Goal: Task Accomplishment & Management: Use online tool/utility

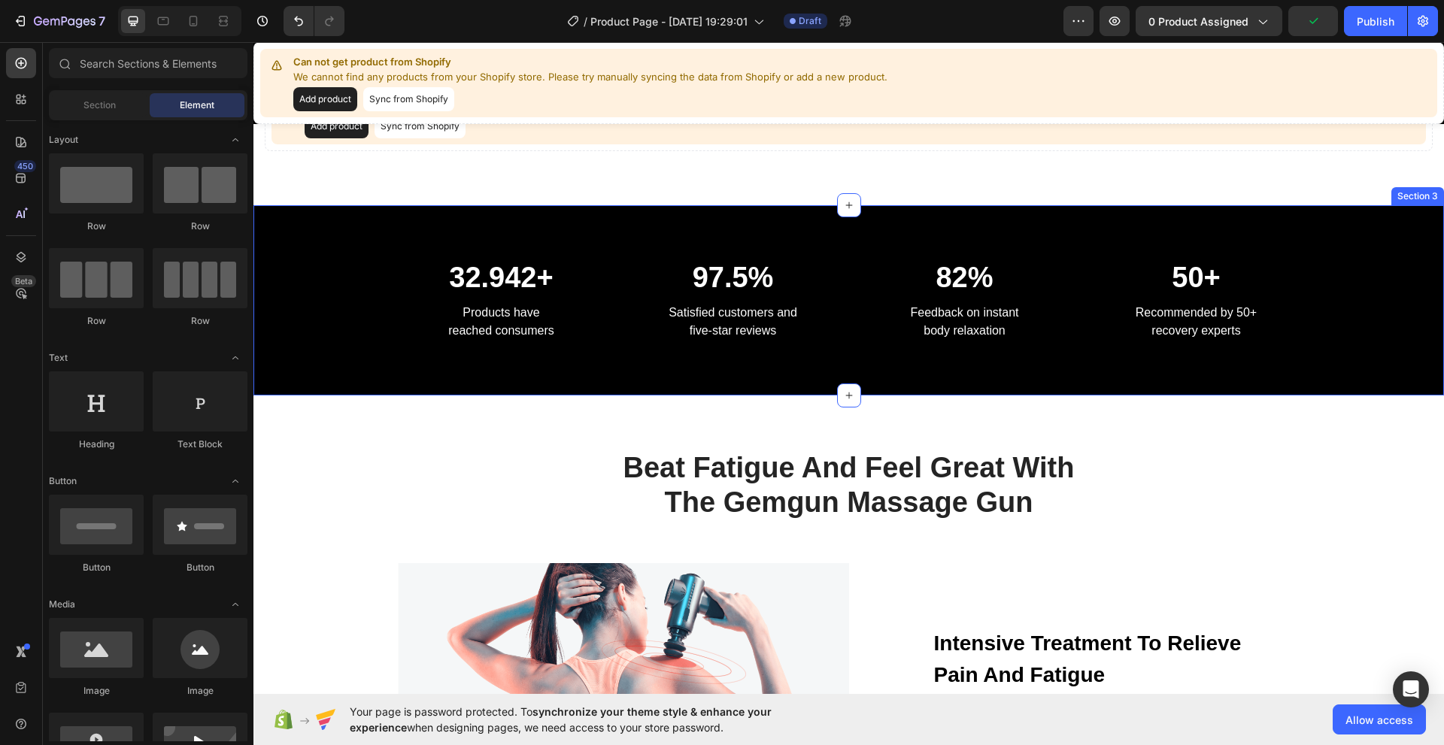
scroll to position [301, 0]
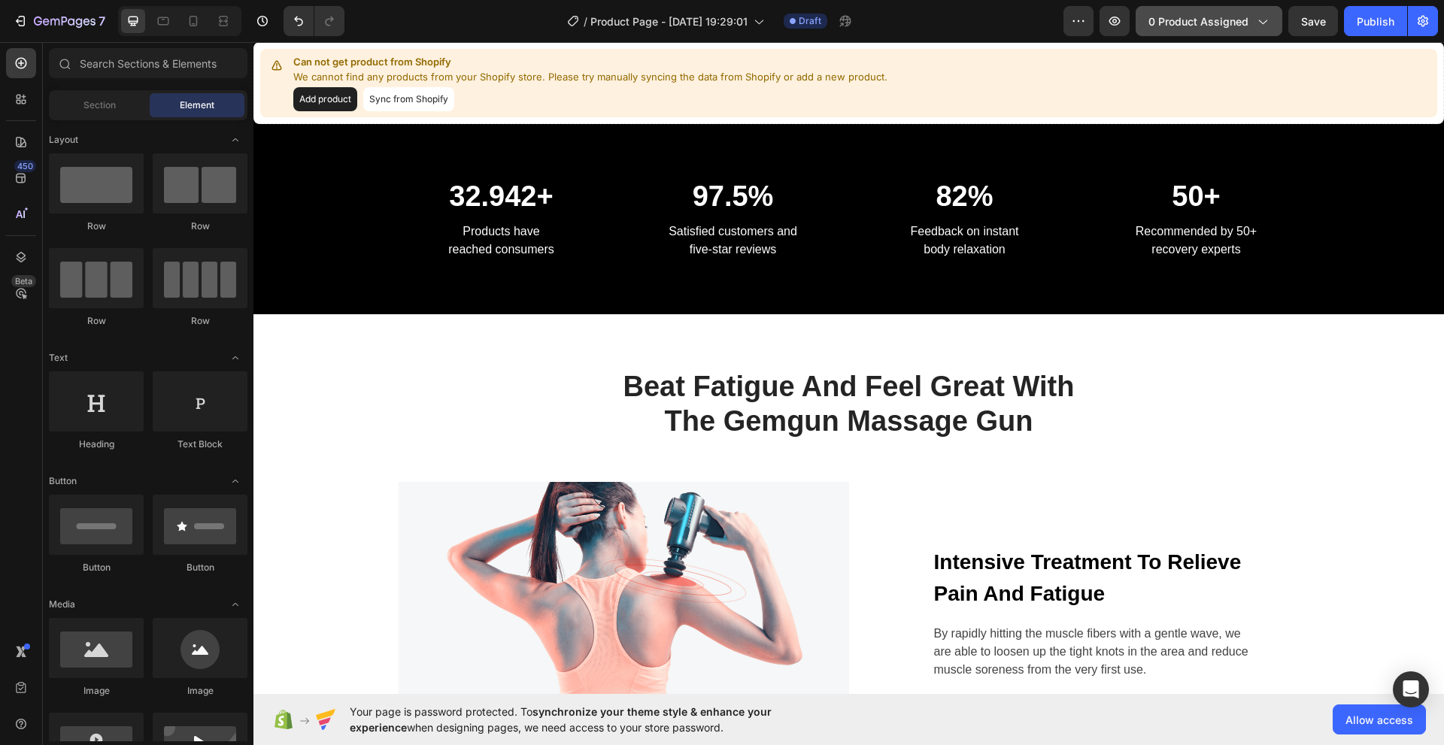
click at [1225, 21] on span "0 product assigned" at bounding box center [1199, 22] width 100 height 16
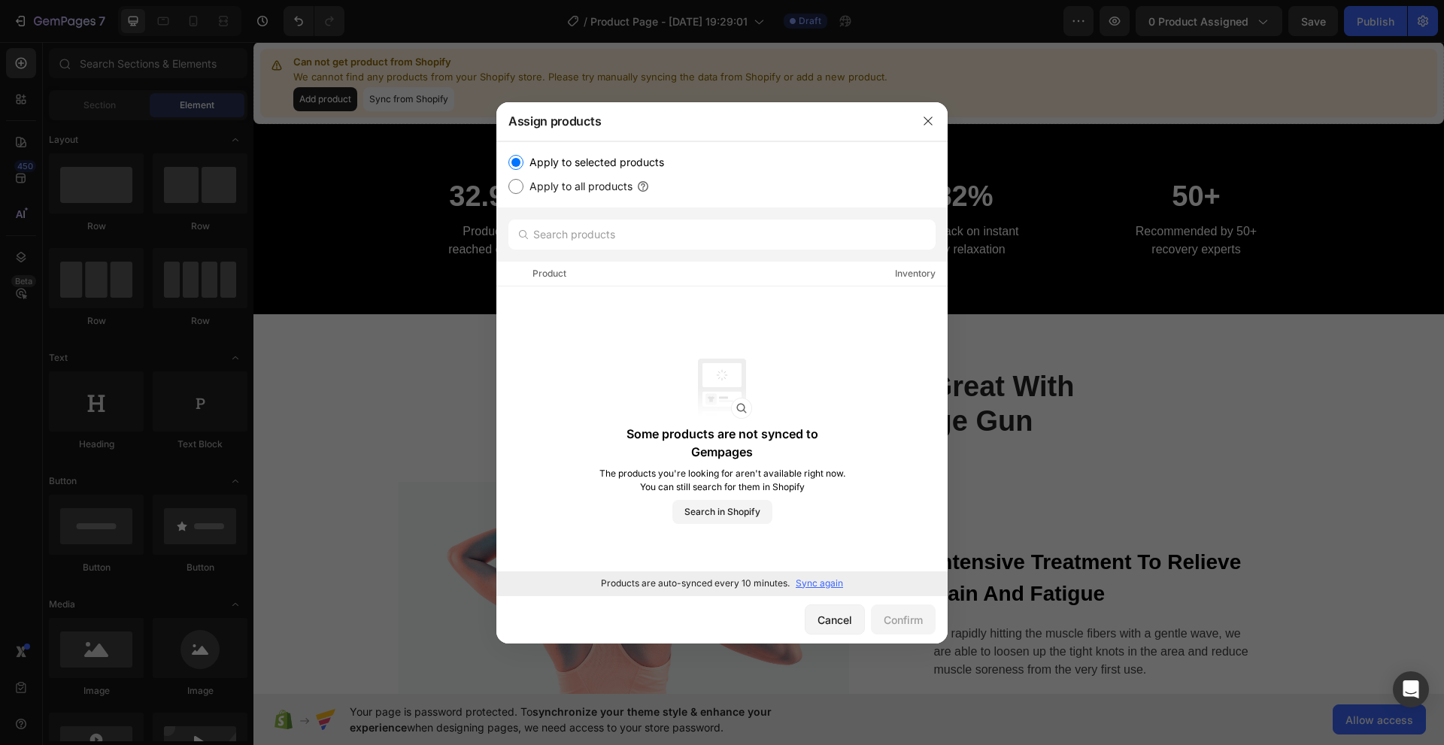
click at [516, 184] on input "Apply to all products" at bounding box center [515, 186] width 15 height 15
radio input "true"
click at [518, 162] on input "Apply to selected products" at bounding box center [515, 162] width 15 height 15
radio input "true"
click at [840, 613] on div "Cancel" at bounding box center [835, 620] width 35 height 16
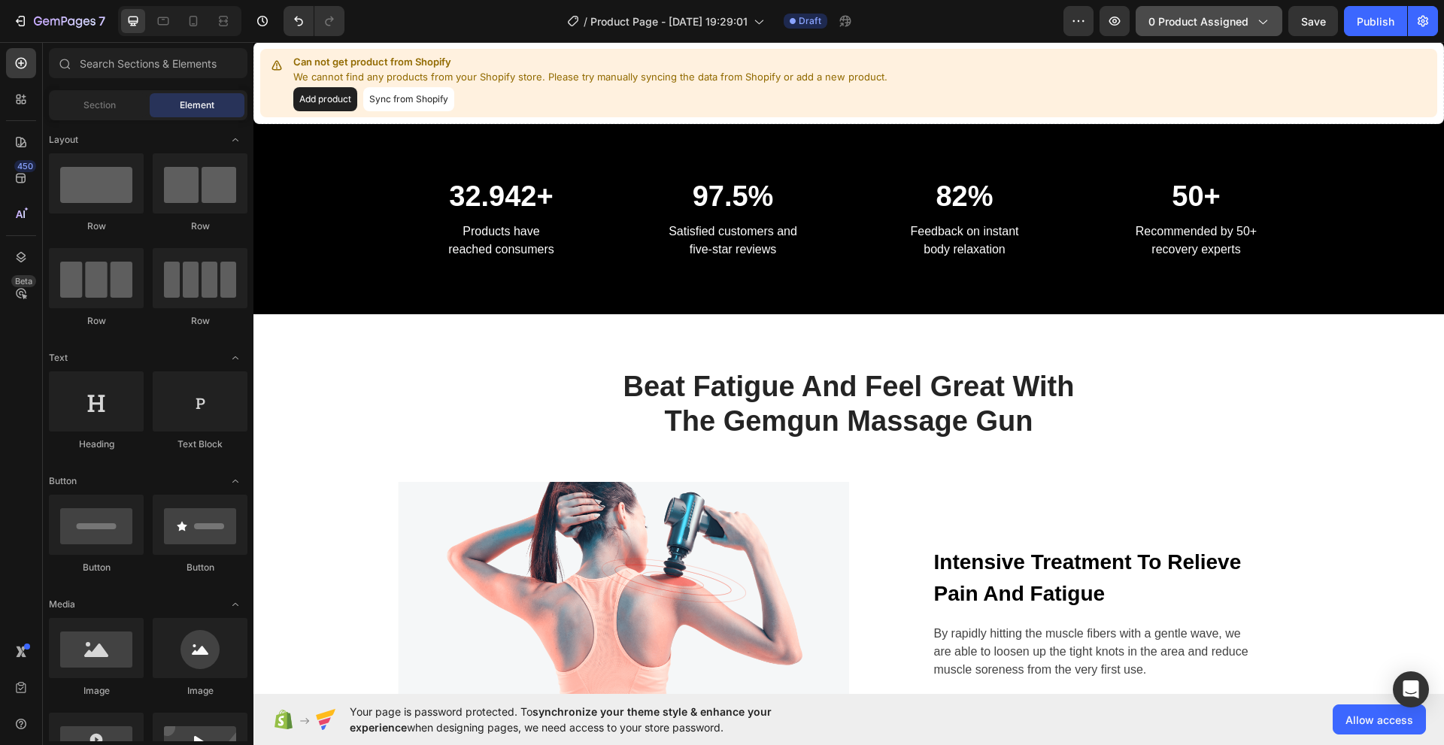
click at [1216, 21] on span "0 product assigned" at bounding box center [1199, 22] width 100 height 16
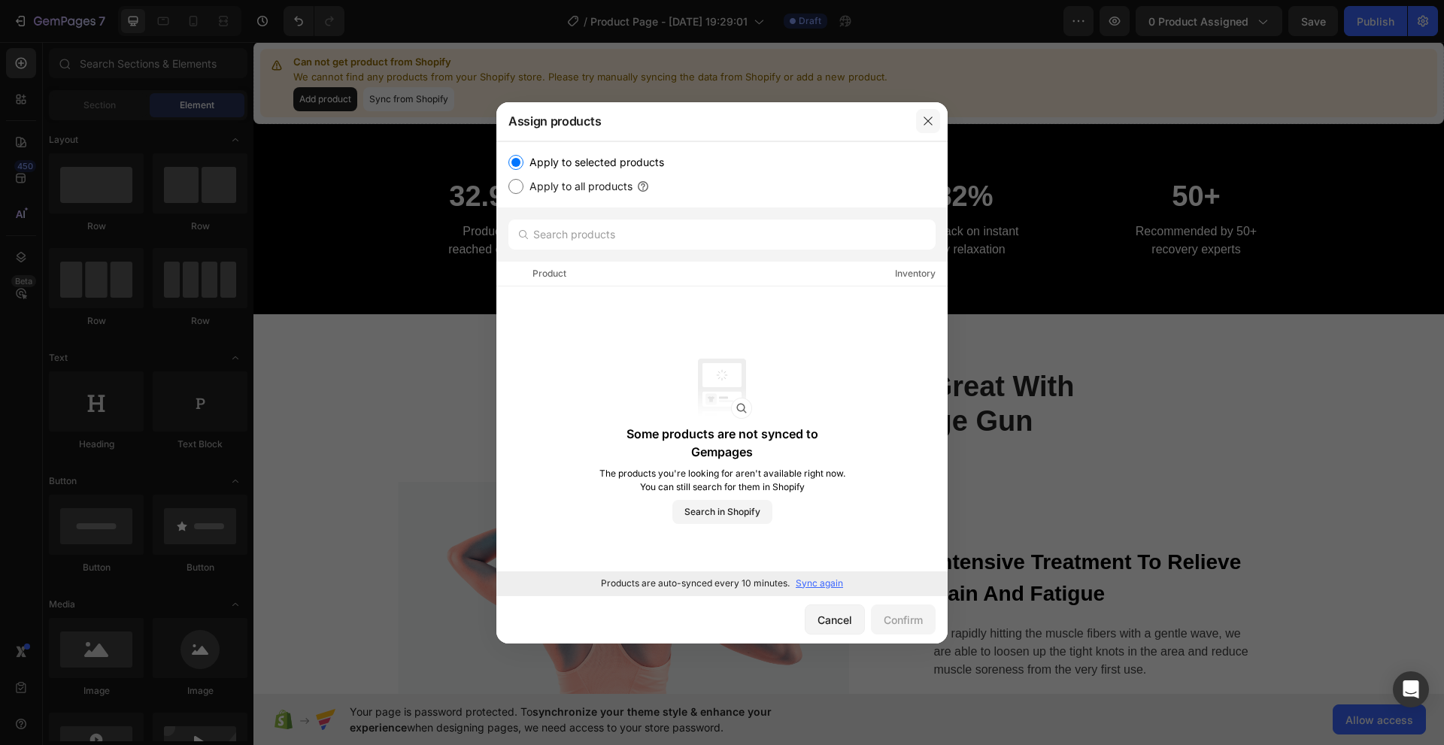
click at [924, 123] on icon "button" at bounding box center [928, 121] width 12 height 12
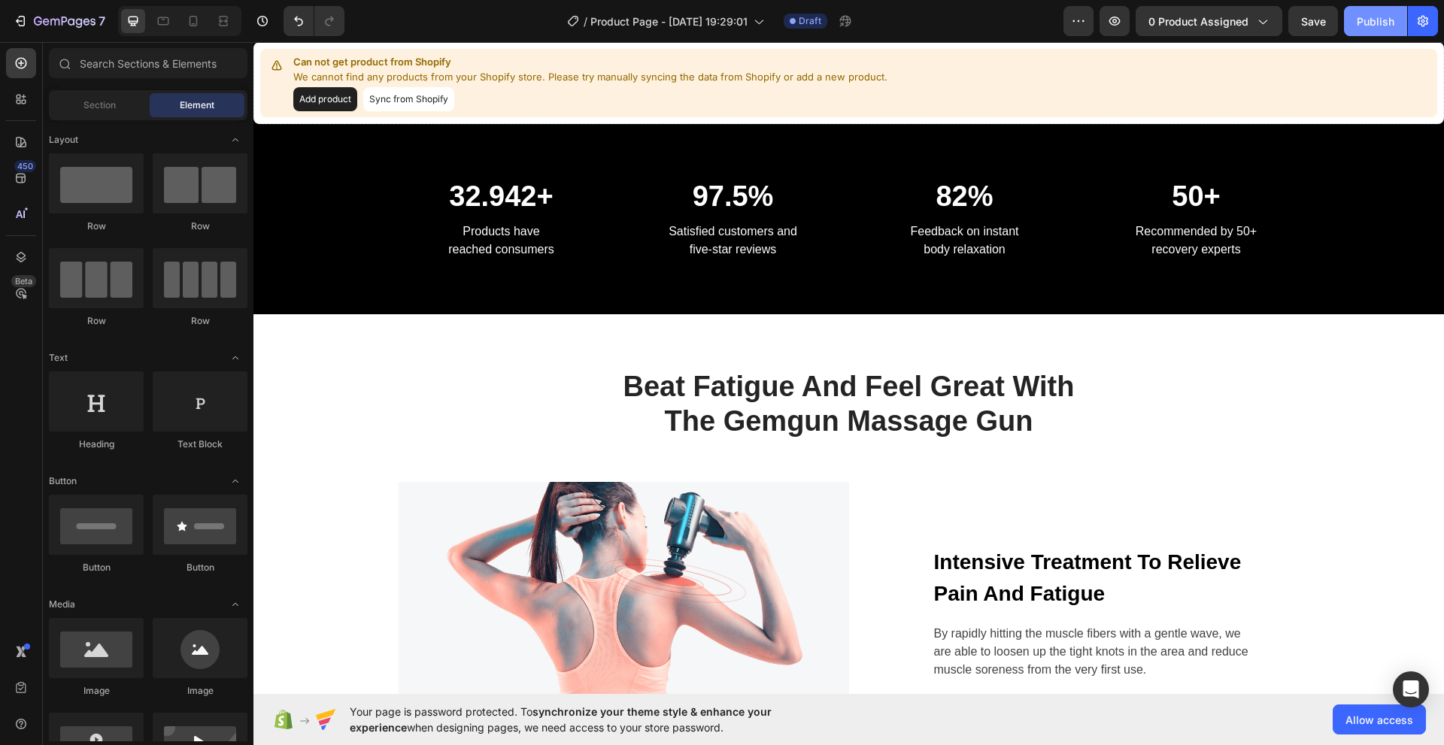
click at [1385, 11] on button "Publish" at bounding box center [1375, 21] width 63 height 30
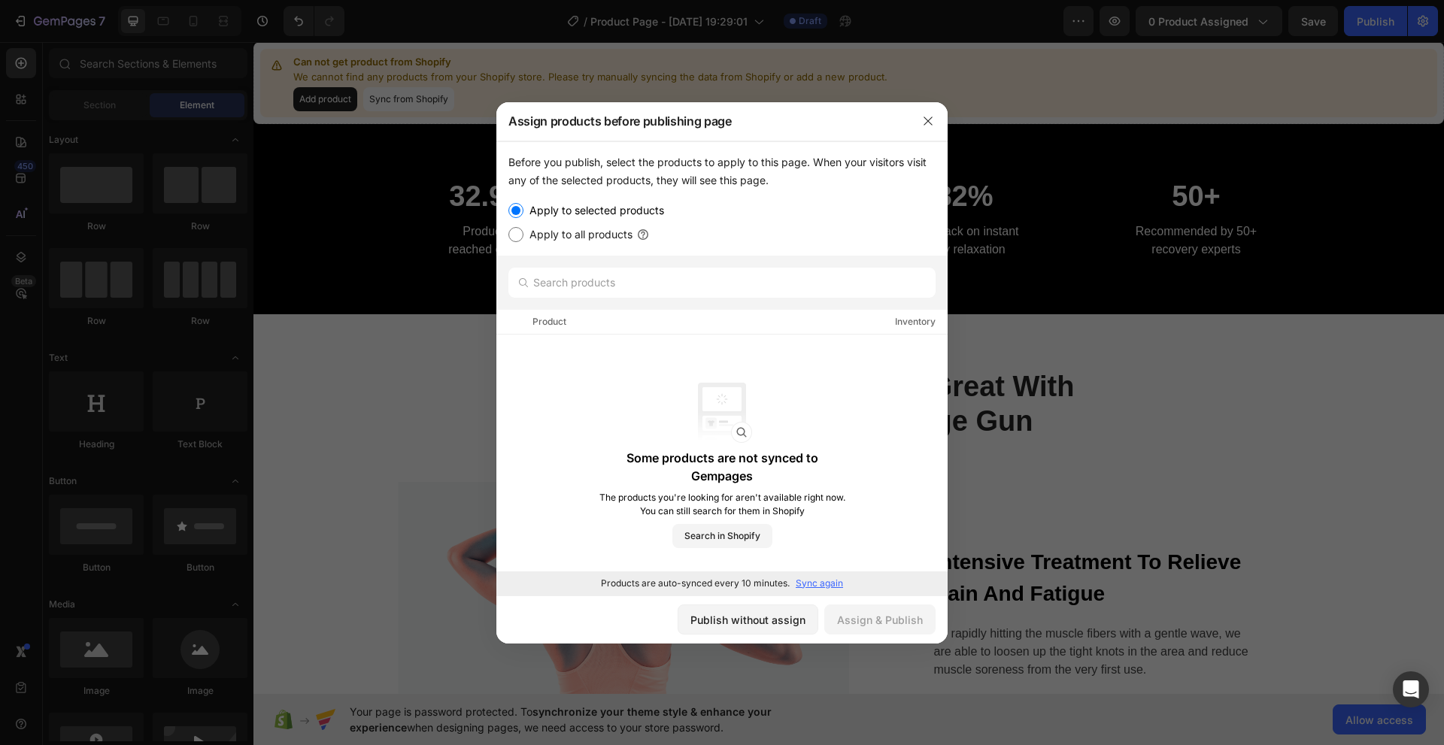
click at [511, 231] on input "Apply to all products" at bounding box center [515, 234] width 15 height 15
radio input "true"
click at [520, 210] on input "Apply to selected products" at bounding box center [515, 210] width 15 height 15
radio input "true"
click at [590, 326] on div "Product Inventory" at bounding box center [721, 322] width 451 height 25
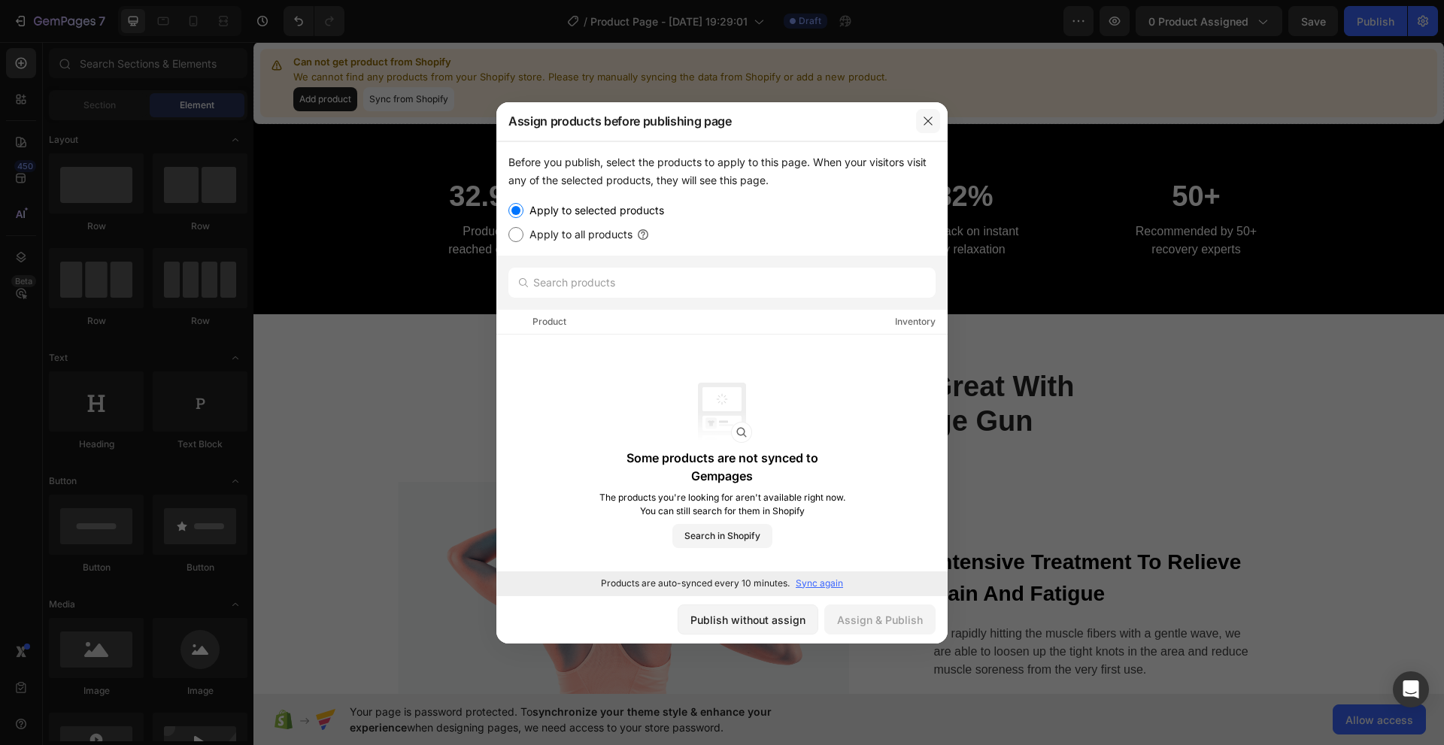
click at [930, 120] on icon "button" at bounding box center [928, 121] width 8 height 8
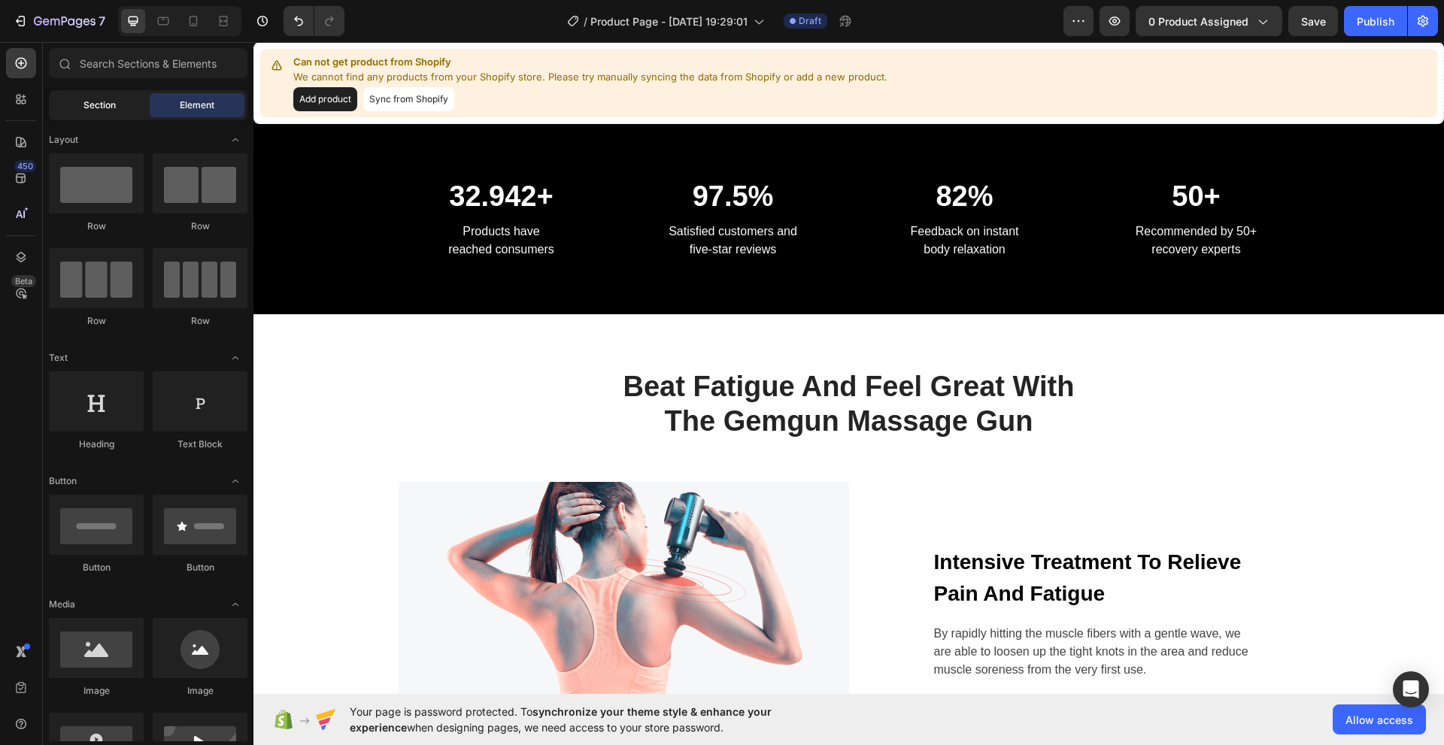
click at [108, 111] on span "Section" at bounding box center [99, 106] width 32 height 14
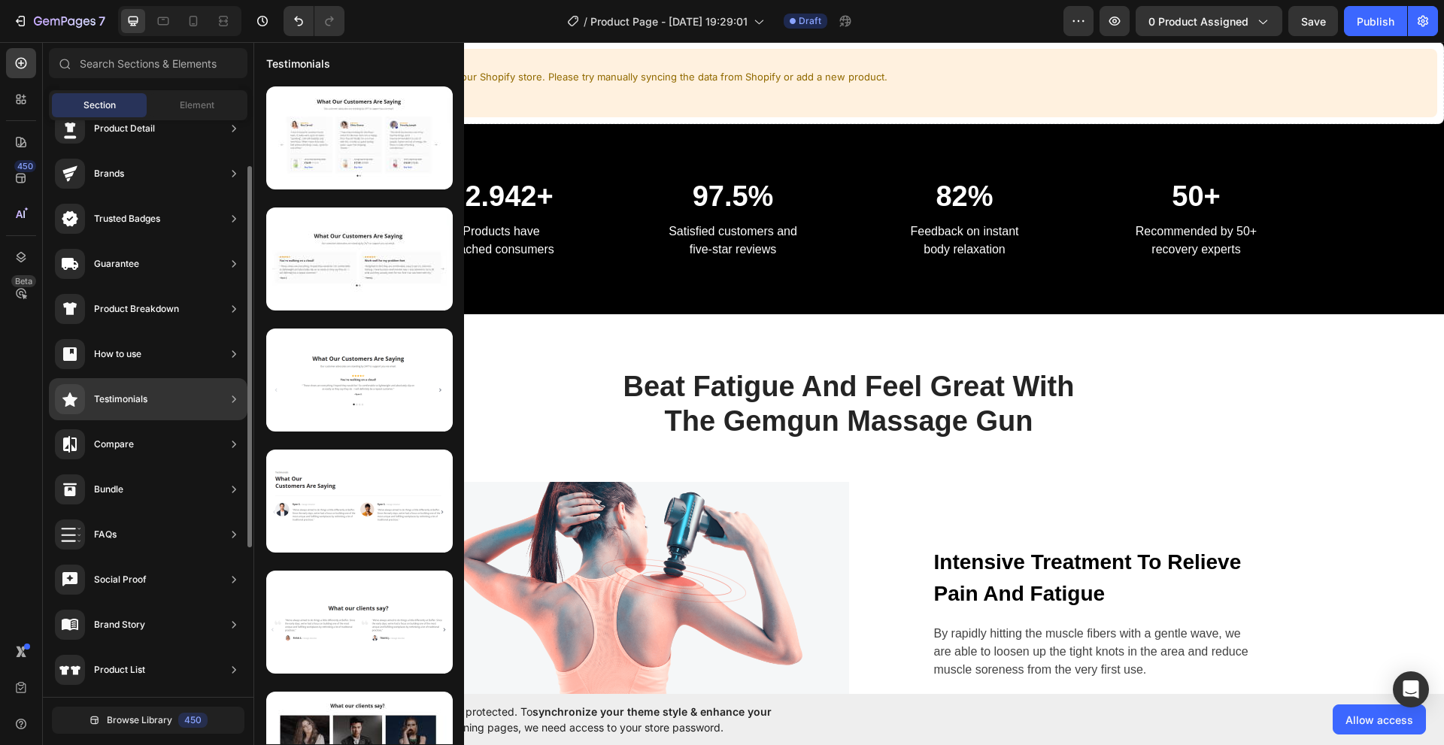
scroll to position [0, 0]
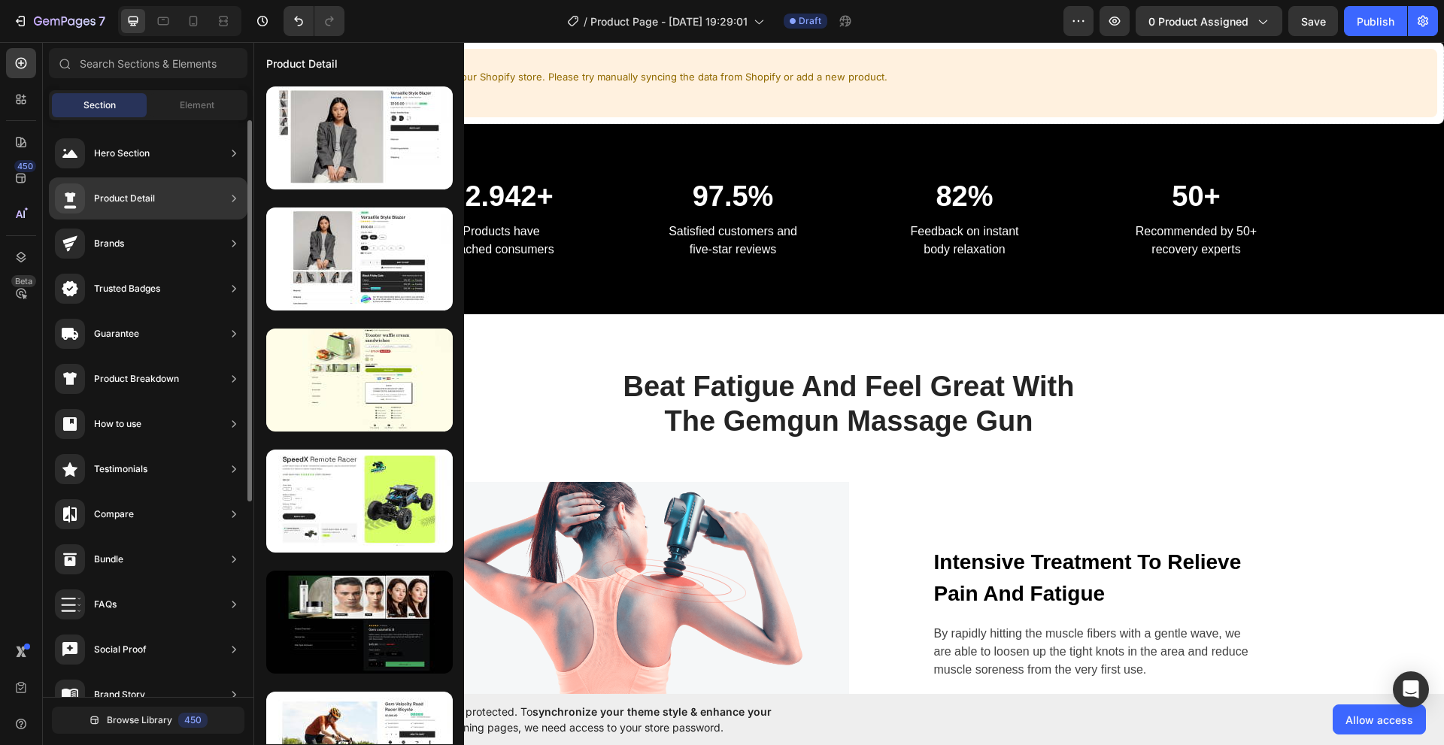
click at [141, 204] on div "Product Detail" at bounding box center [124, 198] width 61 height 15
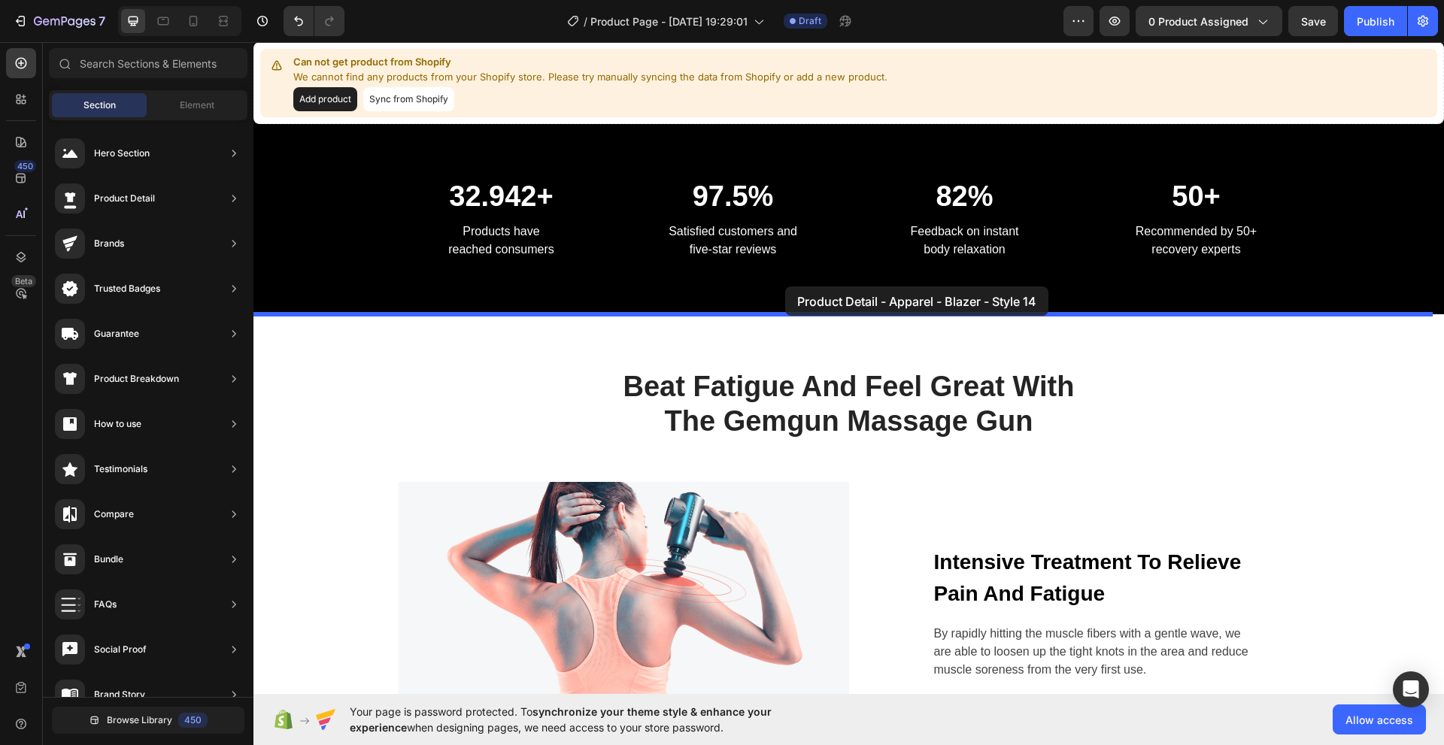
drag, startPoint x: 563, startPoint y: 169, endPoint x: 784, endPoint y: 287, distance: 250.7
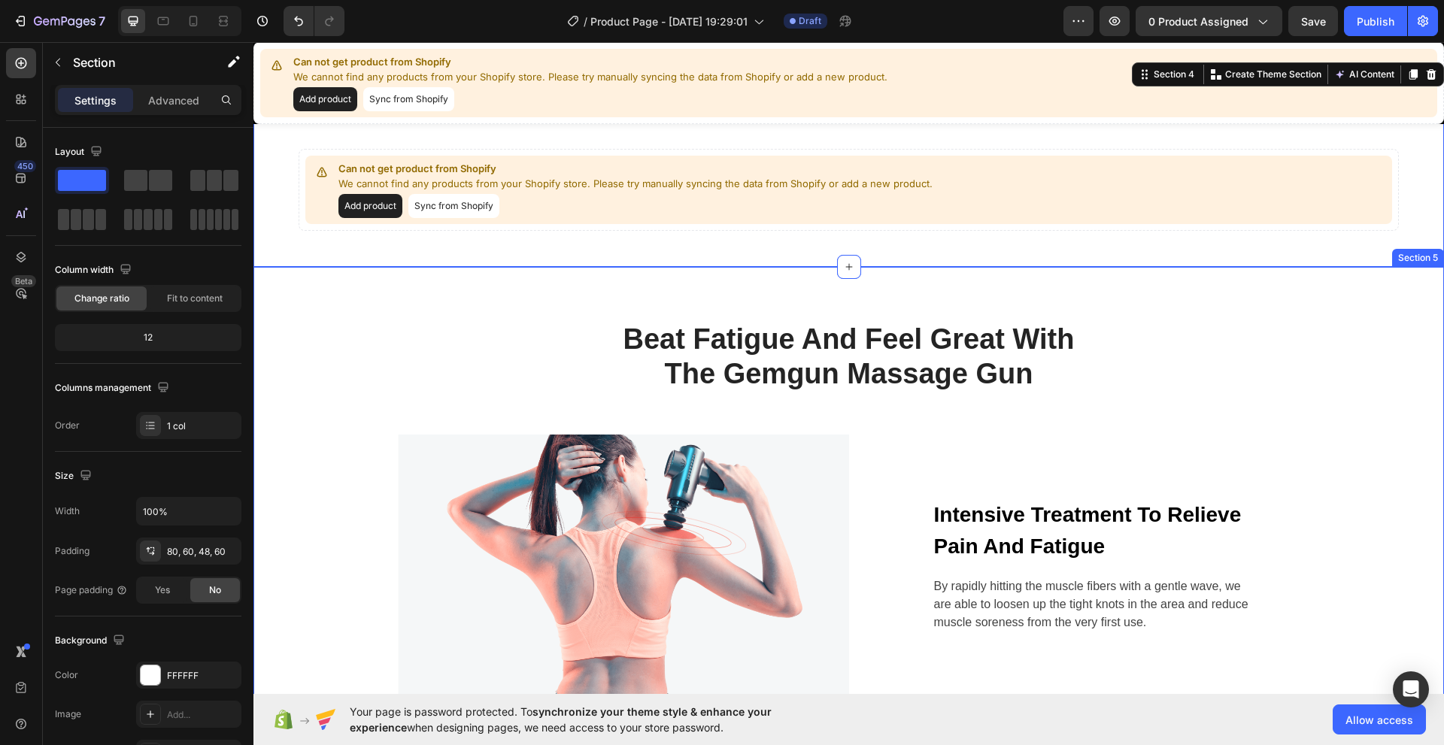
scroll to position [451, 0]
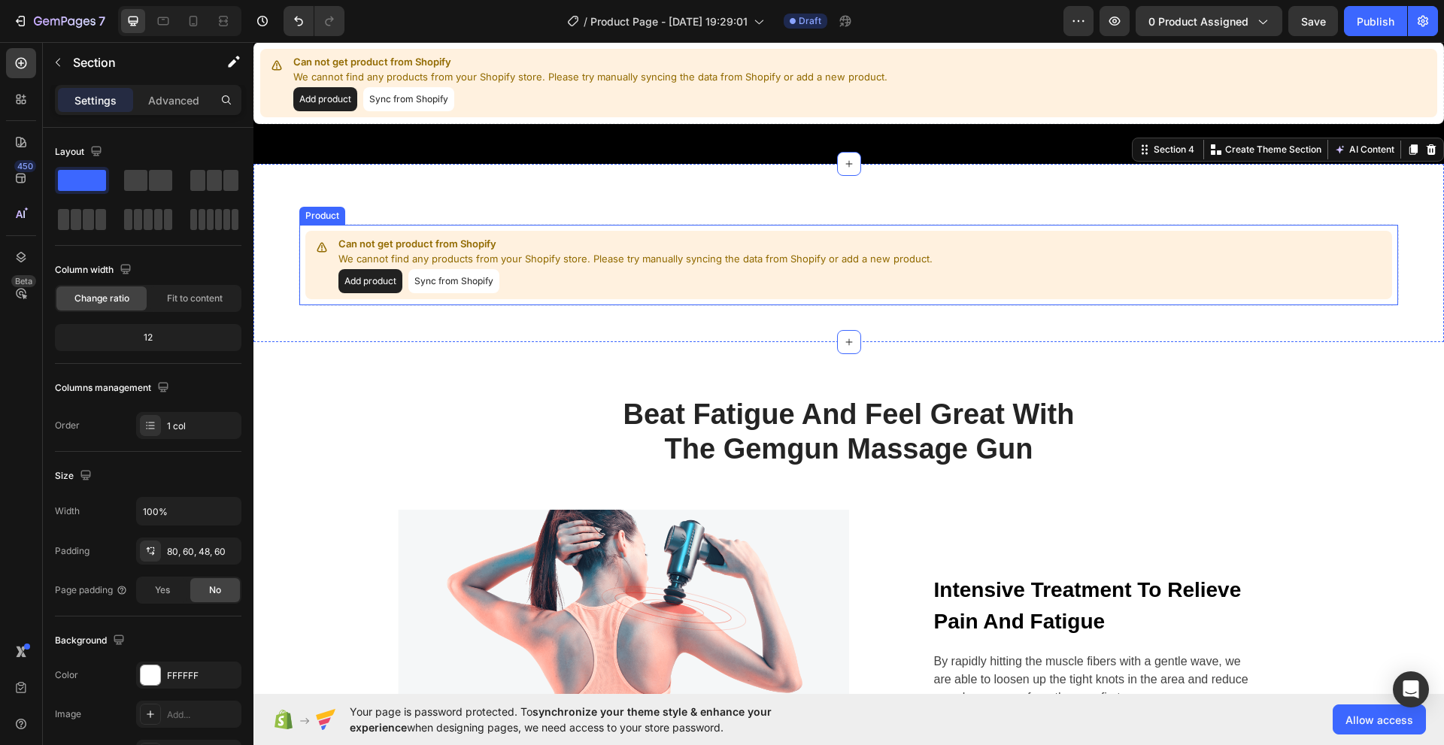
click at [463, 281] on button "Sync from Shopify" at bounding box center [453, 281] width 91 height 24
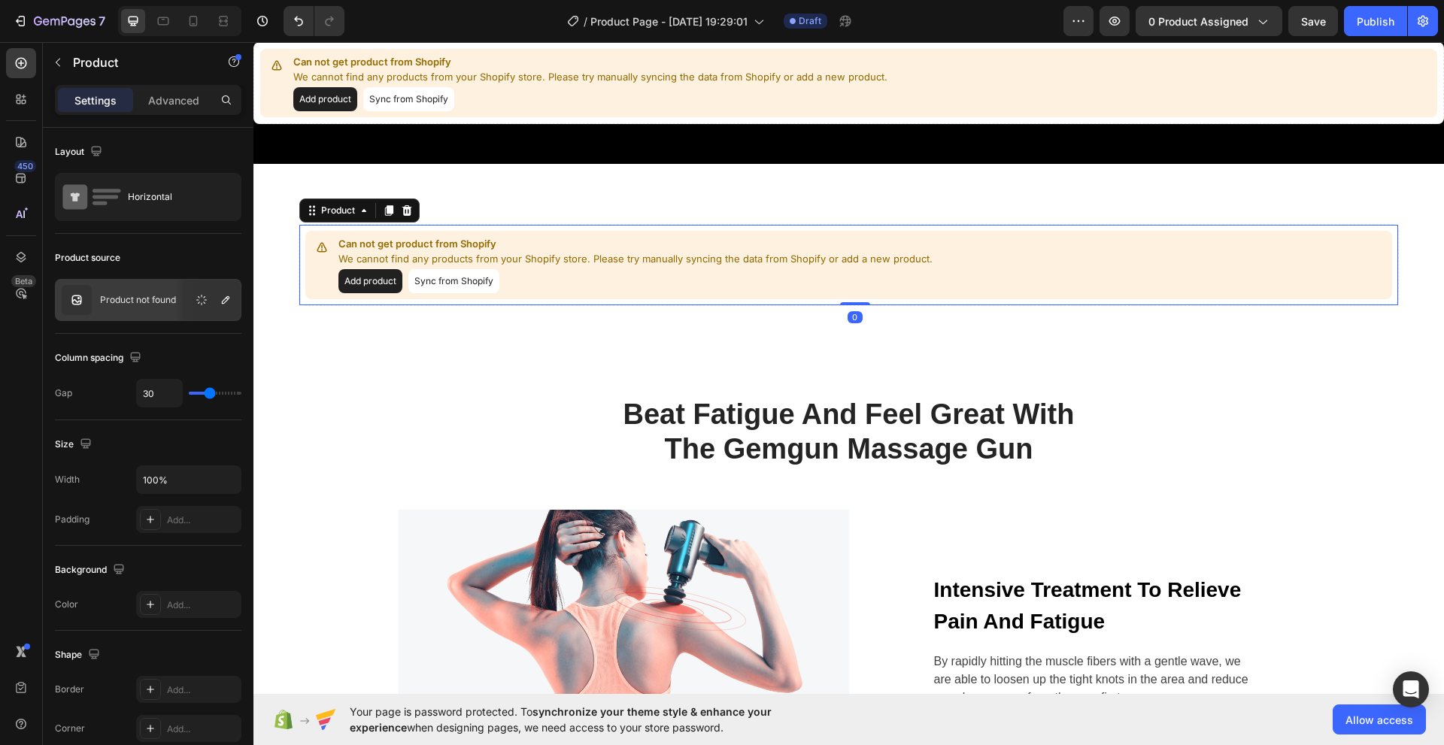
click at [376, 284] on button "Add product" at bounding box center [370, 281] width 64 height 24
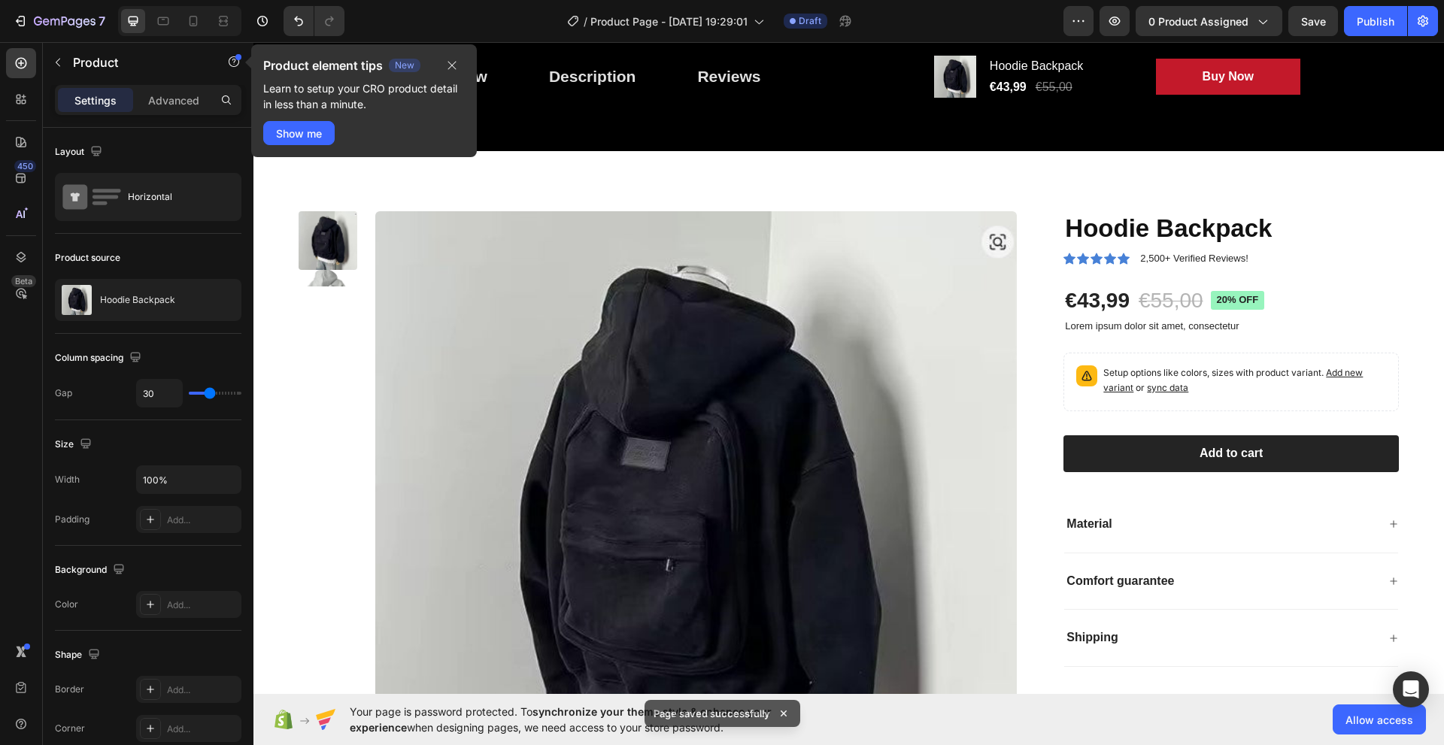
scroll to position [439, 0]
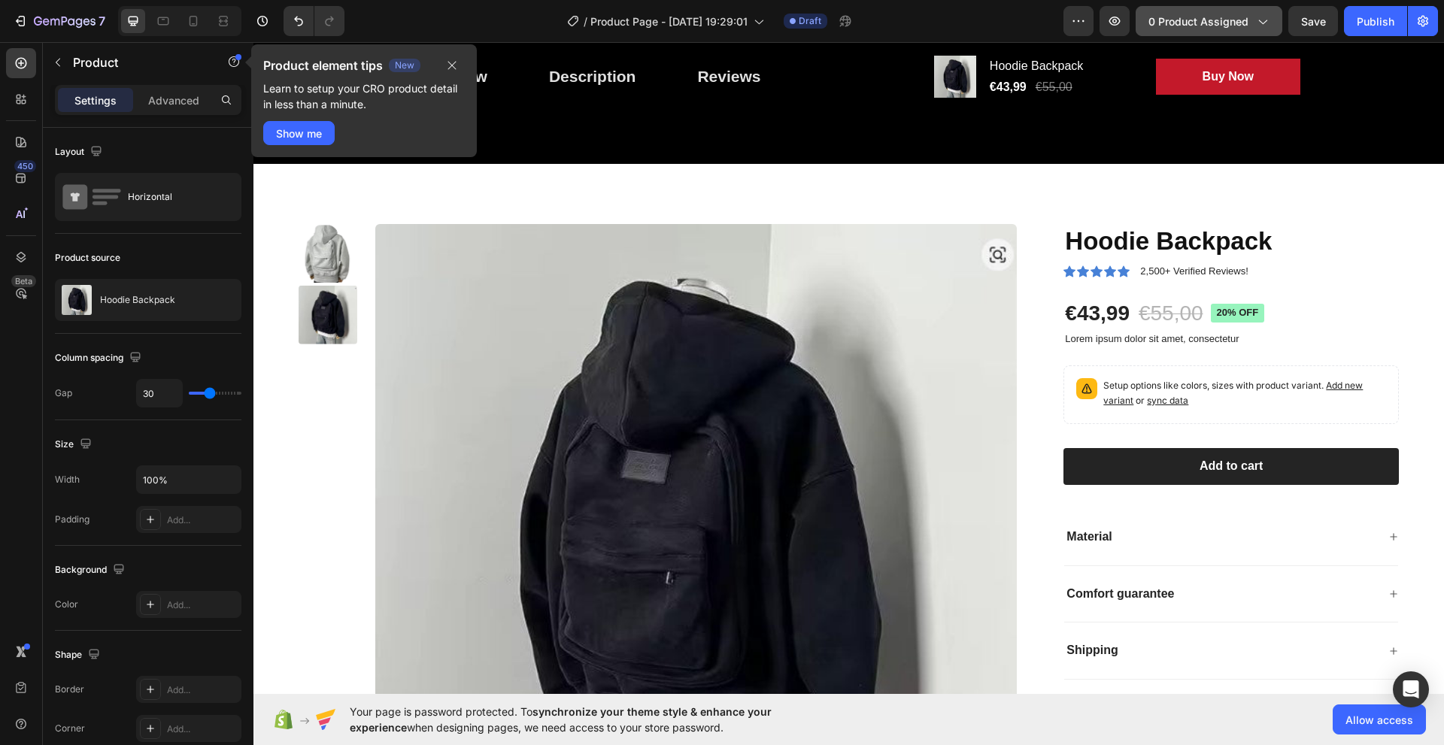
click at [1224, 18] on span "0 product assigned" at bounding box center [1199, 22] width 100 height 16
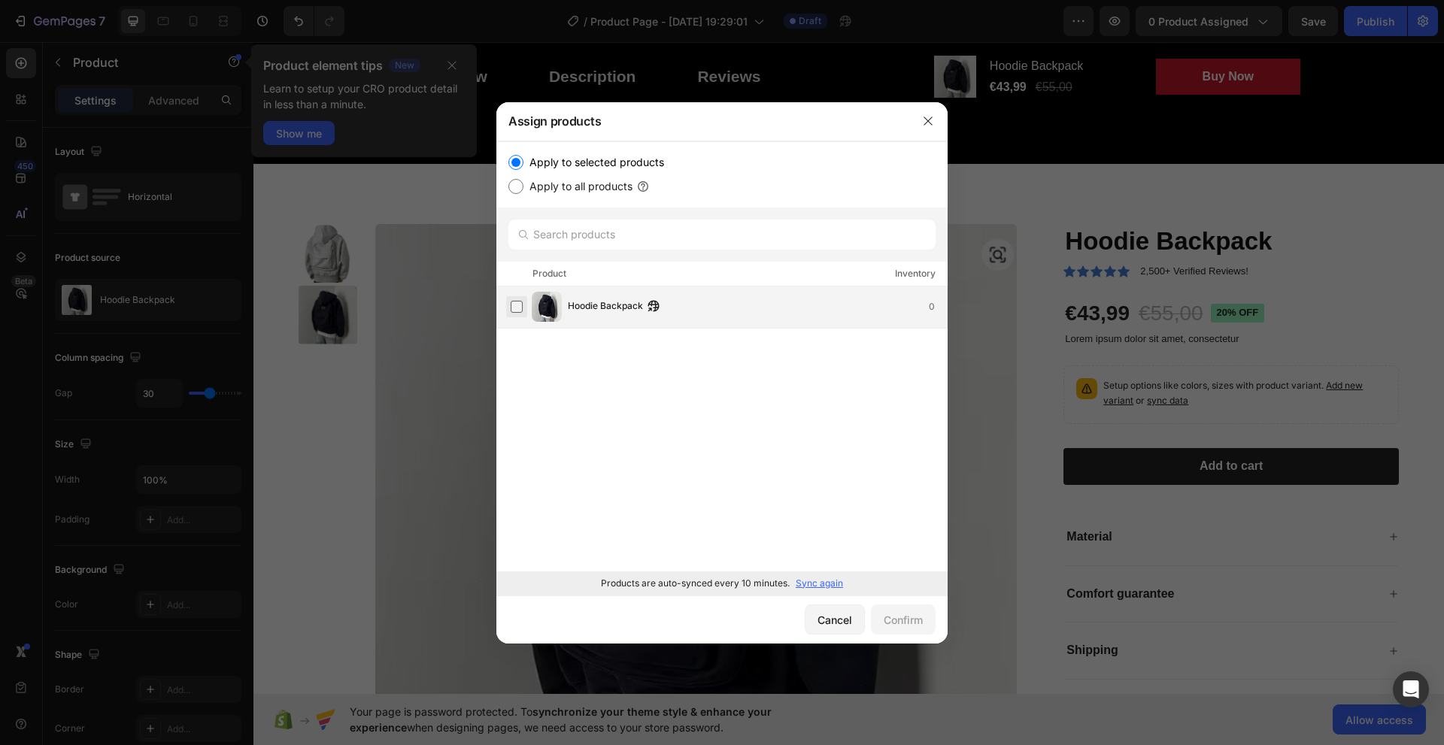
click at [514, 311] on label at bounding box center [517, 307] width 12 height 12
click at [907, 619] on div "Confirm" at bounding box center [903, 620] width 39 height 16
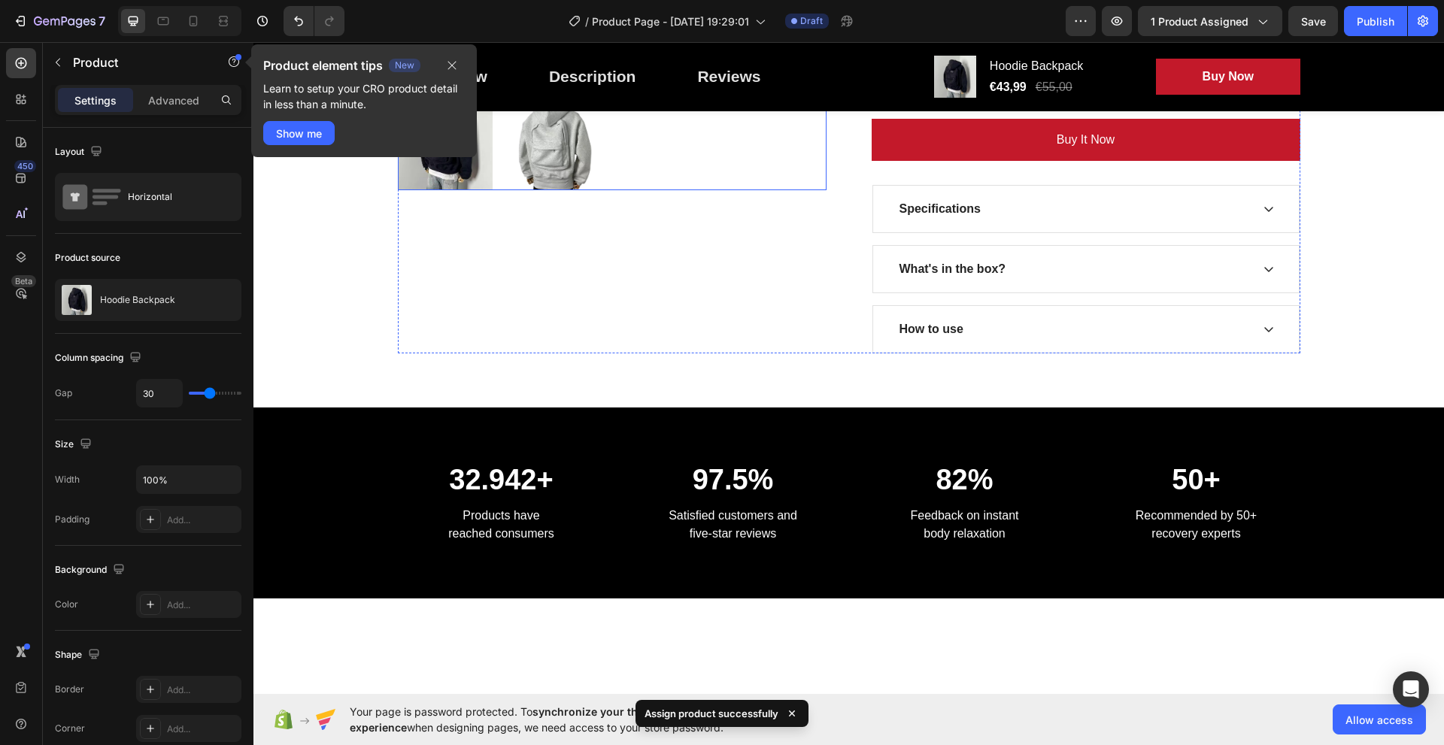
scroll to position [363, 0]
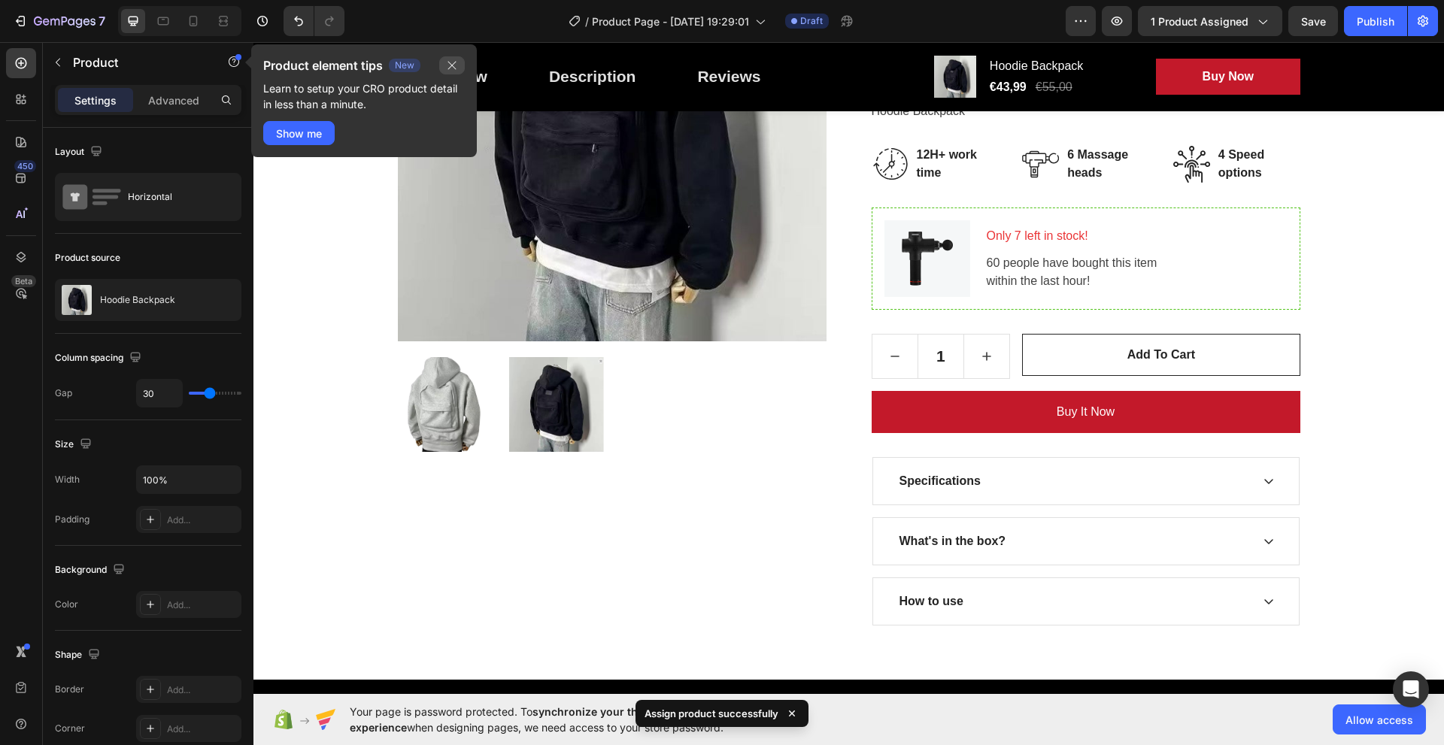
click at [458, 65] on button "button" at bounding box center [452, 65] width 26 height 18
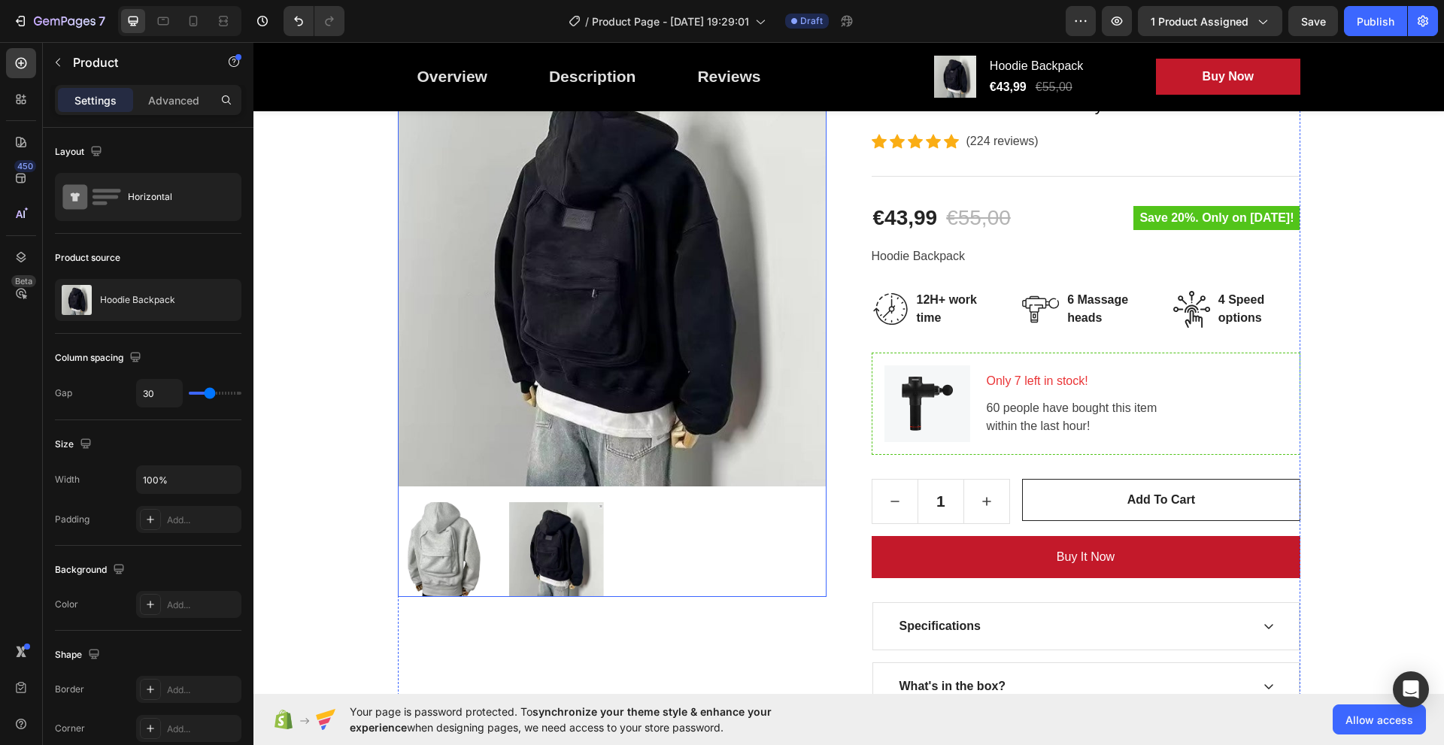
scroll to position [288, 0]
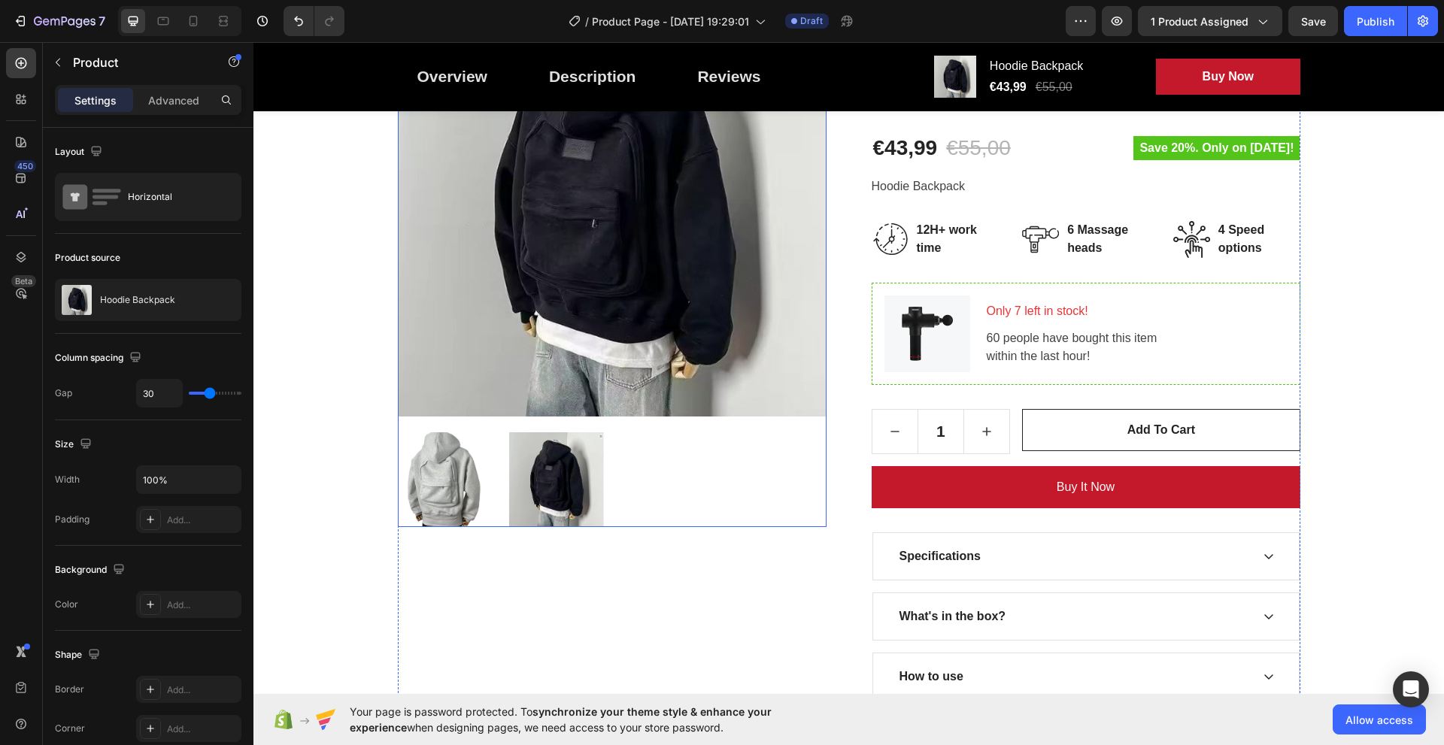
click at [548, 482] on img at bounding box center [556, 480] width 96 height 96
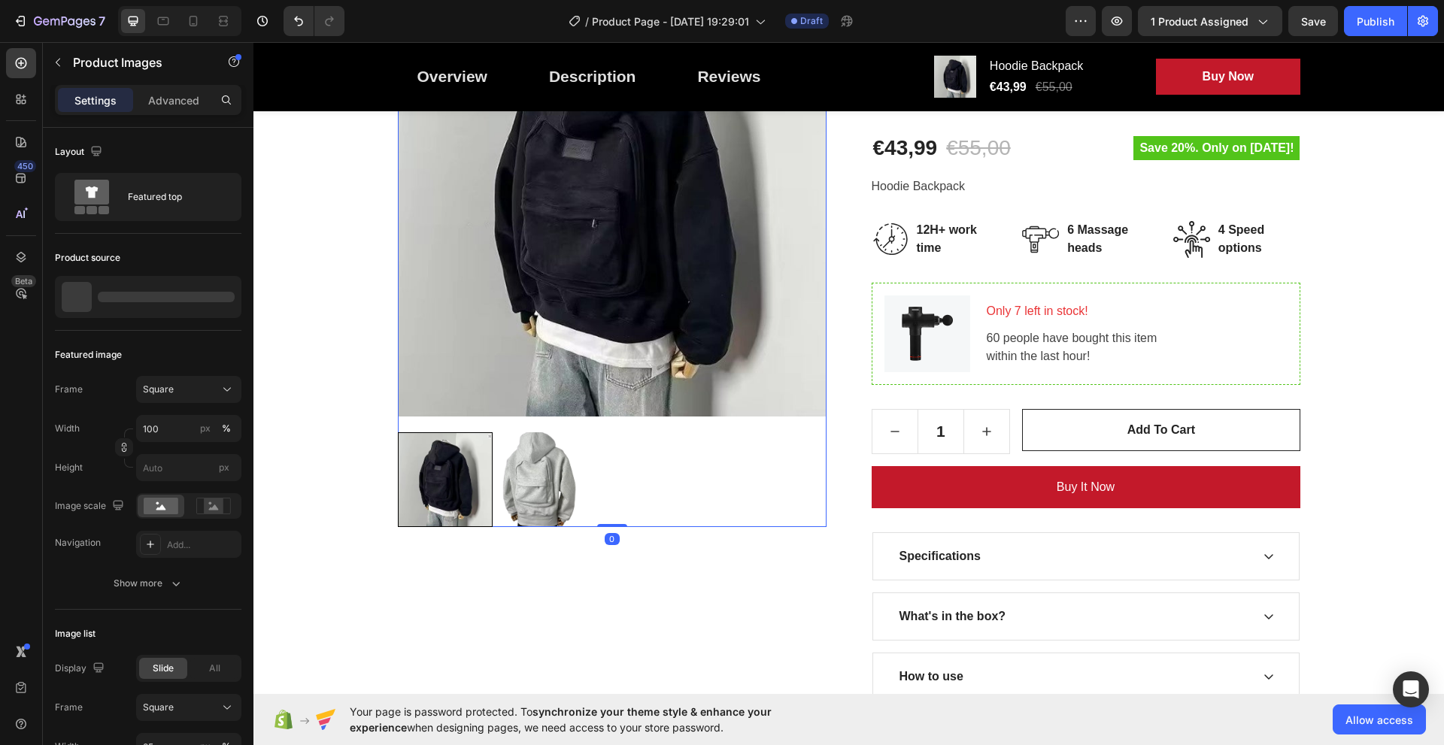
click at [450, 483] on div at bounding box center [612, 480] width 429 height 96
click at [551, 485] on img at bounding box center [556, 480] width 96 height 96
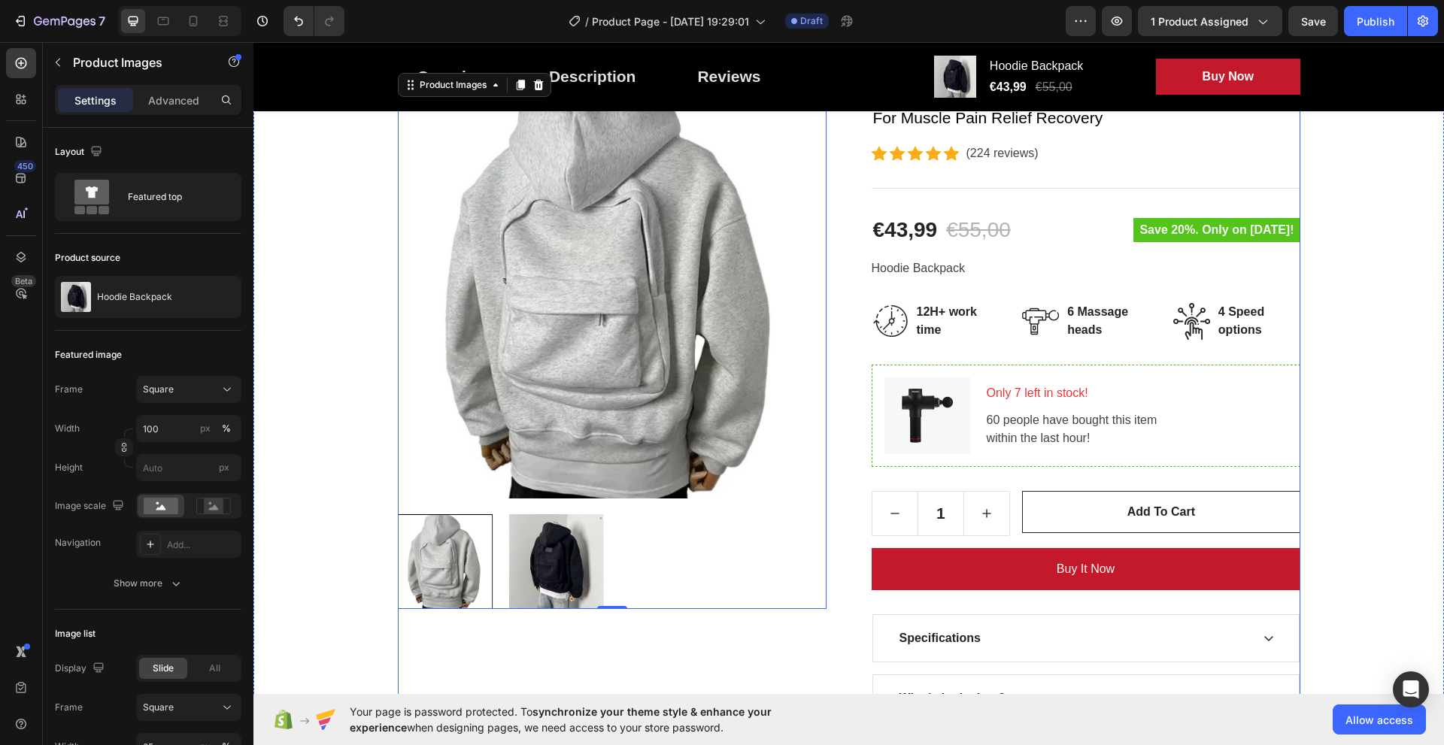
scroll to position [213, 0]
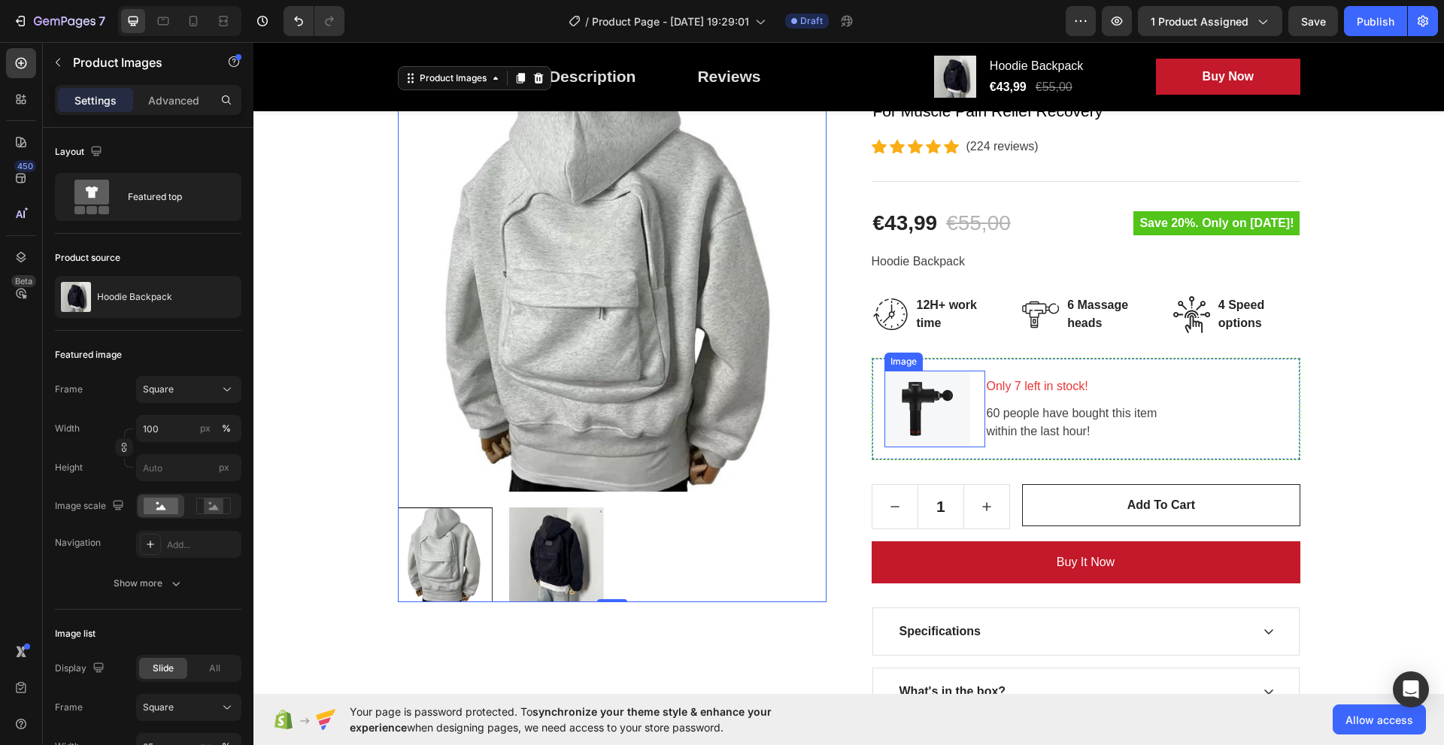
click at [916, 394] on img at bounding box center [928, 409] width 86 height 77
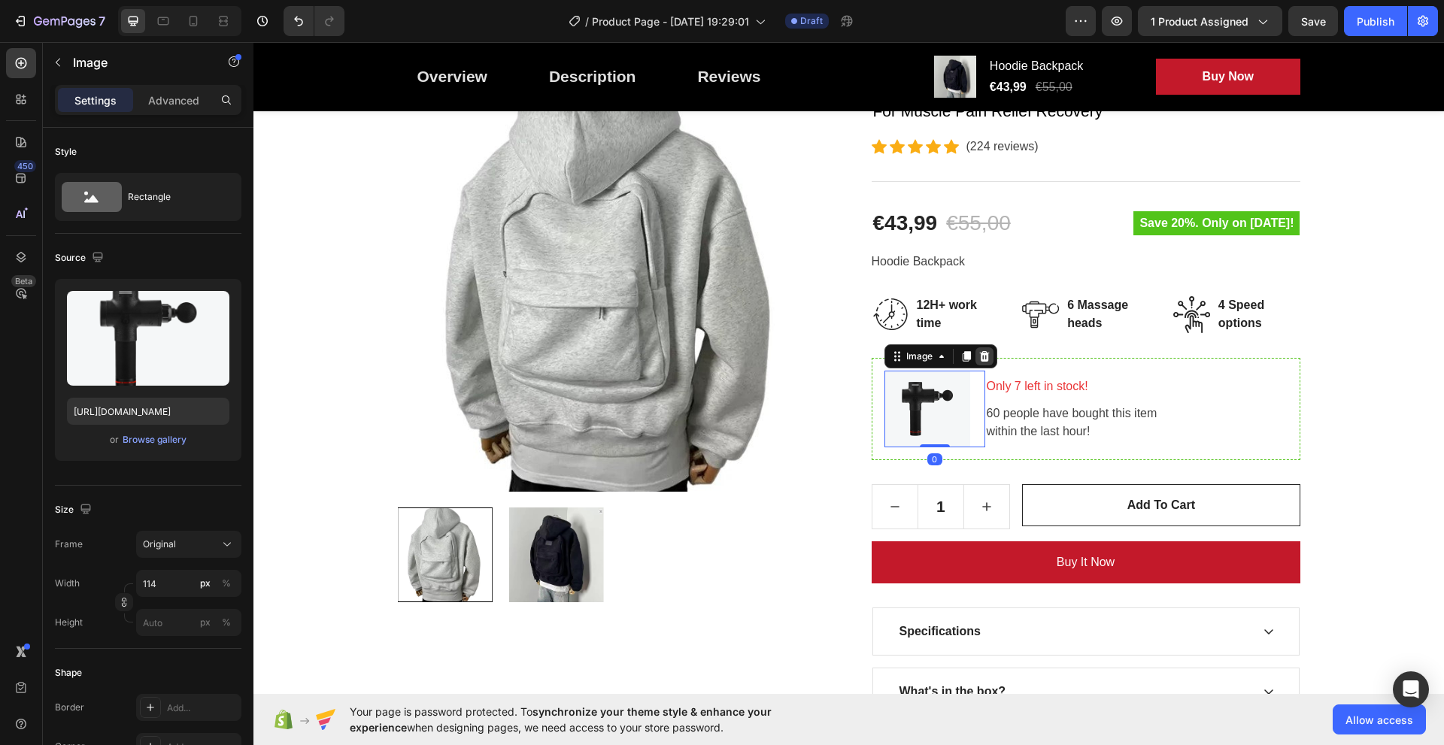
click at [983, 351] on icon at bounding box center [985, 357] width 12 height 12
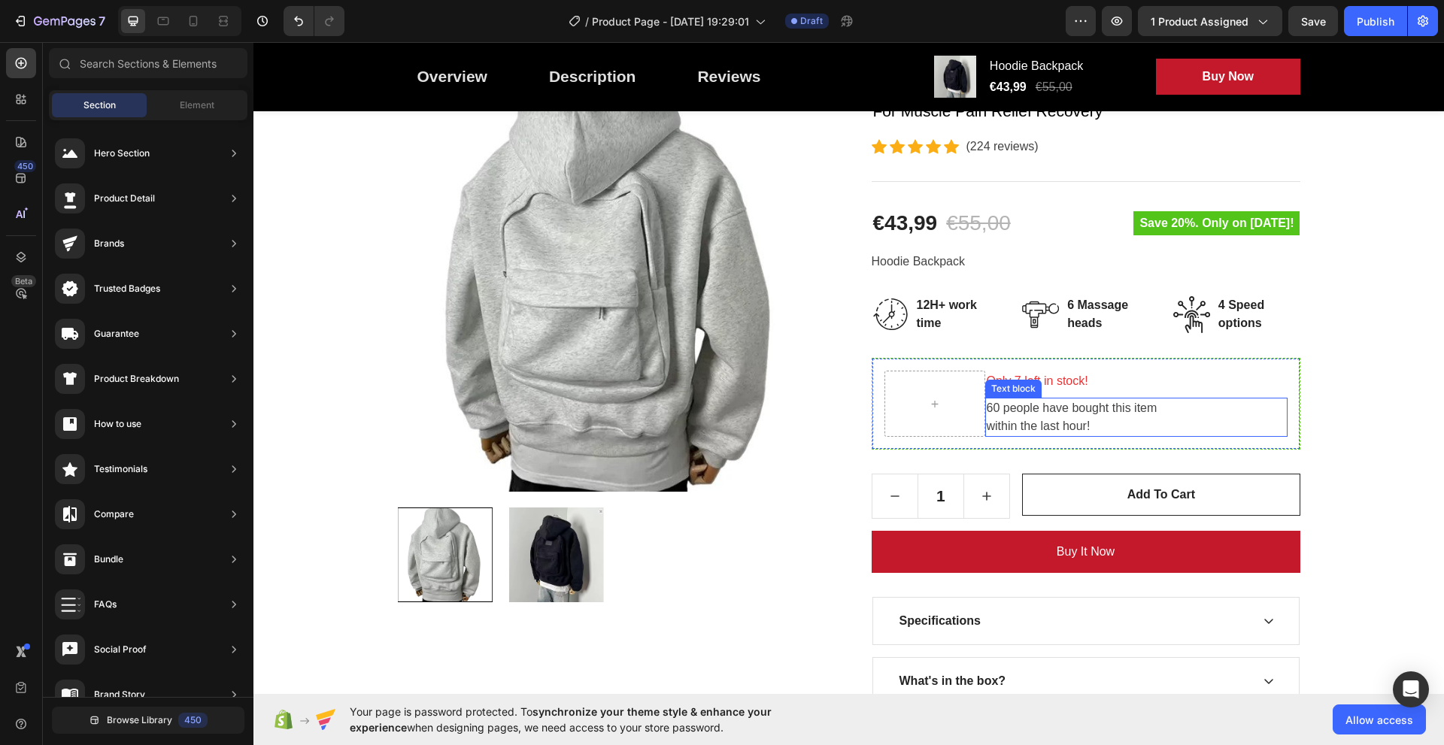
click at [1189, 399] on p "60 people have bought this item within the last hour!" at bounding box center [1136, 417] width 299 height 36
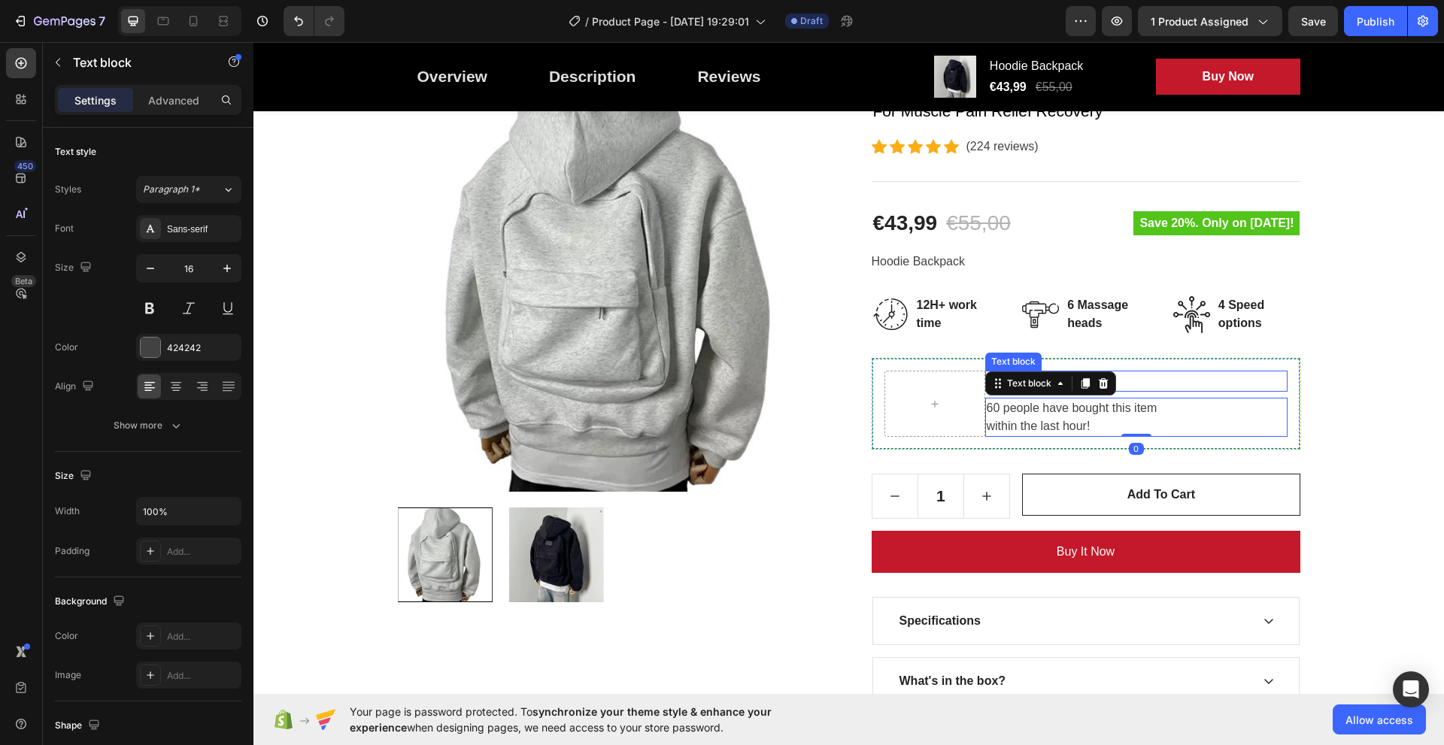
click at [1192, 368] on div "Only 7 left in stock! Text block 60 people have bought this item within the las…" at bounding box center [1086, 404] width 429 height 92
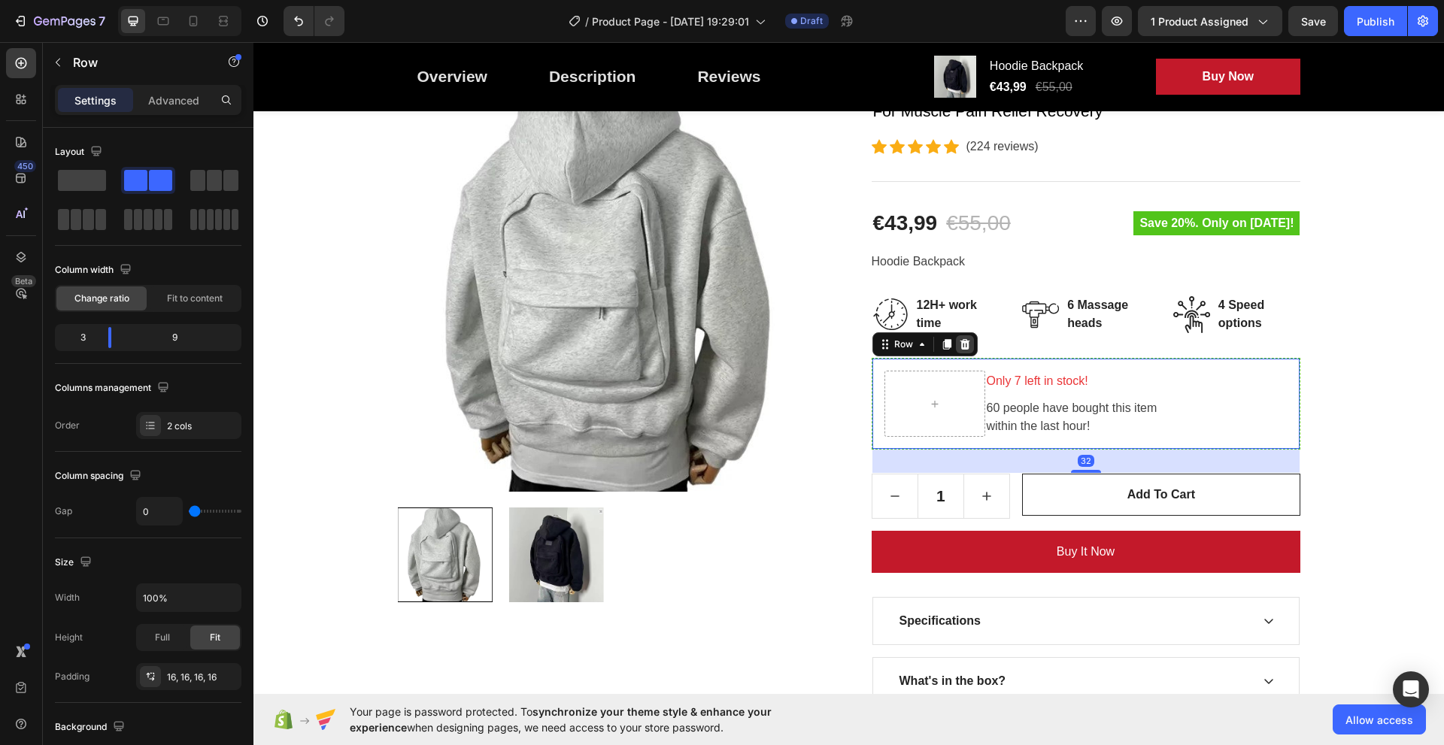
click at [960, 344] on icon at bounding box center [965, 344] width 10 height 11
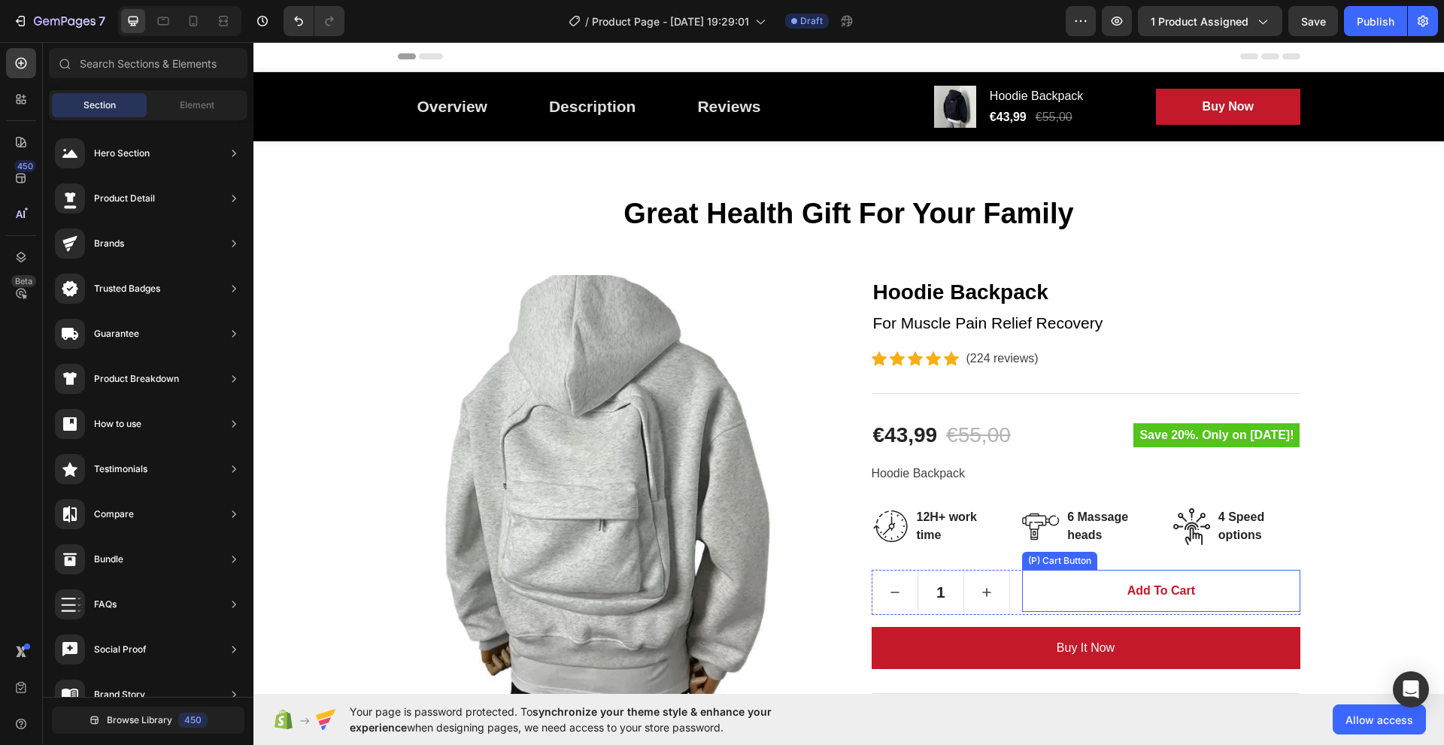
scroll to position [0, 0]
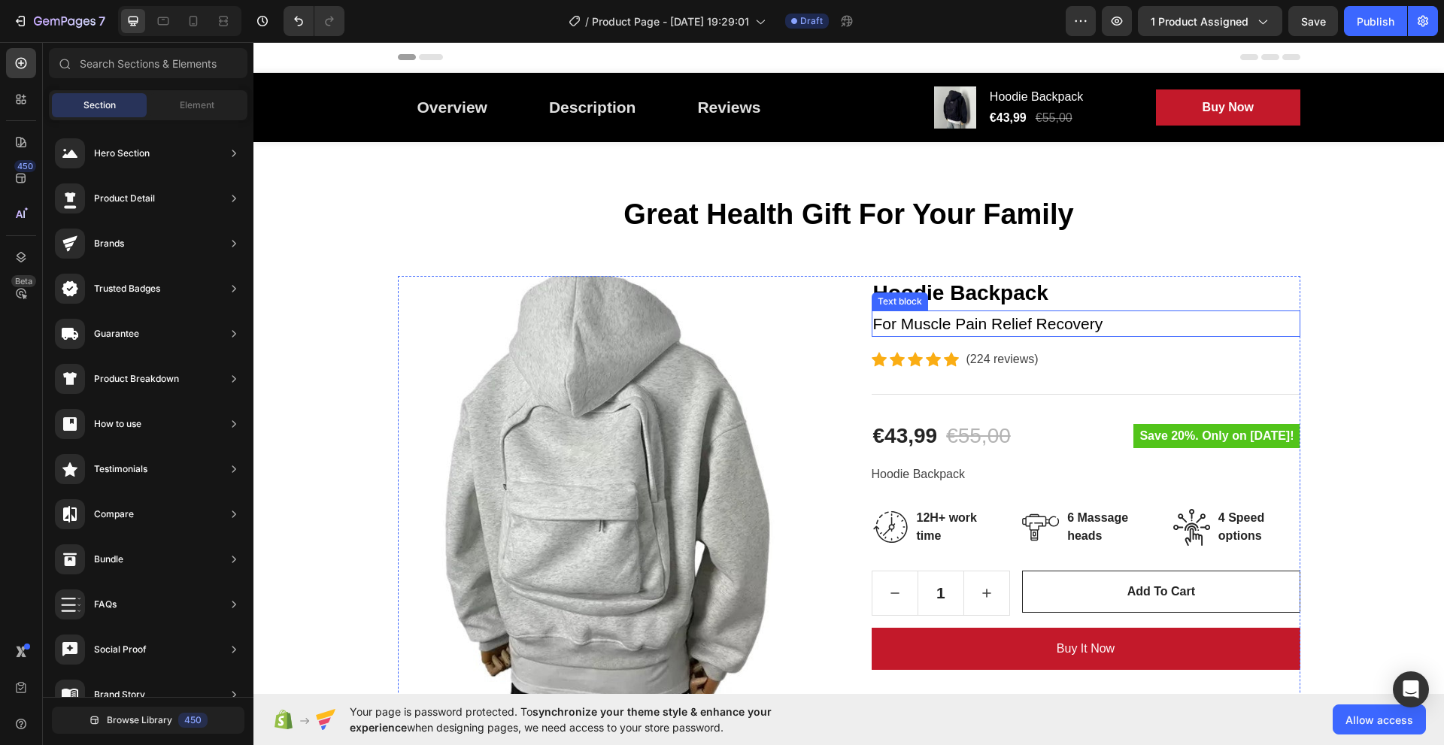
click at [905, 326] on p "For Muscle Pain Relief Recovery" at bounding box center [1086, 324] width 426 height 24
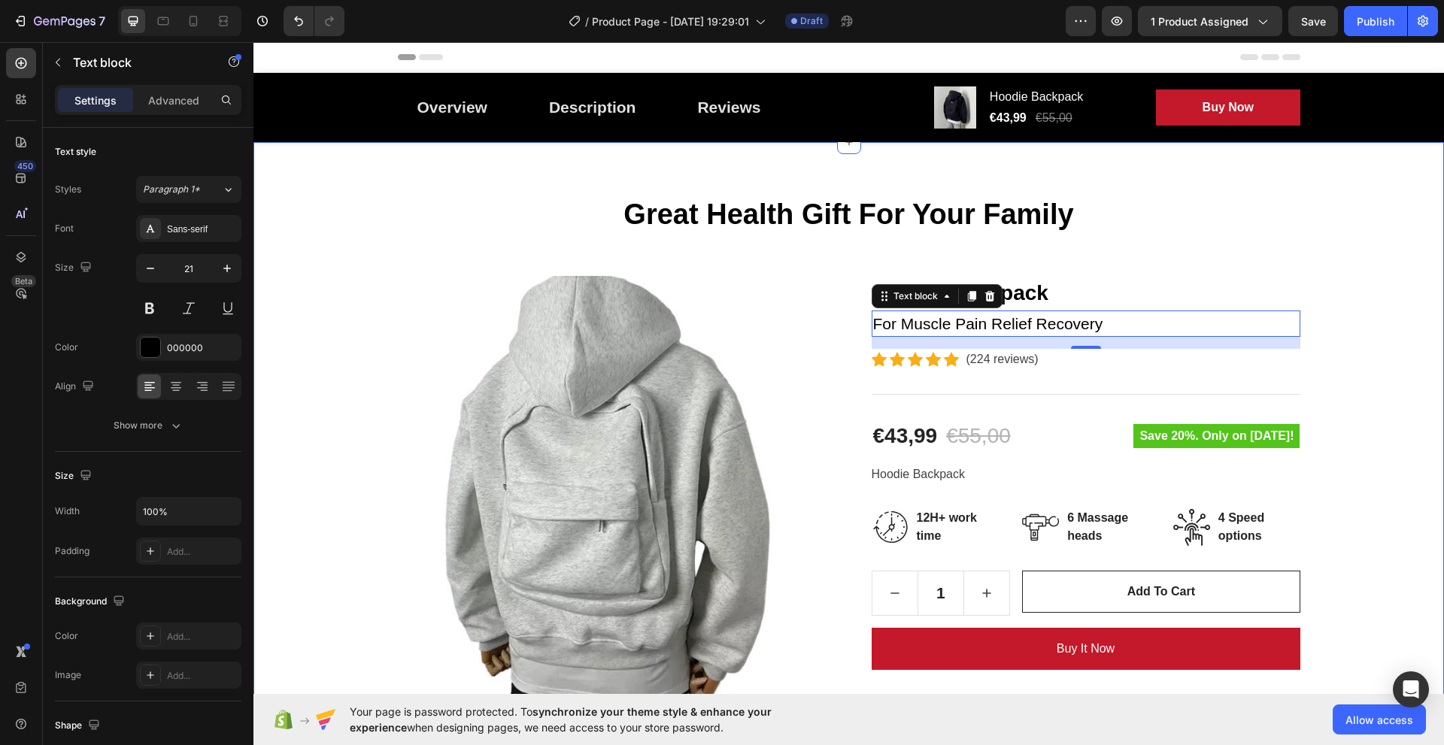
click at [1399, 377] on div "Great Health Gift For Your Family Heading Row Product Images Hoodie Backpack (P…" at bounding box center [849, 529] width 1168 height 666
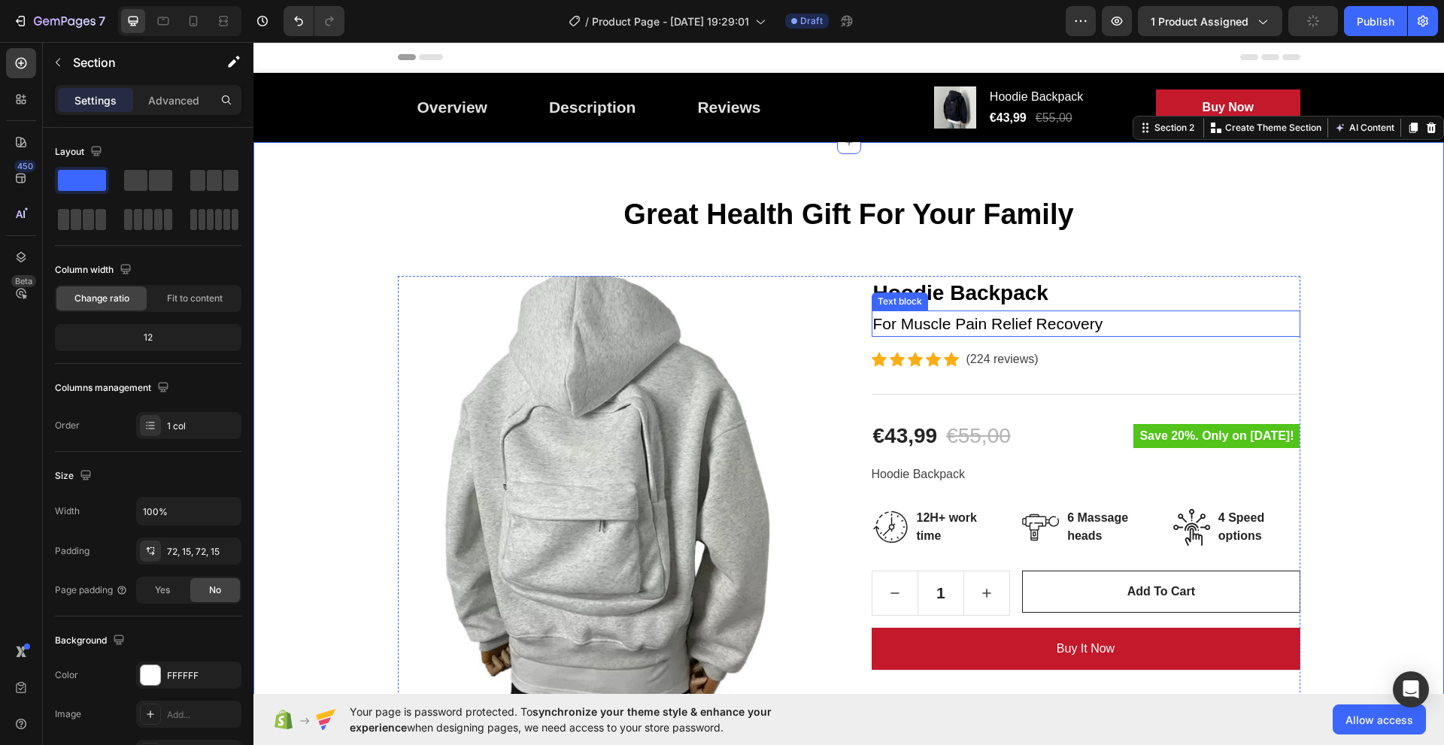
click at [1228, 317] on p "For Muscle Pain Relief Recovery" at bounding box center [1086, 324] width 426 height 24
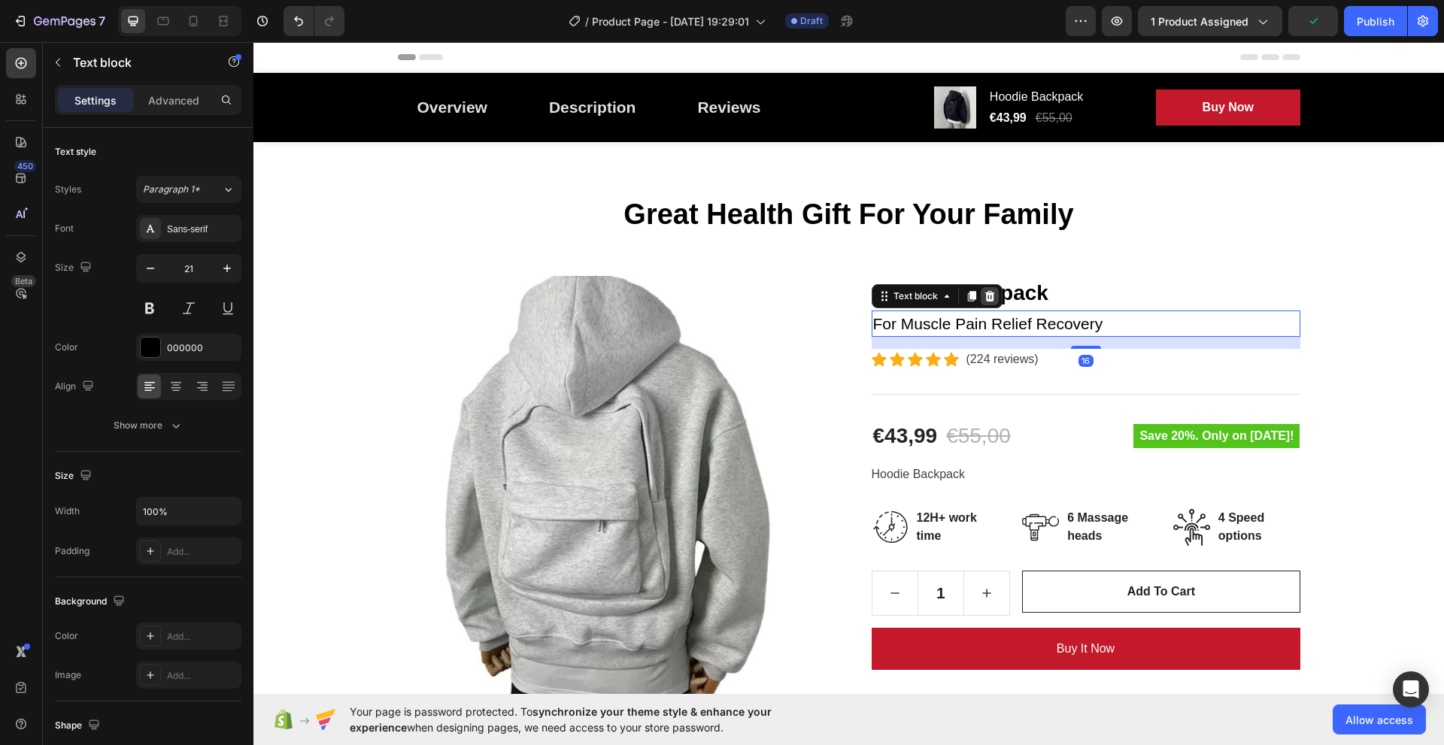
click at [985, 297] on icon at bounding box center [990, 295] width 10 height 11
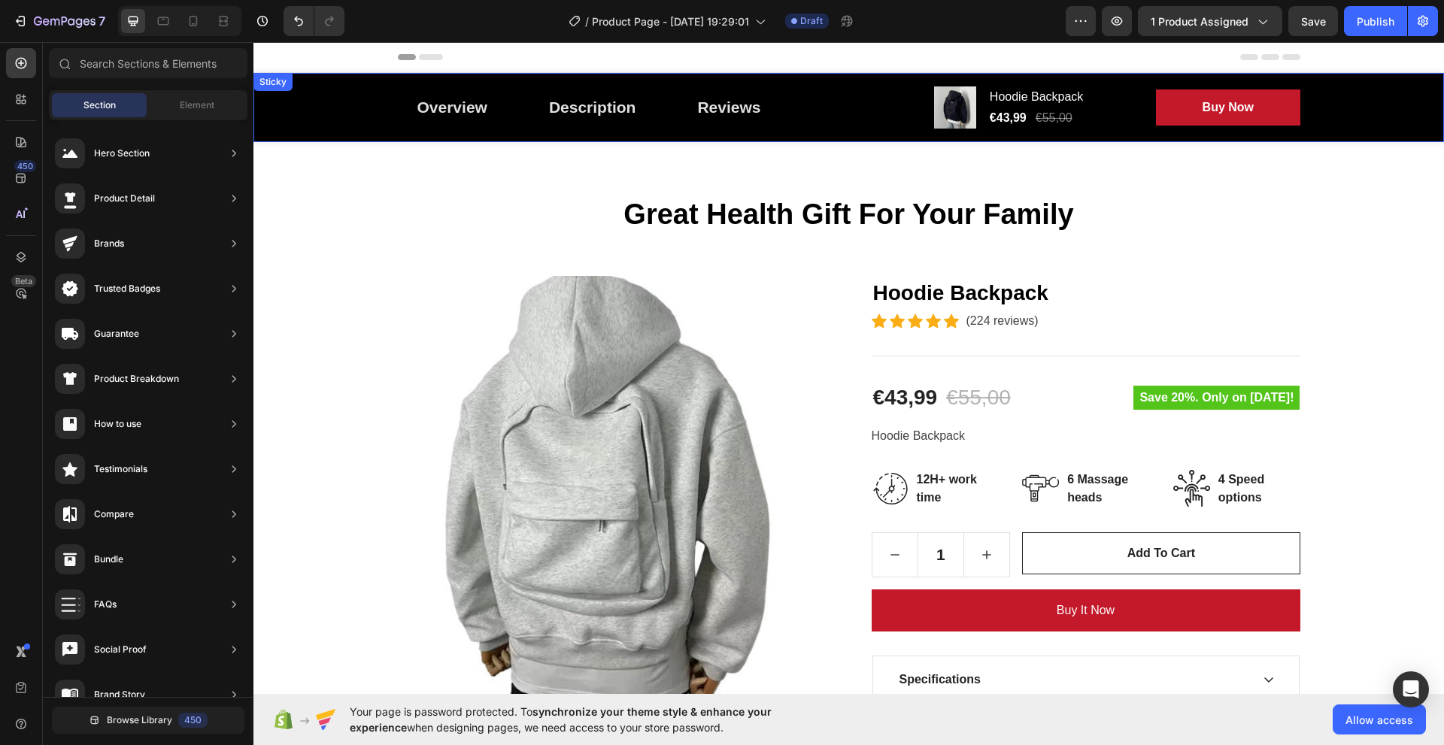
click at [1392, 114] on div "Overview Button Description Button Reviews Button Row Product Images Hoodie Bac…" at bounding box center [848, 107] width 1191 height 69
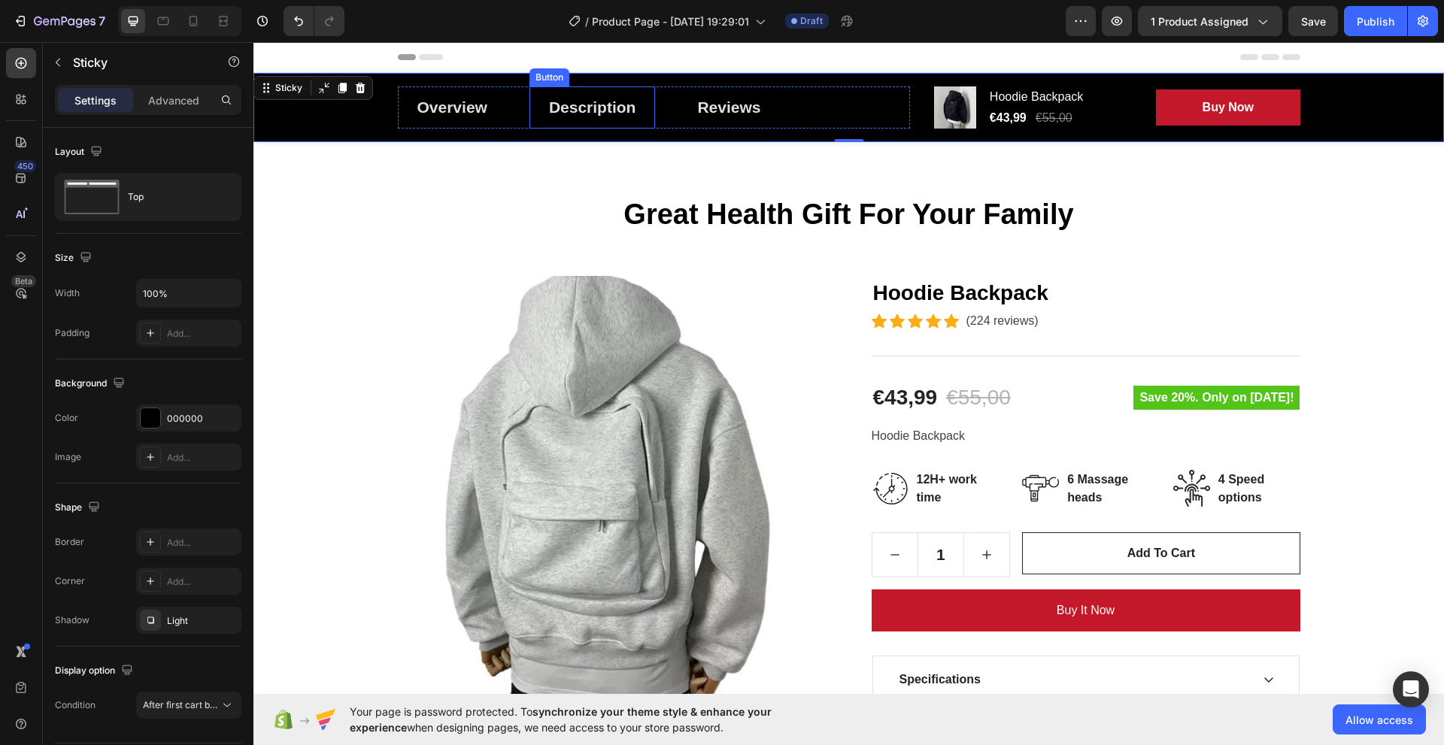
click at [514, 108] on div "Overview Button Description Button Reviews Button Row" at bounding box center [654, 107] width 512 height 42
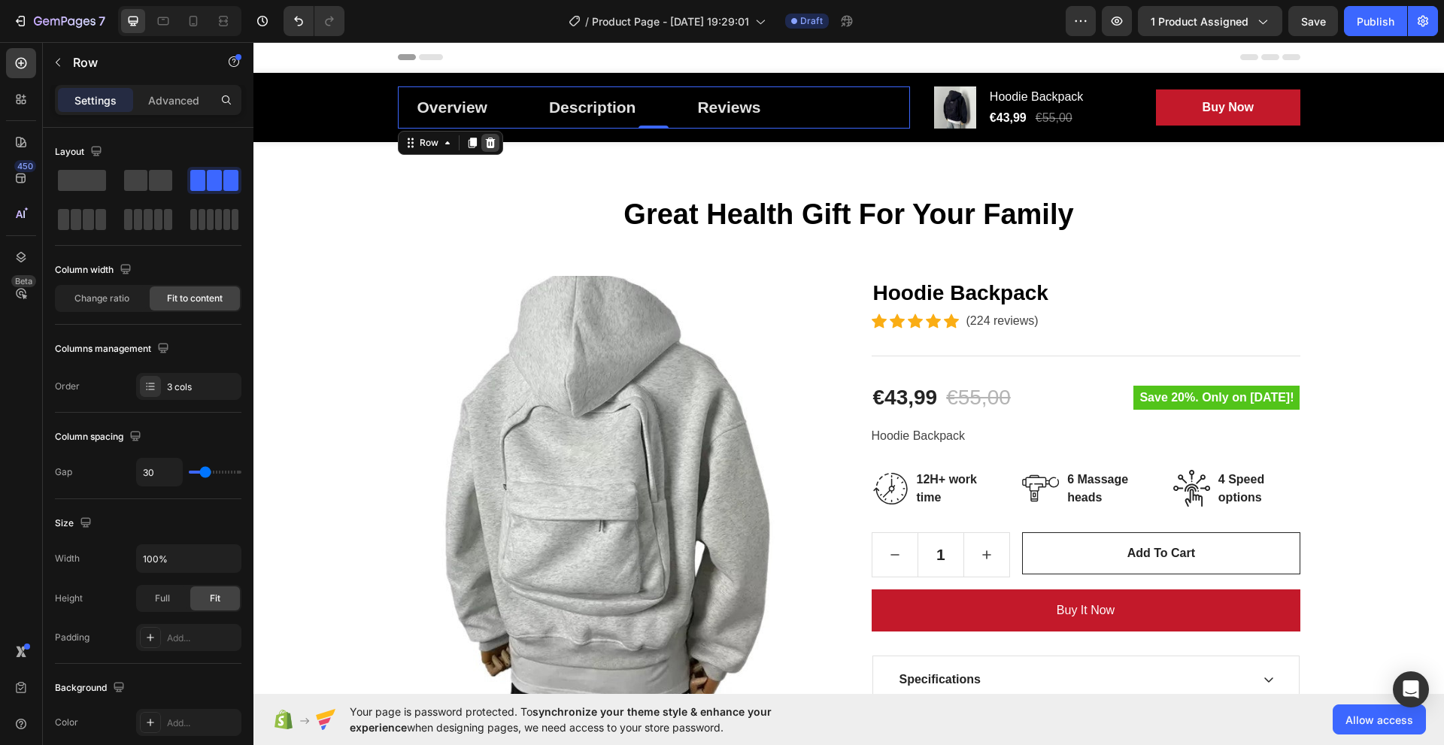
click at [485, 145] on icon at bounding box center [490, 143] width 10 height 11
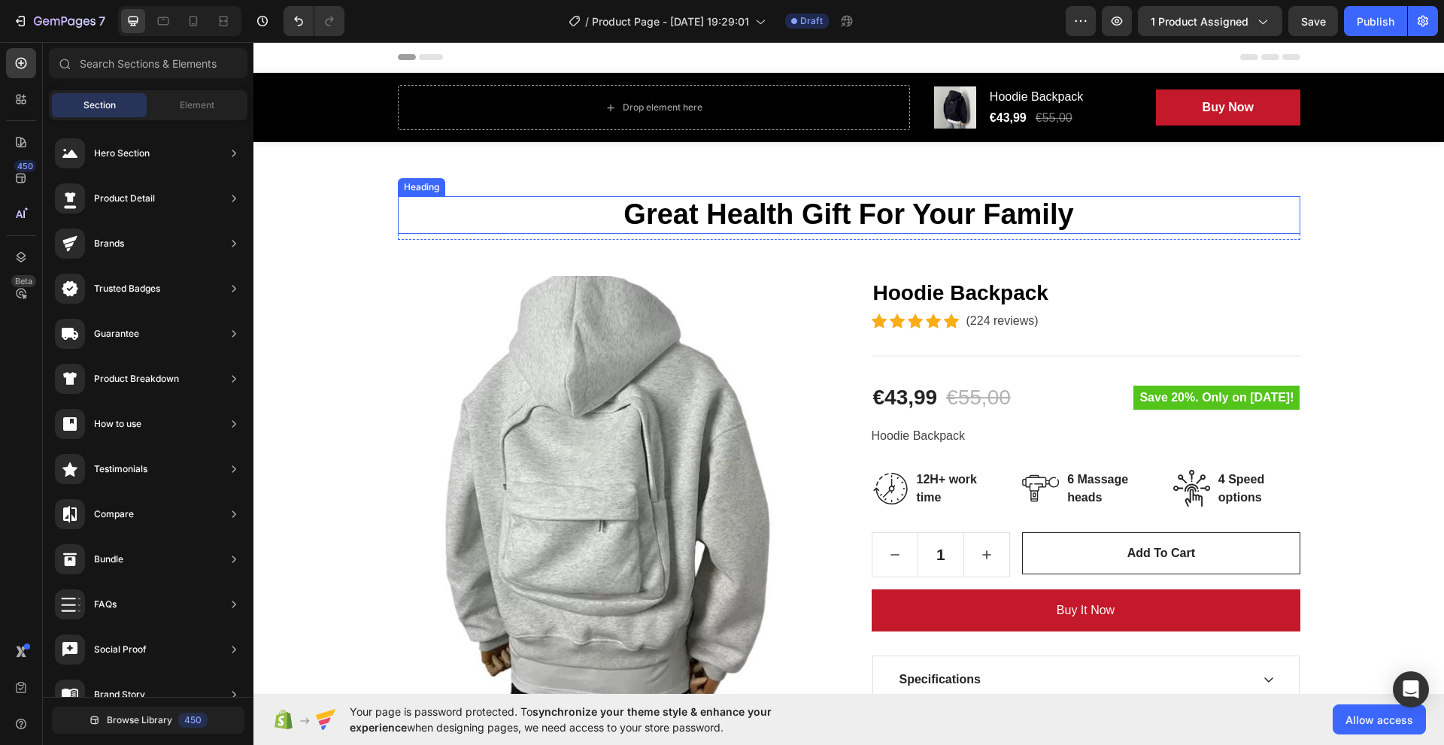
click at [572, 208] on p "Great Health Gift For Your Family" at bounding box center [849, 215] width 900 height 35
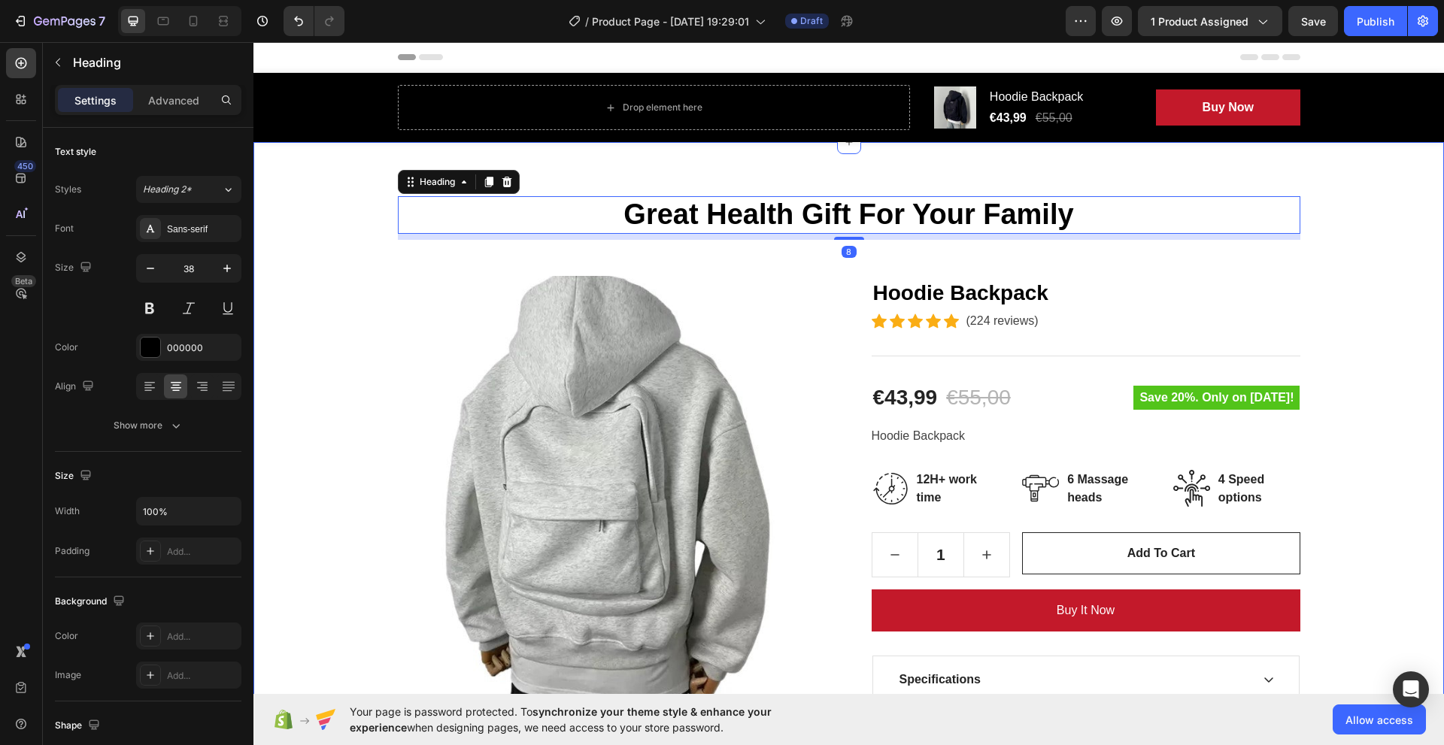
click at [307, 208] on div "Great Health Gift For Your Family Heading 8 Row Product Images Hoodie Backpack …" at bounding box center [849, 510] width 1168 height 628
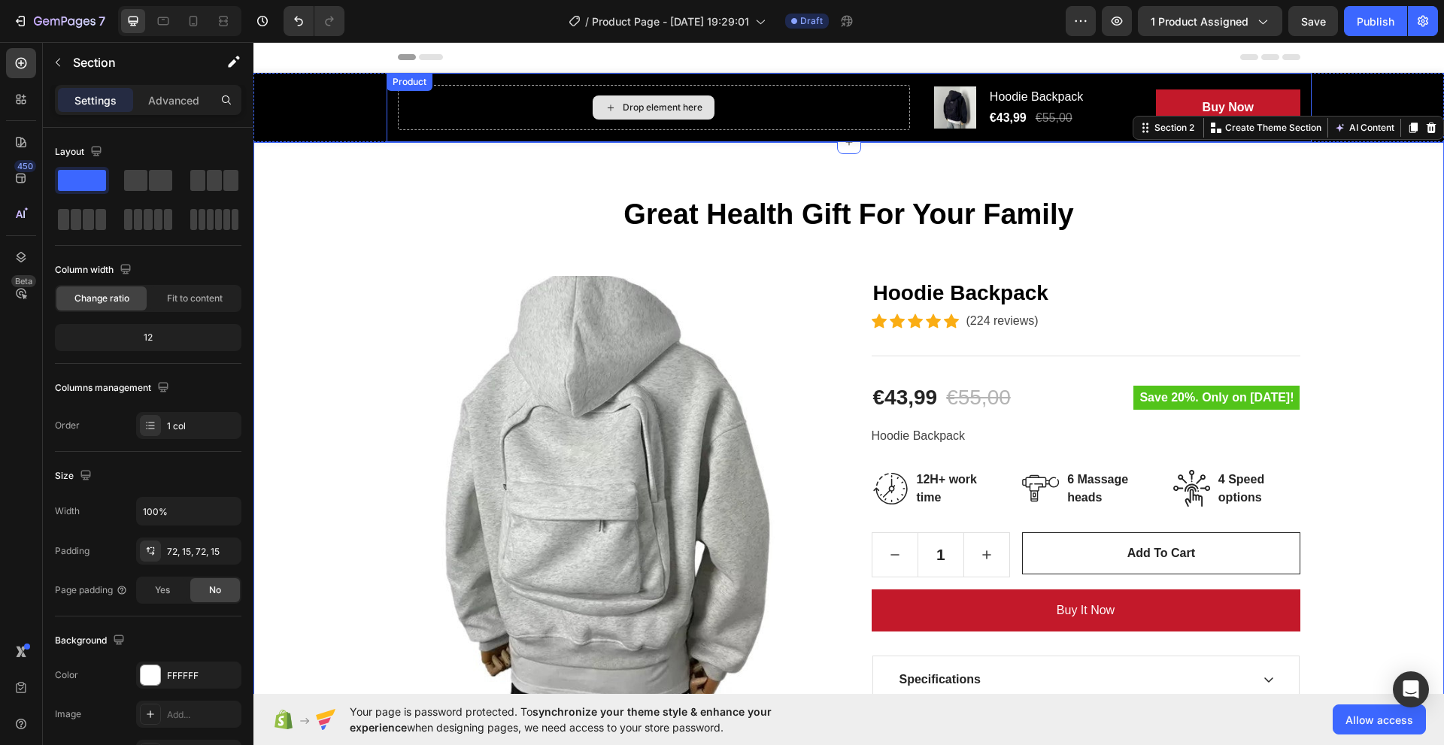
click at [496, 89] on div "Drop element here" at bounding box center [654, 107] width 512 height 45
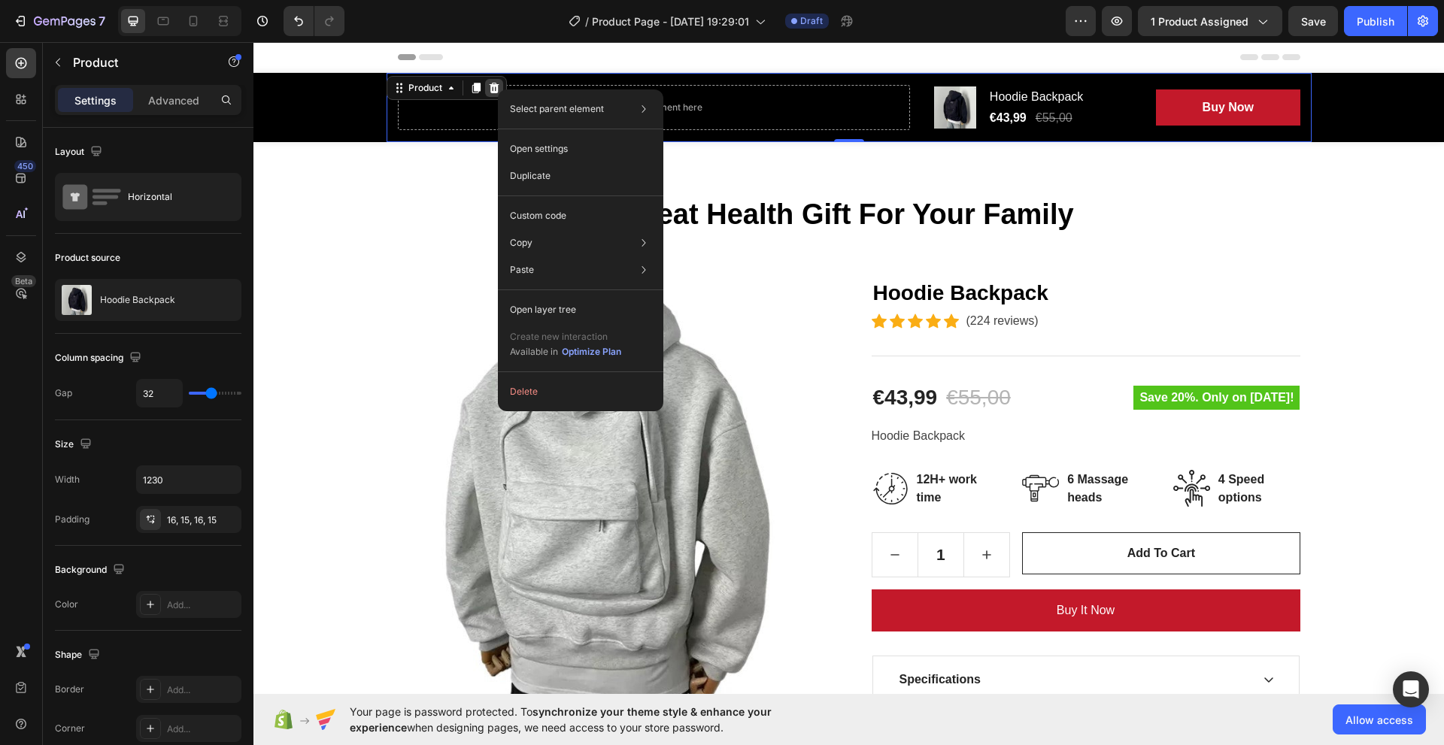
click at [489, 90] on icon at bounding box center [494, 88] width 10 height 11
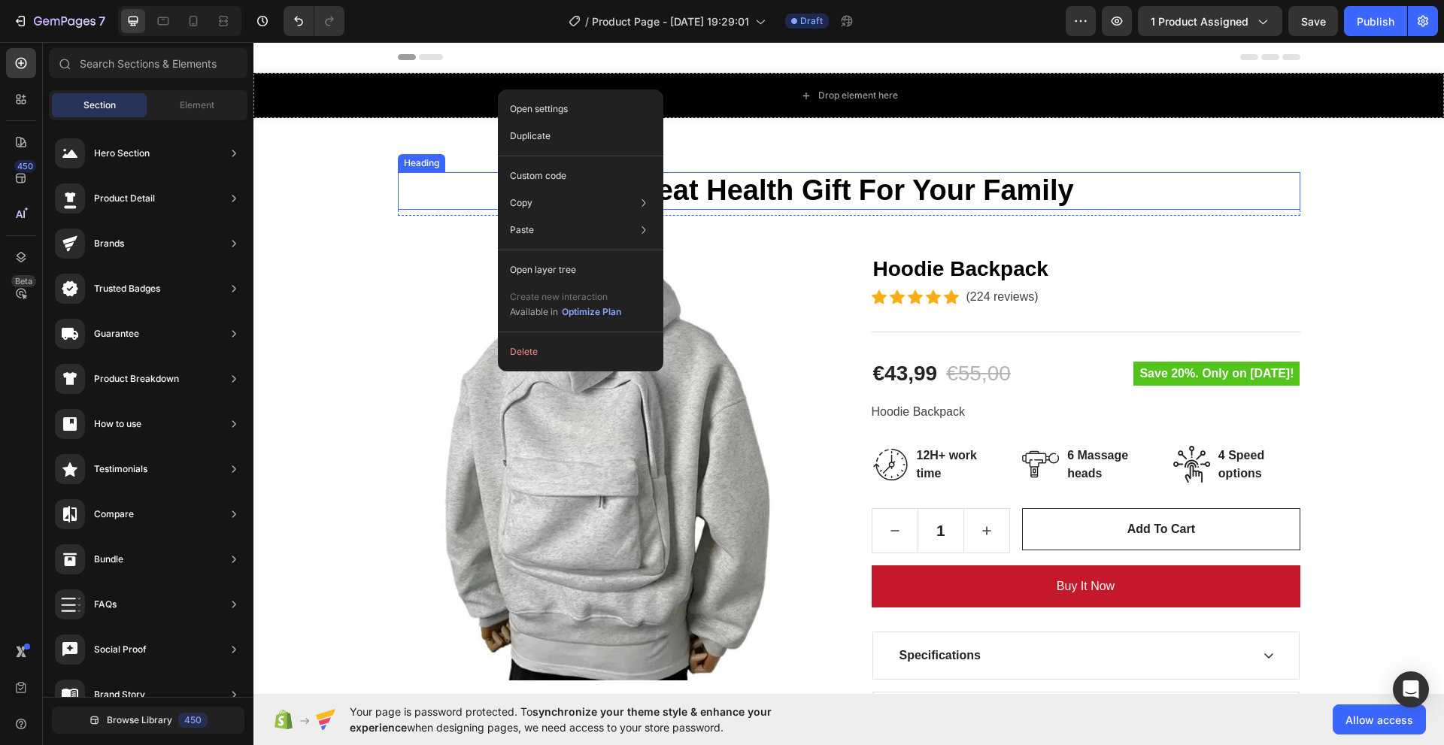
click at [414, 192] on p "Great Health Gift For Your Family" at bounding box center [849, 191] width 900 height 35
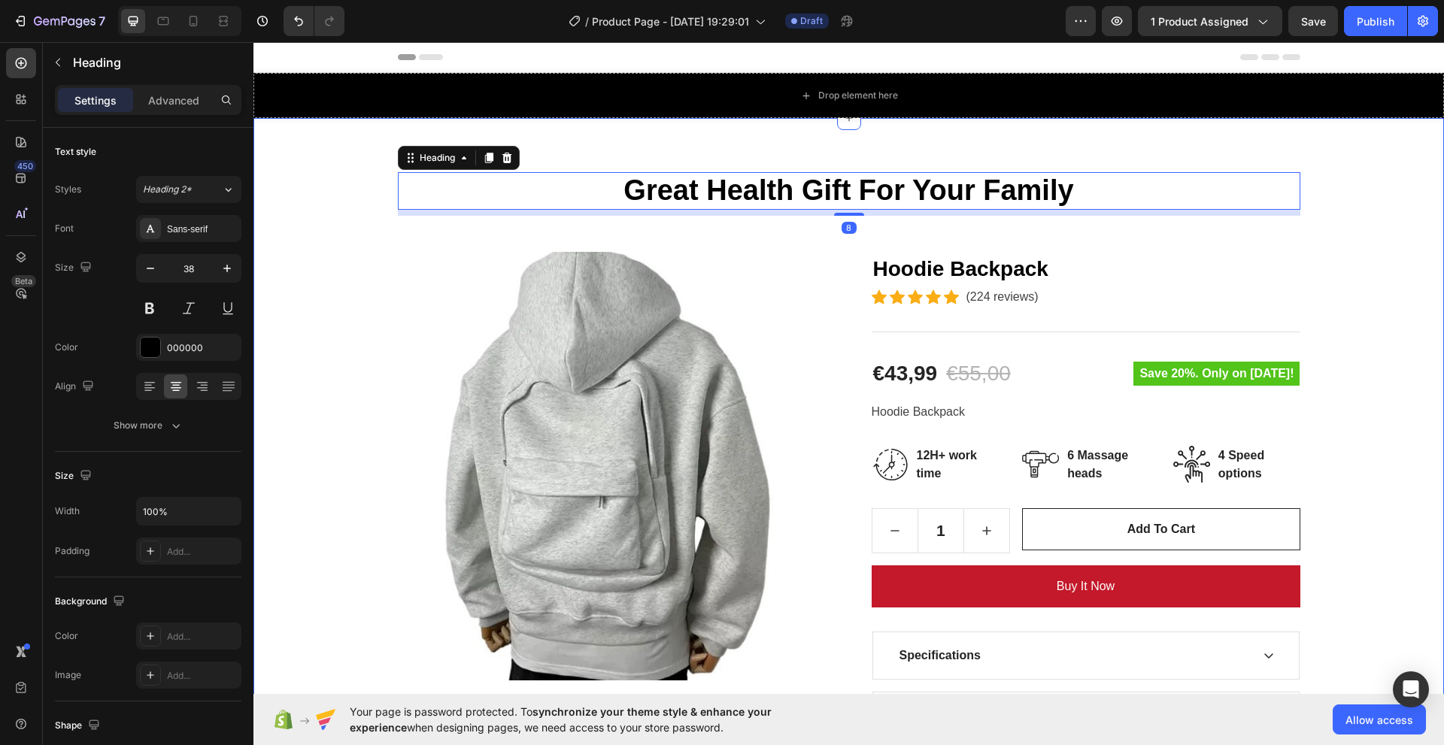
click at [1365, 257] on div "Great Health Gift For Your Family Heading 8 Row Product Images Hoodie Backpack …" at bounding box center [849, 486] width 1168 height 628
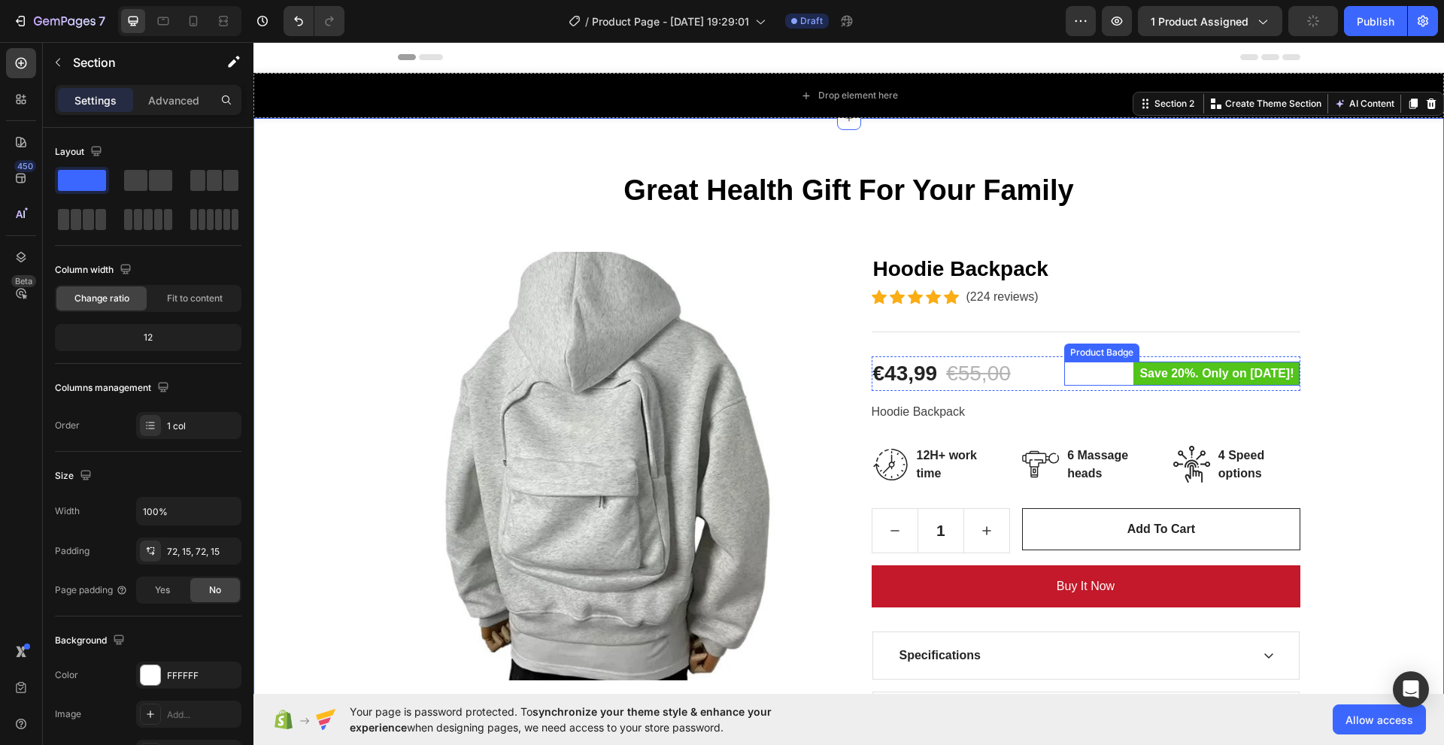
click at [1211, 378] on pre "Save 20%. Only on [DATE]!" at bounding box center [1217, 374] width 166 height 24
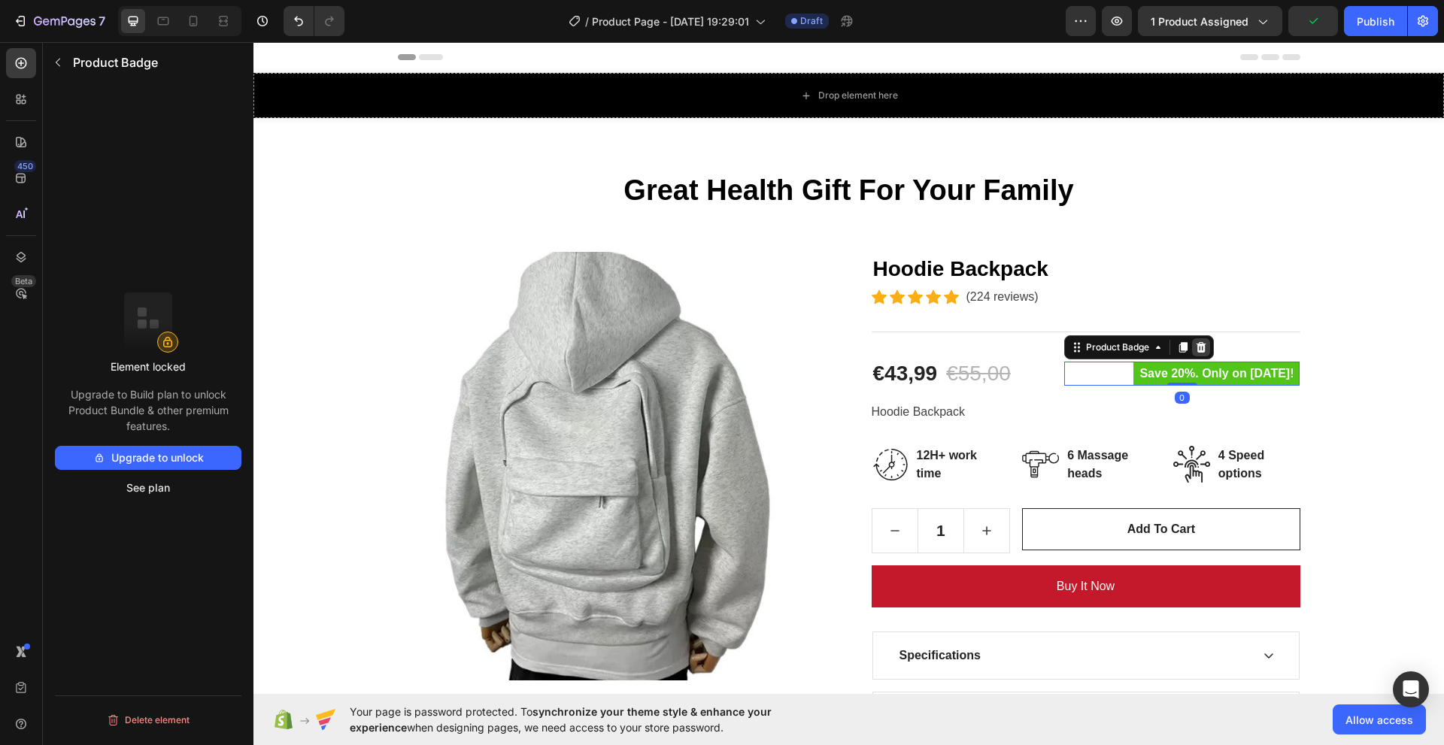
click at [1198, 344] on icon at bounding box center [1201, 346] width 10 height 11
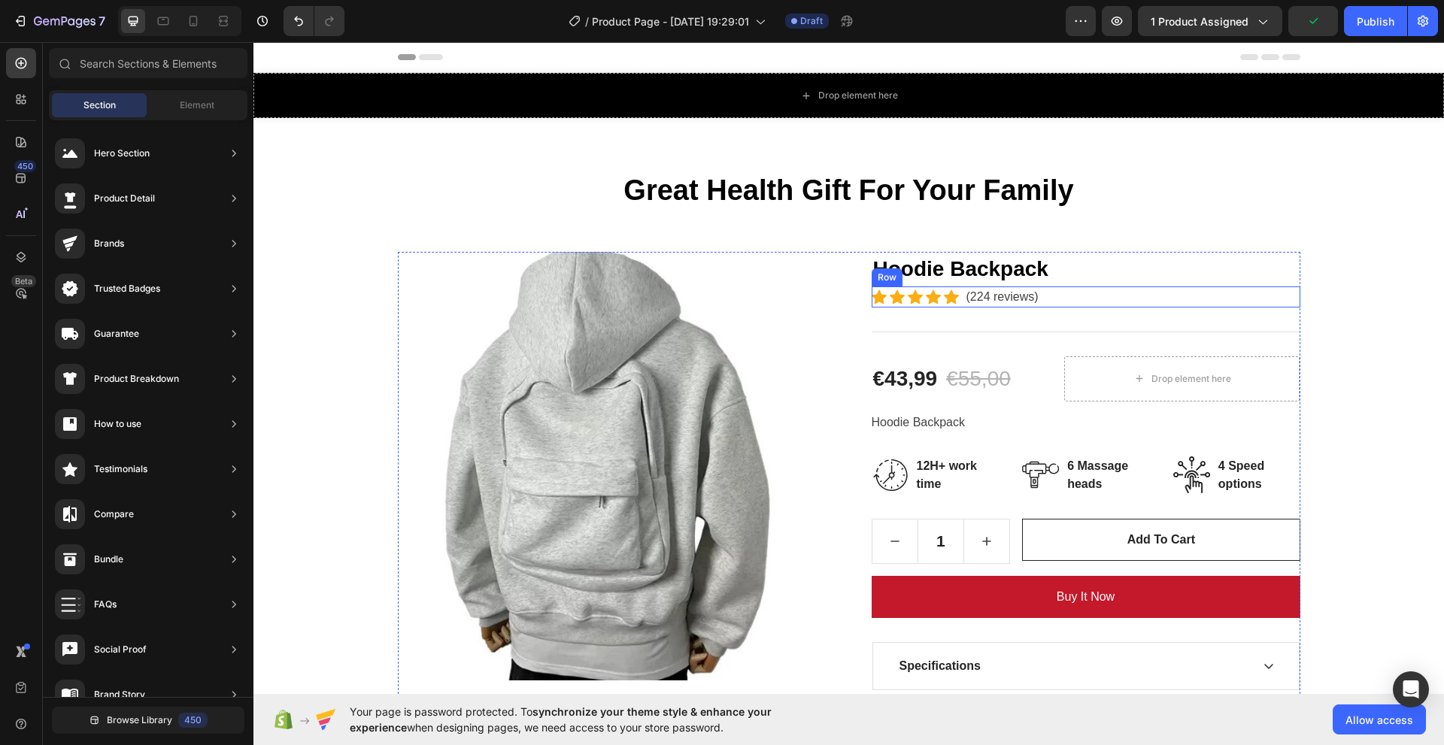
click at [1214, 280] on h2 "Hoodie Backpack" at bounding box center [1086, 269] width 429 height 35
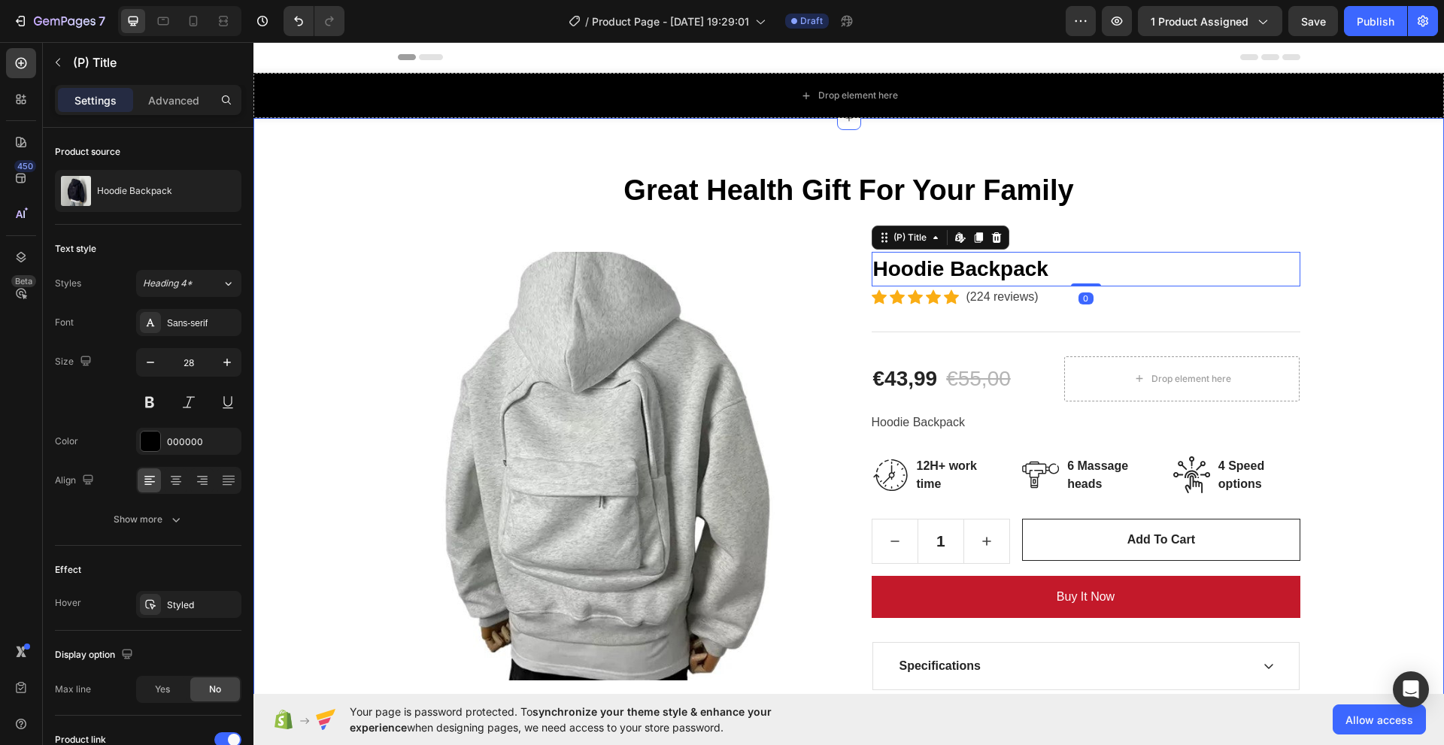
click at [1296, 212] on div "Great Health Gift For Your Family Heading Row Product Images Hoodie Backpack (P…" at bounding box center [849, 491] width 1168 height 639
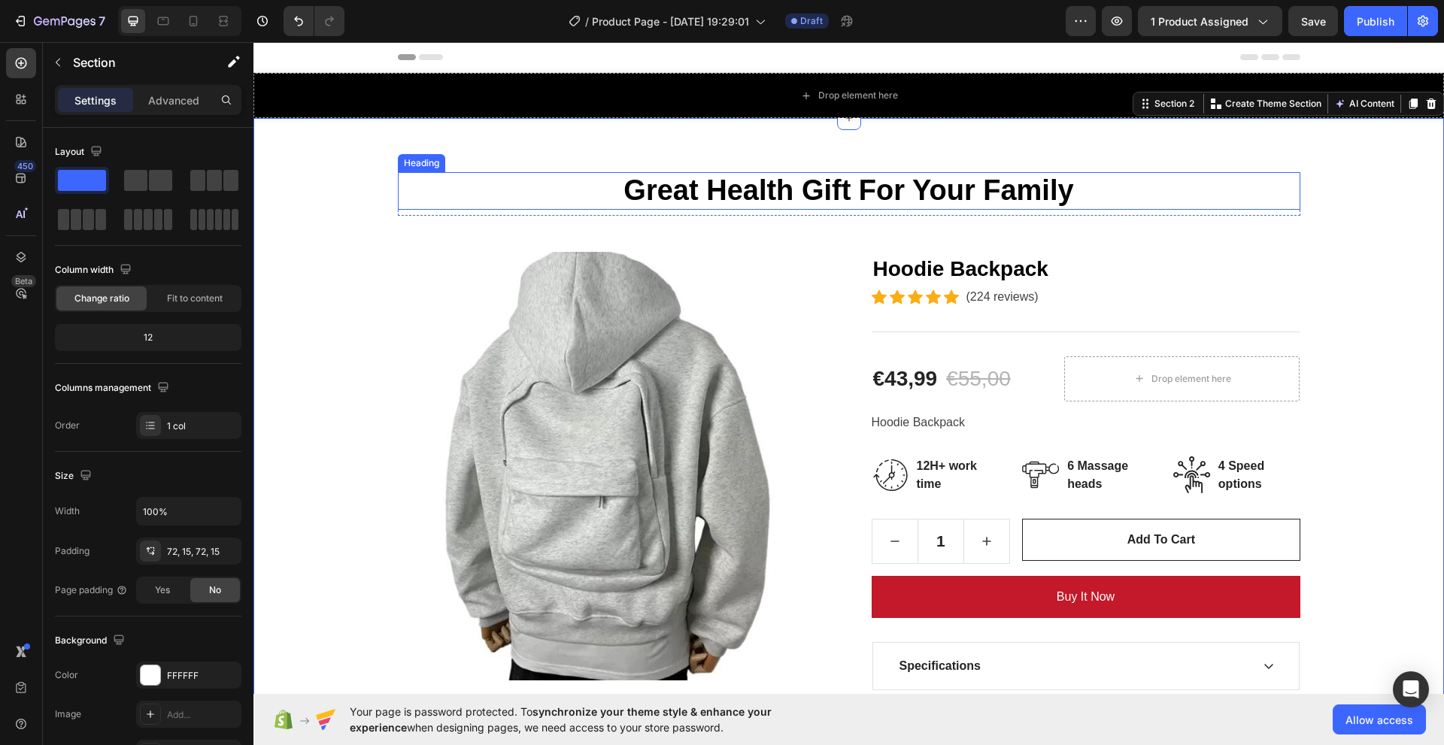
click at [783, 196] on p "Great Health Gift For Your Family" at bounding box center [849, 191] width 900 height 35
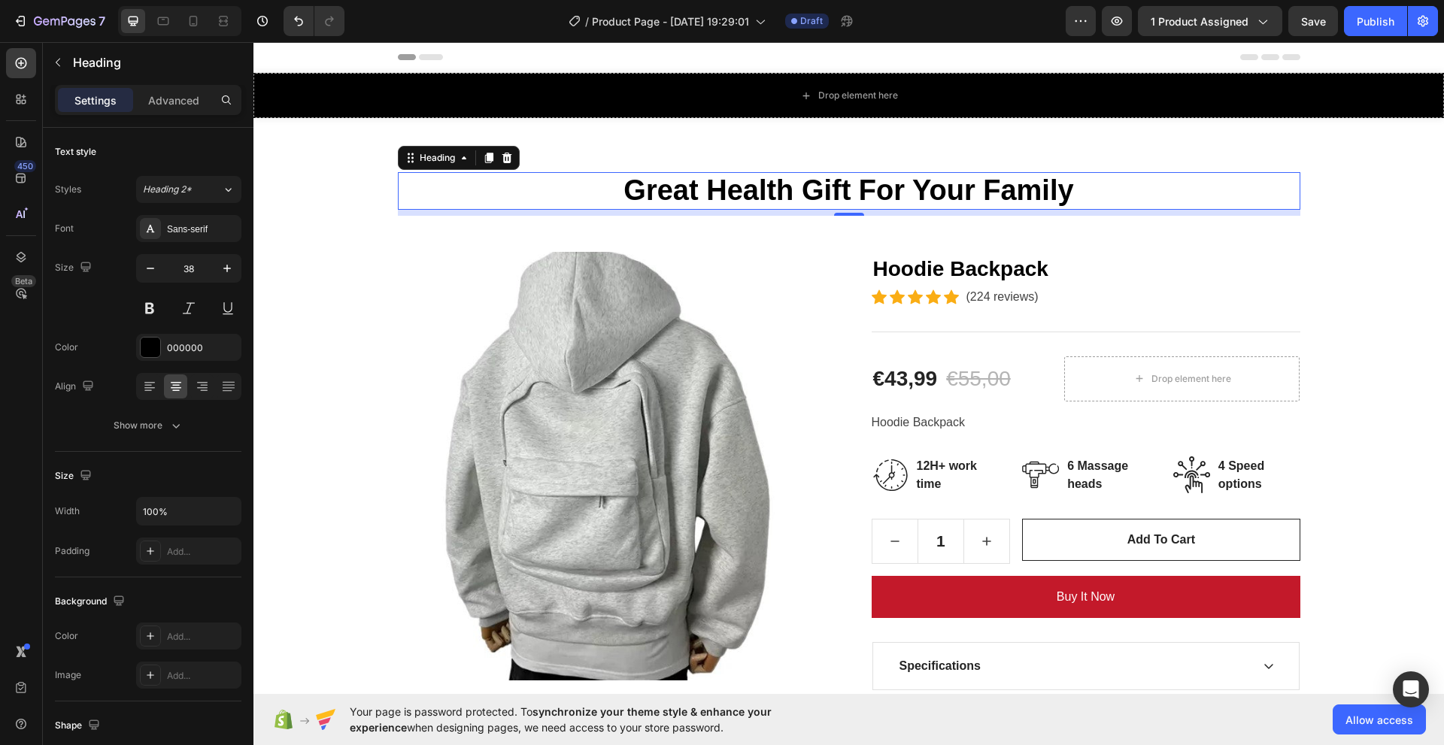
click at [1108, 190] on p "Great Health Gift For Your Family" at bounding box center [849, 191] width 900 height 35
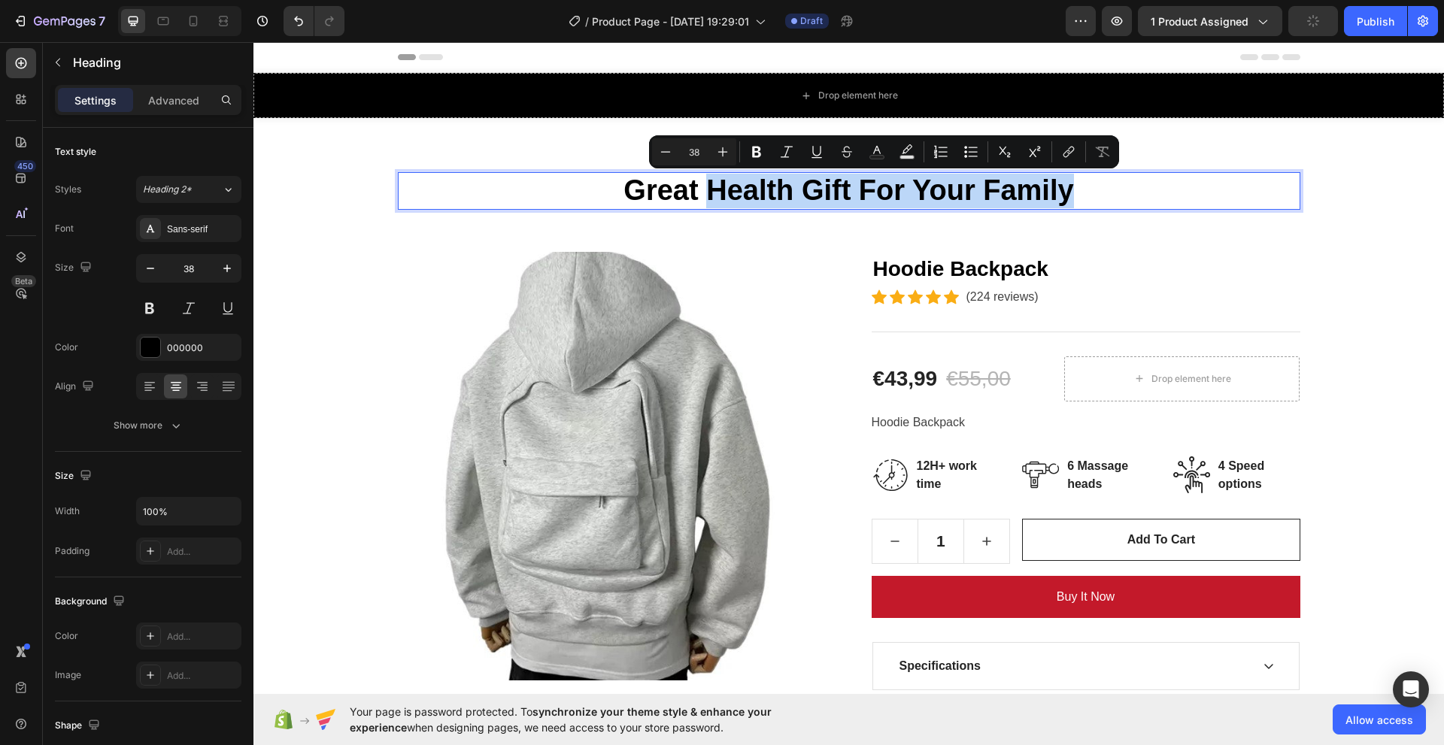
drag, startPoint x: 1130, startPoint y: 196, endPoint x: 707, endPoint y: 195, distance: 422.7
click at [707, 195] on p "Great Health Gift For Your Family" at bounding box center [849, 191] width 900 height 35
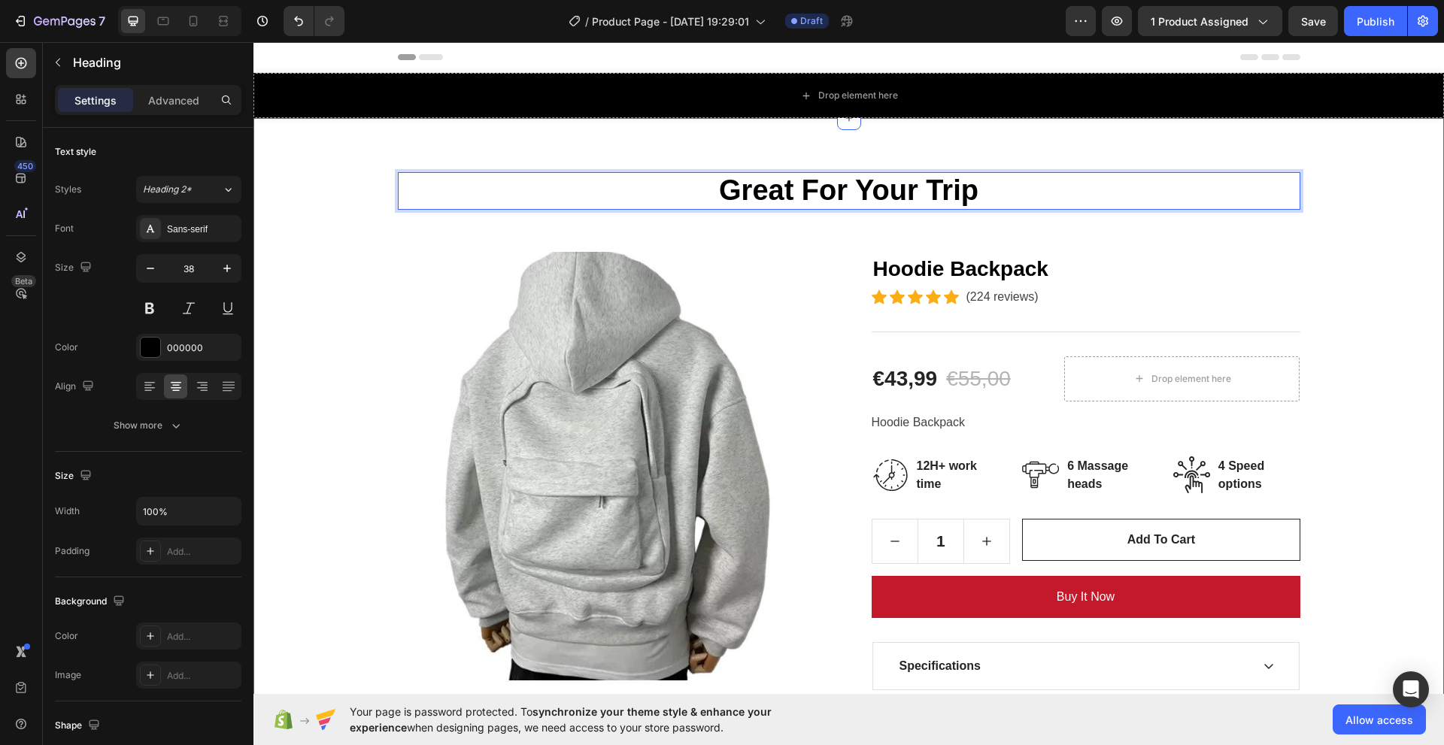
click at [1350, 238] on div "Great For Your Trip Heading 8 Row Product Images Hoodie Backpack (P) Title Icon…" at bounding box center [849, 491] width 1168 height 639
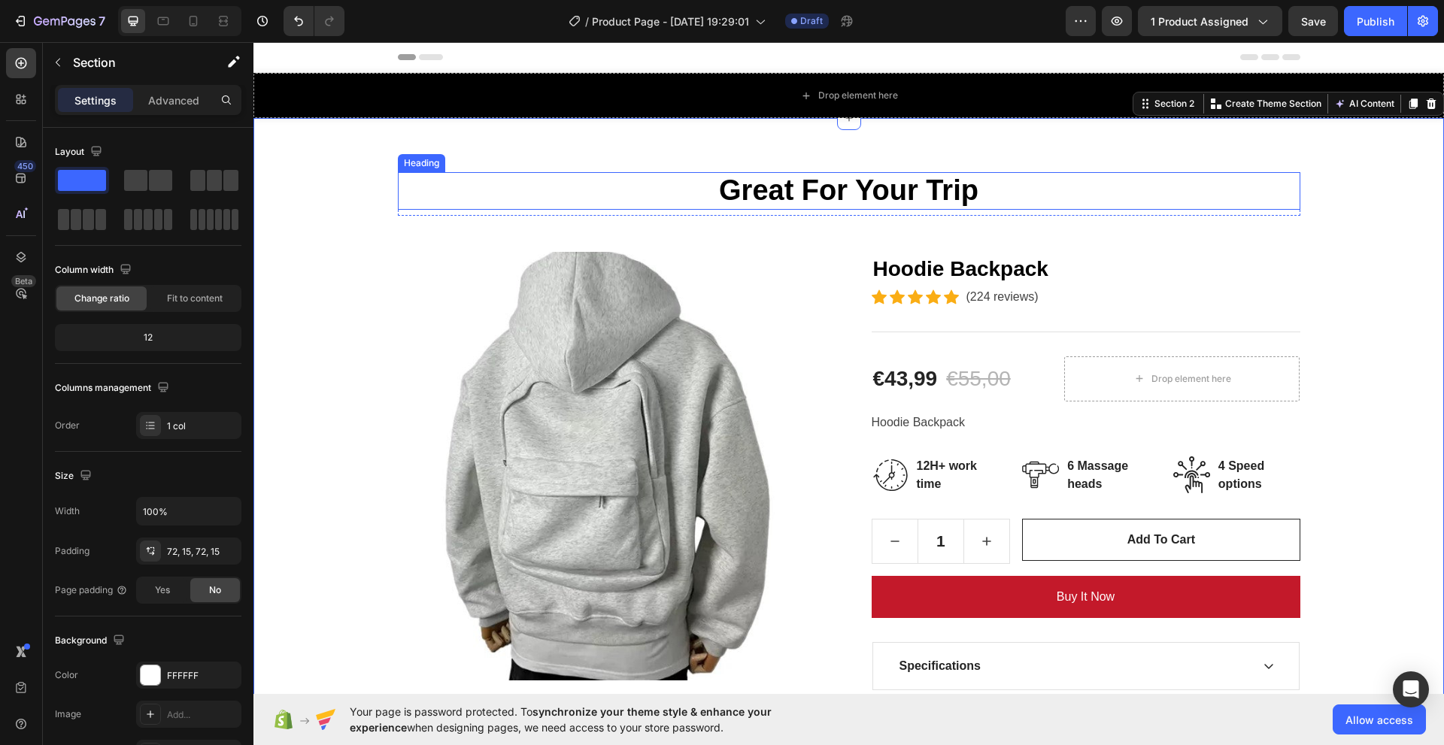
click at [849, 190] on p "Great For Your Trip" at bounding box center [849, 191] width 900 height 35
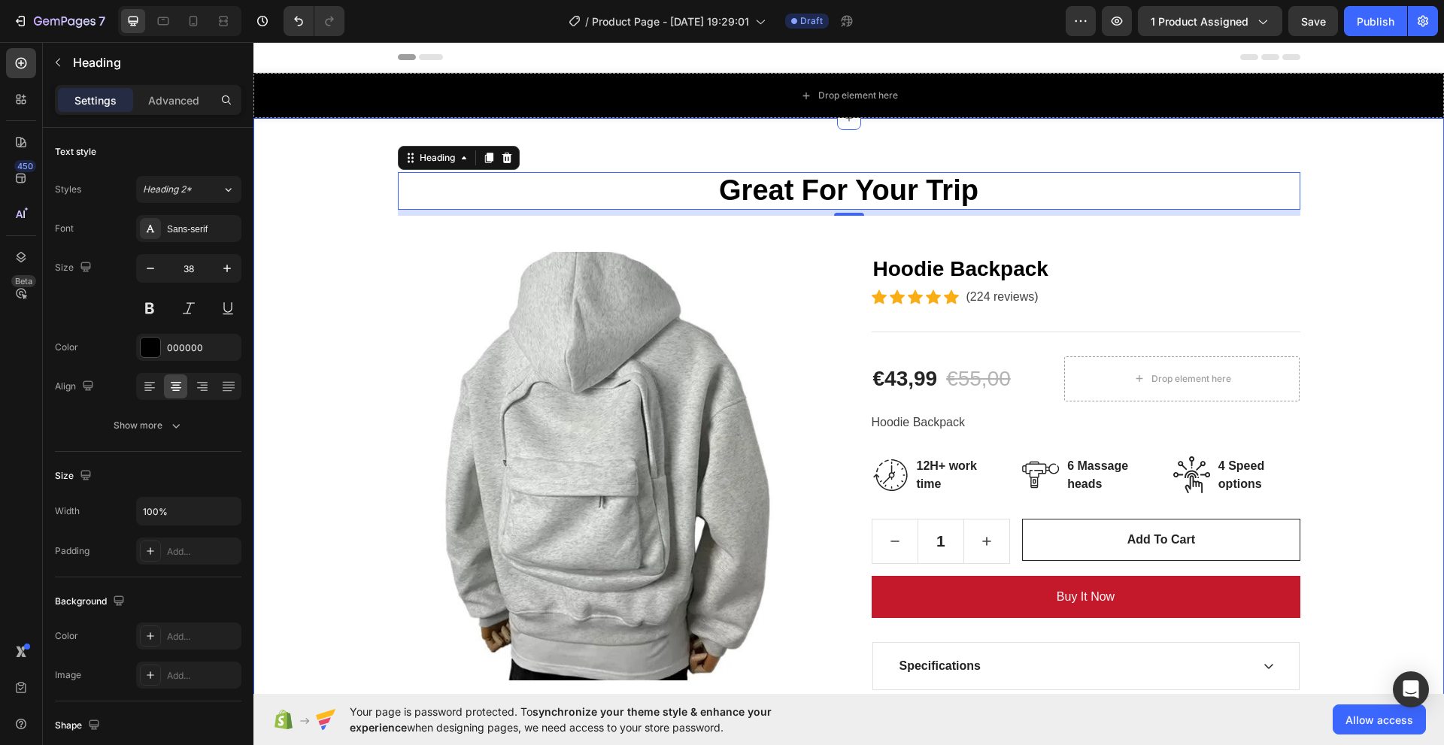
click at [1407, 235] on div "Great For Your Trip Heading 8 Row Product Images Hoodie Backpack (P) Title Icon…" at bounding box center [849, 491] width 1168 height 639
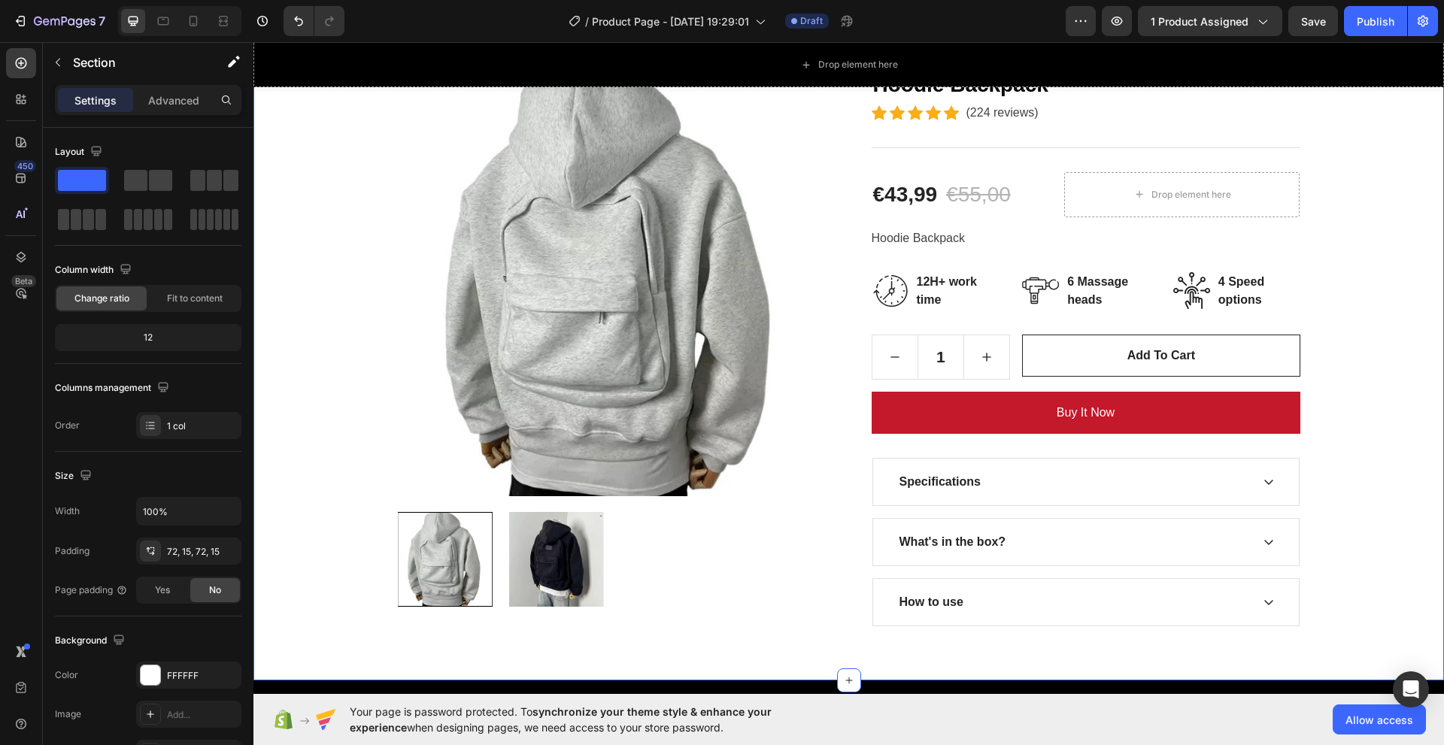
scroll to position [150, 0]
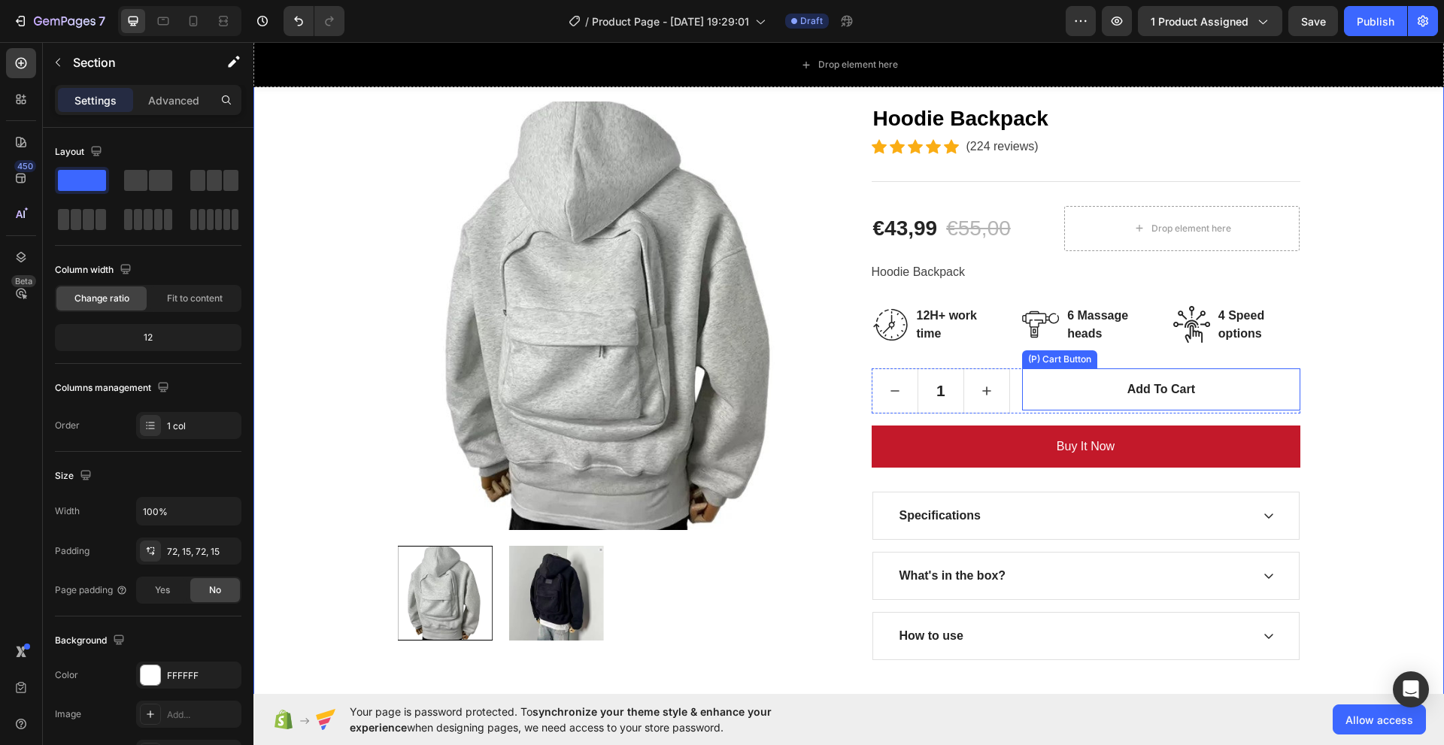
click at [1070, 330] on p "6 Massage heads" at bounding box center [1107, 325] width 80 height 36
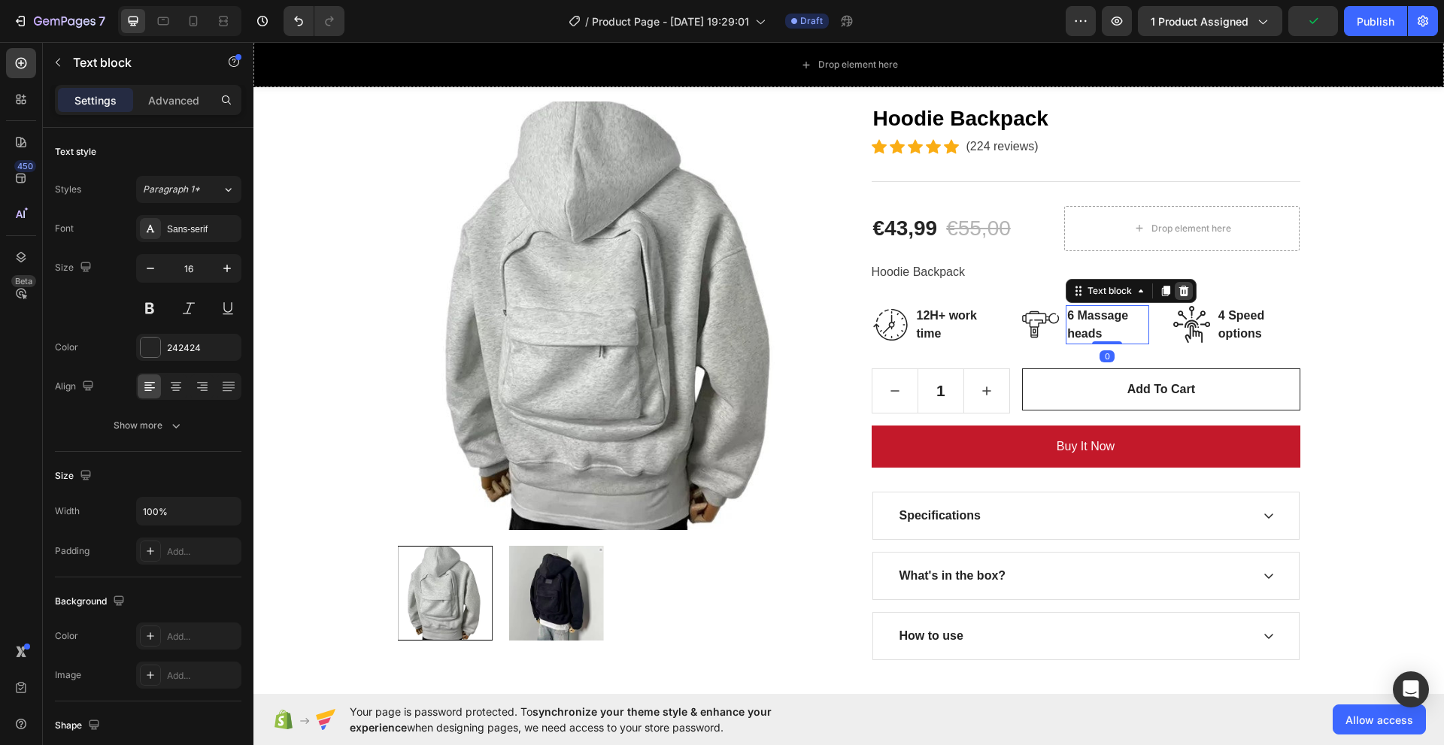
click at [1182, 293] on icon at bounding box center [1184, 290] width 10 height 11
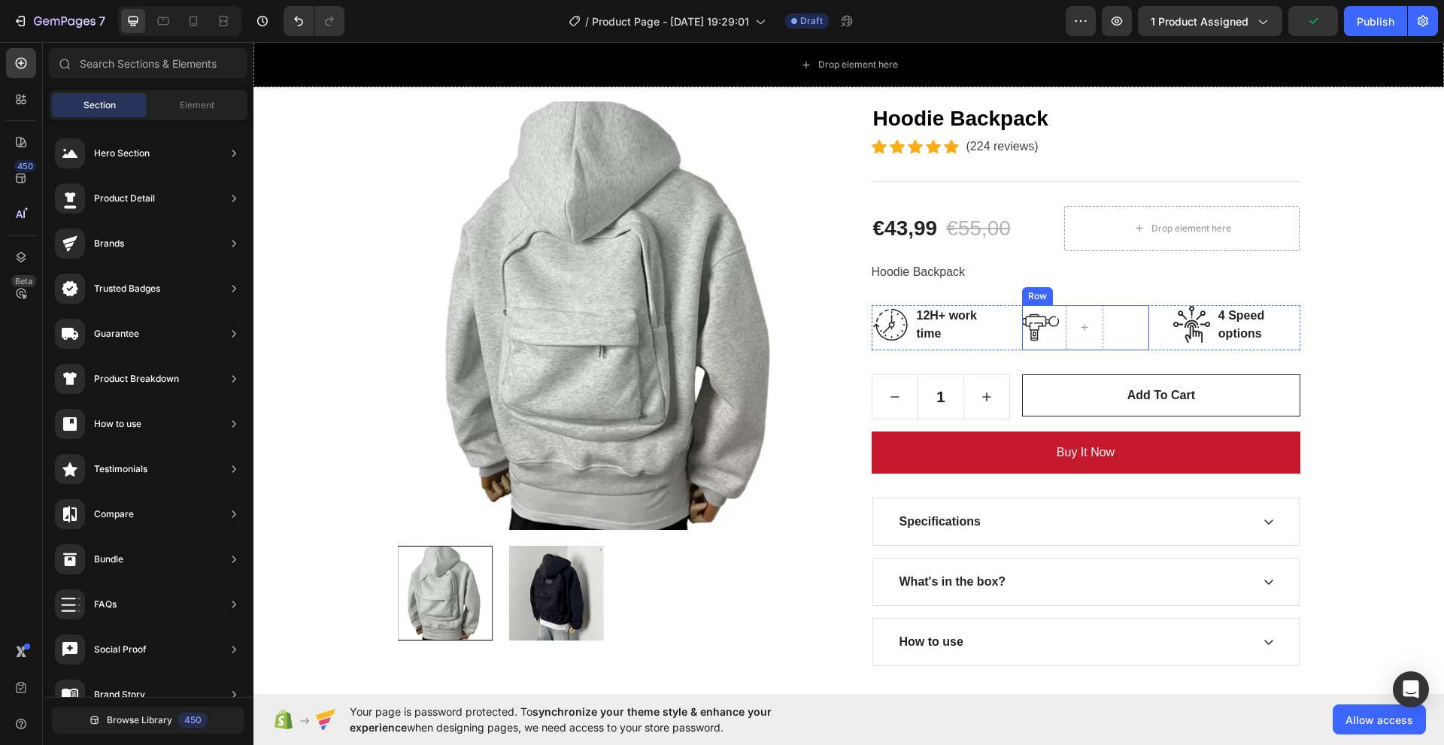
click at [1056, 320] on div "Image Row" at bounding box center [1085, 327] width 127 height 45
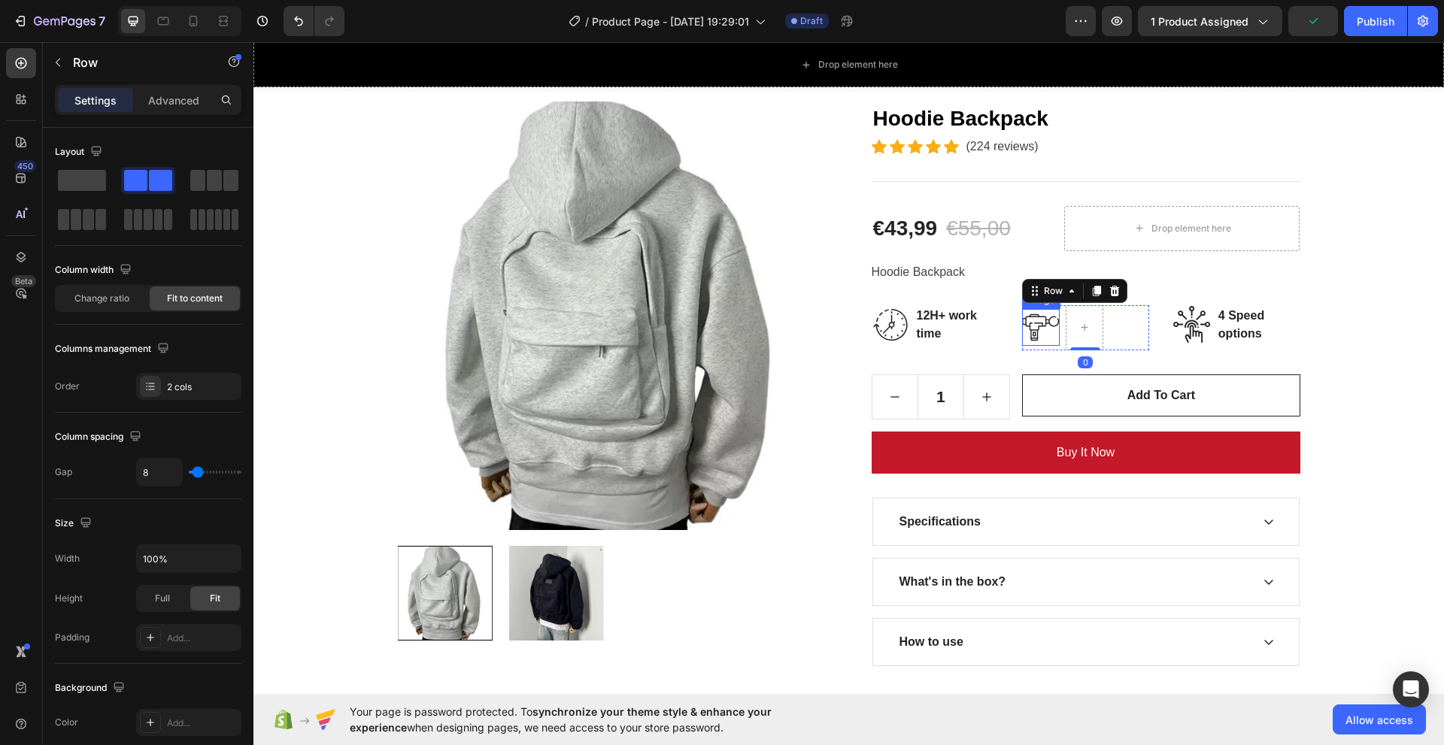
click at [1046, 320] on img at bounding box center [1041, 327] width 38 height 37
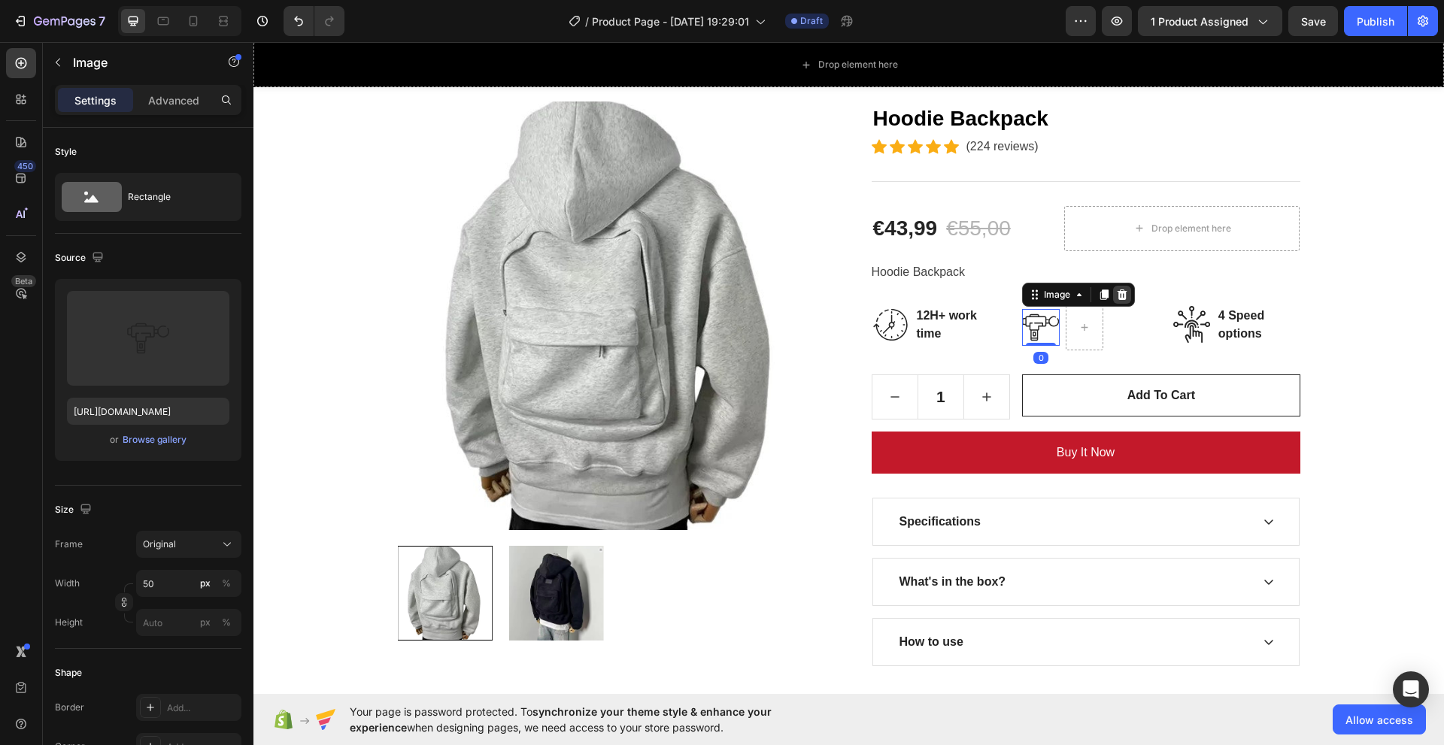
click at [1121, 298] on icon at bounding box center [1122, 295] width 12 height 12
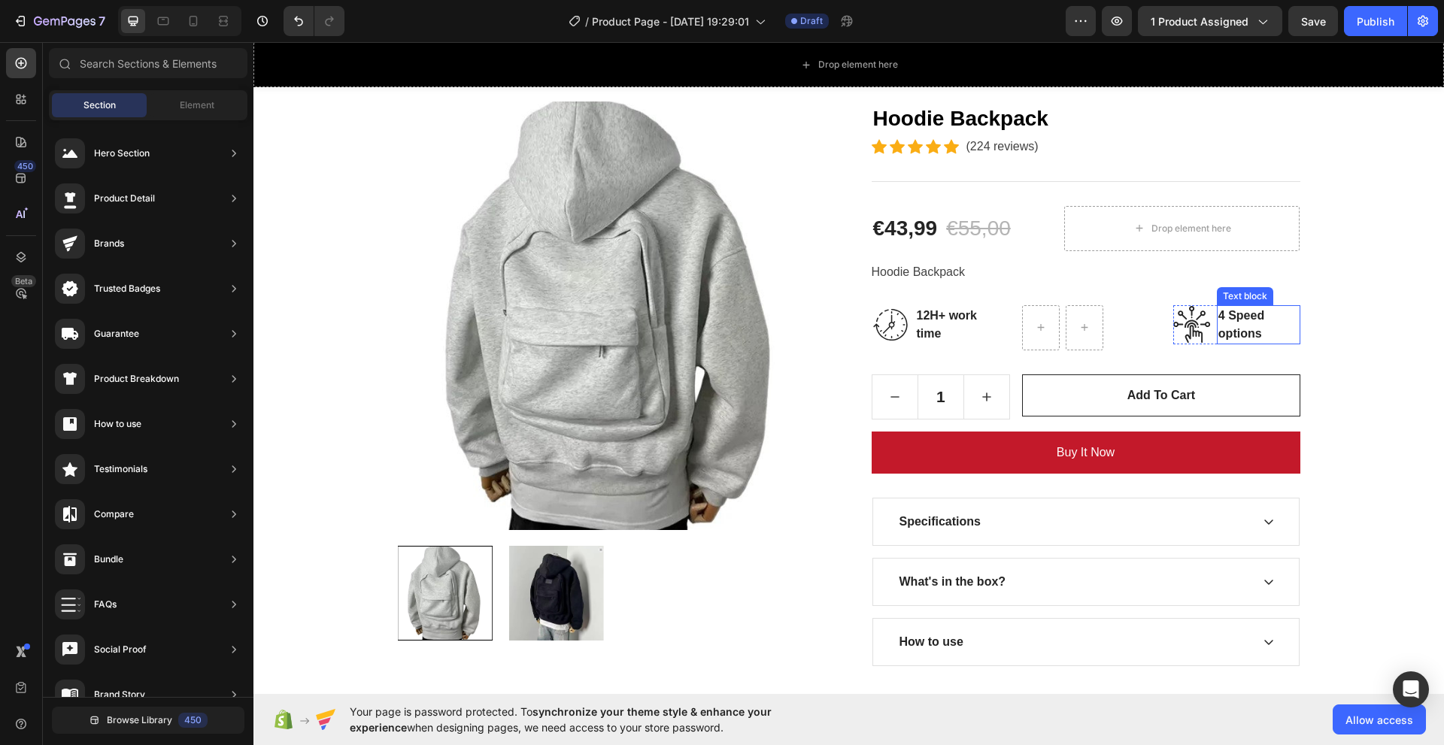
click at [1249, 329] on p "4 Speed options" at bounding box center [1259, 325] width 80 height 36
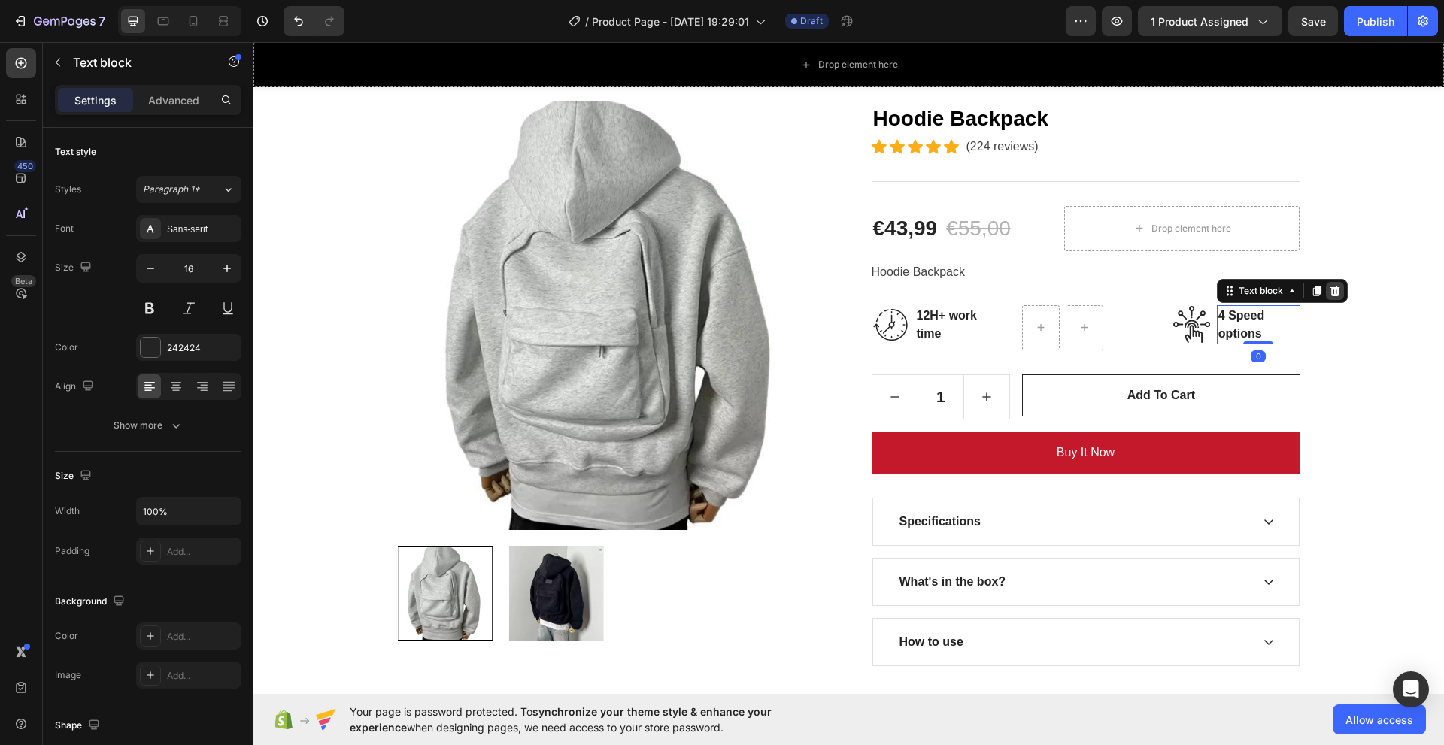
click at [1331, 292] on icon at bounding box center [1335, 291] width 12 height 12
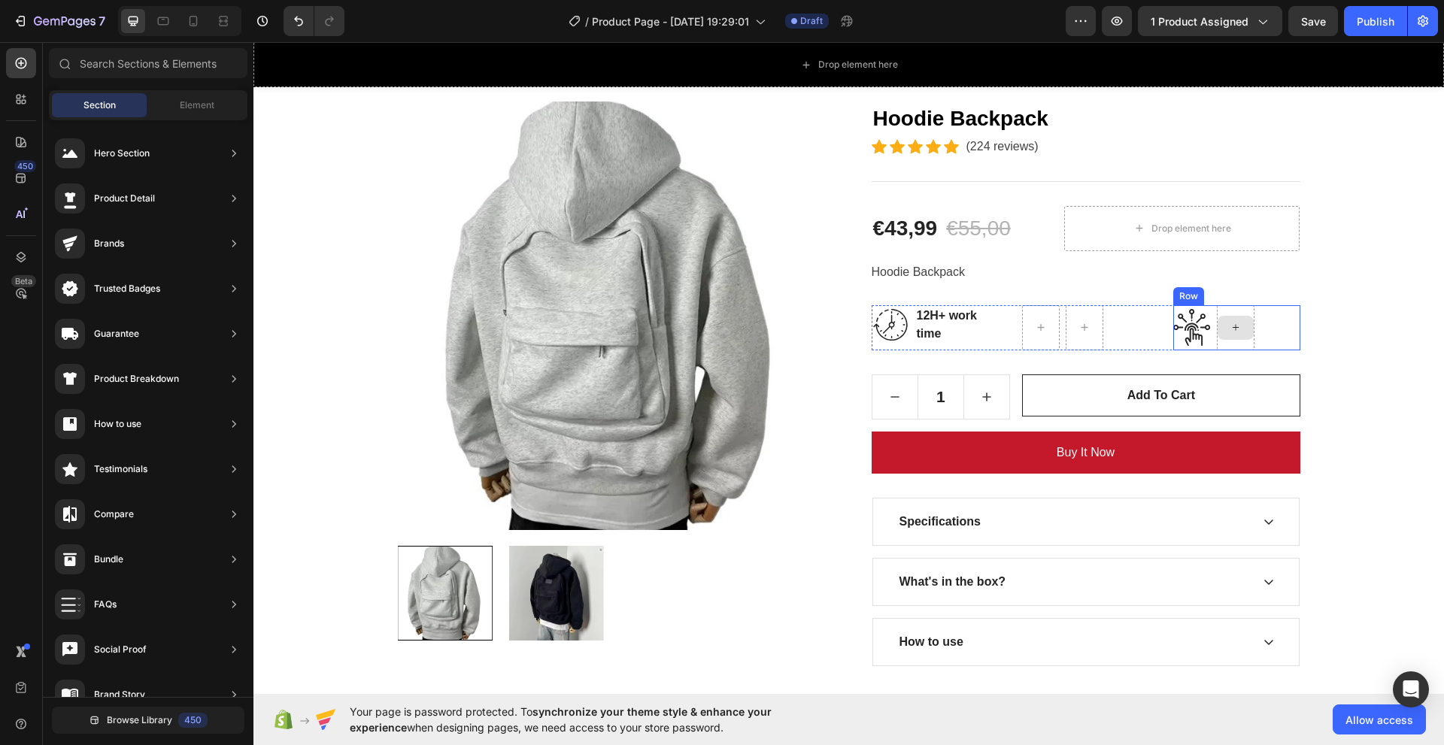
click at [1188, 324] on img at bounding box center [1192, 327] width 38 height 37
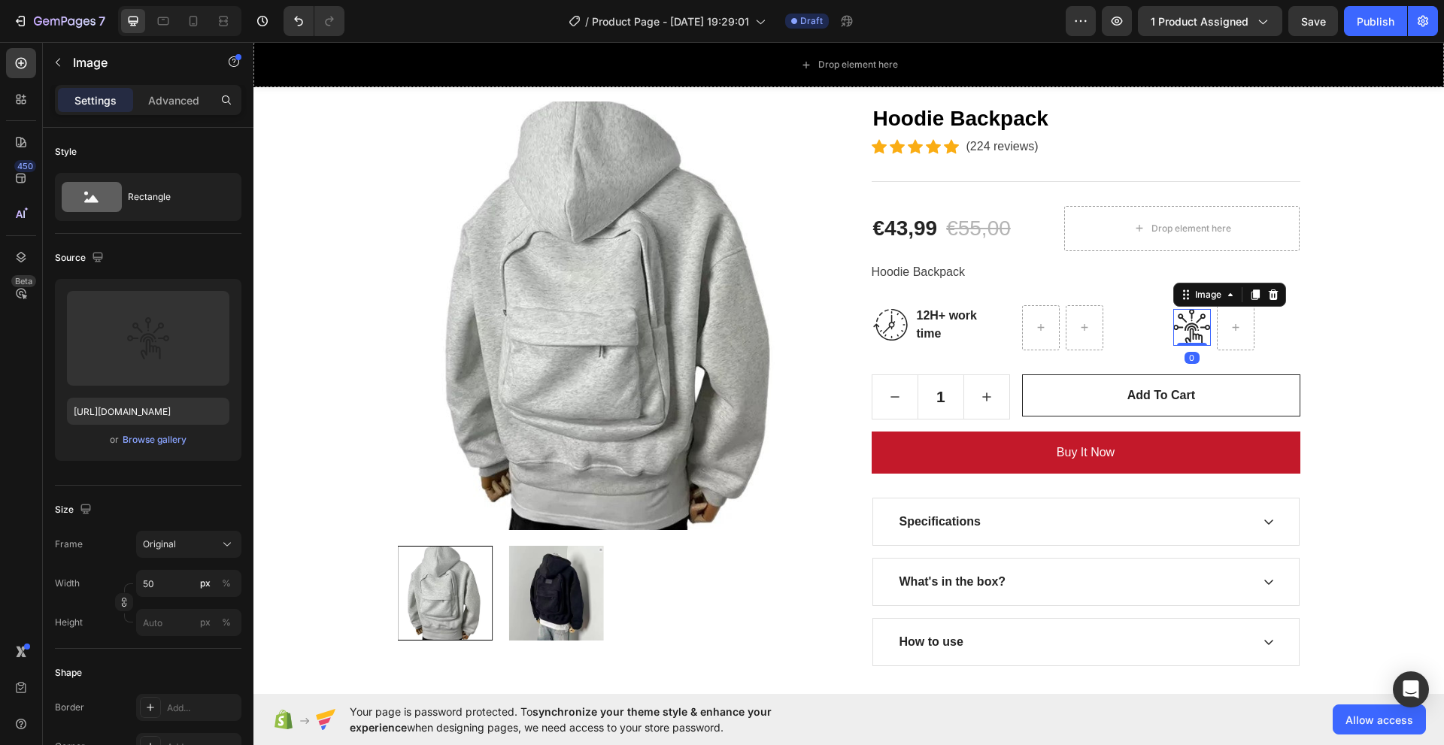
click at [1276, 295] on div at bounding box center [1273, 295] width 18 height 18
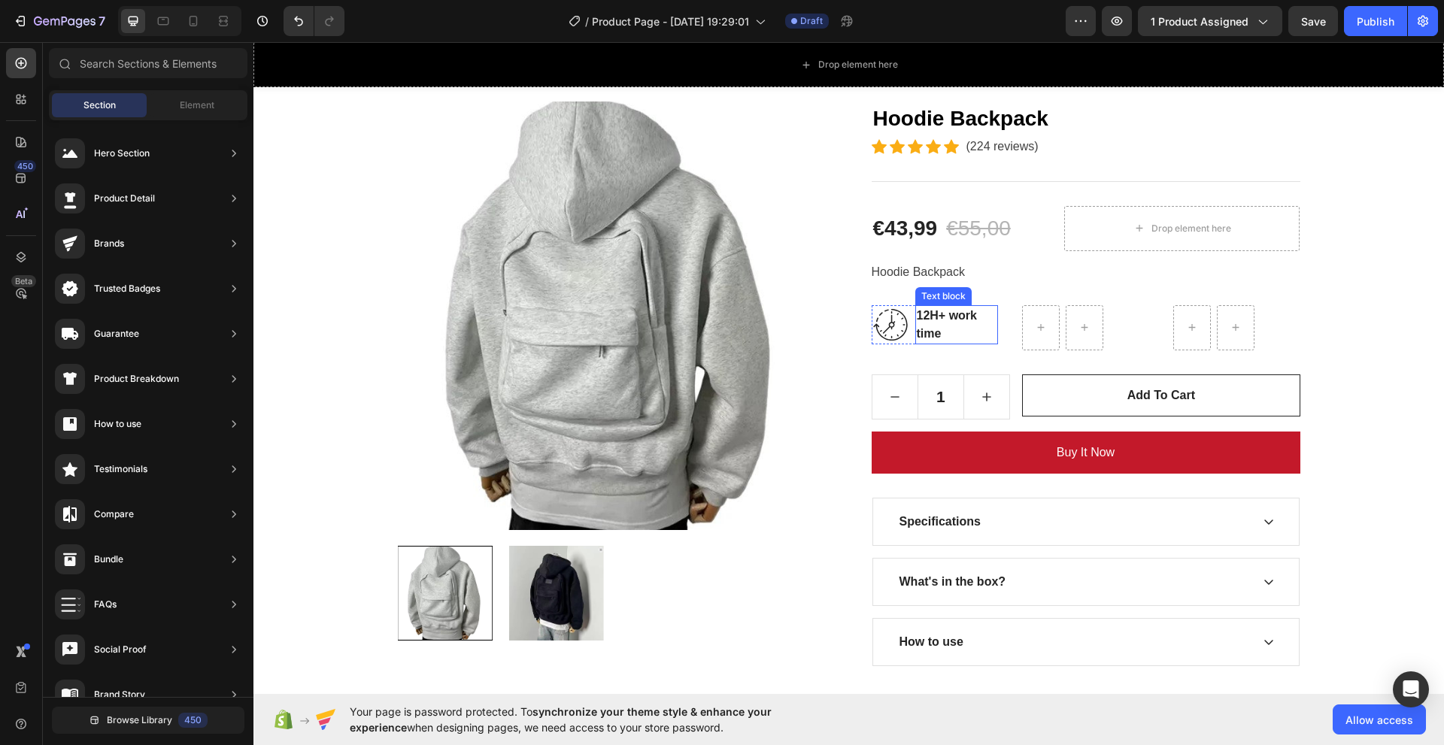
click at [941, 328] on p "12H+ work time" at bounding box center [957, 325] width 80 height 36
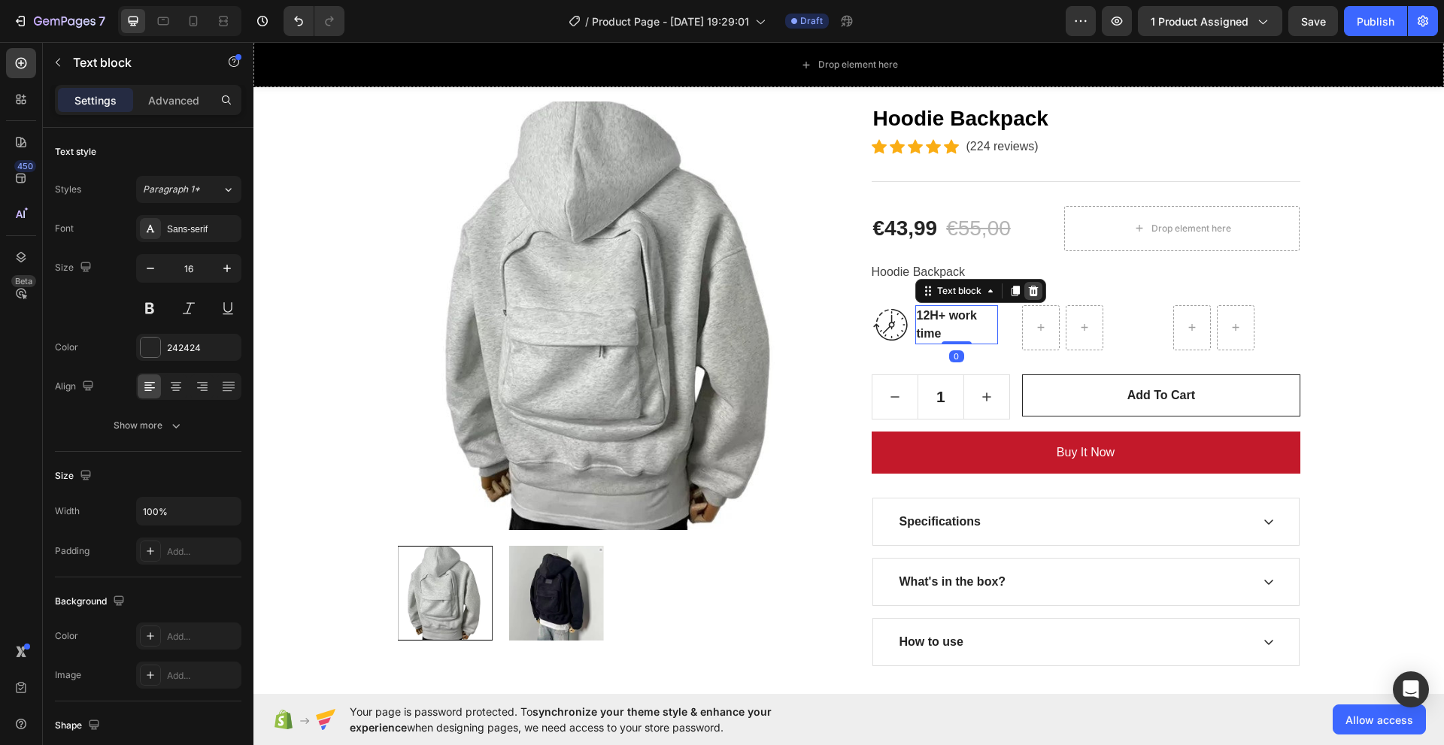
click at [1034, 290] on div at bounding box center [1033, 291] width 18 height 18
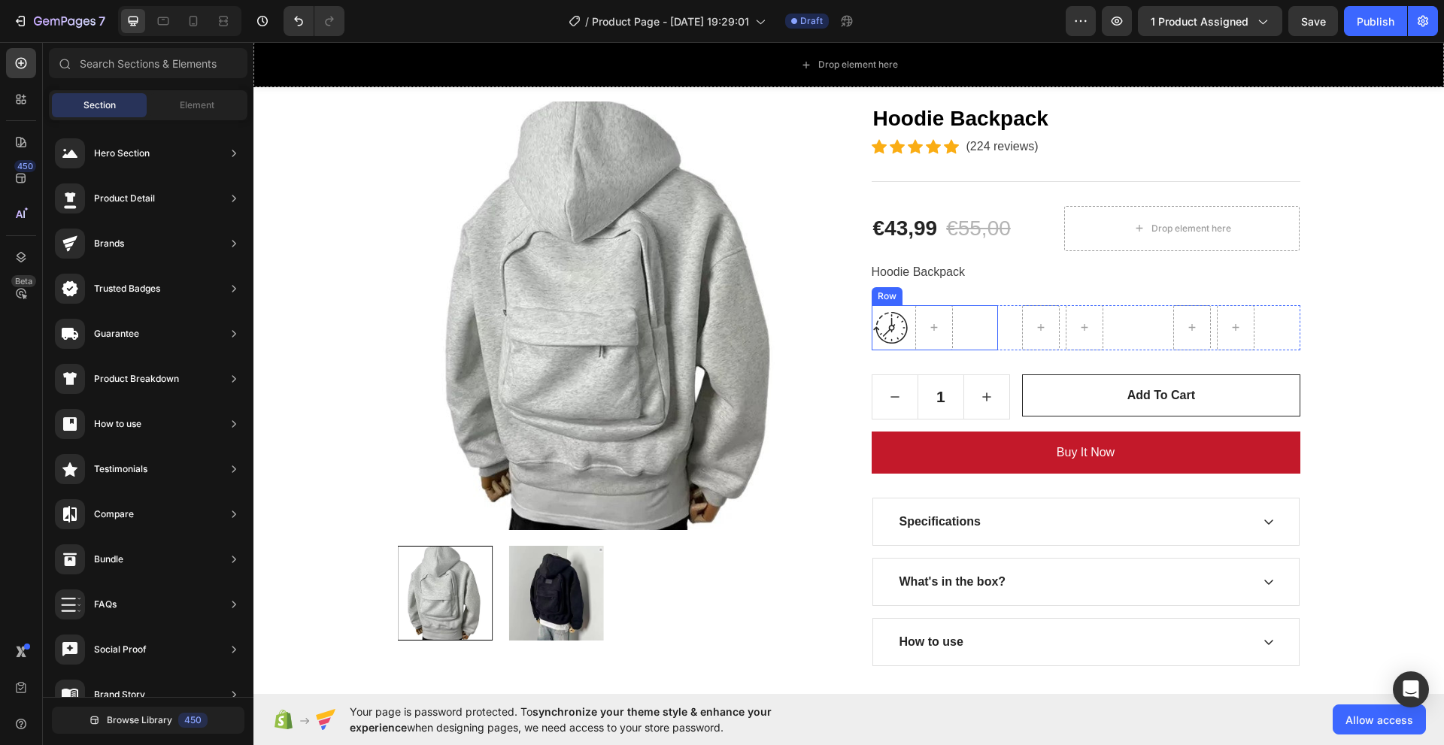
click at [900, 320] on img at bounding box center [891, 328] width 38 height 38
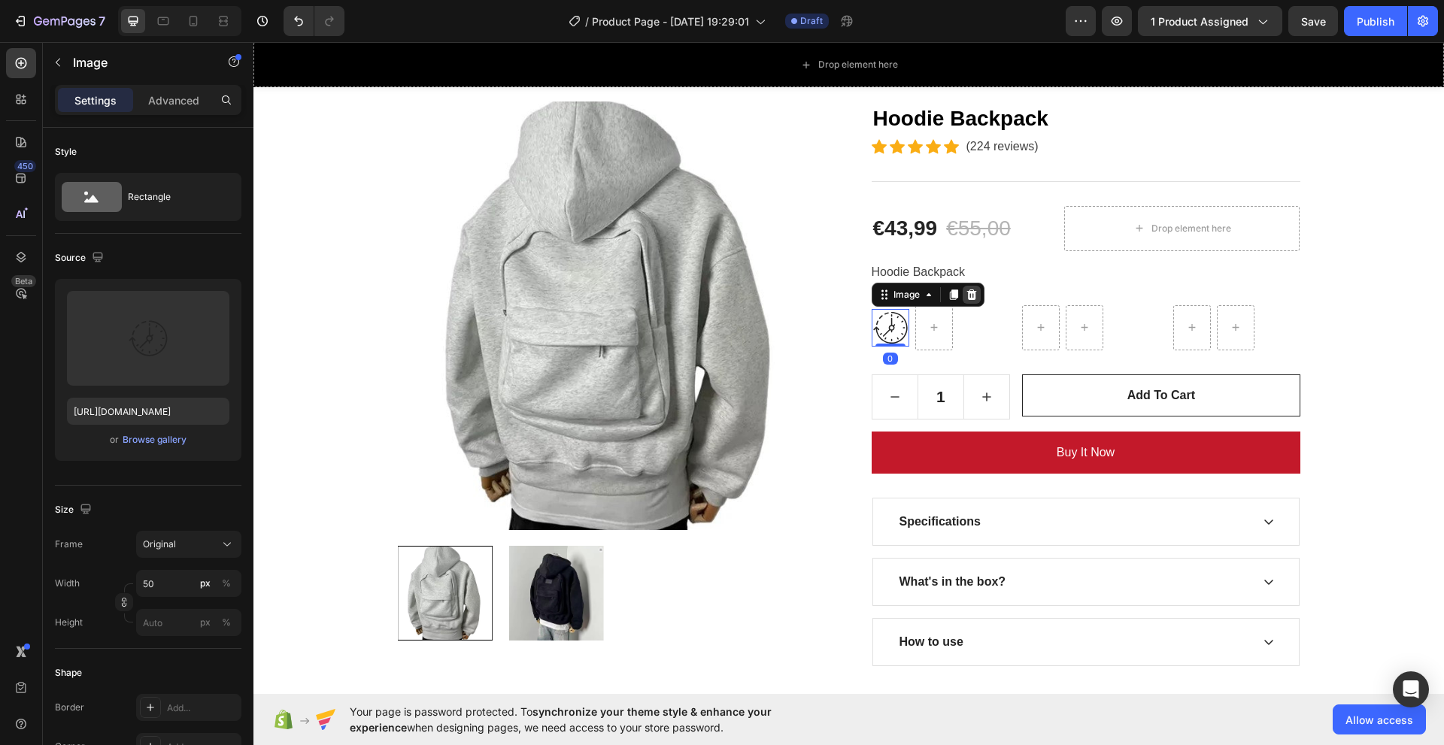
click at [967, 295] on icon at bounding box center [972, 294] width 10 height 11
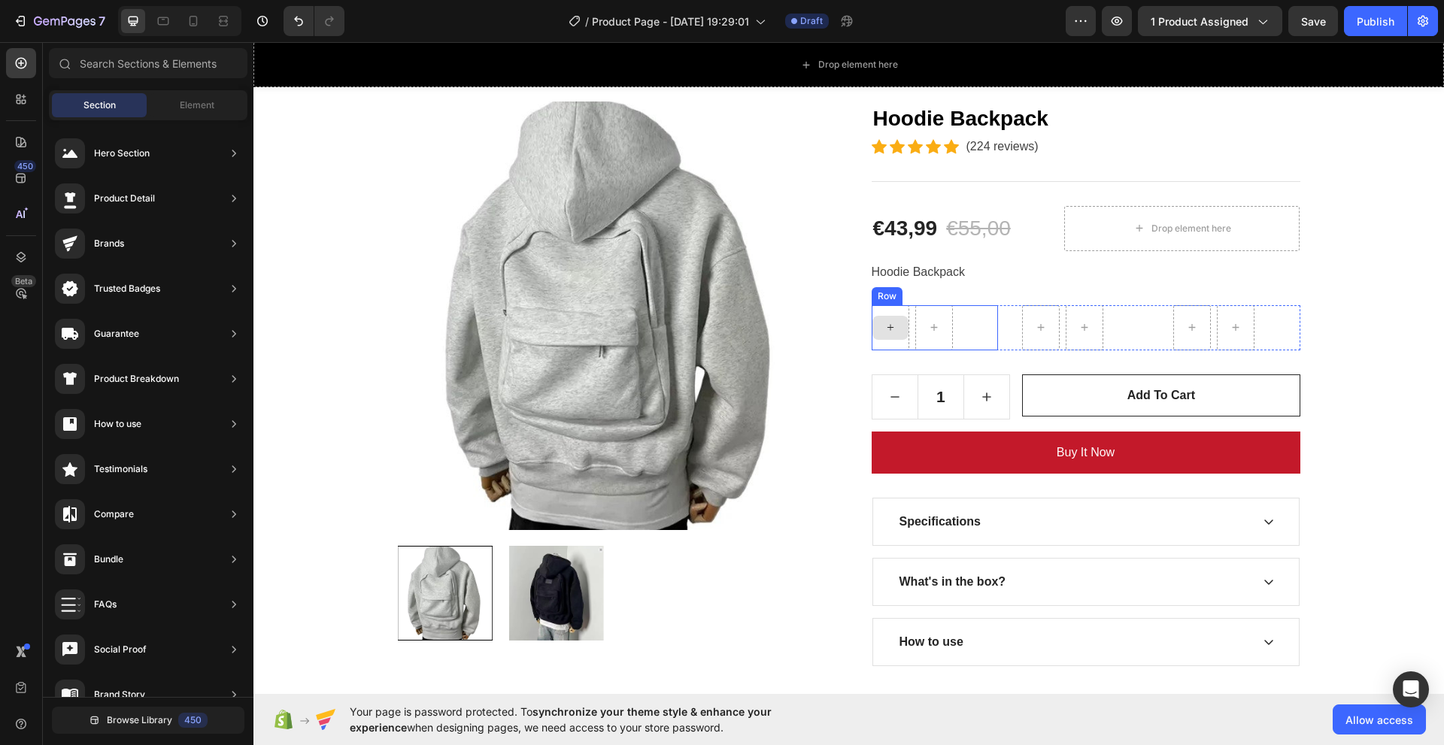
click at [872, 306] on div at bounding box center [891, 327] width 38 height 45
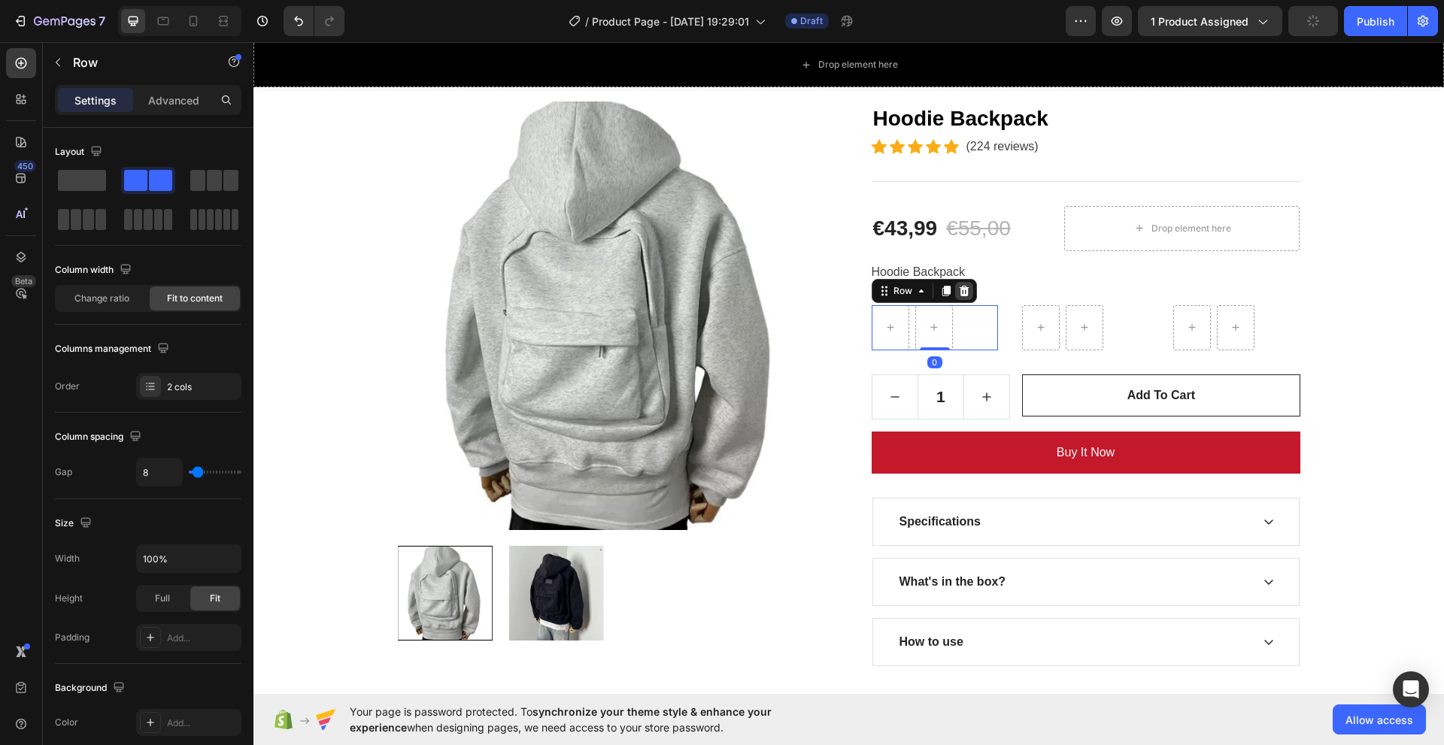
click at [959, 292] on icon at bounding box center [964, 291] width 12 height 12
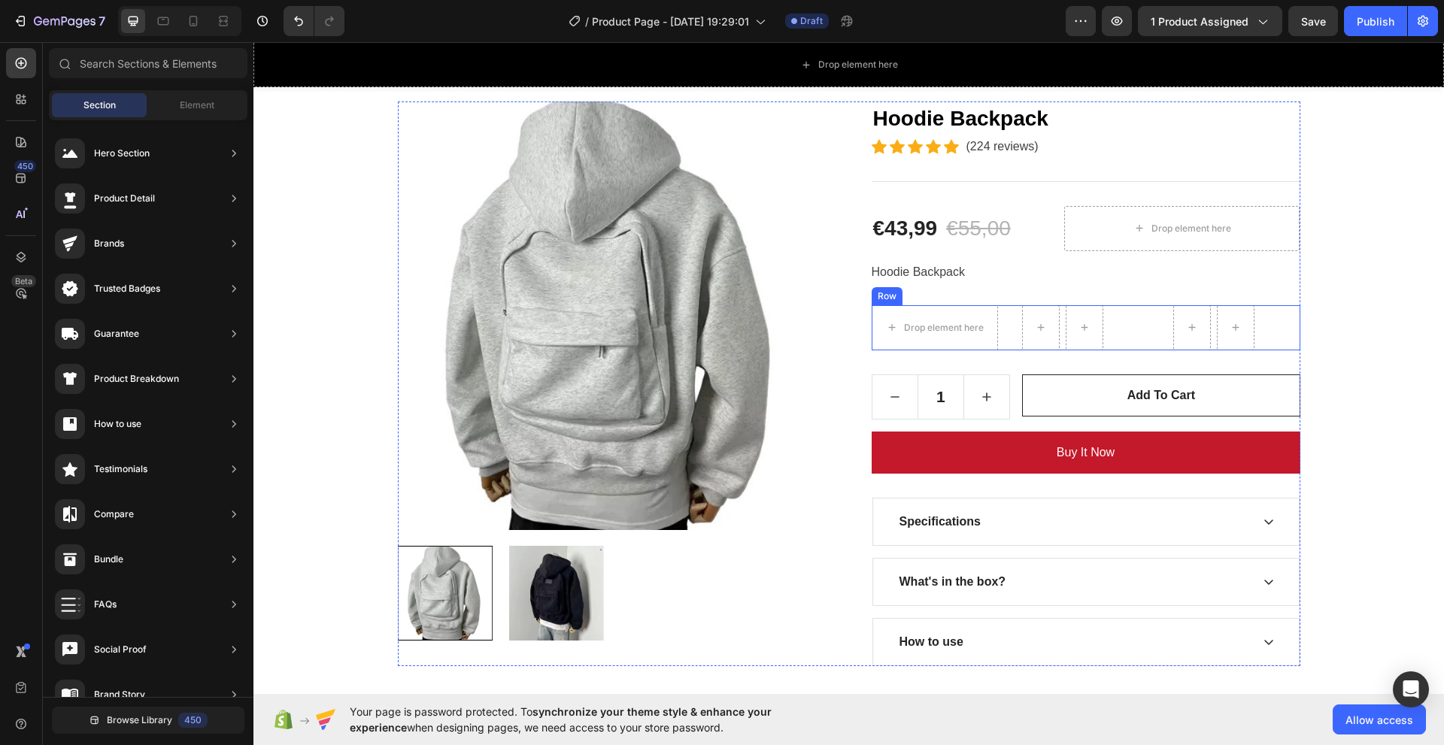
click at [1022, 306] on div at bounding box center [1041, 327] width 38 height 45
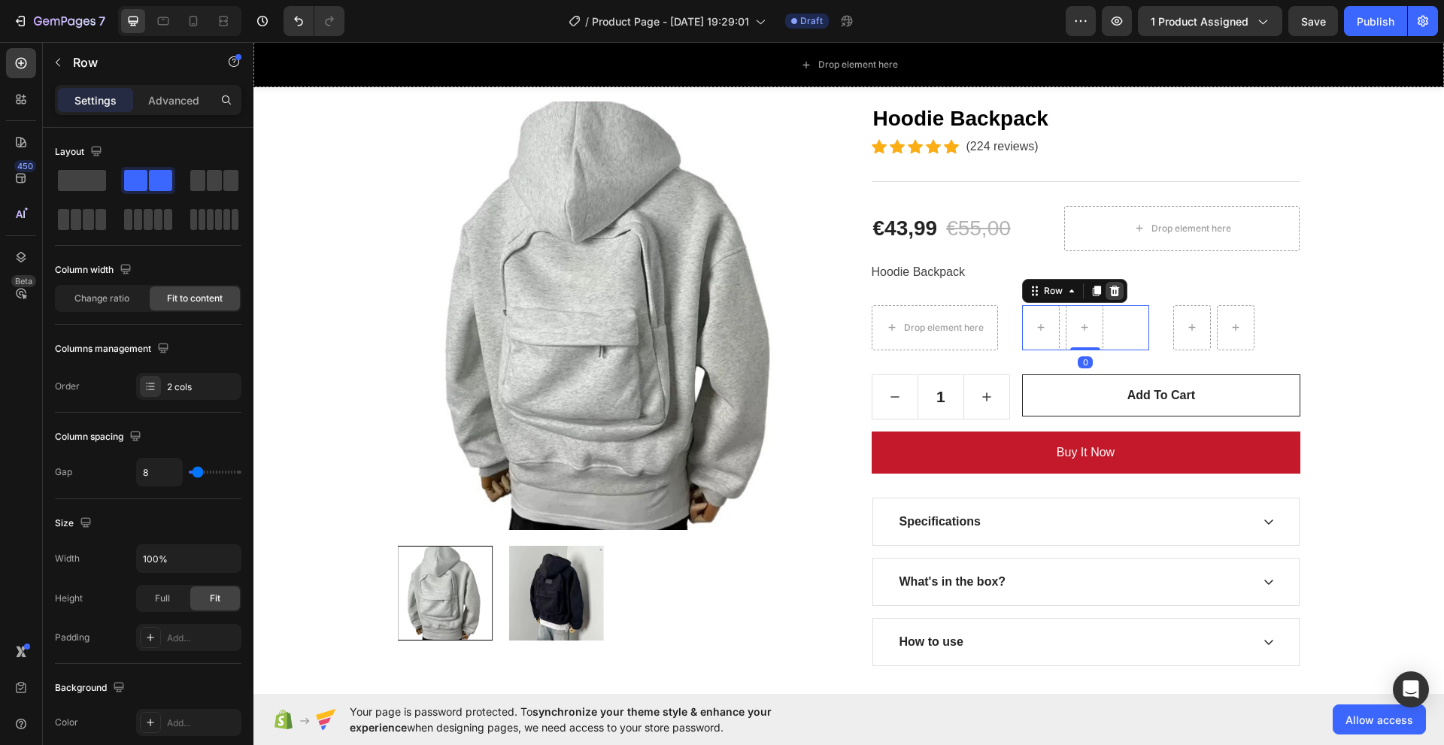
click at [1109, 290] on icon at bounding box center [1115, 291] width 12 height 12
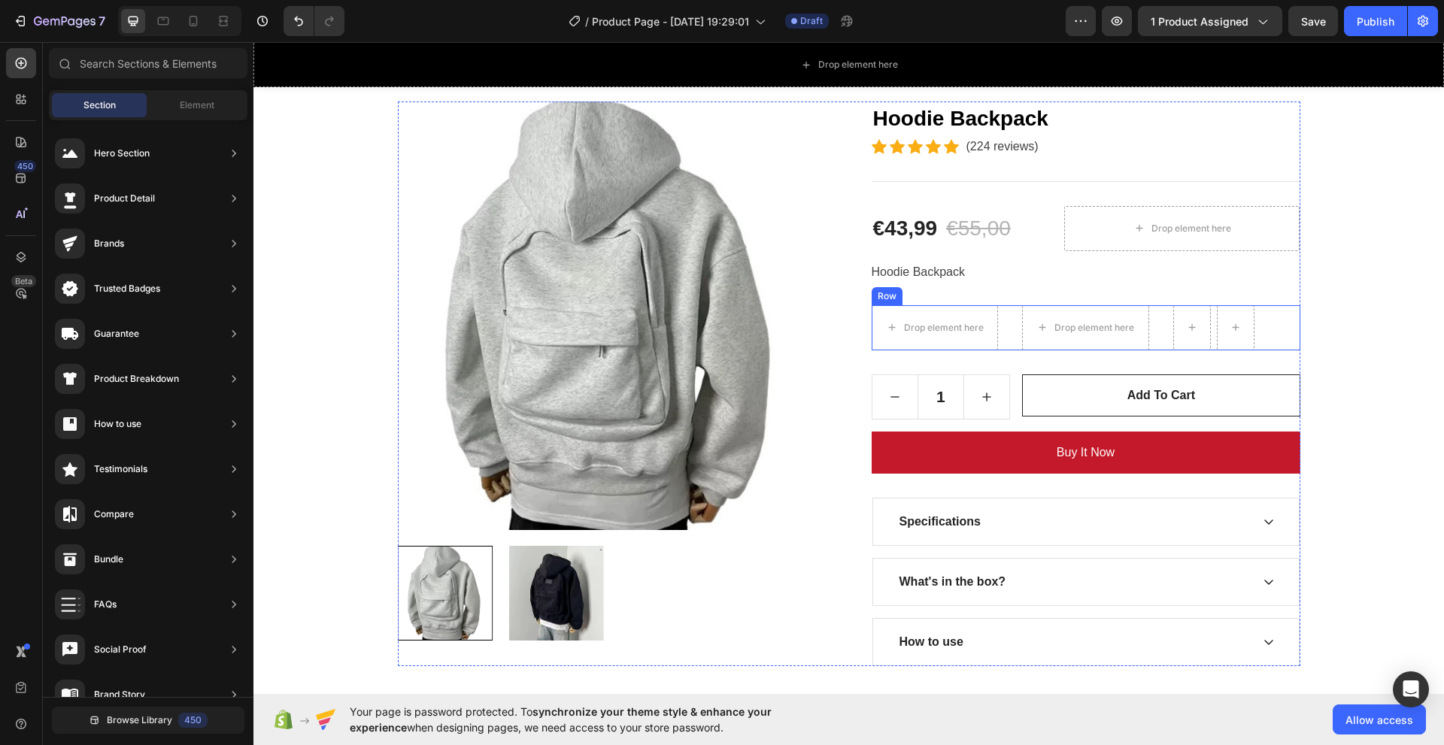
click at [1165, 305] on div "Drop element here Drop element here [GEOGRAPHIC_DATA]" at bounding box center [1086, 327] width 429 height 45
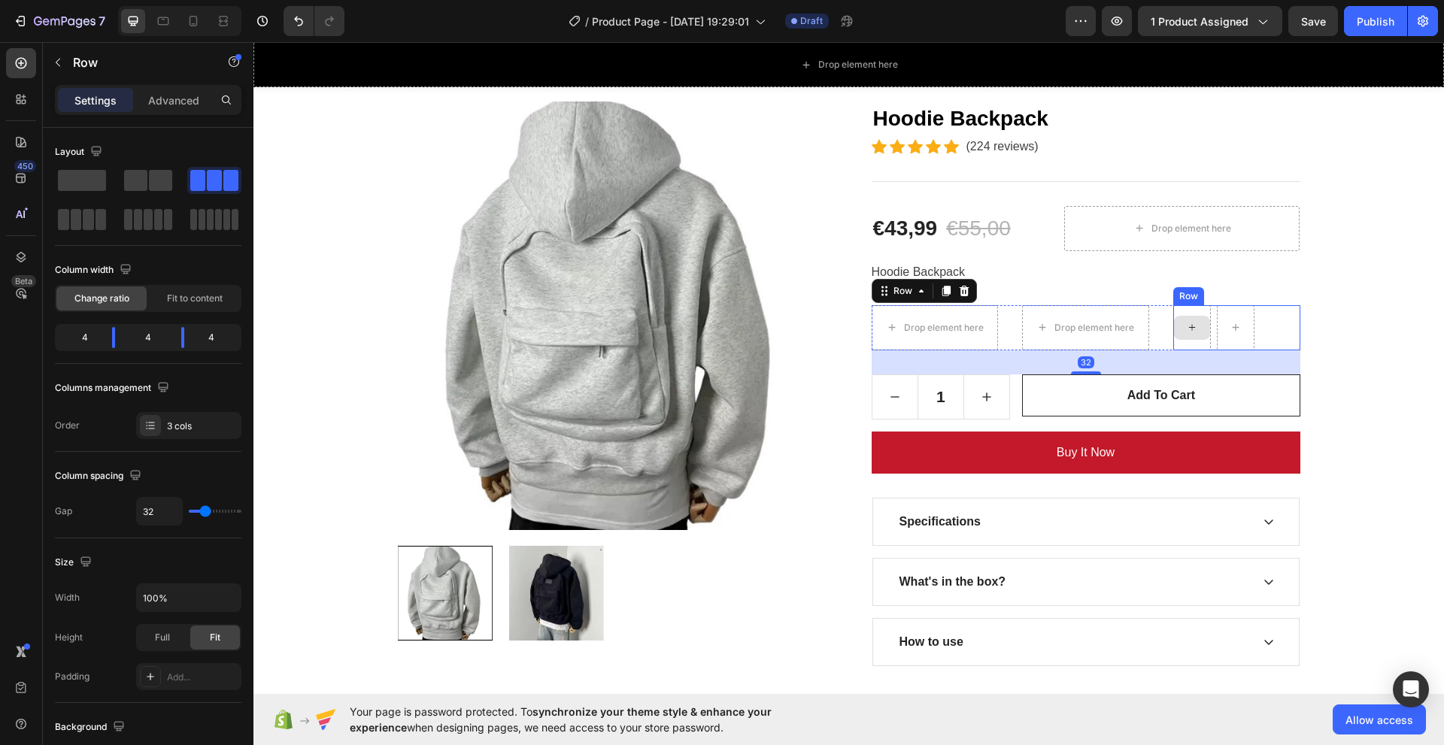
click at [1173, 309] on div at bounding box center [1192, 327] width 38 height 45
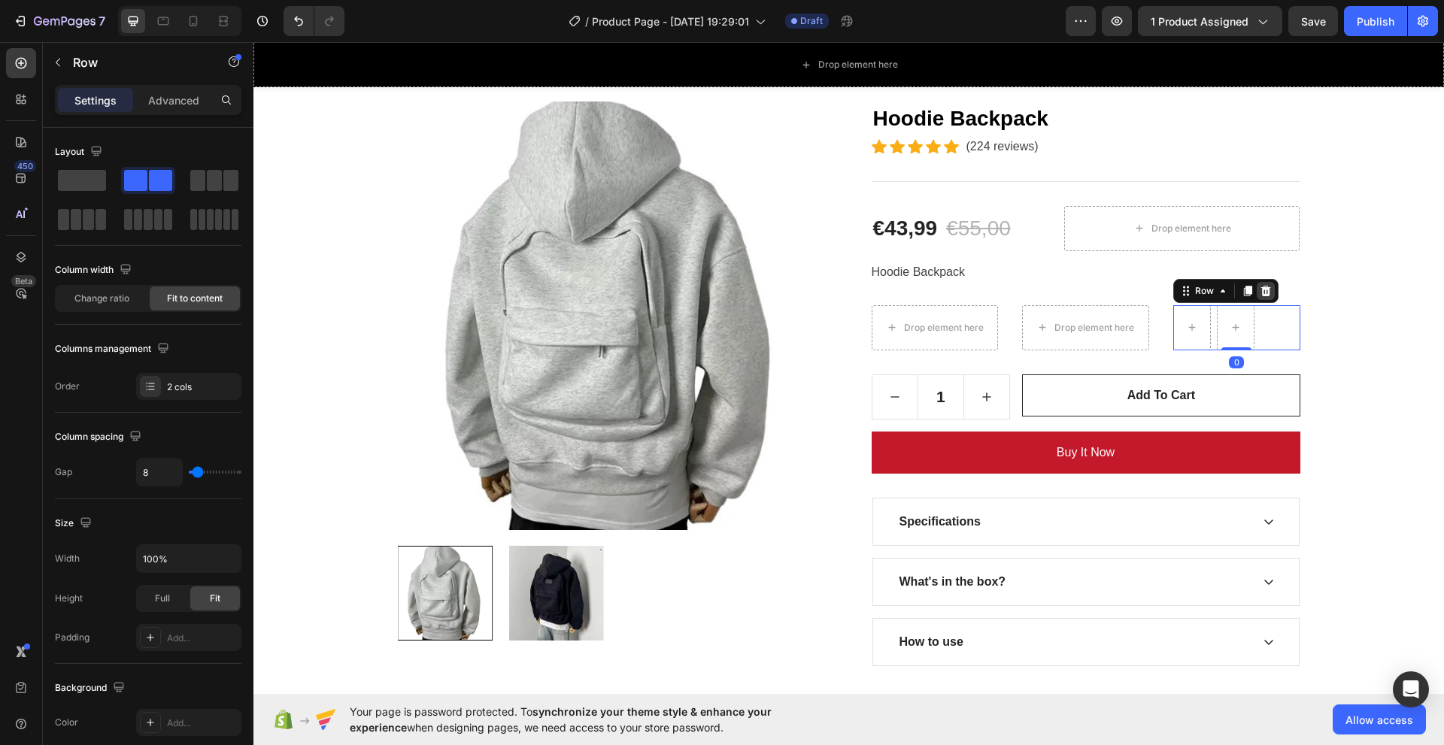
click at [1264, 292] on icon at bounding box center [1266, 291] width 12 height 12
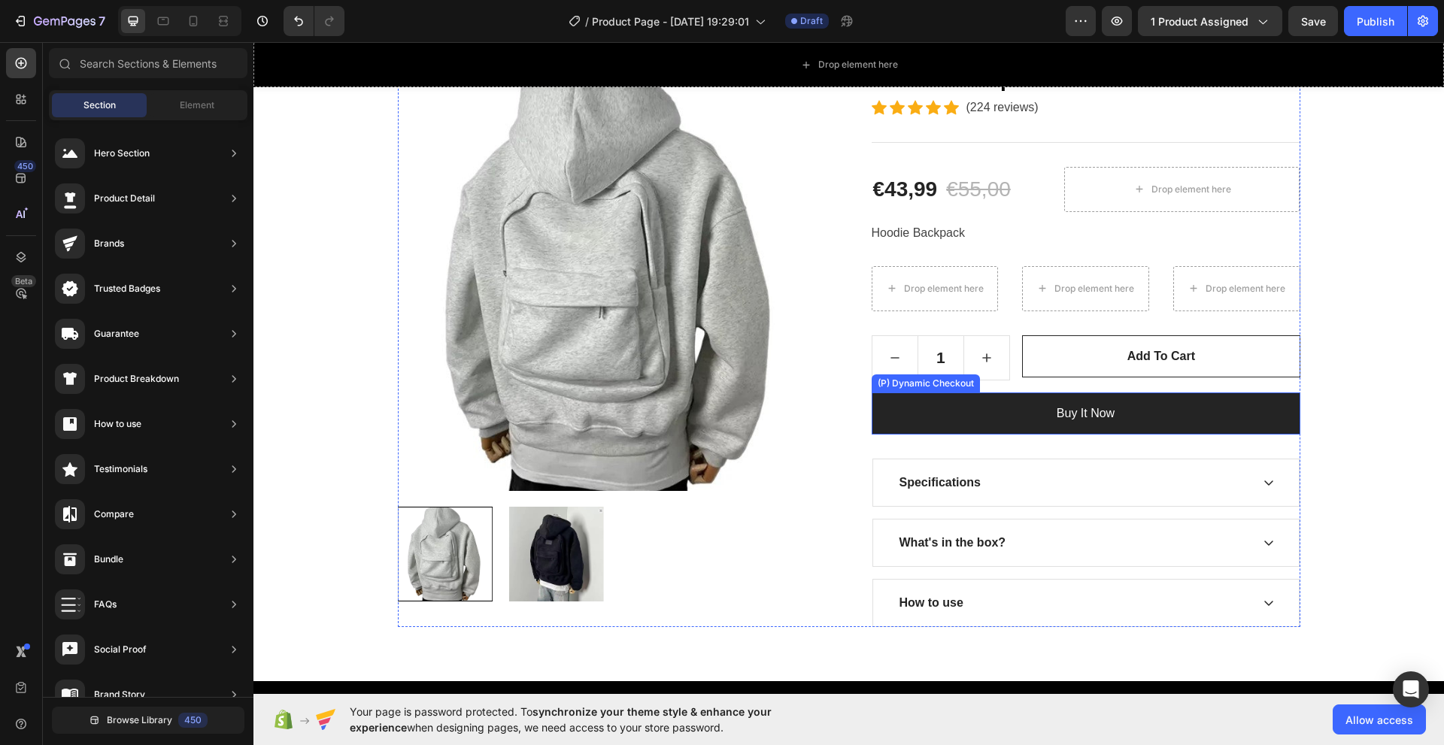
scroll to position [226, 0]
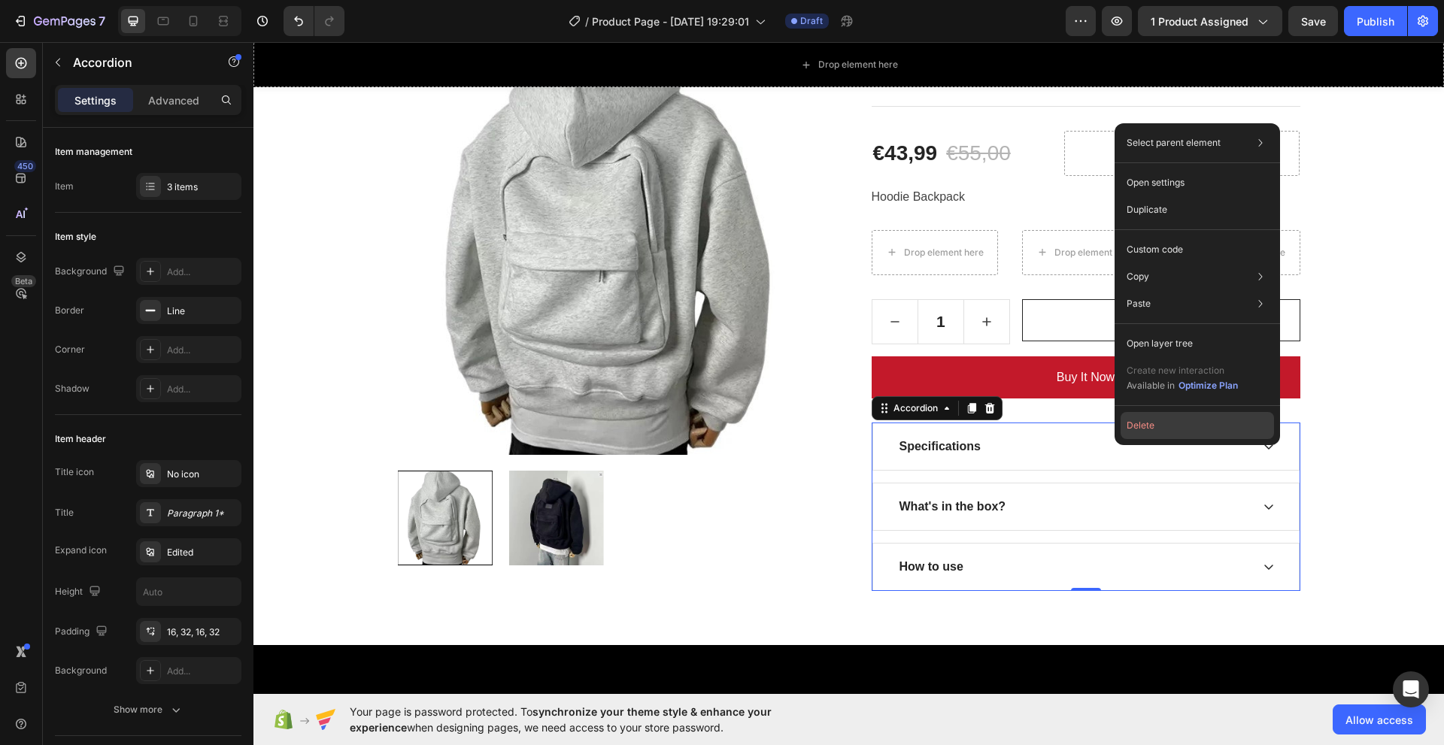
click at [1165, 426] on button "Delete" at bounding box center [1197, 425] width 153 height 27
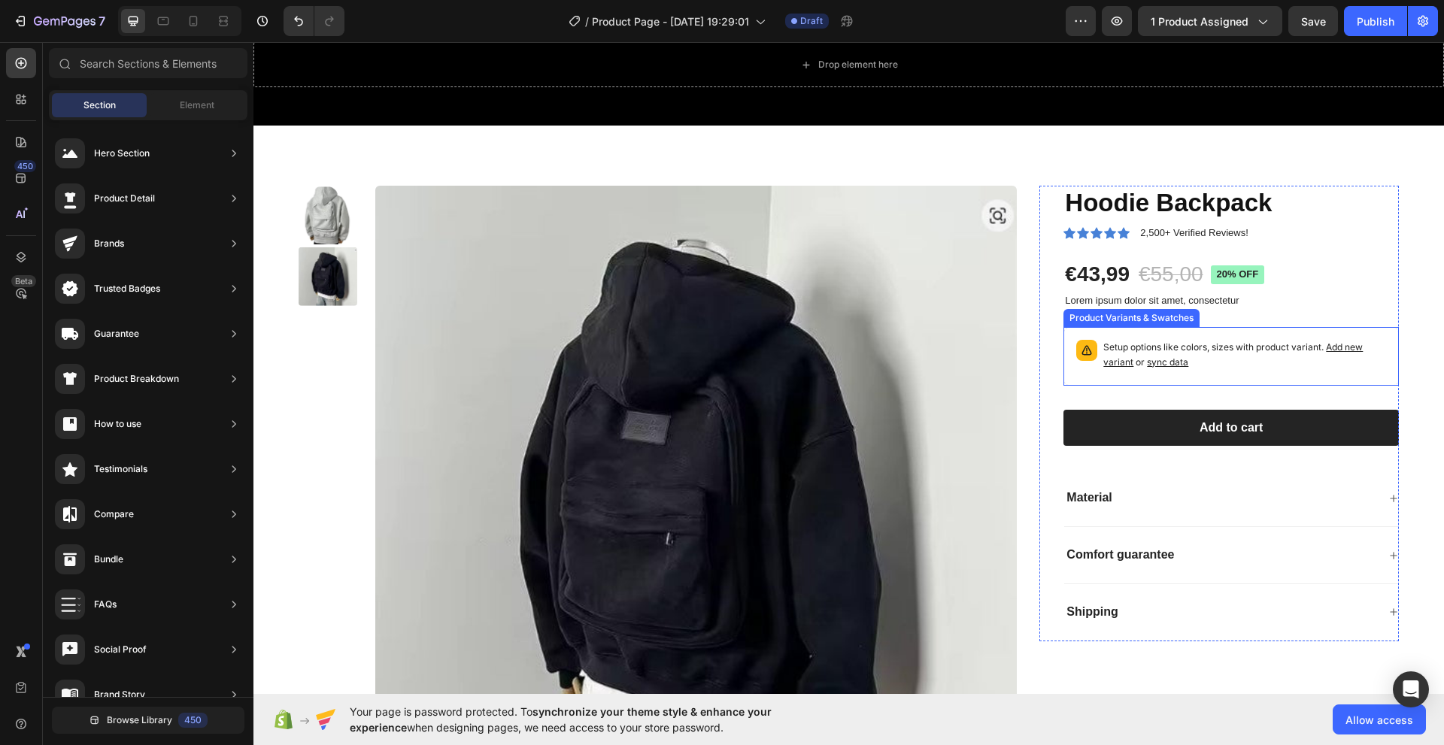
scroll to position [752, 0]
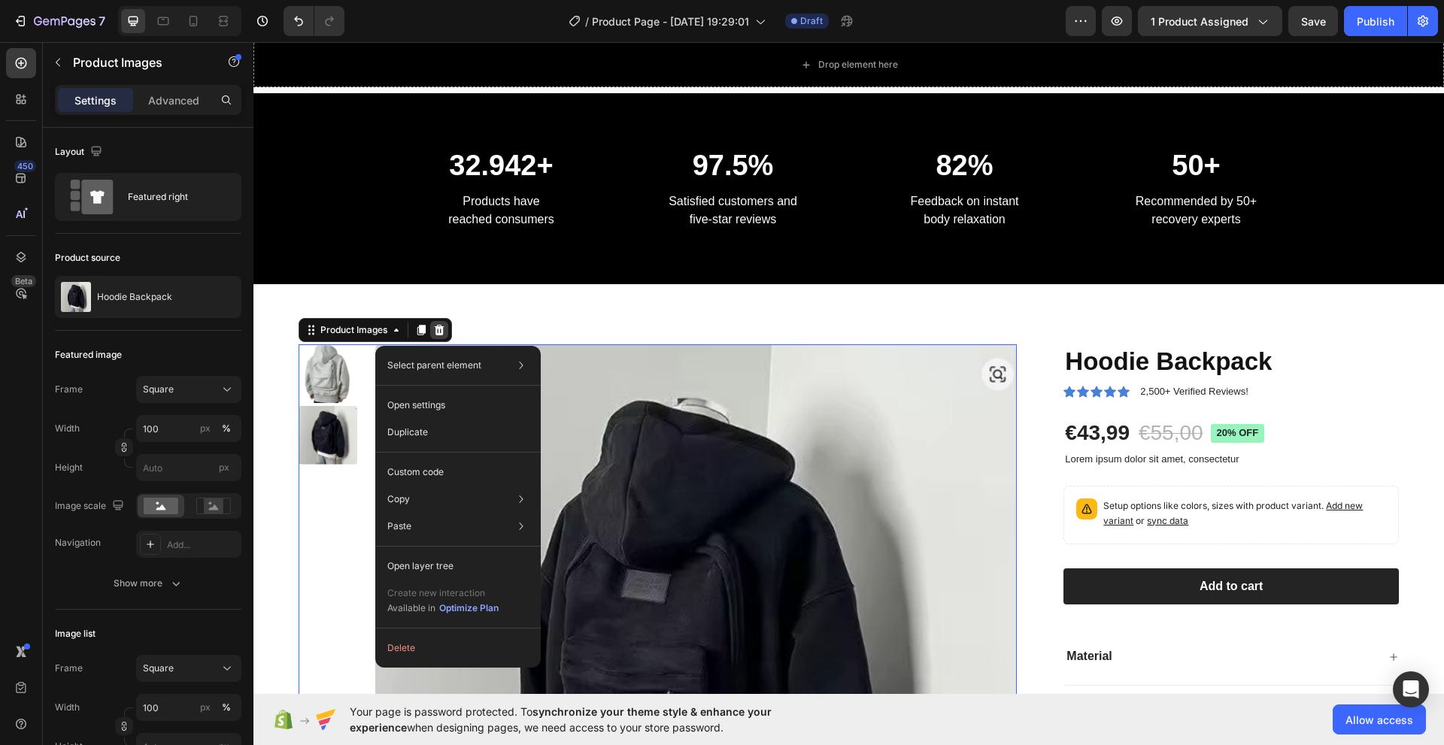
click at [438, 326] on icon at bounding box center [440, 330] width 10 height 11
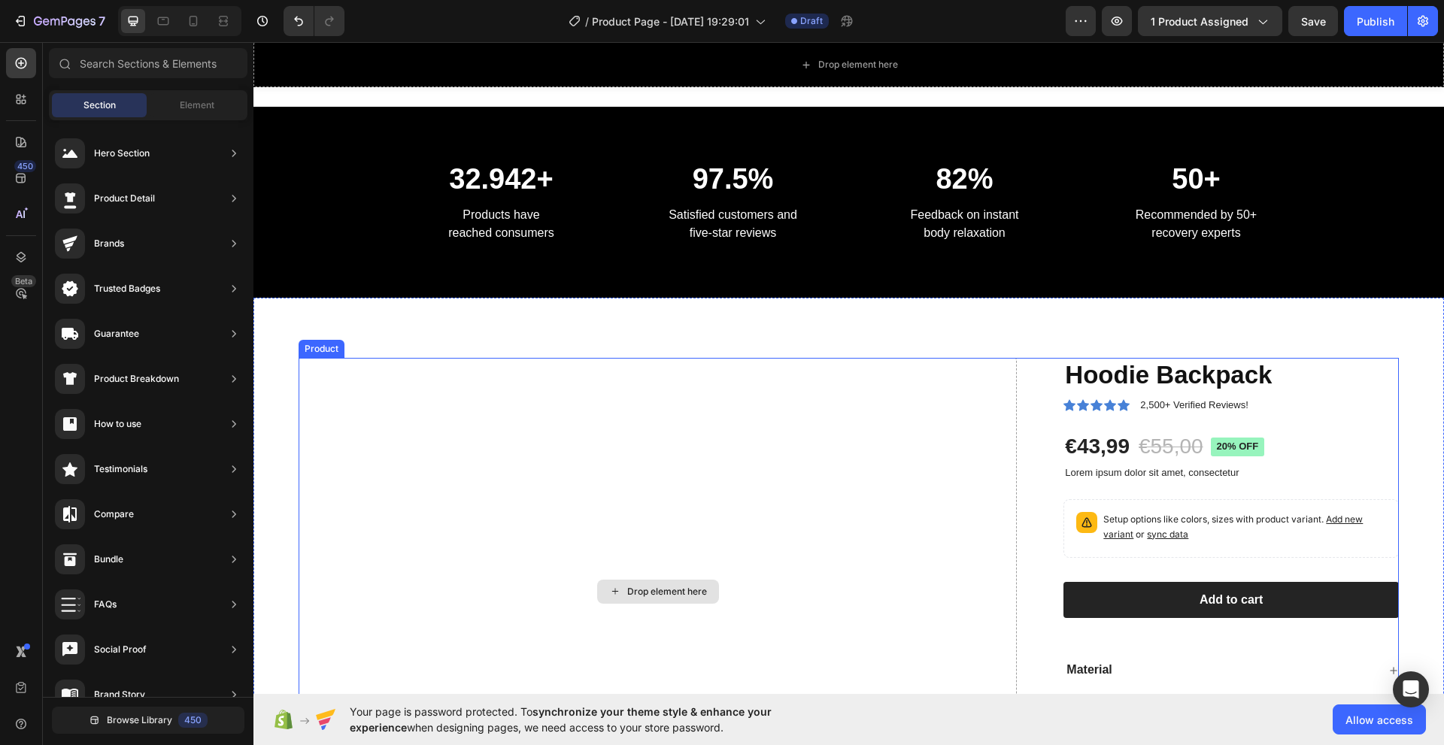
scroll to position [903, 0]
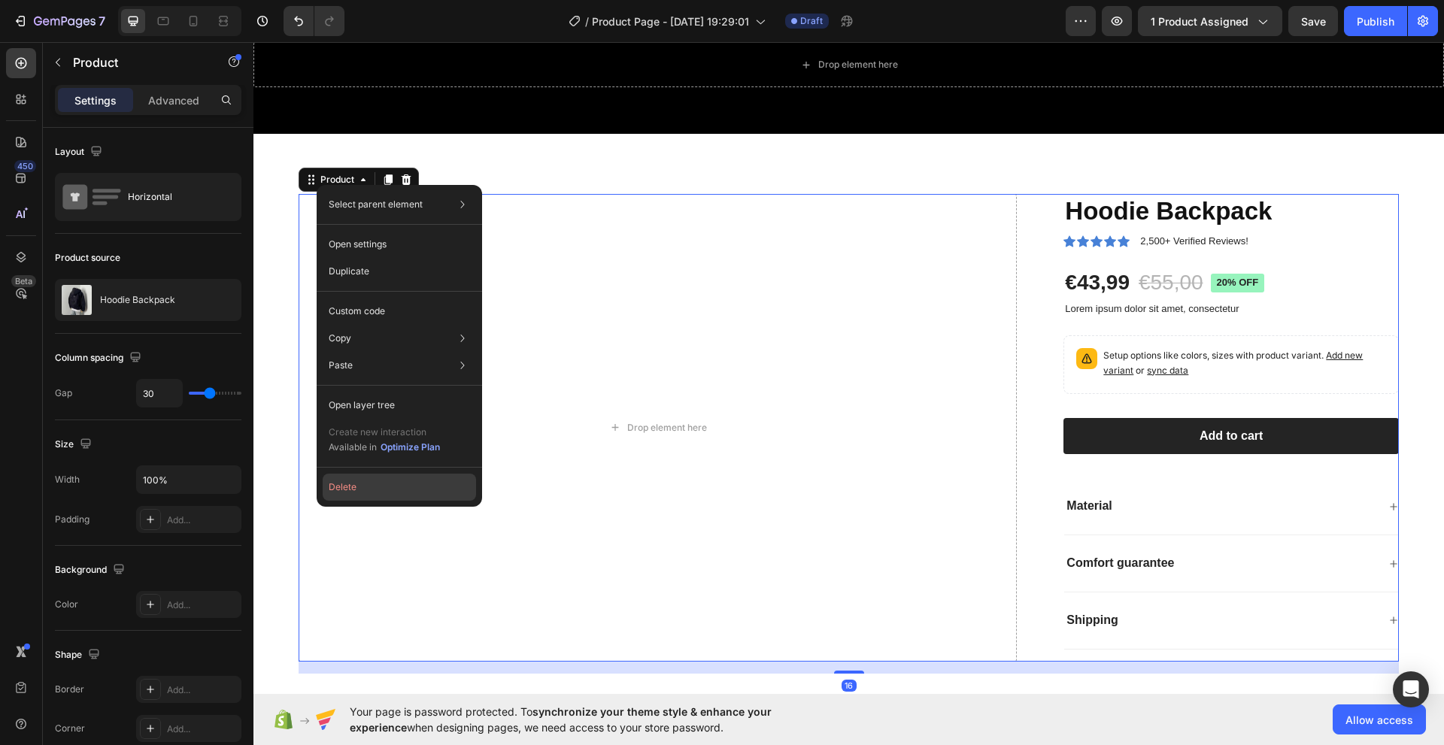
click at [360, 482] on button "Delete" at bounding box center [399, 487] width 153 height 27
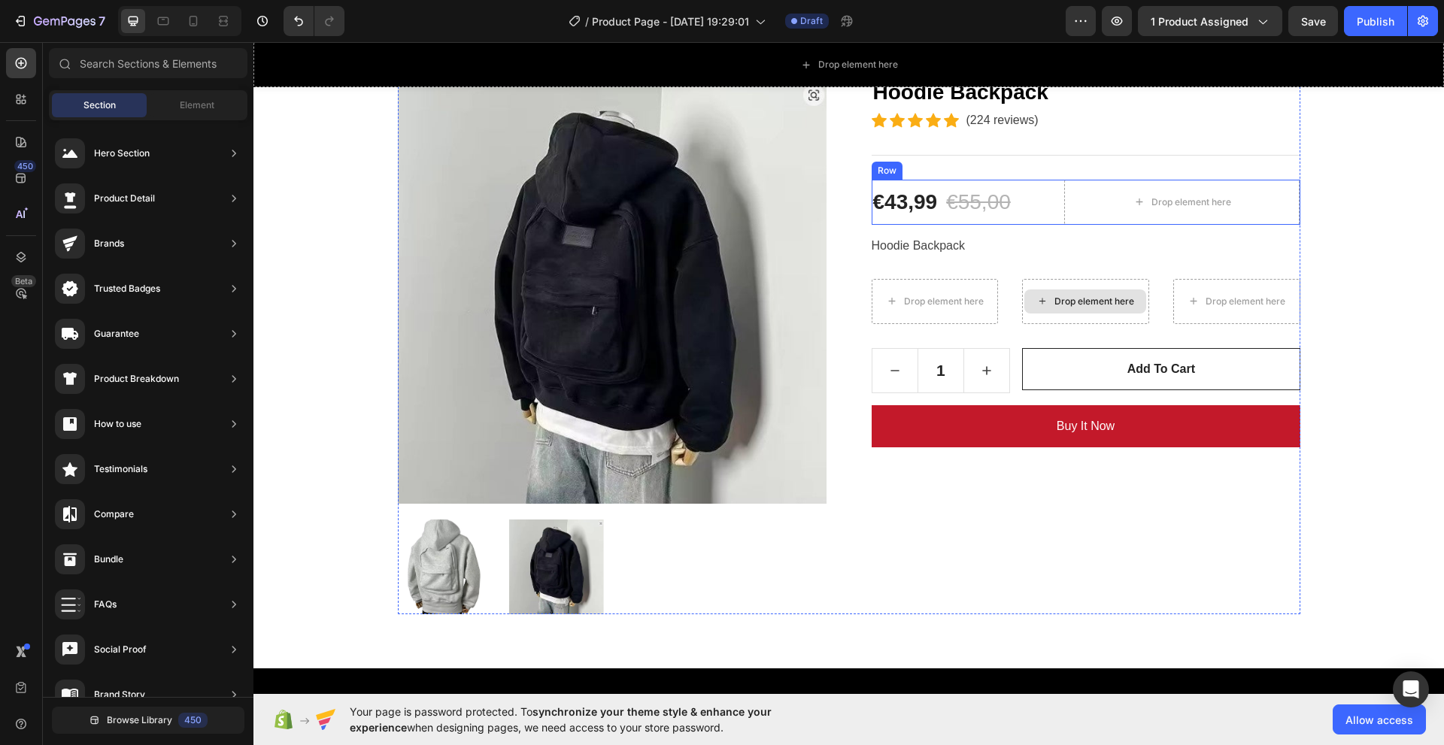
scroll to position [150, 0]
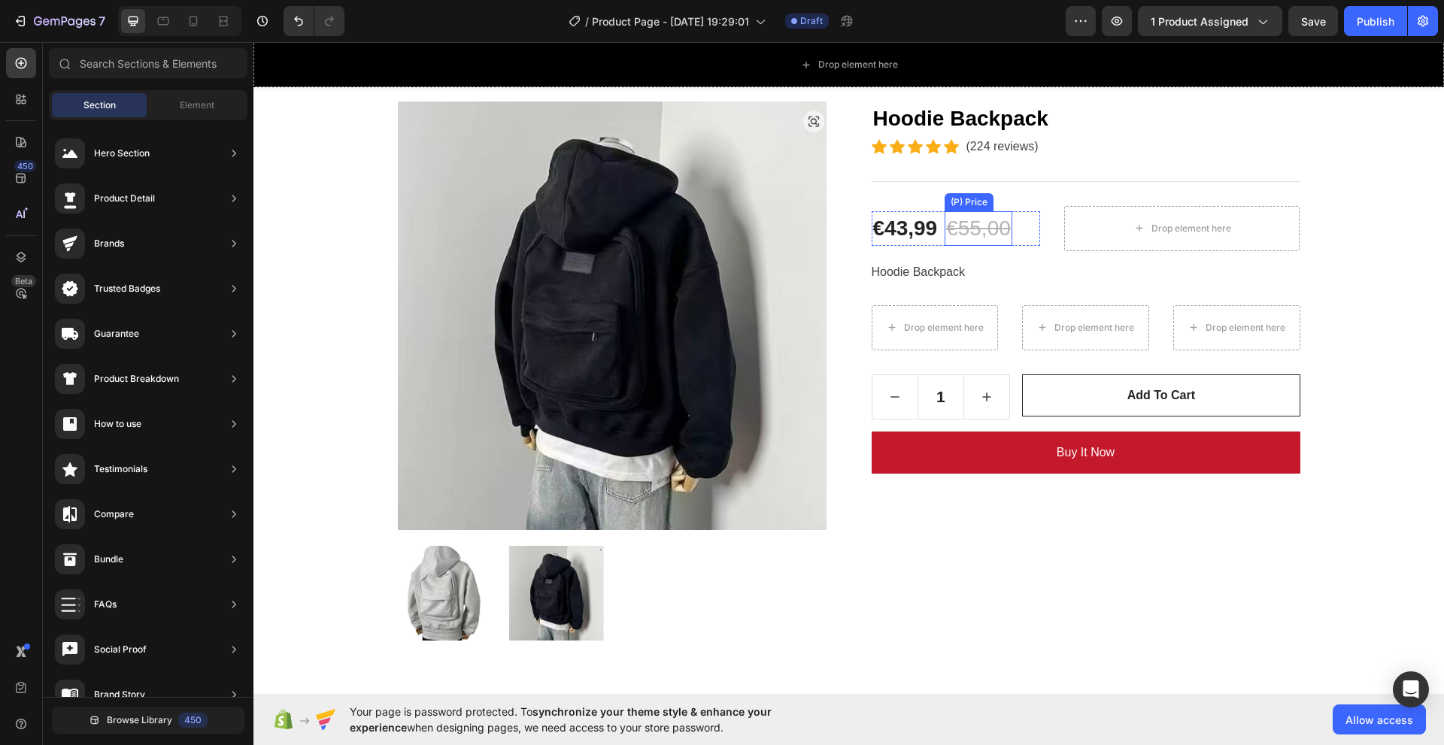
click at [988, 227] on div "€55,00" at bounding box center [979, 228] width 68 height 35
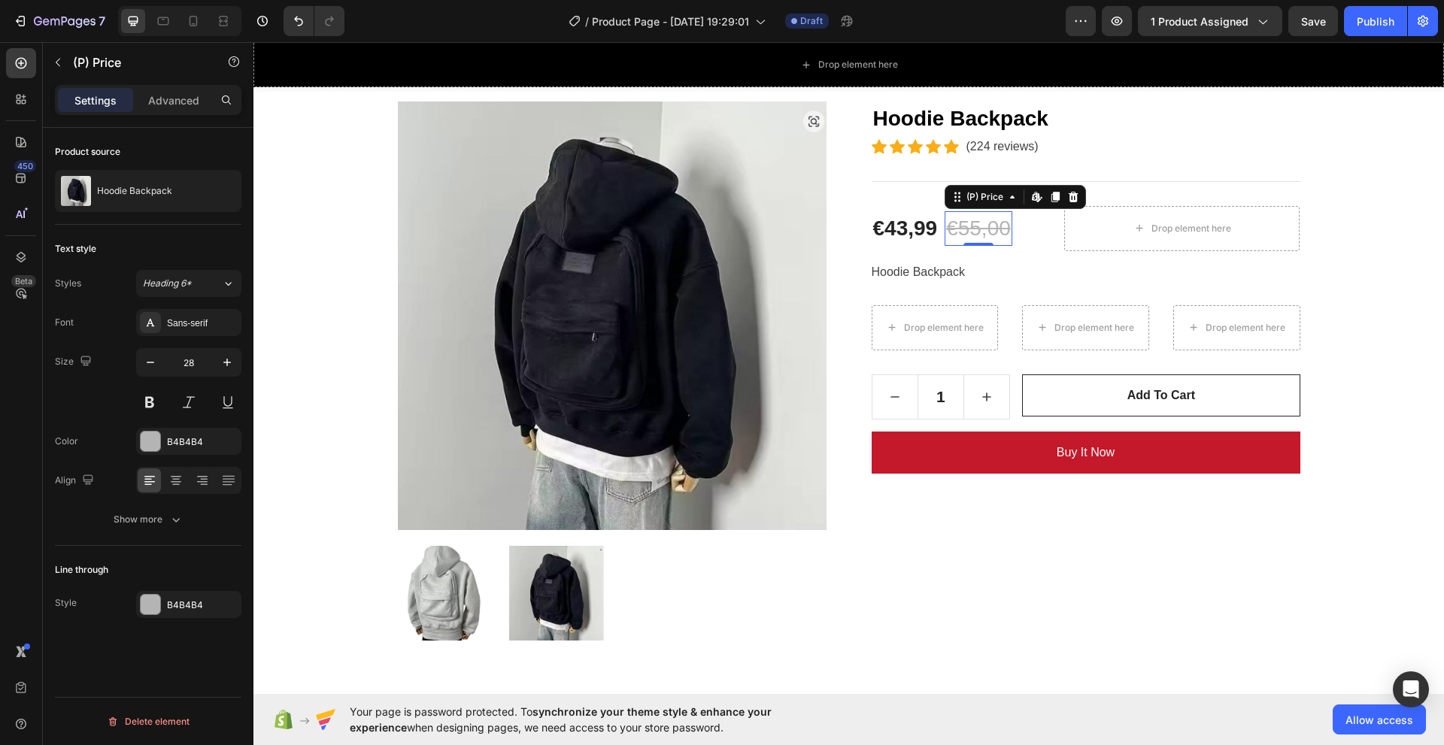
click at [970, 231] on div "€55,00" at bounding box center [979, 228] width 68 height 35
click at [1099, 270] on div "Hoodie Backpack" at bounding box center [1086, 272] width 429 height 18
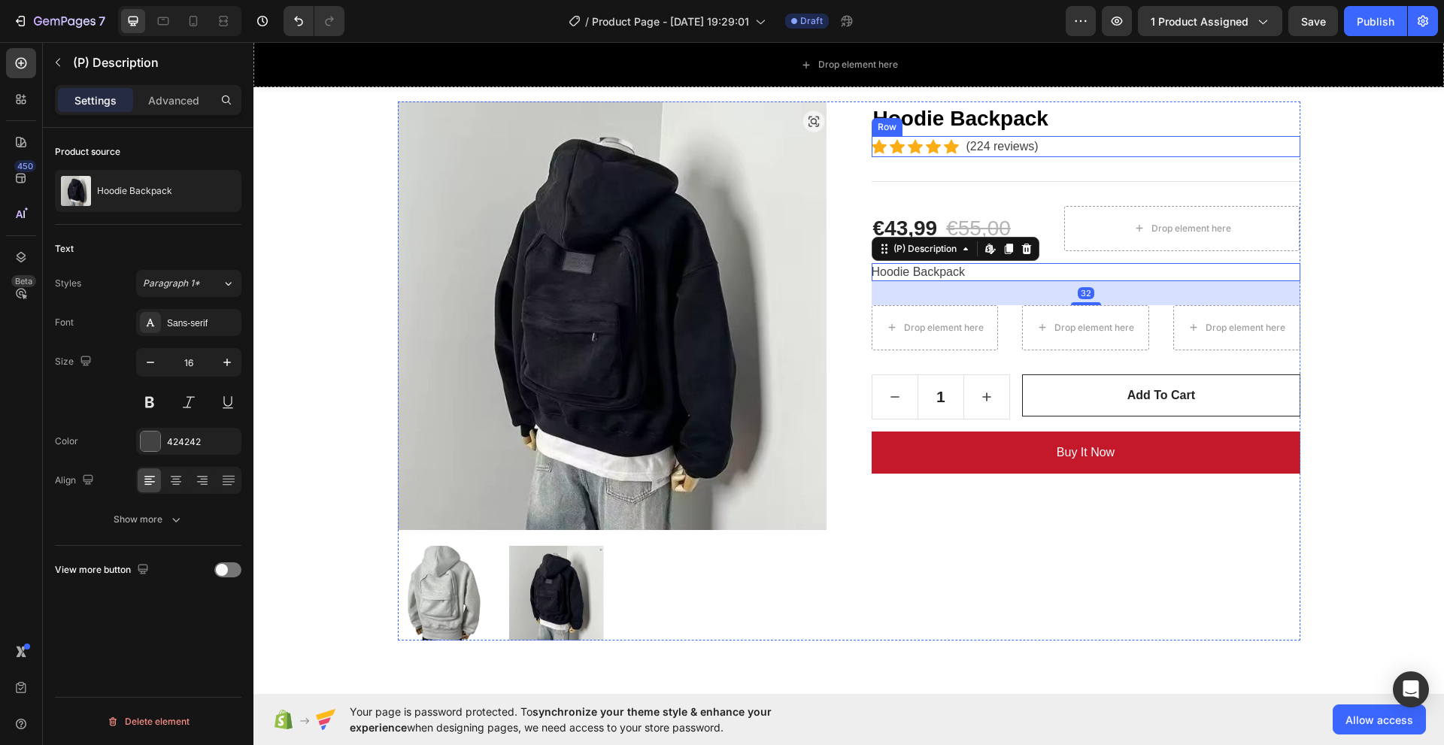
click at [1182, 150] on div "Icon Icon Icon Icon Icon Icon List Hoz (224 reviews) Text block Row" at bounding box center [1086, 146] width 429 height 21
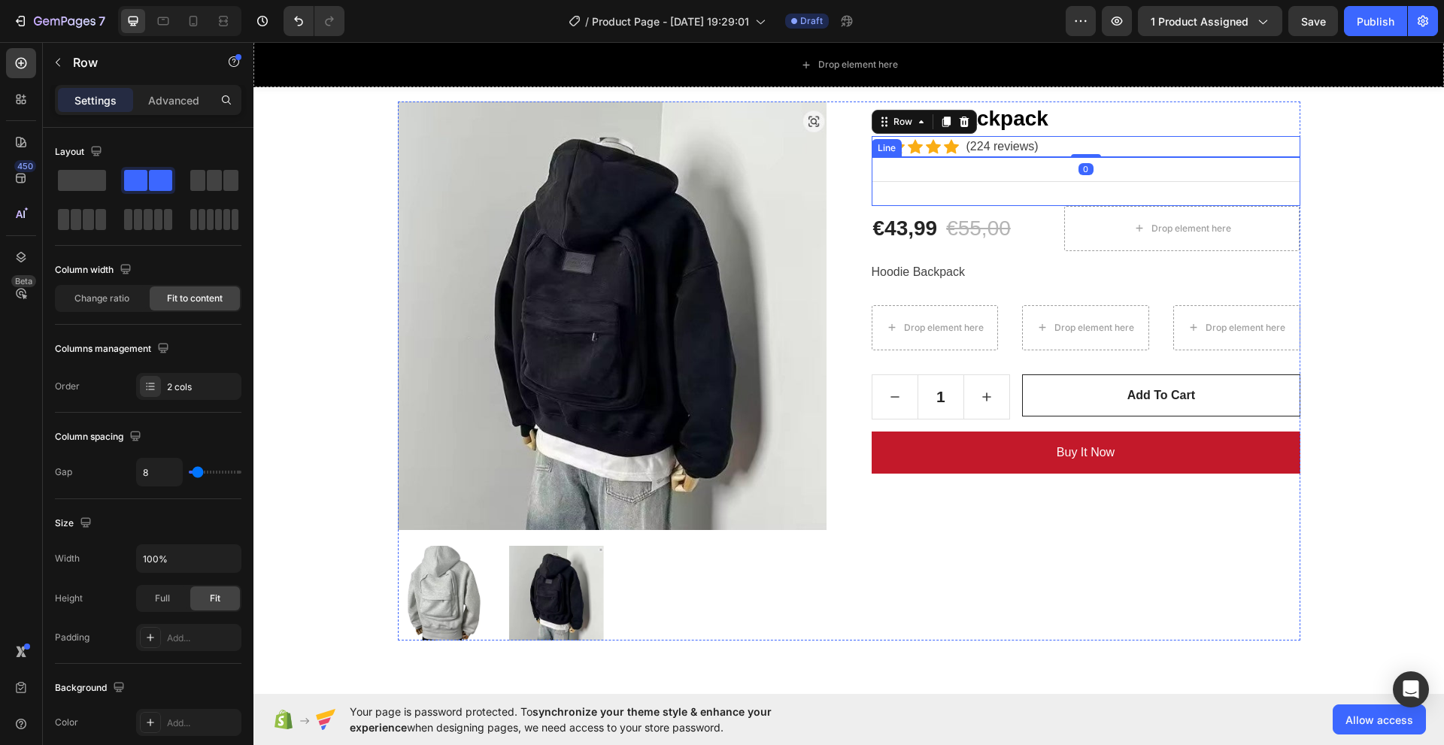
click at [1384, 247] on div "Great For Your Trip Heading Row Product Images Hoodie Backpack (P) Title Icon I…" at bounding box center [849, 331] width 1168 height 619
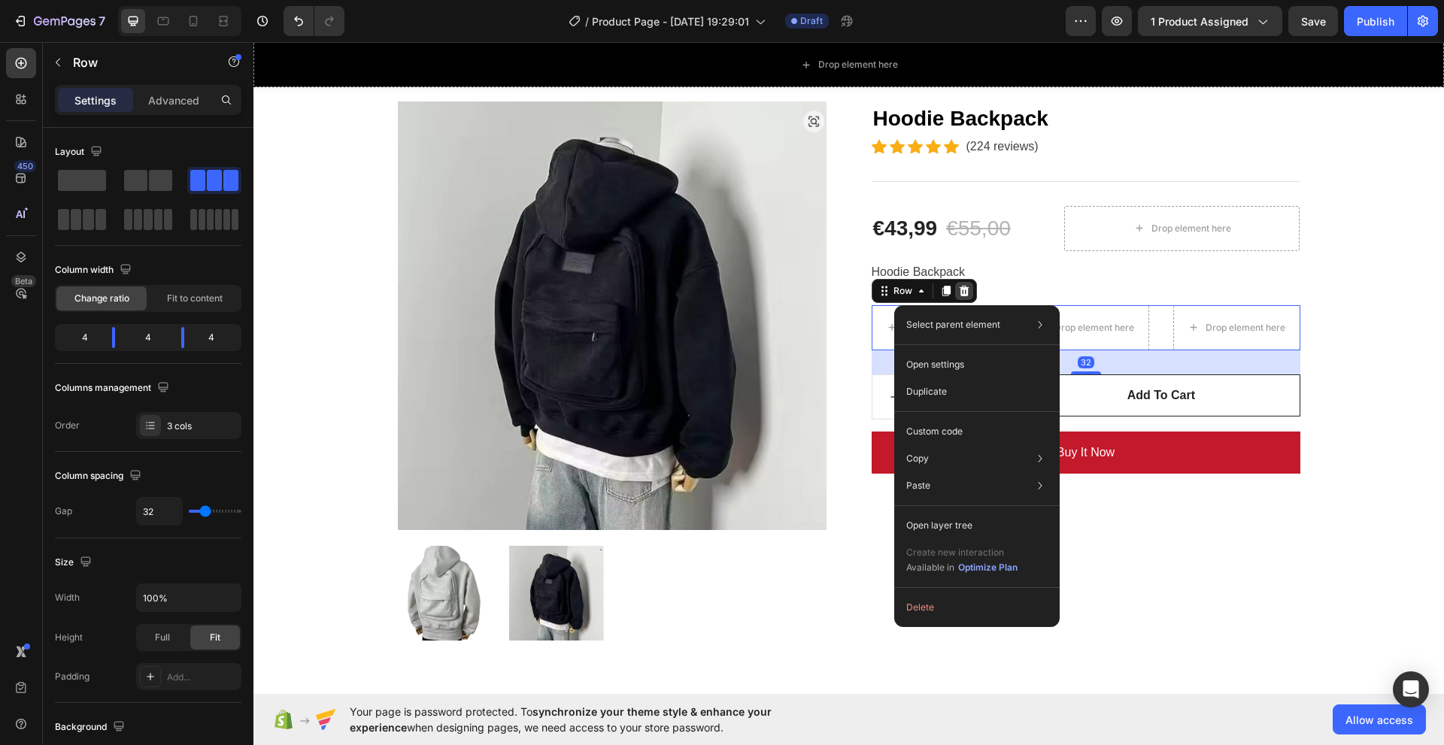
click at [959, 286] on icon at bounding box center [964, 290] width 10 height 11
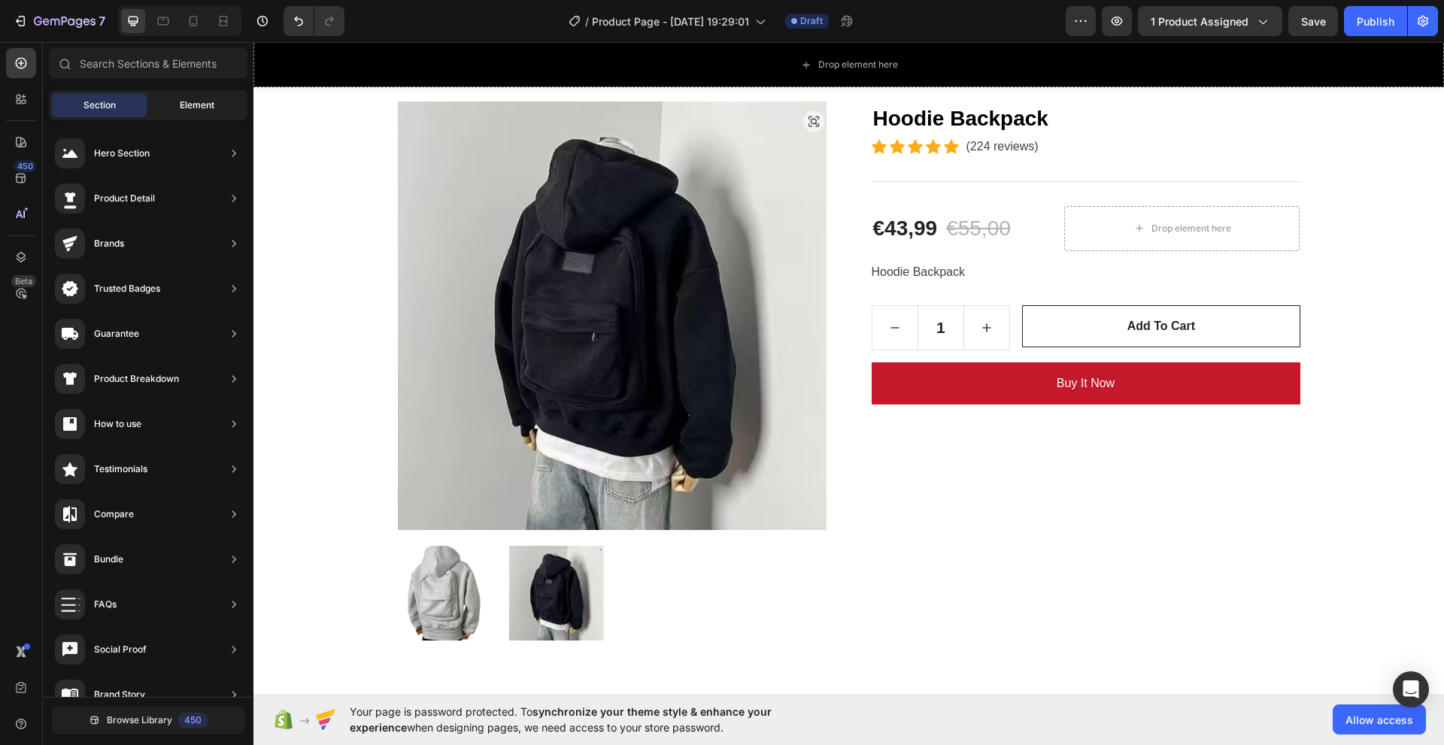
click at [162, 107] on div "Element" at bounding box center [197, 105] width 95 height 24
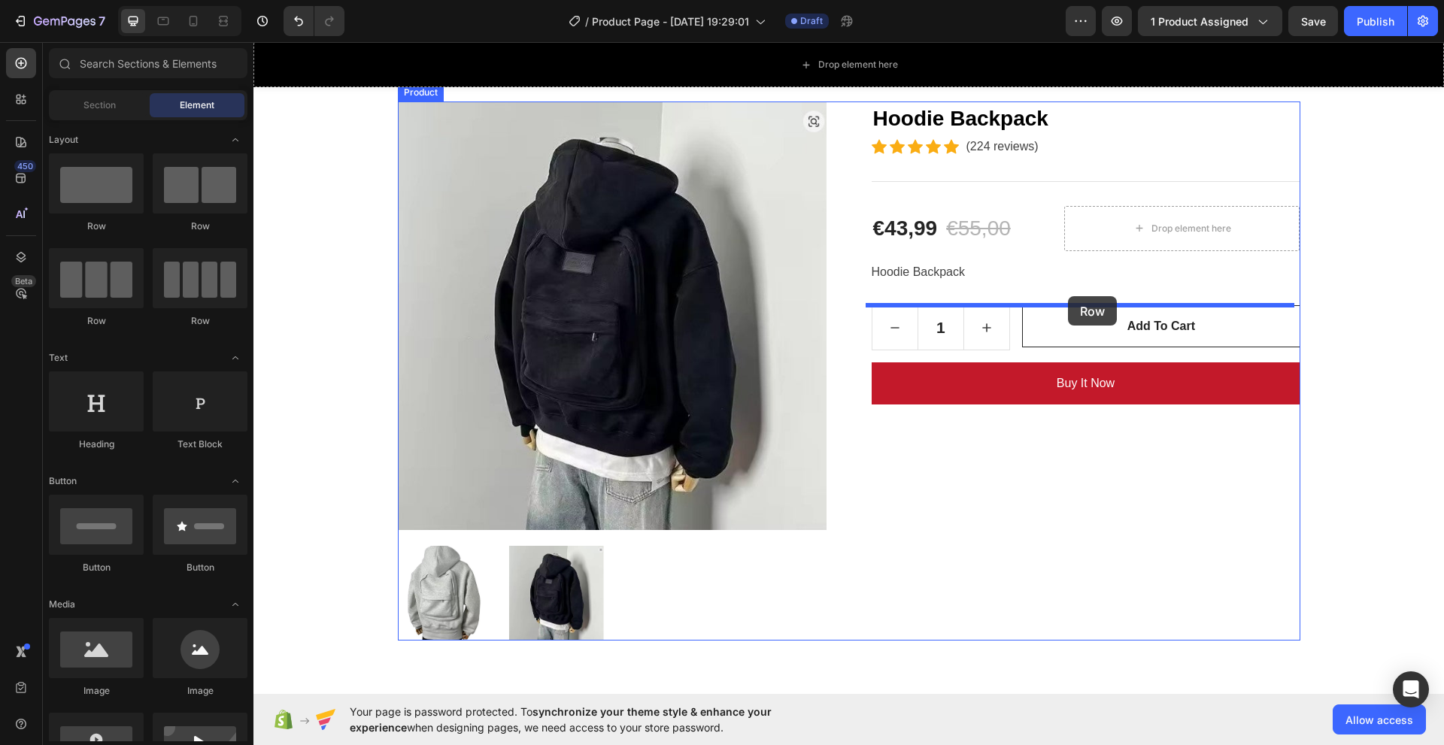
drag, startPoint x: 350, startPoint y: 228, endPoint x: 1068, endPoint y: 296, distance: 721.6
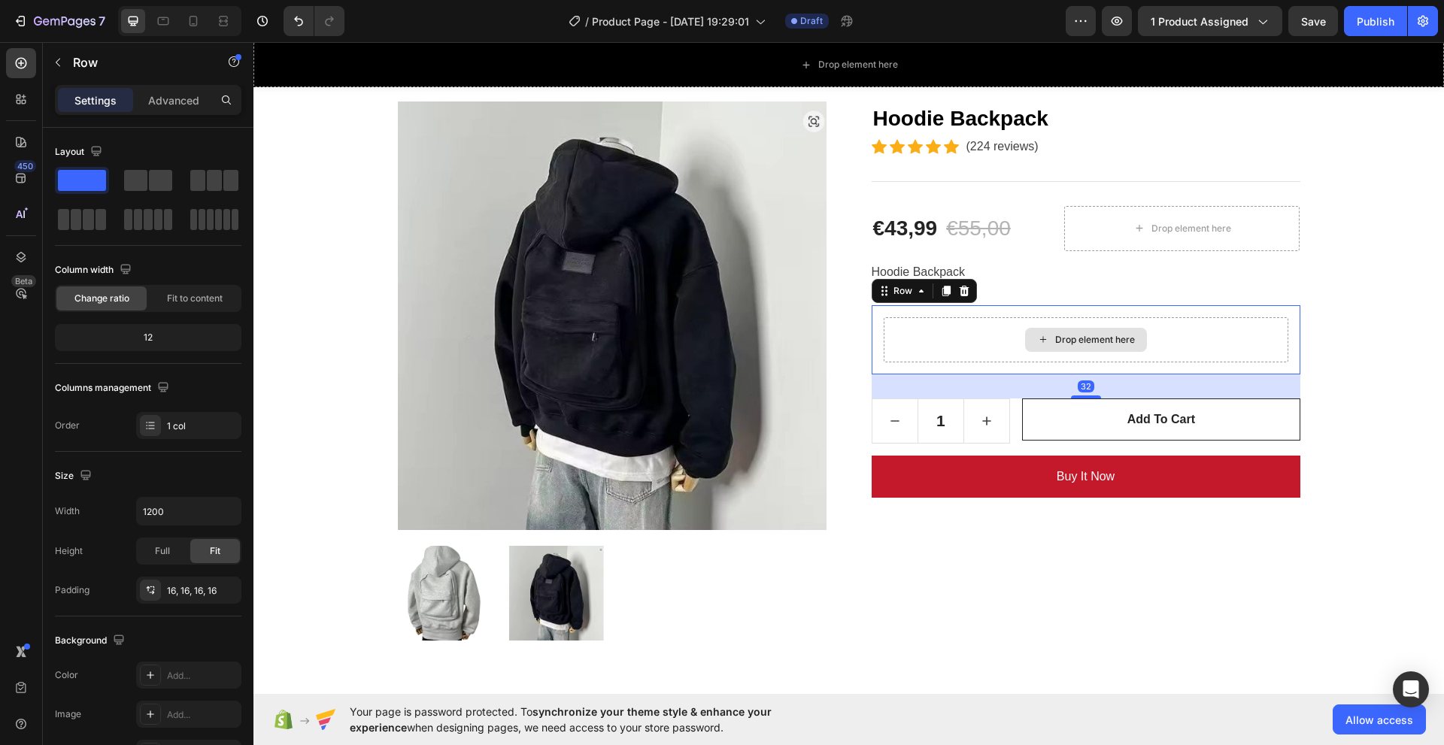
click at [1078, 338] on div "Drop element here" at bounding box center [1095, 340] width 80 height 12
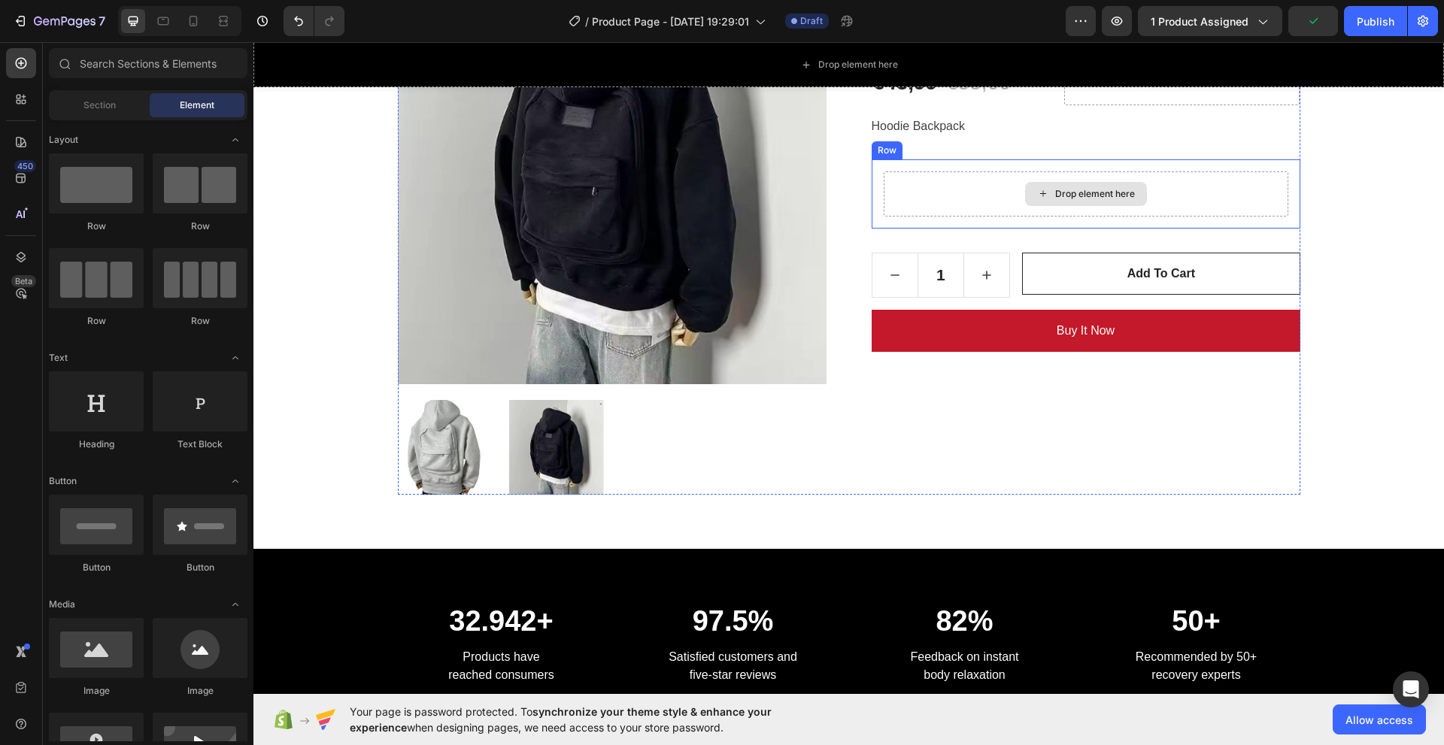
scroll to position [301, 0]
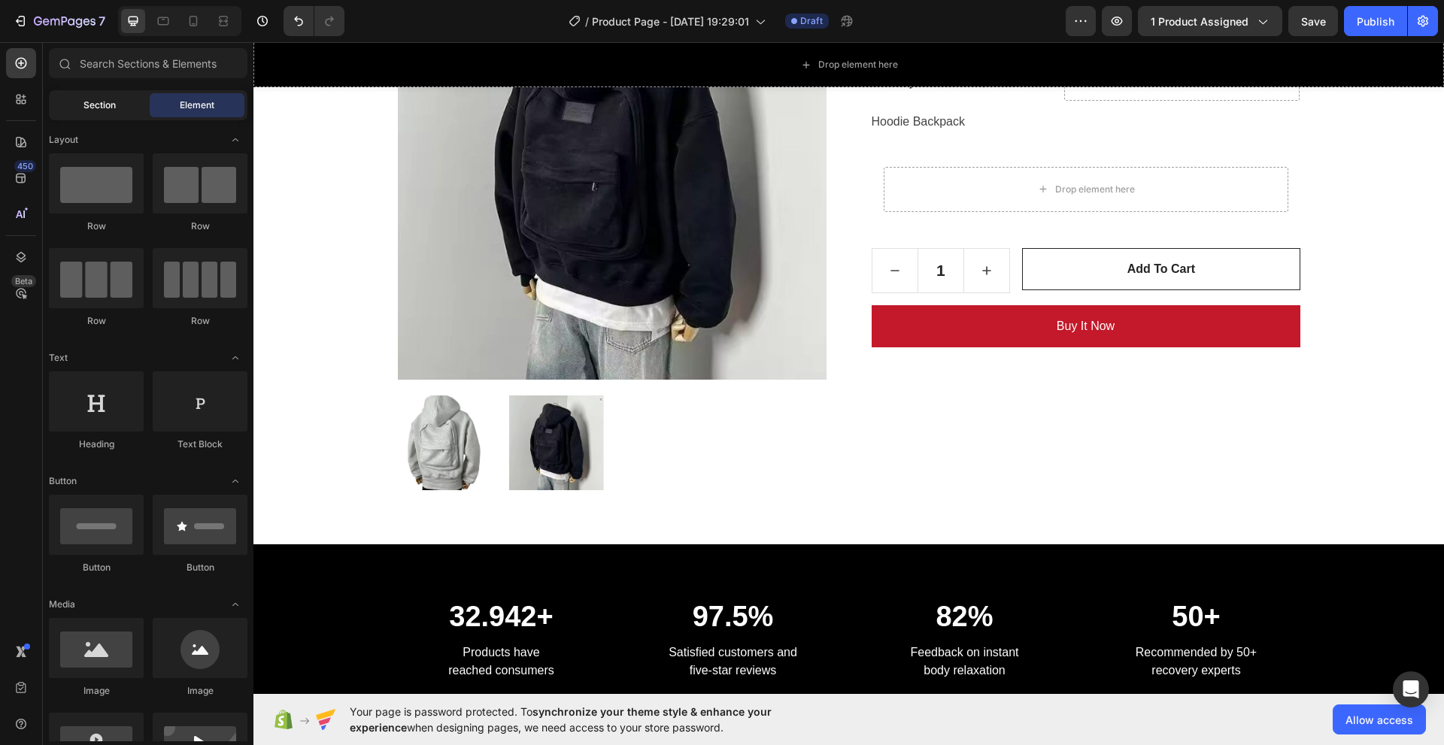
click at [96, 99] on span "Section" at bounding box center [99, 106] width 32 height 14
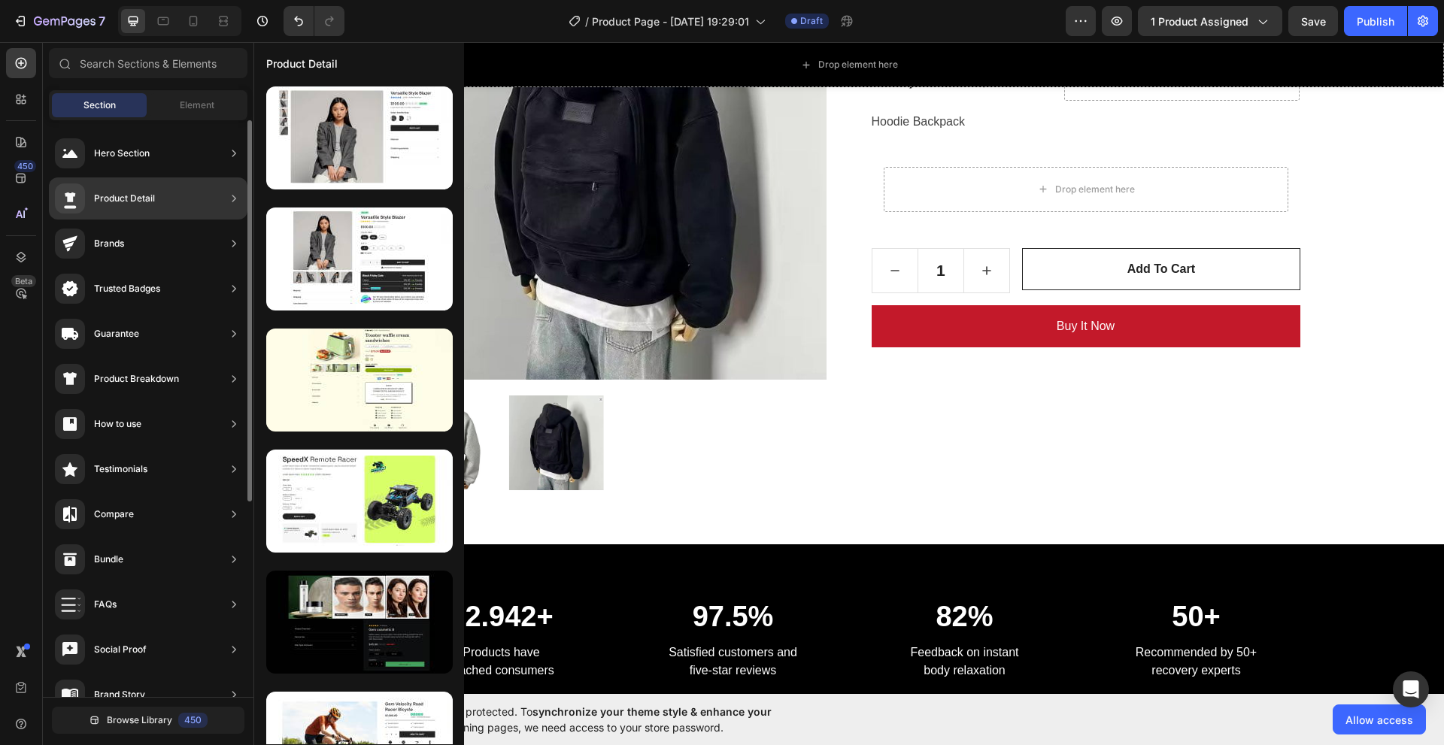
click at [205, 196] on div "Product Detail" at bounding box center [148, 199] width 199 height 42
click at [228, 200] on icon at bounding box center [233, 198] width 15 height 15
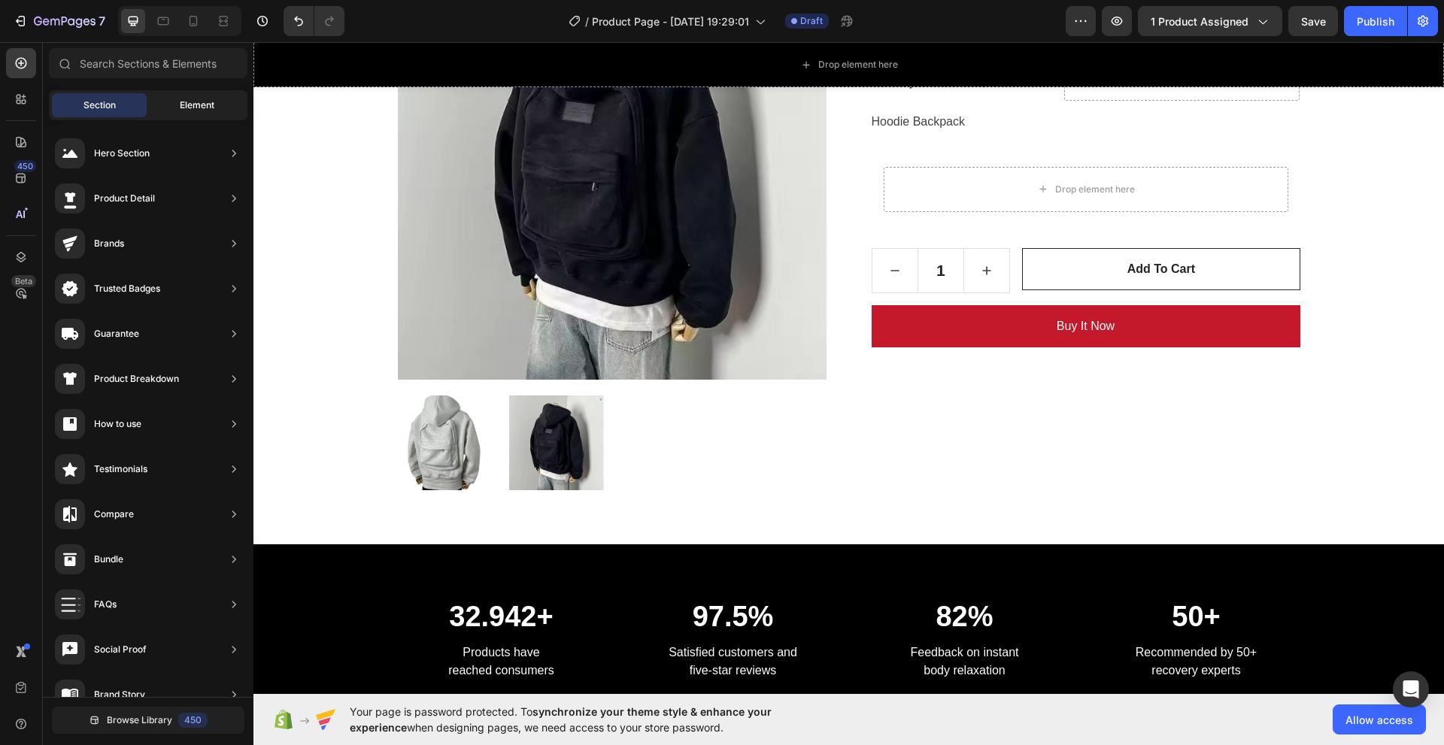
click at [206, 107] on span "Element" at bounding box center [197, 106] width 35 height 14
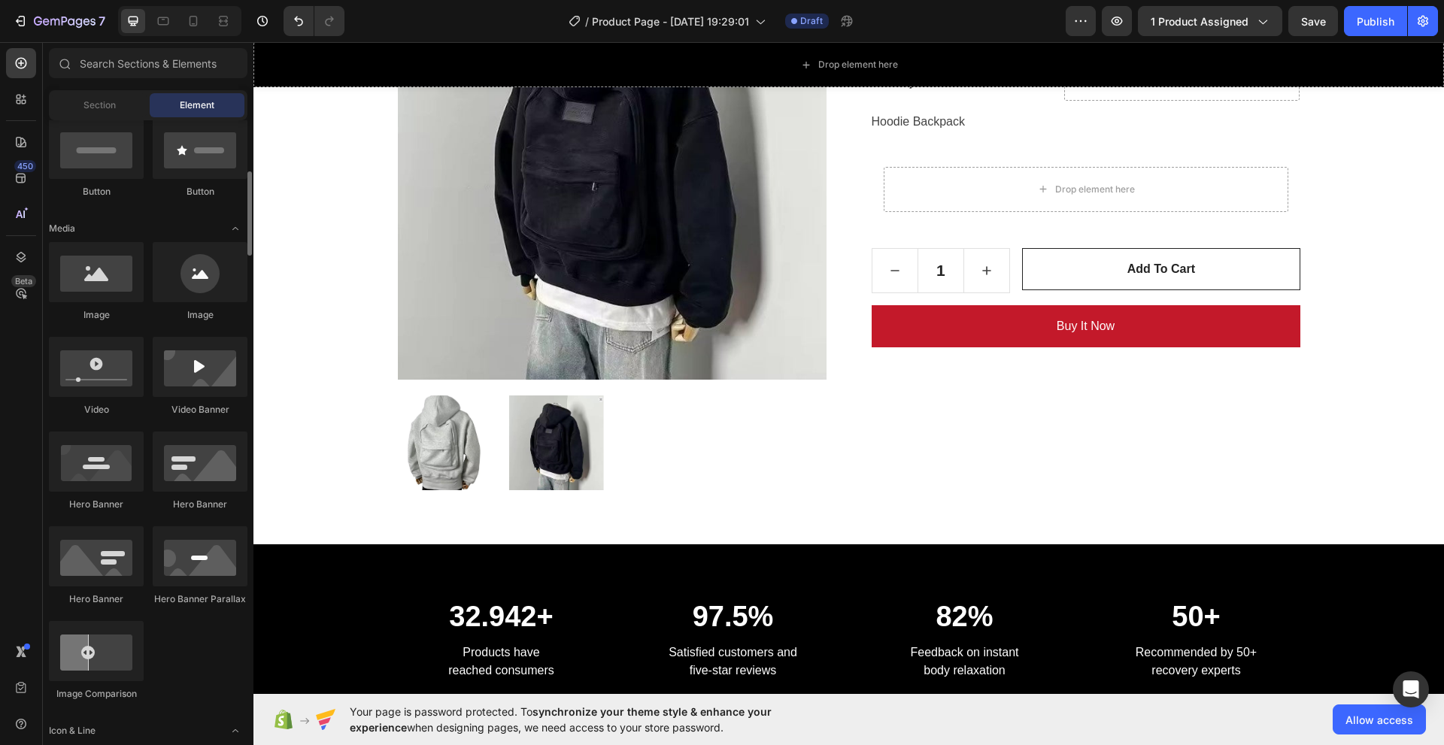
scroll to position [226, 0]
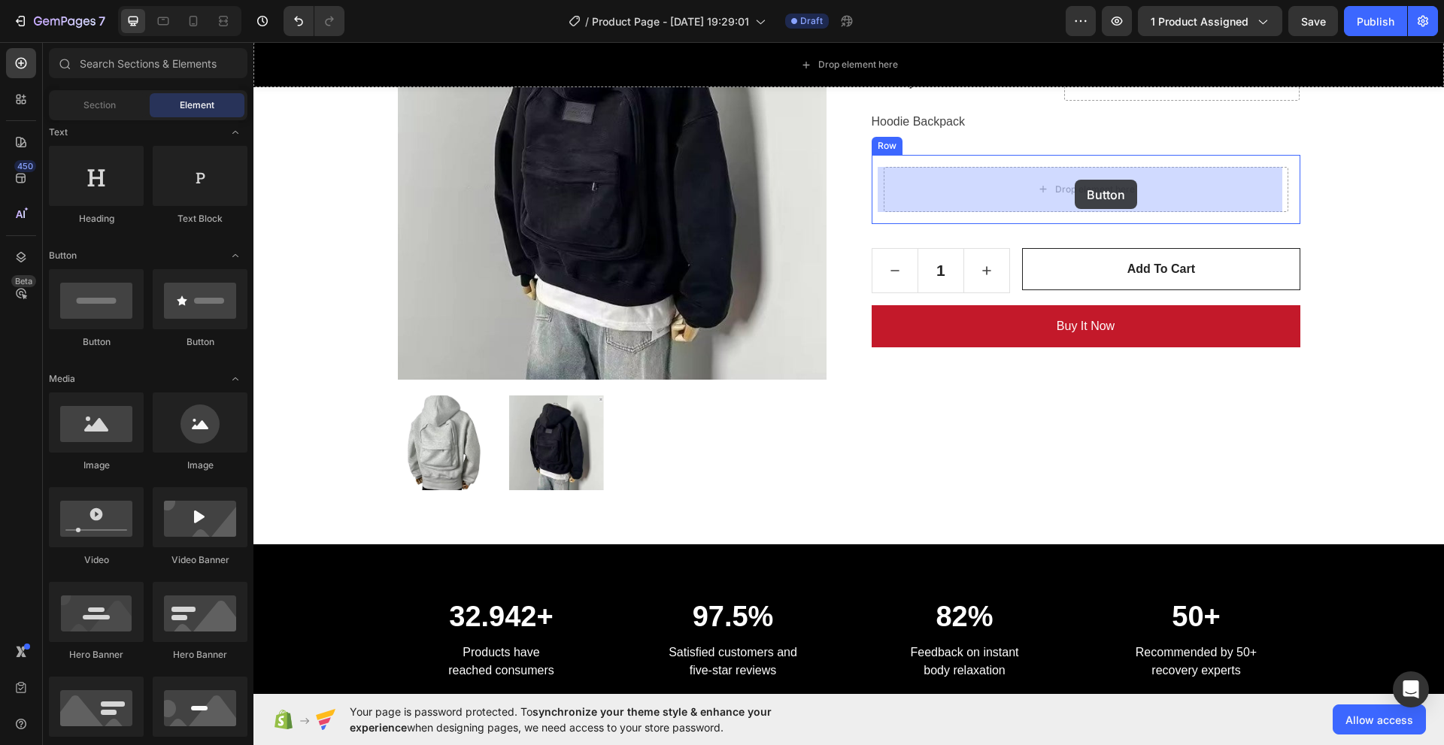
drag, startPoint x: 468, startPoint y: 346, endPoint x: 1075, endPoint y: 180, distance: 629.3
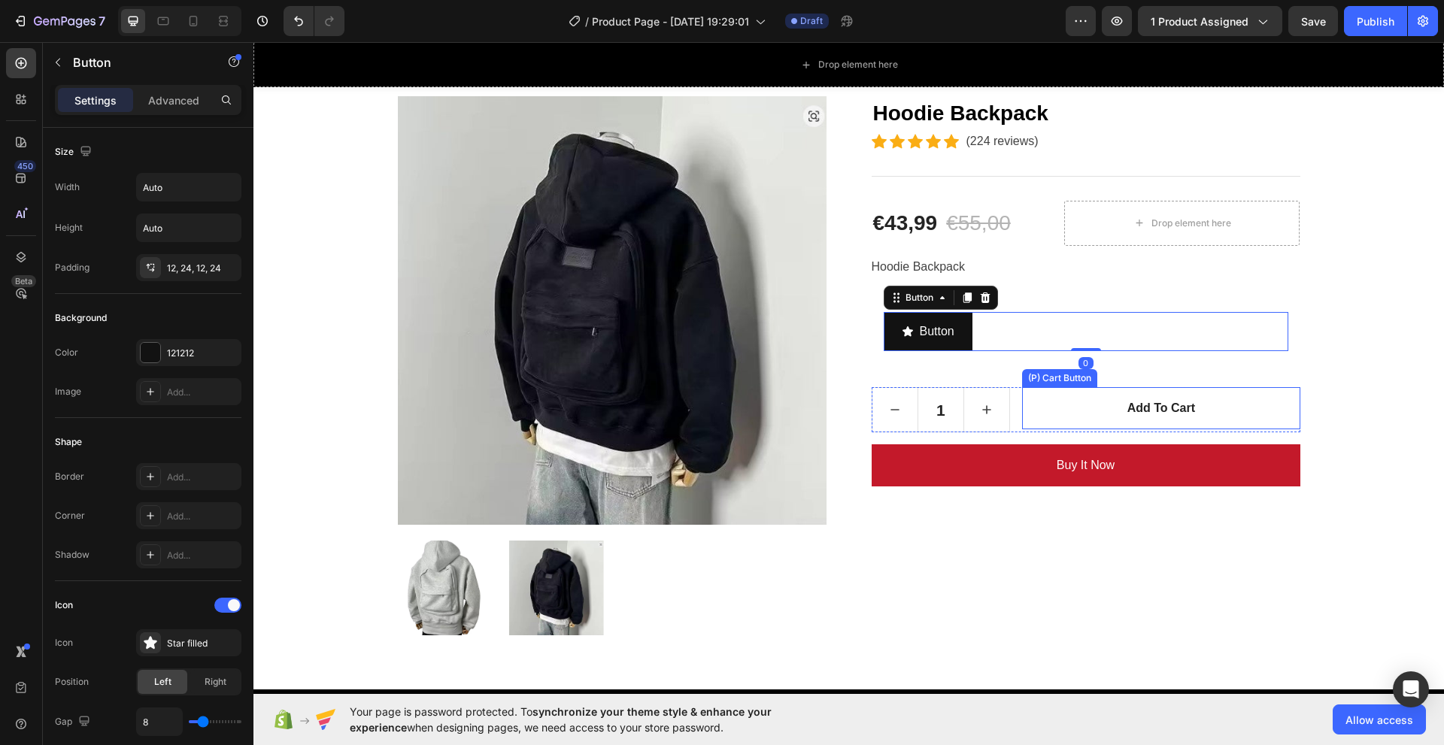
scroll to position [150, 0]
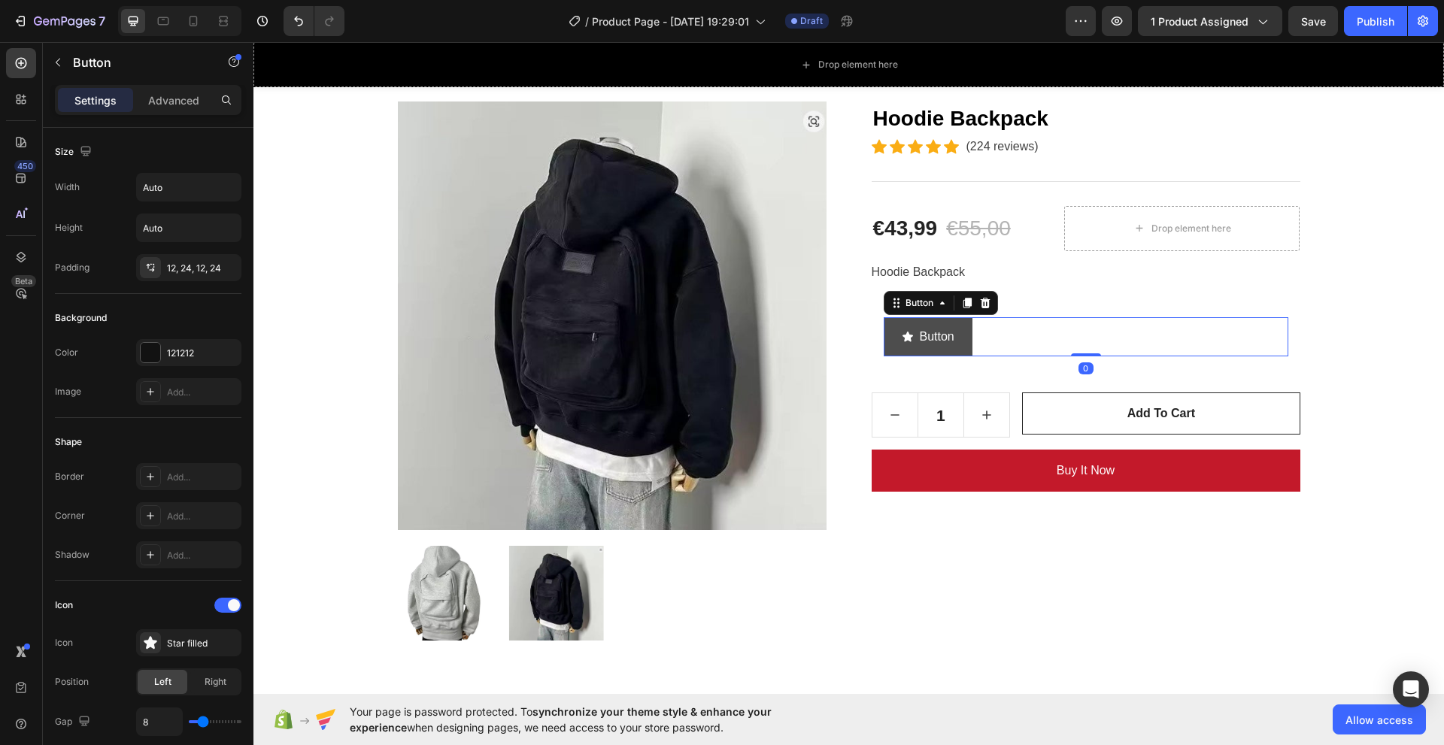
click at [913, 338] on div "Button" at bounding box center [928, 337] width 53 height 22
click at [902, 341] on icon "<p>Button</p>" at bounding box center [908, 337] width 12 height 12
click at [941, 338] on p "Button" at bounding box center [937, 337] width 35 height 22
click at [1246, 300] on div "Hoodie Backpack (P) Title Icon Icon Icon Icon Icon Icon List Hoz (224 reviews) …" at bounding box center [1086, 372] width 429 height 540
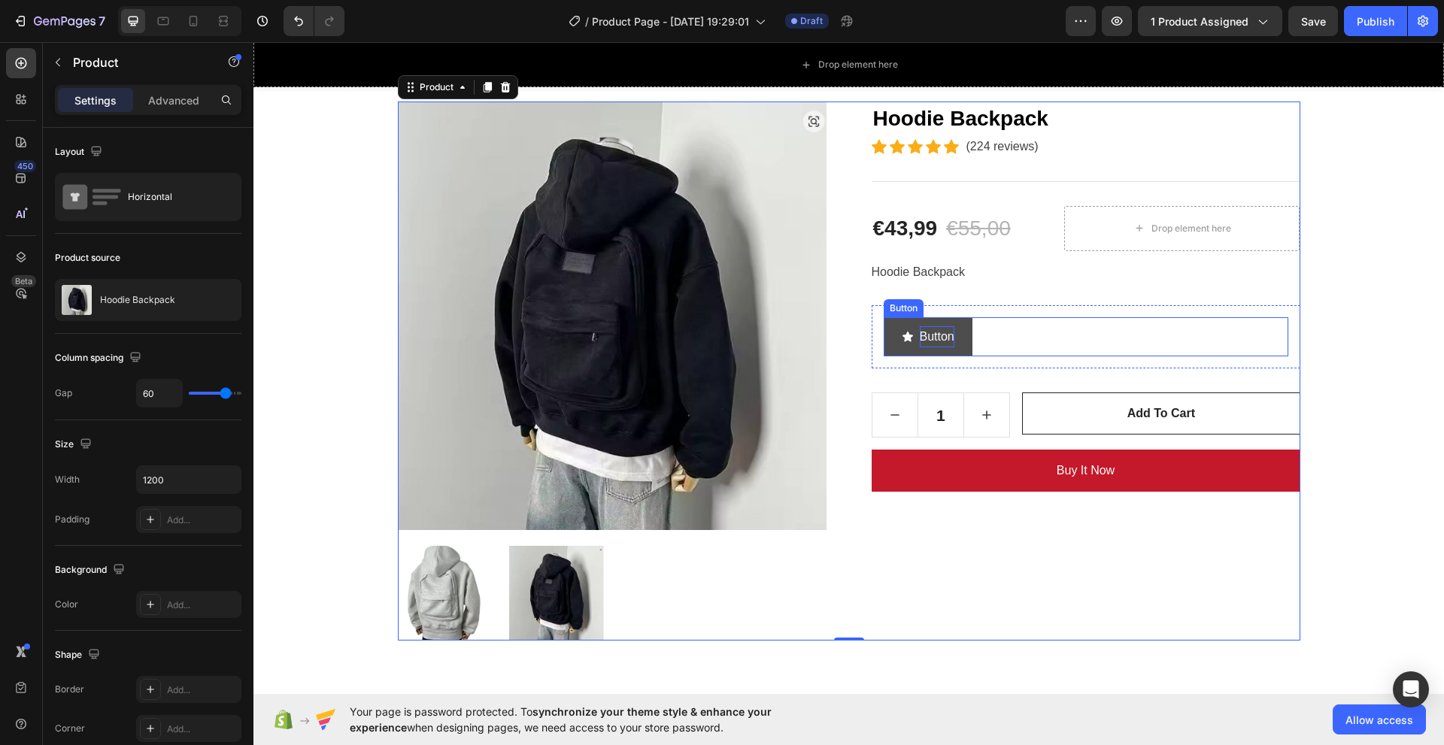
click at [941, 326] on p "Button" at bounding box center [937, 337] width 35 height 22
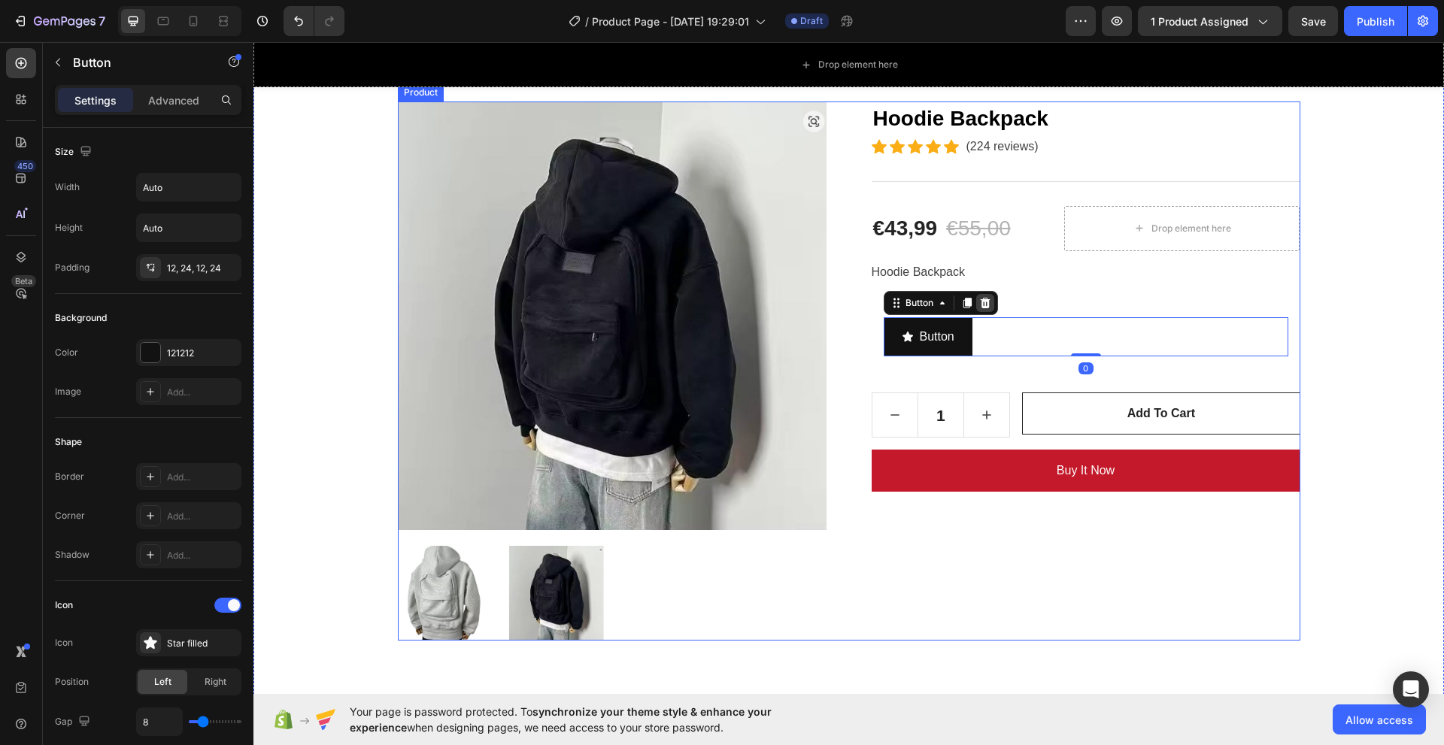
click at [988, 302] on div "Button" at bounding box center [941, 303] width 114 height 24
click at [950, 327] on button "Button" at bounding box center [928, 337] width 89 height 40
click at [979, 306] on icon at bounding box center [985, 303] width 12 height 12
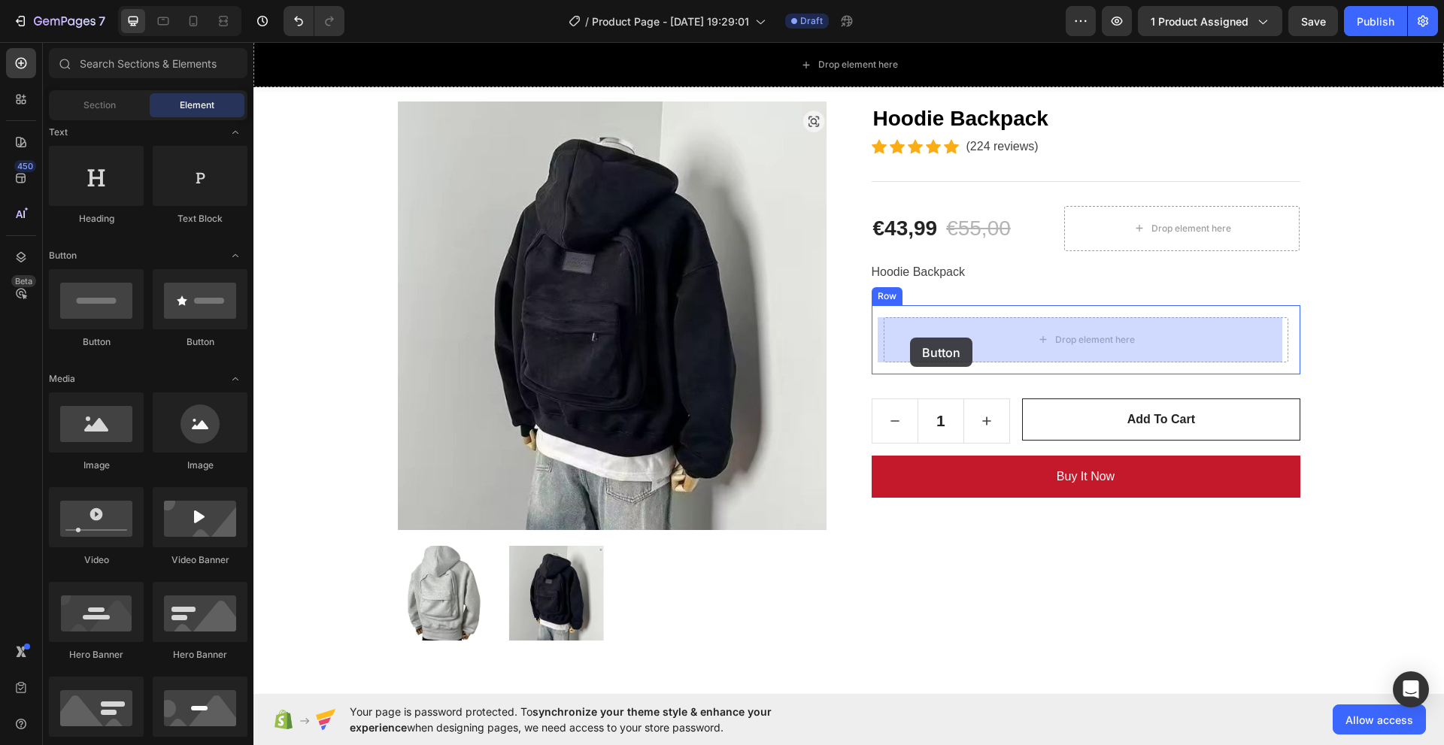
drag, startPoint x: 365, startPoint y: 350, endPoint x: 910, endPoint y: 338, distance: 545.5
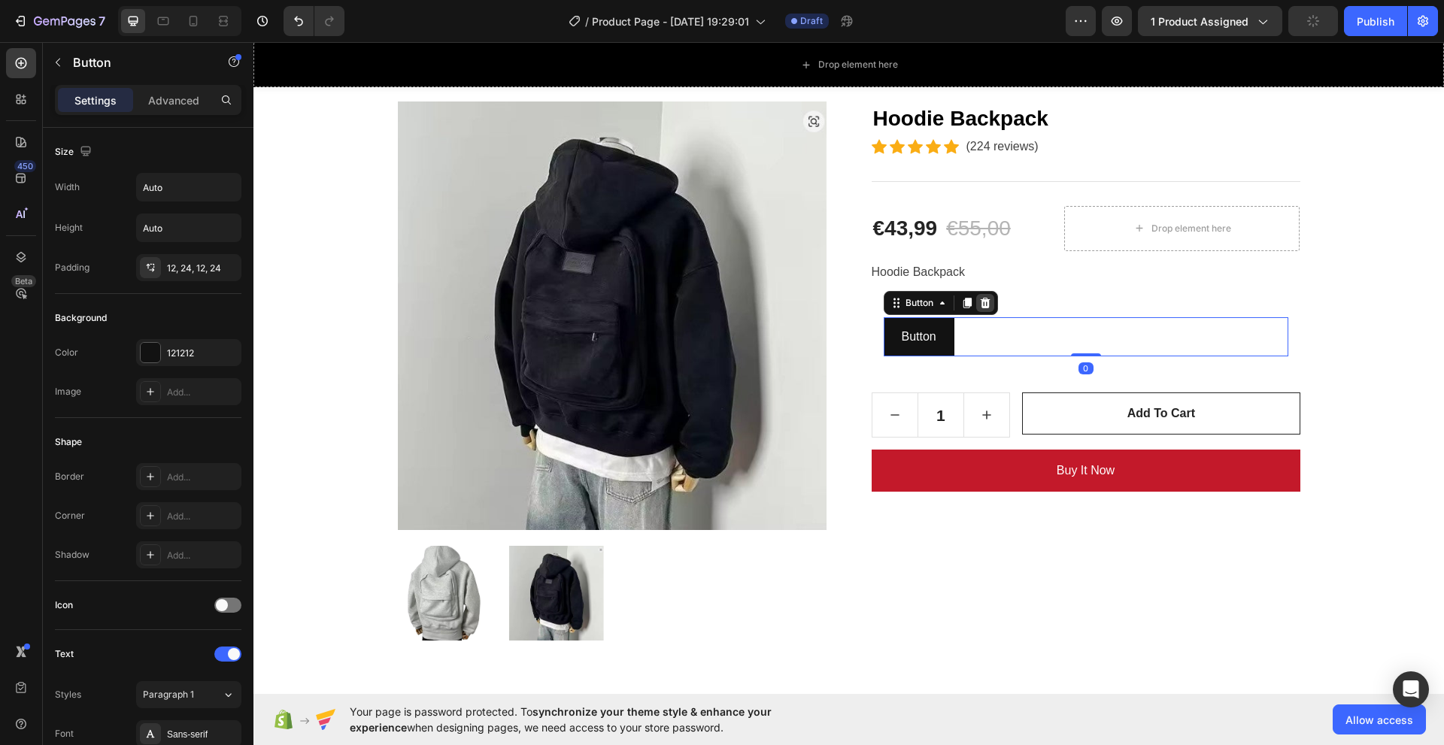
click at [982, 303] on icon at bounding box center [985, 303] width 12 height 12
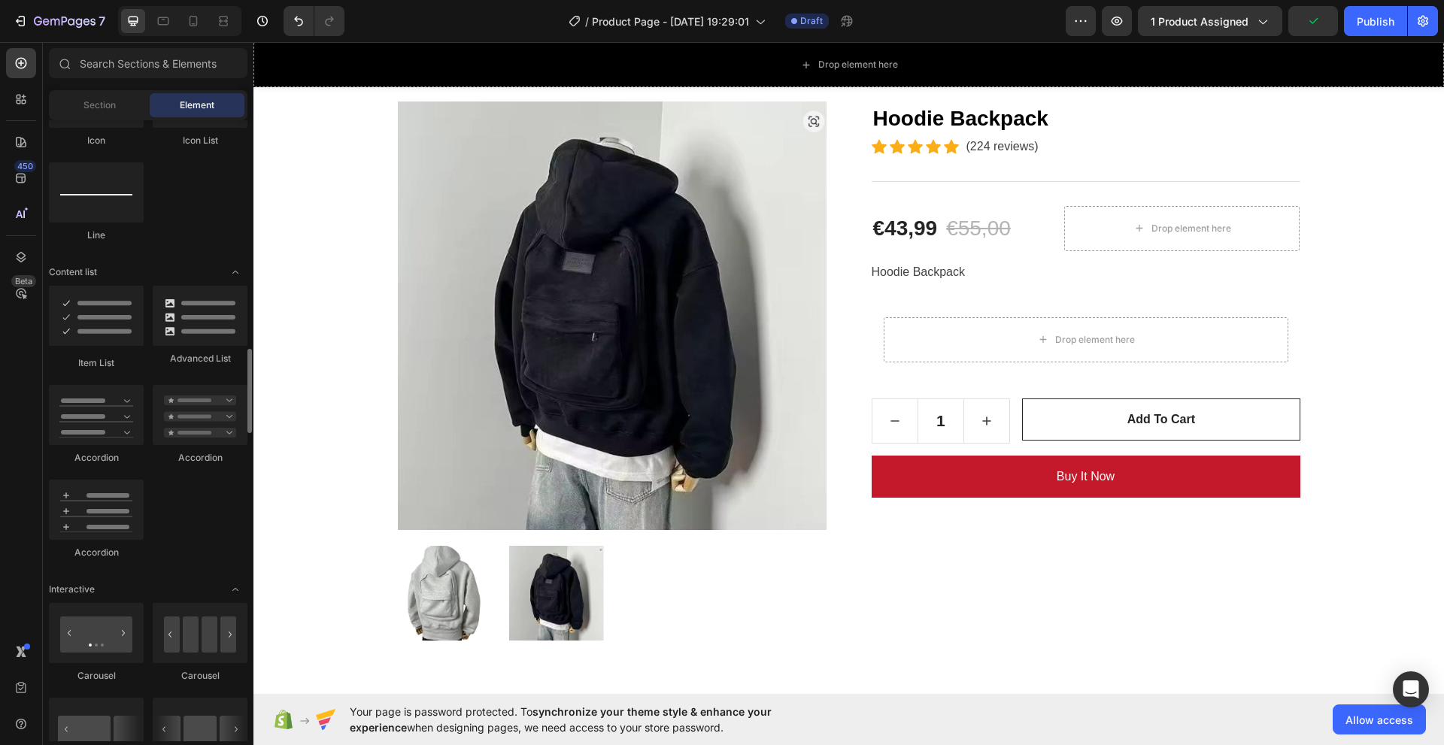
scroll to position [1203, 0]
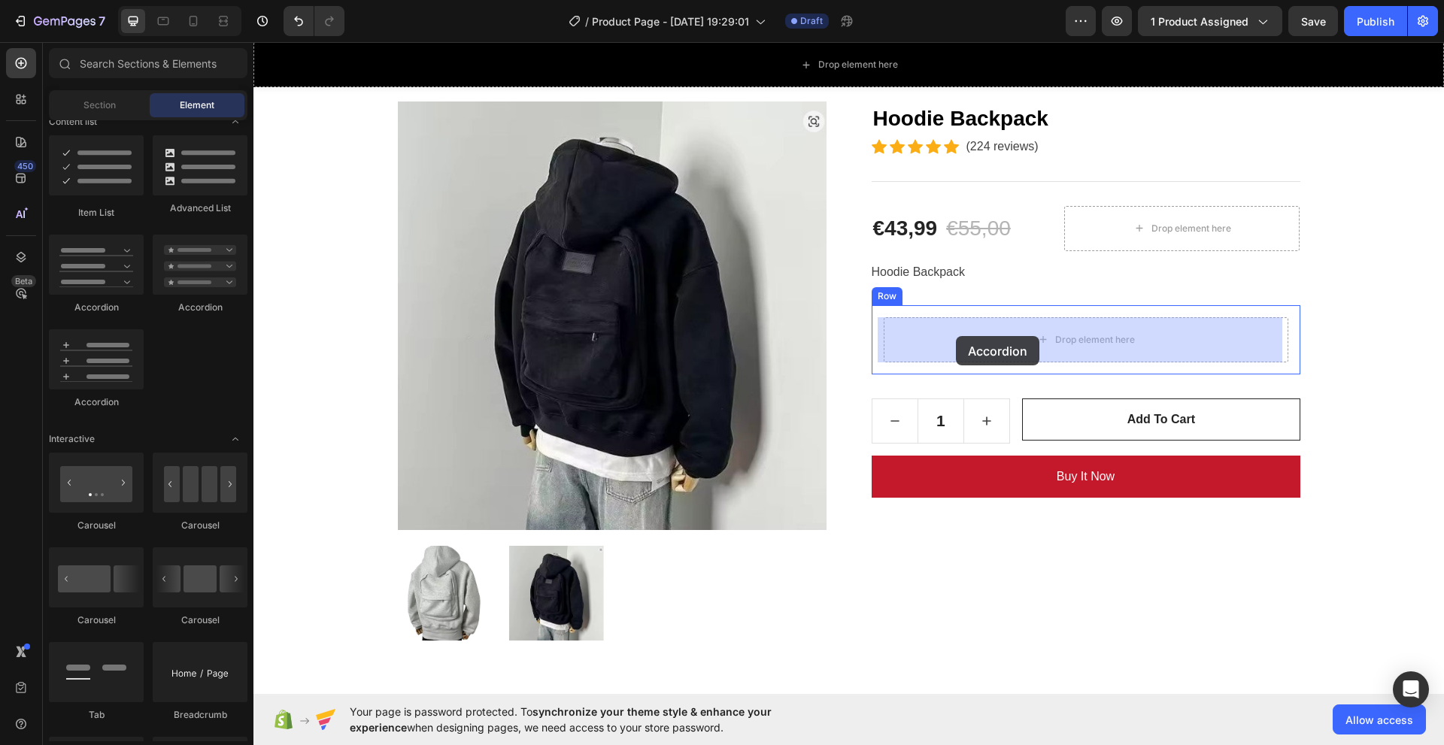
drag, startPoint x: 341, startPoint y: 408, endPoint x: 956, endPoint y: 336, distance: 619.4
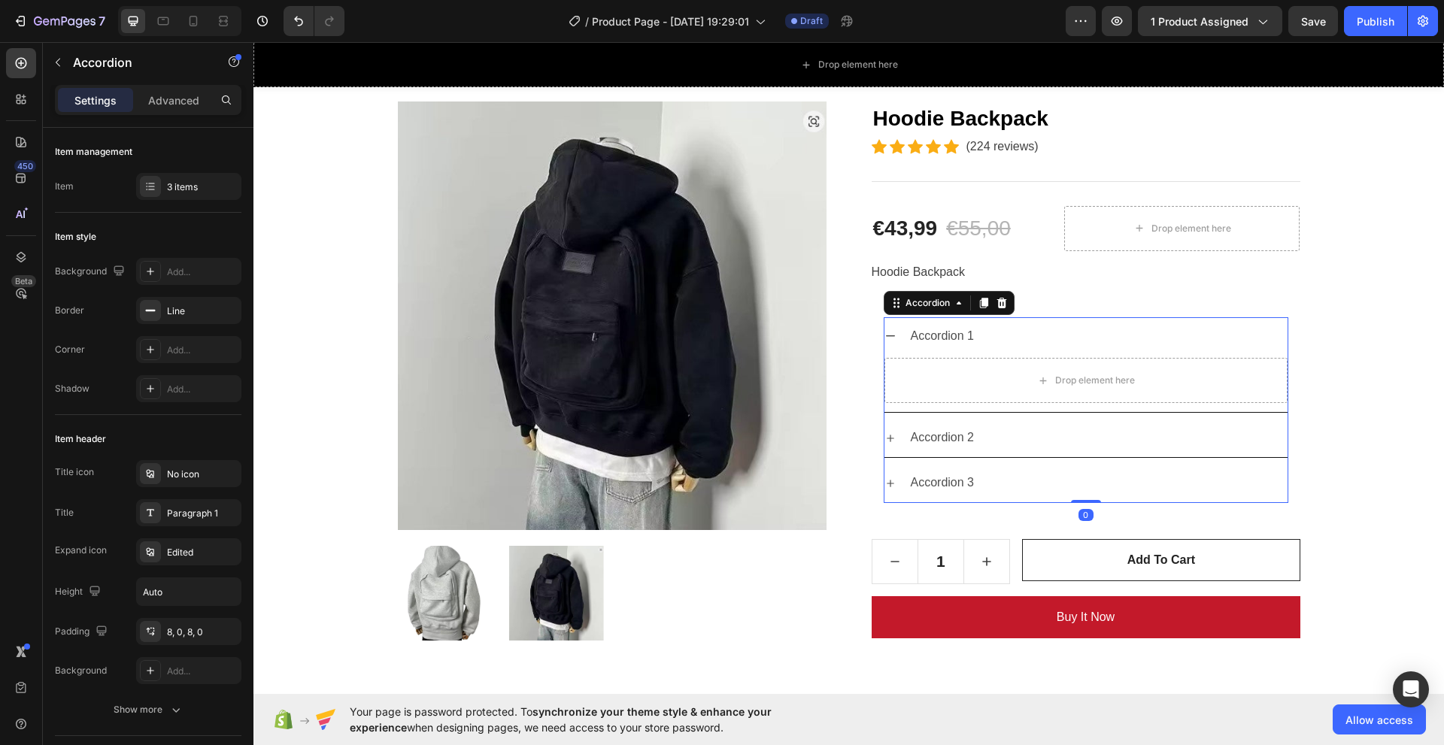
click at [1337, 278] on div "Great For Your Trip Heading Row Product Images Hoodie Backpack (P) Title Icon I…" at bounding box center [849, 342] width 1168 height 641
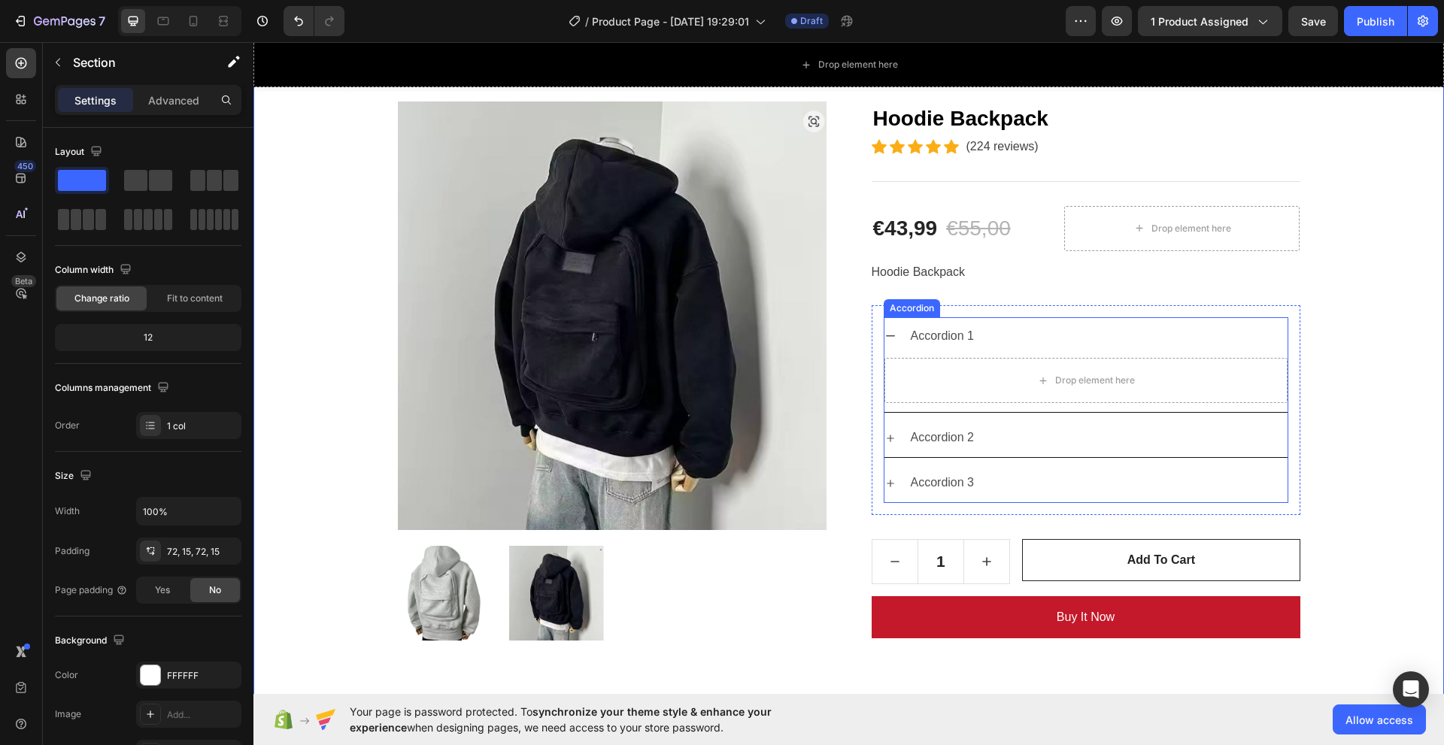
click at [922, 340] on div "Accordion 1" at bounding box center [943, 336] width 68 height 26
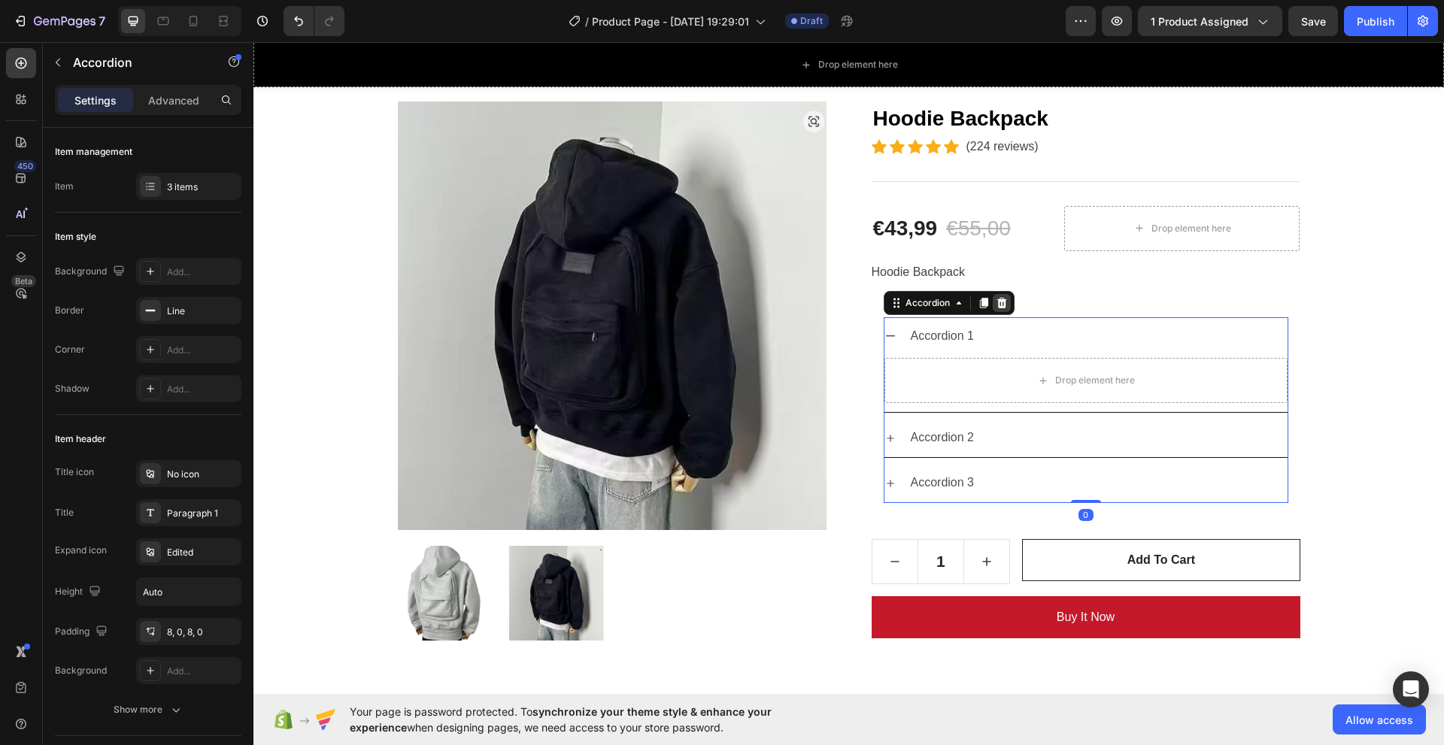
click at [1003, 301] on div at bounding box center [1002, 303] width 18 height 18
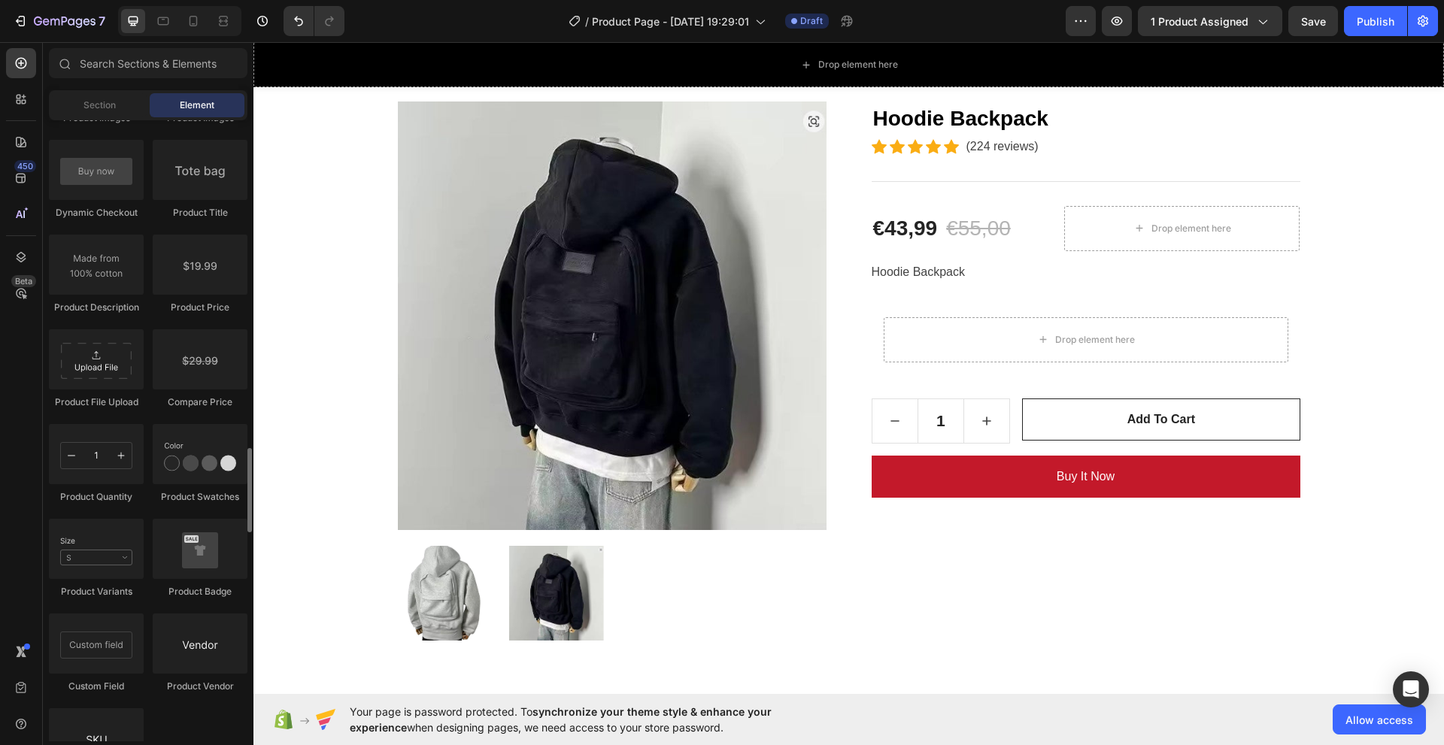
scroll to position [2557, 0]
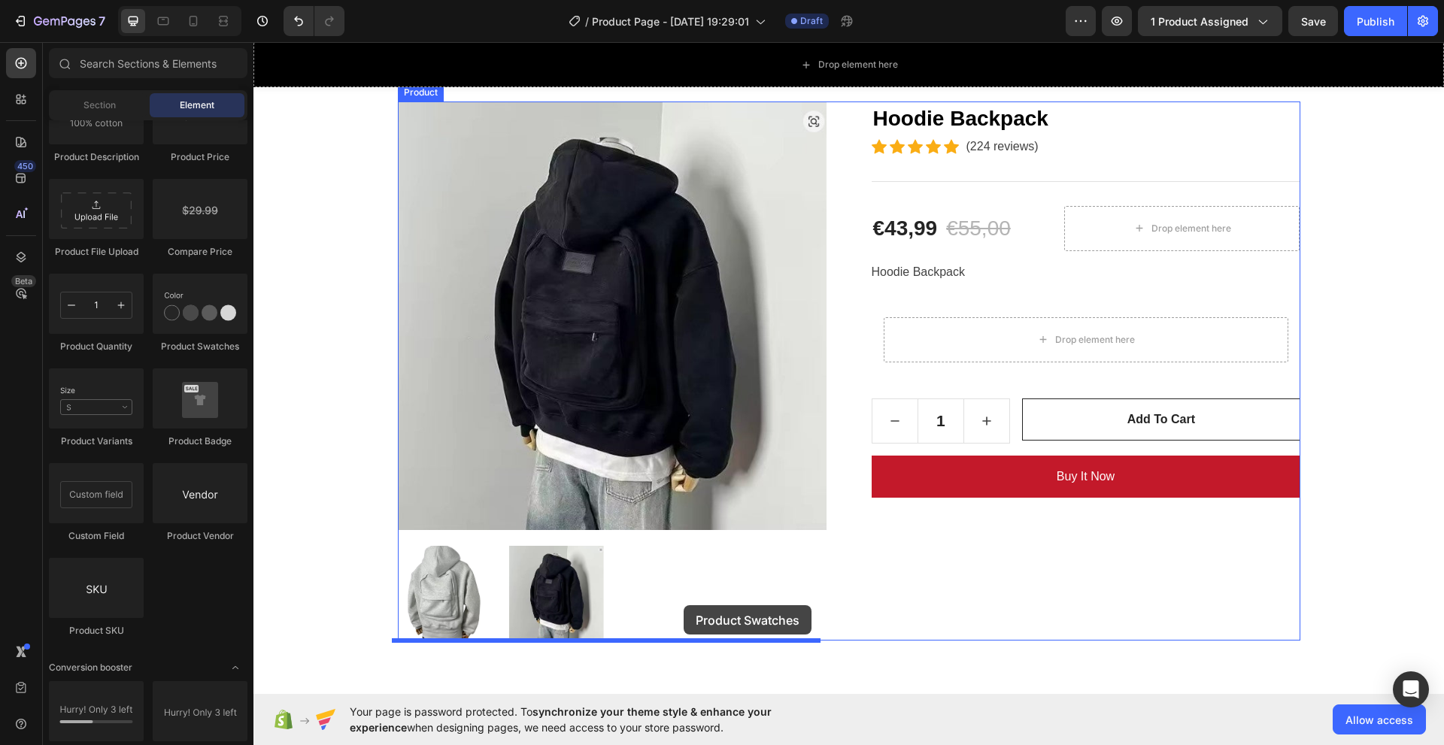
drag, startPoint x: 463, startPoint y: 357, endPoint x: 684, endPoint y: 605, distance: 331.9
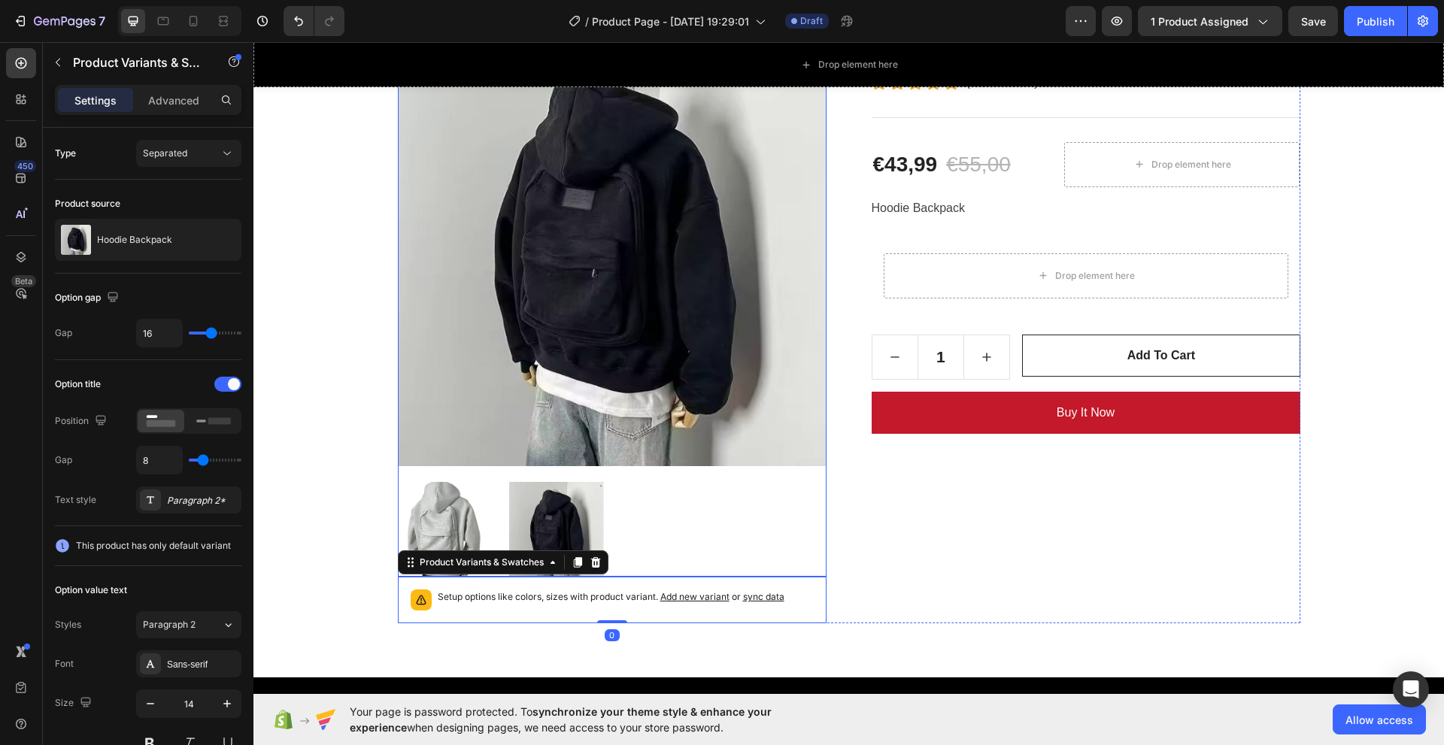
scroll to position [376, 0]
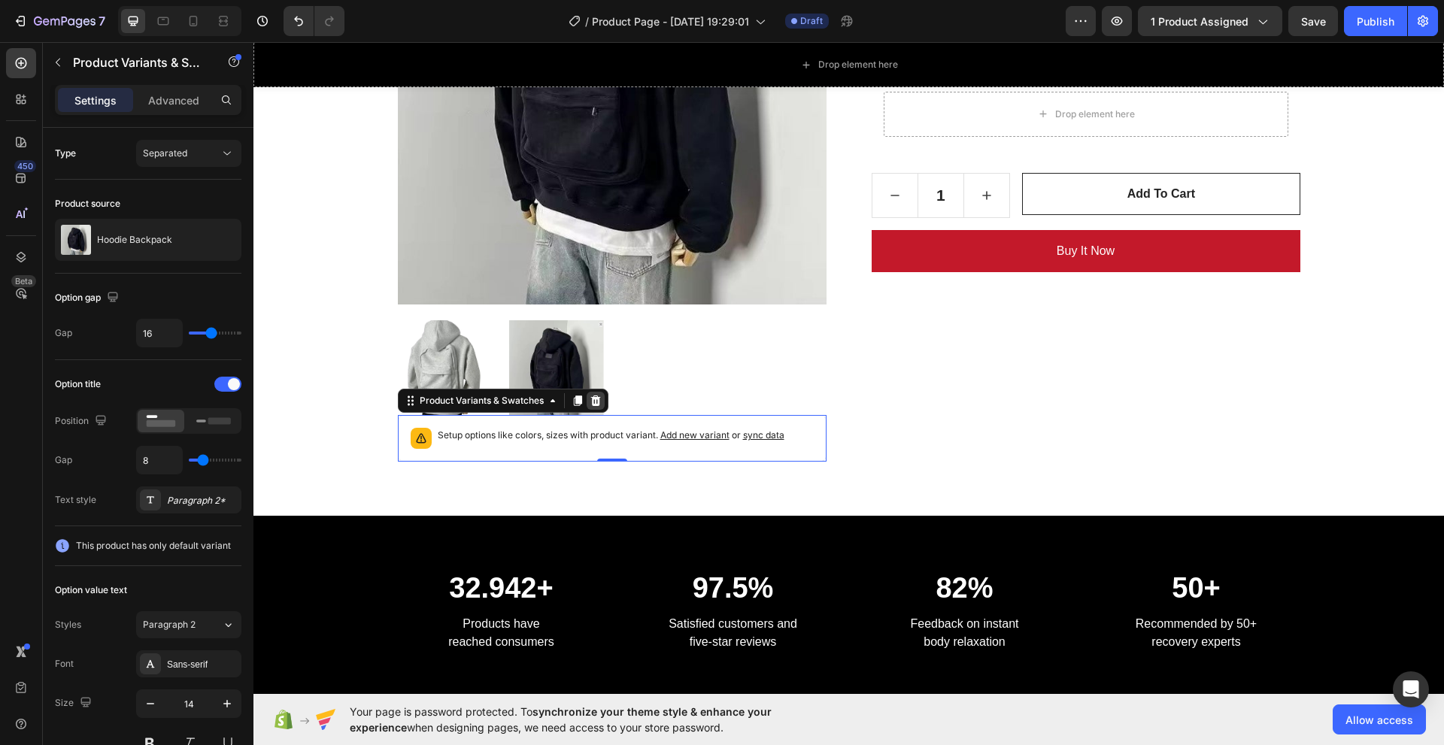
click at [591, 398] on icon at bounding box center [595, 401] width 10 height 11
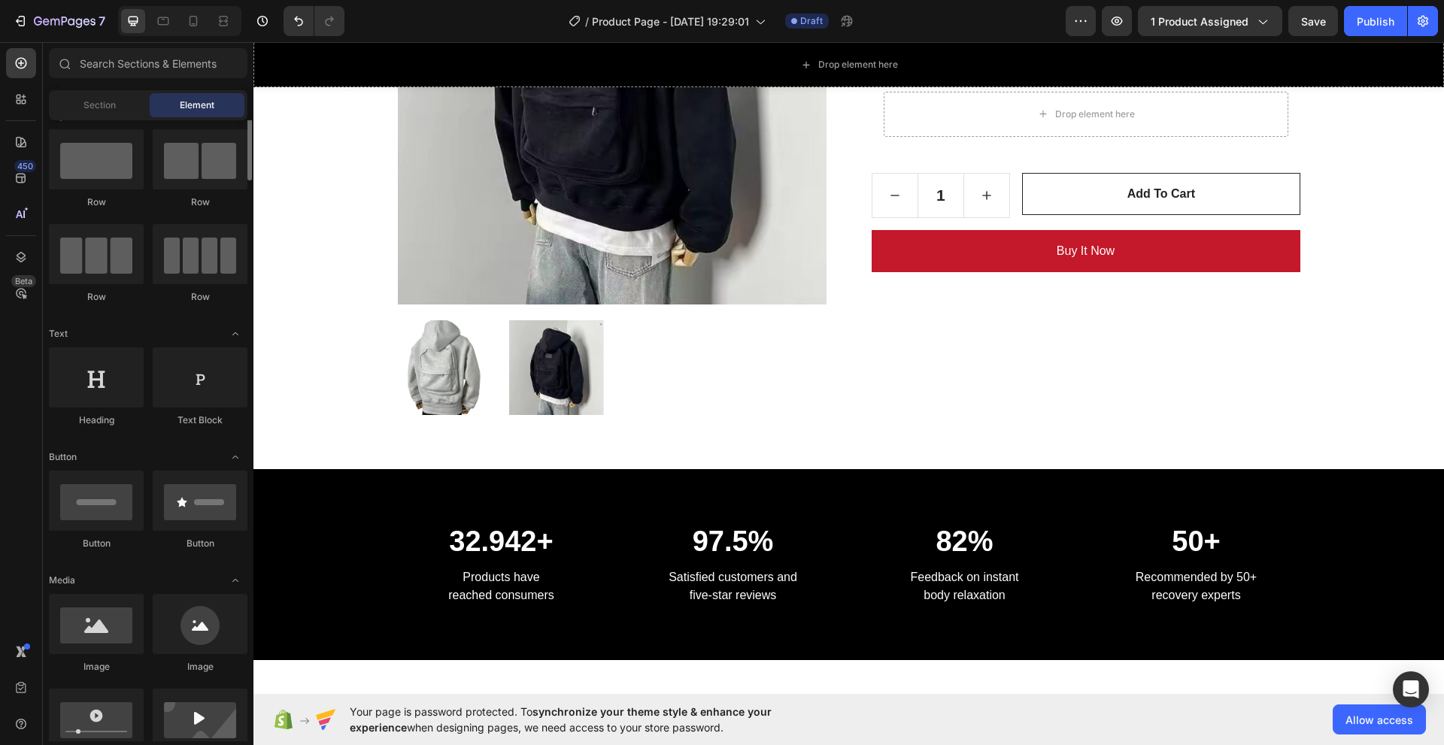
scroll to position [0, 0]
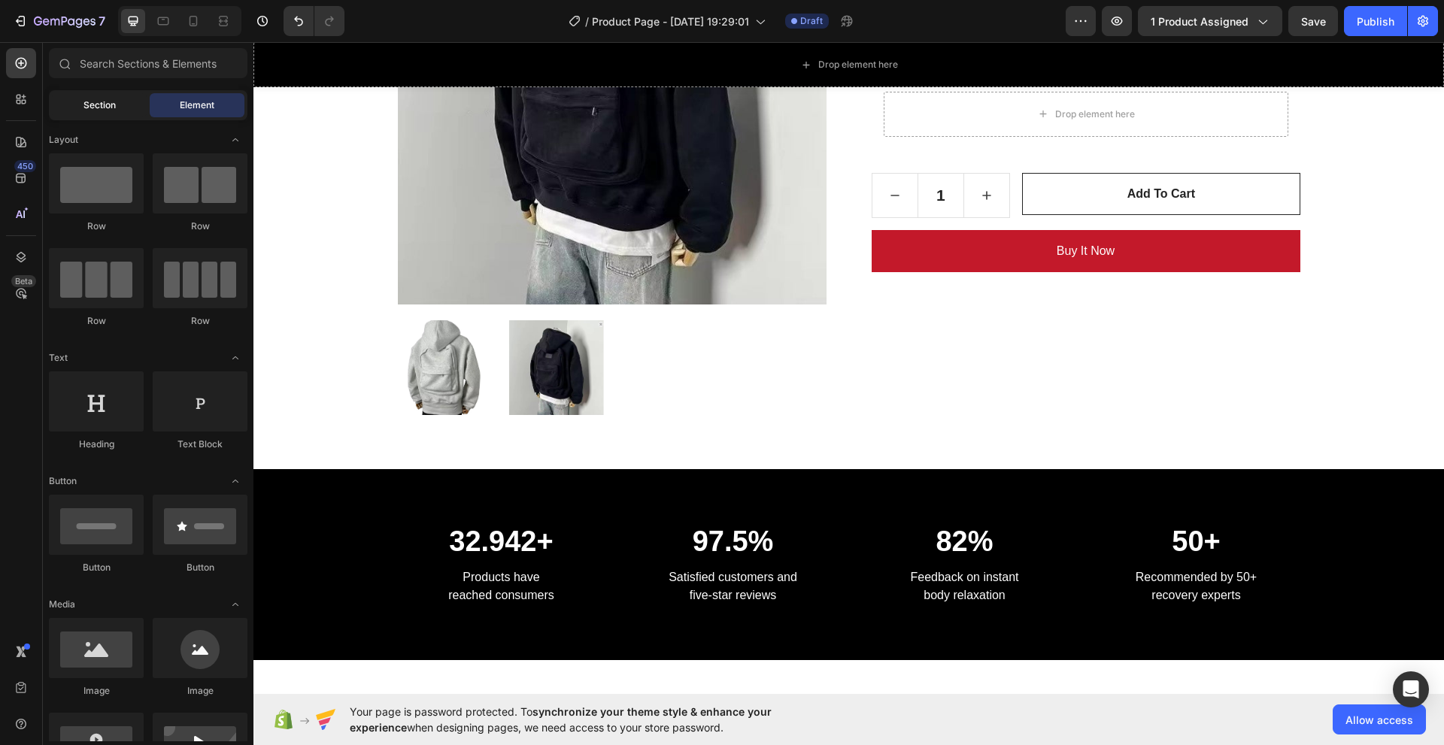
click at [94, 103] on span "Section" at bounding box center [99, 106] width 32 height 14
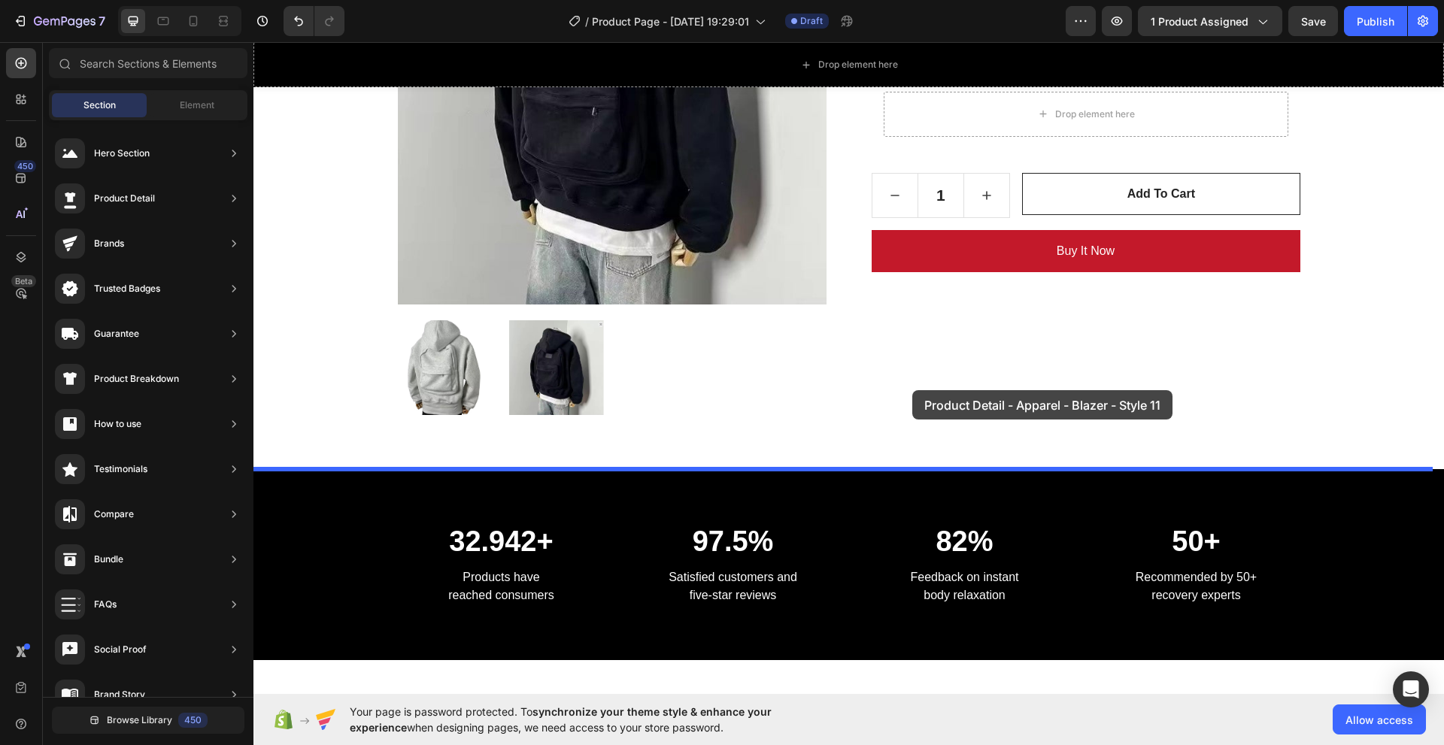
drag, startPoint x: 611, startPoint y: 308, endPoint x: 910, endPoint y: 391, distance: 310.8
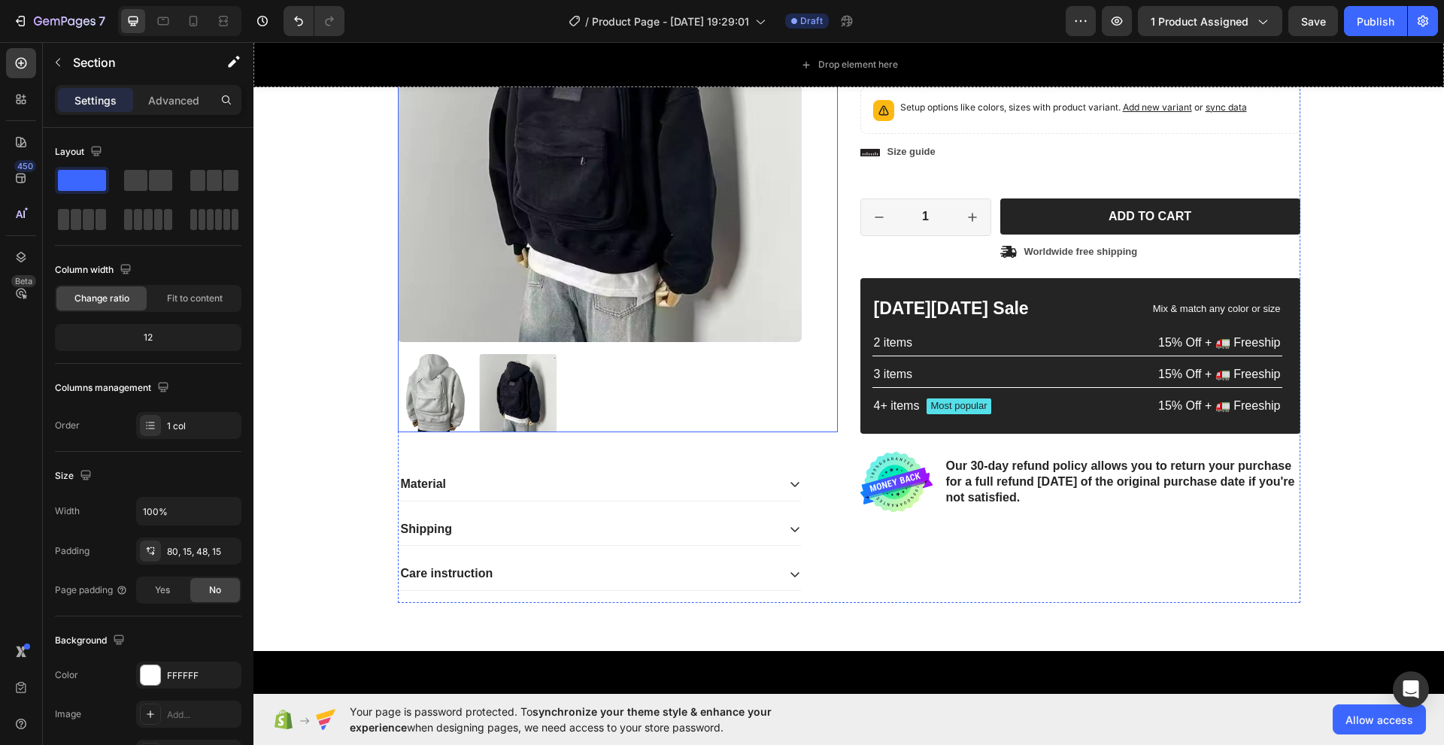
scroll to position [976, 0]
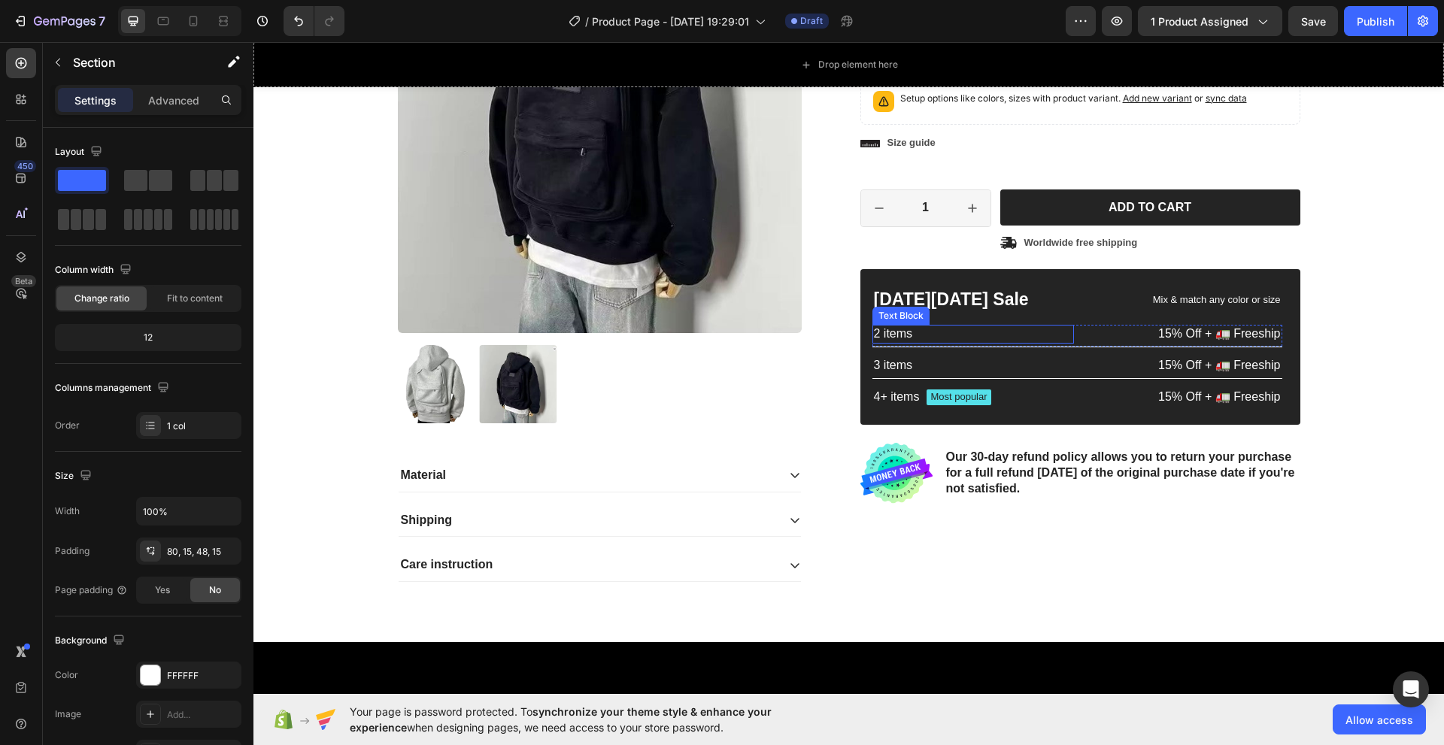
click at [906, 334] on p "2 items" at bounding box center [973, 334] width 199 height 16
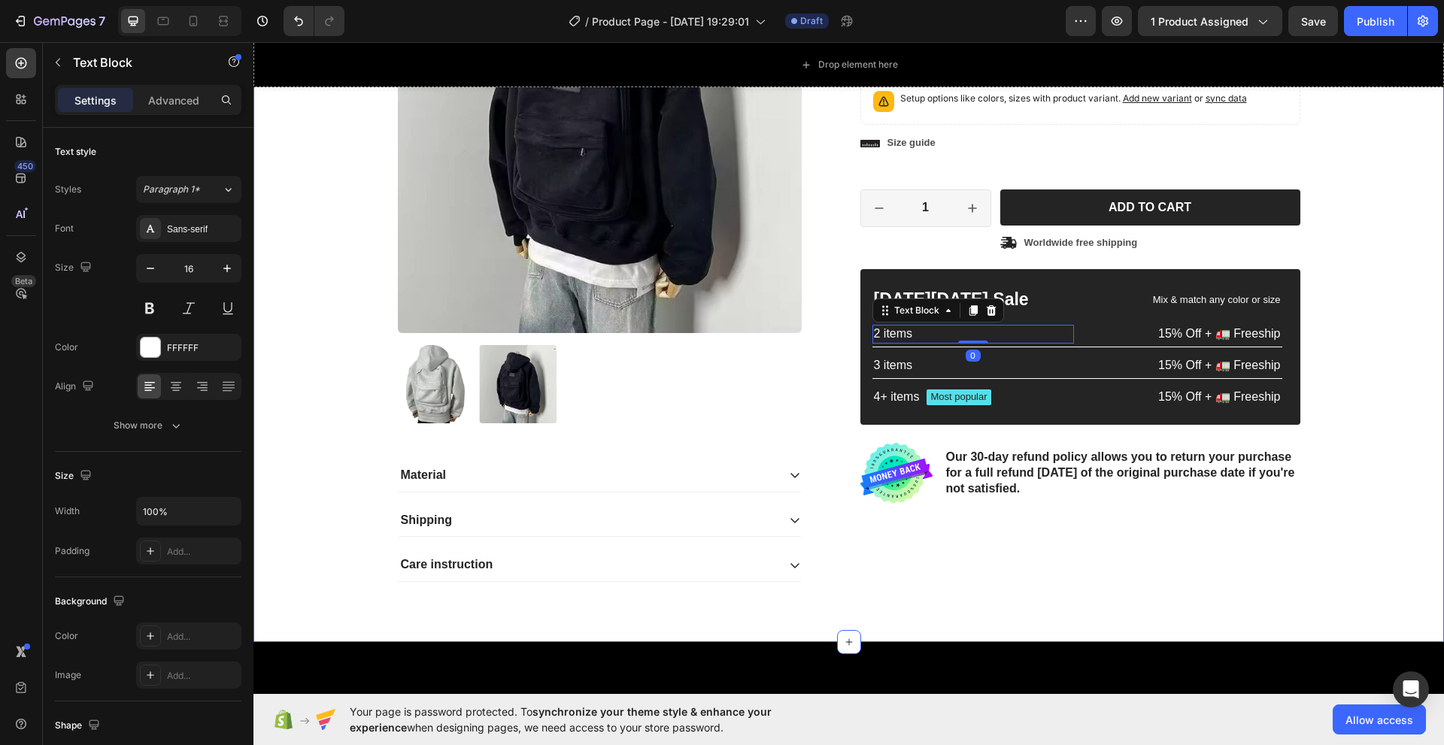
click at [1392, 478] on div "Product Images Material Shipping Care instruction Accordion Icon Icon Icon Icon…" at bounding box center [849, 267] width 1168 height 677
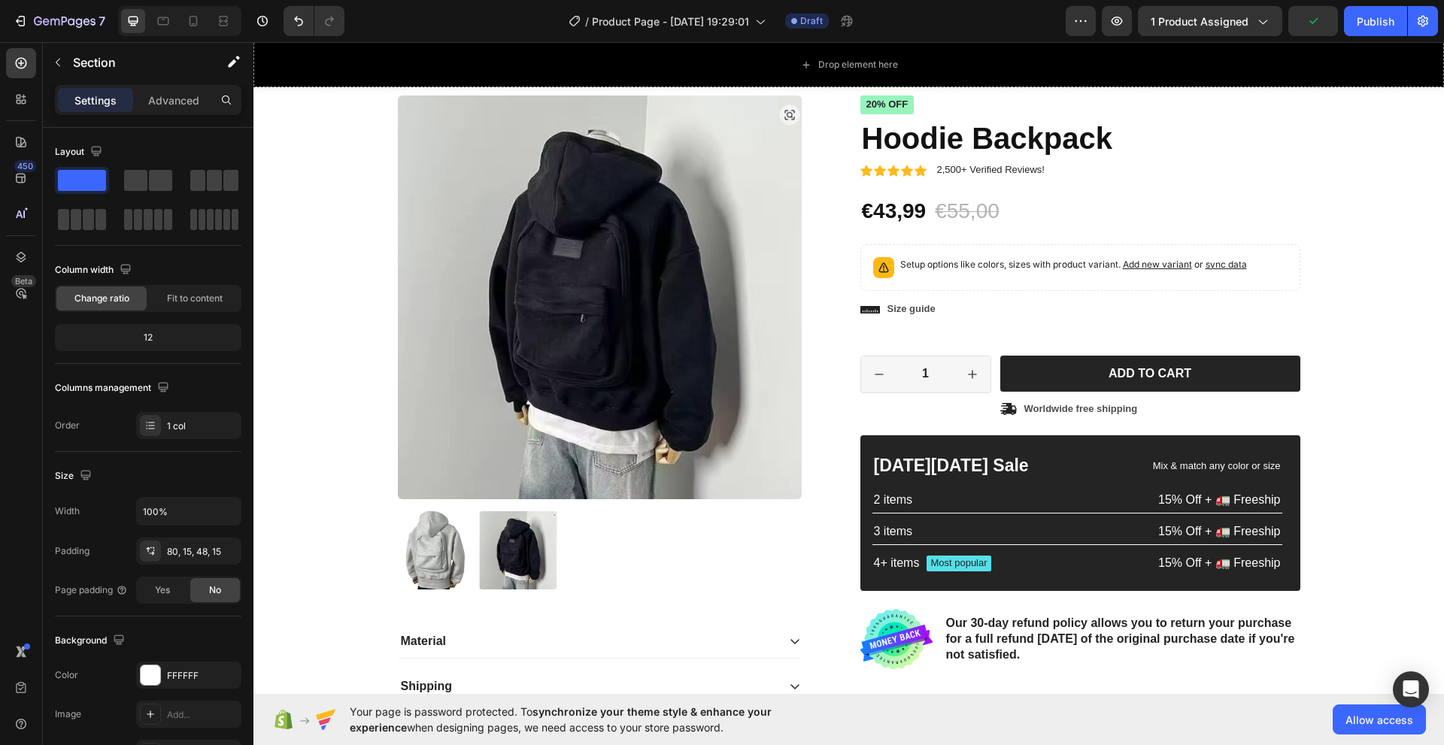
scroll to position [827, 0]
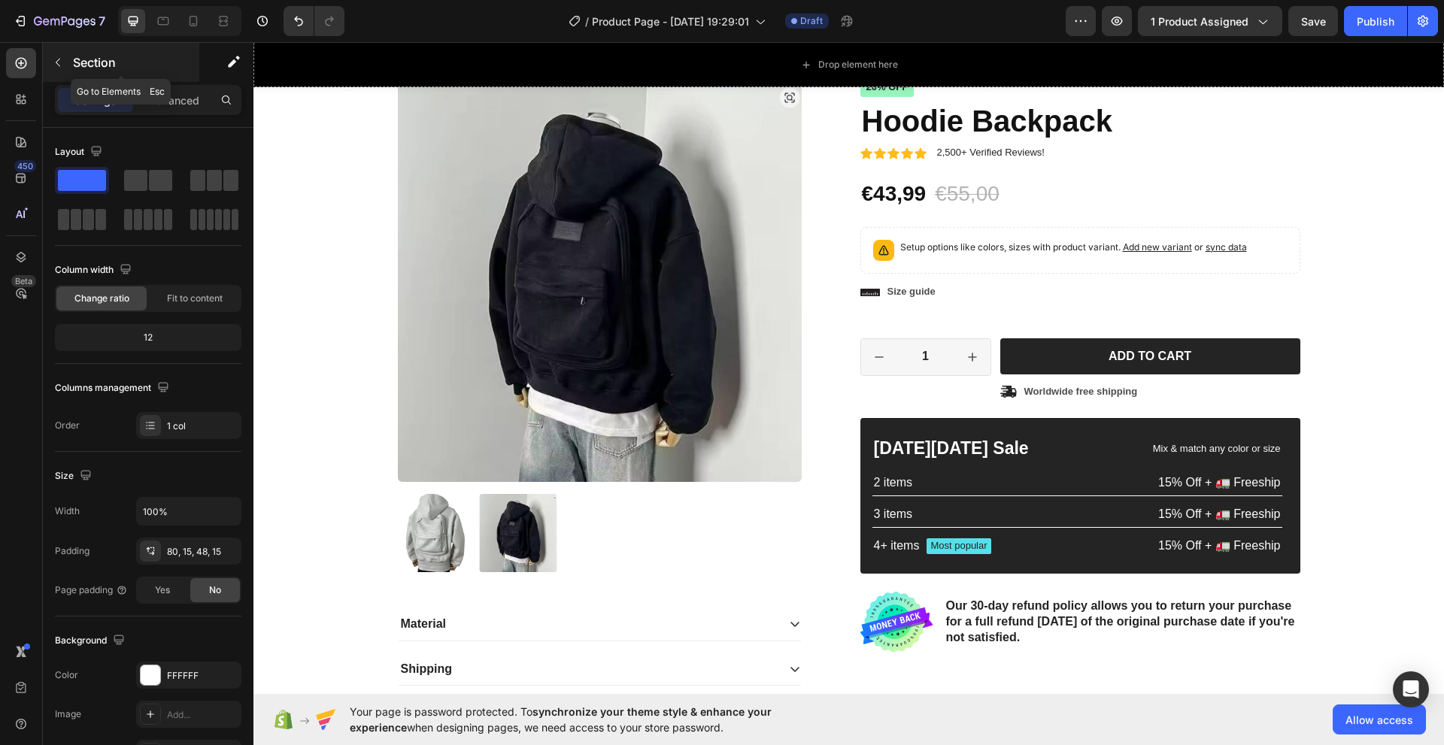
click at [56, 52] on button "button" at bounding box center [58, 62] width 24 height 24
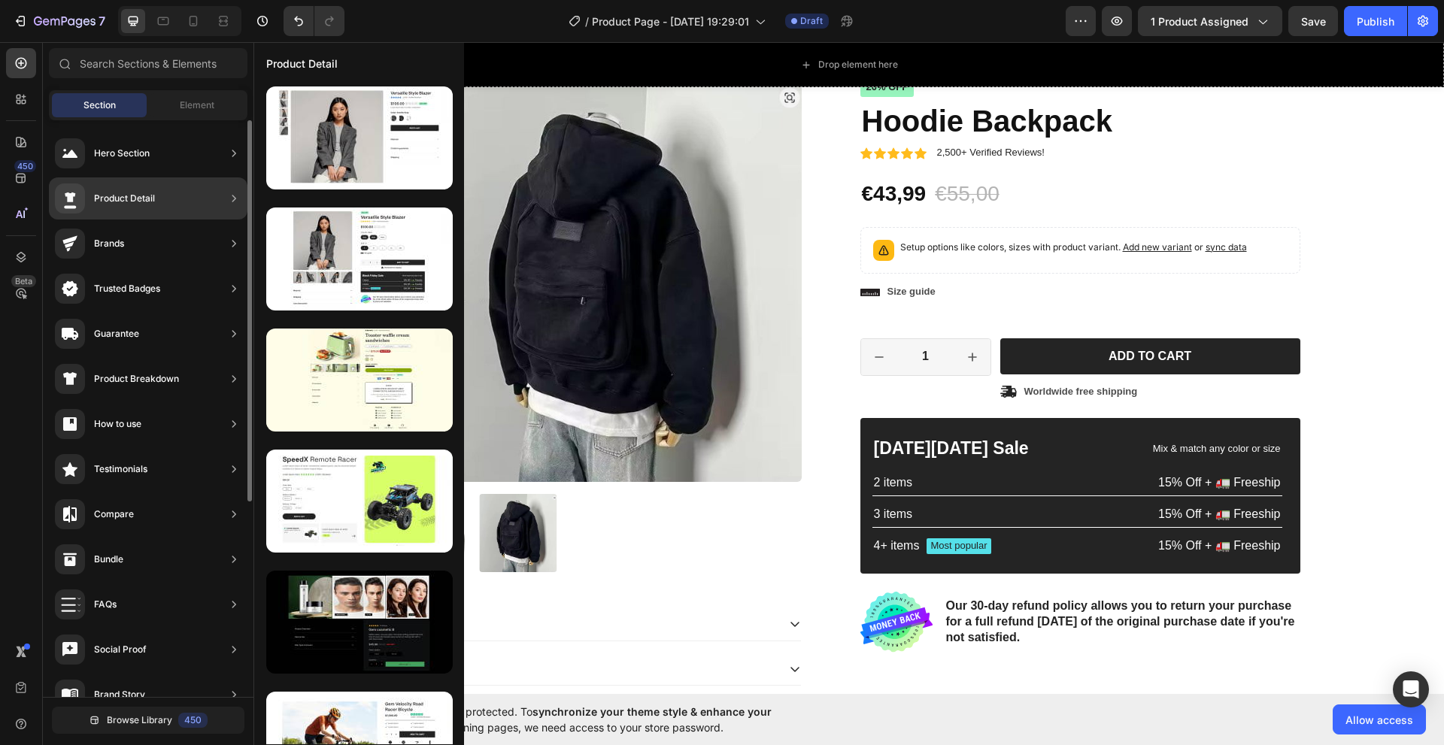
click at [153, 199] on div "Product Detail" at bounding box center [124, 198] width 61 height 15
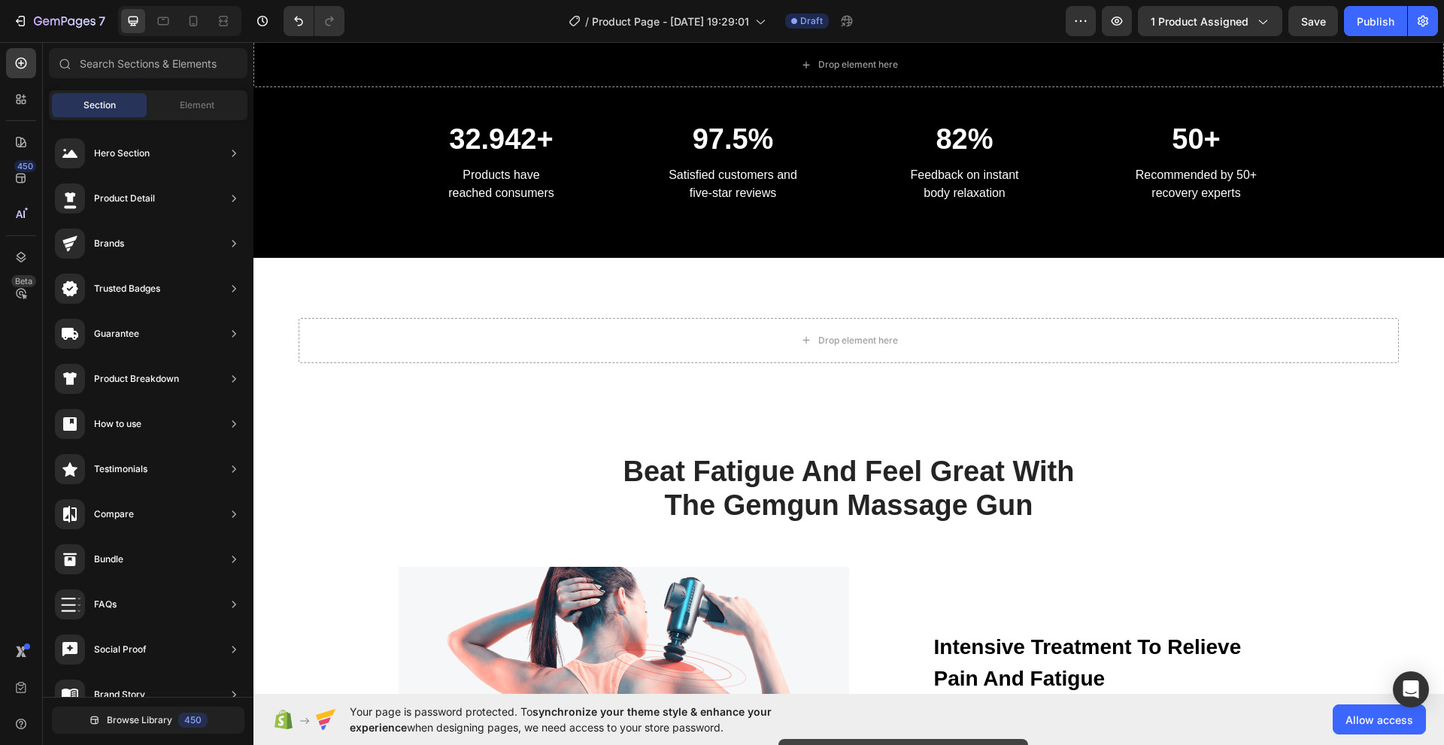
scroll to position [1719, 0]
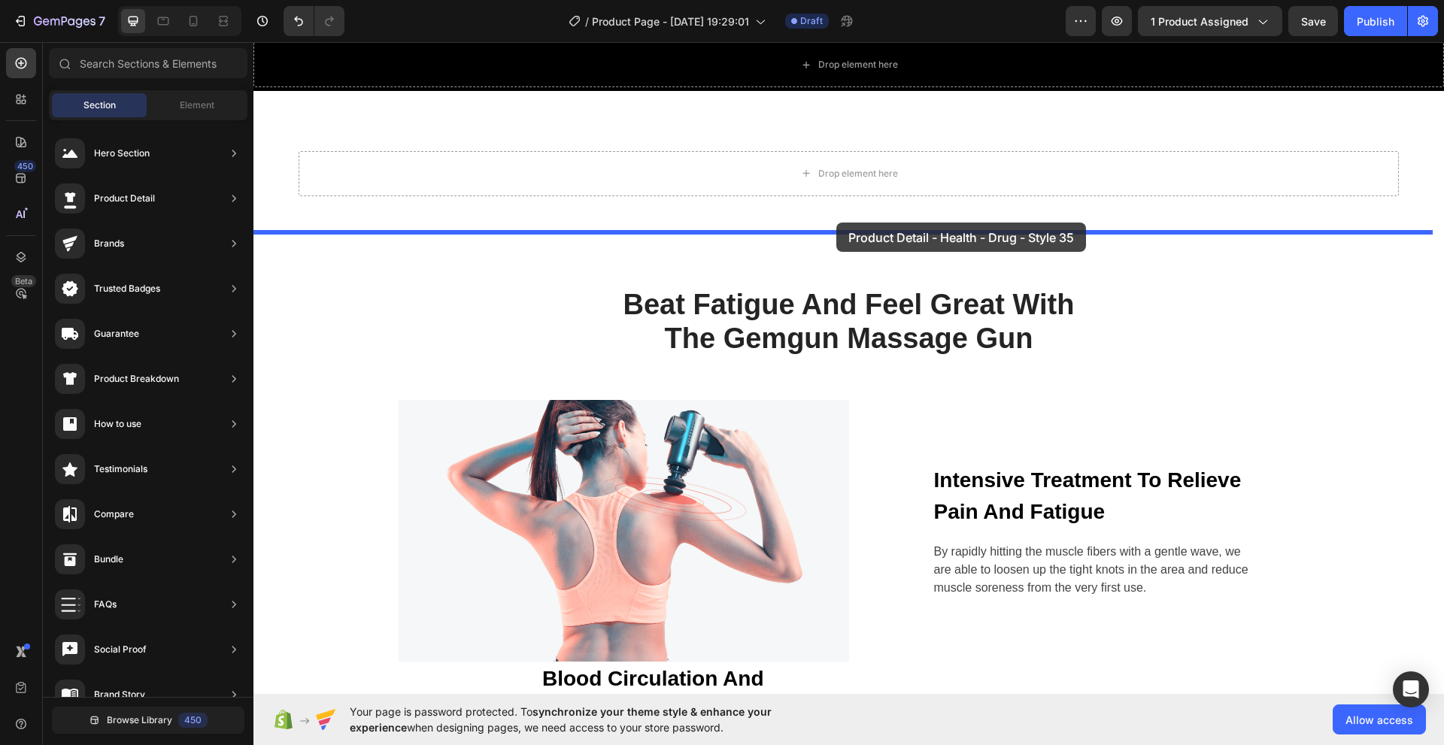
drag, startPoint x: 601, startPoint y: 336, endPoint x: 840, endPoint y: 229, distance: 262.3
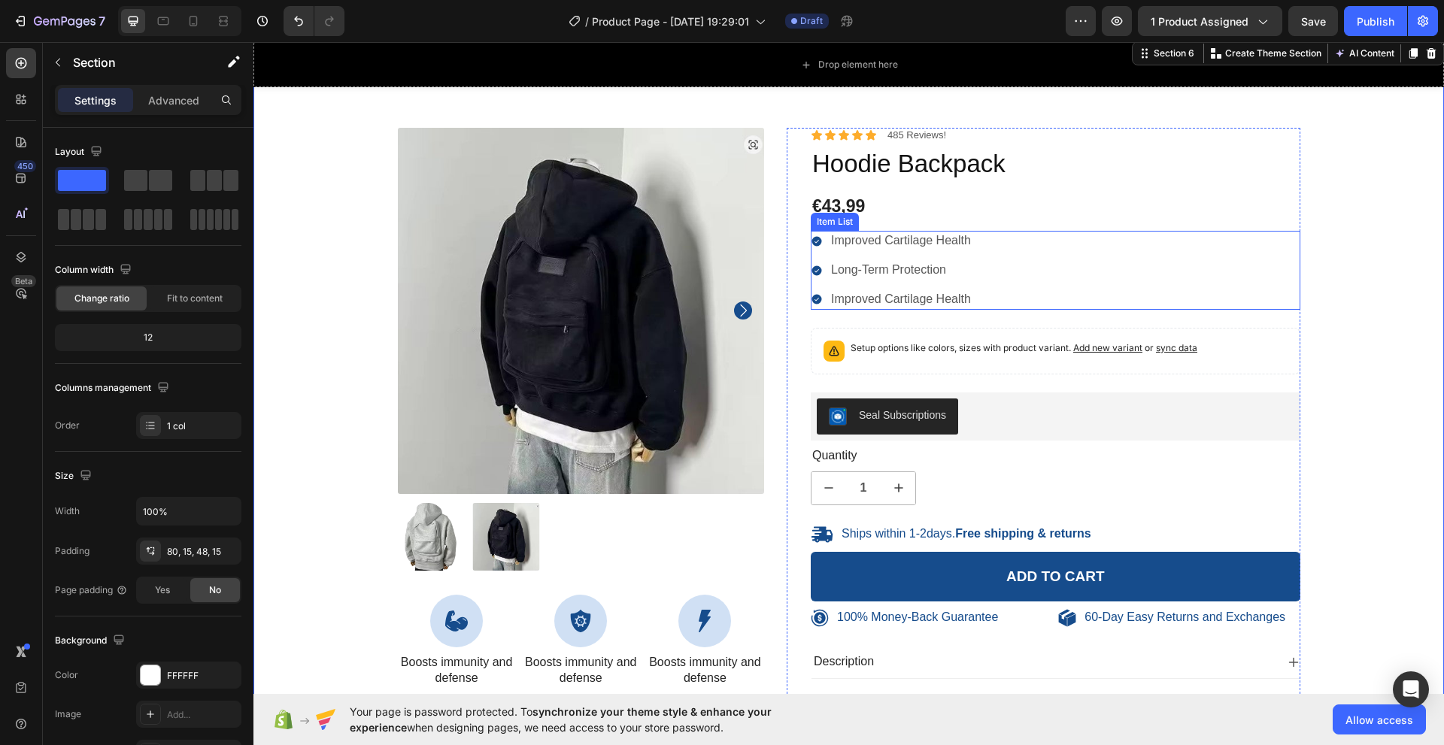
scroll to position [1932, 0]
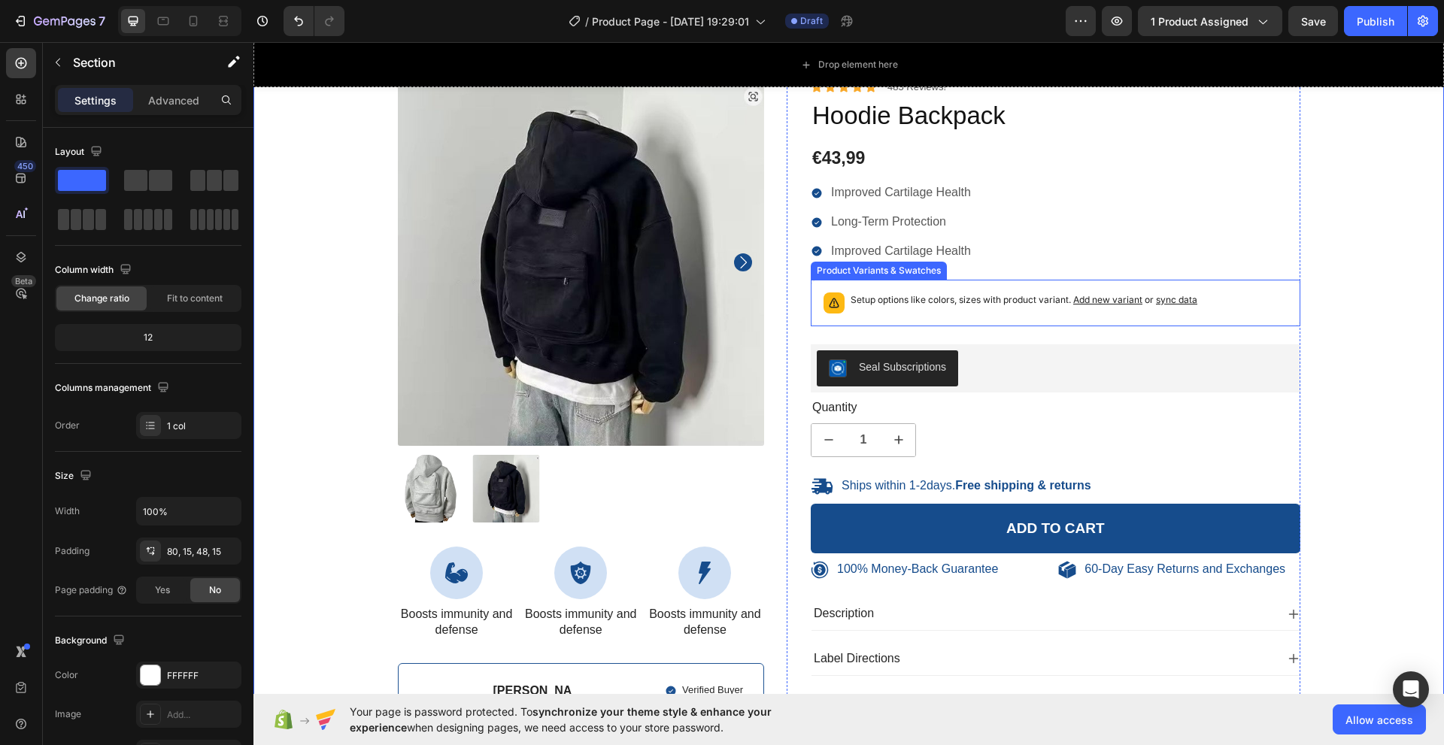
click at [1111, 299] on span "Add new variant" at bounding box center [1107, 299] width 69 height 11
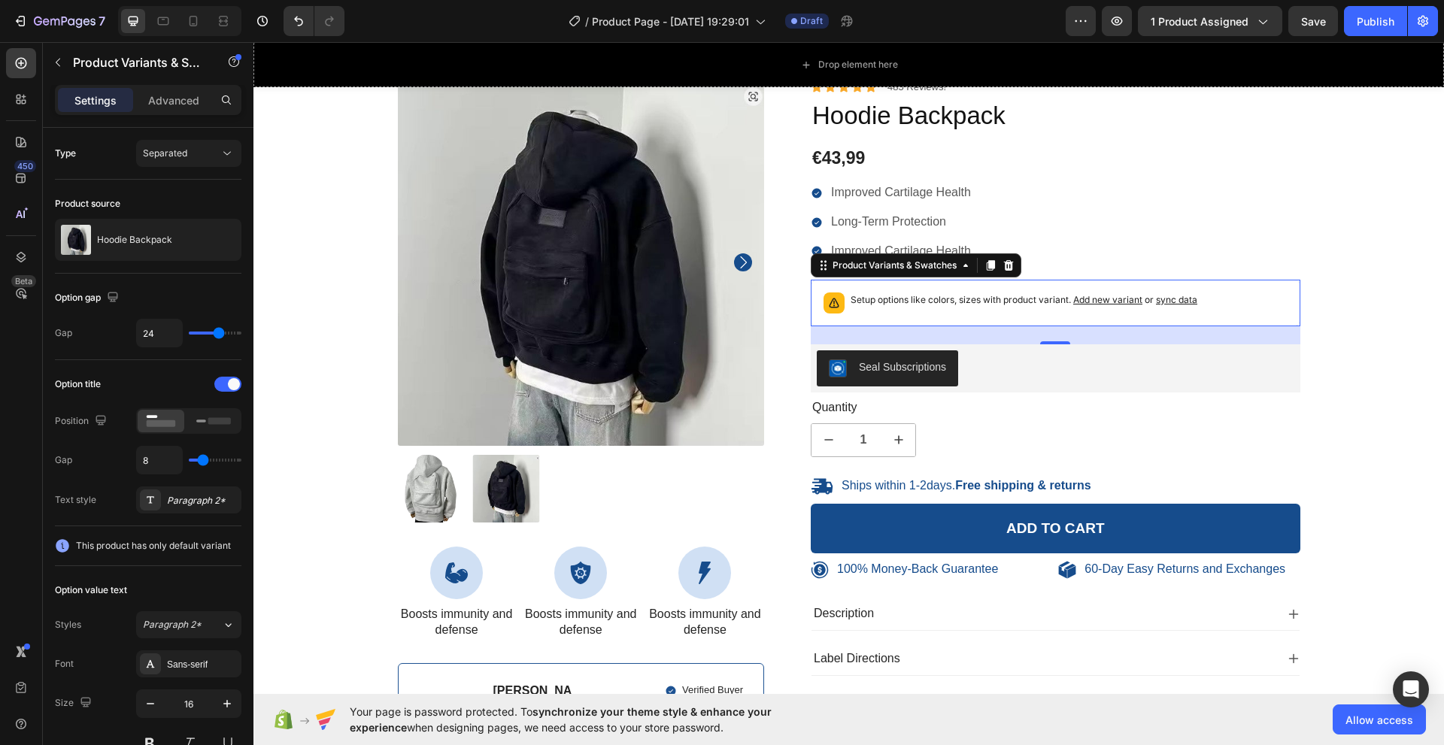
click at [1298, 403] on div "100% Money-Back Guarantee Item List 60-Day Easy Returns Item List Row Product I…" at bounding box center [849, 440] width 1168 height 721
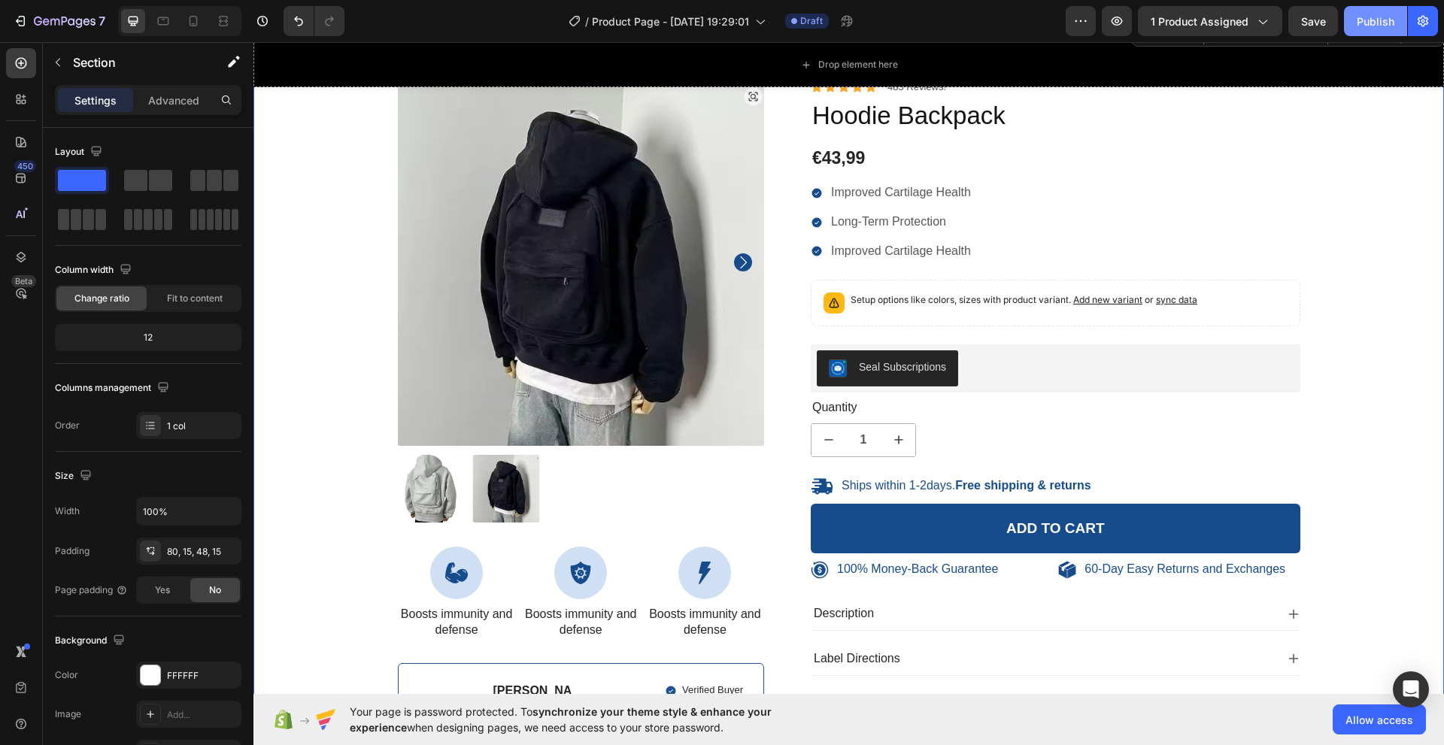
click at [1377, 21] on div "Publish" at bounding box center [1376, 22] width 38 height 16
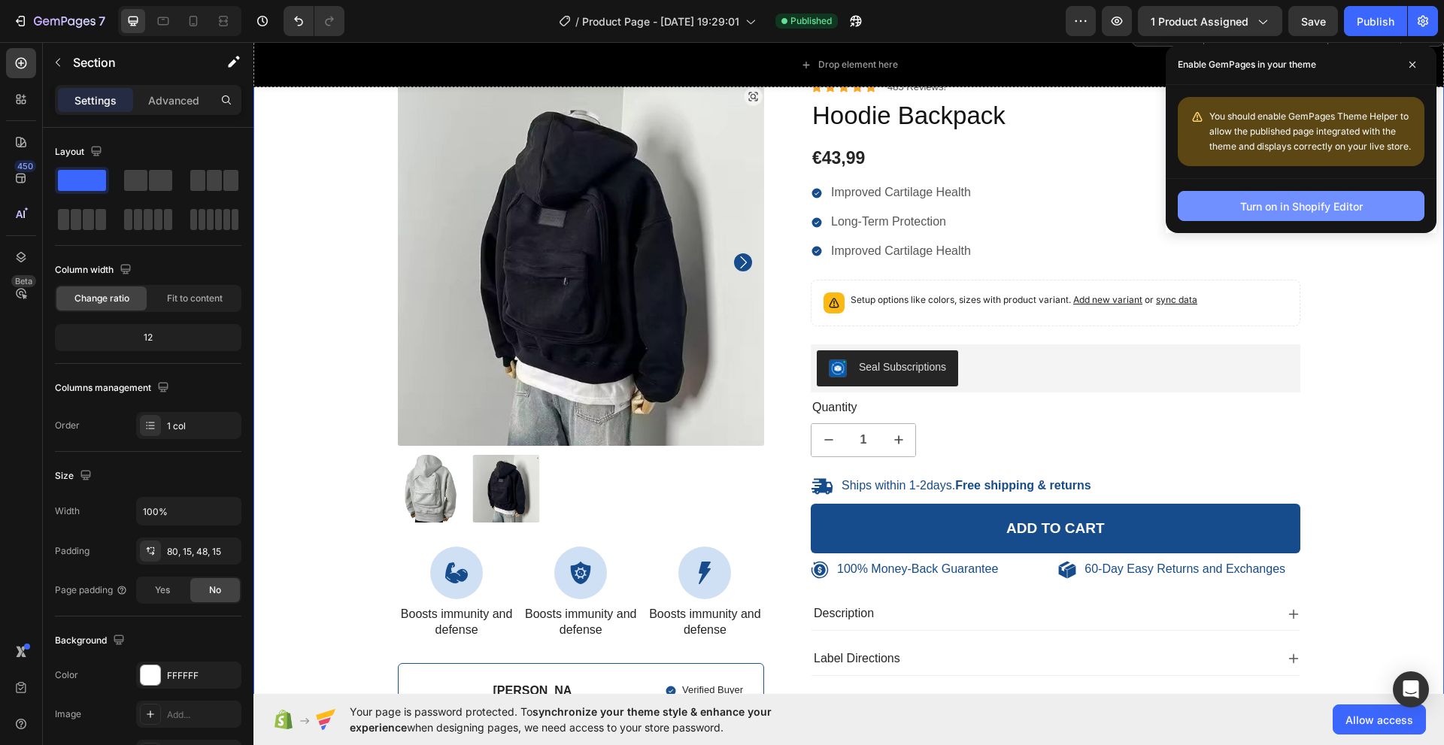
click at [1311, 211] on div "Turn on in Shopify Editor" at bounding box center [1301, 207] width 123 height 16
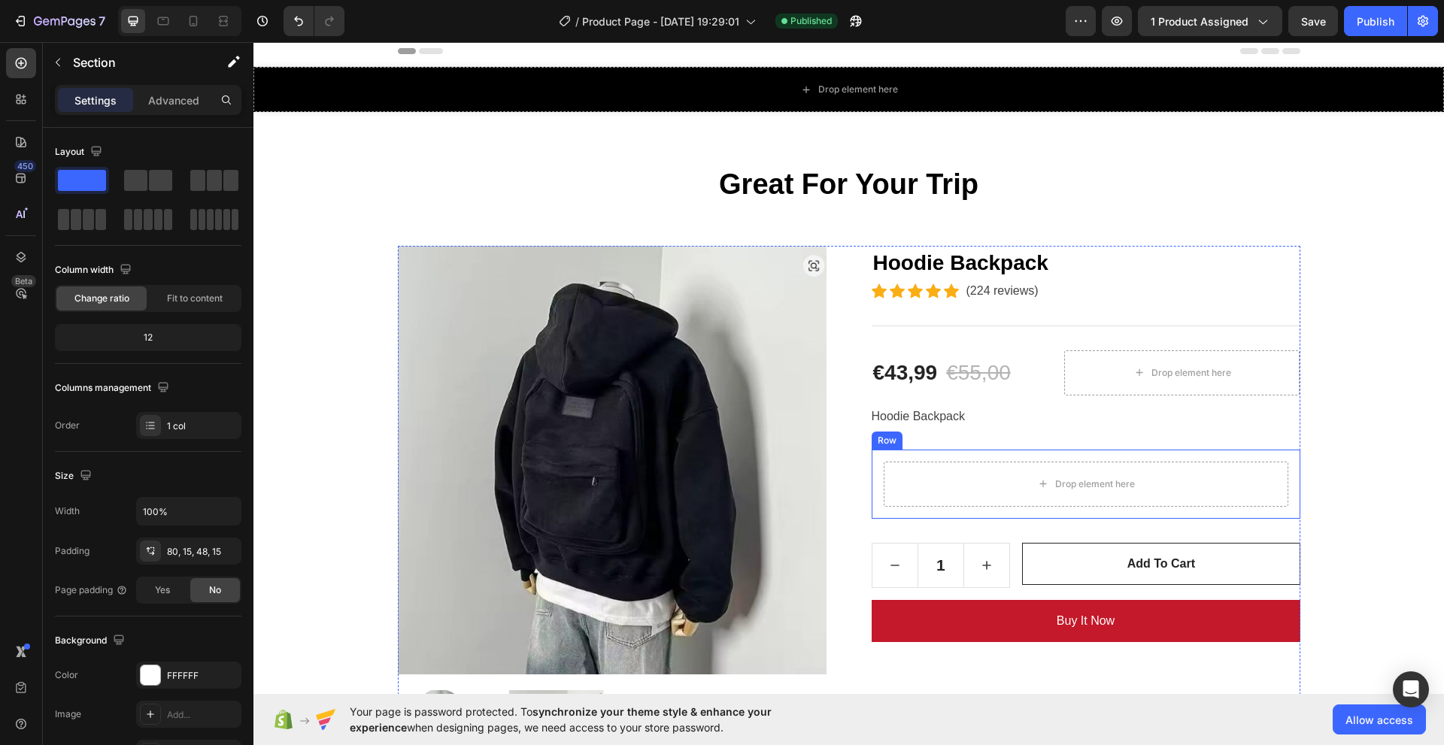
scroll to position [0, 0]
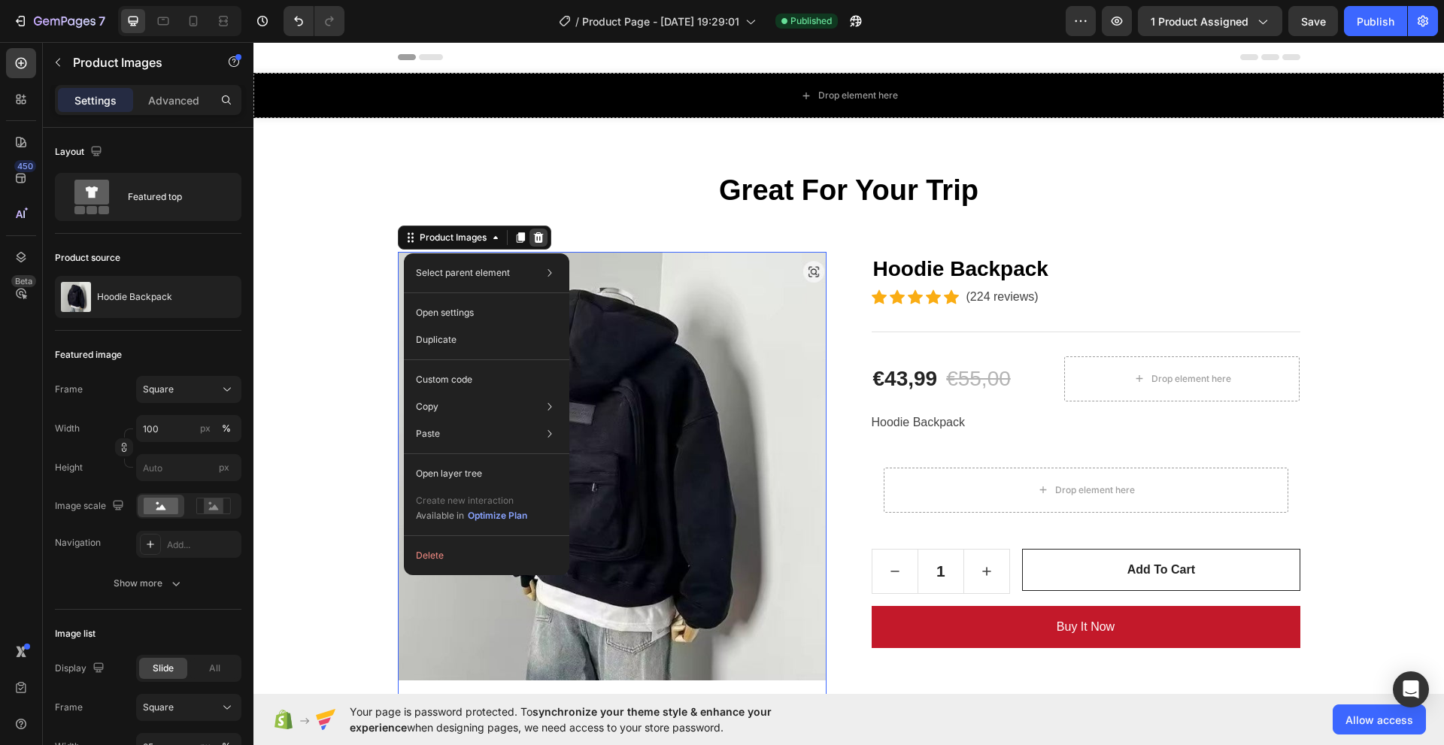
click at [538, 235] on icon at bounding box center [539, 238] width 12 height 12
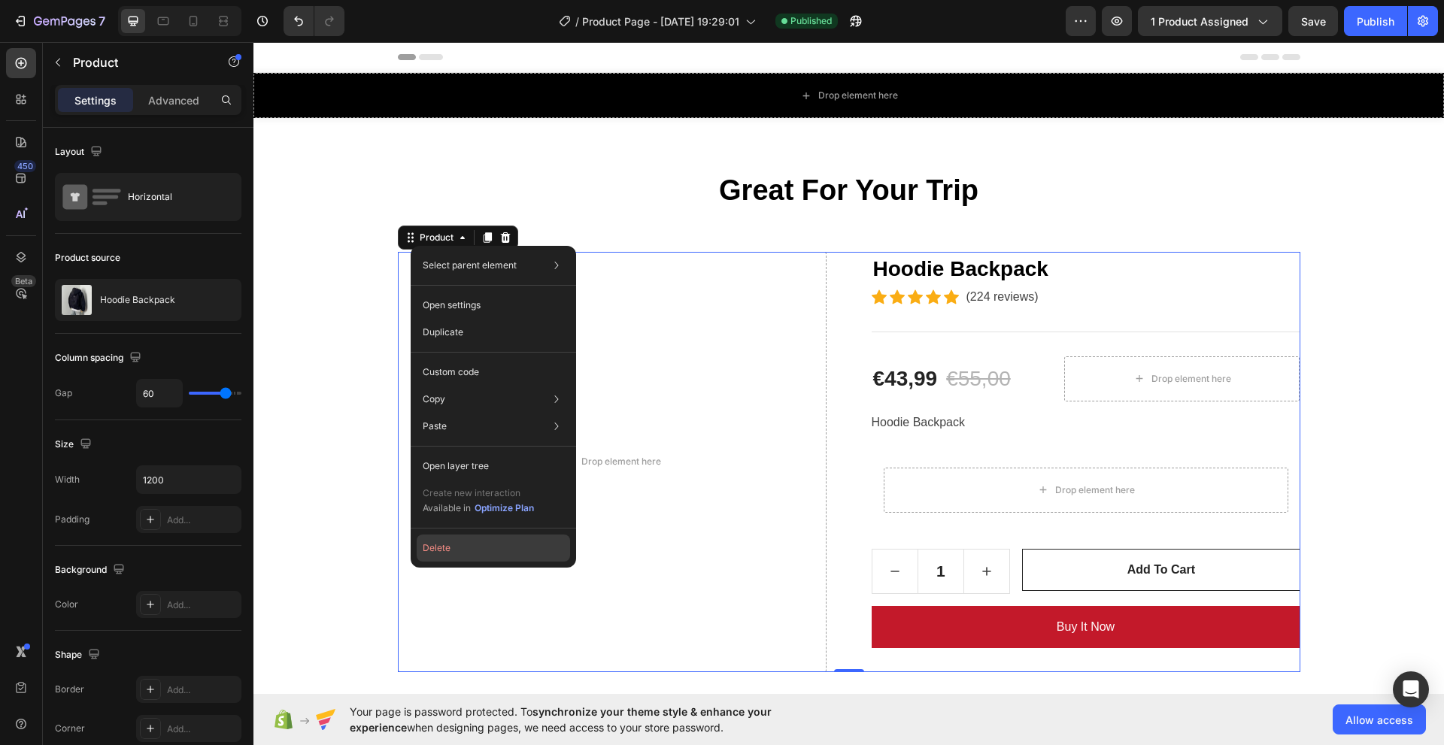
click at [437, 557] on button "Delete" at bounding box center [493, 548] width 153 height 27
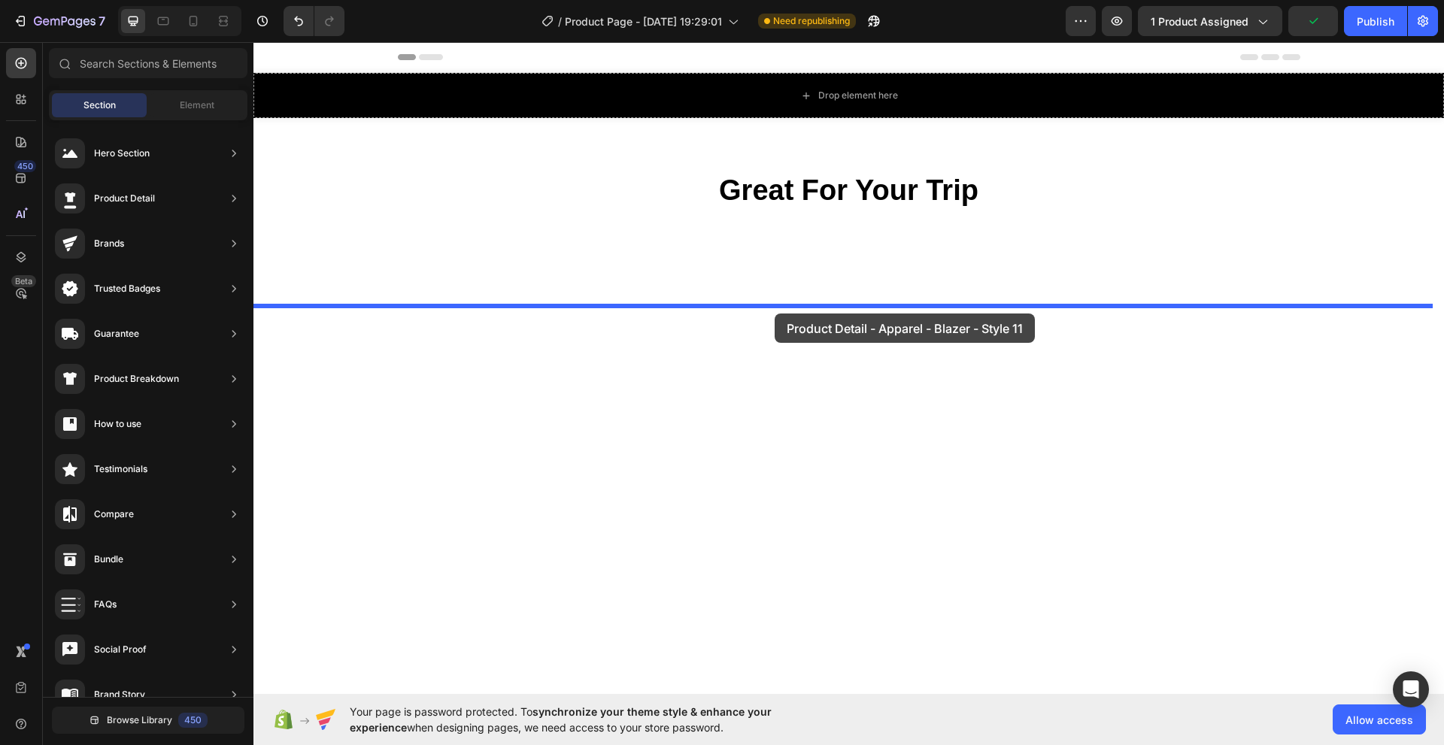
drag, startPoint x: 592, startPoint y: 316, endPoint x: 769, endPoint y: 317, distance: 176.8
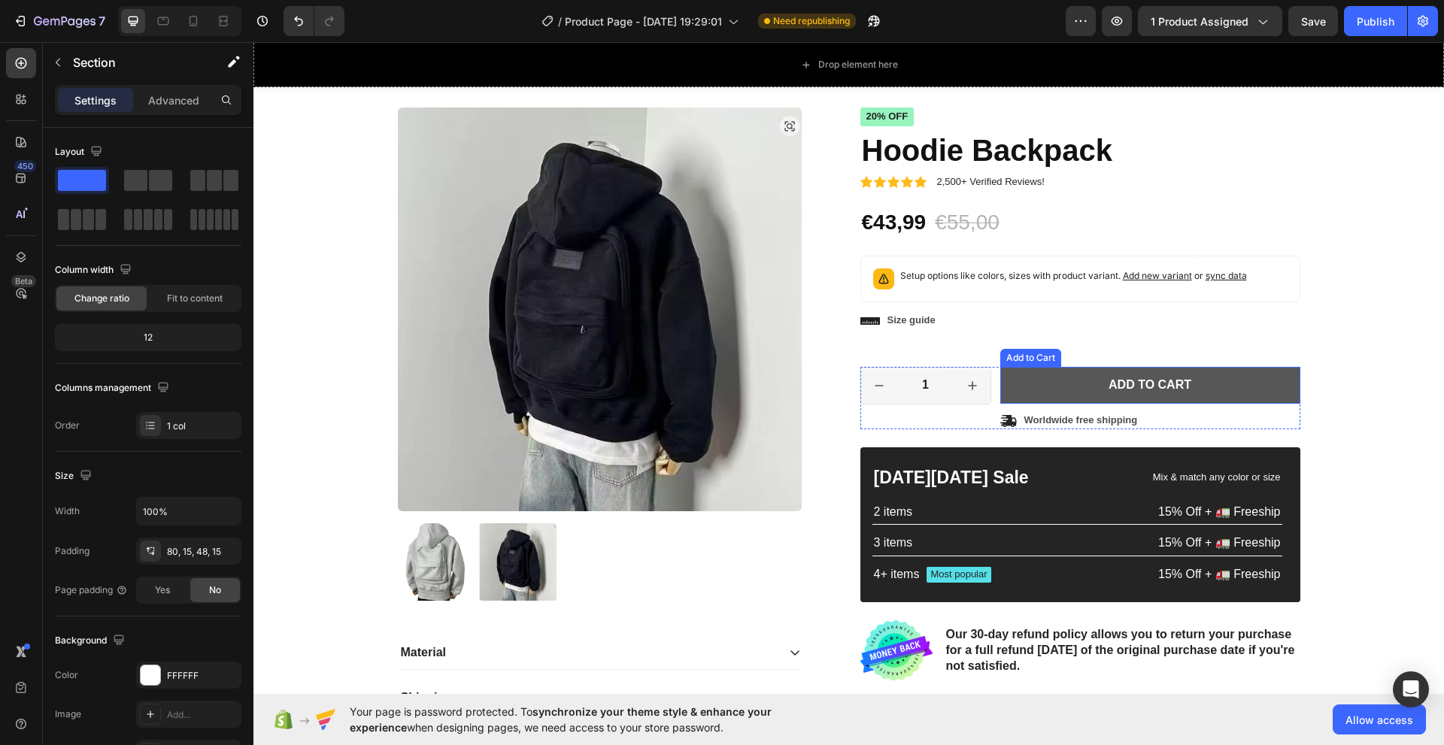
scroll to position [211, 0]
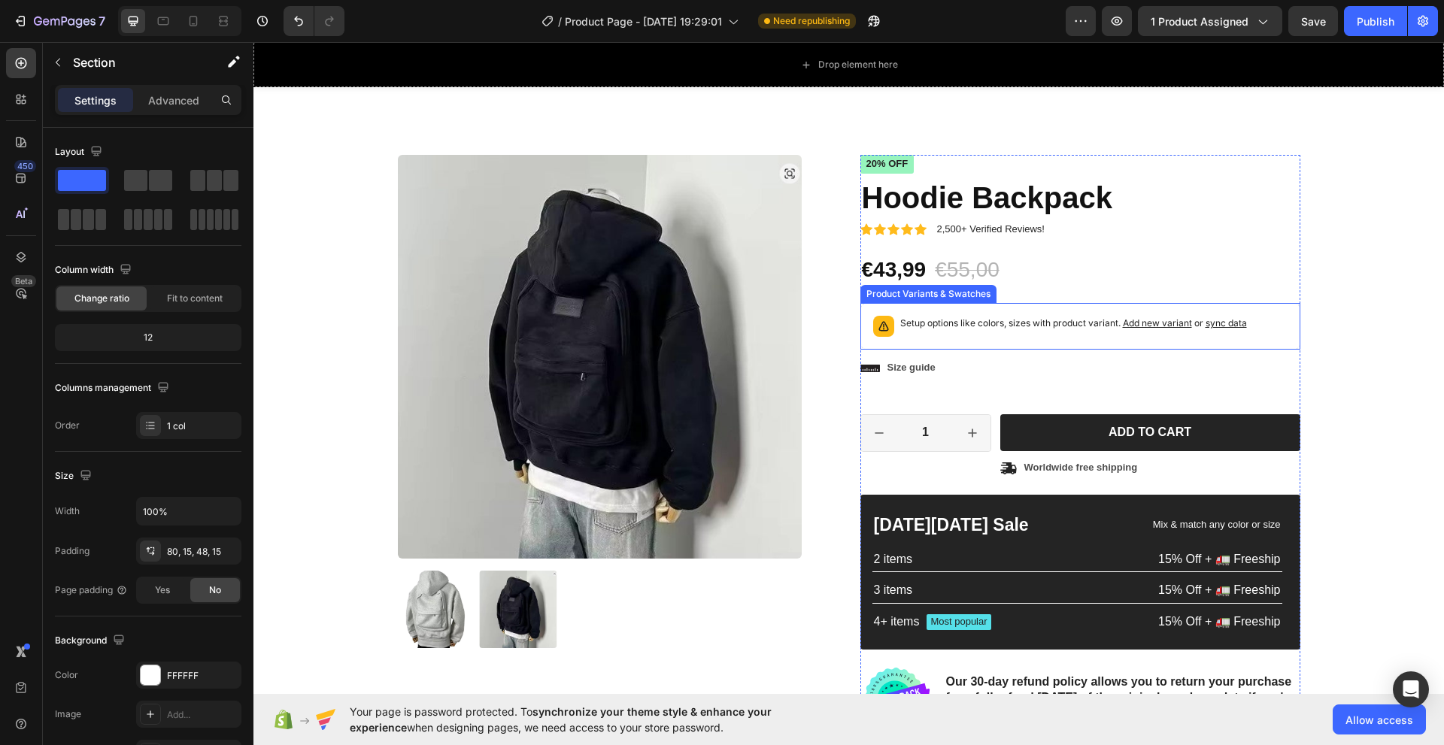
click at [1226, 324] on span "sync data" at bounding box center [1226, 322] width 41 height 11
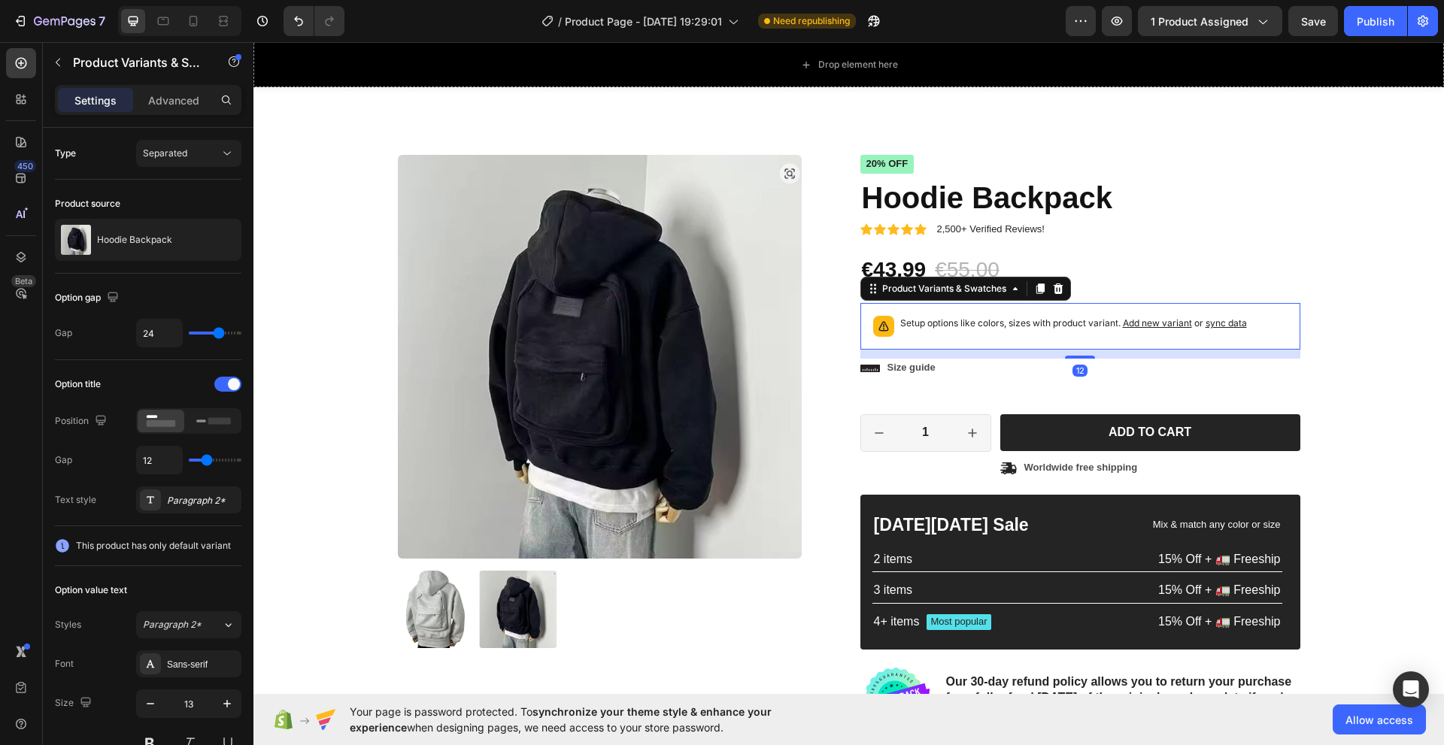
click at [1224, 323] on span "sync data" at bounding box center [1226, 322] width 41 height 11
click at [796, 22] on span "Need republishing" at bounding box center [811, 21] width 77 height 14
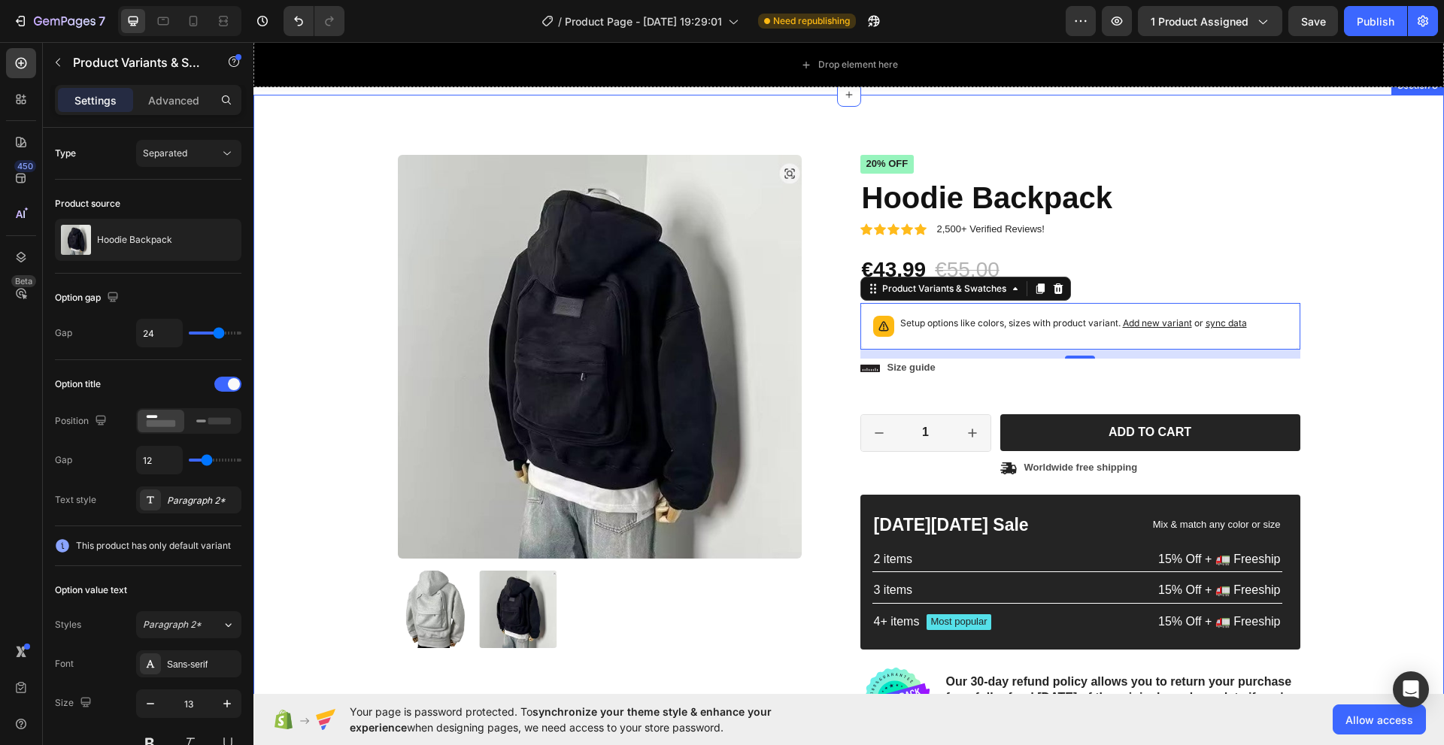
click at [1203, 163] on div "20% off" at bounding box center [1080, 164] width 440 height 19
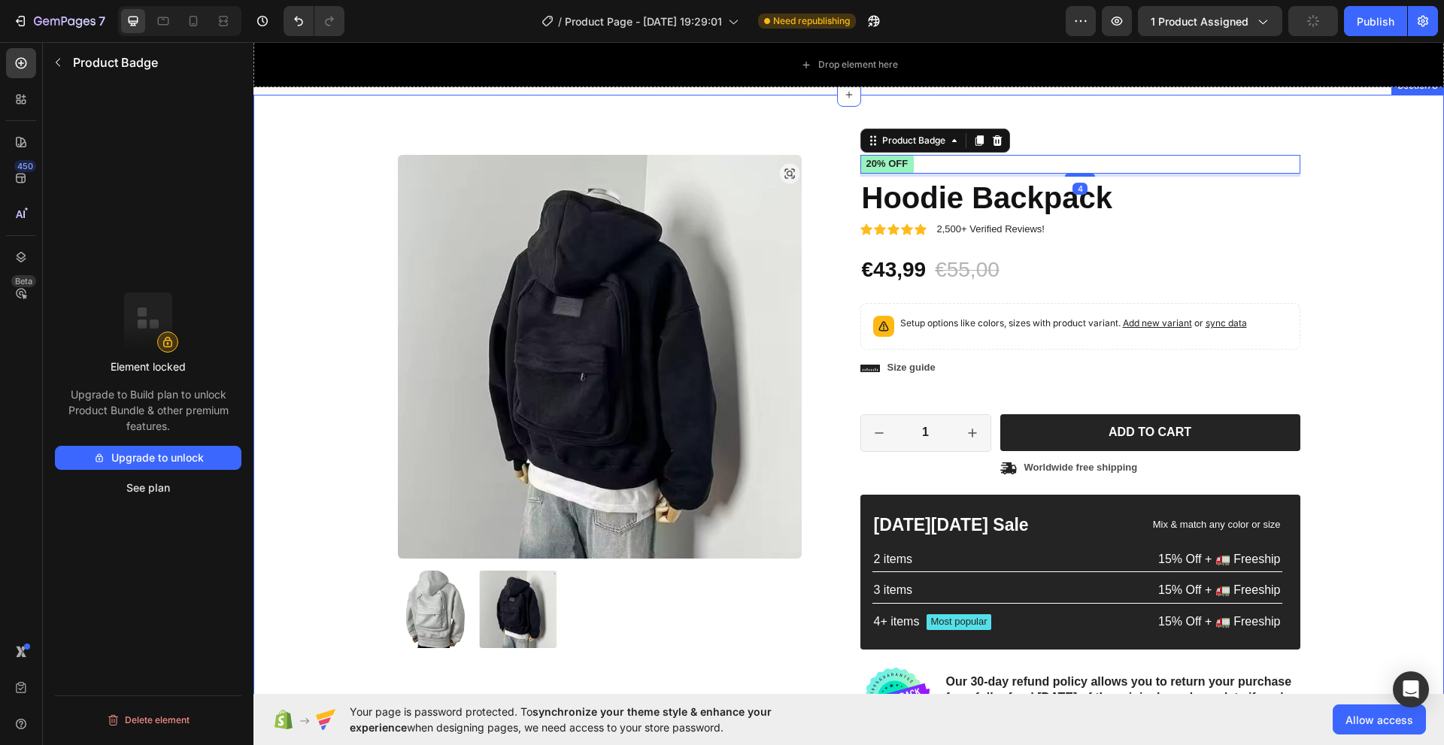
click at [1362, 238] on div "Product Images Material Shipping Care instruction Accordion Icon Icon Icon Icon…" at bounding box center [849, 493] width 1168 height 677
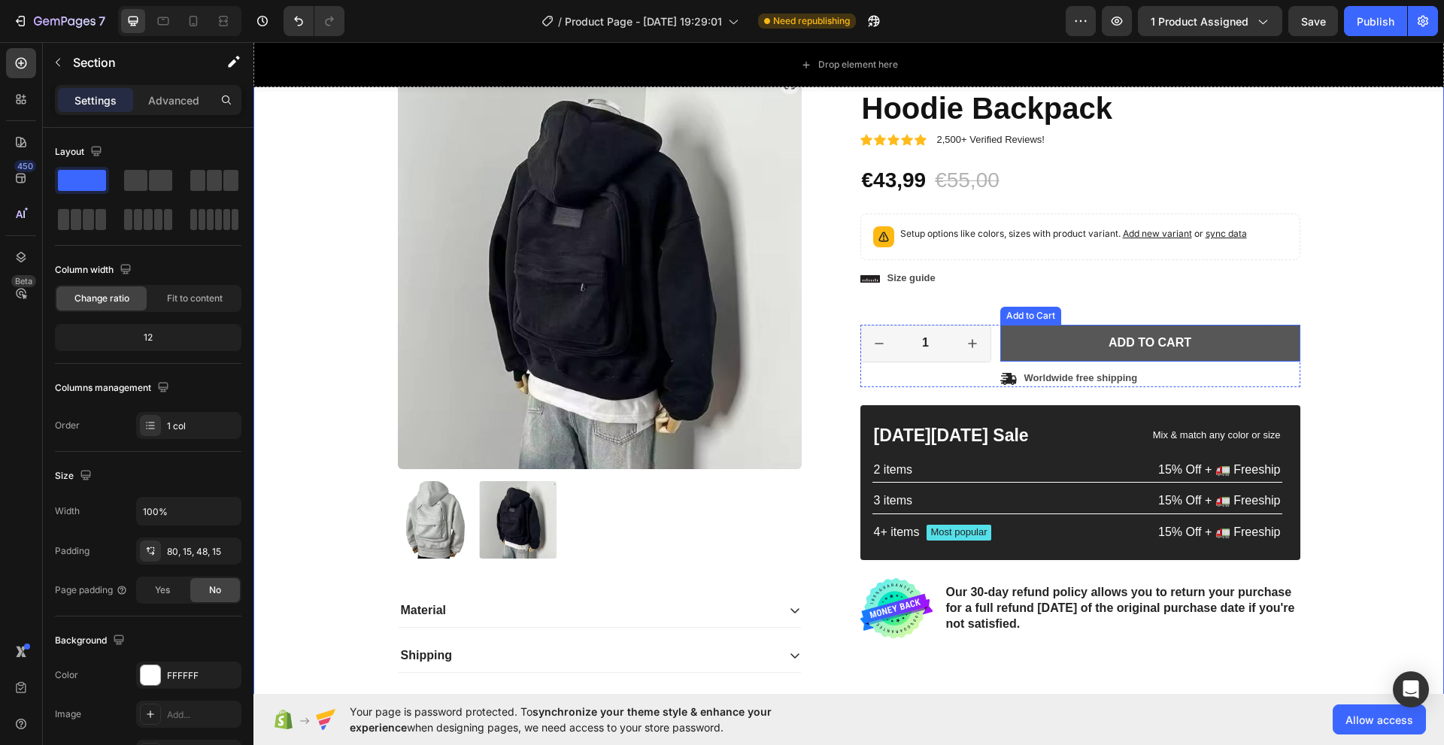
scroll to position [287, 0]
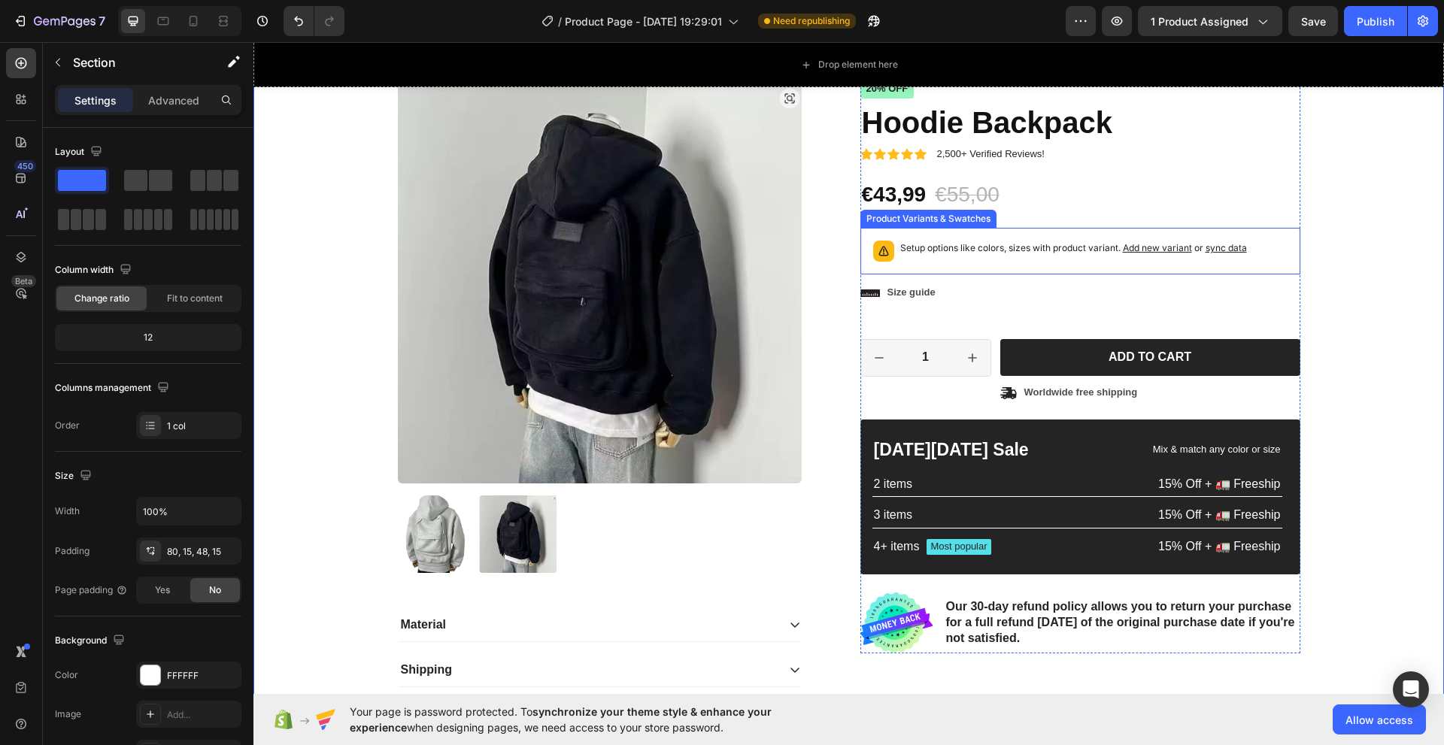
click at [1220, 250] on span "sync data" at bounding box center [1226, 247] width 41 height 11
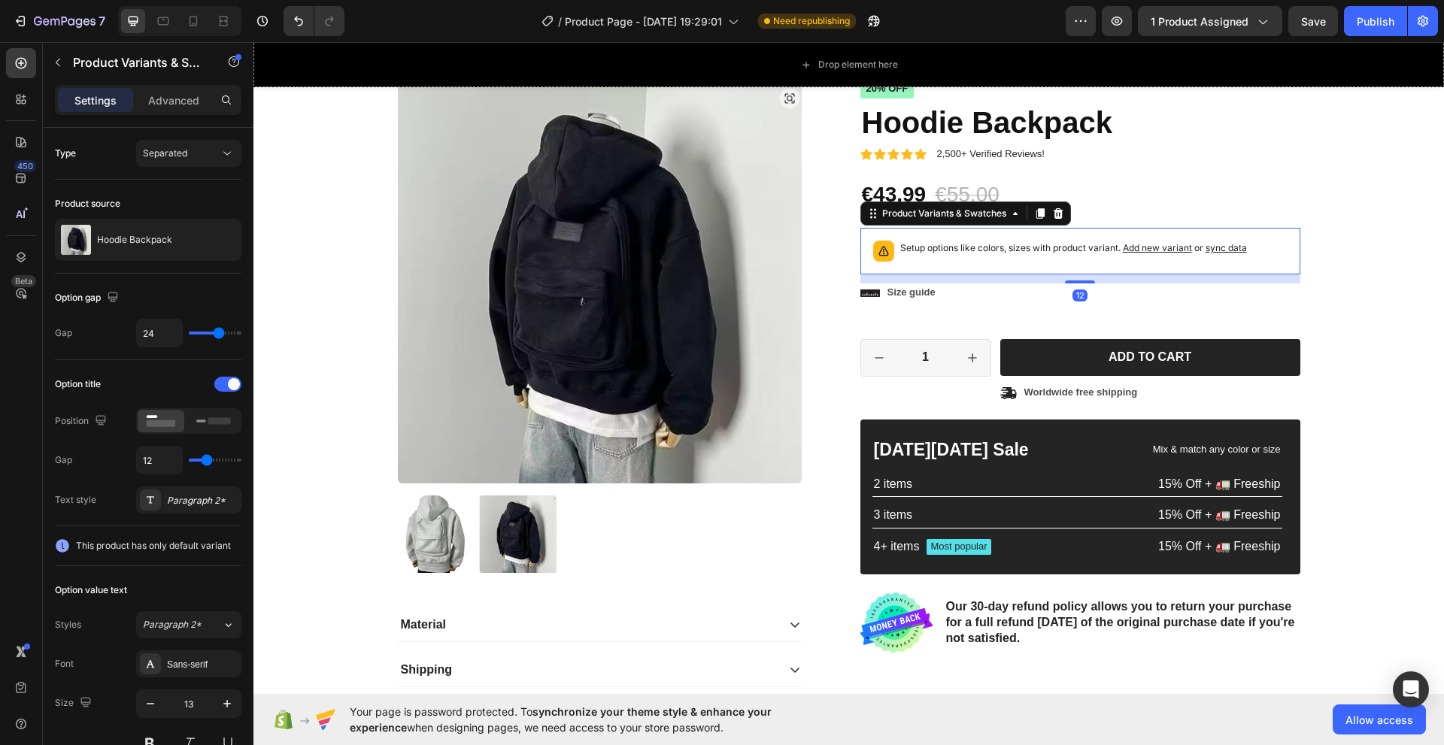
click at [1169, 249] on span "Add new variant" at bounding box center [1157, 247] width 69 height 11
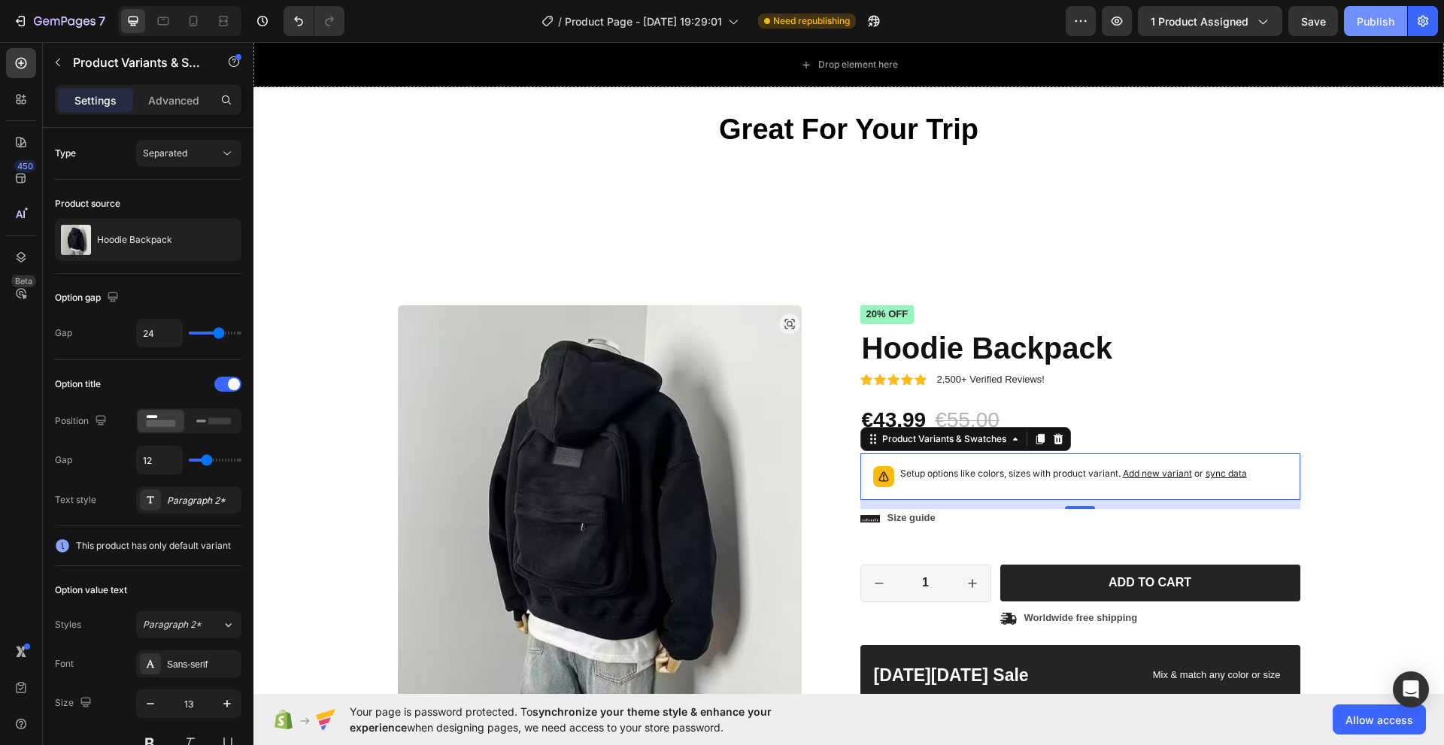
click at [1395, 8] on button "Publish" at bounding box center [1375, 21] width 63 height 30
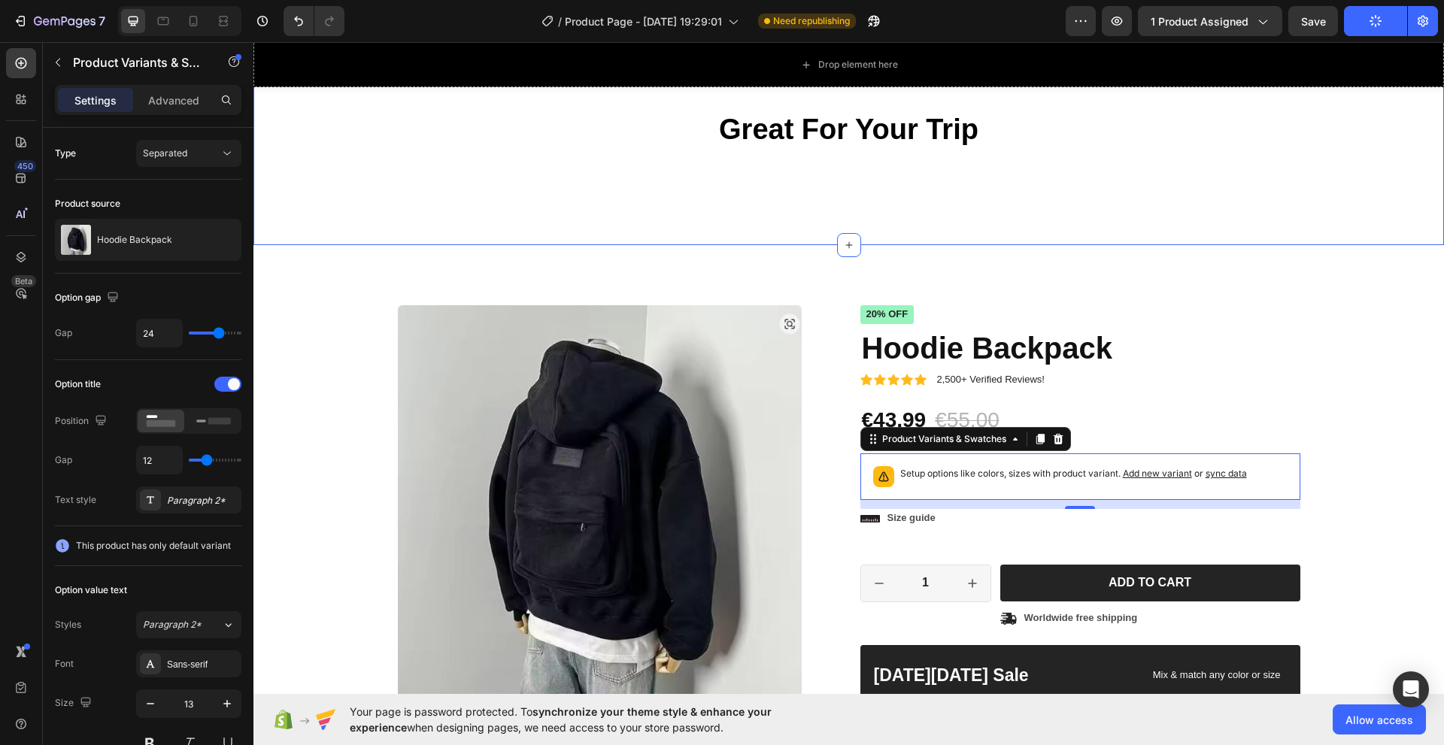
scroll to position [211, 0]
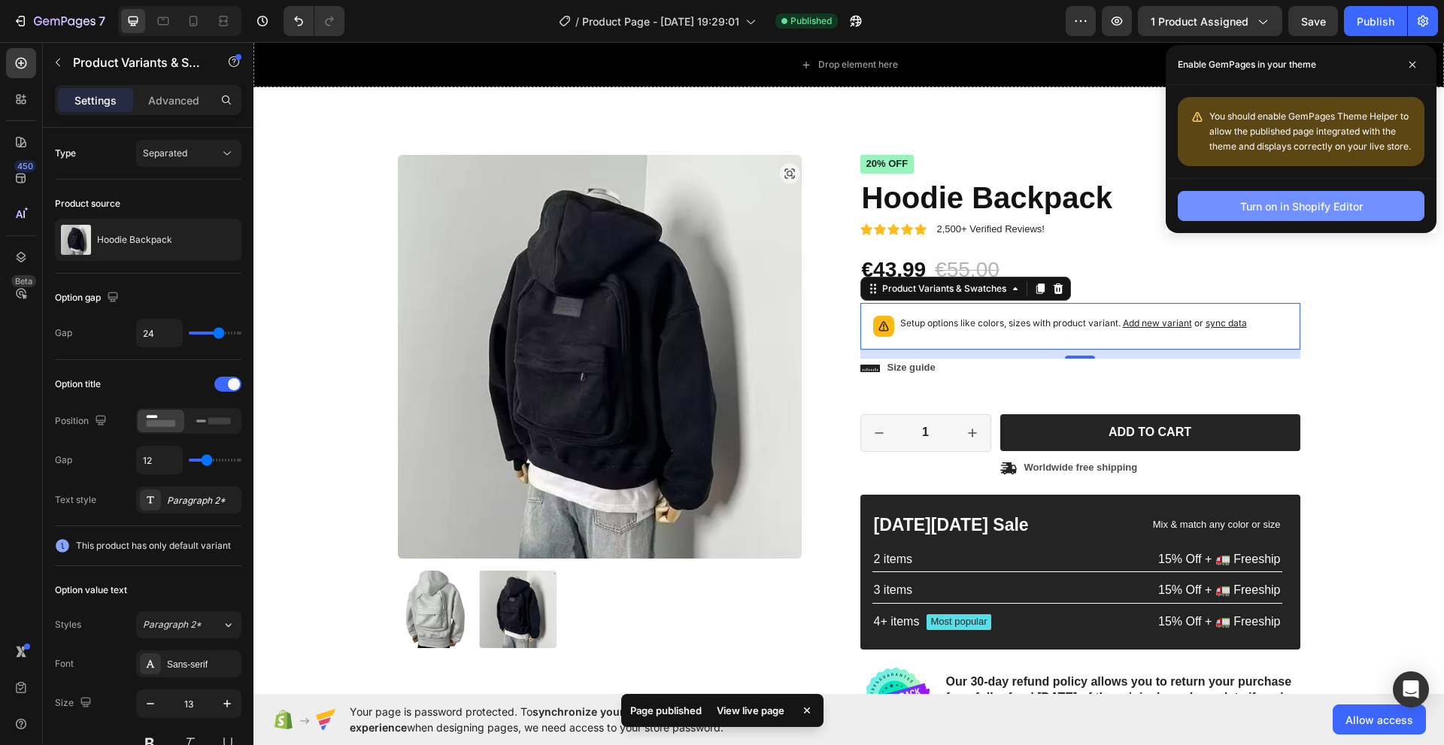
click at [1310, 209] on div "Turn on in Shopify Editor" at bounding box center [1301, 207] width 123 height 16
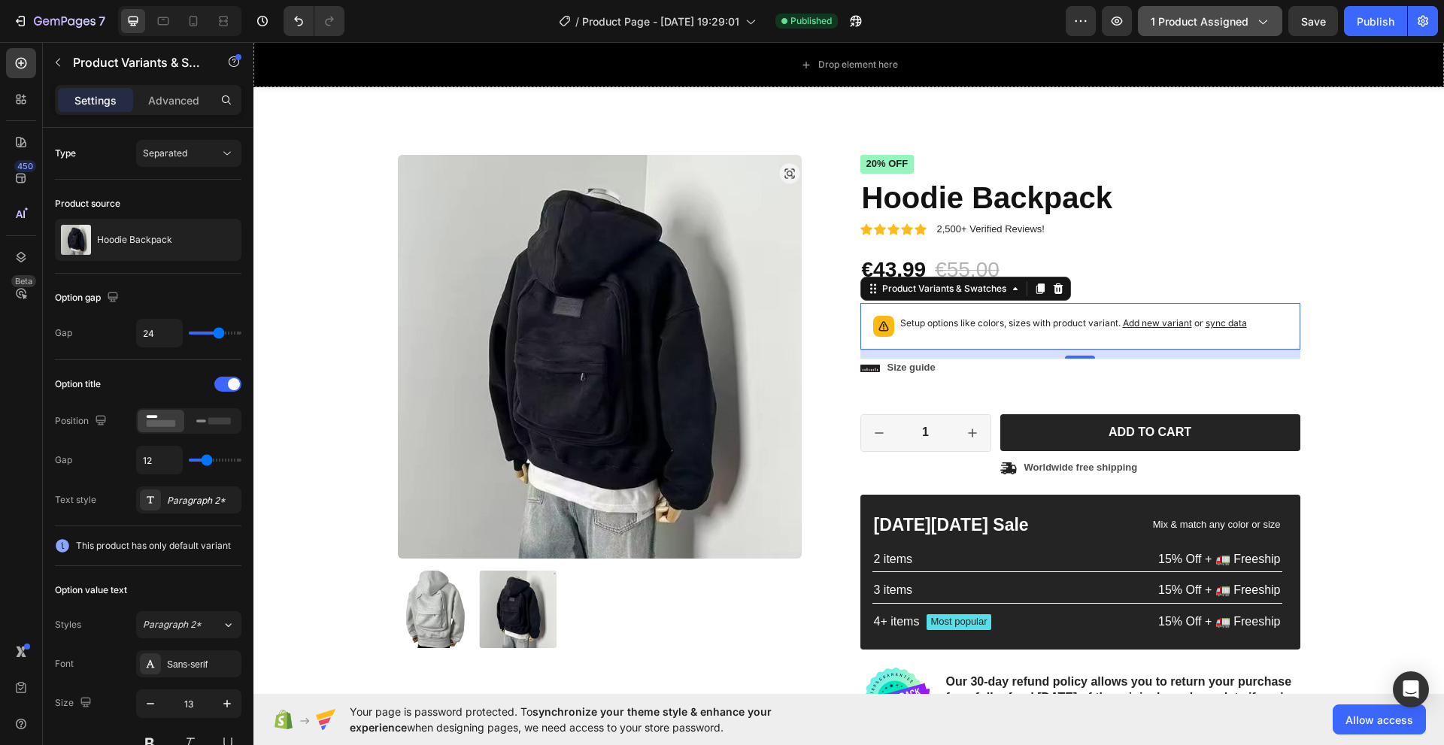
click at [1184, 20] on span "1 product assigned" at bounding box center [1200, 22] width 98 height 16
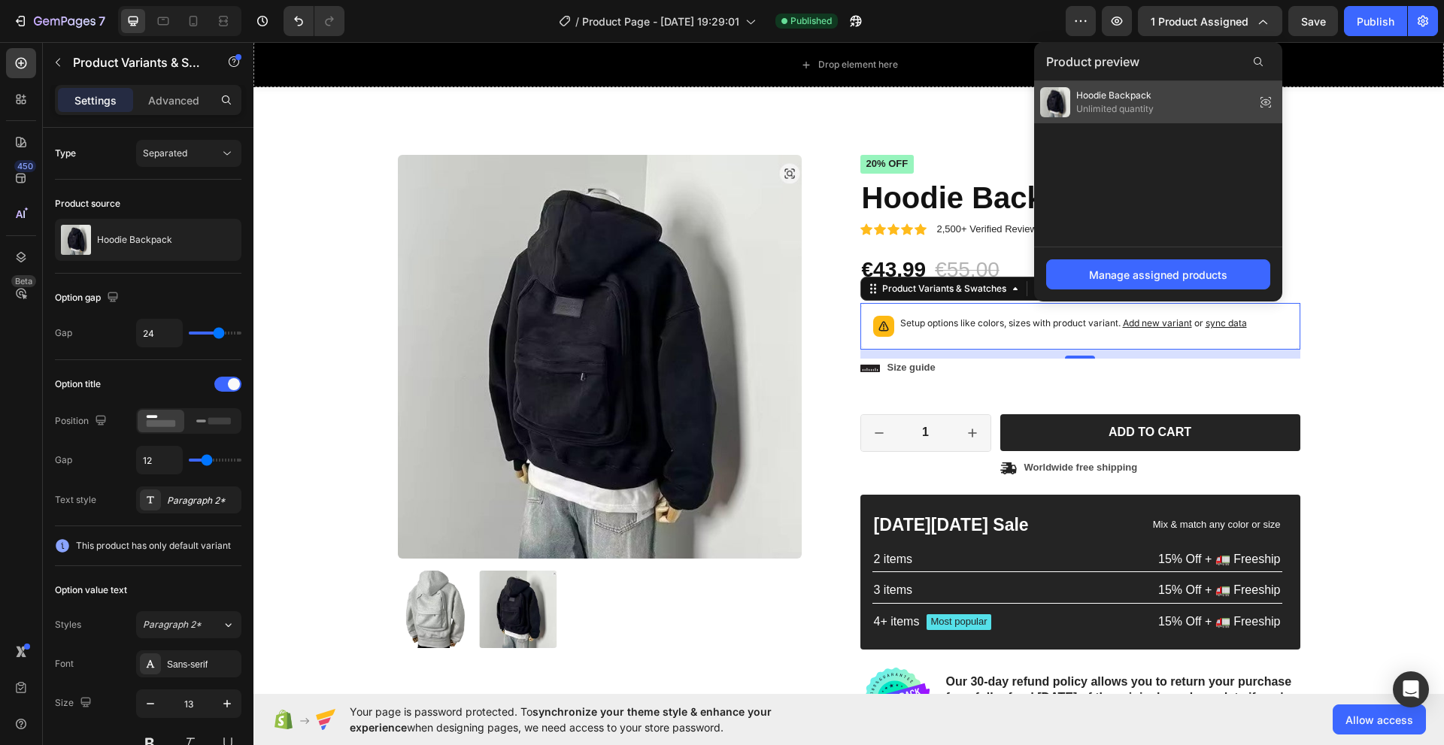
click at [1158, 108] on div "Hoodie Backpack Unlimited quantity" at bounding box center [1158, 102] width 248 height 42
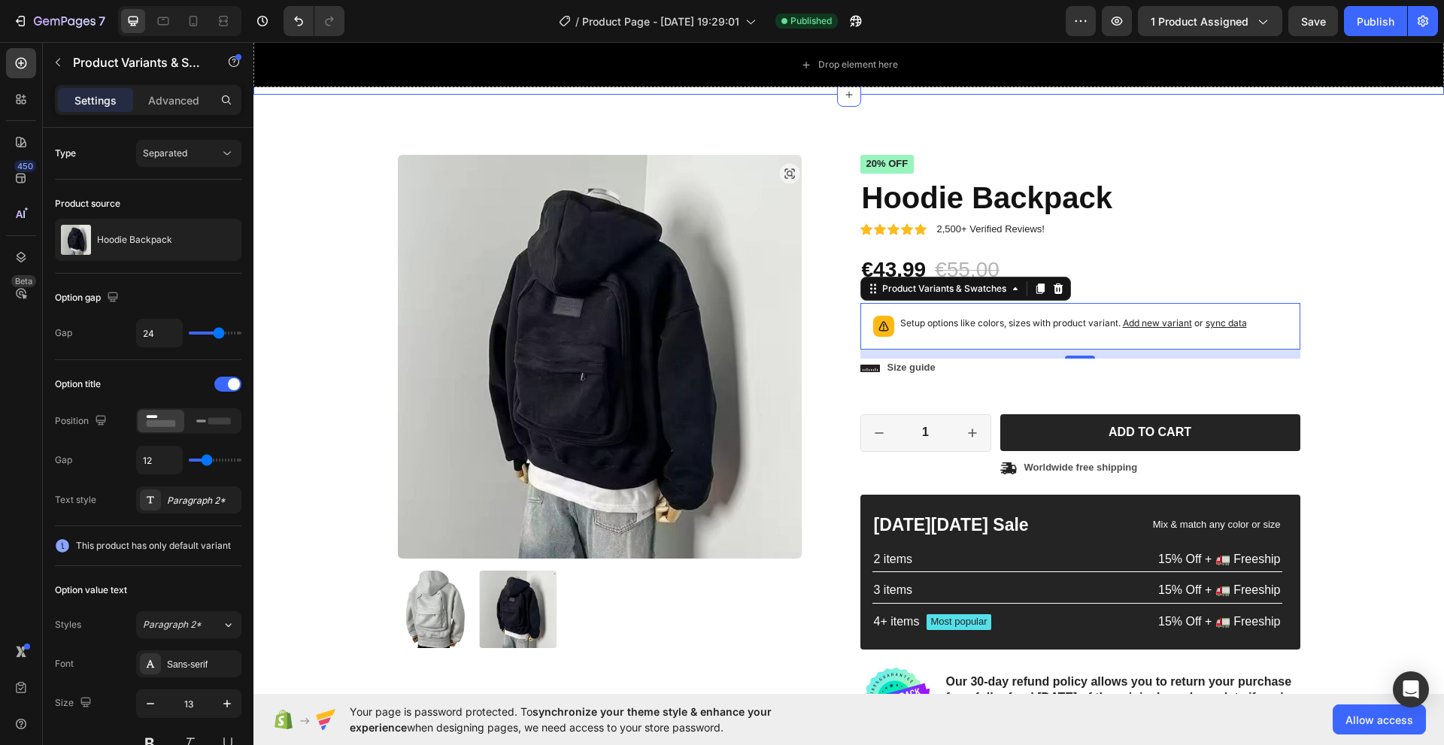
click at [1316, 142] on div "Product Images Material Shipping Care instruction Accordion Icon Icon Icon Icon…" at bounding box center [848, 481] width 1191 height 773
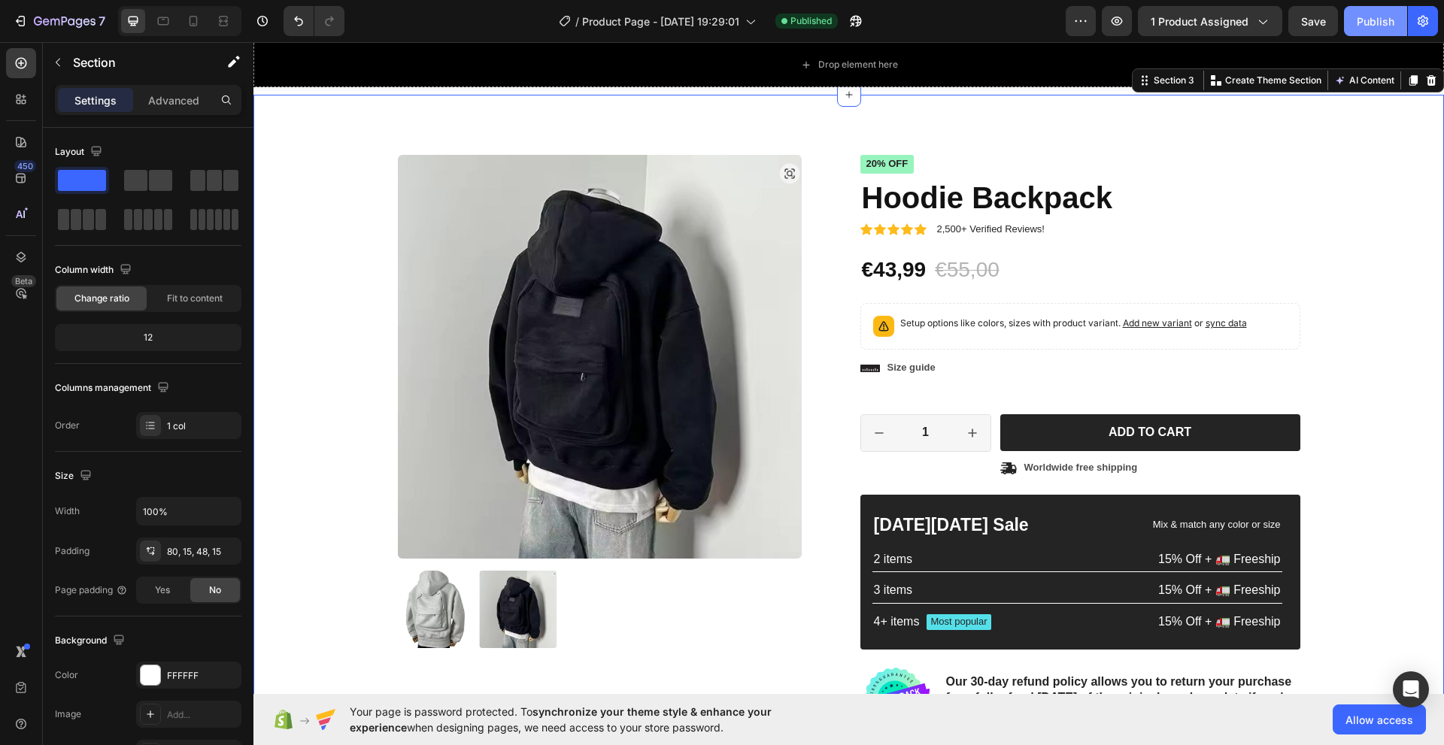
click at [1384, 6] on button "Publish" at bounding box center [1375, 21] width 63 height 30
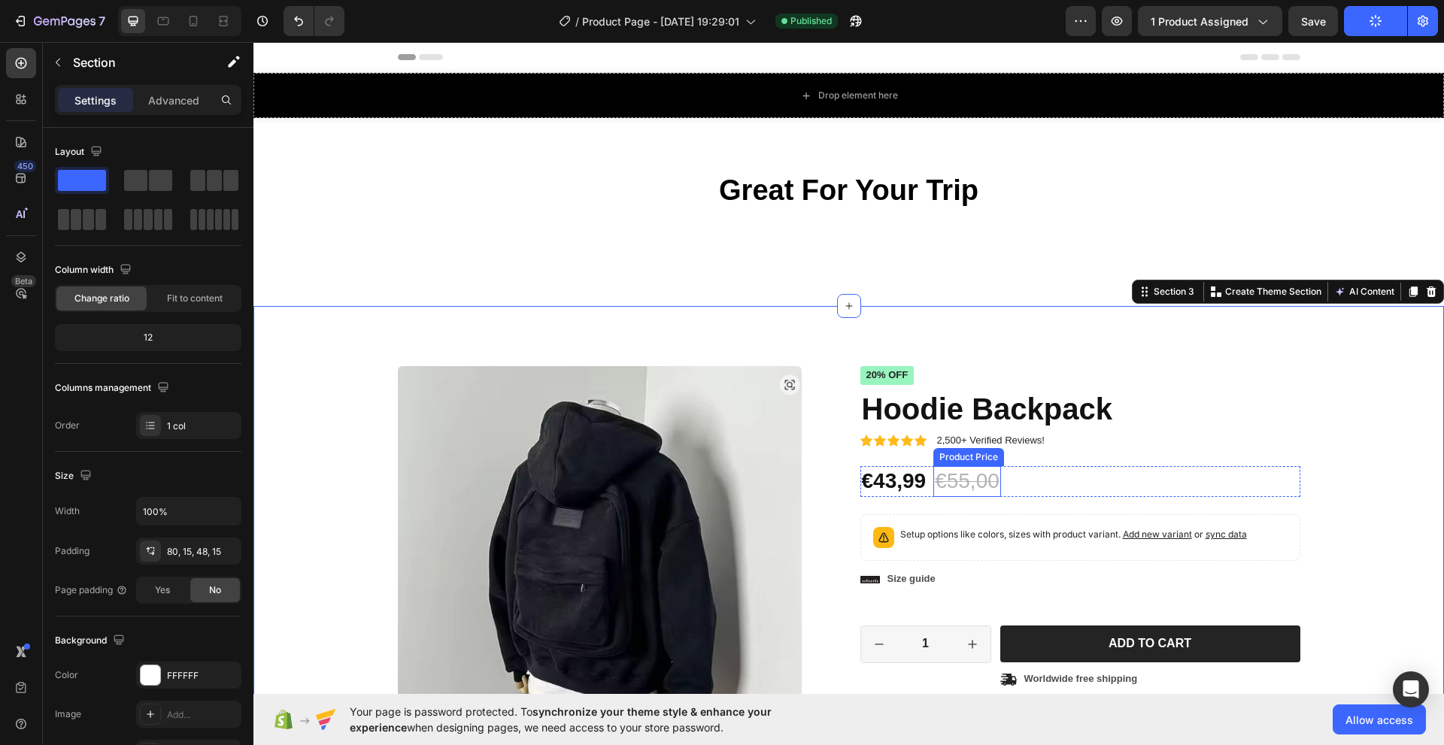
scroll to position [226, 0]
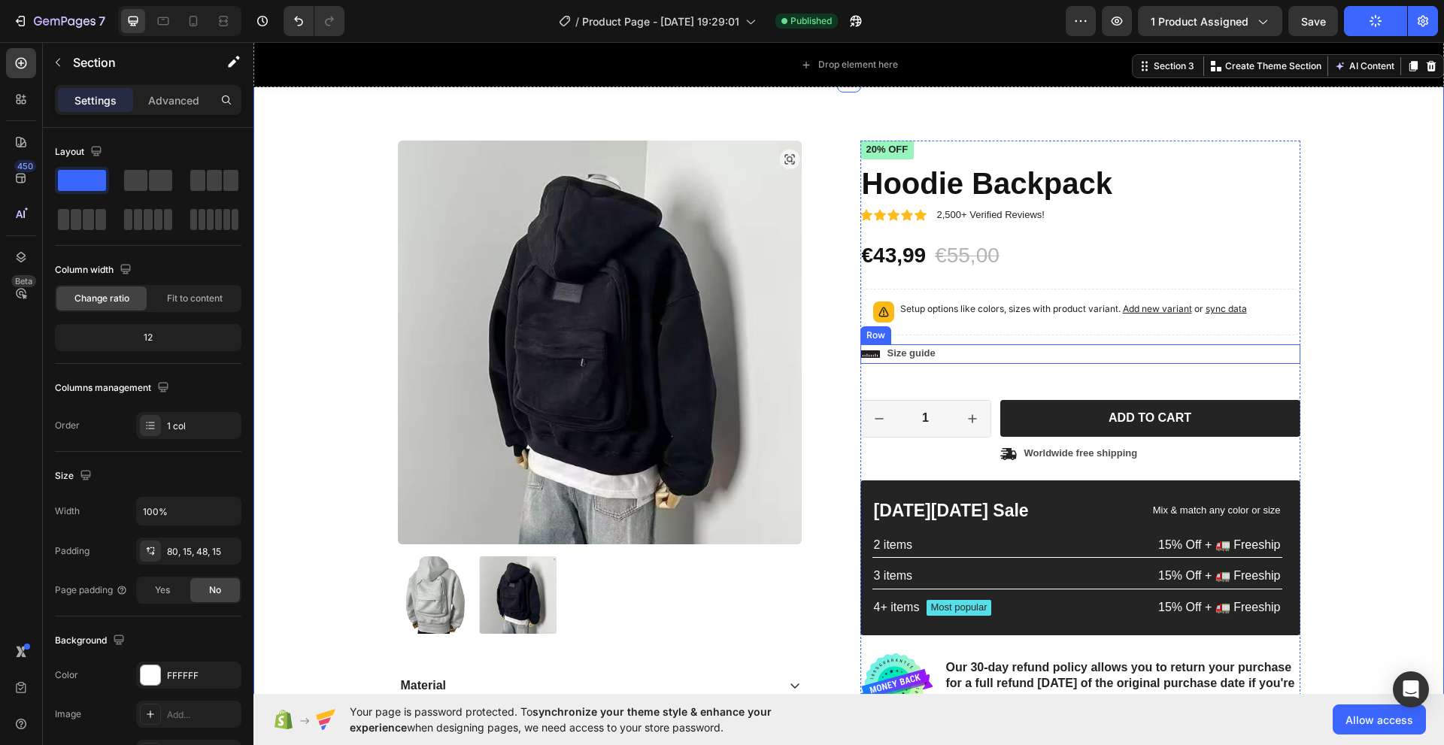
click at [1297, 299] on div "Product Images Material Shipping Care instruction Accordion Icon Icon Icon Icon…" at bounding box center [849, 479] width 1168 height 677
click at [1383, 348] on div "Product Images Material Shipping Care instruction Accordion Icon Icon Icon Icon…" at bounding box center [849, 479] width 1168 height 677
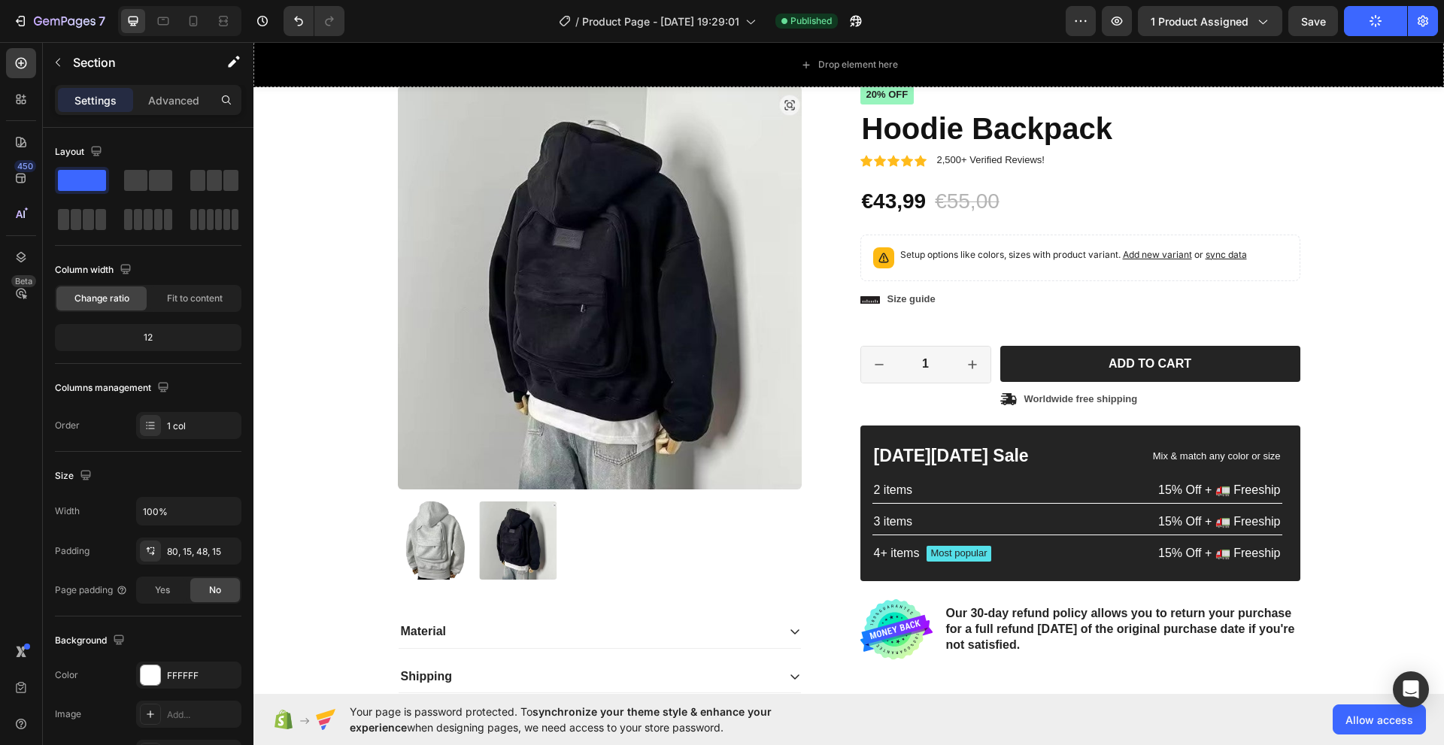
scroll to position [827, 0]
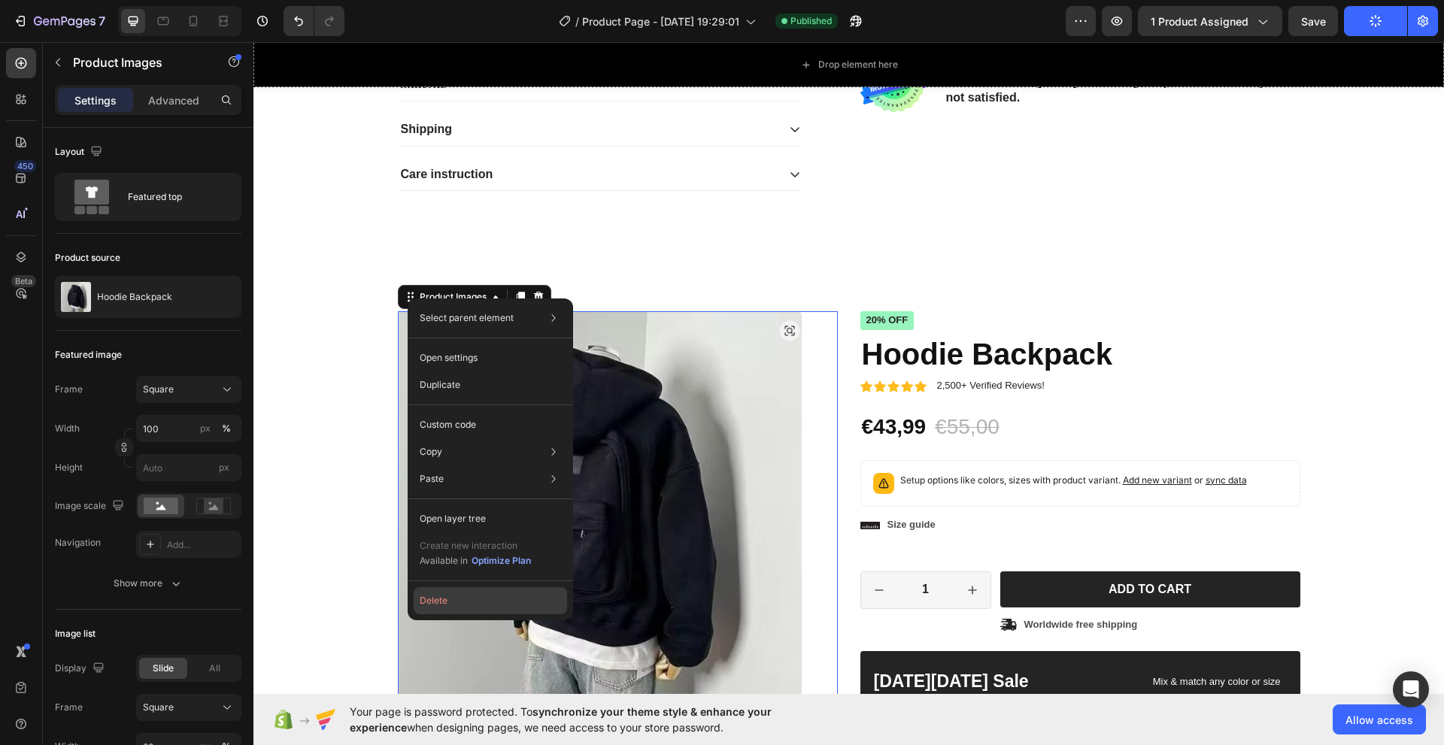
click at [455, 593] on button "Delete" at bounding box center [490, 600] width 153 height 27
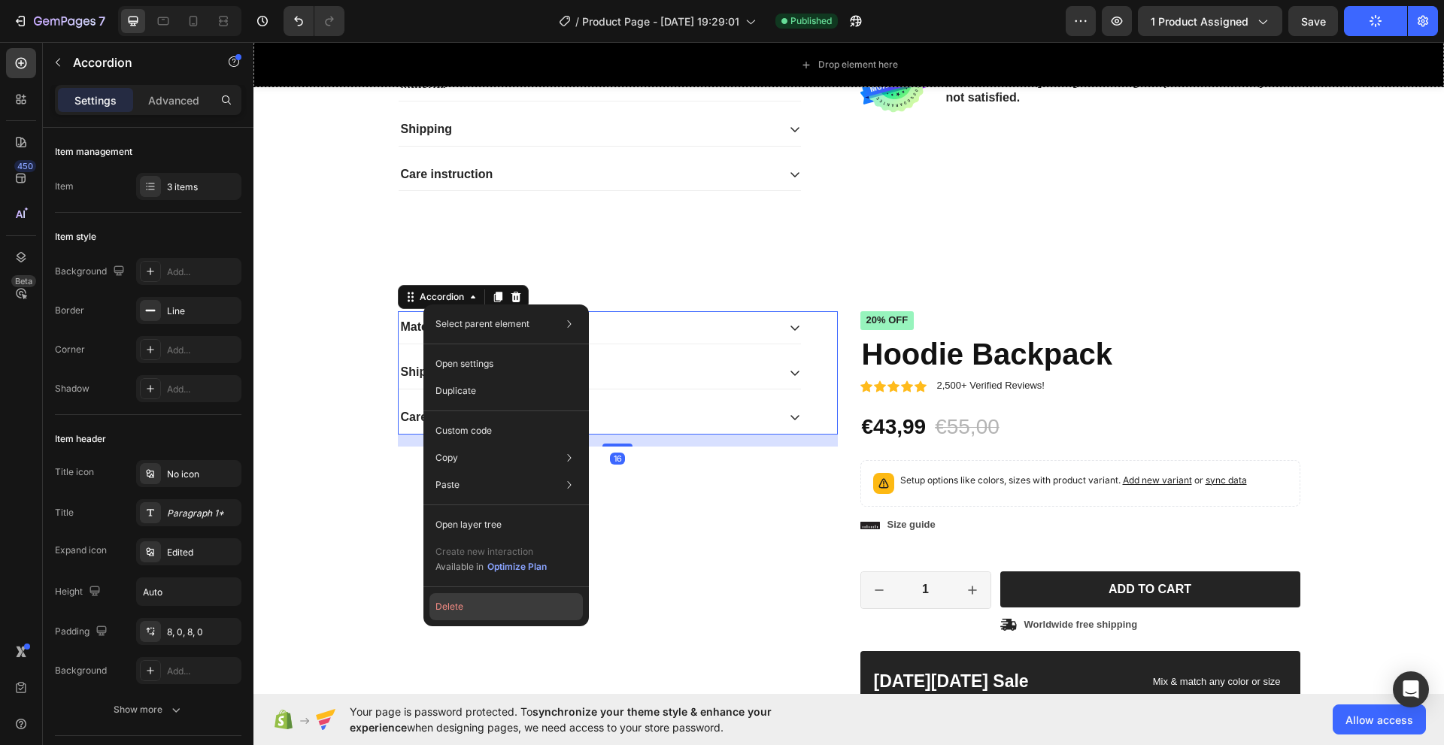
click at [480, 599] on button "Delete" at bounding box center [505, 606] width 153 height 27
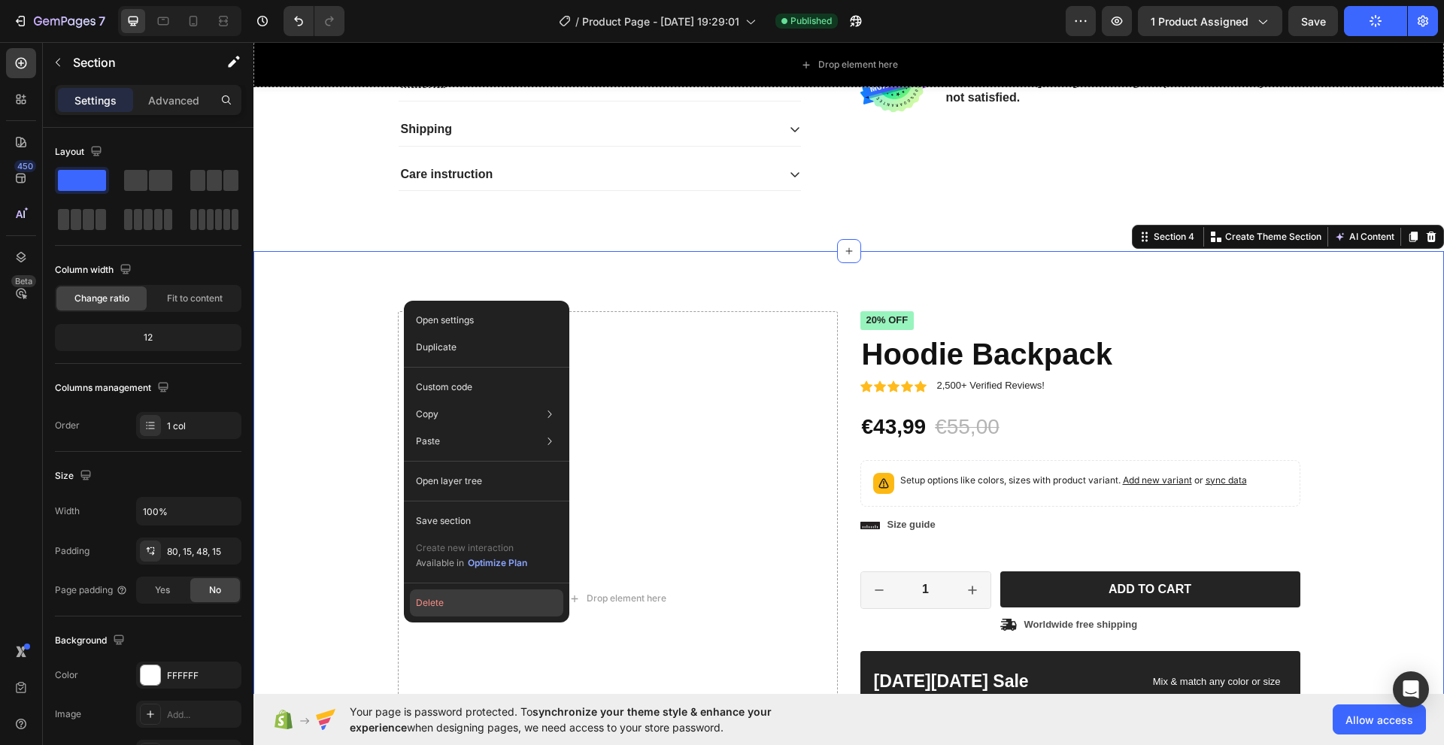
click at [452, 598] on button "Delete" at bounding box center [486, 603] width 153 height 27
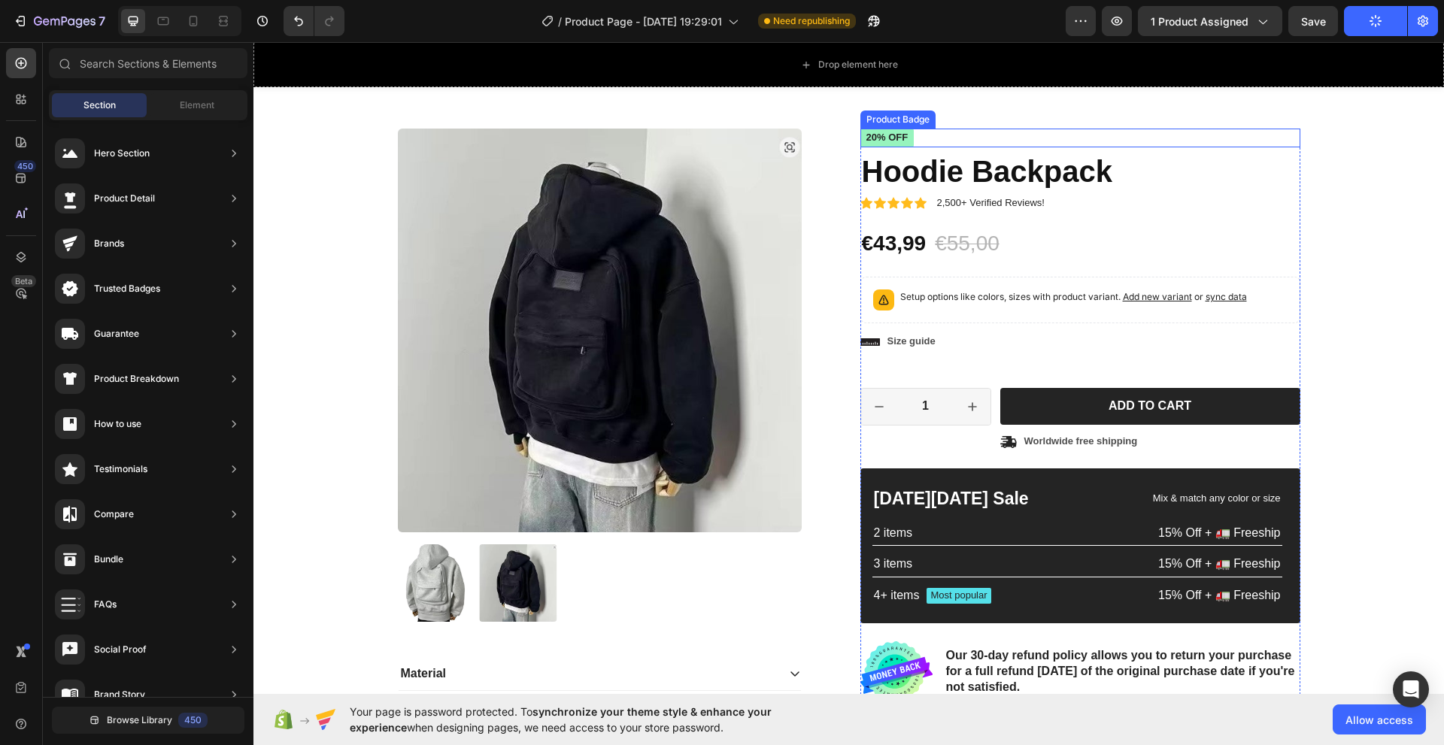
scroll to position [301, 0]
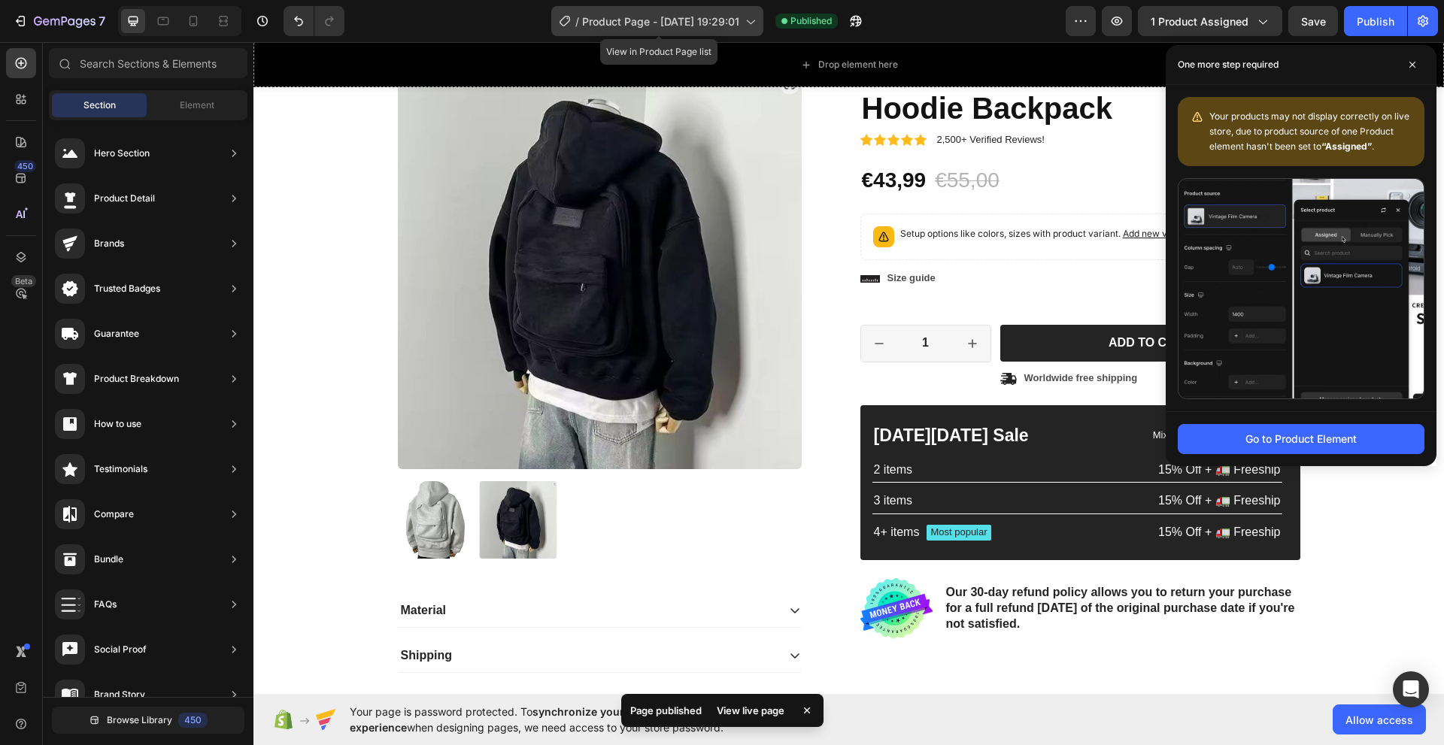
click at [751, 23] on icon at bounding box center [749, 21] width 15 height 15
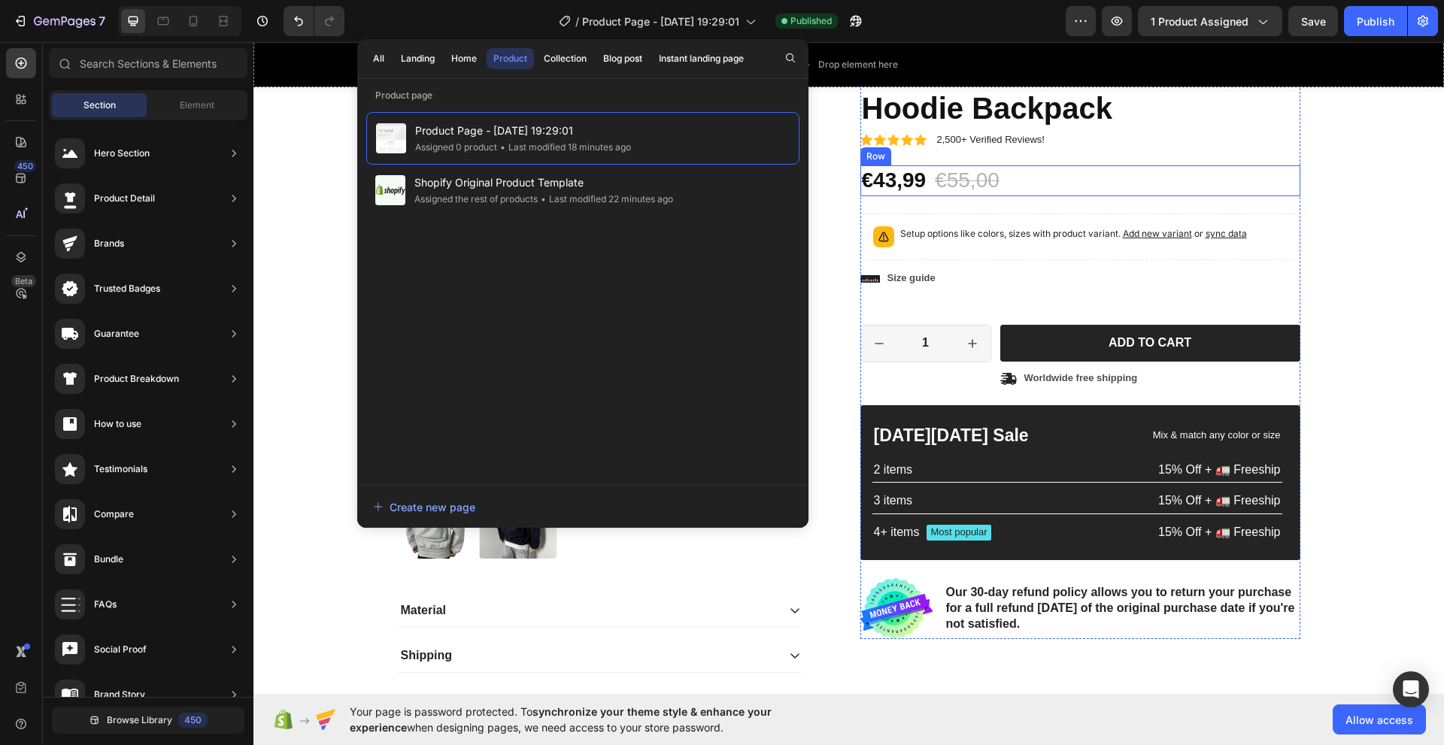
click at [1330, 166] on div "Product Images Material Shipping Care instruction Accordion Icon Icon Icon Icon…" at bounding box center [849, 403] width 1168 height 677
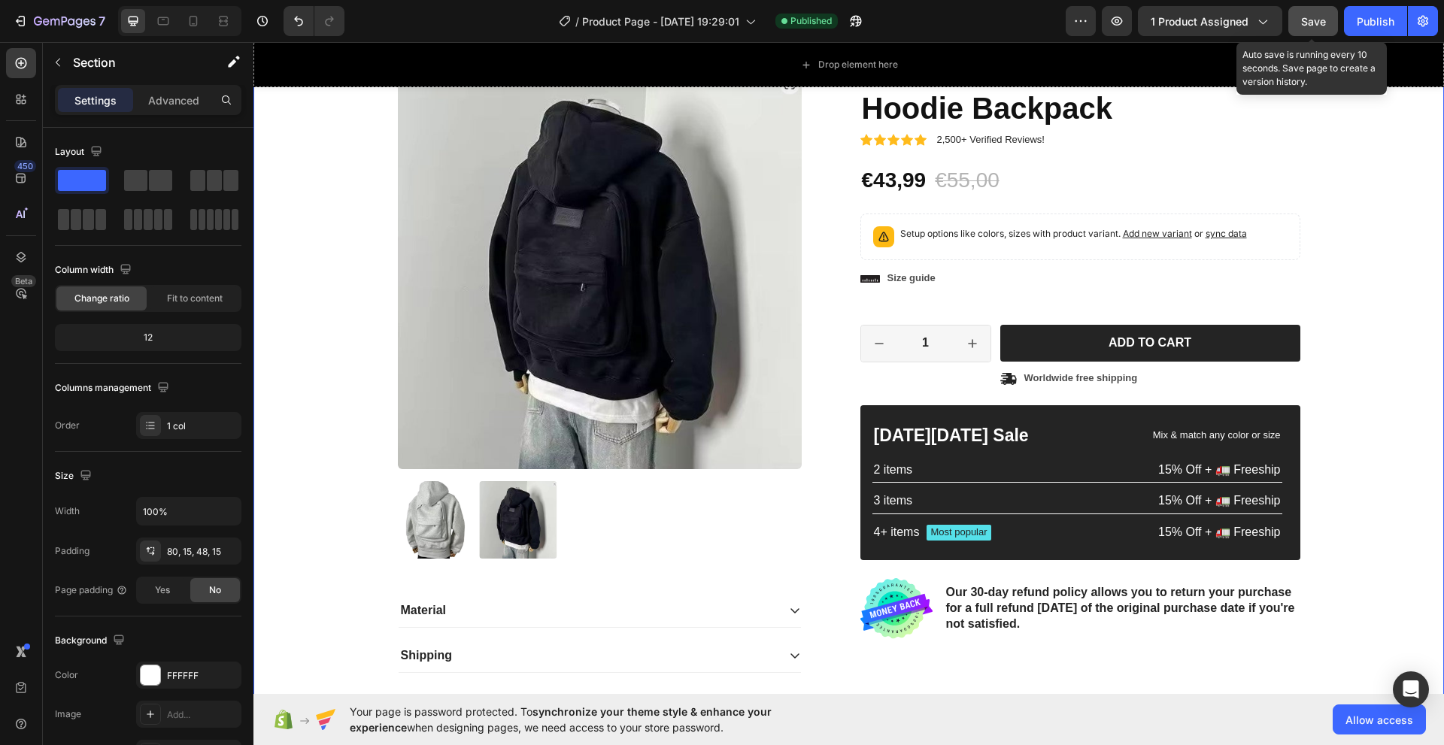
click at [1316, 26] on span "Save" at bounding box center [1313, 21] width 25 height 13
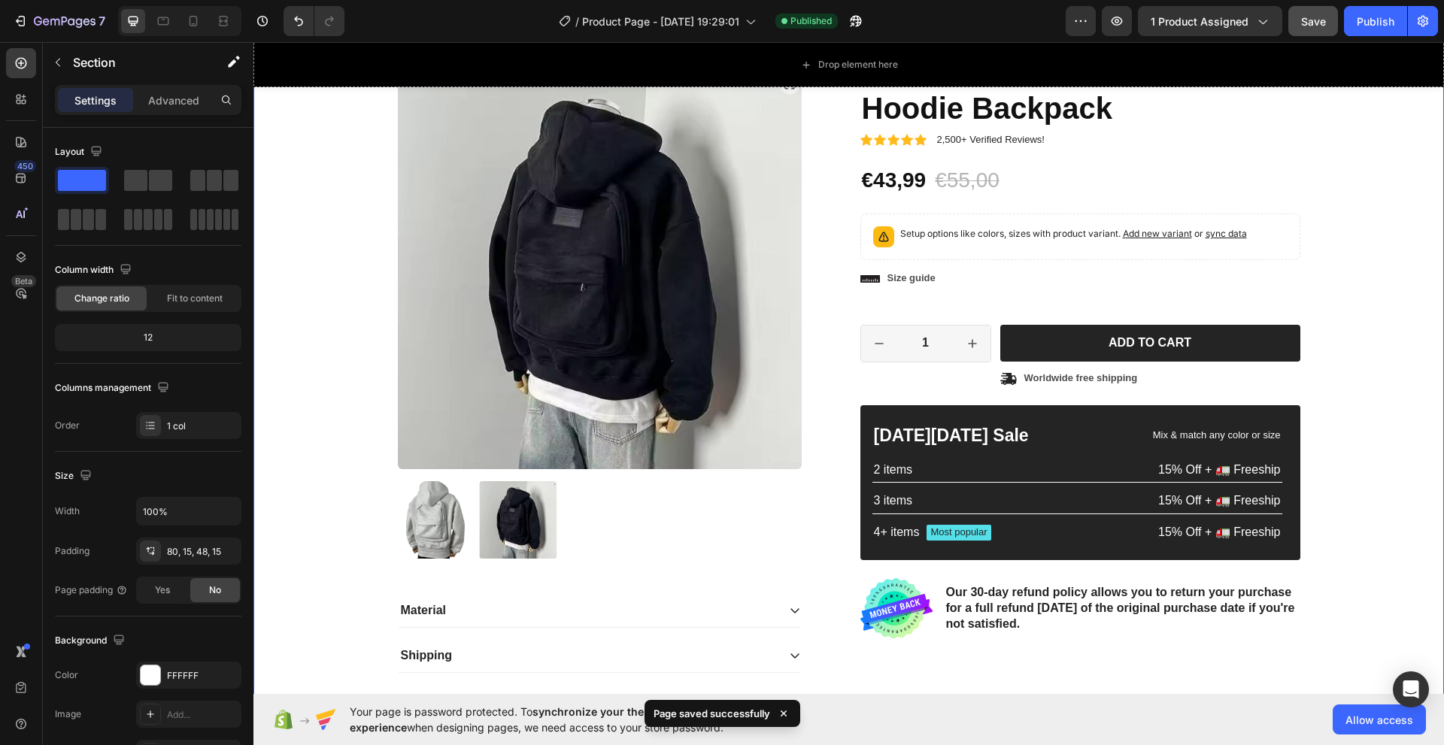
click at [1366, 199] on div "Product Images Material Shipping Care instruction Accordion Icon Icon Icon Icon…" at bounding box center [849, 403] width 1168 height 677
click at [859, 21] on icon "button" at bounding box center [855, 21] width 15 height 15
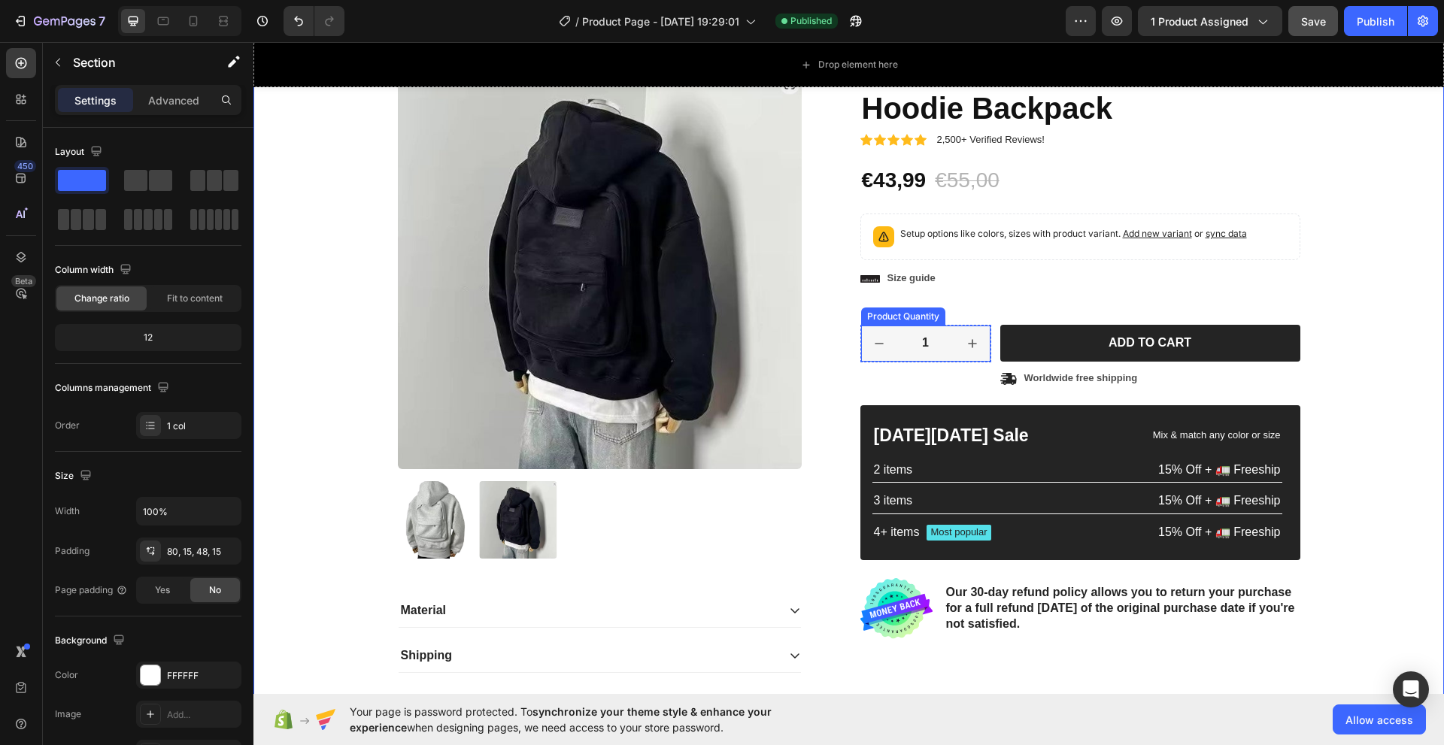
scroll to position [150, 0]
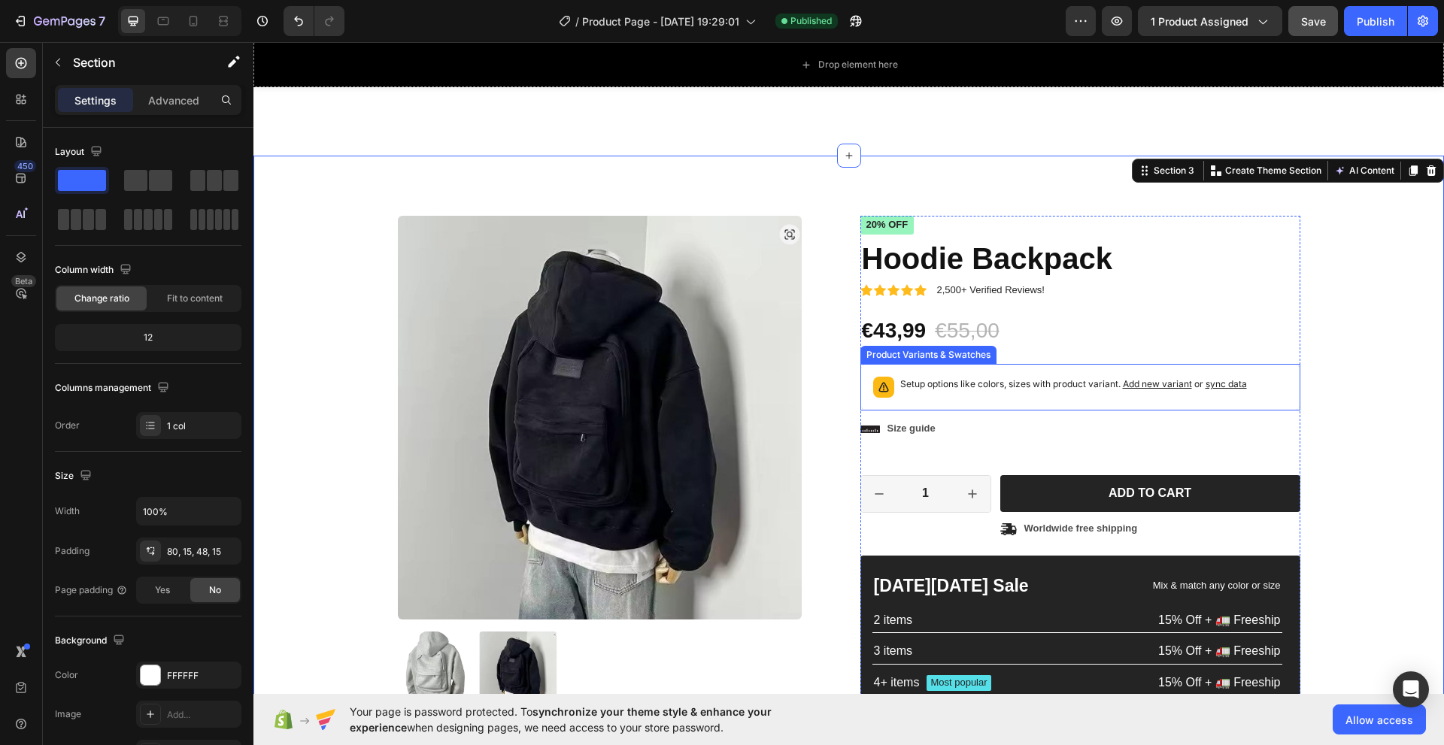
click at [1148, 382] on span "Add new variant" at bounding box center [1157, 383] width 69 height 11
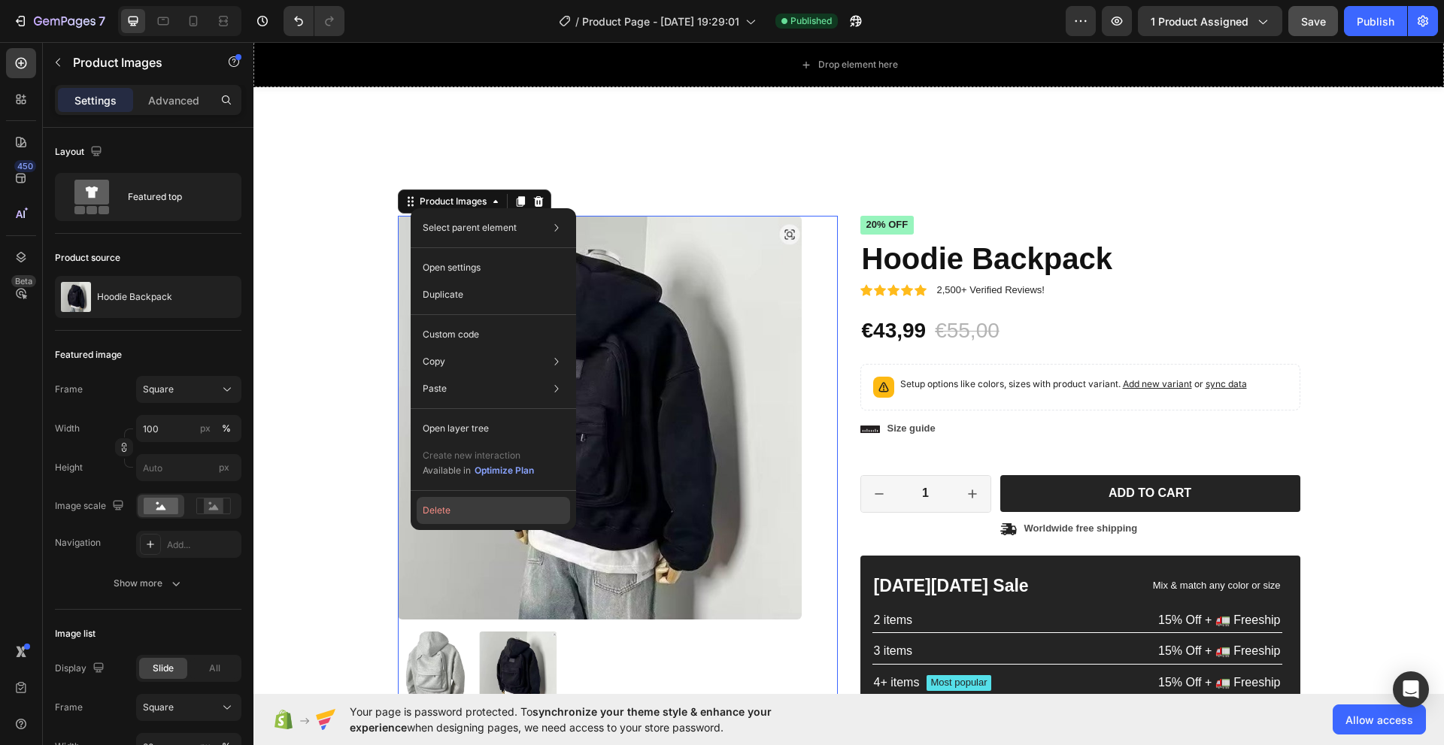
click at [460, 513] on button "Delete" at bounding box center [493, 510] width 153 height 27
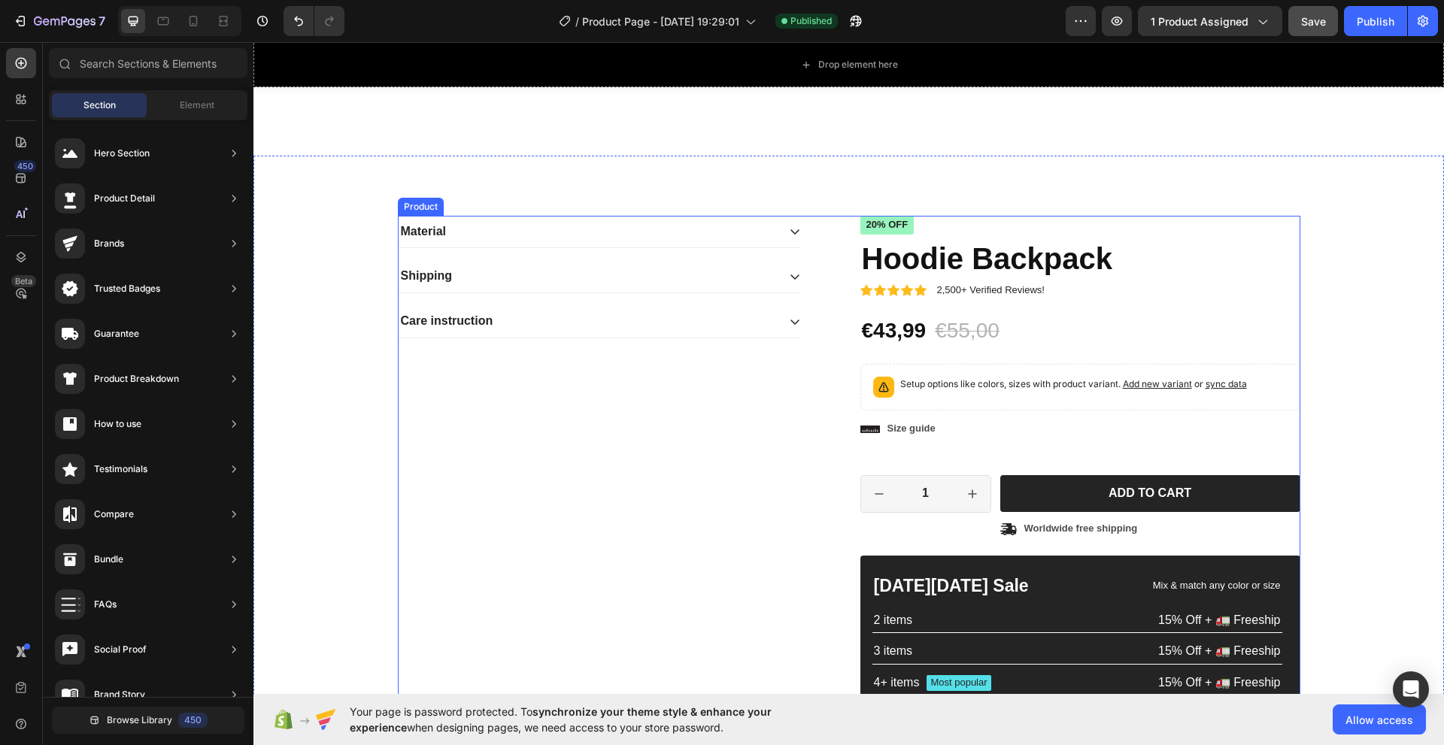
scroll to position [0, 0]
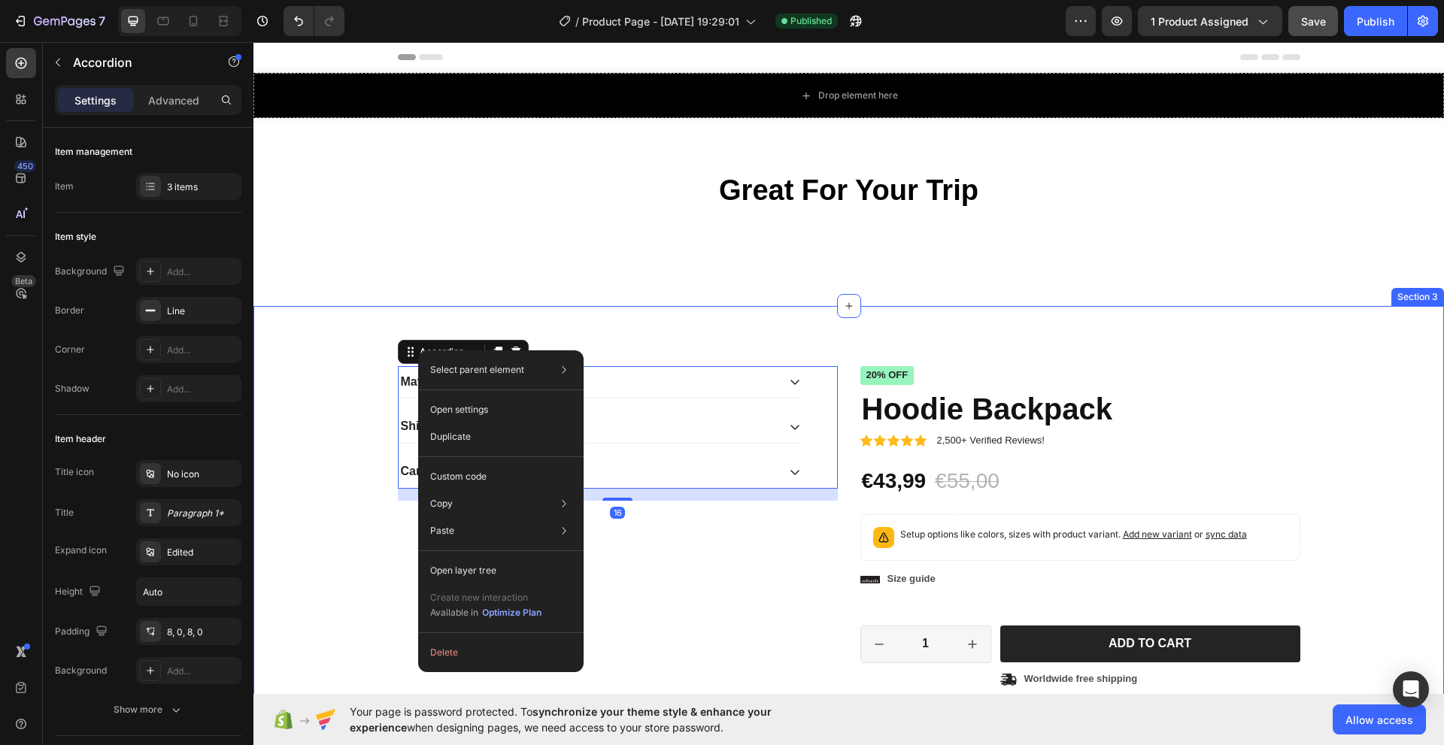
click at [346, 385] on div "Material Shipping Care instruction Accordion 16 Icon Icon Icon Icon Icon Icon L…" at bounding box center [849, 659] width 1168 height 586
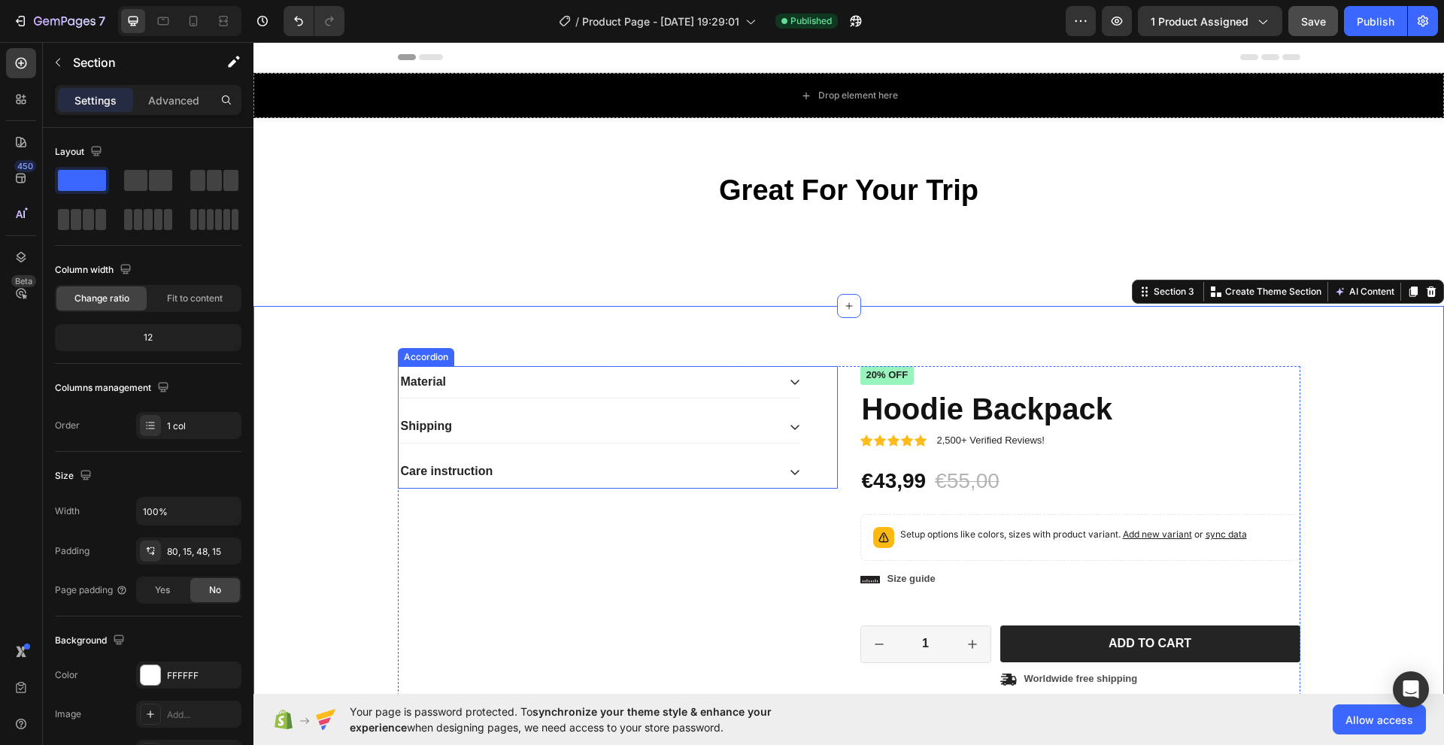
click at [408, 360] on div "Accordion" at bounding box center [426, 358] width 50 height 14
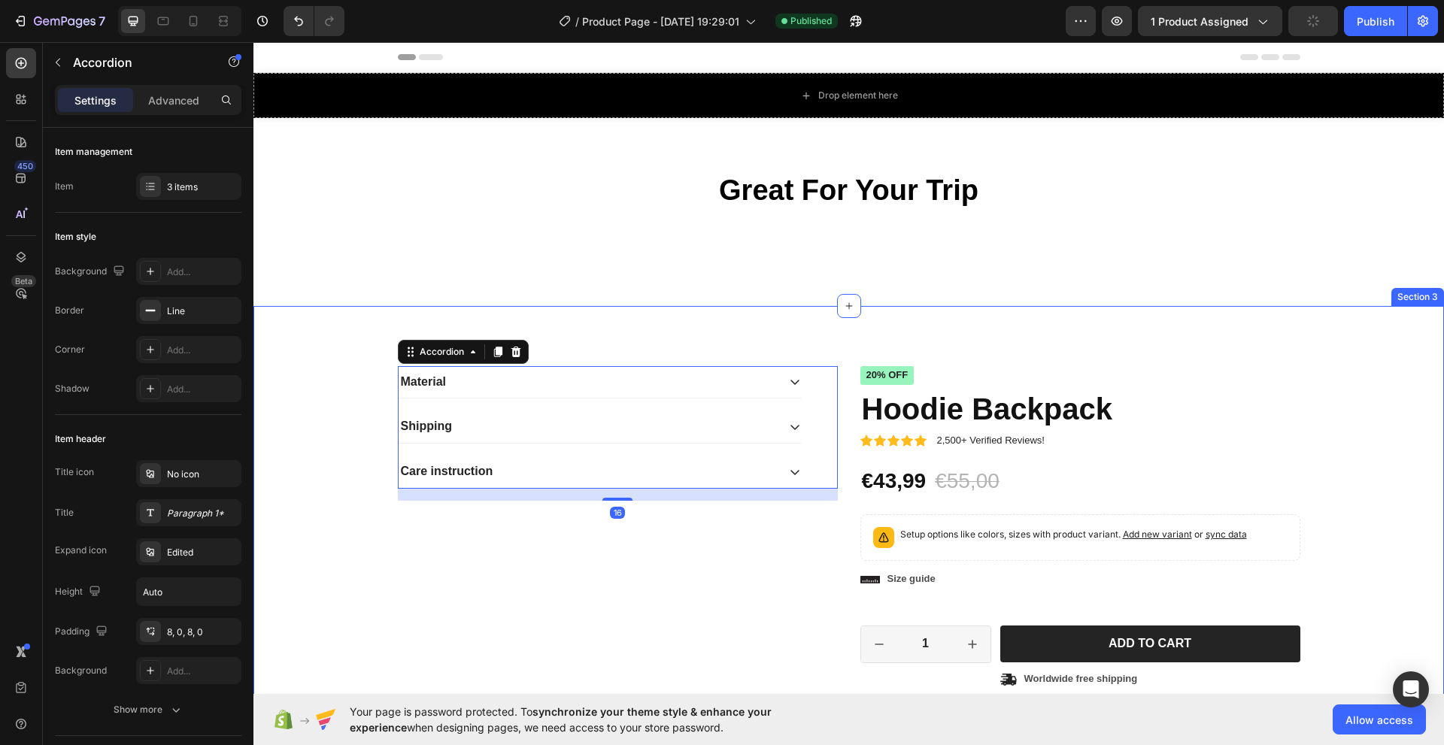
click at [362, 383] on div "Material Shipping Care instruction Accordion 16 Icon Icon Icon Icon Icon Icon L…" at bounding box center [849, 659] width 1168 height 586
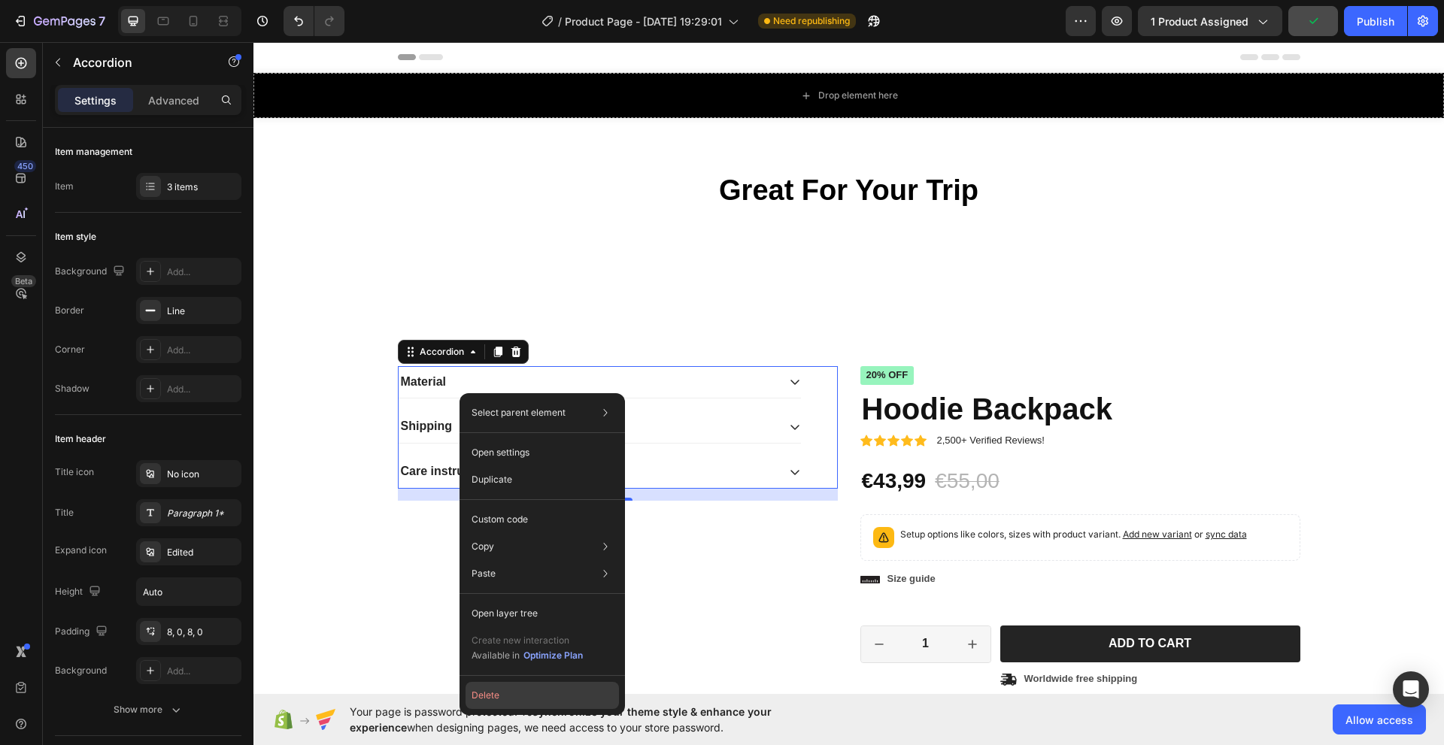
click at [491, 692] on button "Delete" at bounding box center [542, 695] width 153 height 27
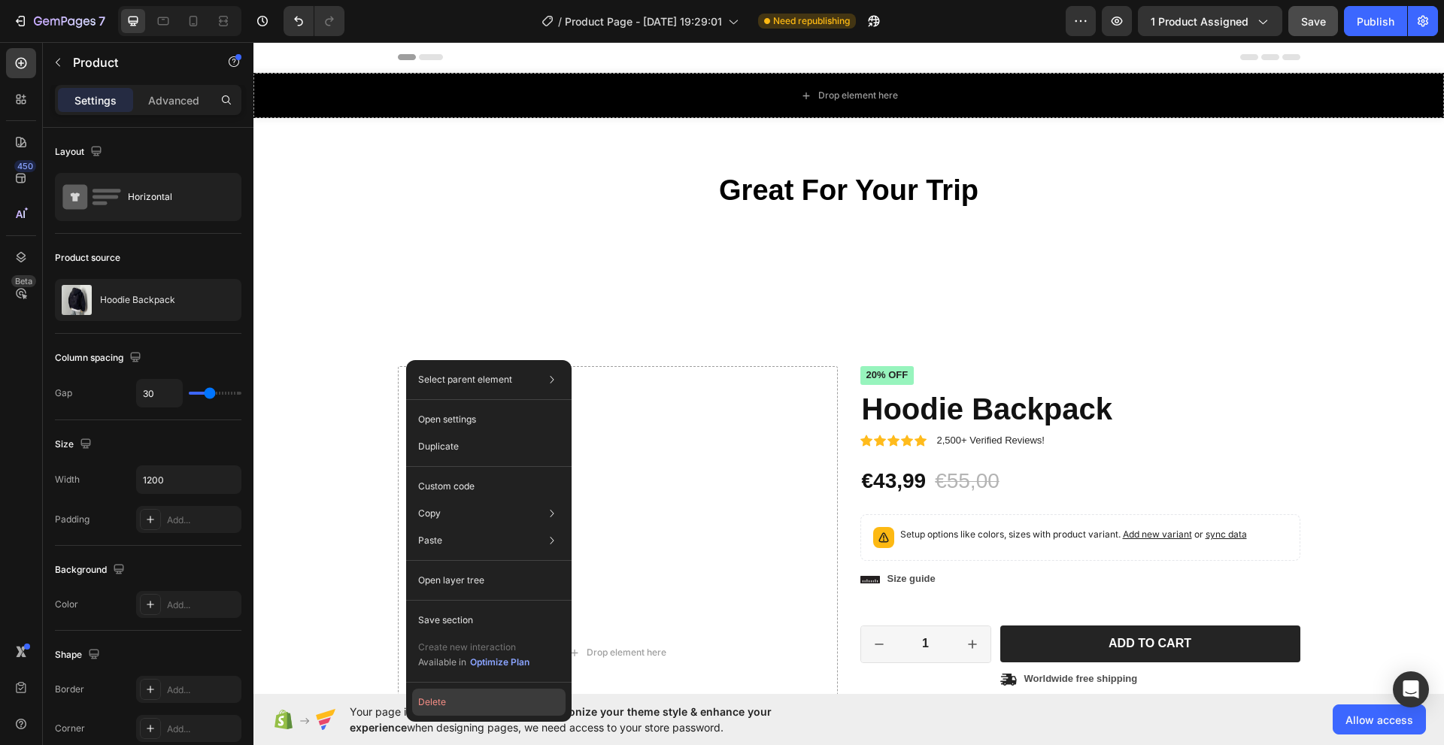
click at [464, 705] on button "Delete" at bounding box center [488, 702] width 153 height 27
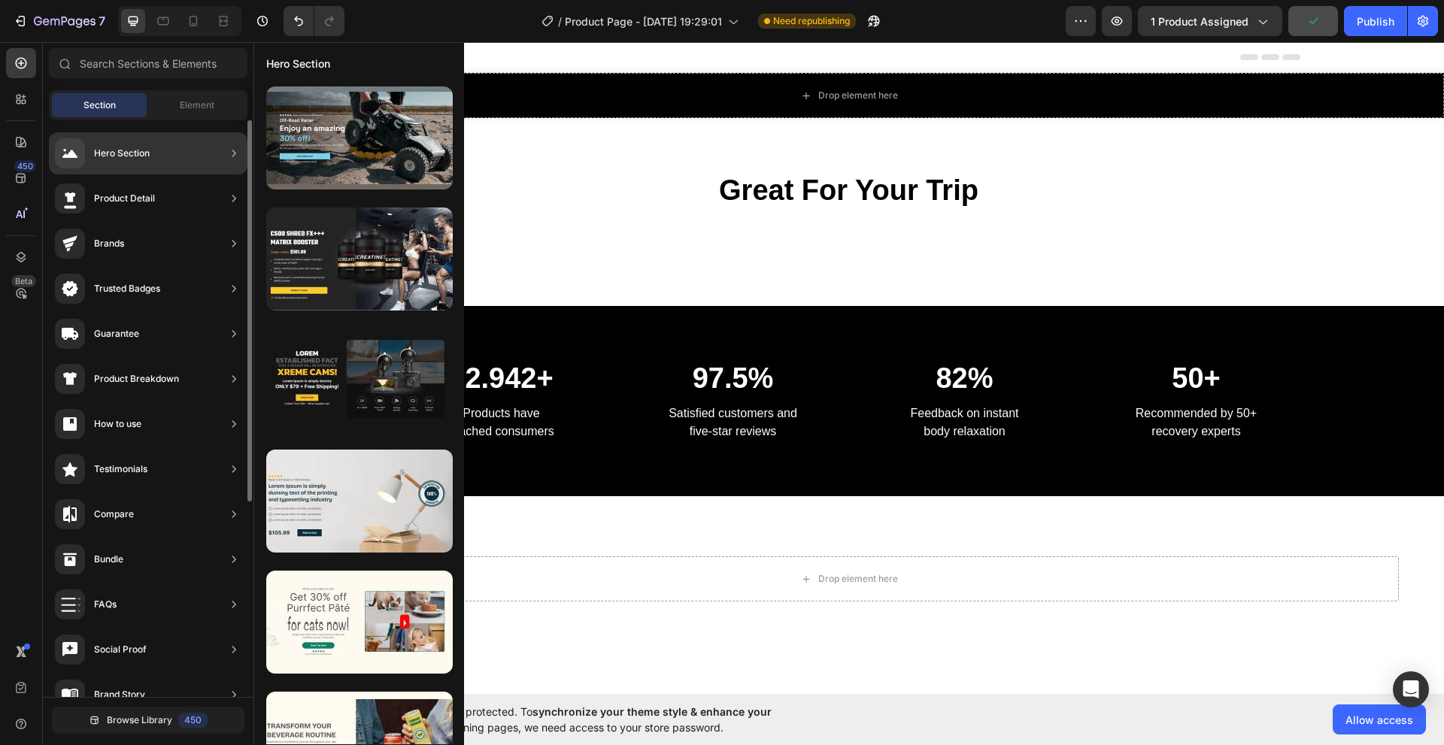
click at [161, 223] on div "Product Detail" at bounding box center [148, 244] width 199 height 42
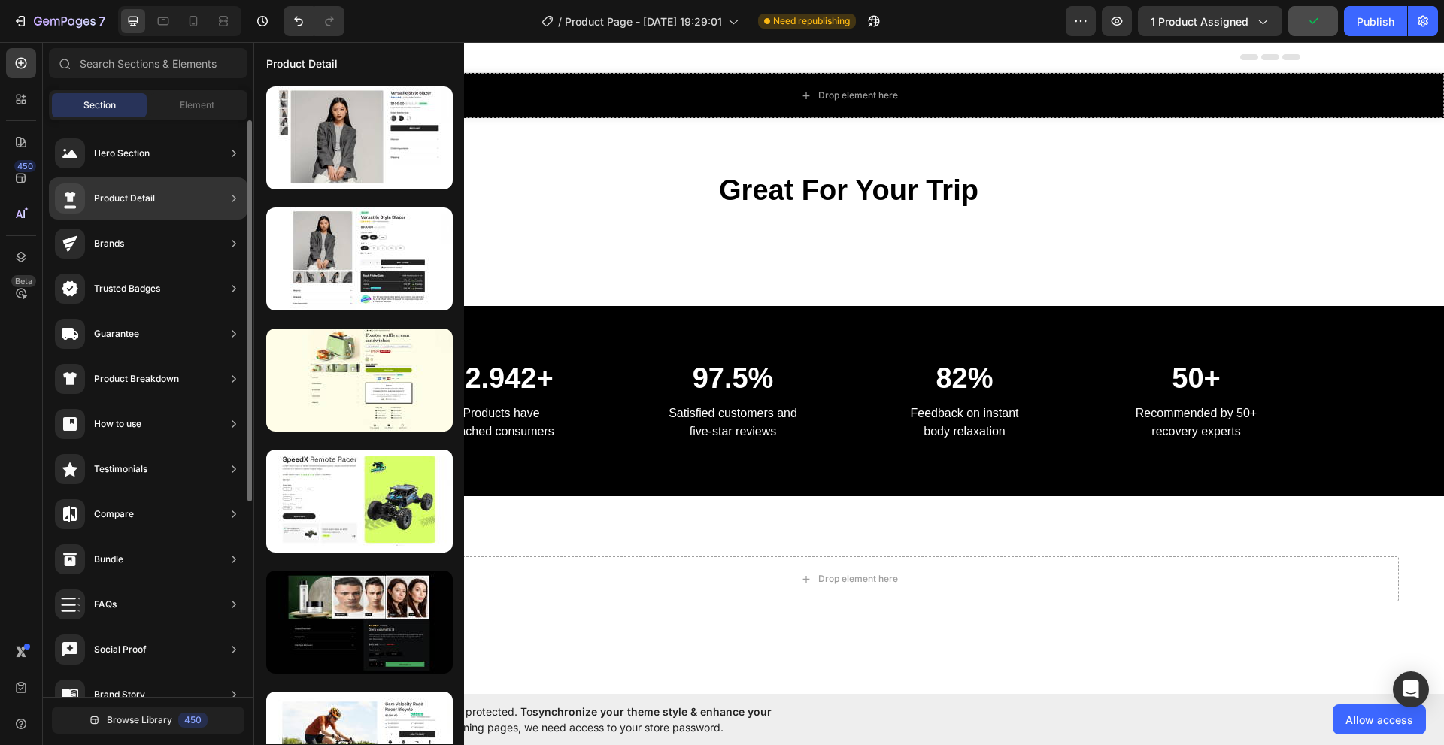
click at [136, 195] on div "Product Detail" at bounding box center [124, 198] width 61 height 15
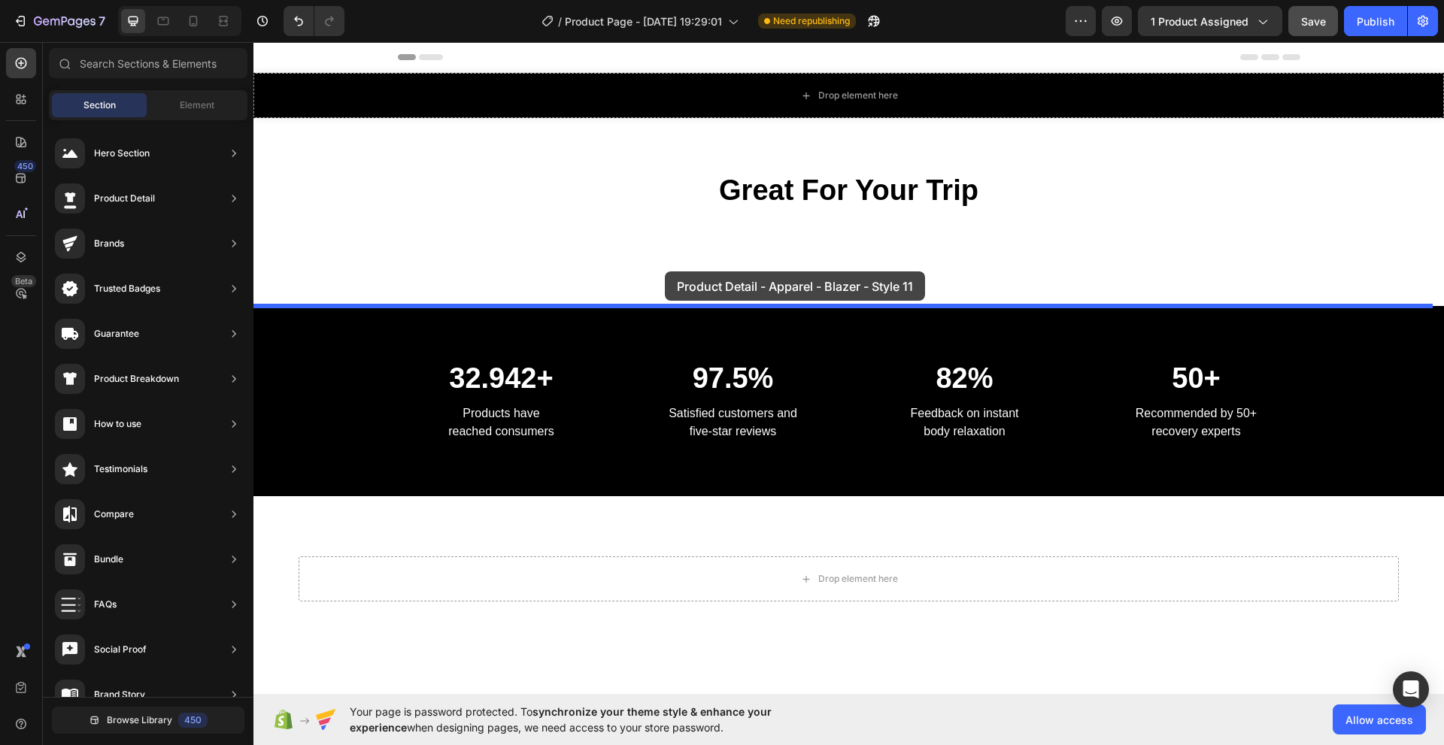
drag, startPoint x: 596, startPoint y: 310, endPoint x: 663, endPoint y: 272, distance: 77.8
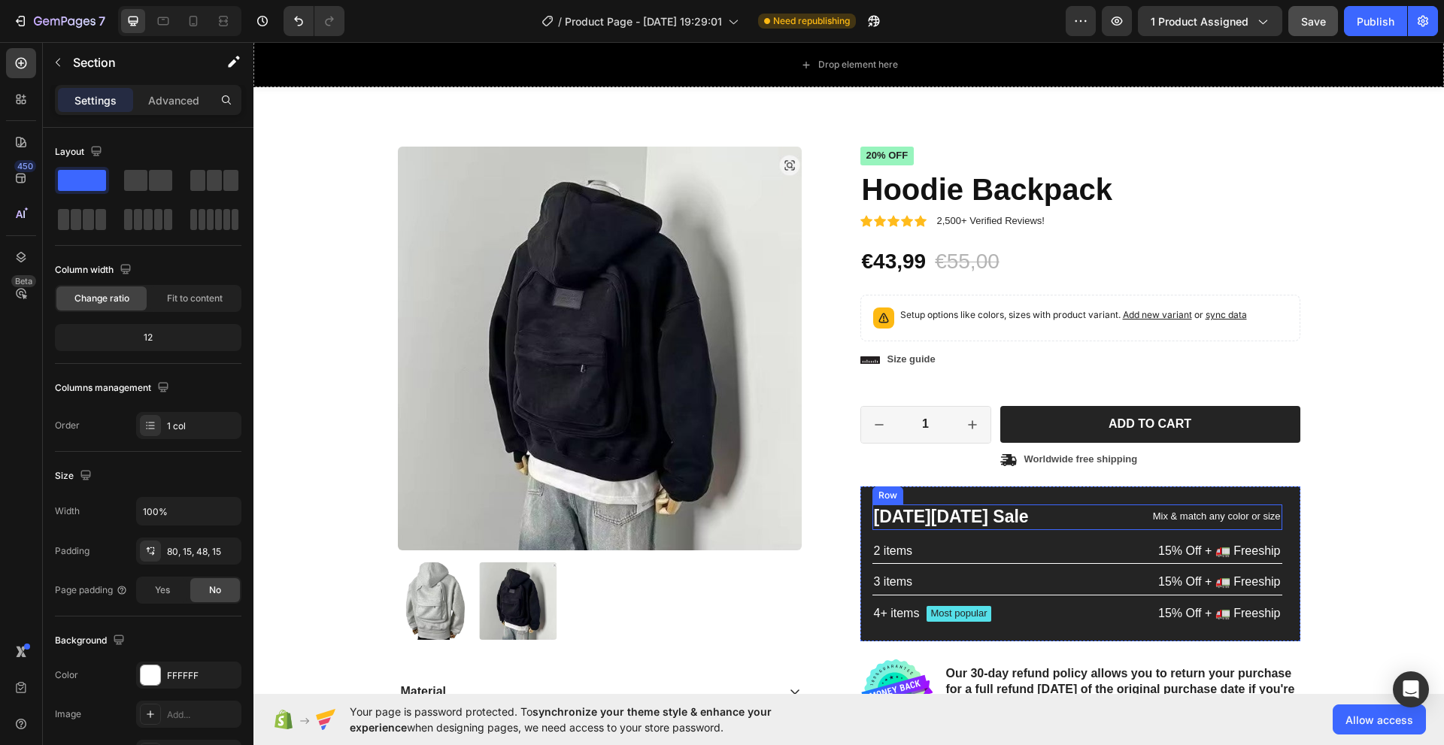
scroll to position [211, 0]
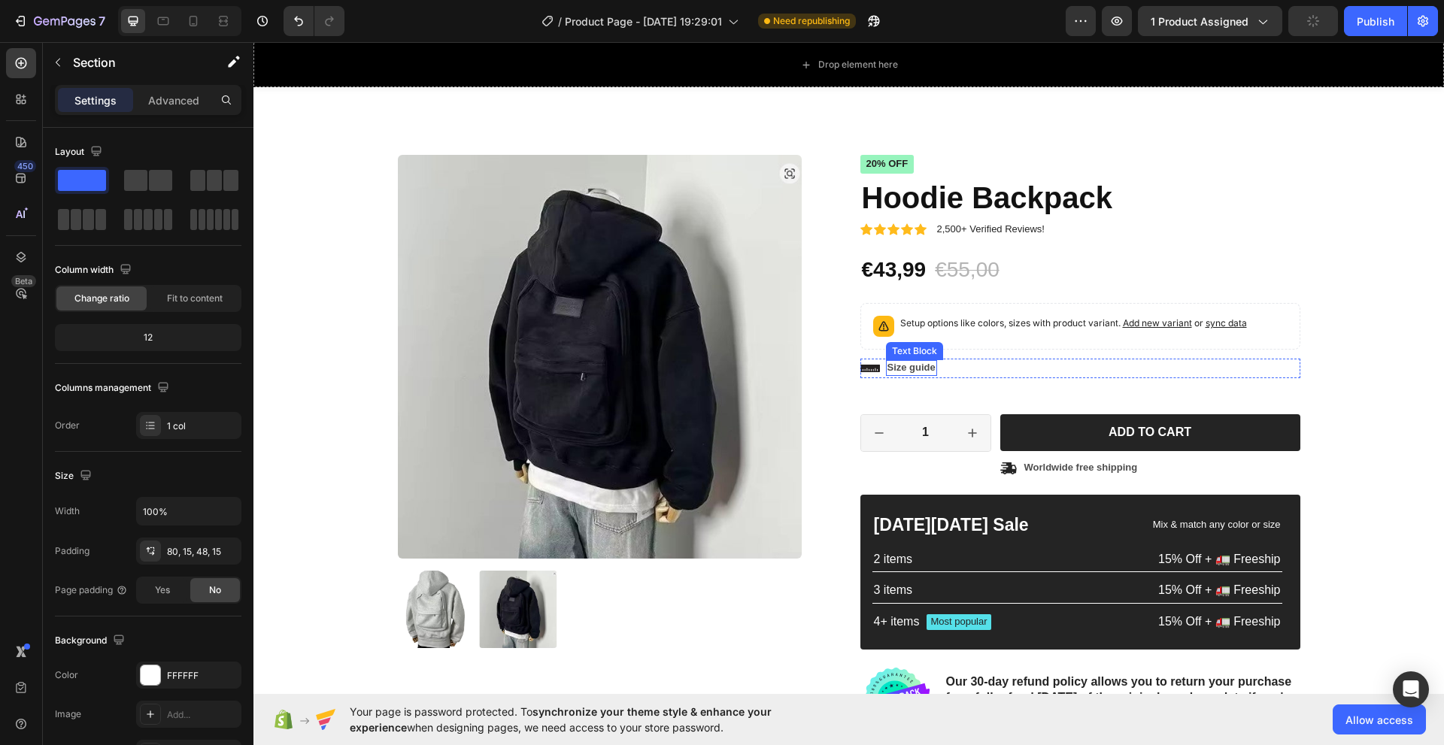
click at [888, 369] on p "Size guide" at bounding box center [912, 368] width 48 height 13
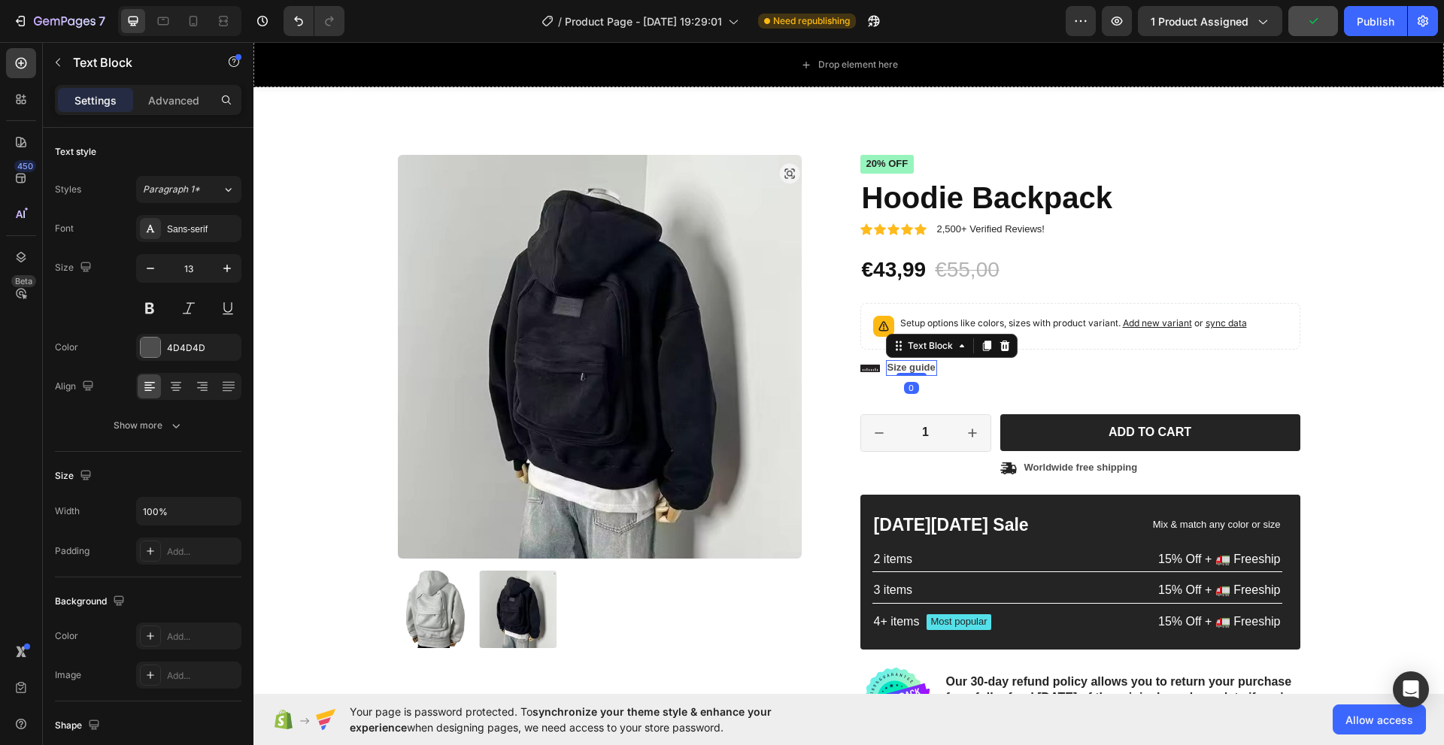
click at [1102, 381] on div "Icon Icon Icon Icon Icon Icon List 2,500+ Verified Reviews! Text Block Row 20% …" at bounding box center [1080, 442] width 440 height 574
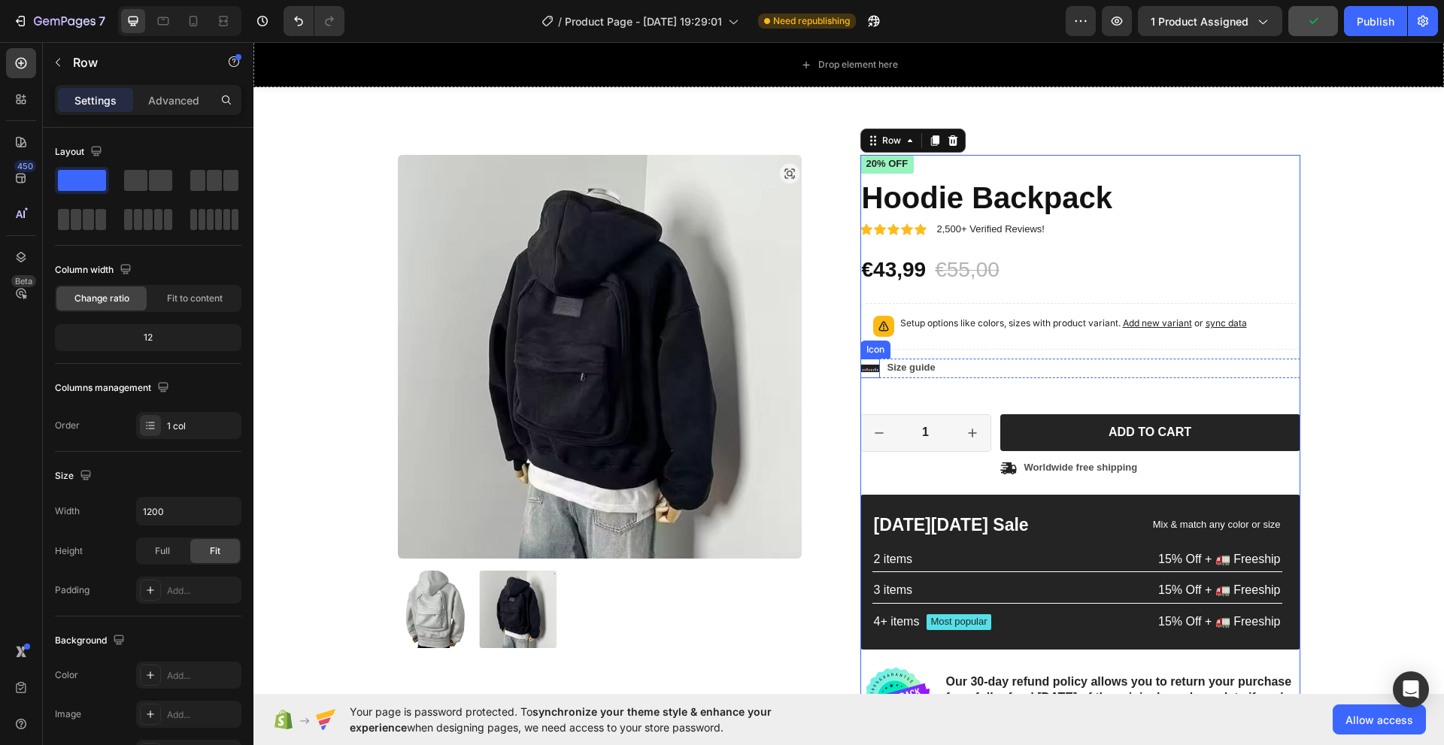
click at [863, 368] on icon at bounding box center [870, 369] width 20 height 8
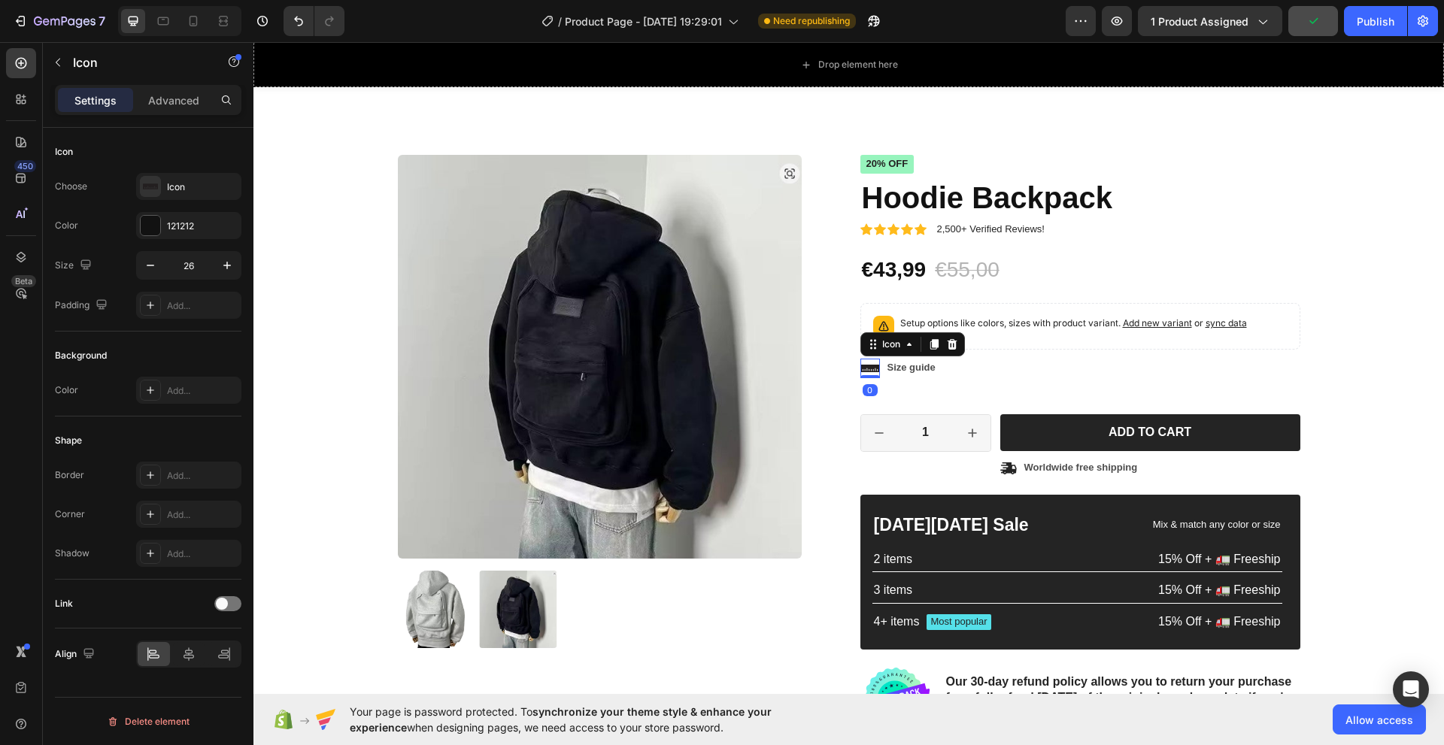
click at [1079, 370] on div "Icon 0 Size guide Text Block Row" at bounding box center [1080, 369] width 440 height 20
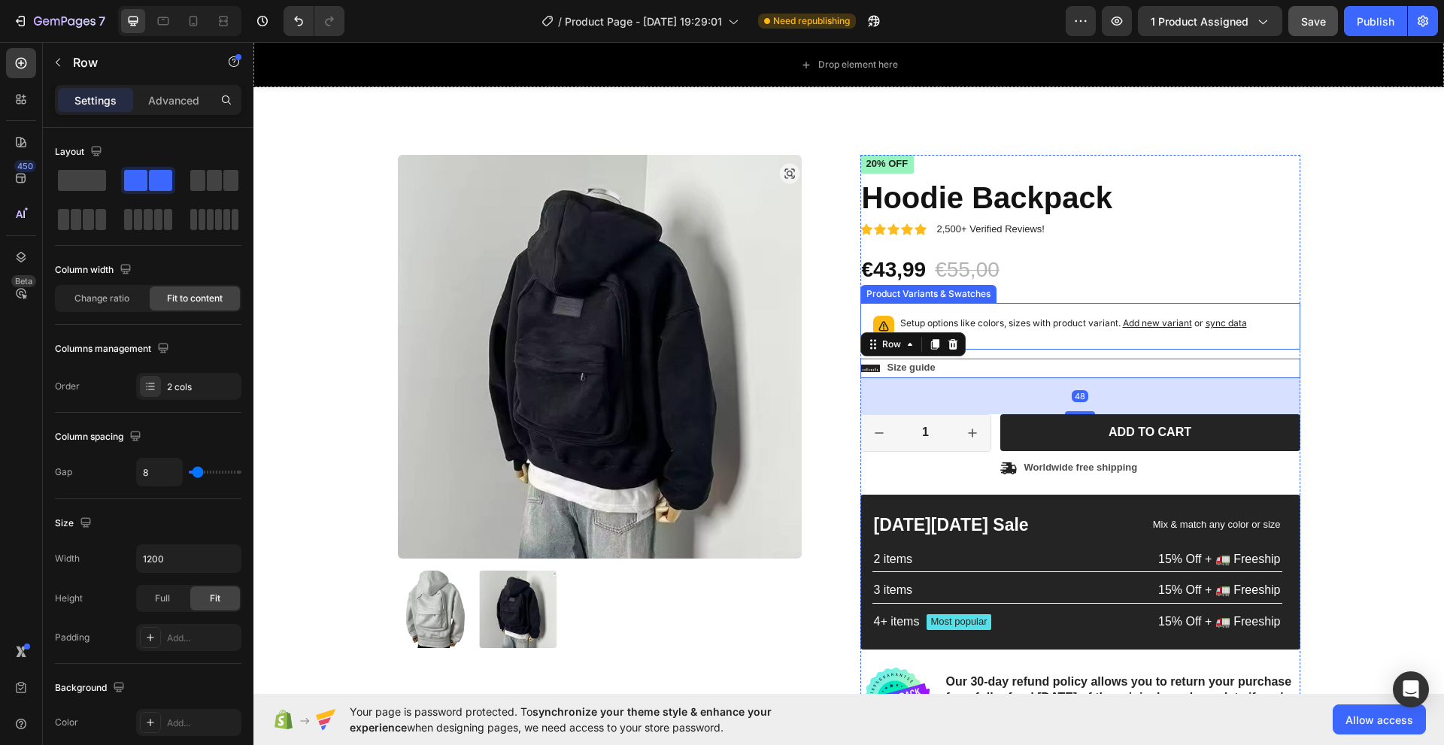
click at [1143, 320] on span "Add new variant" at bounding box center [1157, 322] width 69 height 11
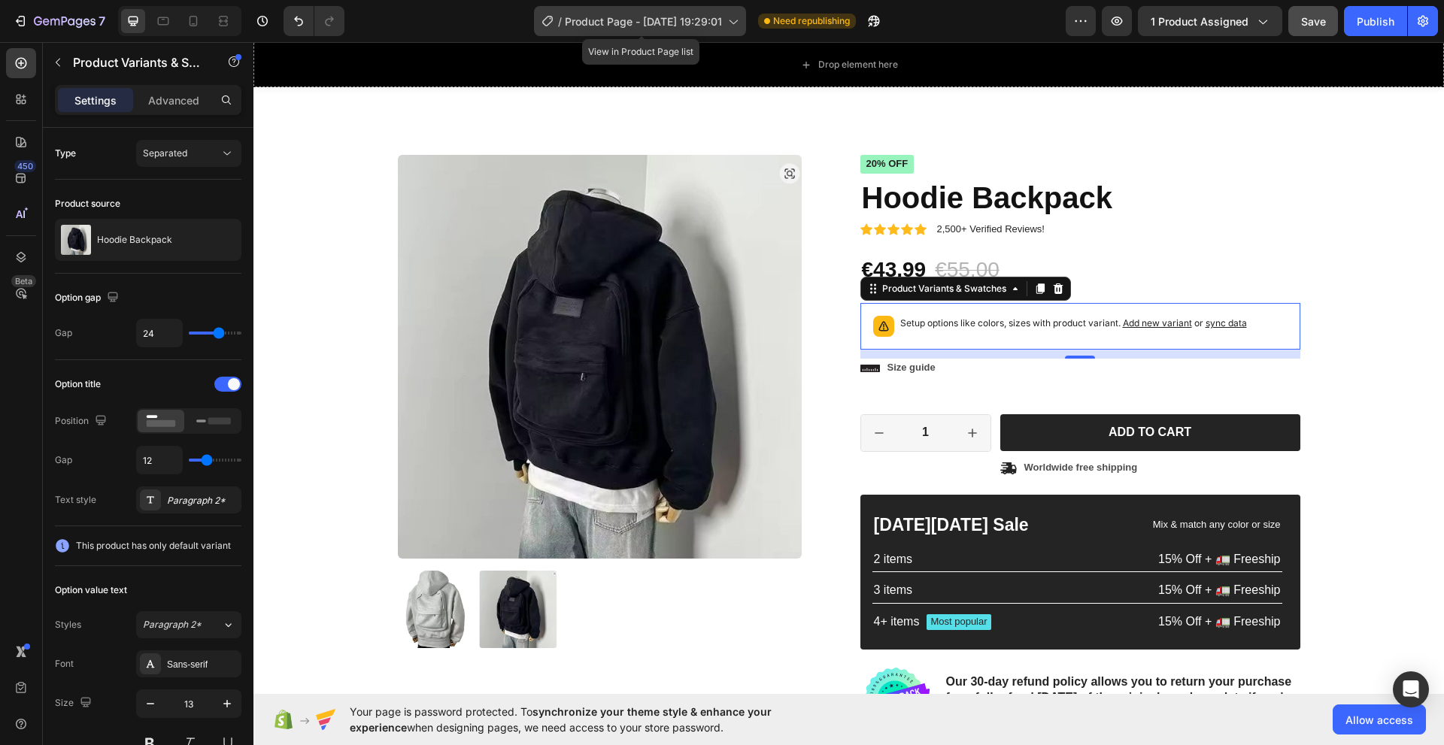
click at [726, 22] on icon at bounding box center [732, 21] width 15 height 15
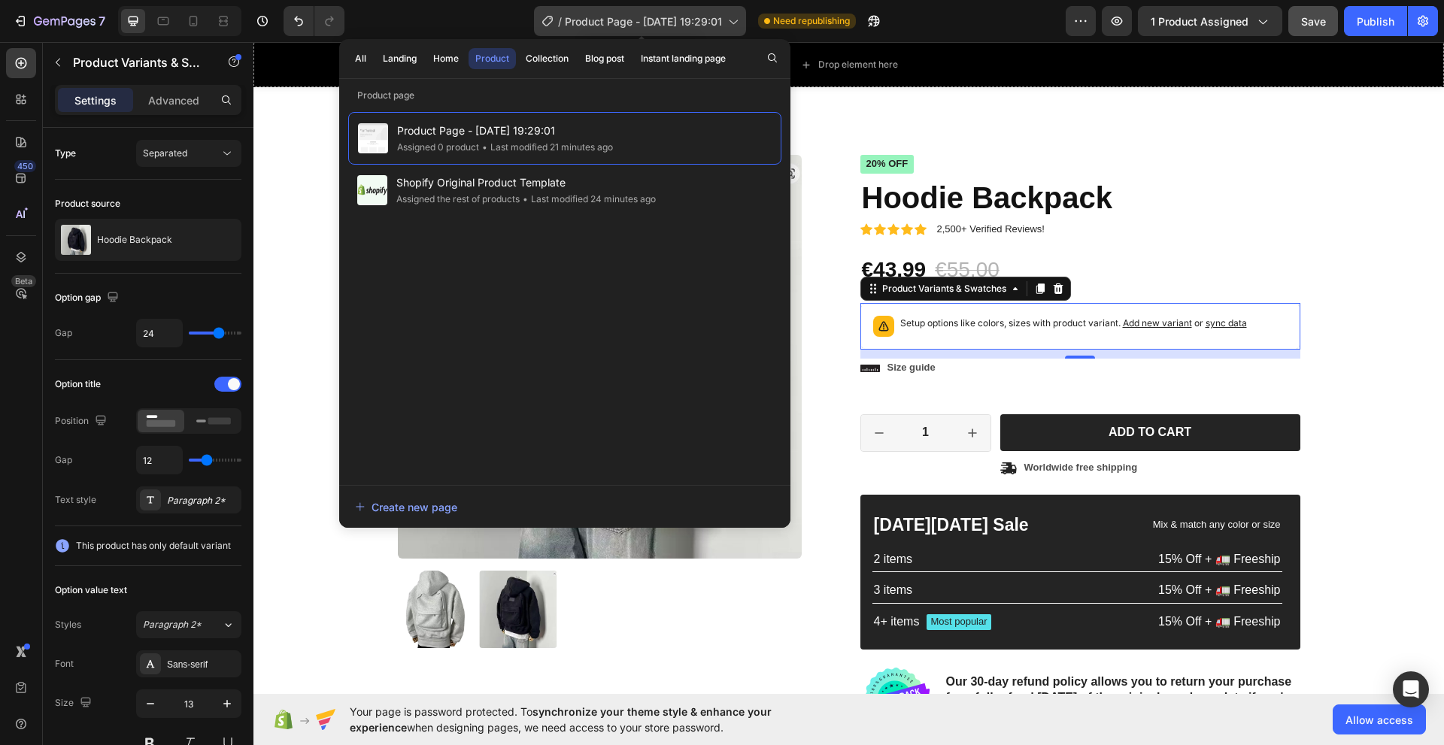
click at [726, 22] on icon at bounding box center [732, 21] width 15 height 15
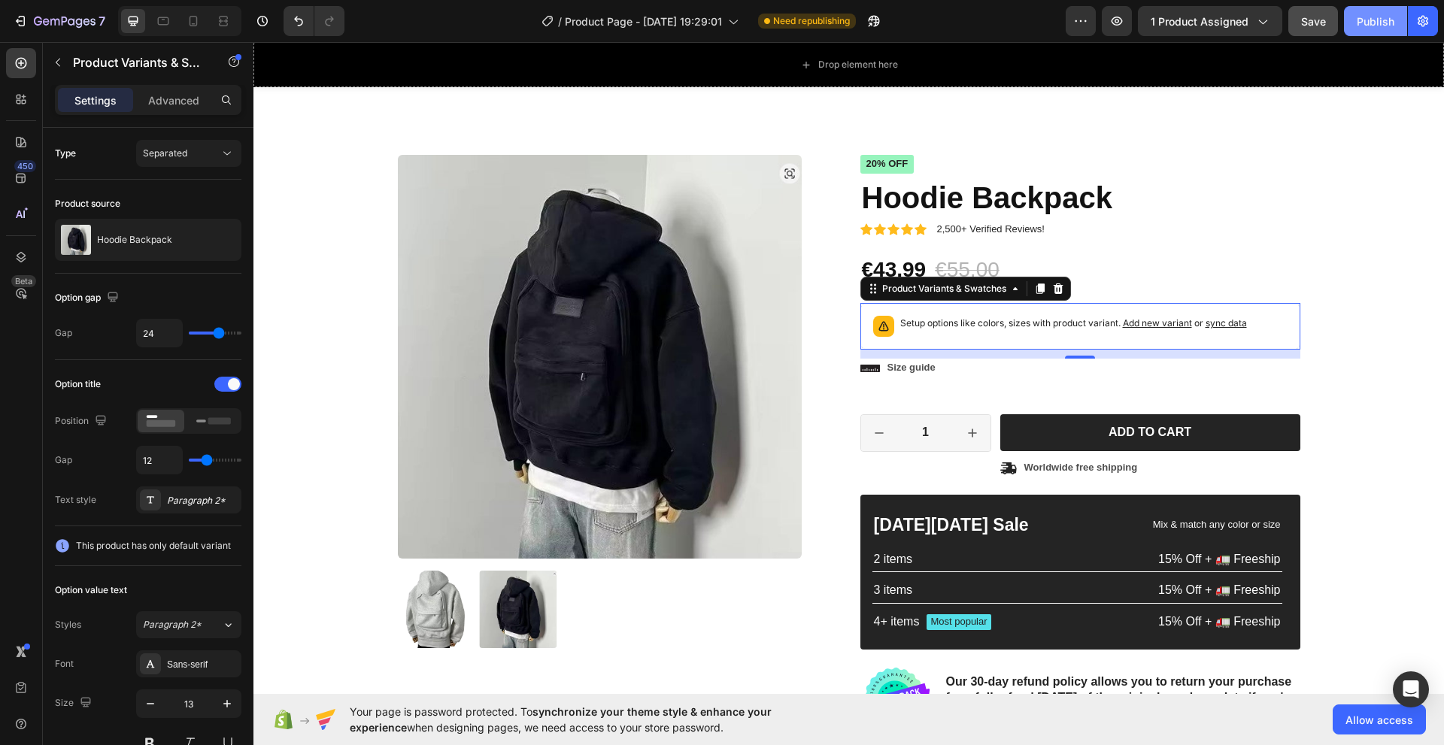
click at [1373, 22] on div "Publish" at bounding box center [1376, 22] width 38 height 16
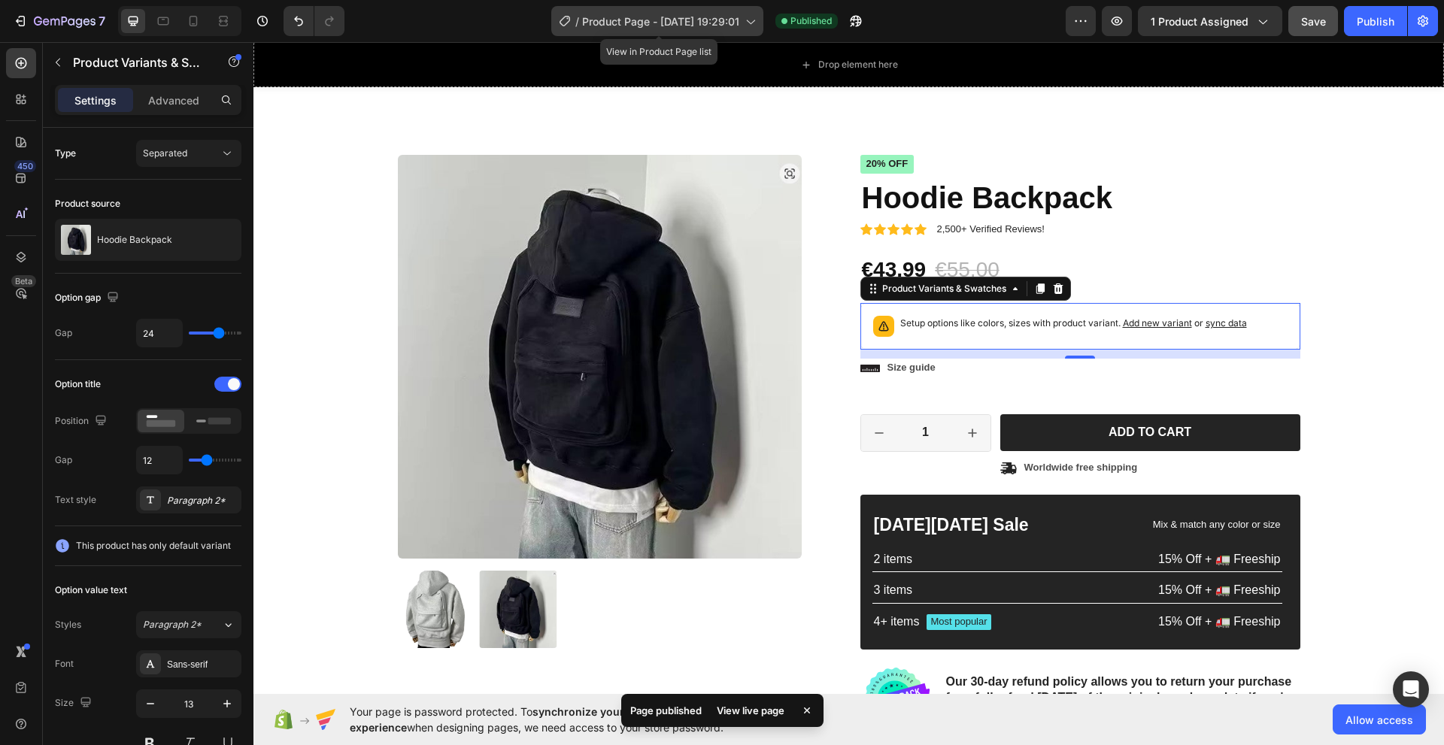
click at [665, 19] on span "Product Page - [DATE] 19:29:01" at bounding box center [660, 22] width 157 height 16
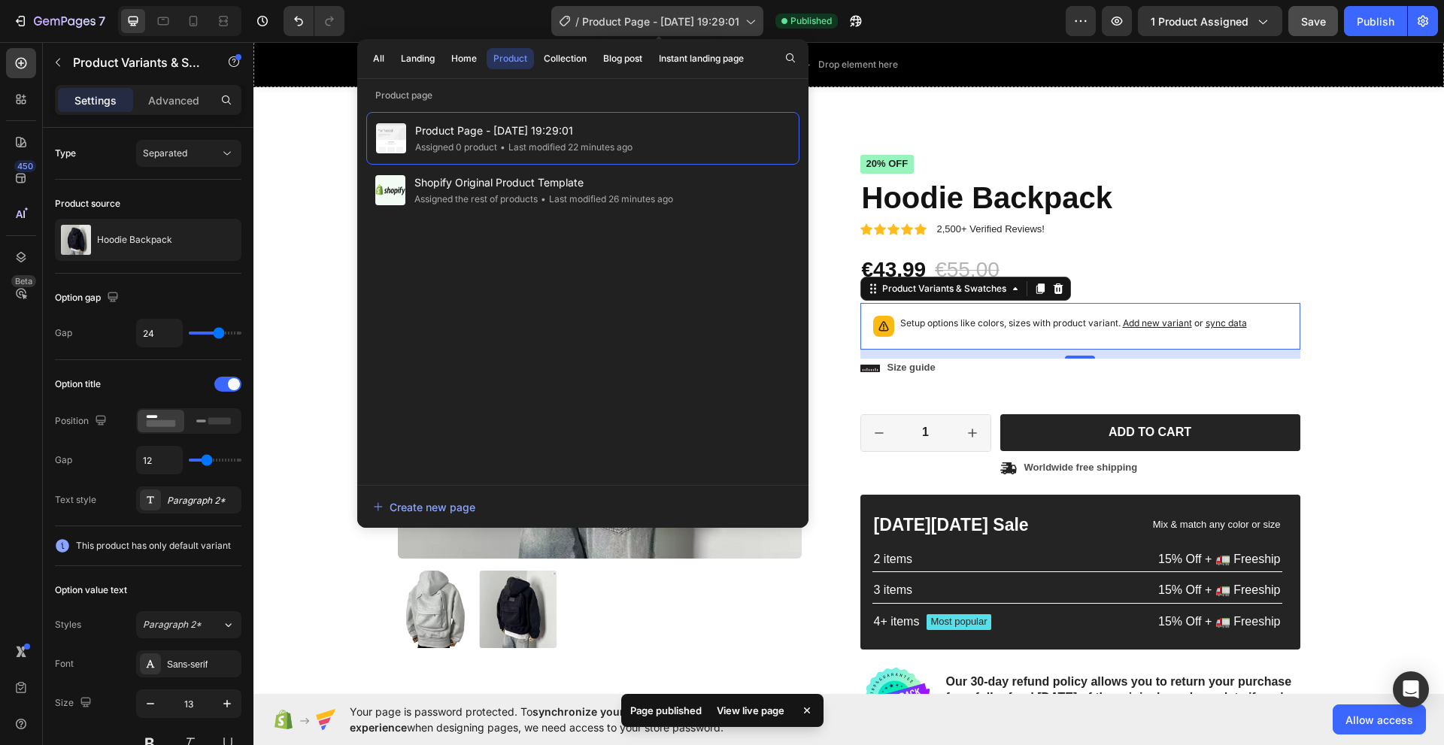
click at [712, 20] on span "Product Page - [DATE] 19:29:01" at bounding box center [660, 22] width 157 height 16
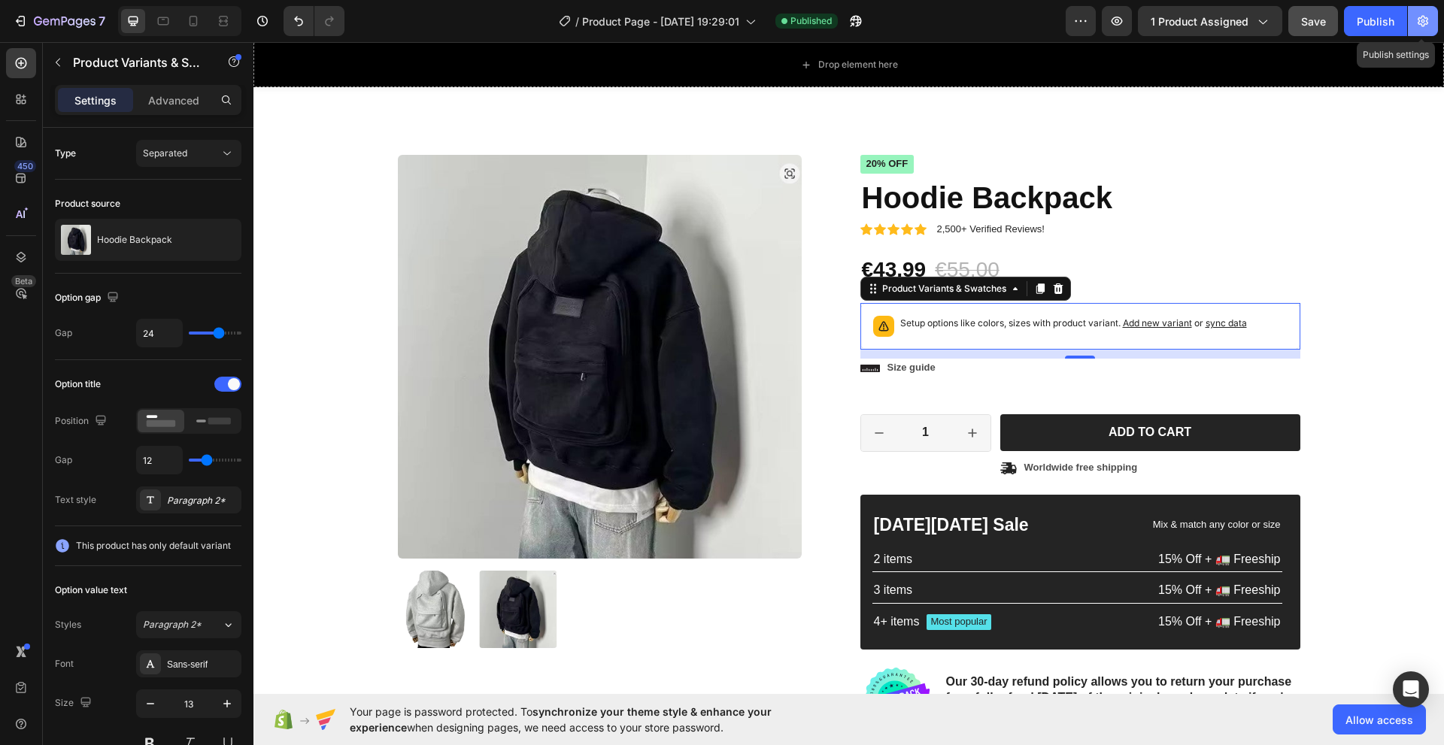
click at [1422, 21] on icon "button" at bounding box center [1423, 21] width 11 height 11
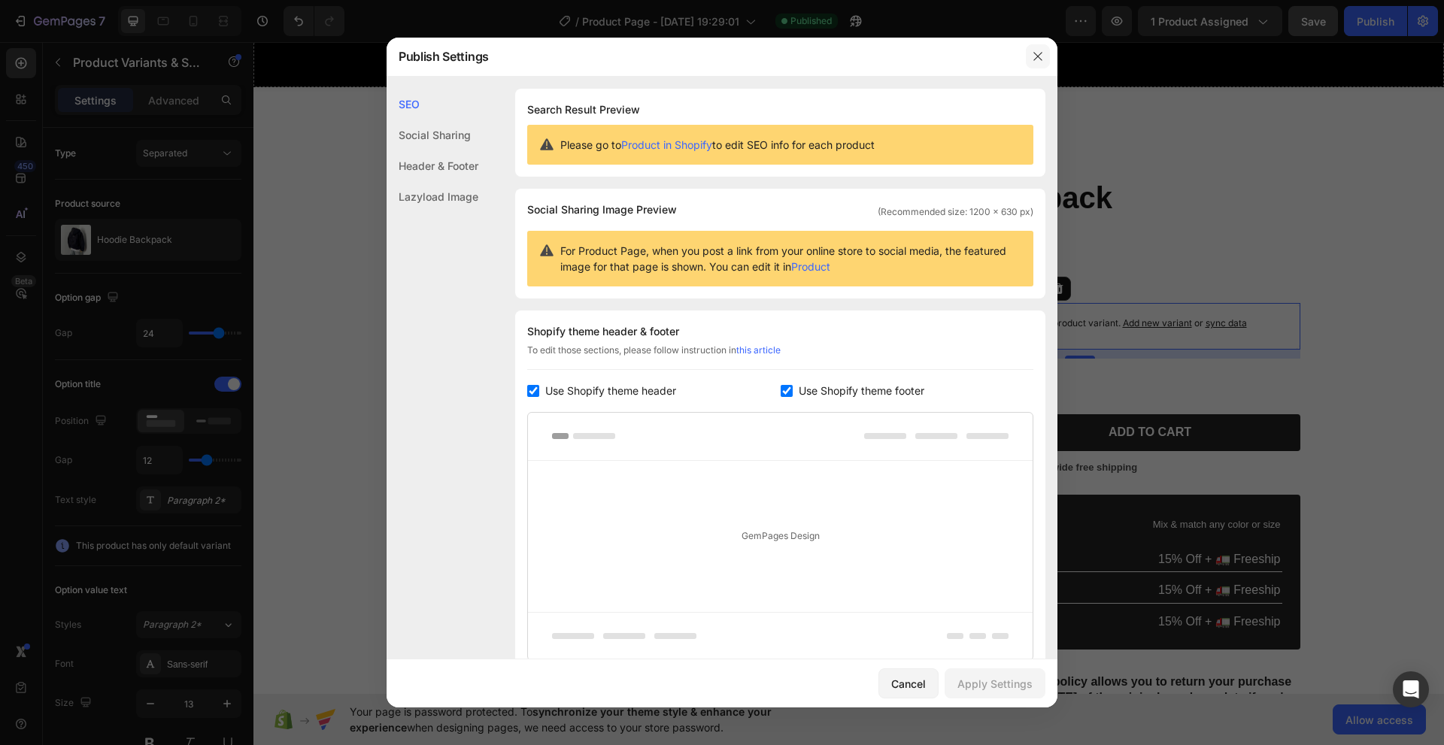
click at [1034, 53] on icon "button" at bounding box center [1038, 56] width 12 height 12
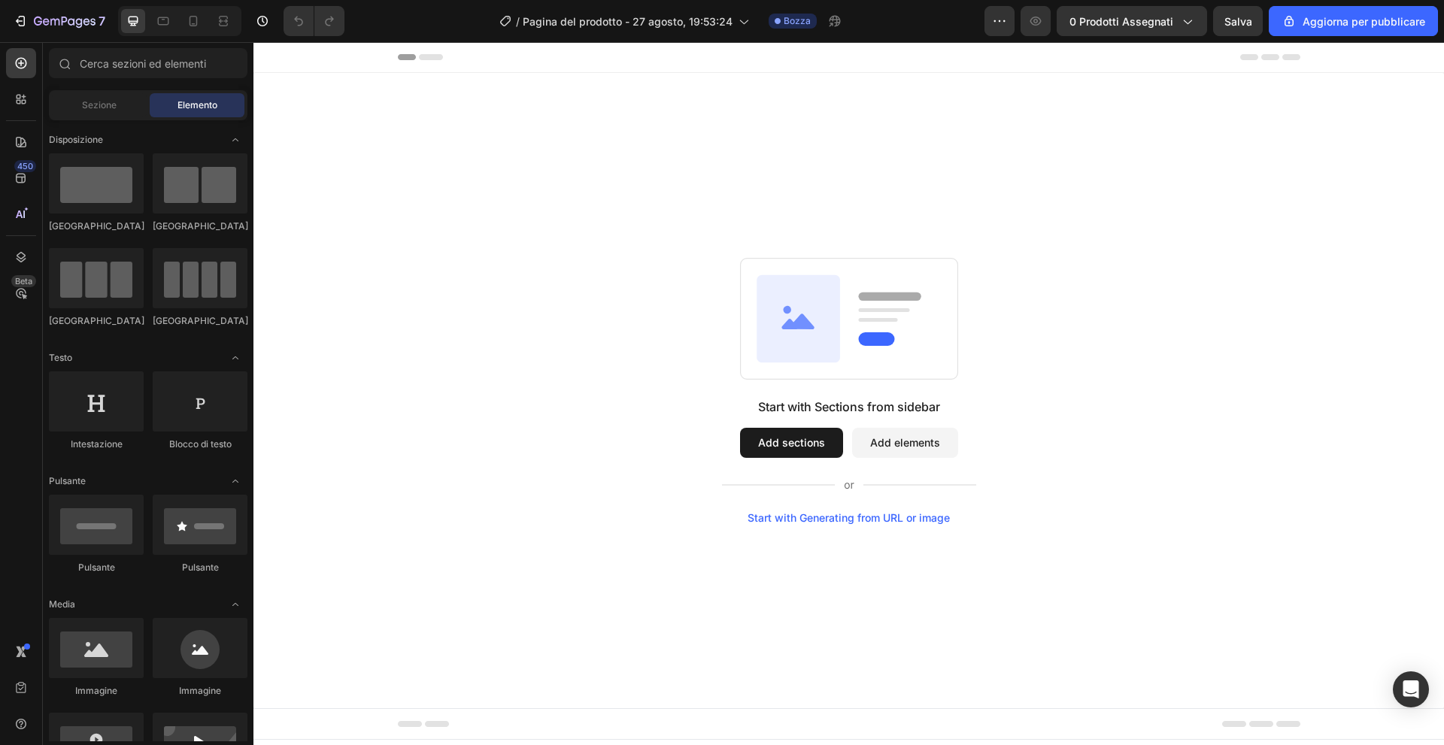
click at [802, 442] on button "Add sections" at bounding box center [791, 443] width 103 height 30
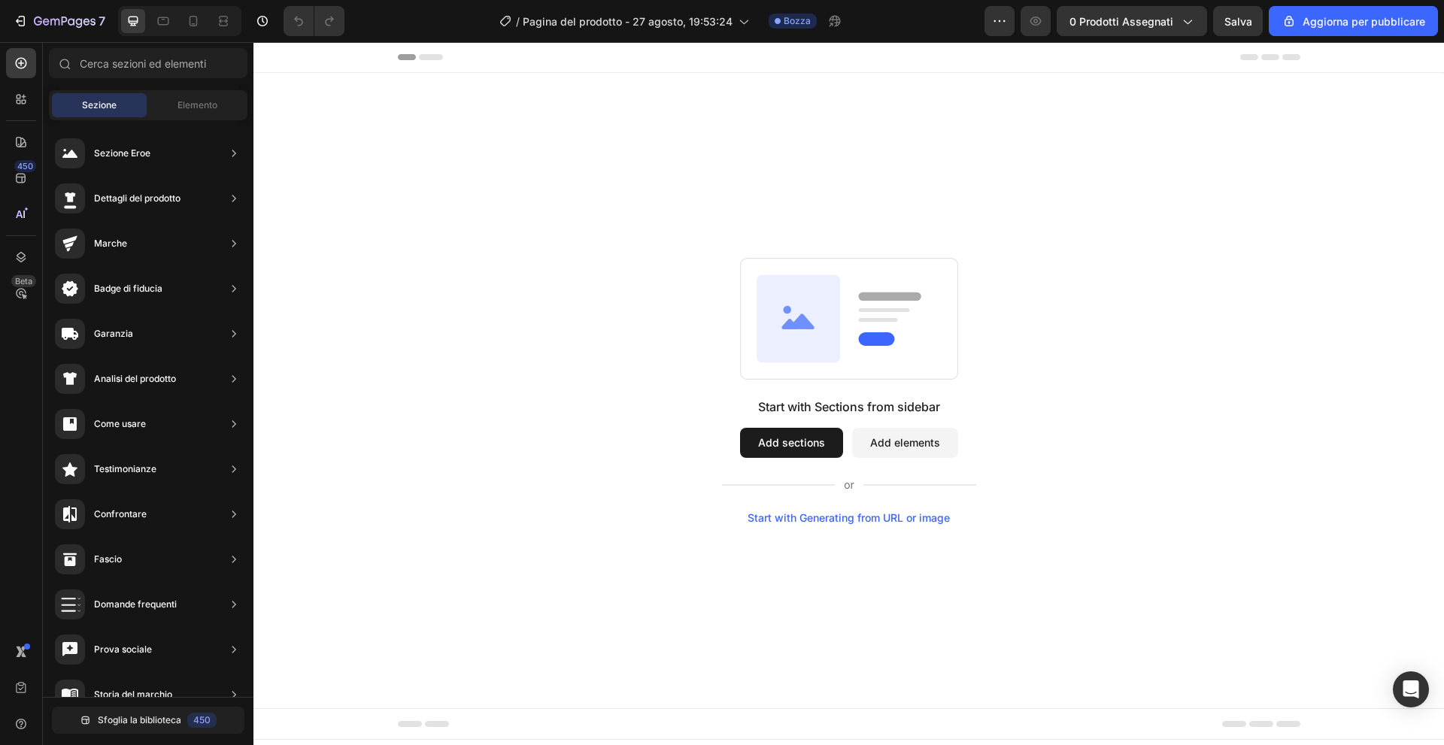
click at [1149, 4] on div "7 / Pagina del prodotto - 27 agosto, 19:53:24 Bozza Anteprima 0 prodotti assegn…" at bounding box center [722, 21] width 1444 height 43
click at [1154, 17] on font "0 prodotti assegnati" at bounding box center [1122, 21] width 104 height 13
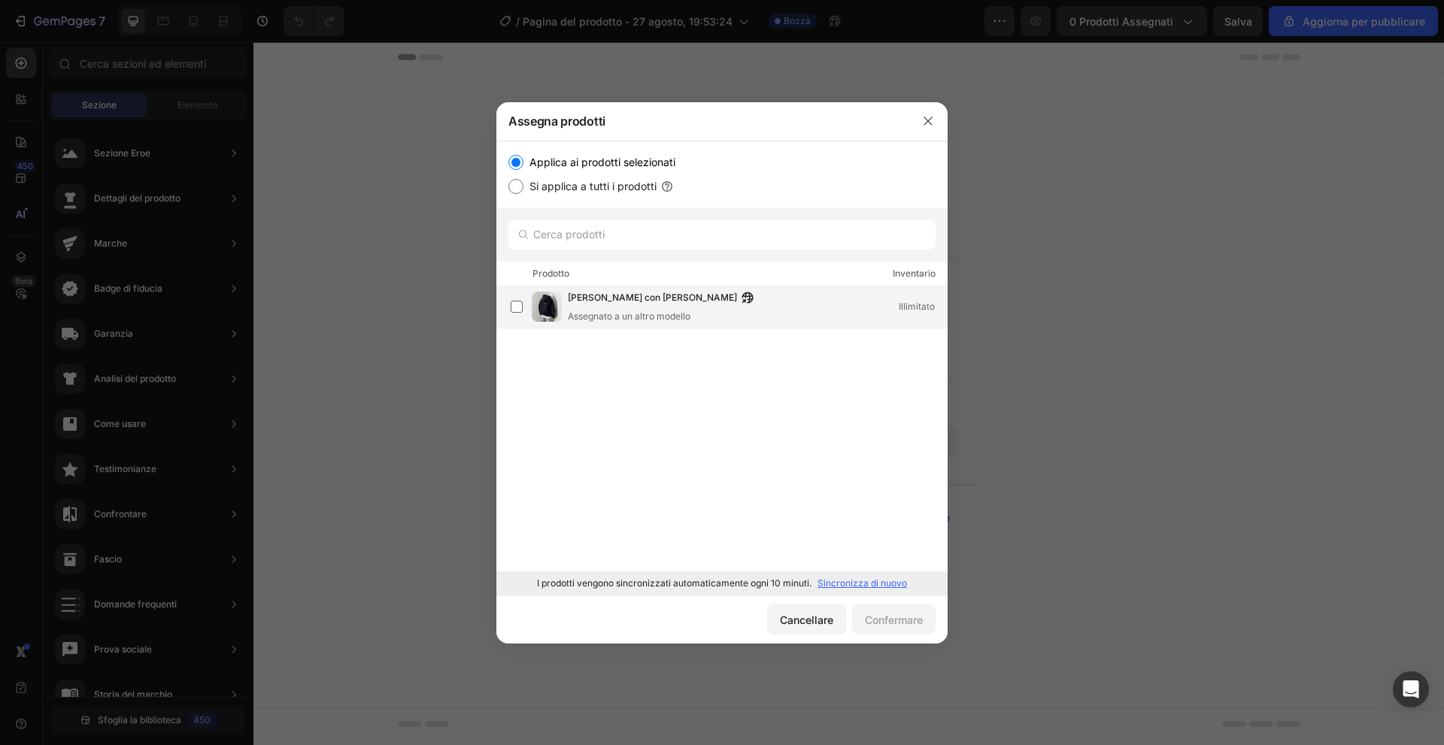
click at [505, 307] on div "Zaino con cappuccio Assegnato a un altro modello Illimitato" at bounding box center [721, 308] width 451 height 42
click at [900, 619] on font "Confermare" at bounding box center [894, 620] width 58 height 13
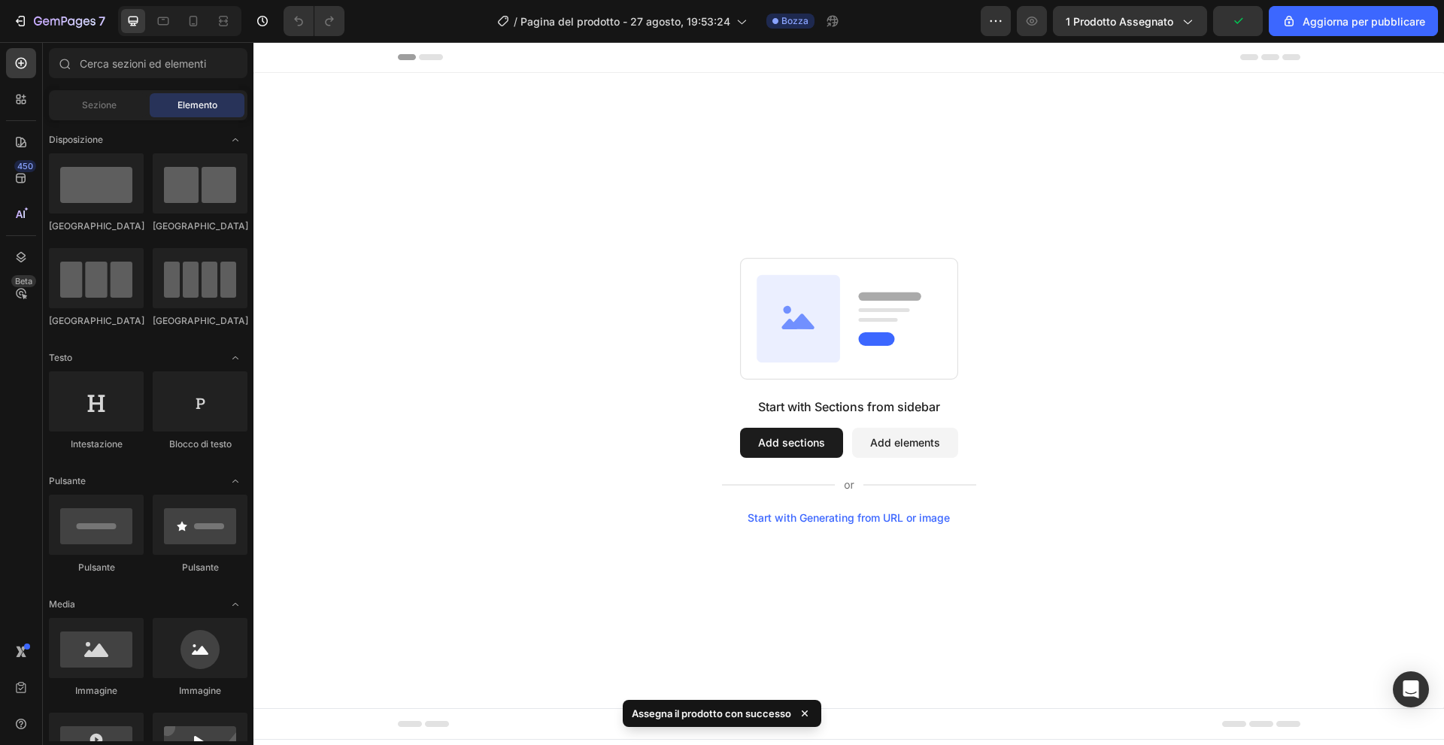
click at [918, 441] on button "Add elements" at bounding box center [905, 443] width 106 height 30
click at [102, 108] on font "Sezione" at bounding box center [99, 104] width 35 height 11
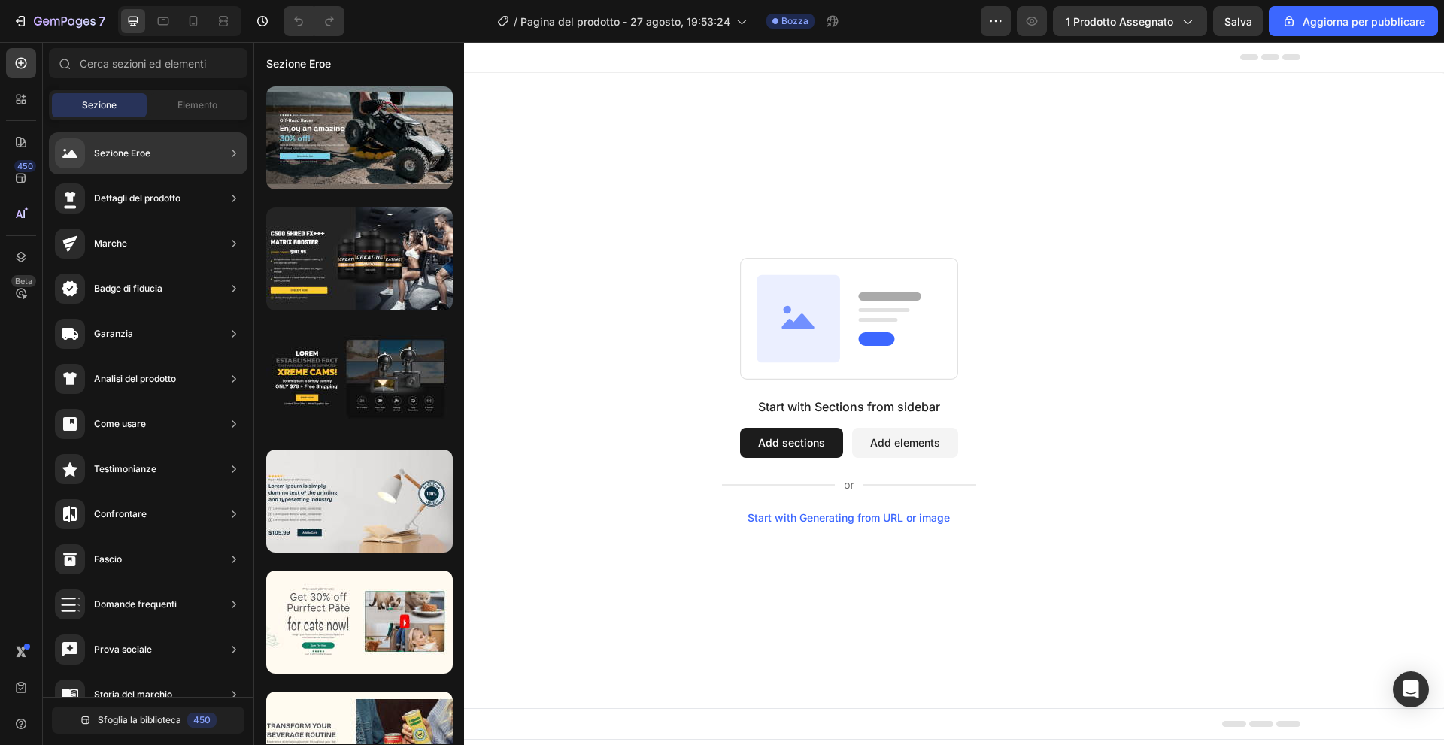
click at [159, 199] on font "Dettagli del prodotto" at bounding box center [137, 198] width 86 height 11
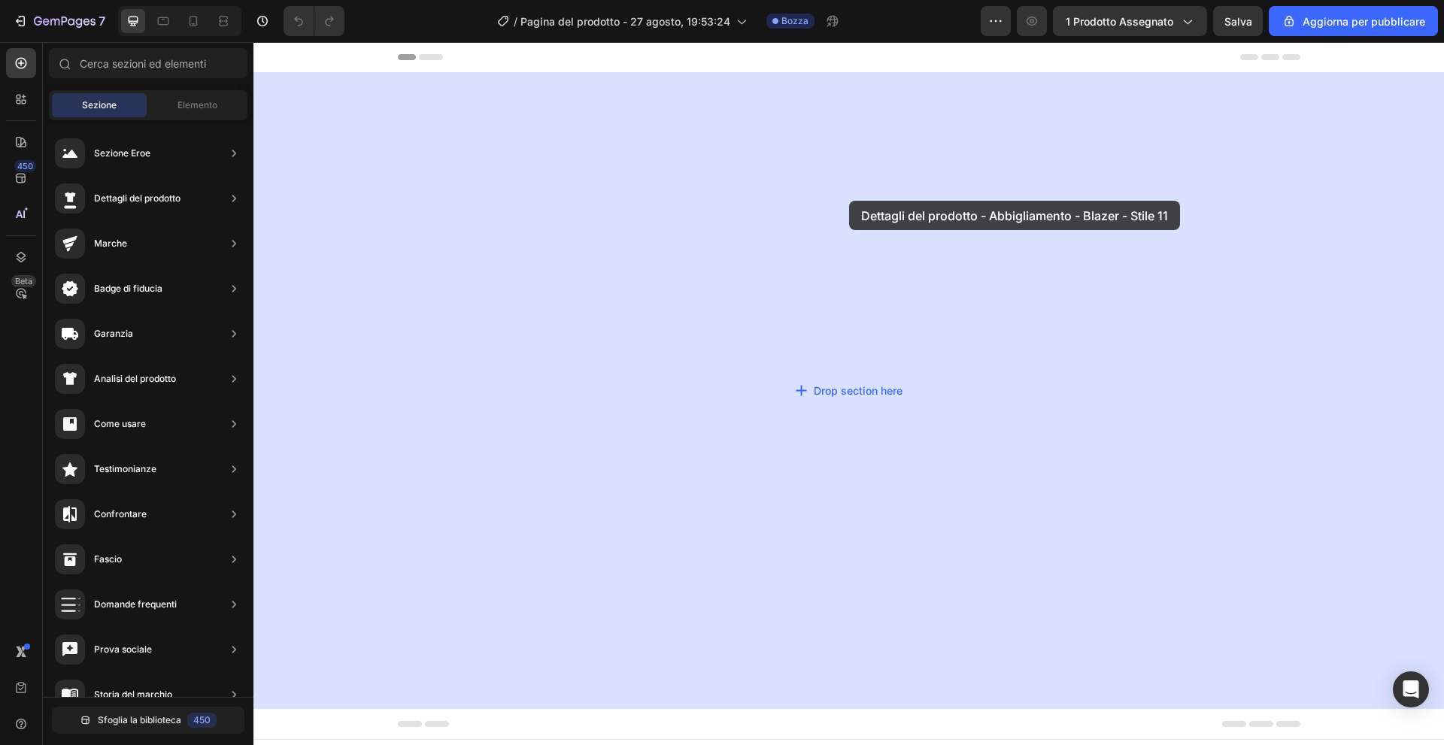
drag, startPoint x: 612, startPoint y: 308, endPoint x: 847, endPoint y: 200, distance: 258.8
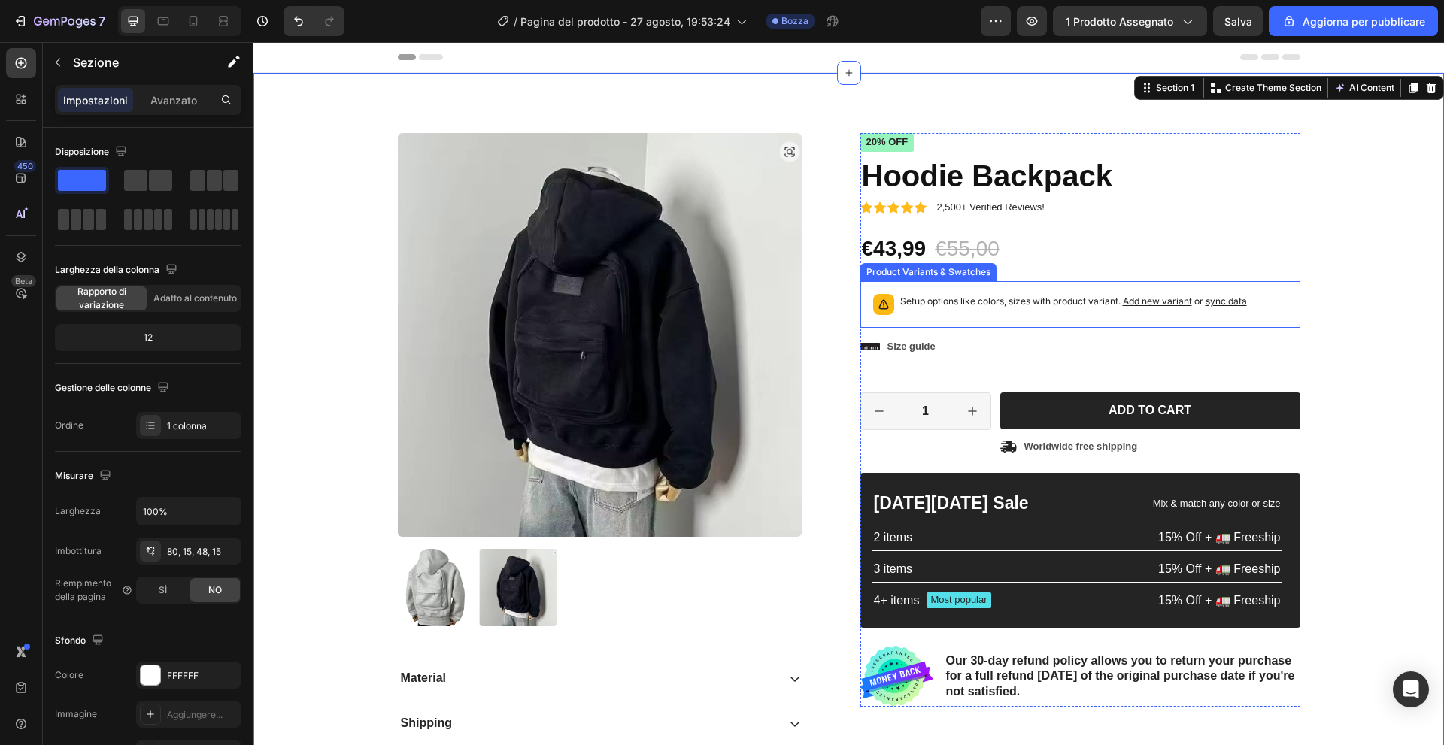
click at [1152, 304] on span "Add new variant" at bounding box center [1157, 301] width 69 height 11
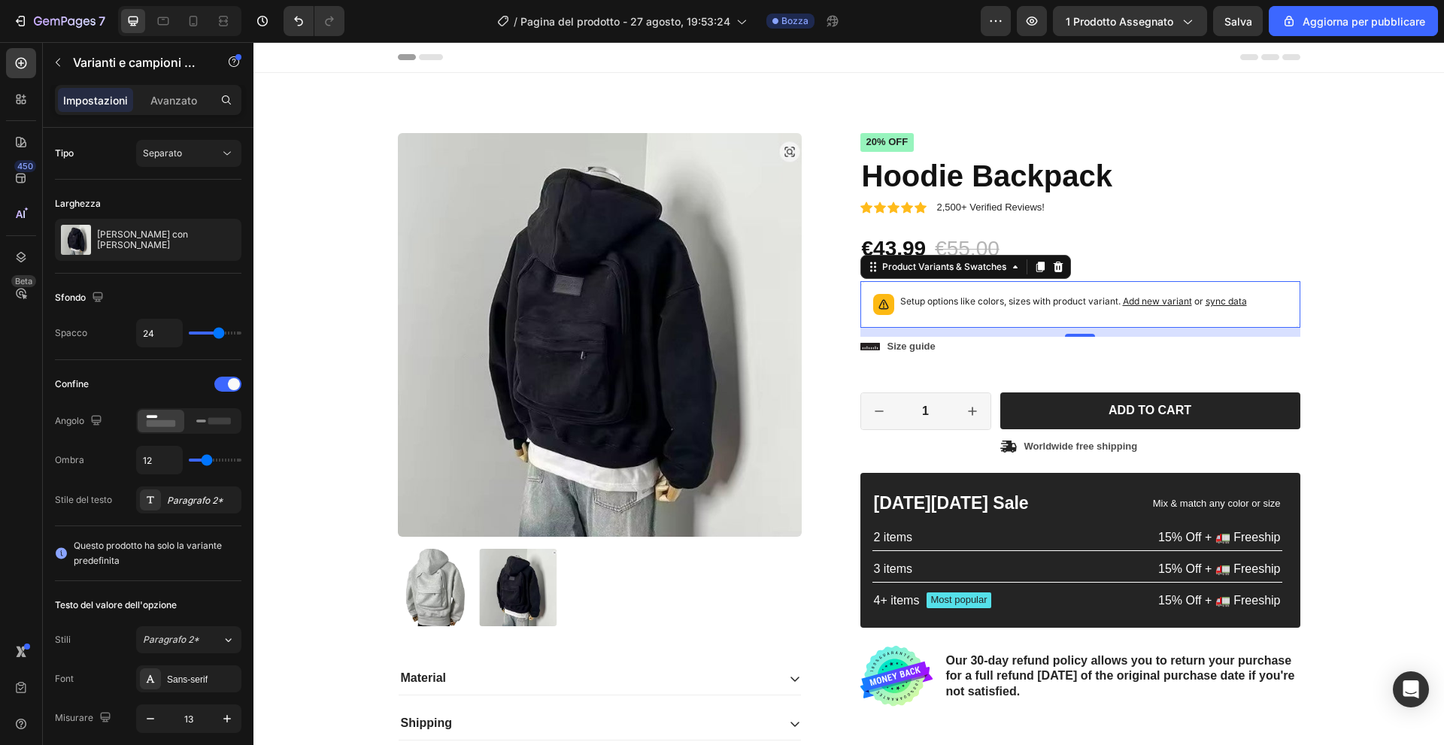
click at [1368, 208] on div "Product Images Material Shipping Care instruction Accordion Icon Icon Icon Icon…" at bounding box center [849, 471] width 1168 height 677
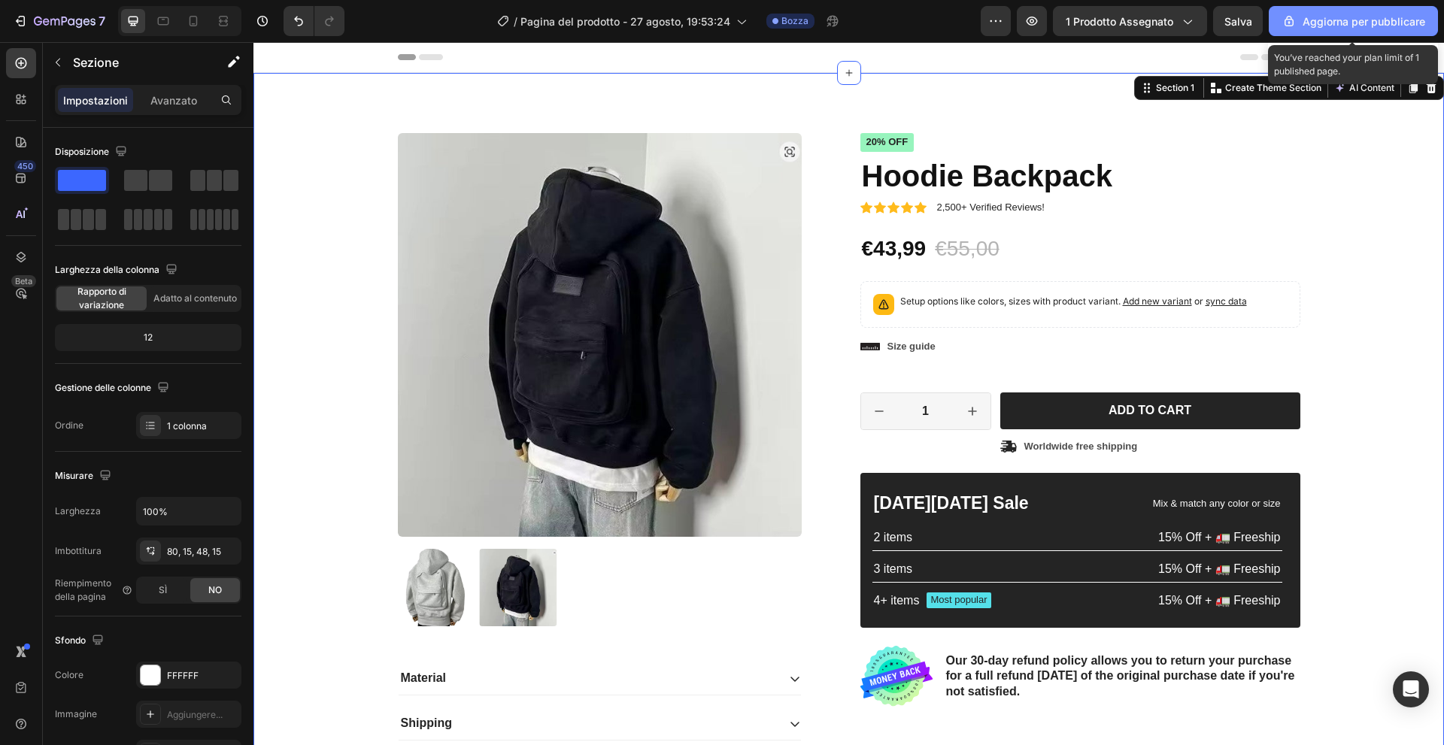
click at [1337, 21] on font "Aggiorna per pubblicare" at bounding box center [1364, 21] width 123 height 13
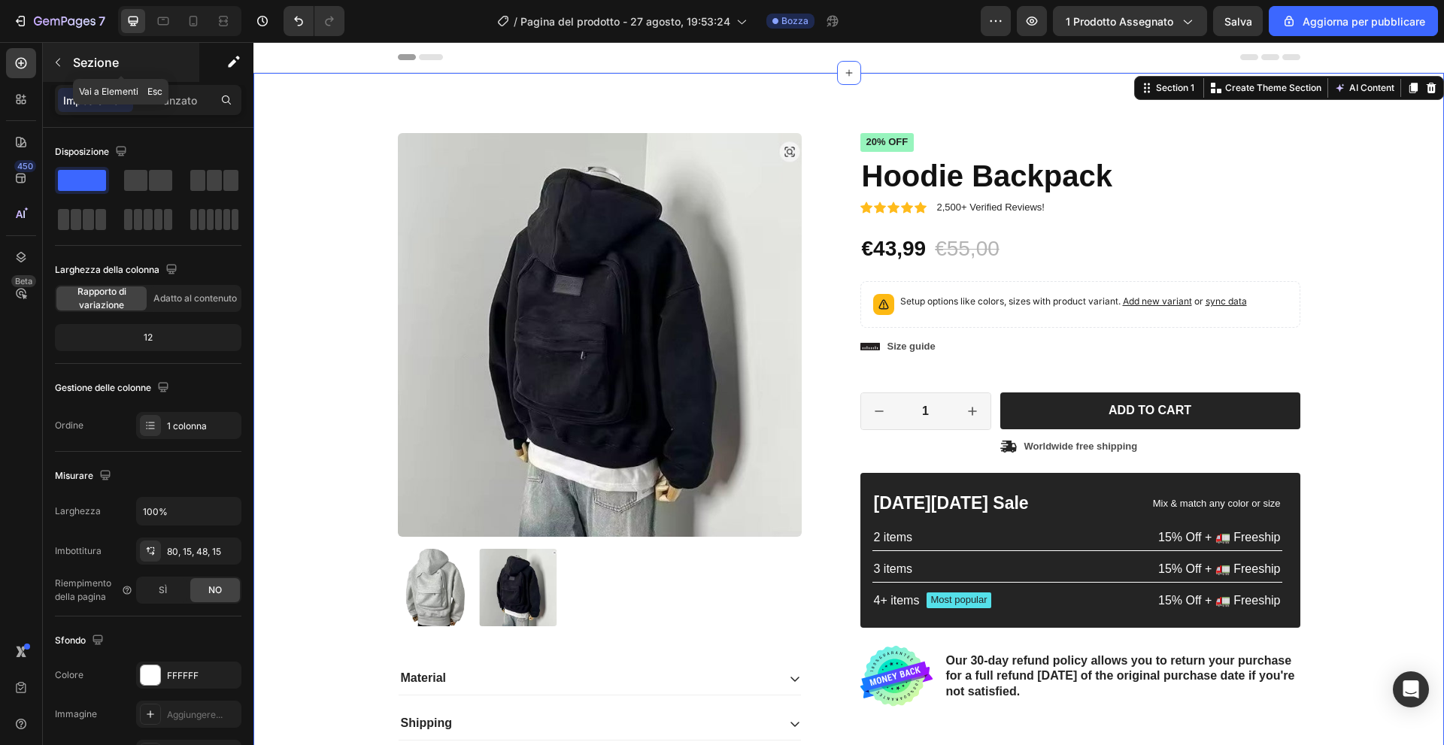
click at [63, 59] on icon "button" at bounding box center [58, 62] width 12 height 12
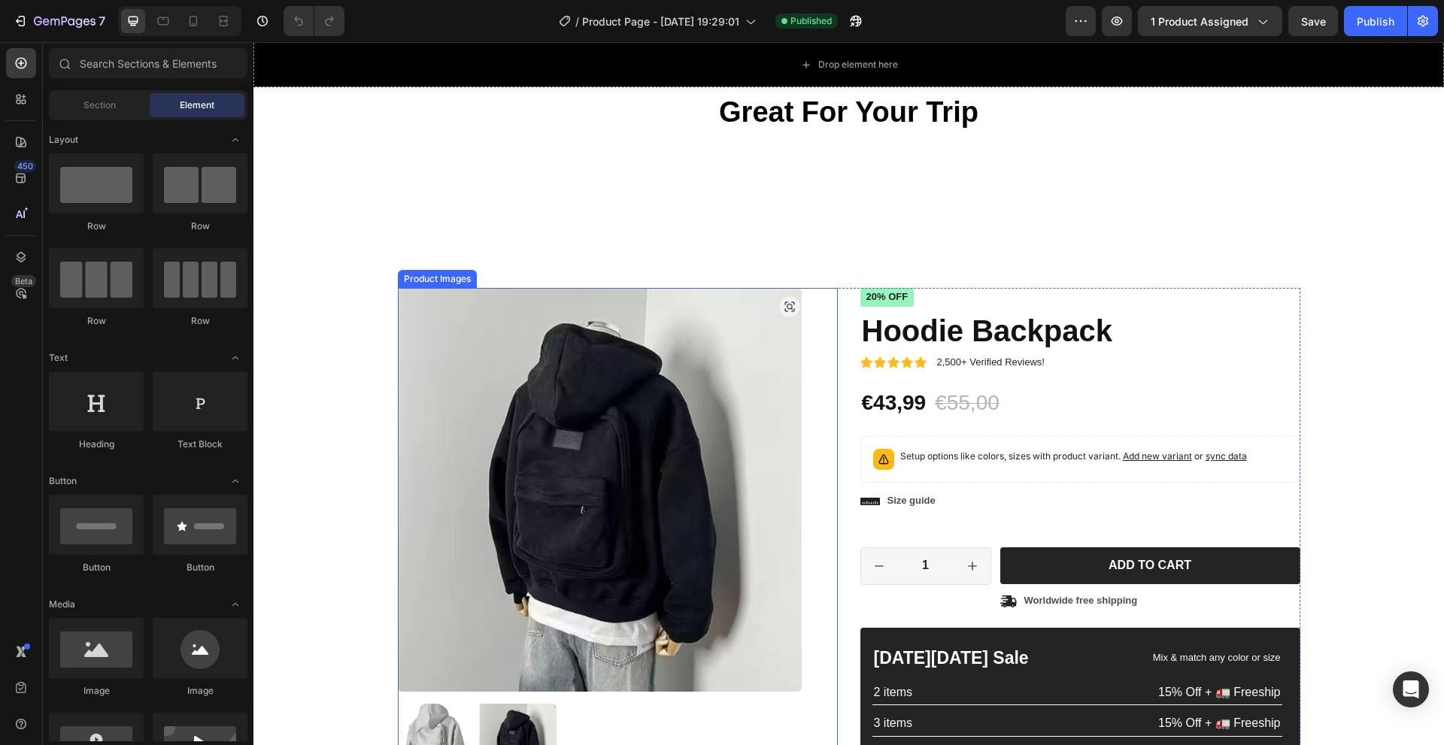
scroll to position [150, 0]
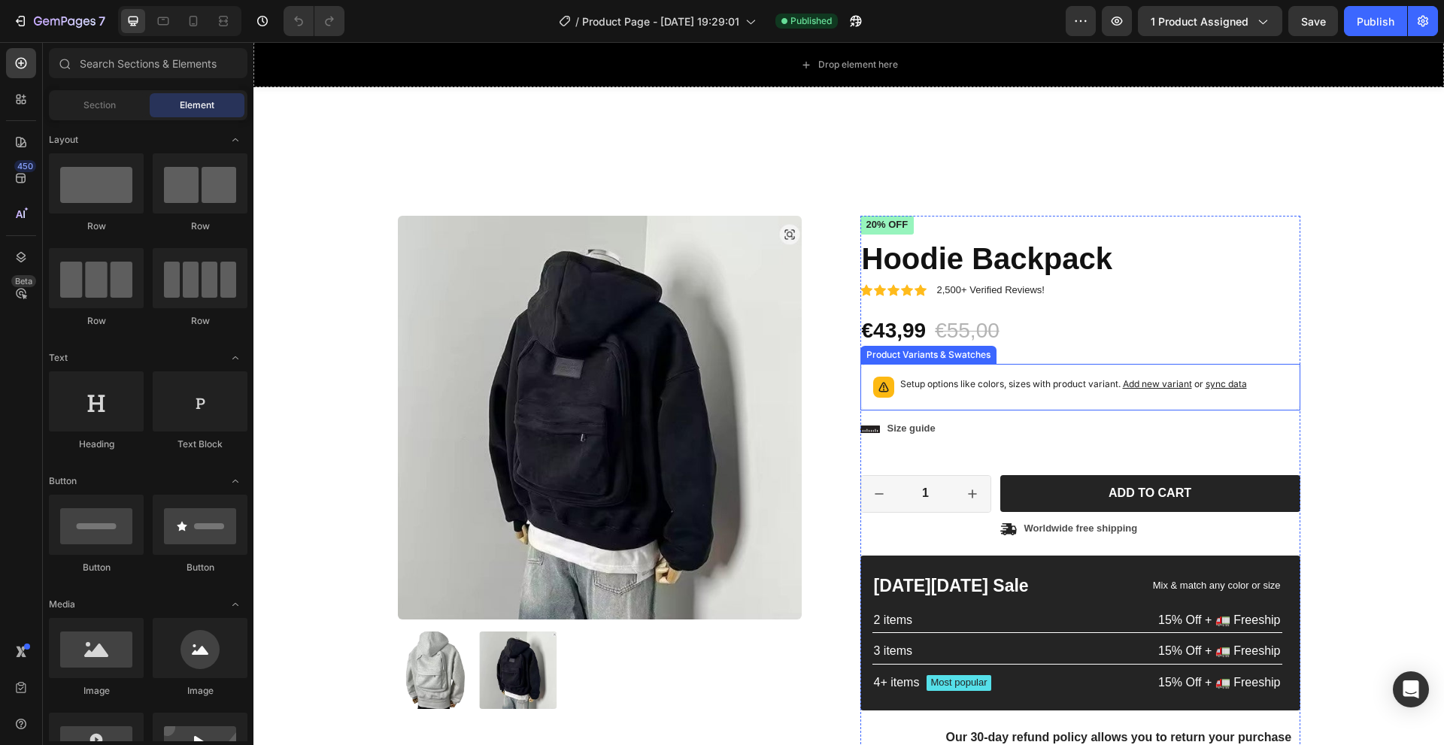
click at [1225, 389] on span "sync data" at bounding box center [1226, 383] width 41 height 11
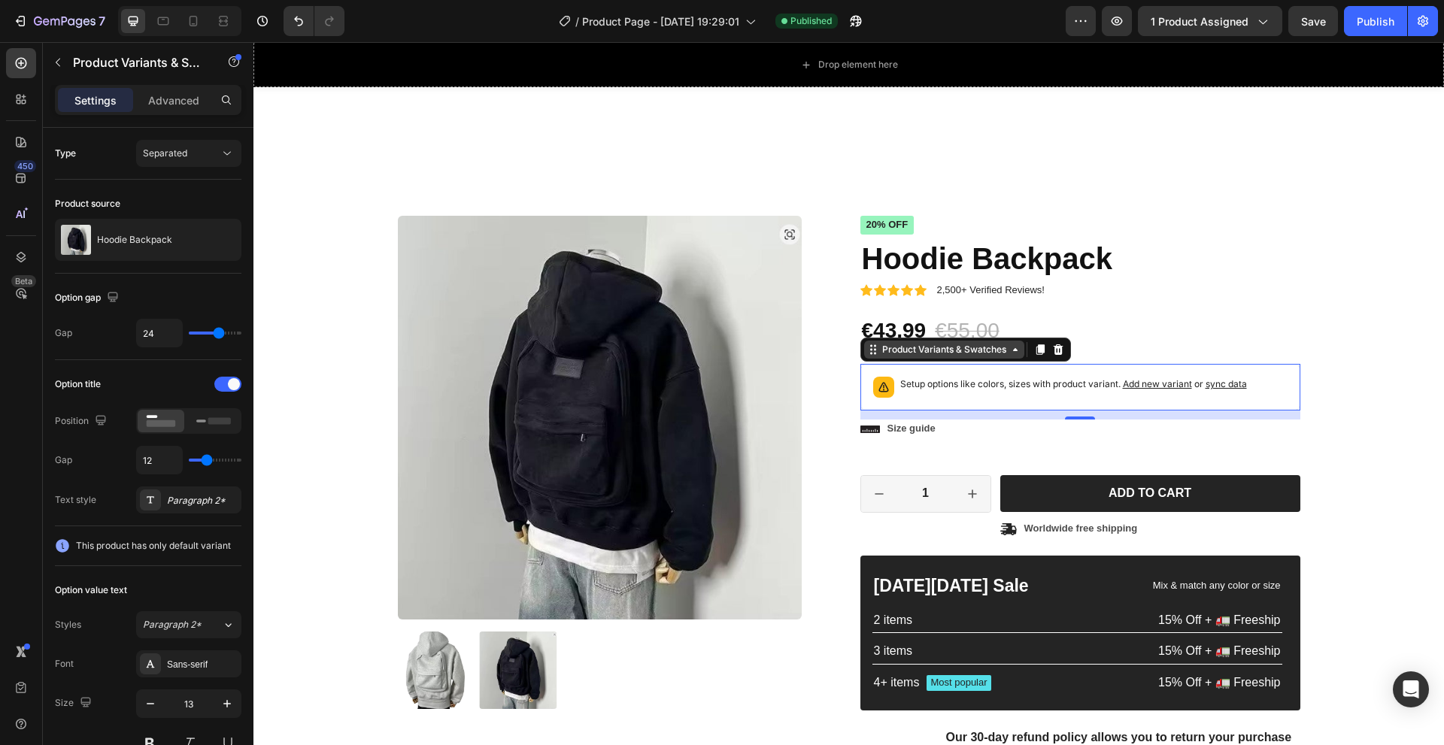
click at [988, 351] on div "Product Variants & Swatches" at bounding box center [944, 350] width 130 height 14
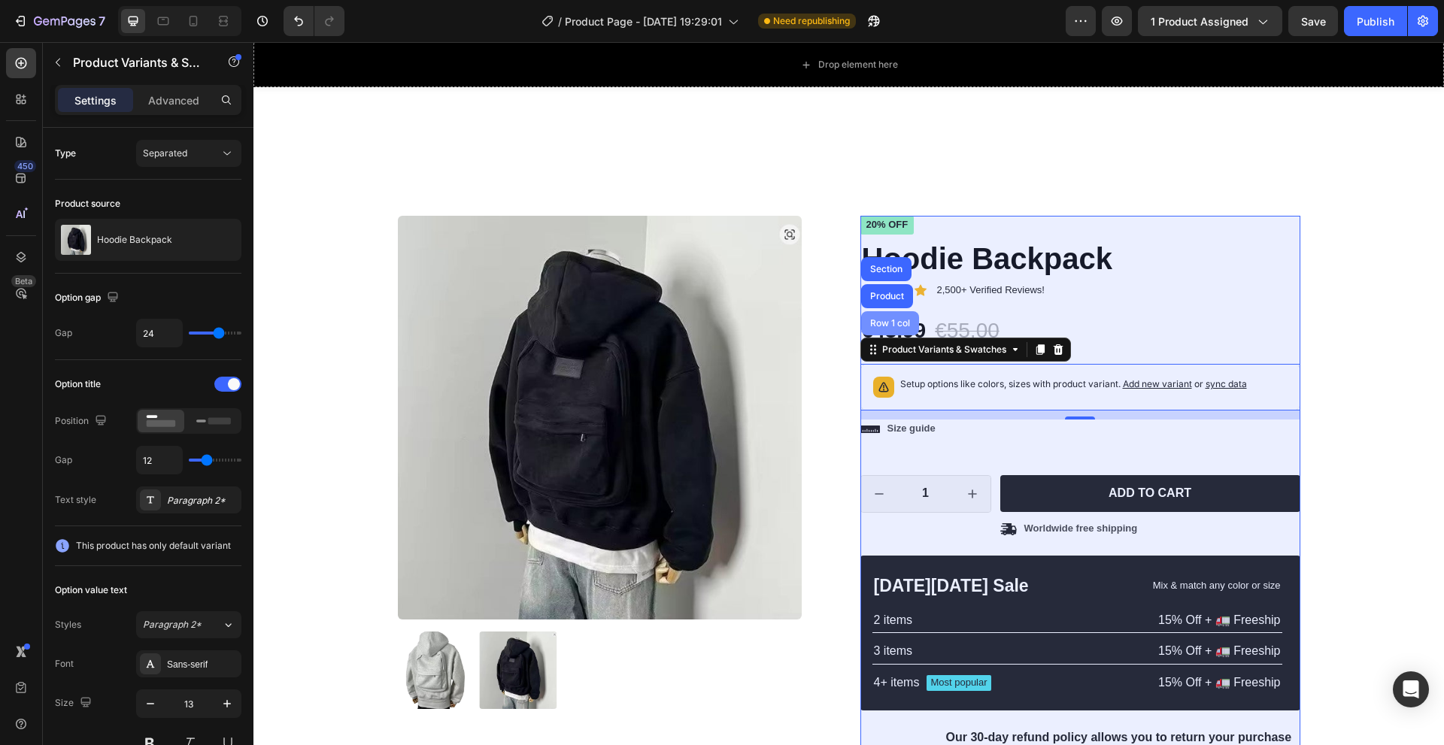
click at [873, 326] on div "Row 1 col" at bounding box center [890, 323] width 46 height 9
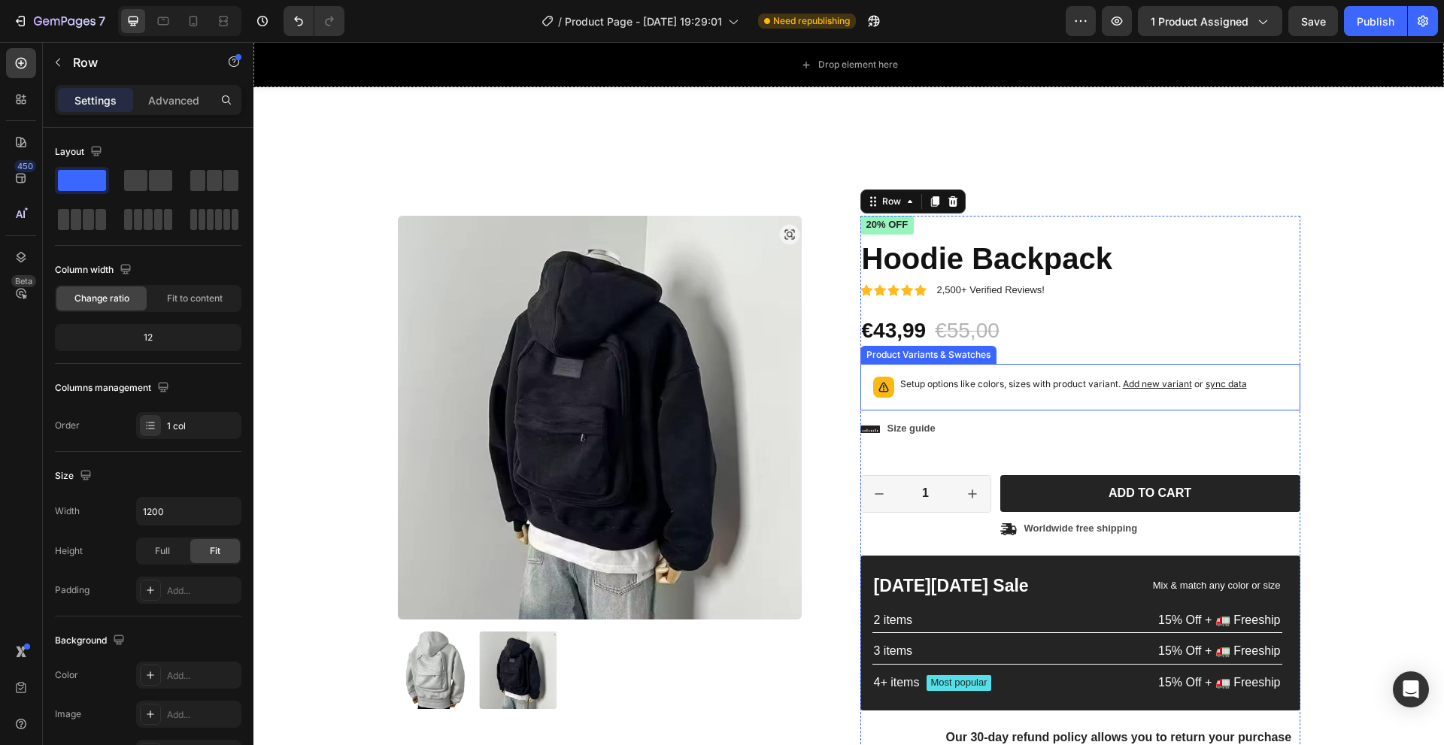
click at [879, 387] on icon at bounding box center [883, 387] width 15 height 15
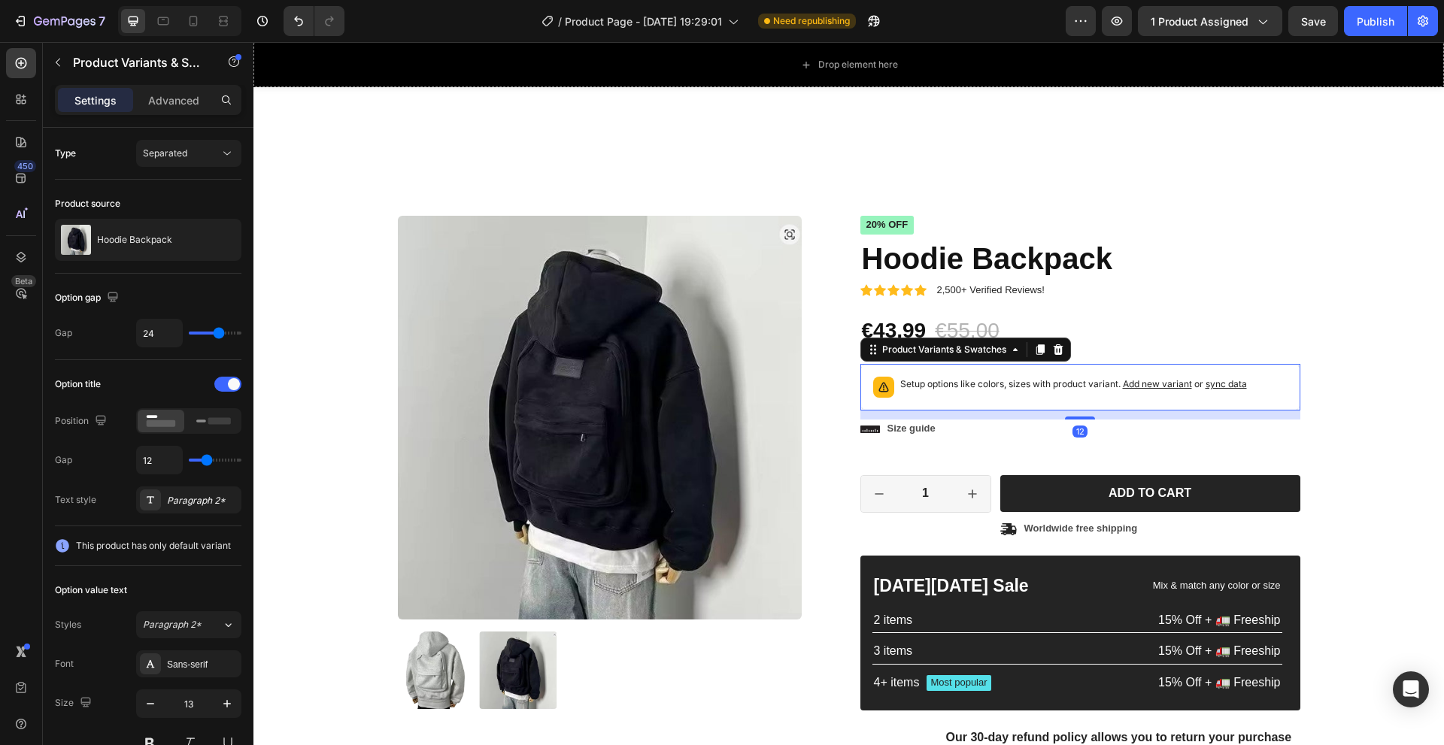
click at [883, 387] on icon at bounding box center [884, 387] width 2 height 4
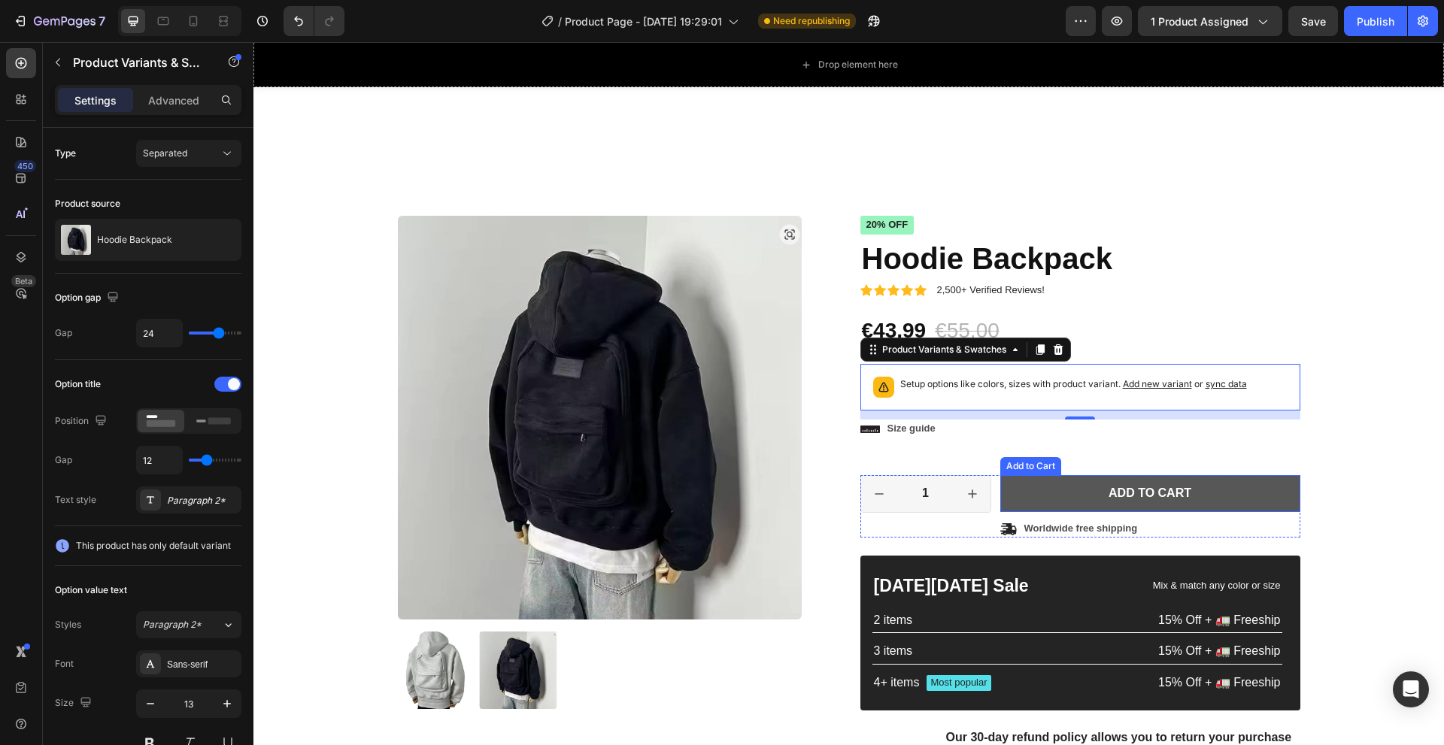
drag, startPoint x: 1055, startPoint y: 417, endPoint x: 1064, endPoint y: 511, distance: 95.3
click at [1064, 511] on div "Icon Icon Icon Icon Icon Icon List 2,500+ Verified Reviews! Text Block Row 20% …" at bounding box center [1080, 497] width 440 height 563
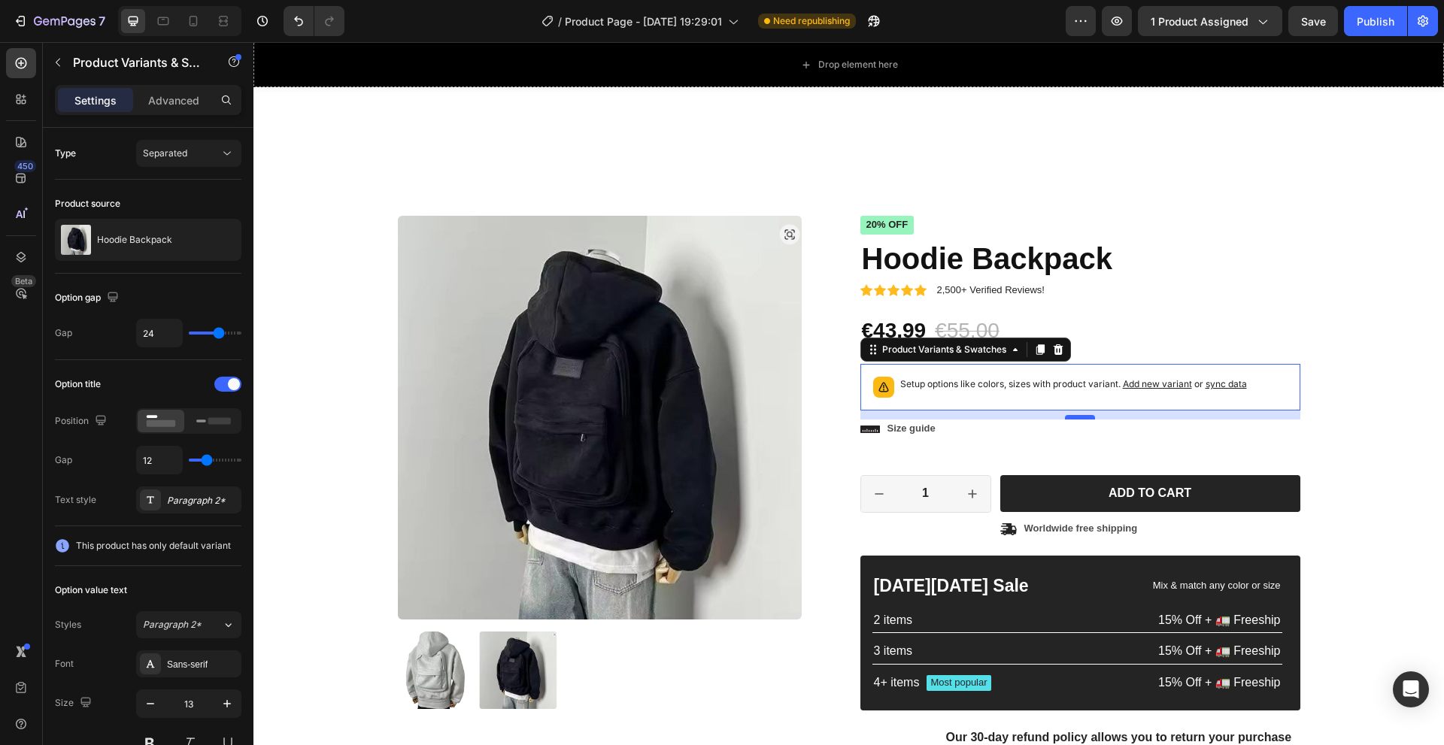
click at [1068, 416] on div at bounding box center [1080, 417] width 30 height 5
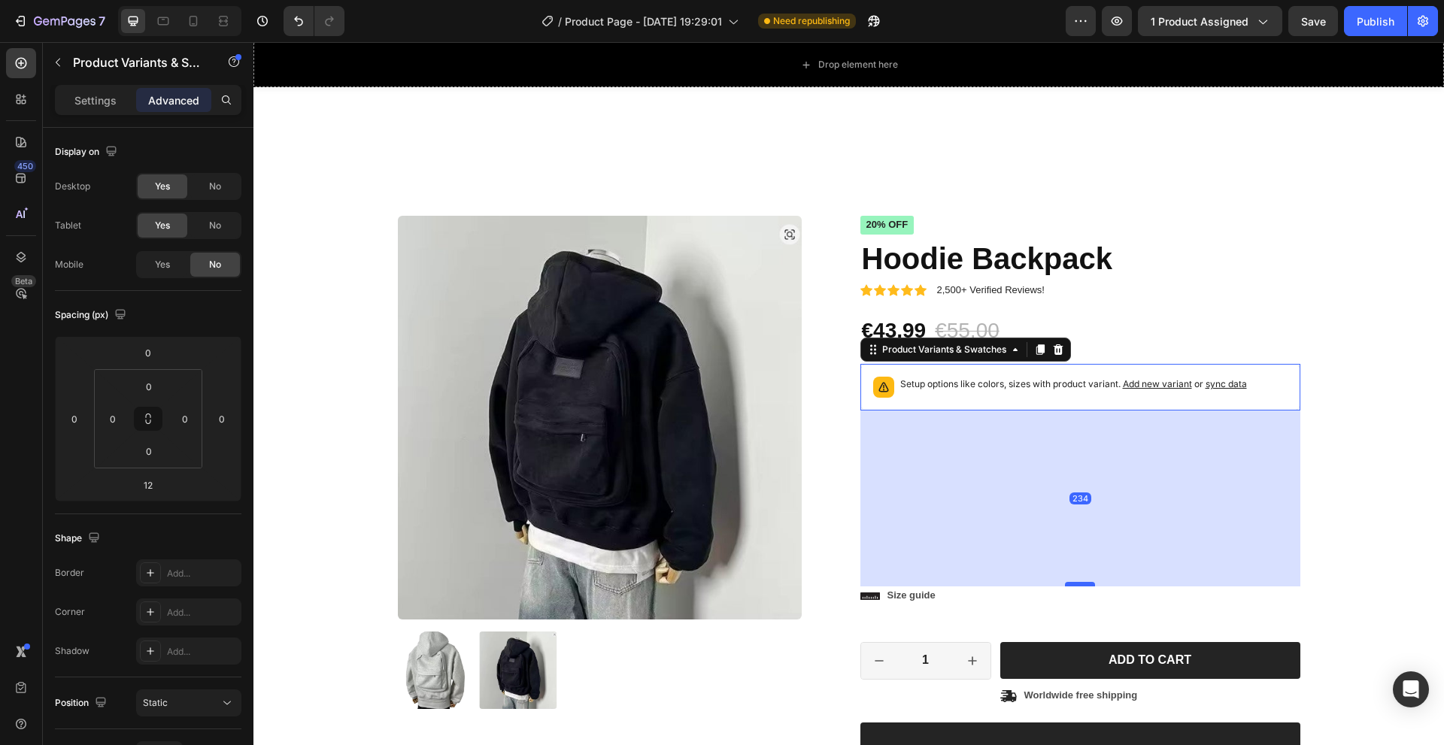
drag, startPoint x: 1068, startPoint y: 416, endPoint x: 1065, endPoint y: 583, distance: 167.0
click at [1065, 583] on div at bounding box center [1080, 584] width 30 height 5
type input "234"
click at [1341, 508] on div "Product Images Material Shipping Care instruction Accordion Icon Icon Icon Icon…" at bounding box center [849, 587] width 1168 height 742
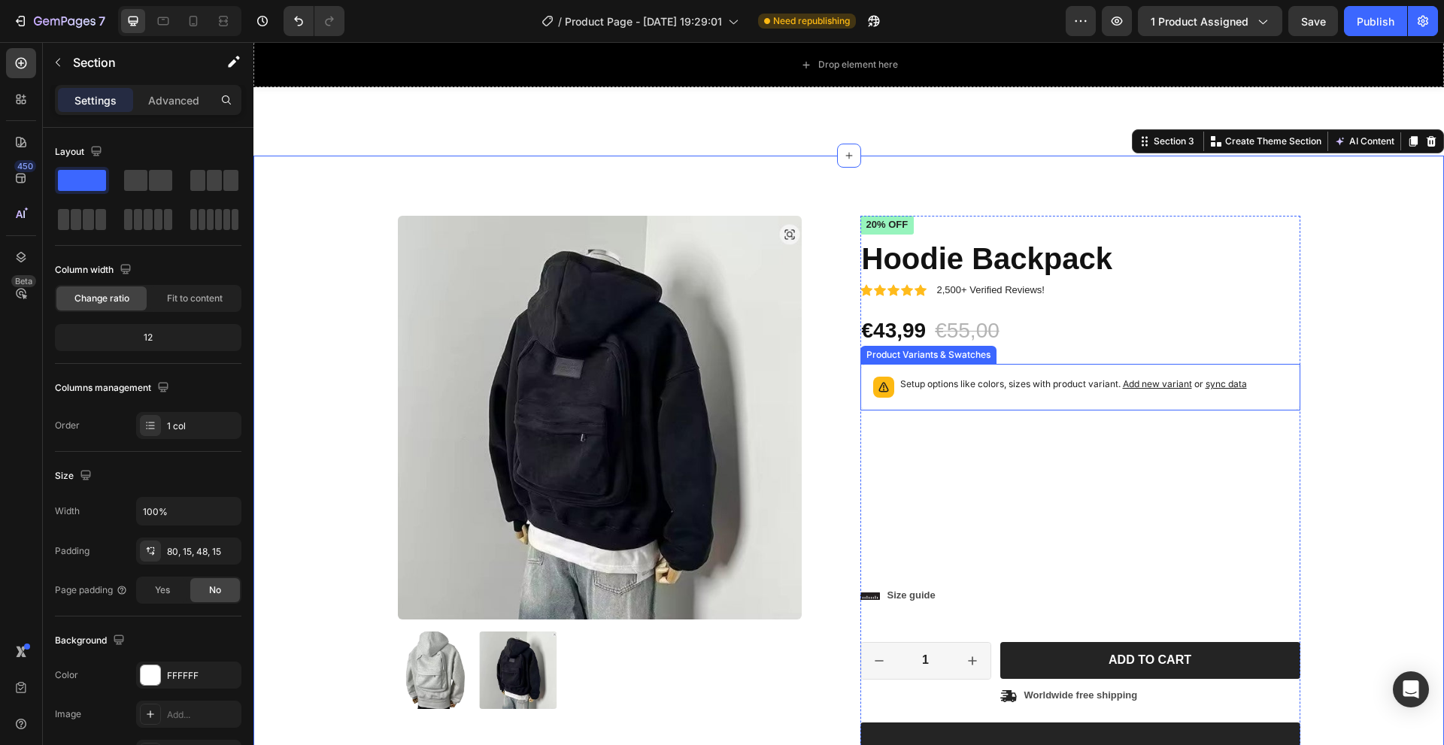
click at [1001, 402] on div "Setup options like colors, sizes with product variant. Add new variant or sync …" at bounding box center [1080, 387] width 426 height 33
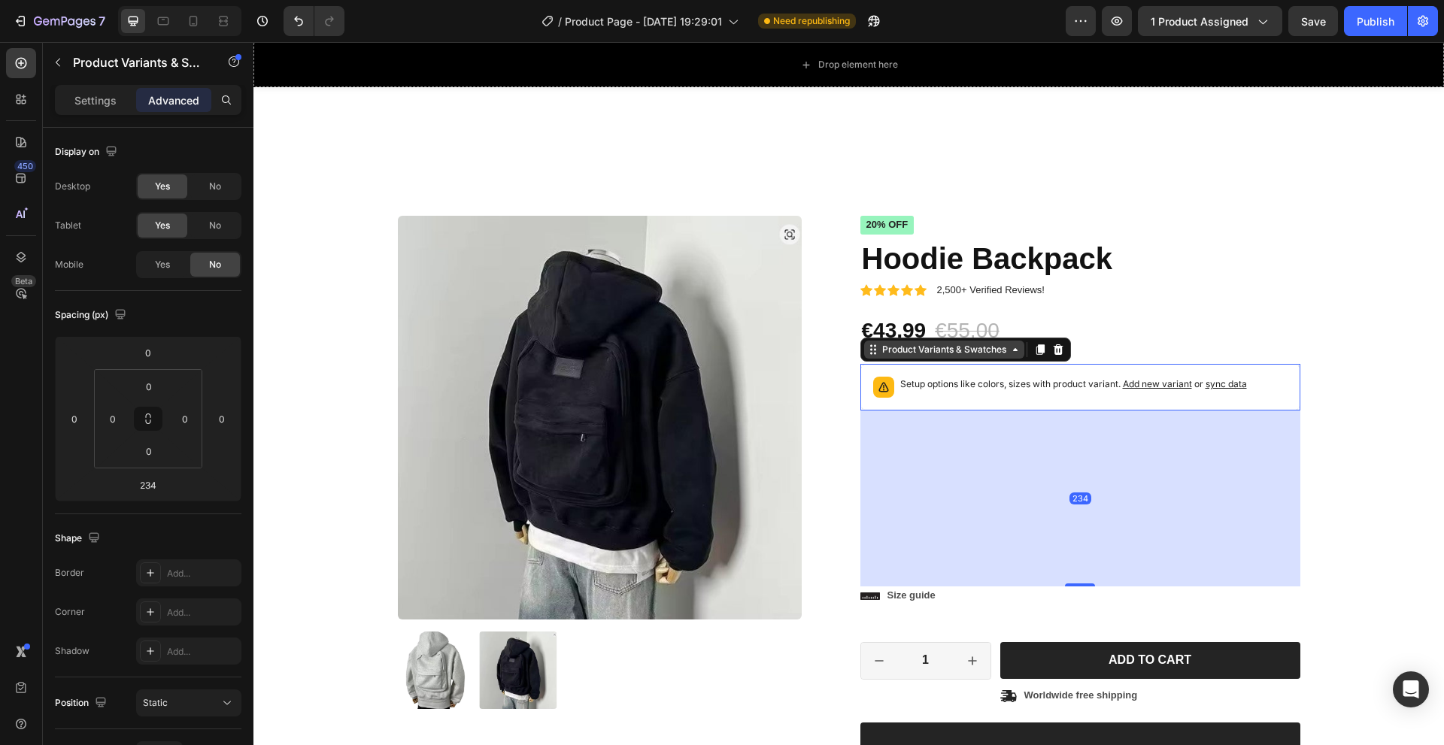
click at [888, 349] on div "Product Variants & Swatches" at bounding box center [944, 350] width 130 height 14
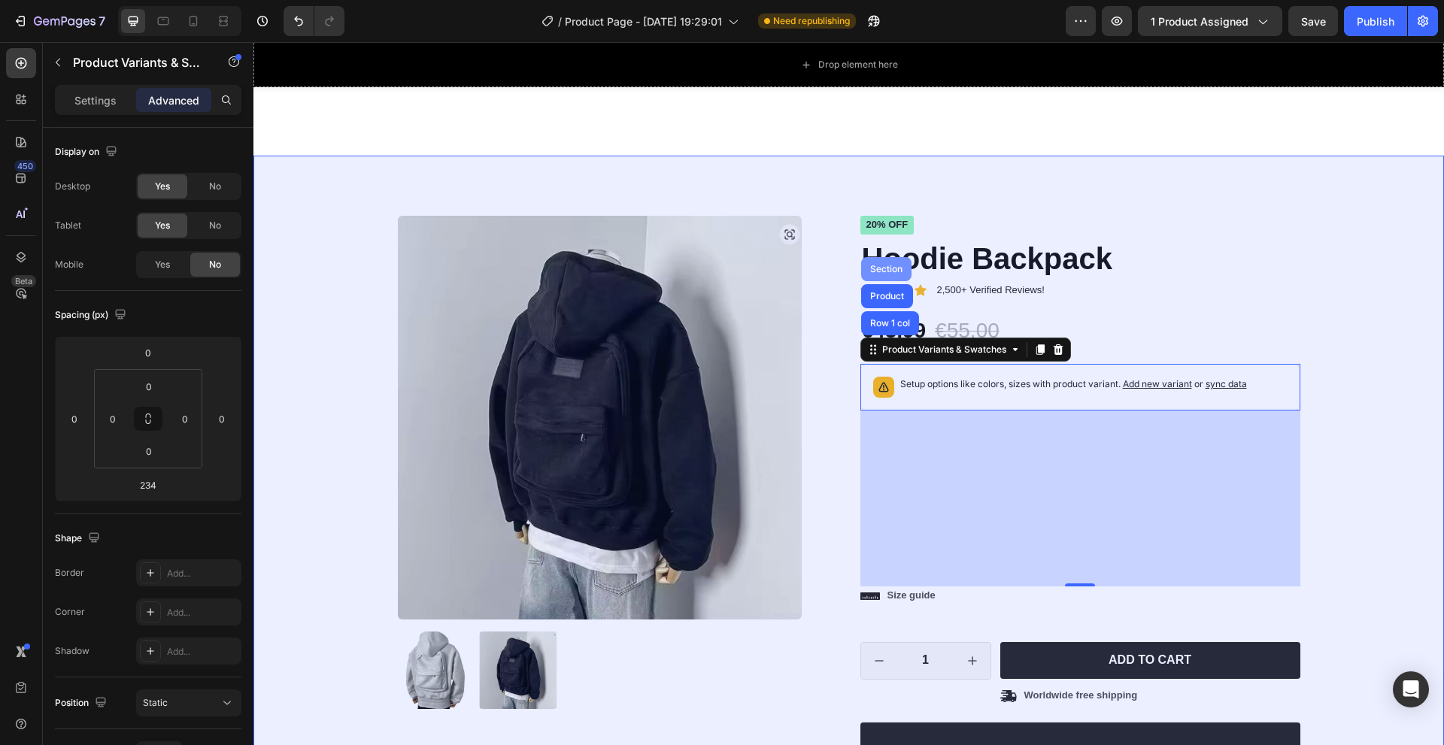
click at [882, 271] on div "Section" at bounding box center [886, 269] width 38 height 9
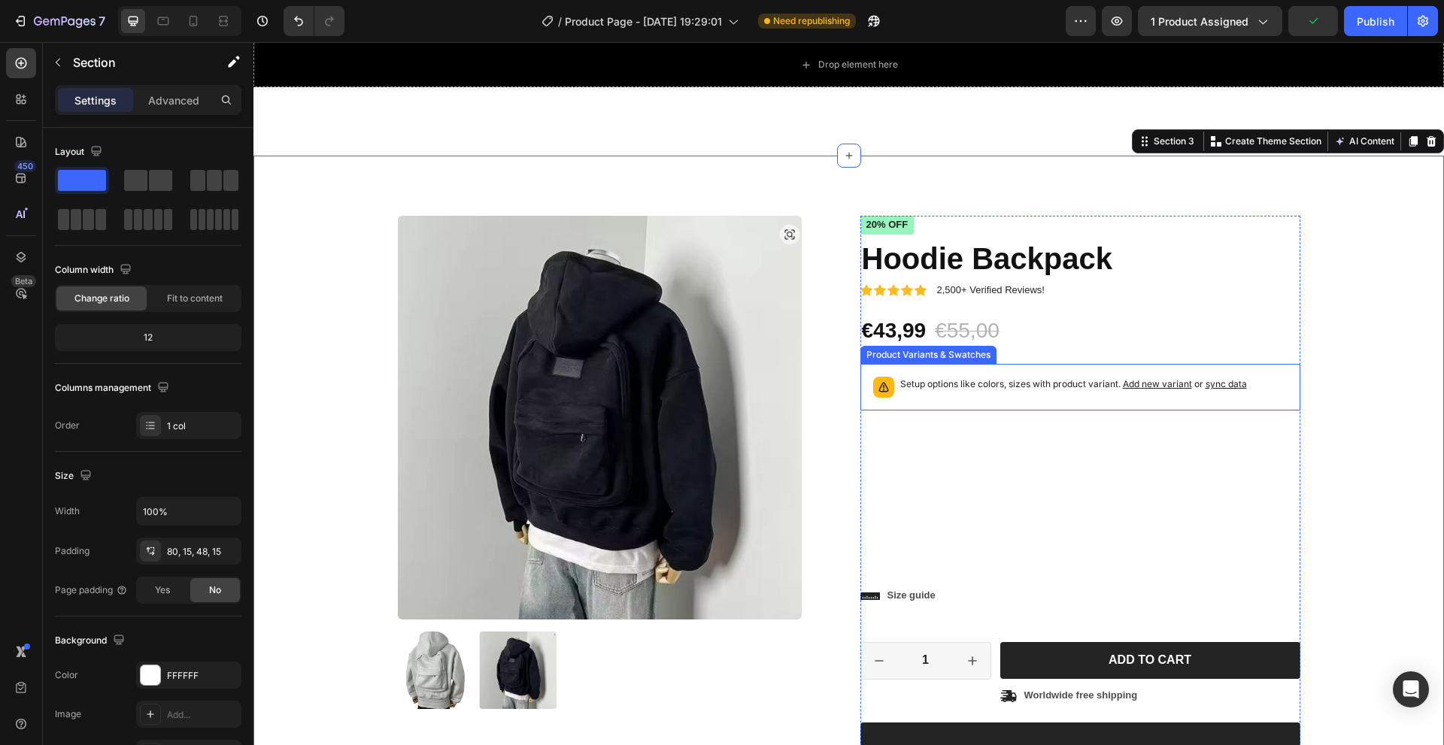
click at [885, 398] on div "Setup options like colors, sizes with product variant. Add new variant or sync …" at bounding box center [1080, 387] width 426 height 33
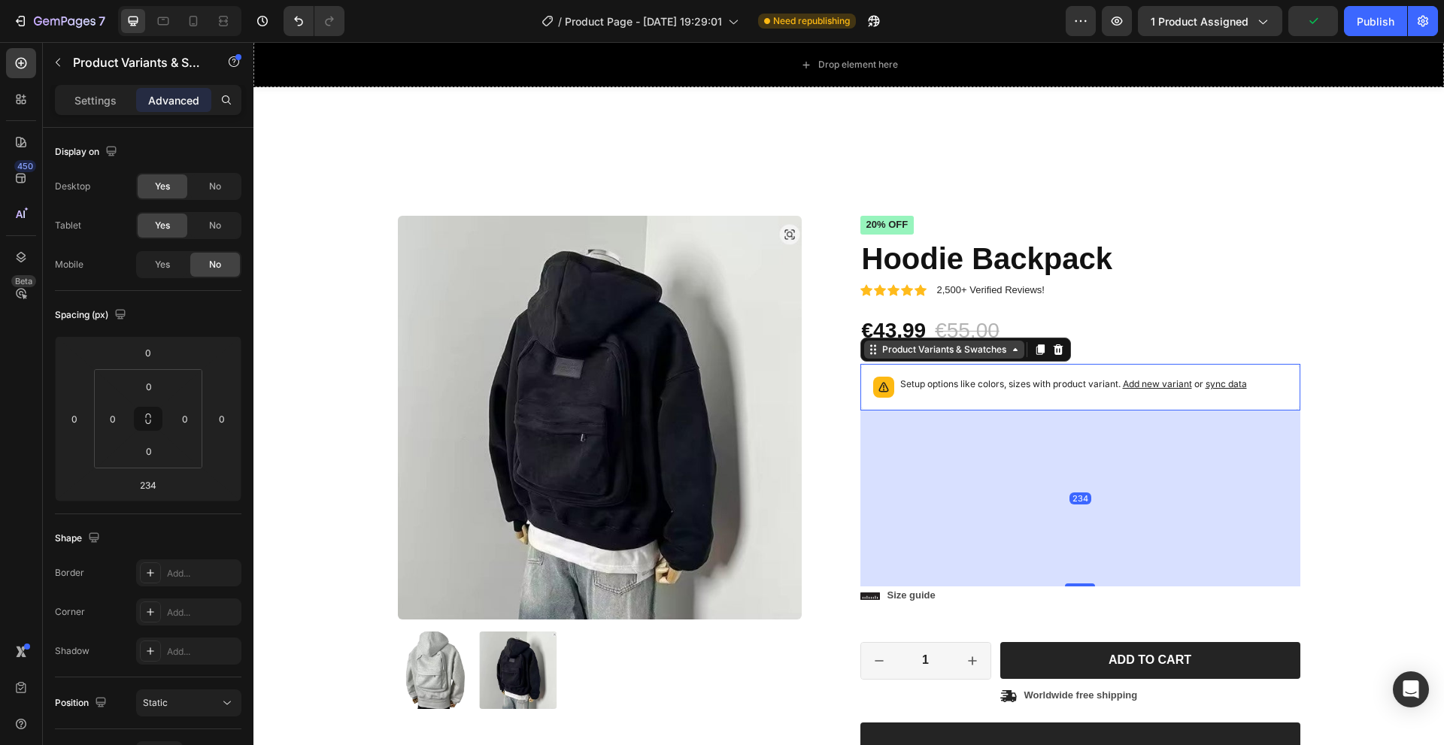
click at [1002, 354] on div "Product Variants & Swatches" at bounding box center [944, 350] width 130 height 14
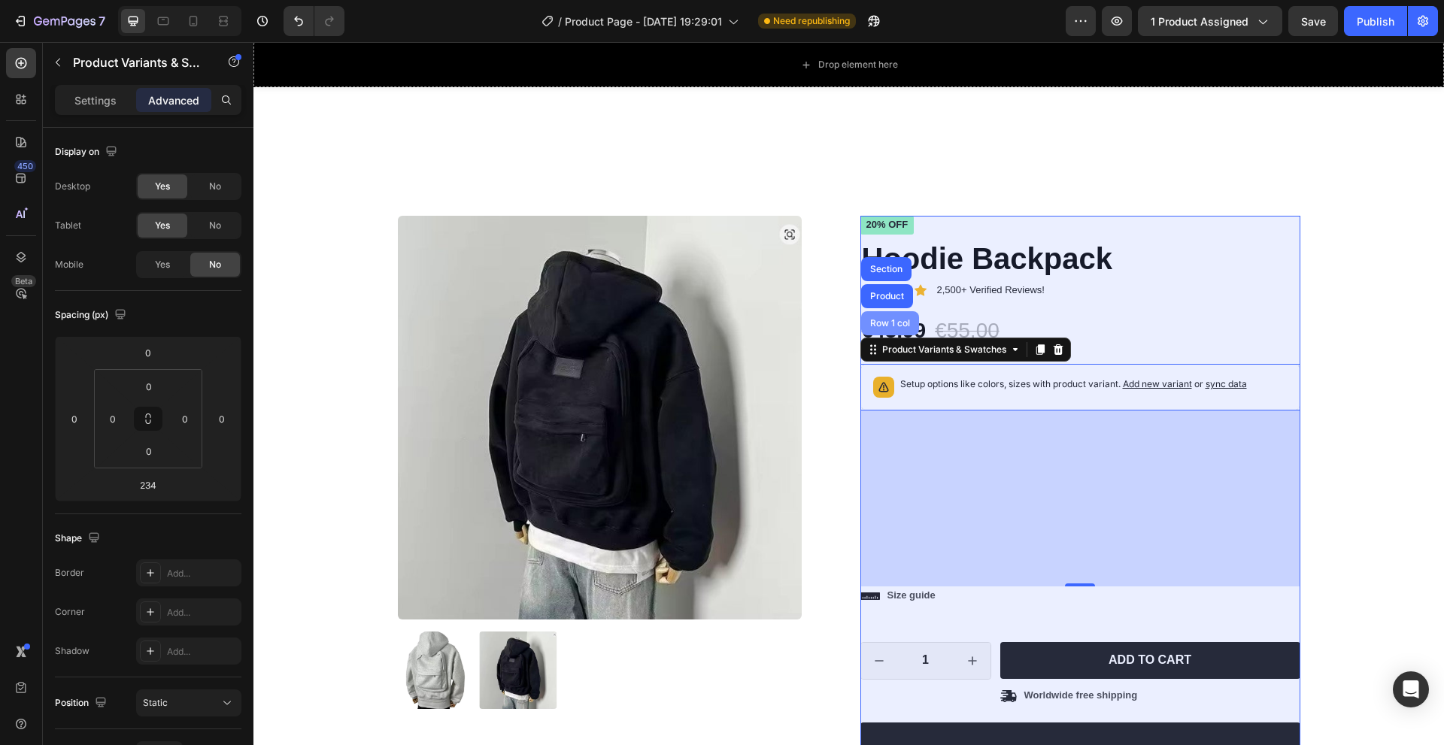
click at [885, 323] on div "Row 1 col" at bounding box center [890, 323] width 46 height 9
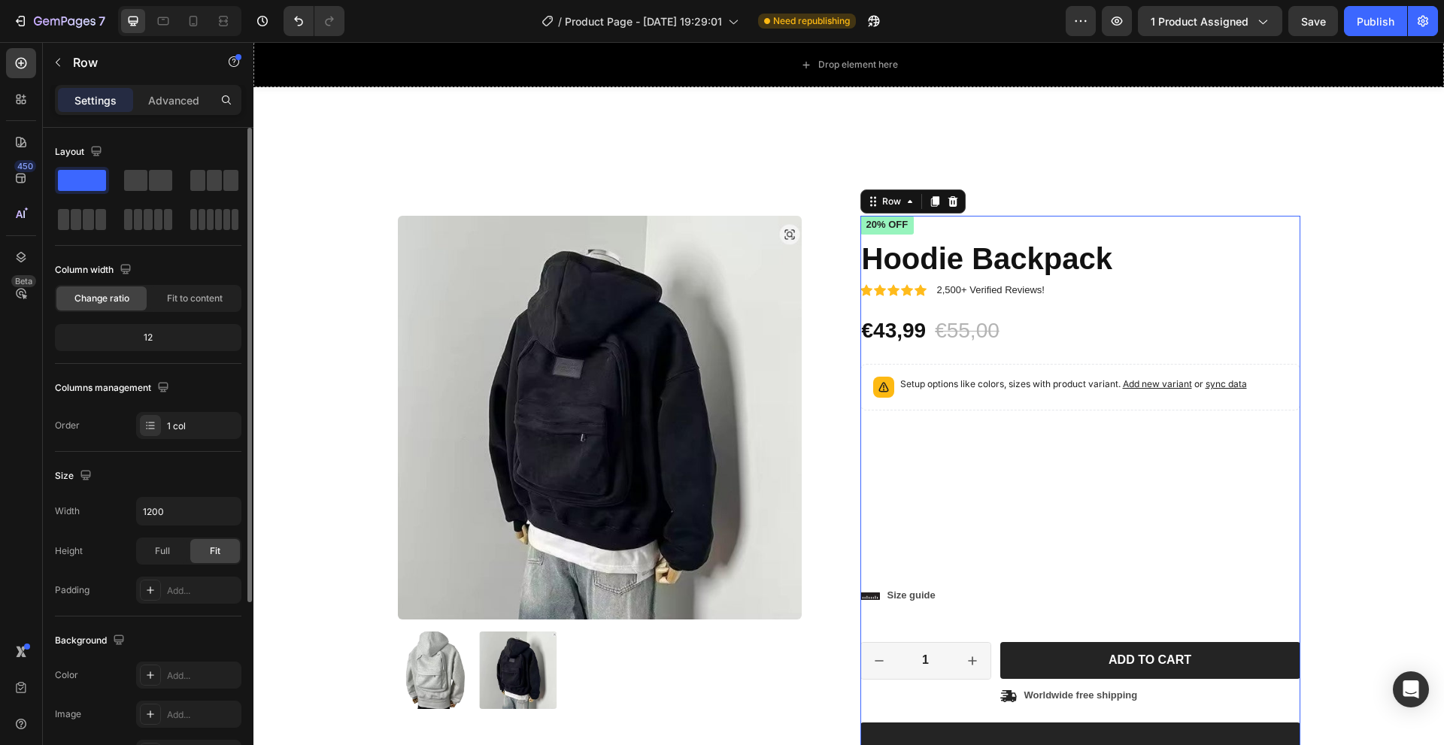
scroll to position [75, 0]
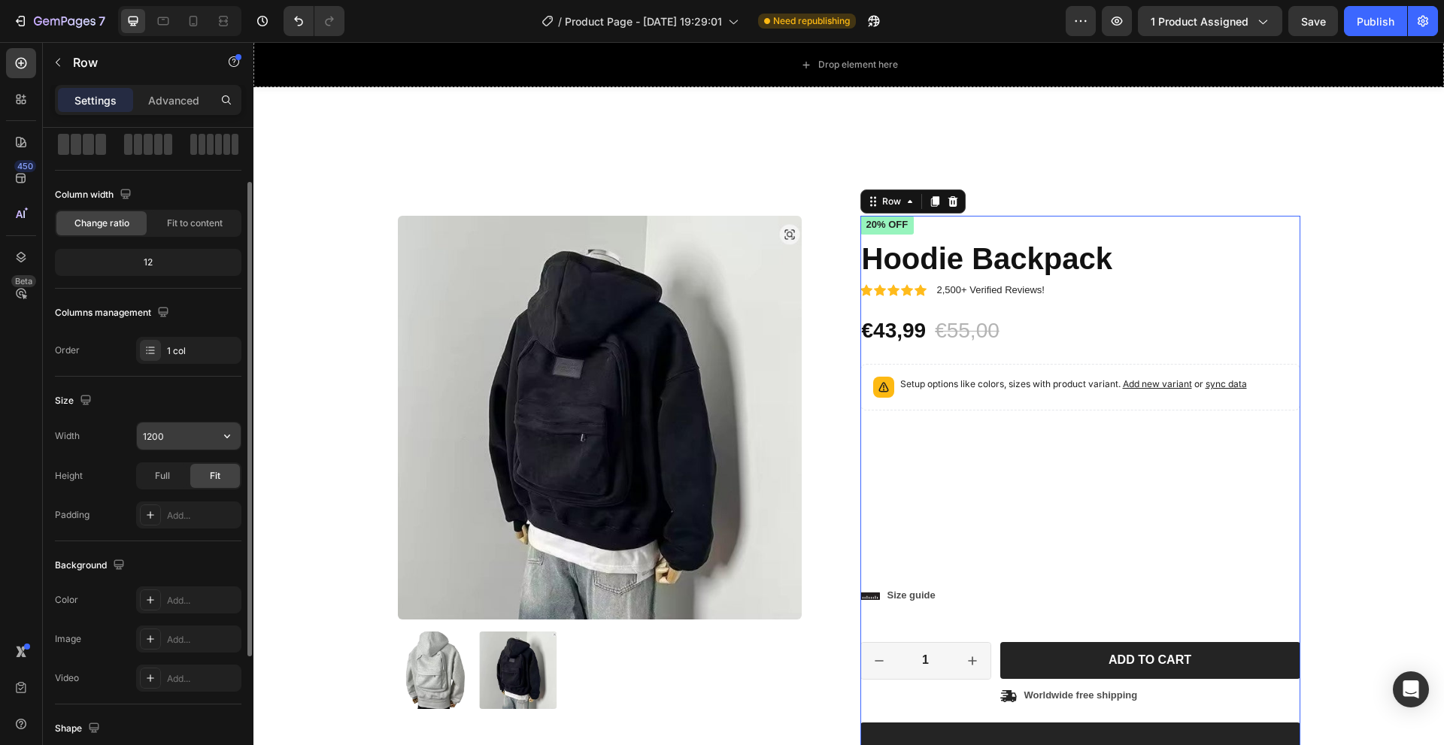
click at [175, 439] on input "1200" at bounding box center [189, 436] width 104 height 27
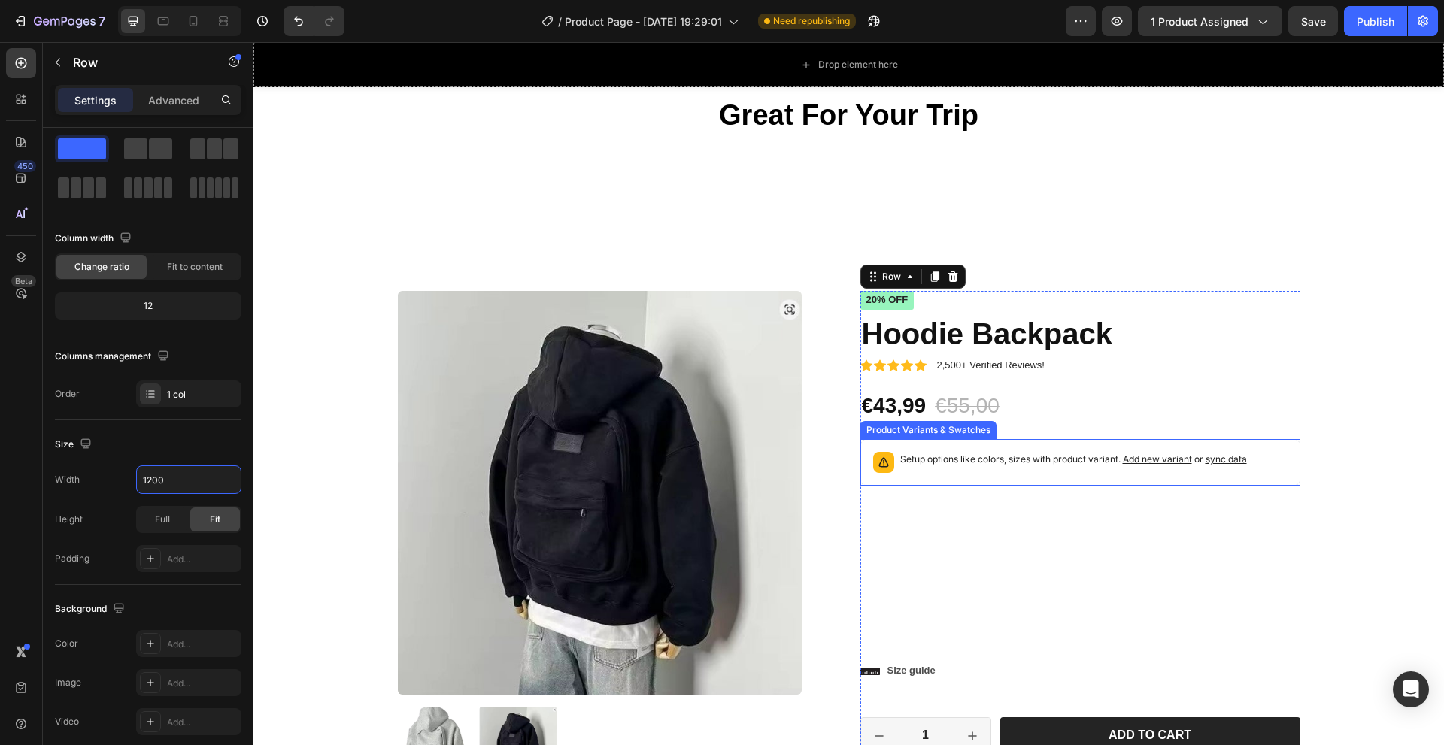
click at [962, 459] on p "Setup options like colors, sizes with product variant. Add new variant or sync …" at bounding box center [1073, 459] width 347 height 15
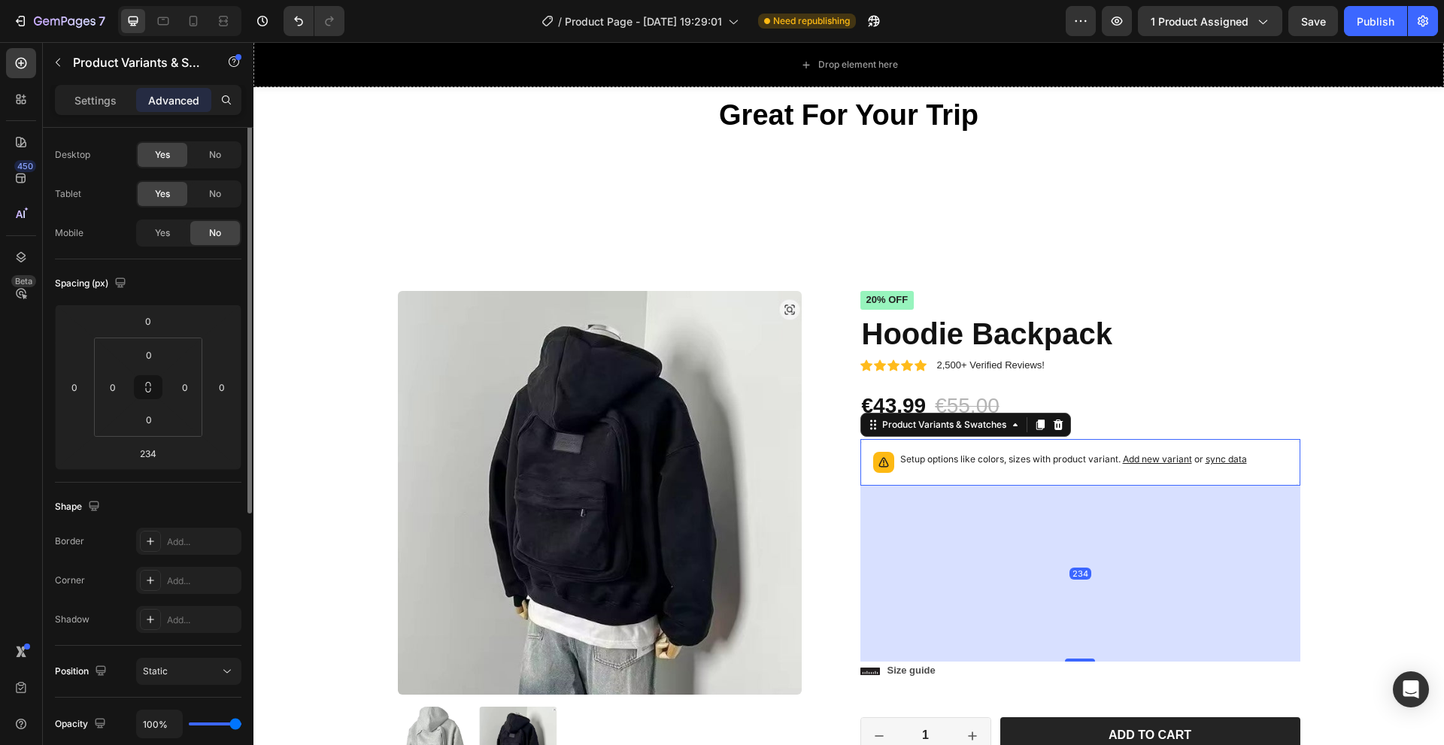
scroll to position [0, 0]
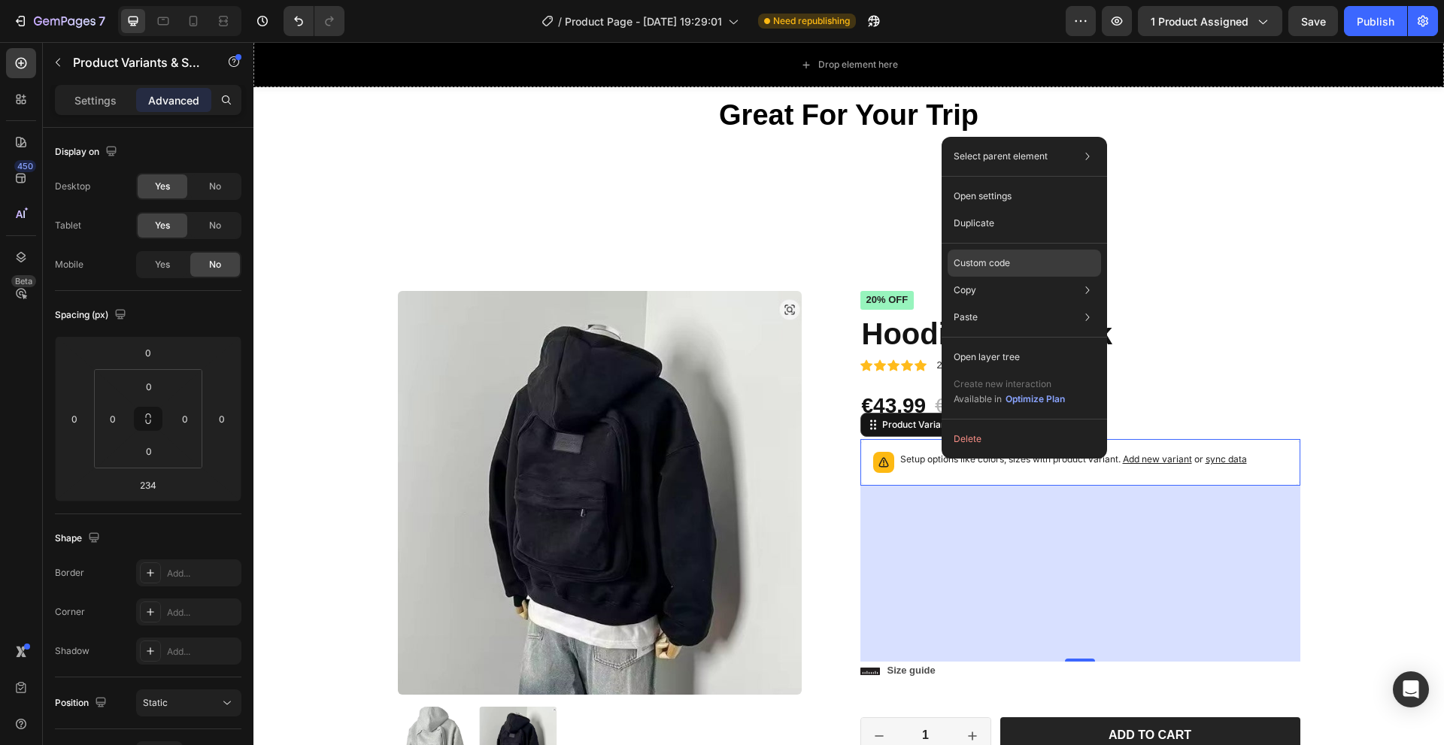
click at [986, 268] on p "Custom code" at bounding box center [982, 263] width 56 height 14
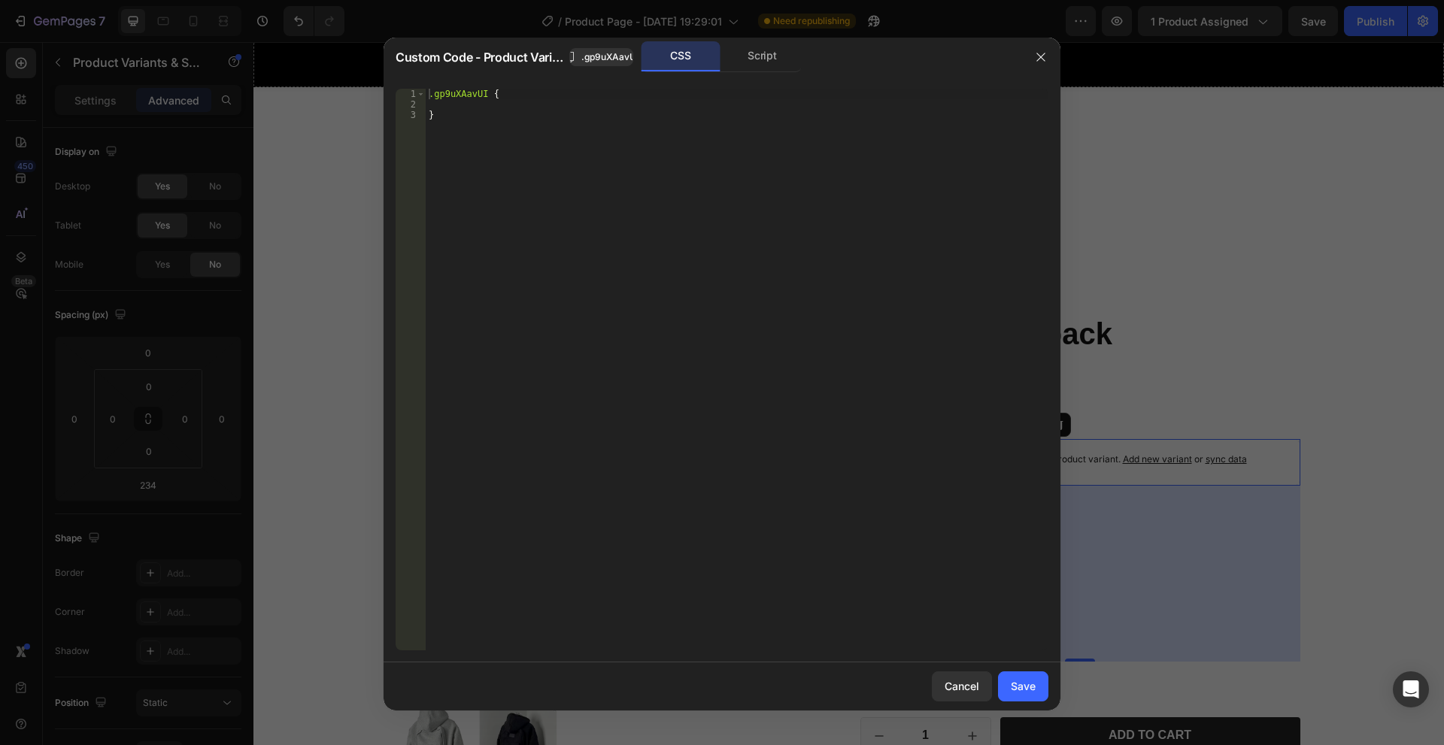
click at [609, 124] on div ".gp9uXAavUI { }" at bounding box center [737, 380] width 623 height 583
paste textarea "</a>"
type textarea "</a>"
click at [1027, 685] on div "Save" at bounding box center [1023, 686] width 25 height 16
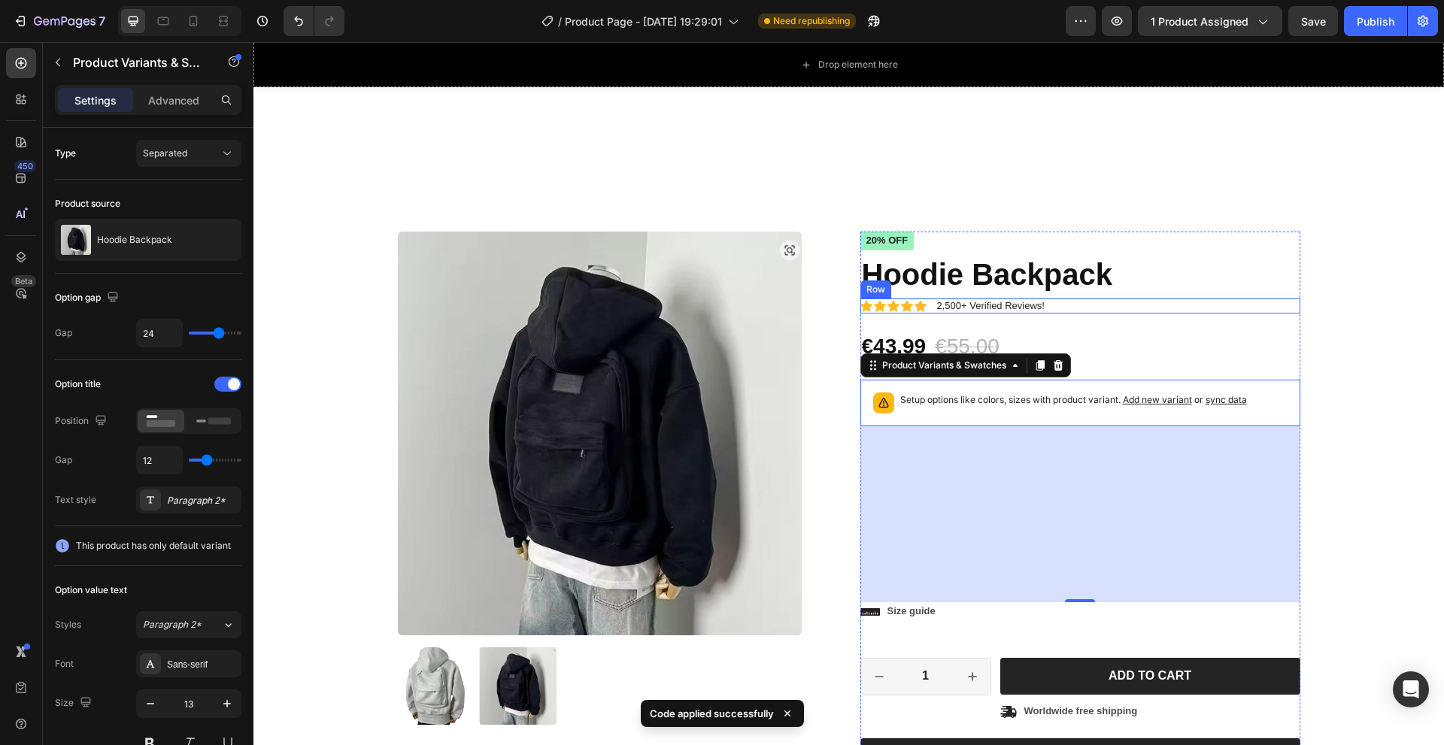
scroll to position [226, 0]
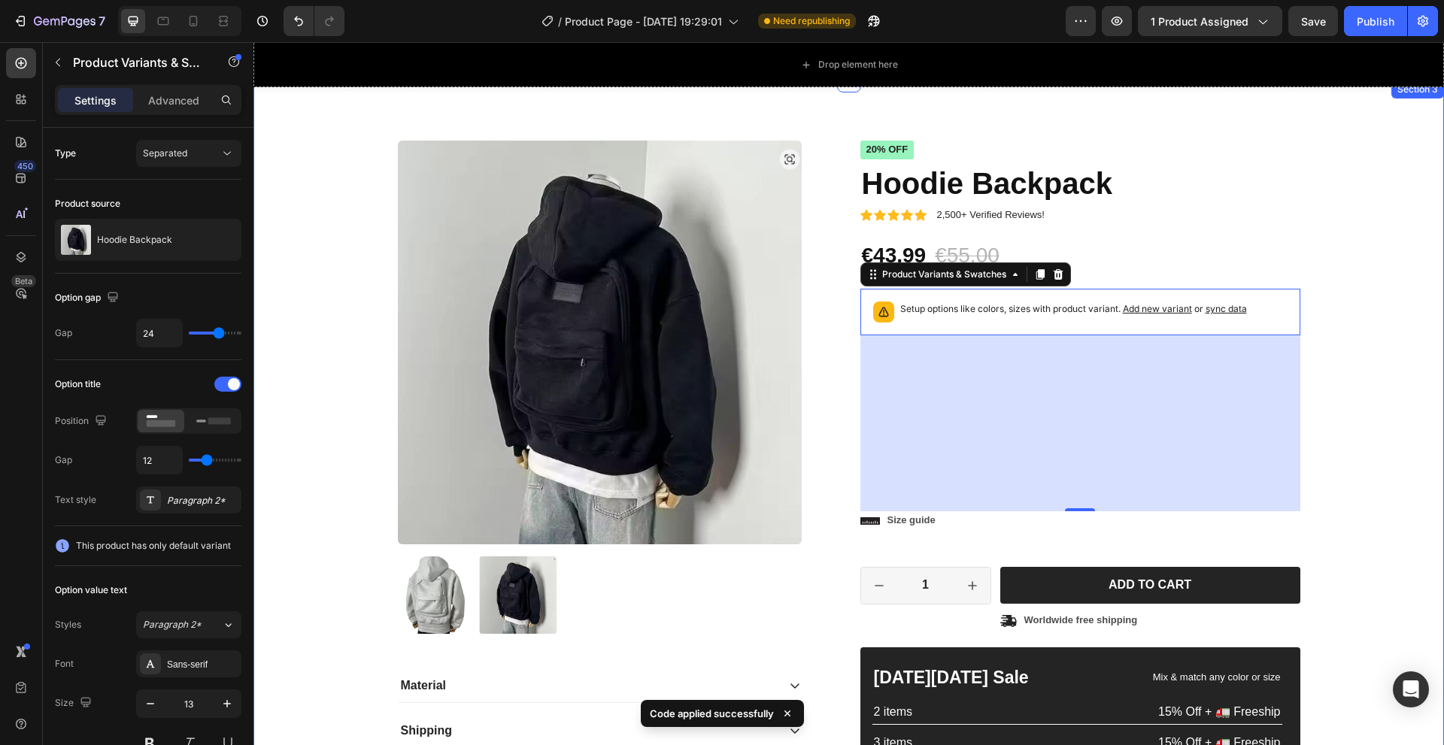
click at [1336, 373] on div "Product Images Material Shipping Care instruction Accordion Icon Icon Icon Icon…" at bounding box center [849, 512] width 1168 height 742
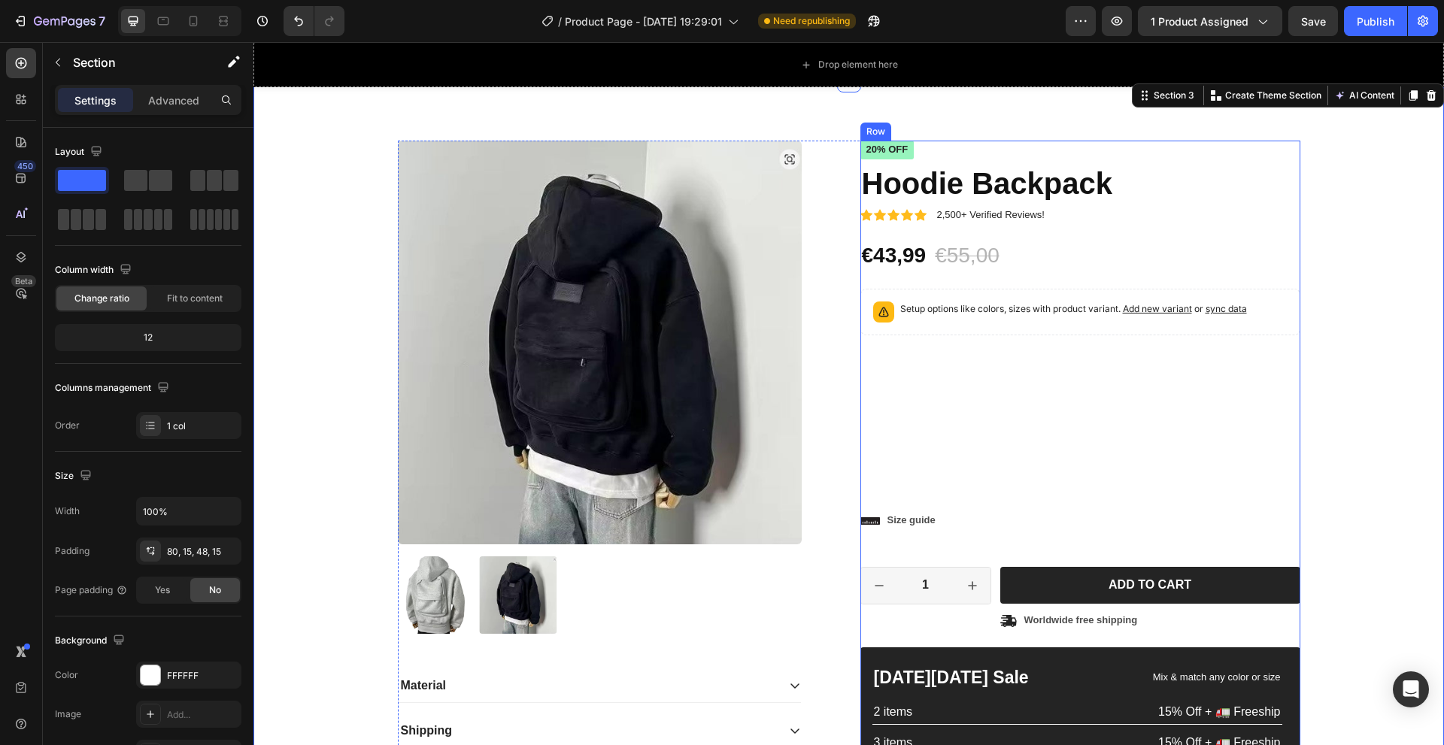
click at [963, 381] on div "Icon Icon Icon Icon Icon Icon List 2,500+ Verified Reviews! Text Block Row 20% …" at bounding box center [1080, 506] width 440 height 730
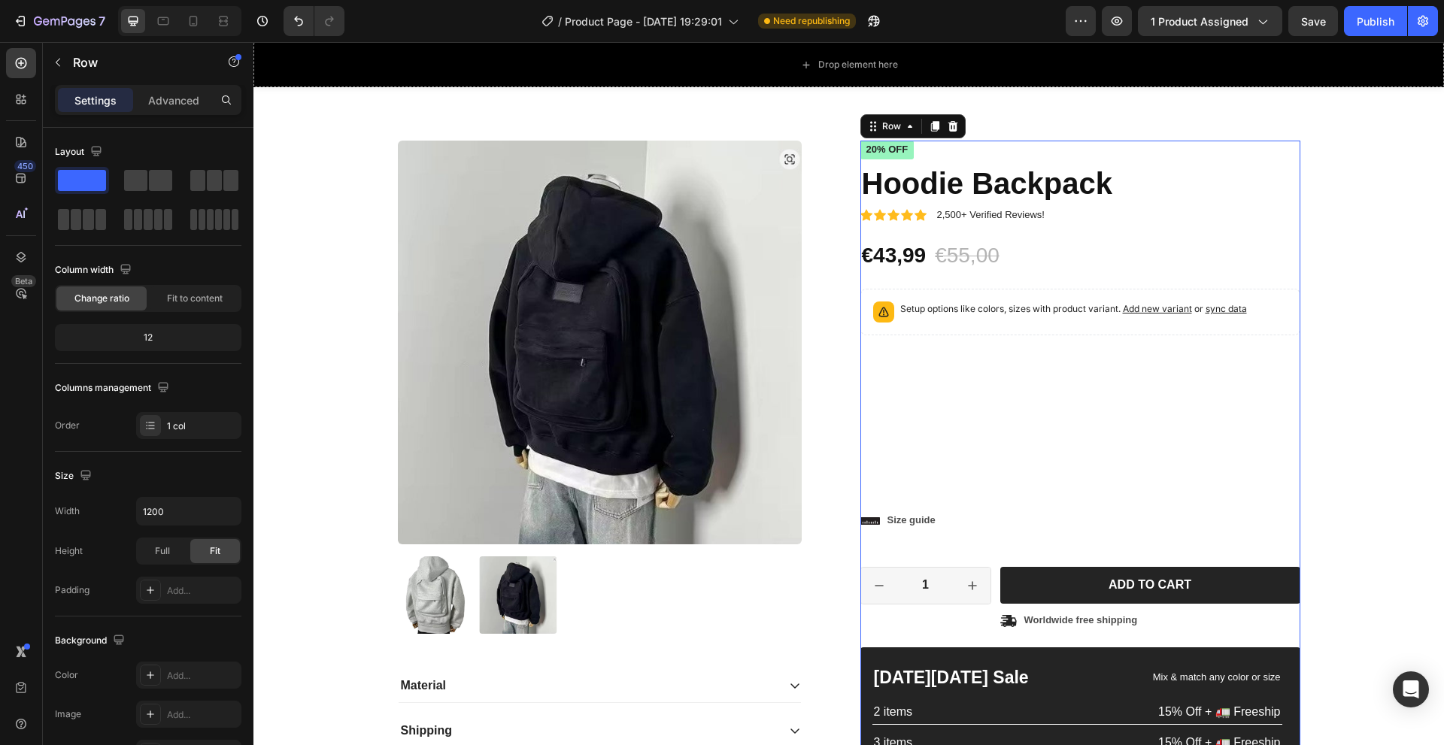
click at [963, 381] on div "Icon Icon Icon Icon Icon Icon List 2,500+ Verified Reviews! Text Block Row 20% …" at bounding box center [1080, 506] width 440 height 730
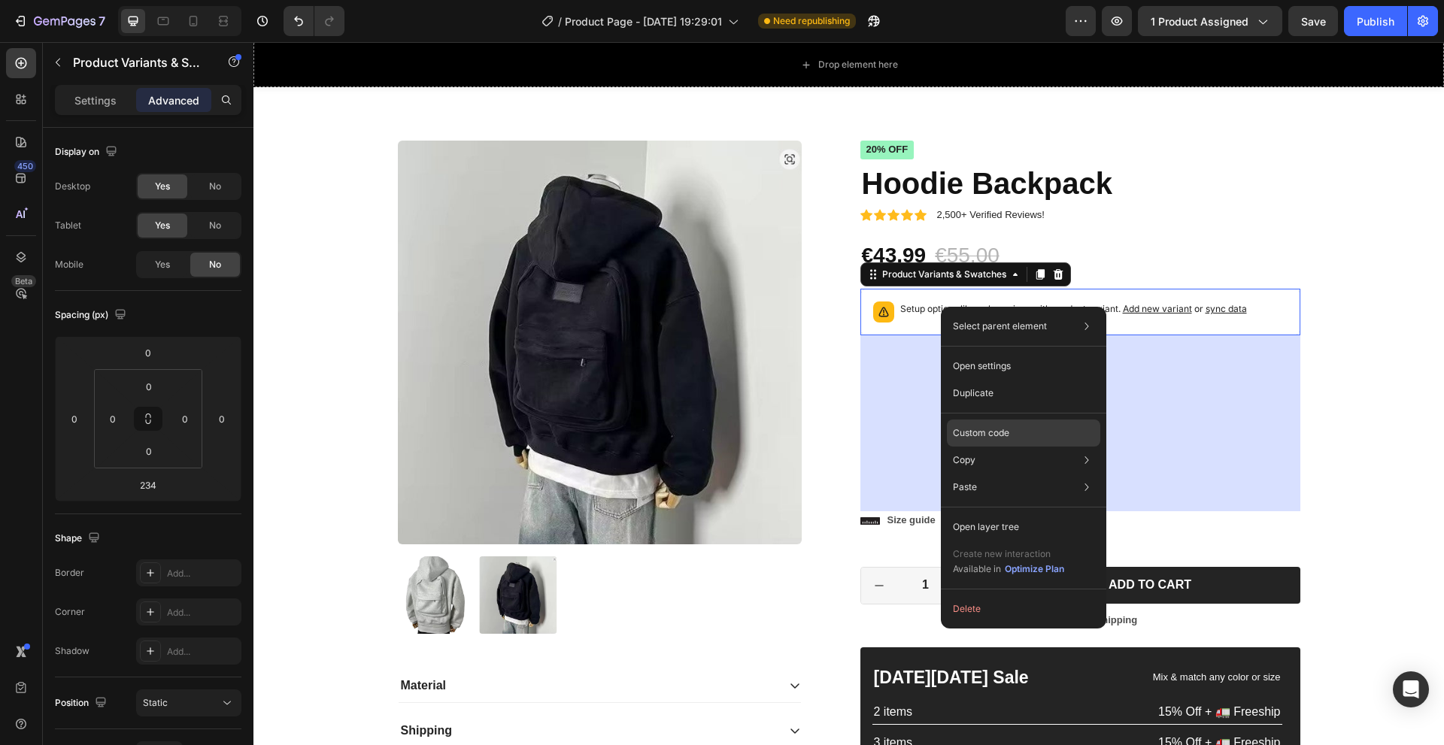
click at [984, 431] on p "Custom code" at bounding box center [981, 433] width 56 height 14
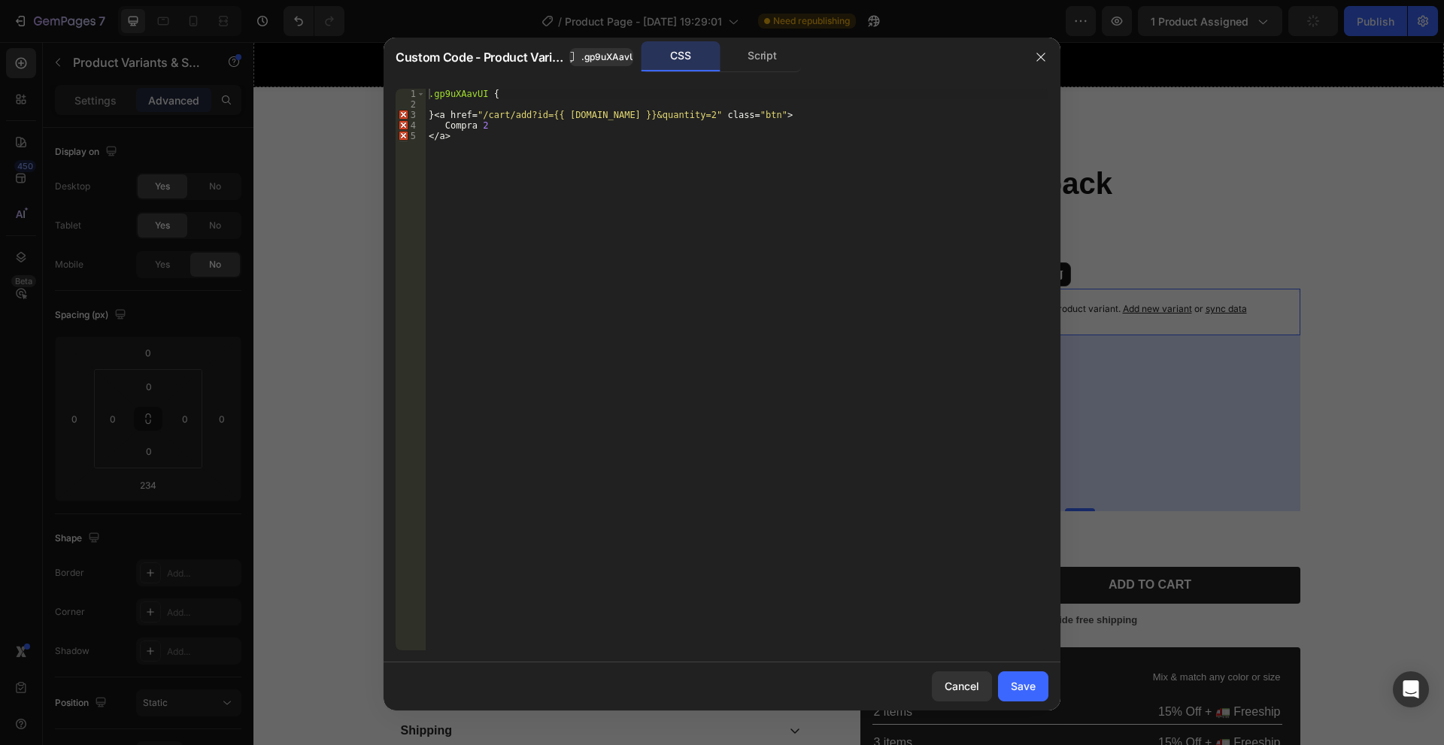
click at [432, 114] on div ".gp9uXAavUI { } < a href = " /cart/add?id={{ product.variants.first.id }}&quant…" at bounding box center [737, 380] width 623 height 583
type textarea "<a href="/cart/add?id={{ product.variants.first.id }}&quantity=2" class="btn">"
click at [1013, 691] on div "Save" at bounding box center [1023, 686] width 25 height 16
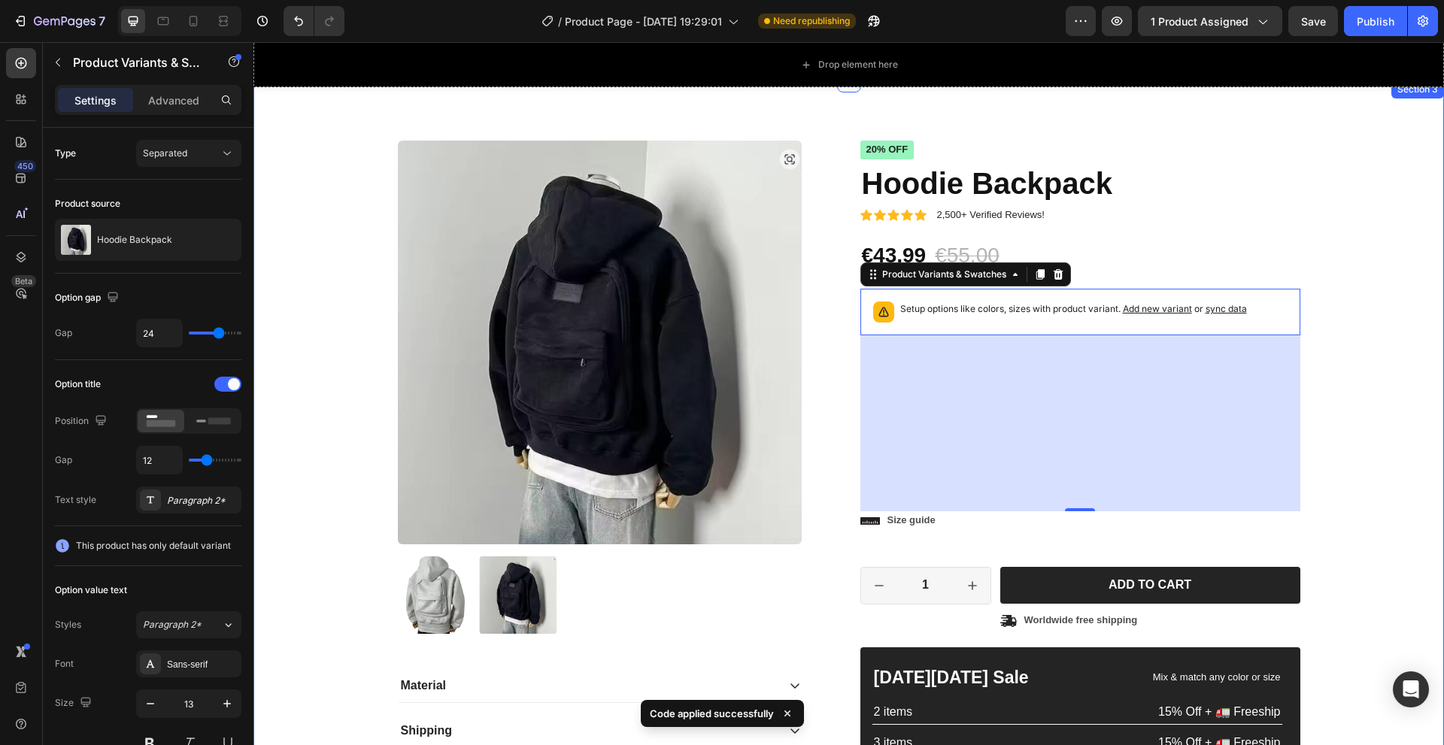
click at [1361, 330] on div "Product Images Material Shipping Care instruction Accordion Icon Icon Icon Icon…" at bounding box center [849, 512] width 1168 height 742
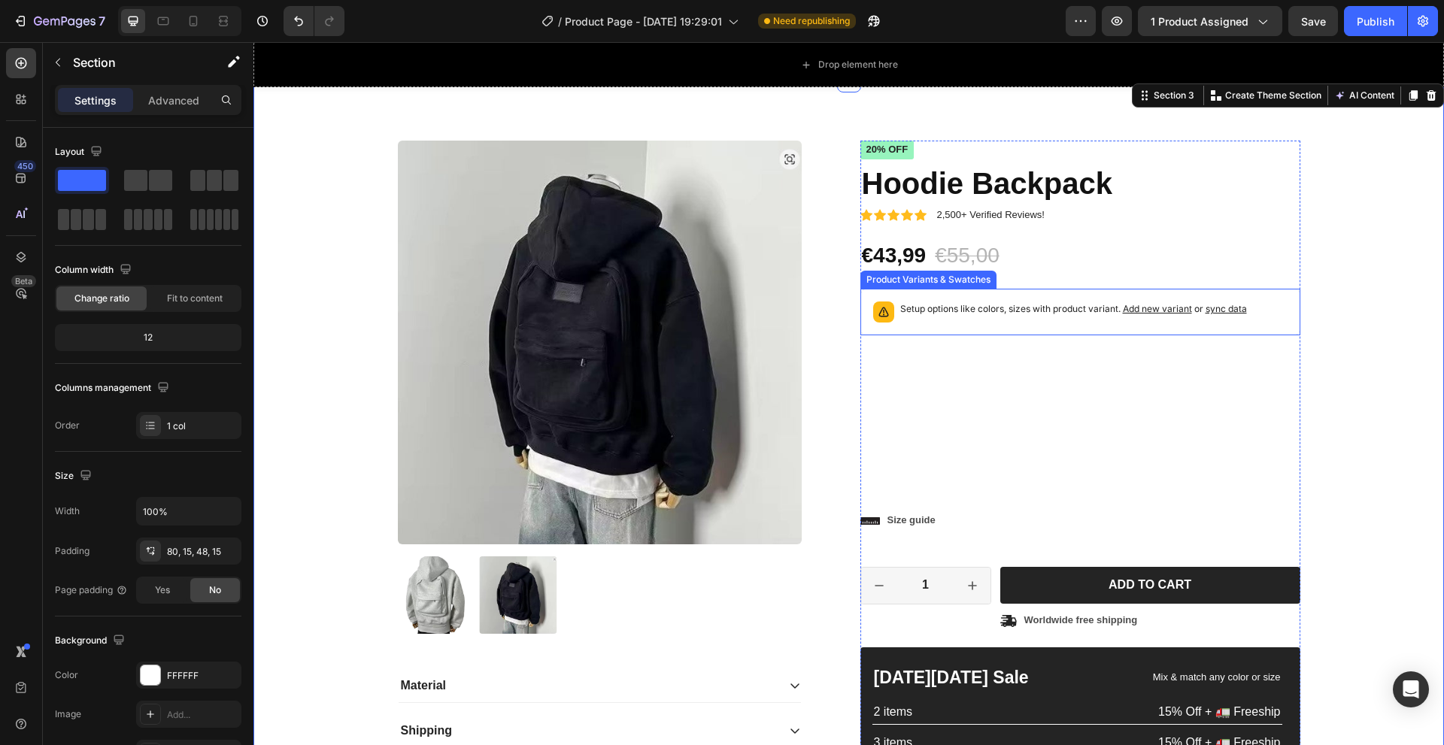
click at [915, 280] on div "Product Variants & Swatches" at bounding box center [928, 280] width 130 height 14
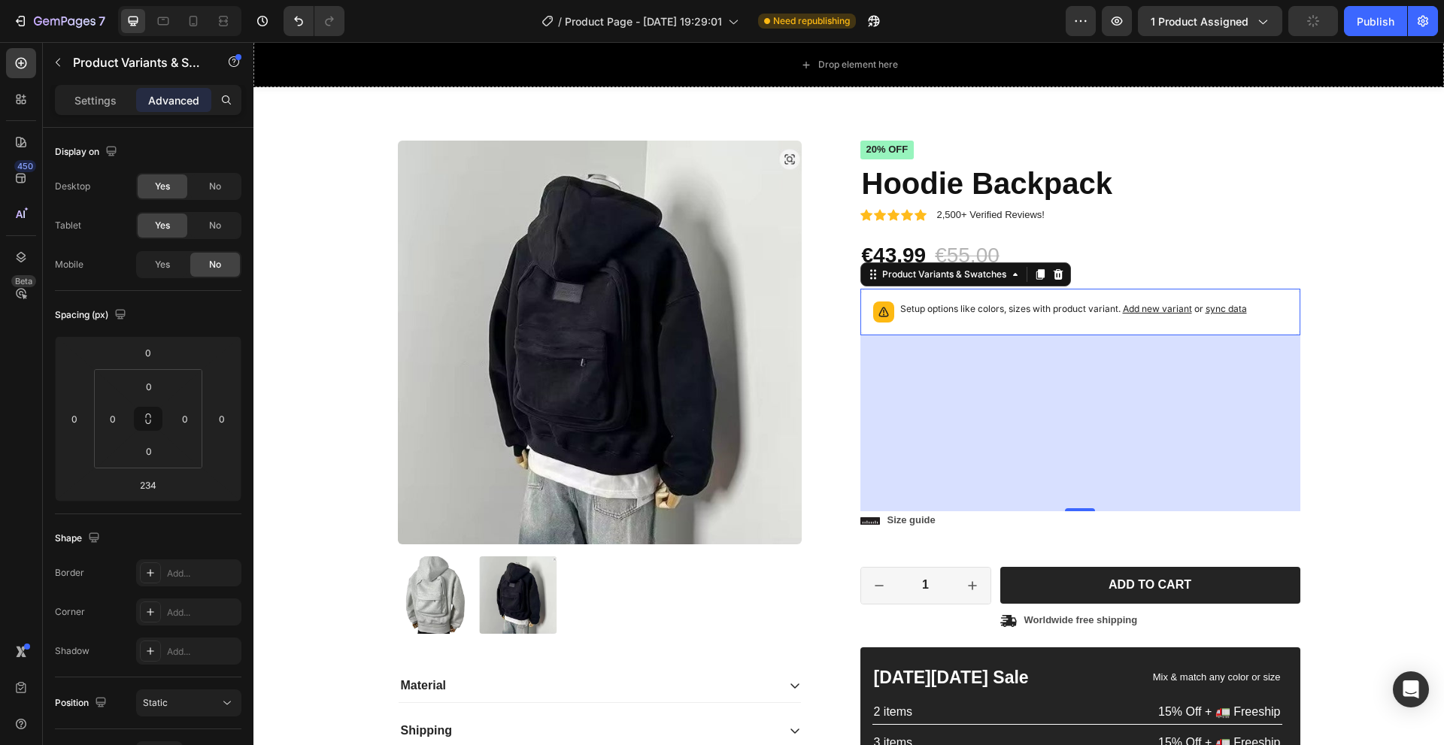
click at [866, 285] on div "Product Variants & Swatches" at bounding box center [965, 275] width 211 height 24
click at [867, 280] on icon at bounding box center [873, 275] width 12 height 12
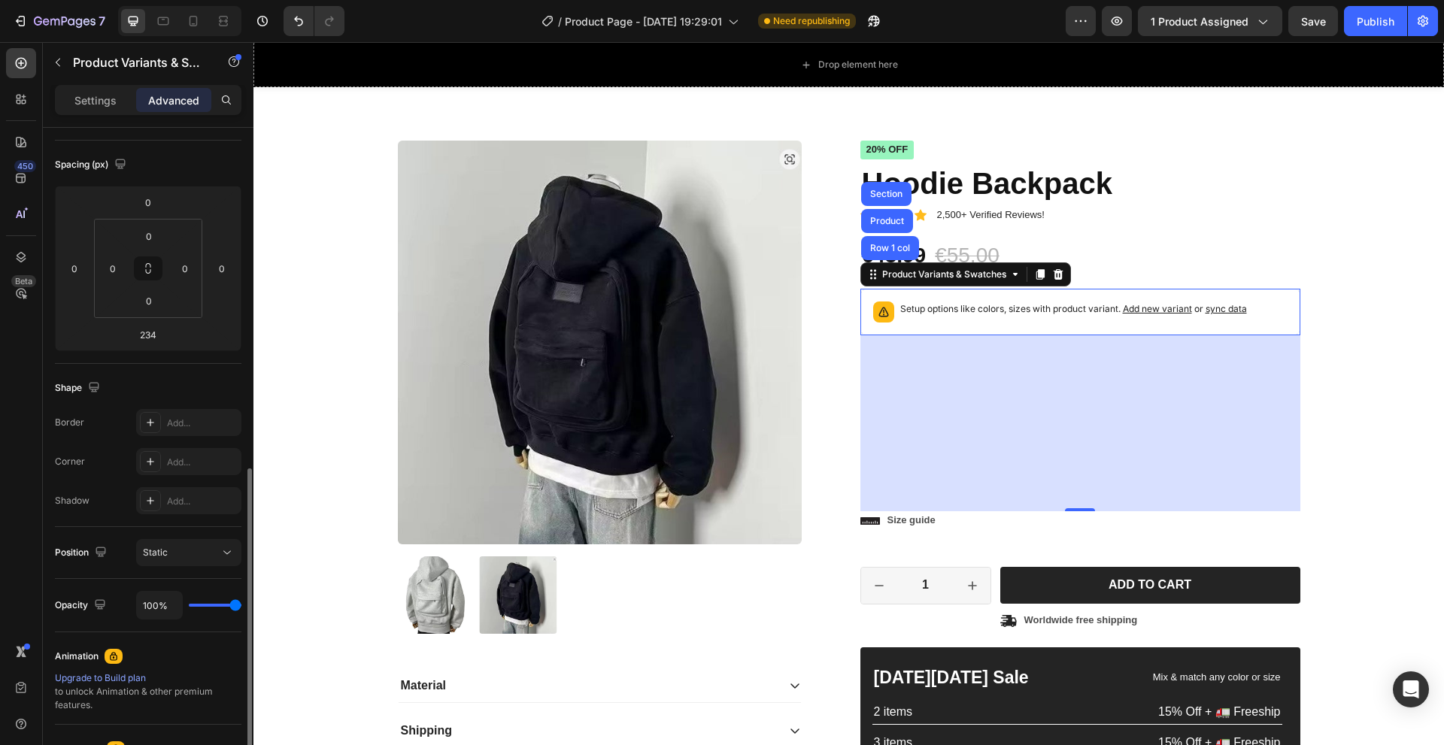
scroll to position [301, 0]
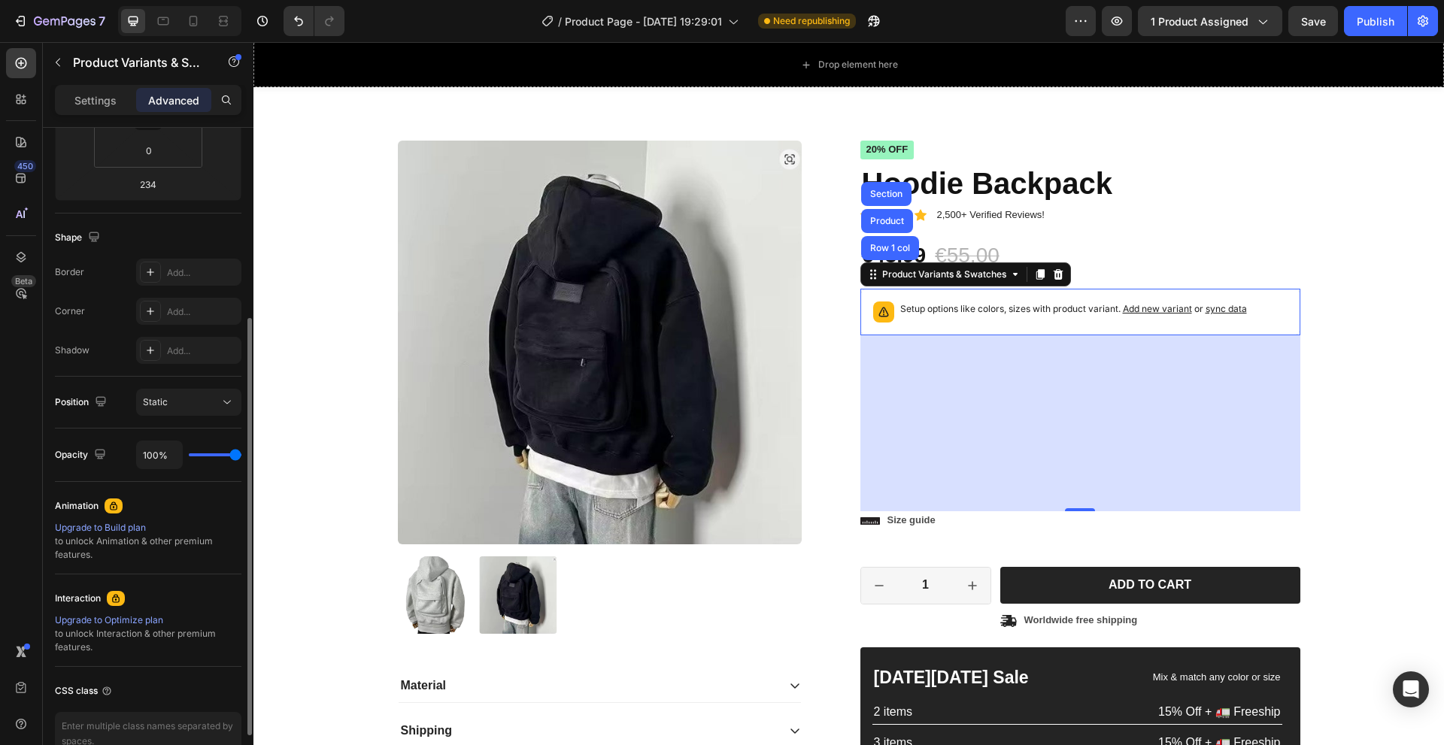
click at [115, 502] on icon at bounding box center [114, 506] width 12 height 12
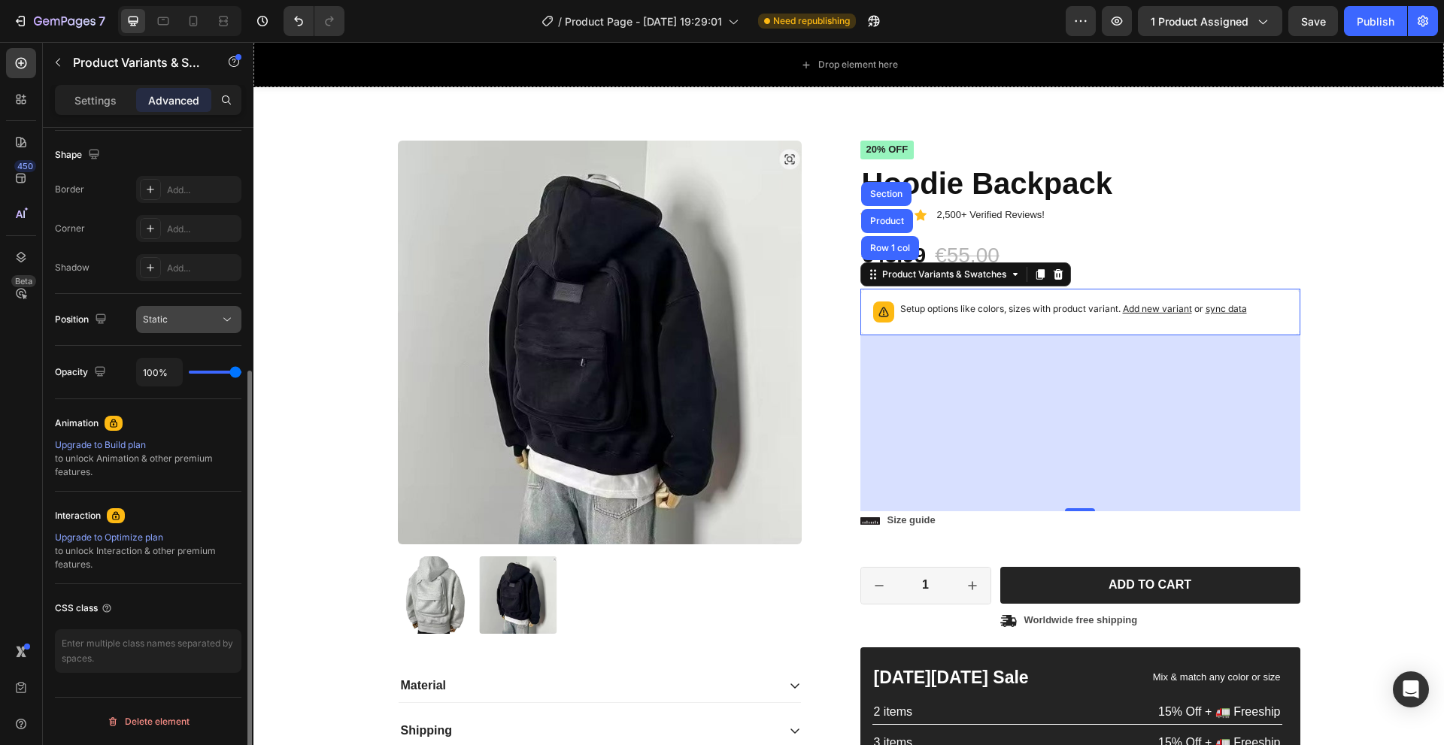
click at [178, 314] on div "Static" at bounding box center [181, 320] width 77 height 14
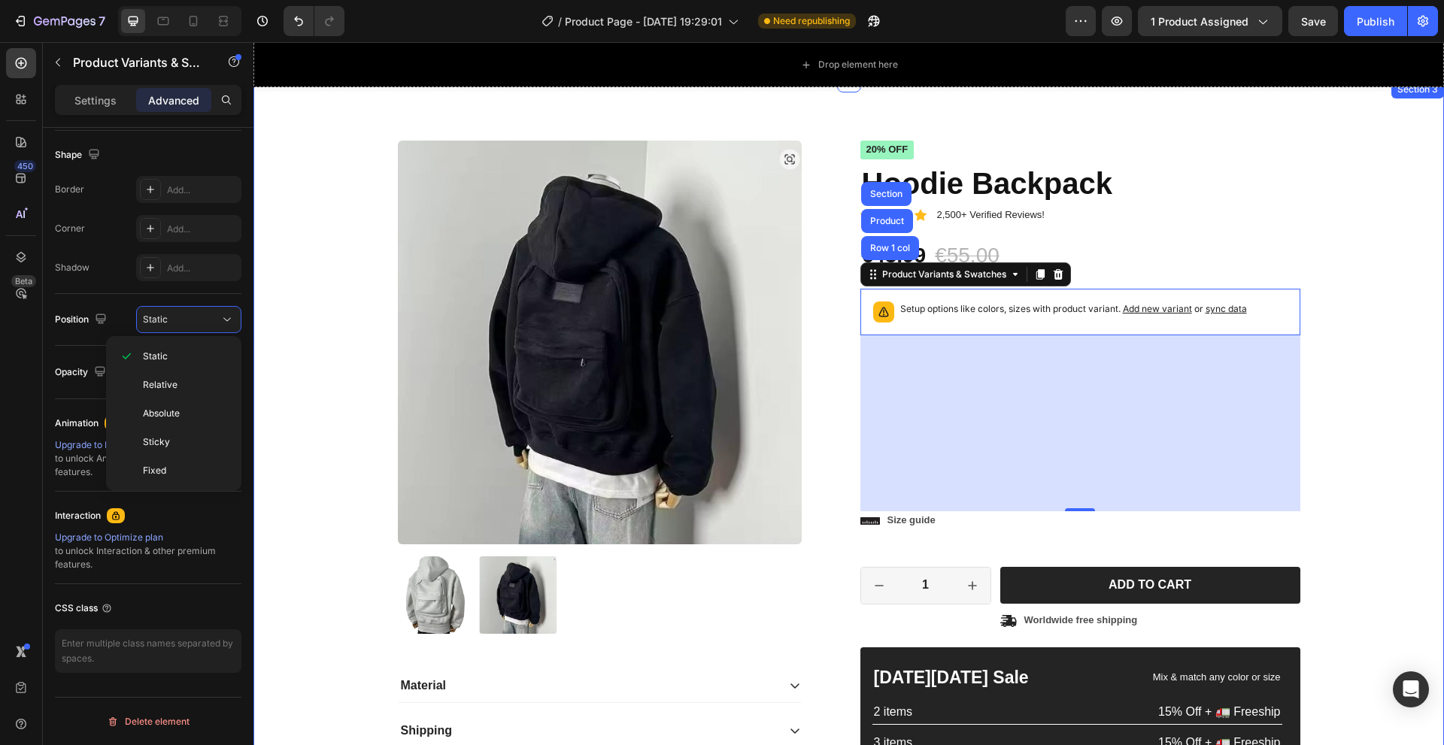
click at [282, 537] on div "Product Images Material Shipping Care instruction Accordion Icon Icon Icon Icon…" at bounding box center [849, 512] width 1168 height 742
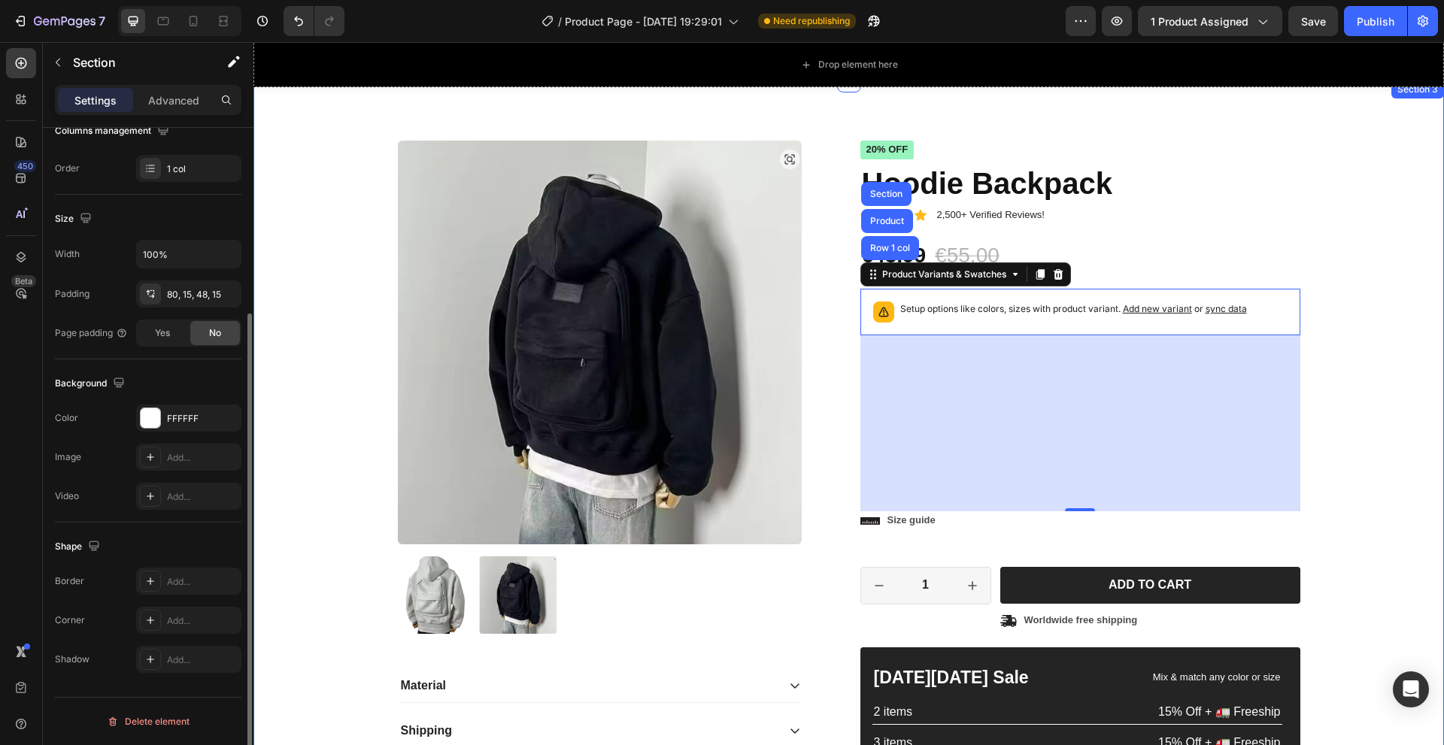
scroll to position [0, 0]
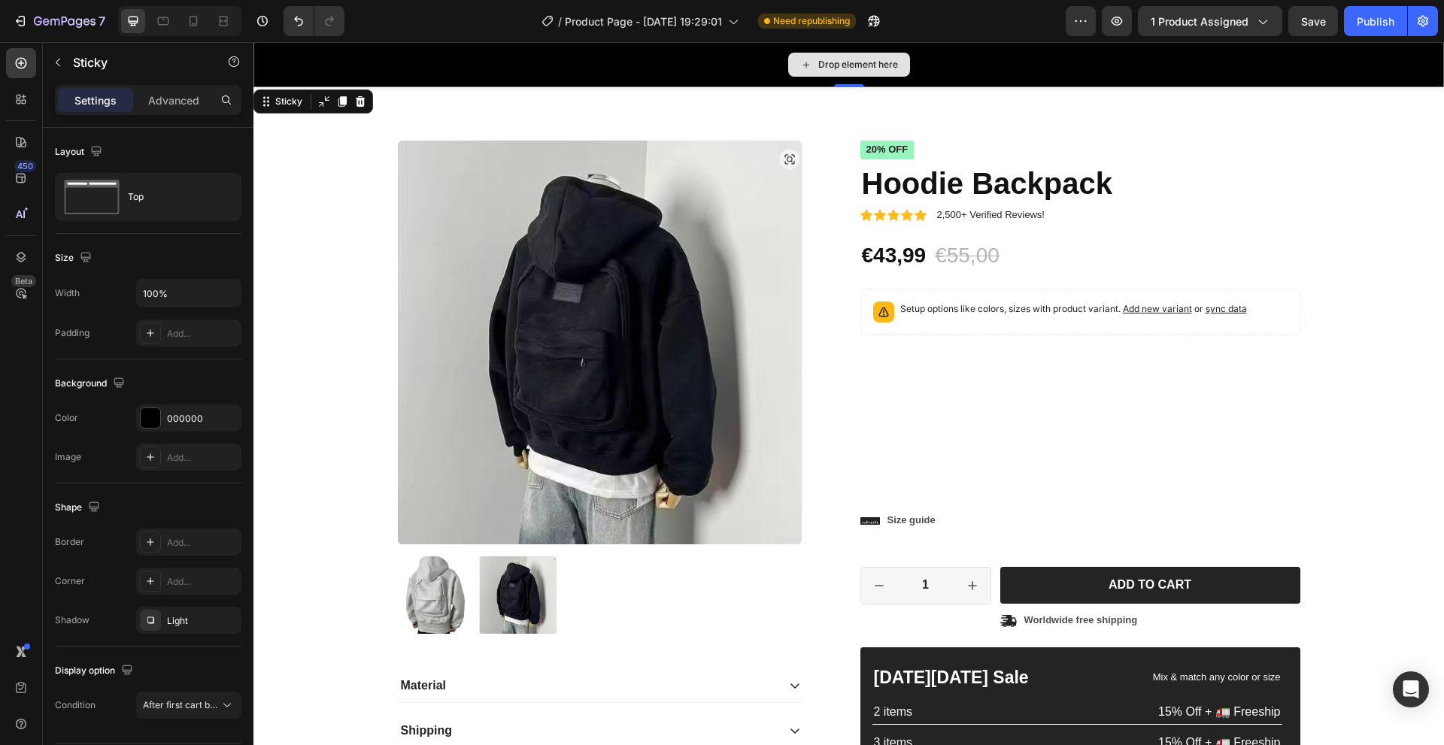
click at [256, 83] on div "Drop element here" at bounding box center [848, 64] width 1191 height 45
click at [47, 61] on button "button" at bounding box center [58, 62] width 24 height 24
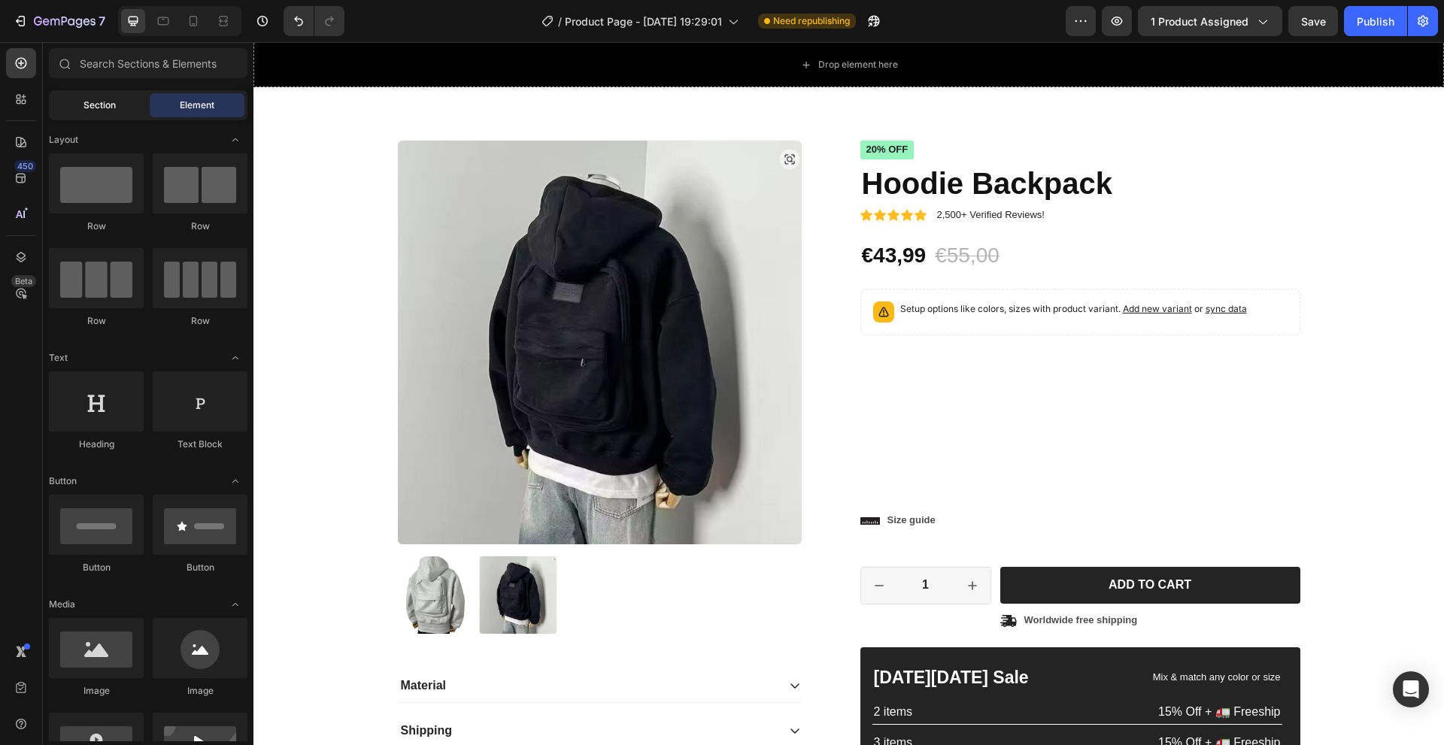
click at [104, 108] on span "Section" at bounding box center [99, 106] width 32 height 14
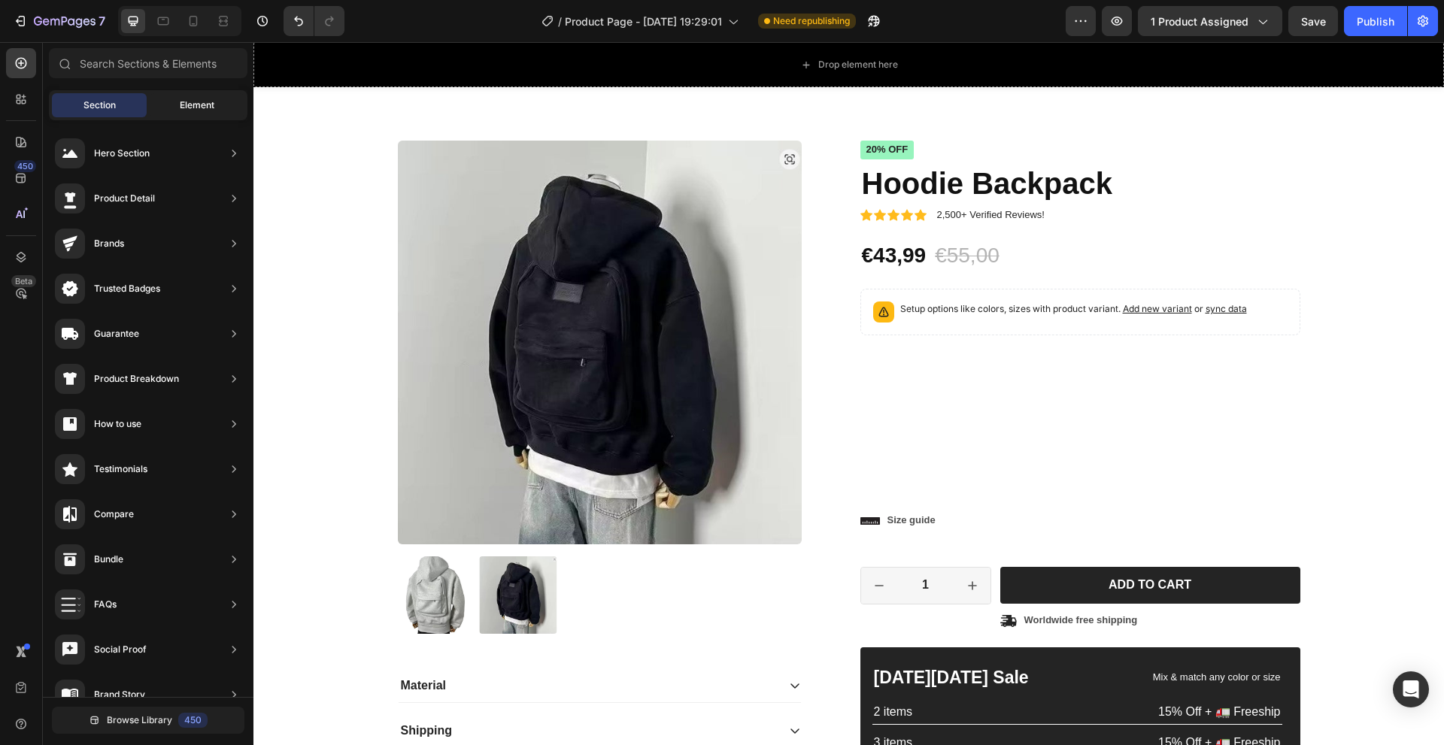
click at [178, 102] on div "Element" at bounding box center [197, 105] width 95 height 24
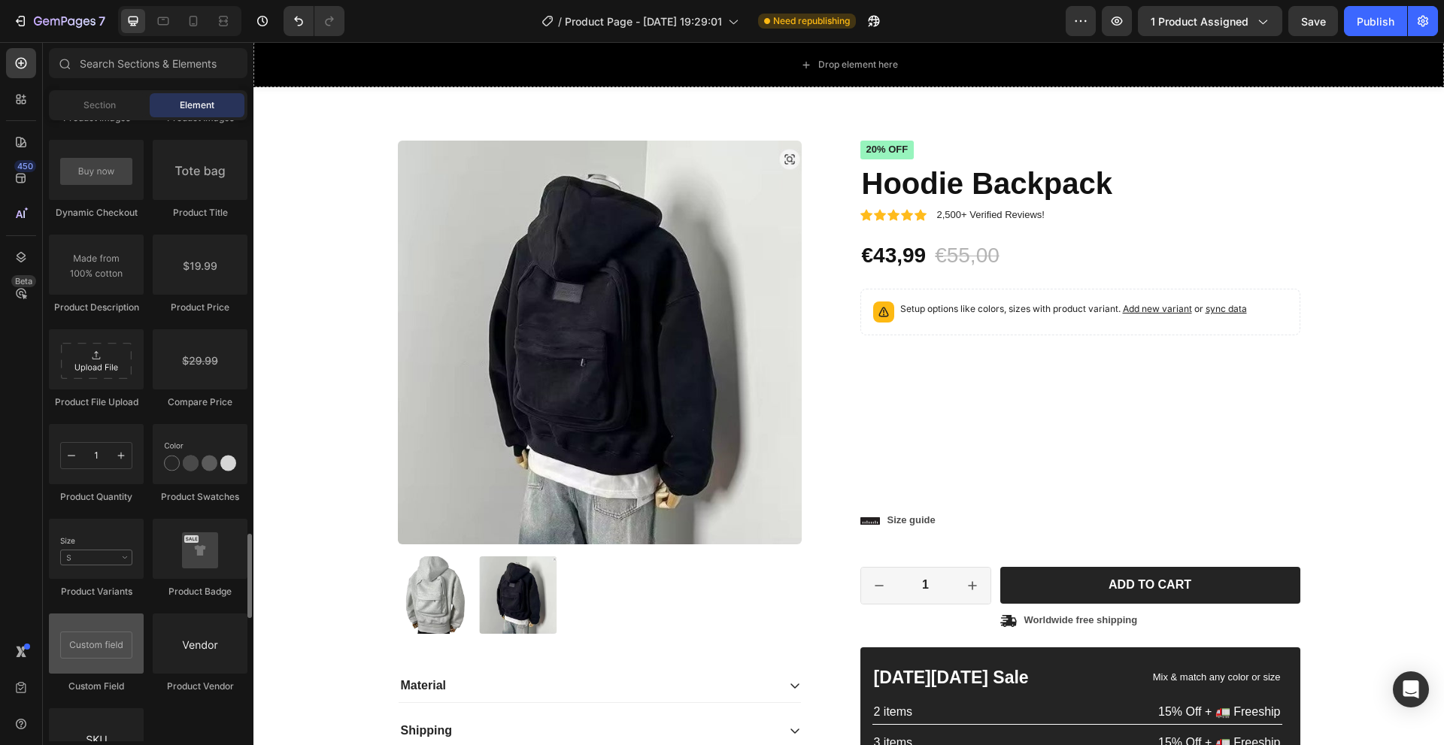
scroll to position [2482, 0]
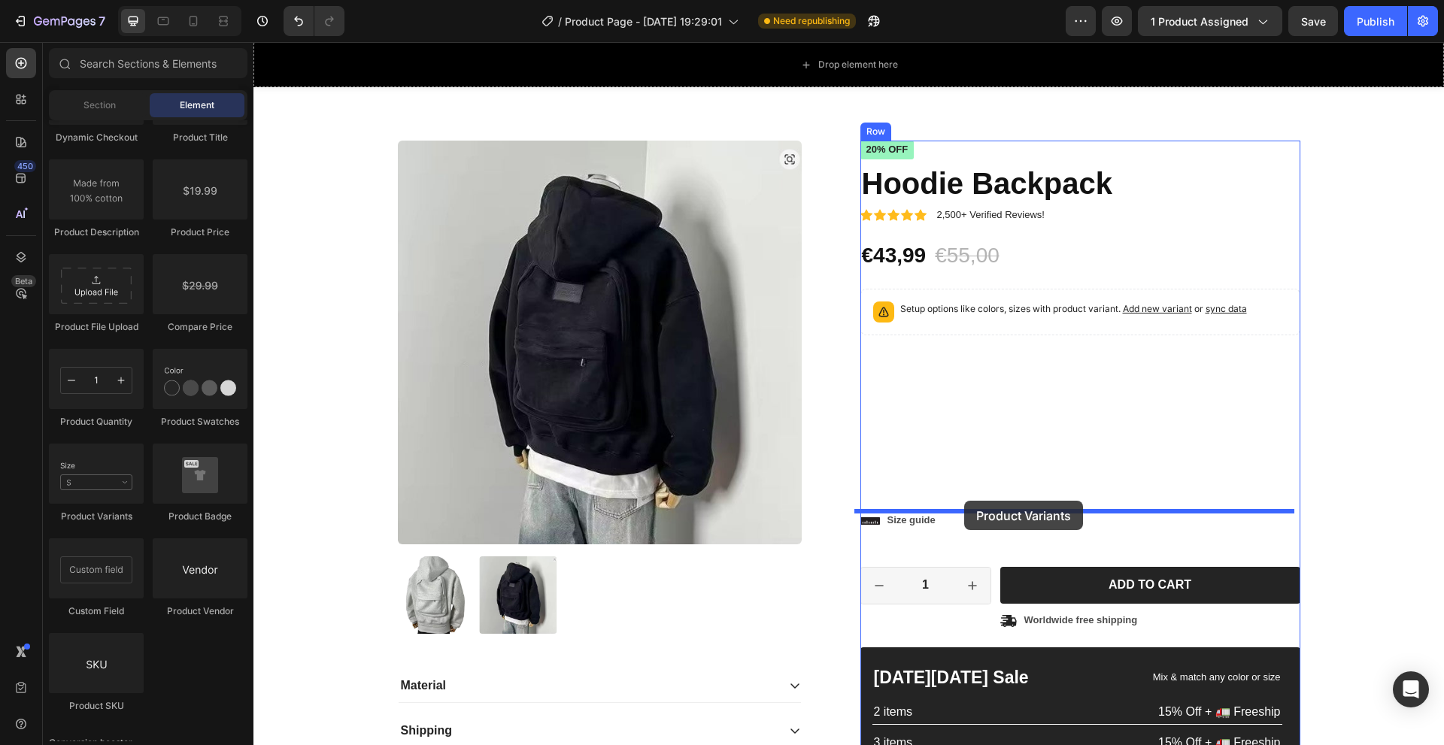
drag, startPoint x: 346, startPoint y: 525, endPoint x: 964, endPoint y: 501, distance: 618.7
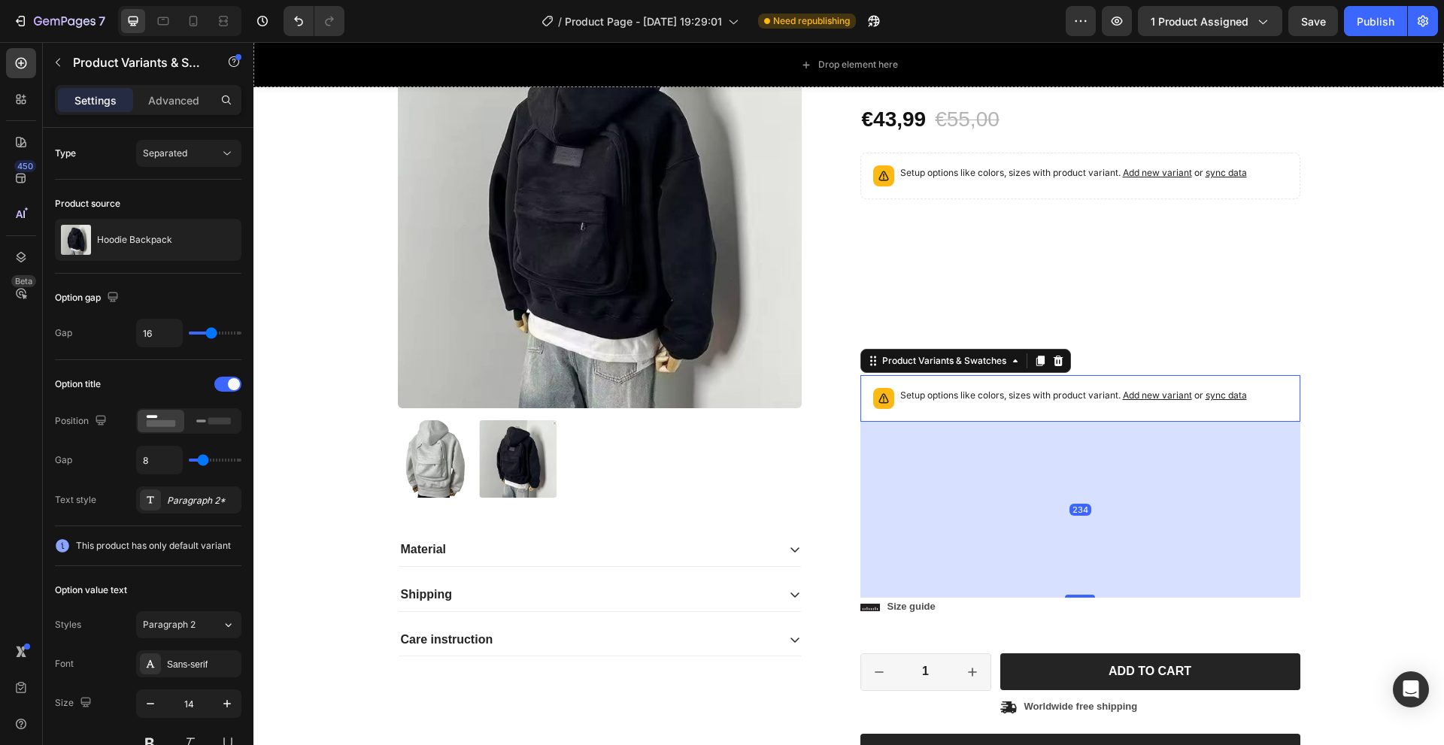
scroll to position [376, 0]
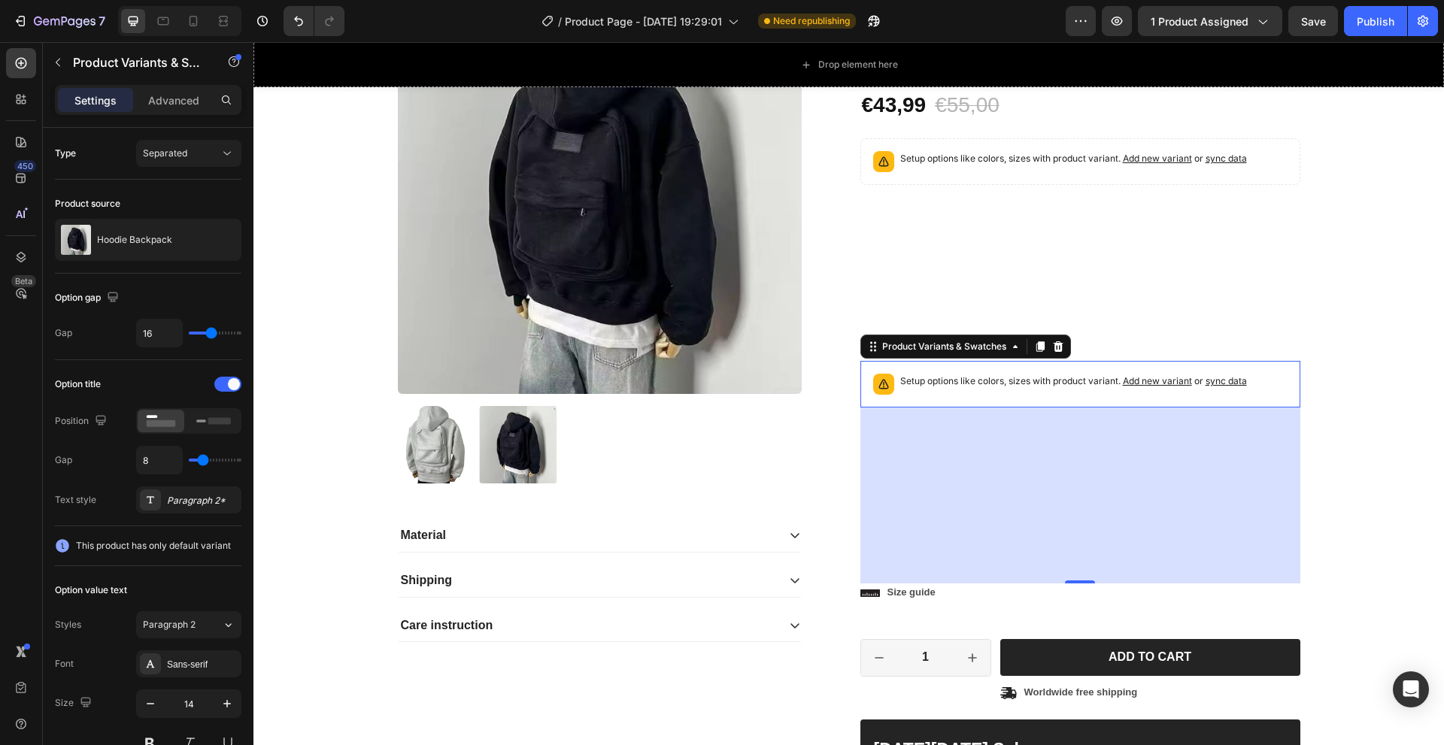
click at [976, 358] on div "Product Variants & Swatches" at bounding box center [965, 347] width 211 height 24
click at [970, 348] on div "Product Variants & Swatches" at bounding box center [944, 347] width 130 height 14
click at [1094, 298] on div "Icon Icon Icon Icon Icon Icon List 2,500+ Verified Reviews! Text Block Row 20% …" at bounding box center [1080, 466] width 440 height 953
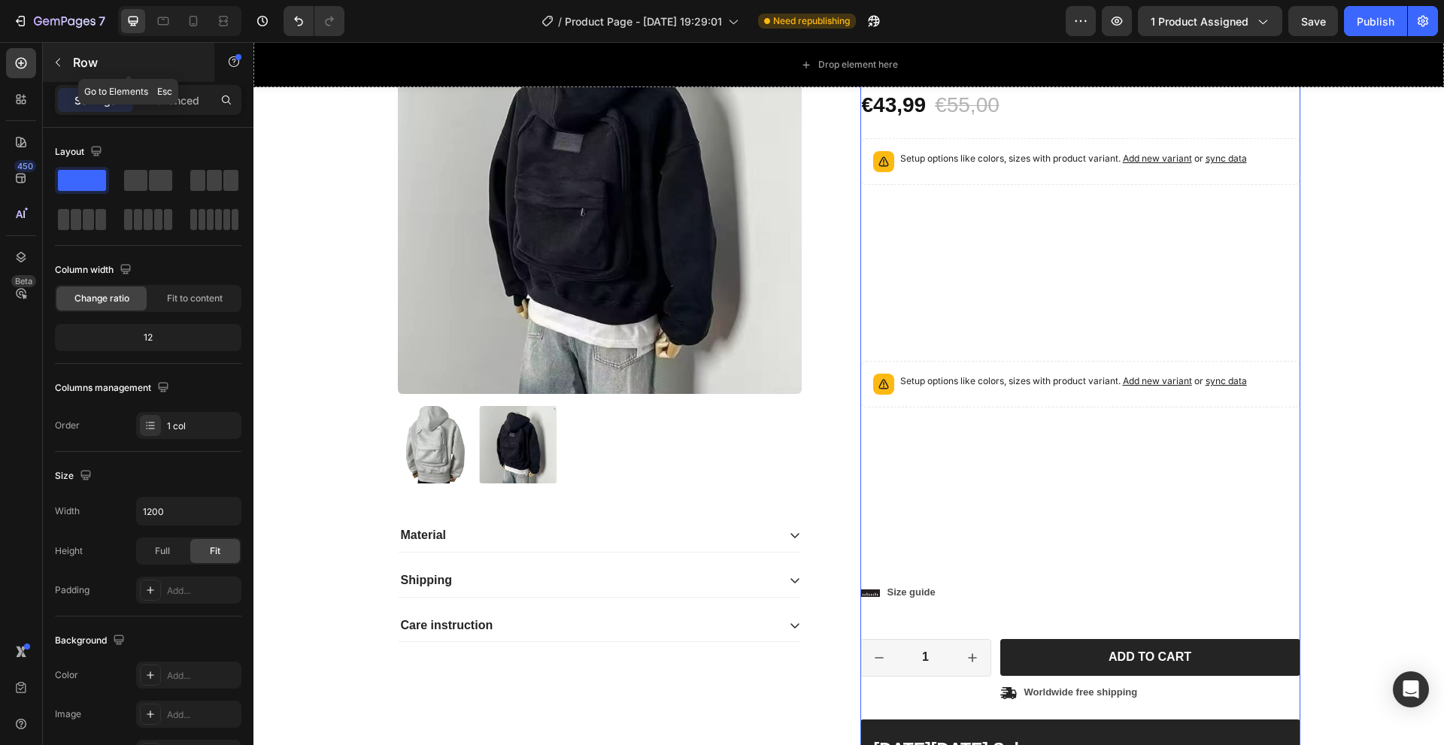
click at [56, 65] on icon "button" at bounding box center [58, 62] width 12 height 12
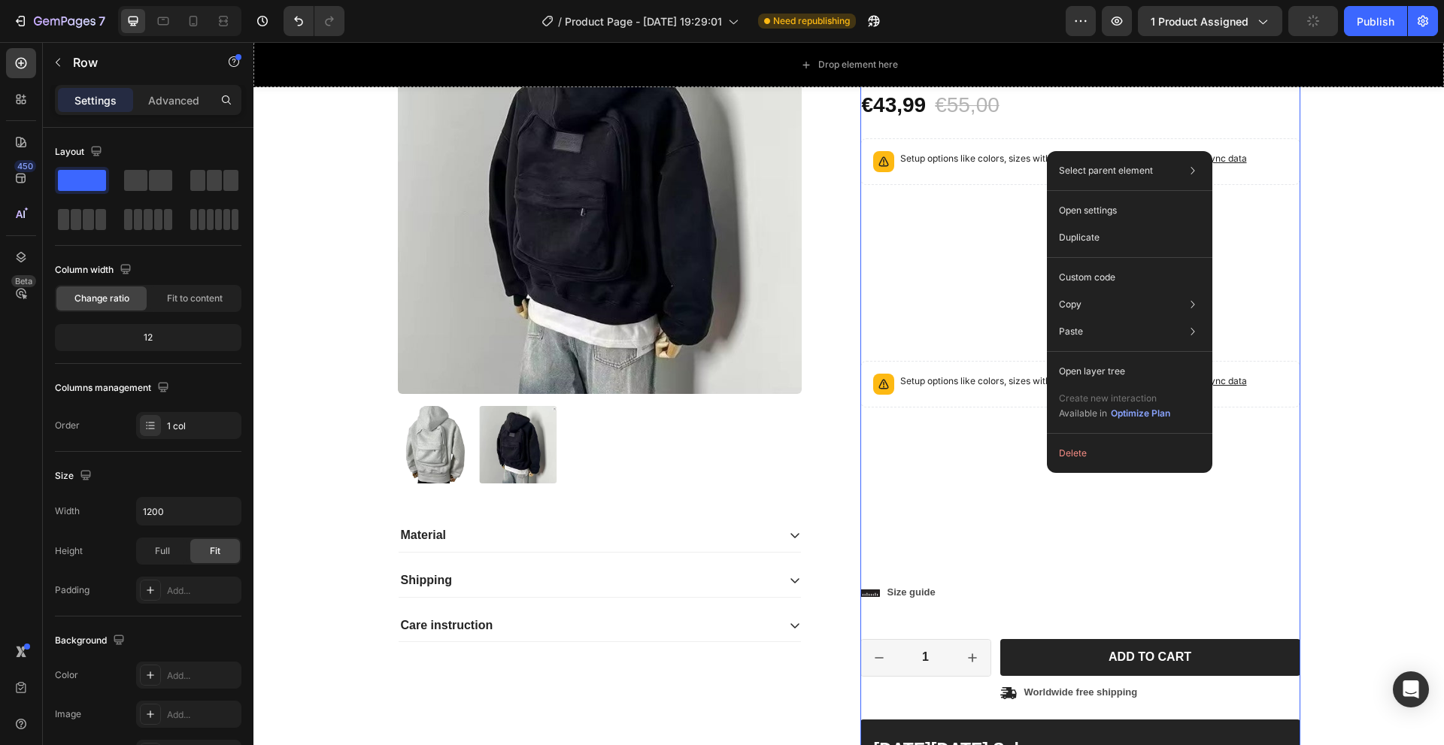
click at [907, 439] on div "Icon Icon Icon Icon Icon Icon List 2,500+ Verified Reviews! Text Block Row 20% …" at bounding box center [1080, 466] width 440 height 953
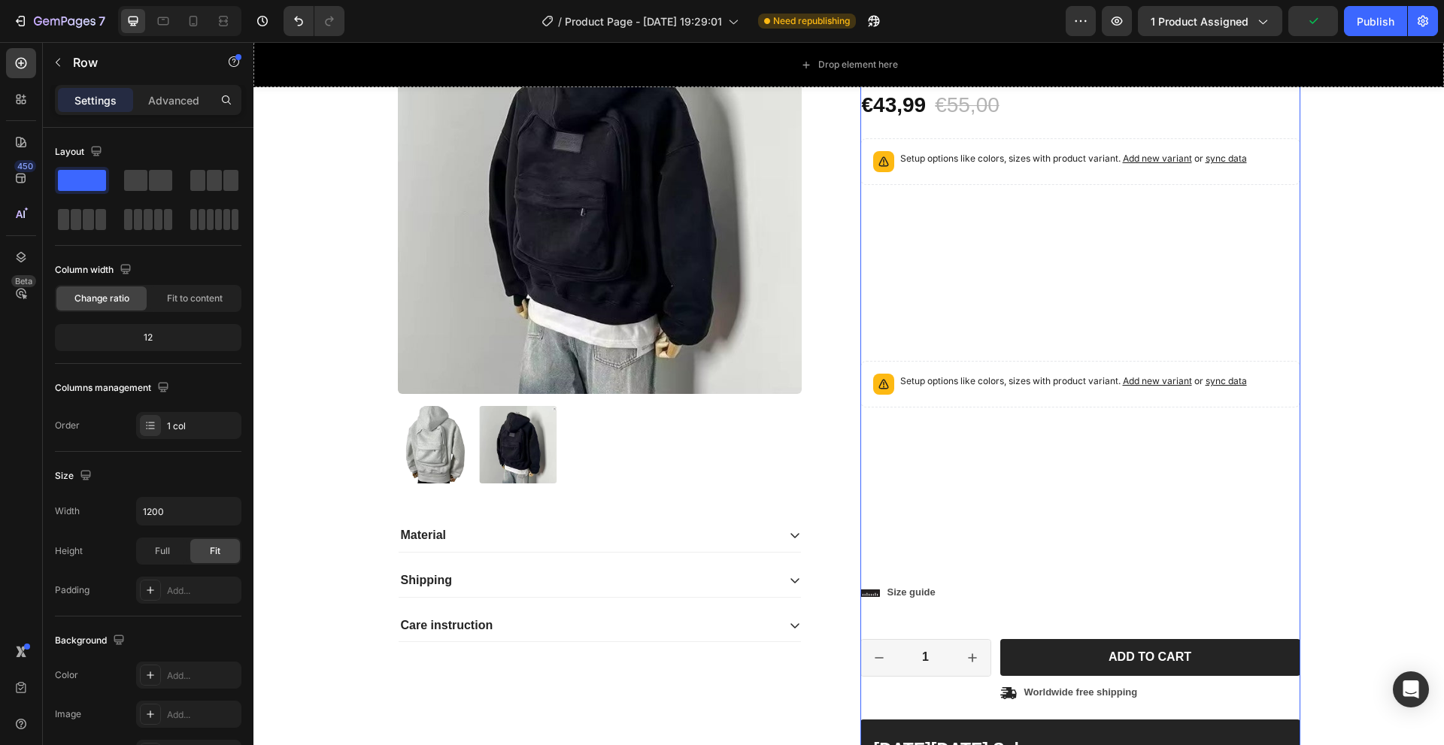
click at [907, 439] on div "Icon Icon Icon Icon Icon Icon List 2,500+ Verified Reviews! Text Block Row 20% …" at bounding box center [1080, 466] width 440 height 953
click at [903, 399] on div "Setup options like colors, sizes with product variant. Add new variant or sync …" at bounding box center [1080, 384] width 426 height 33
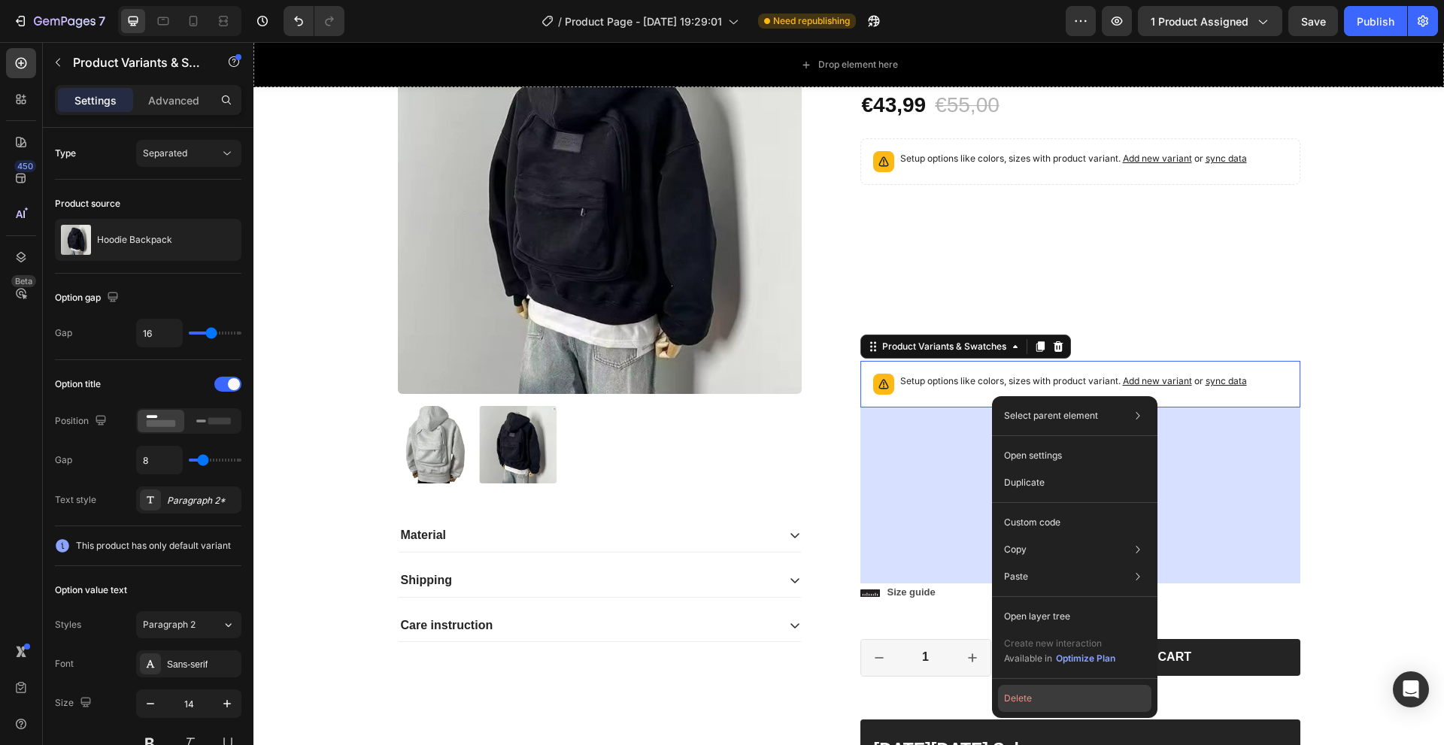
click at [1018, 694] on button "Delete" at bounding box center [1074, 698] width 153 height 27
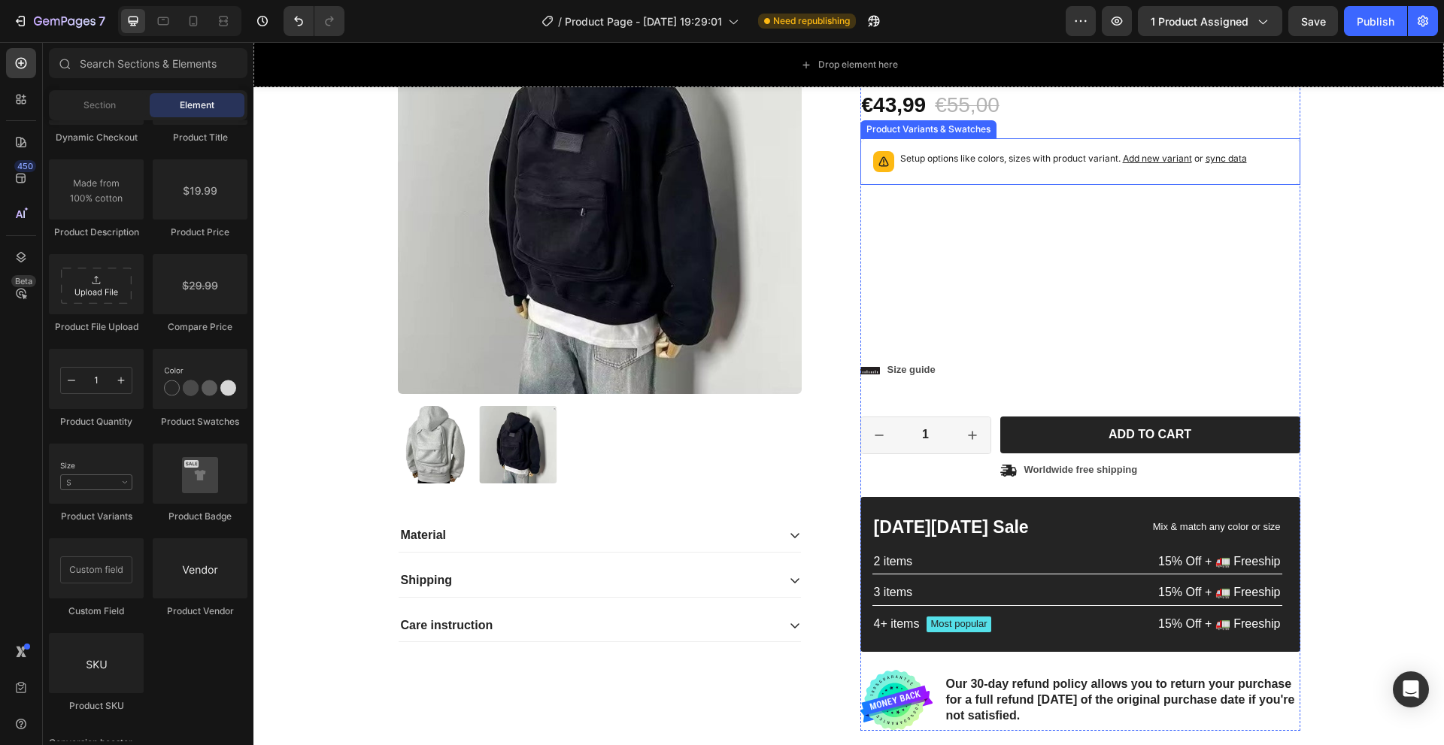
click at [952, 154] on p "Setup options like colors, sizes with product variant. Add new variant or sync …" at bounding box center [1073, 158] width 347 height 15
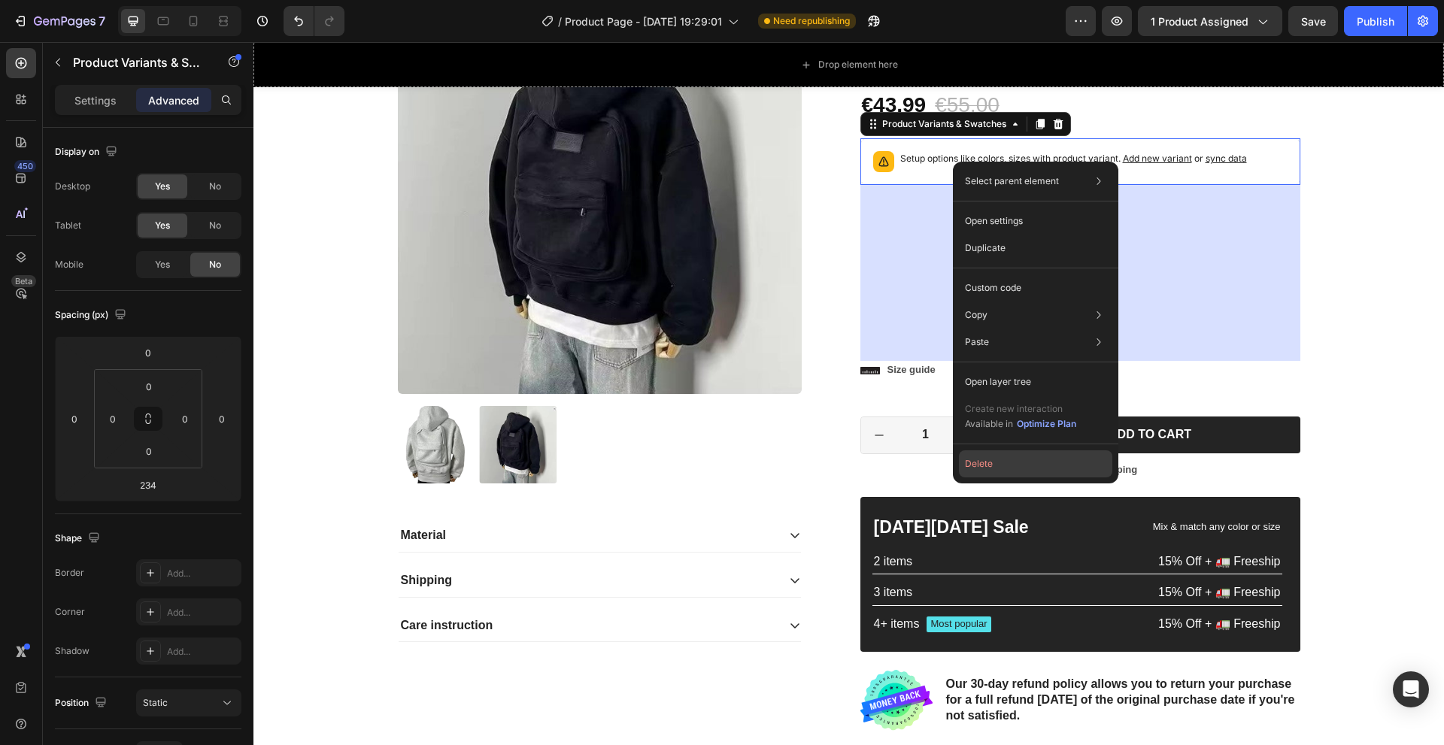
click at [1008, 474] on button "Delete" at bounding box center [1035, 464] width 153 height 27
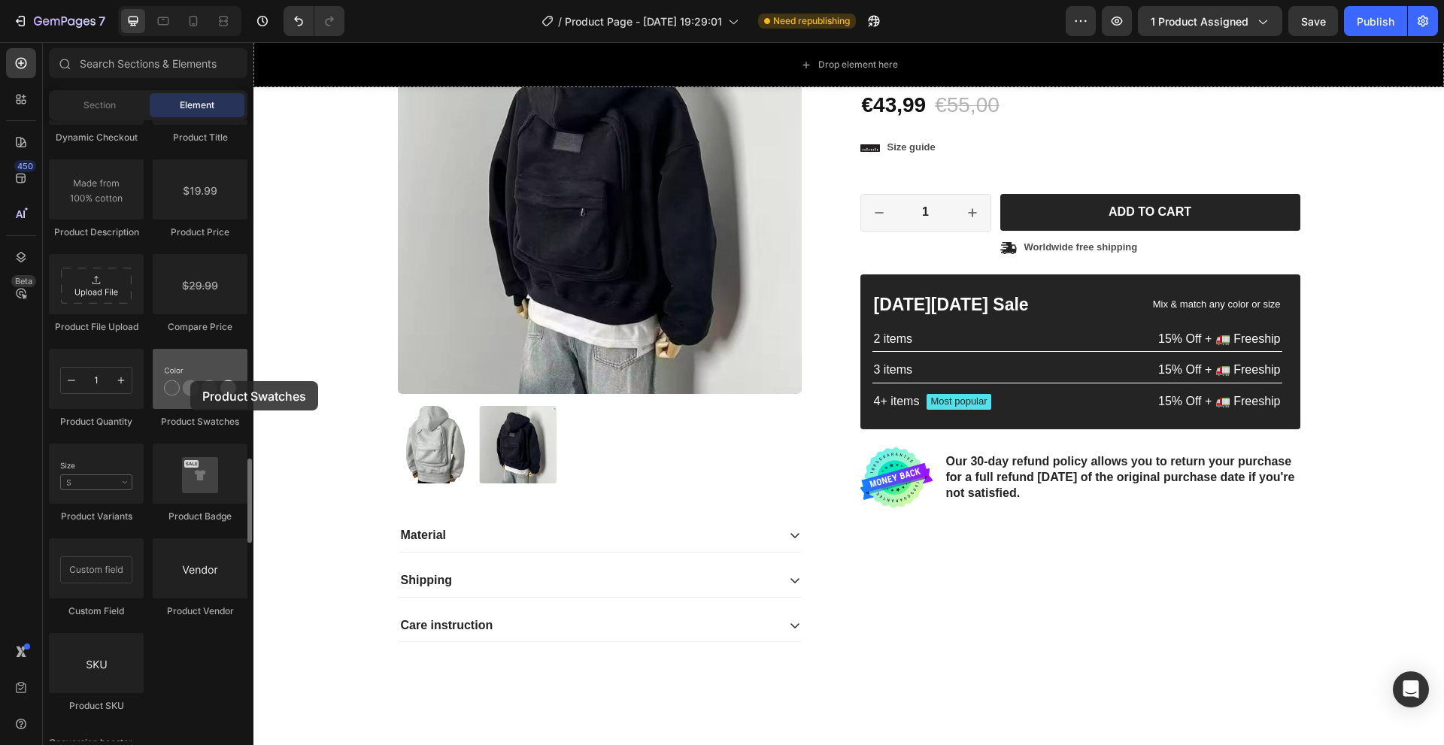
click at [190, 381] on div at bounding box center [200, 379] width 95 height 60
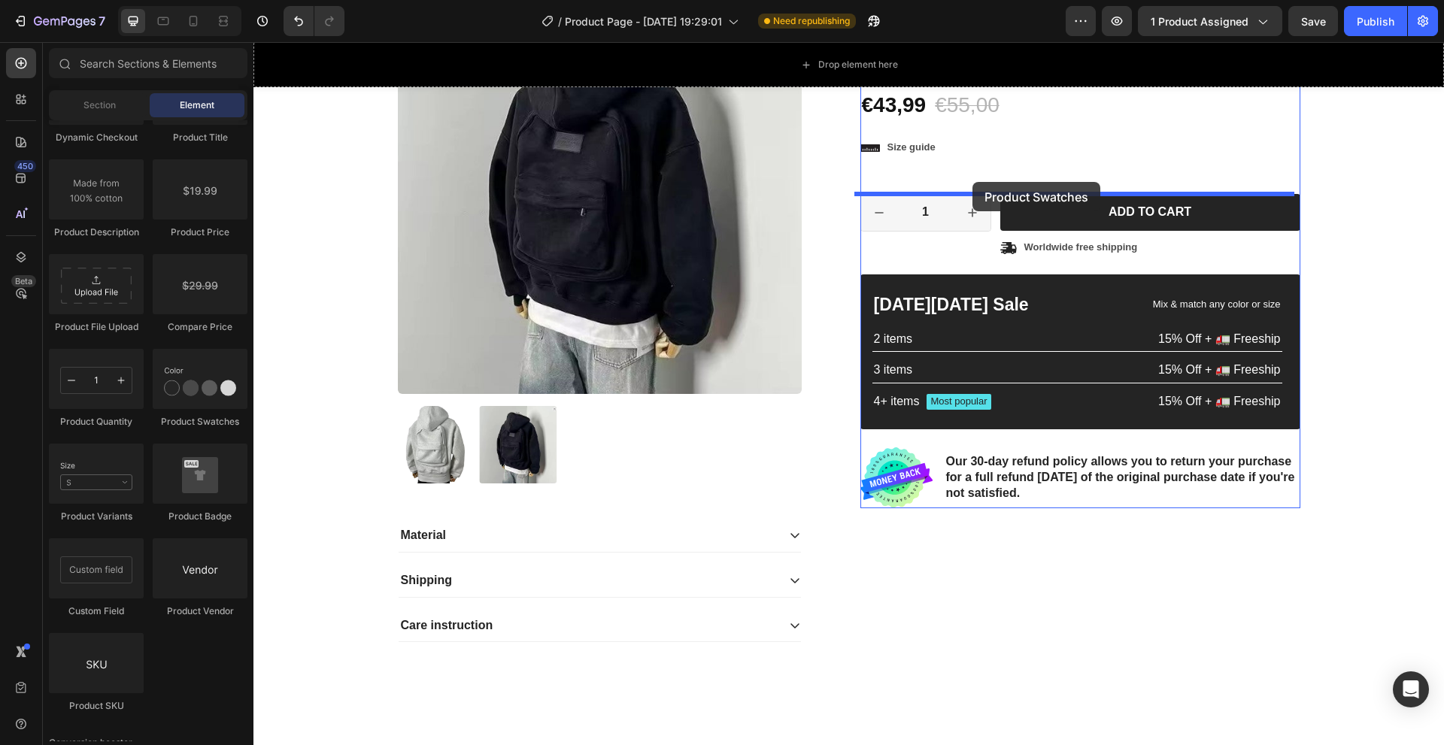
drag, startPoint x: 444, startPoint y: 423, endPoint x: 976, endPoint y: 190, distance: 581.3
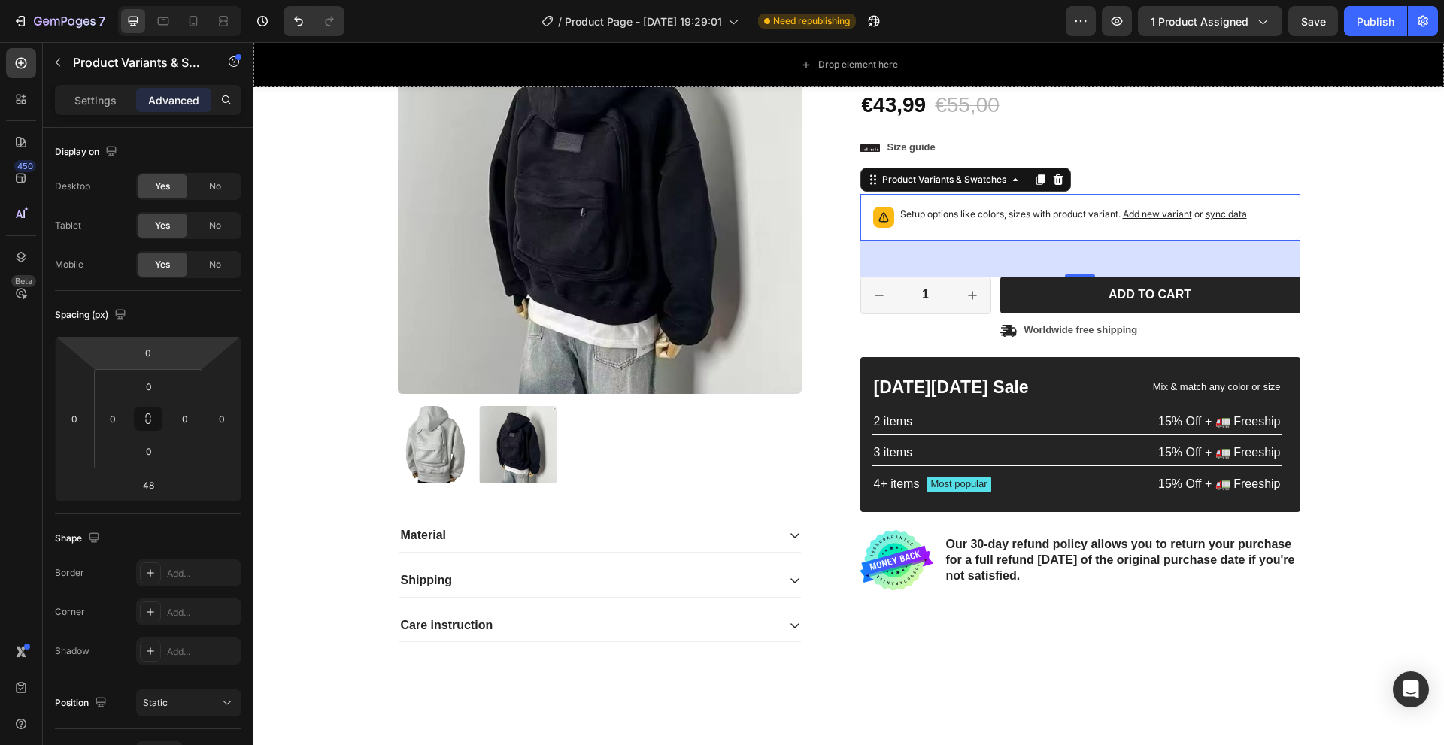
click at [1371, 24] on div "Publish" at bounding box center [1376, 22] width 38 height 16
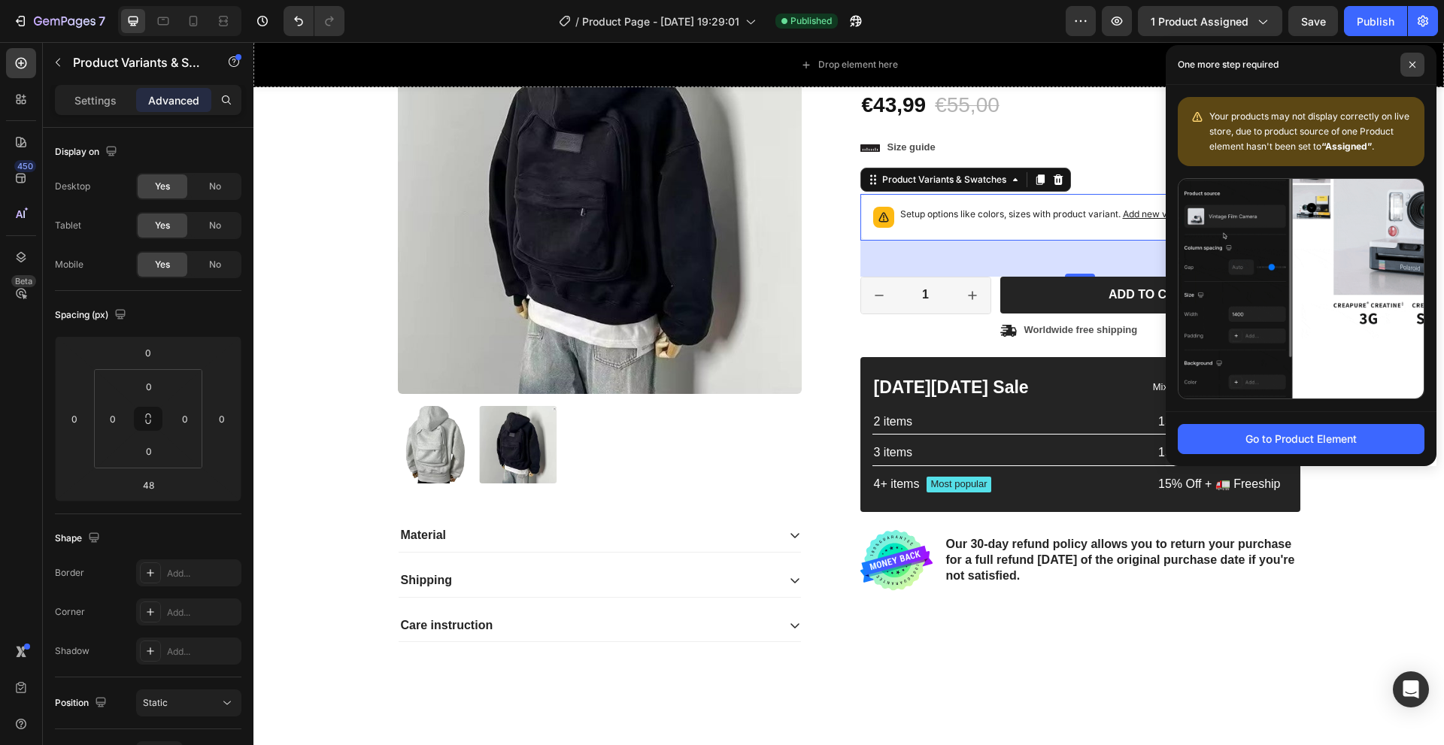
click at [1413, 62] on icon at bounding box center [1413, 65] width 8 height 8
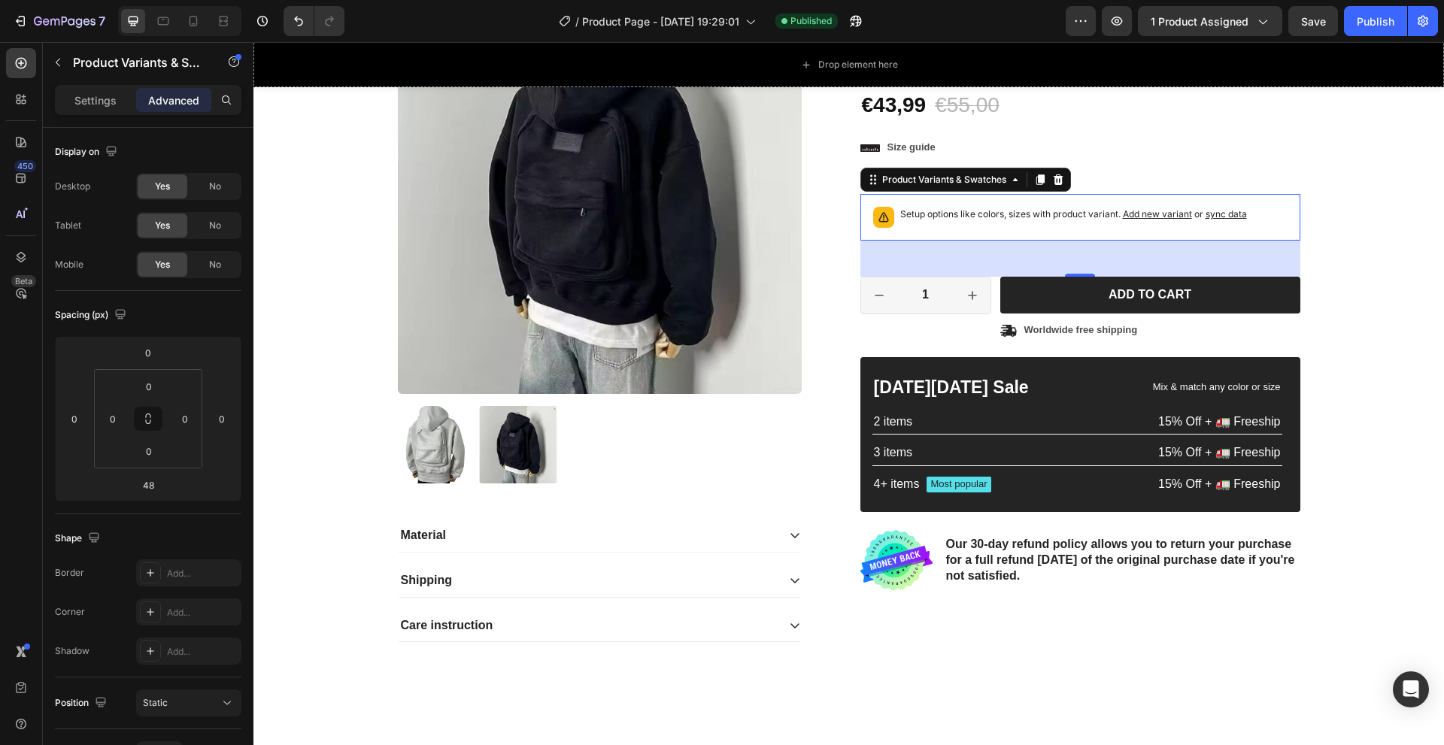
click at [1221, 216] on span "sync data" at bounding box center [1226, 213] width 41 height 11
click at [1220, 216] on span "sync data" at bounding box center [1226, 213] width 41 height 11
click at [1220, 214] on span "sync data" at bounding box center [1226, 213] width 41 height 11
click at [1220, 213] on span "sync data" at bounding box center [1226, 213] width 41 height 11
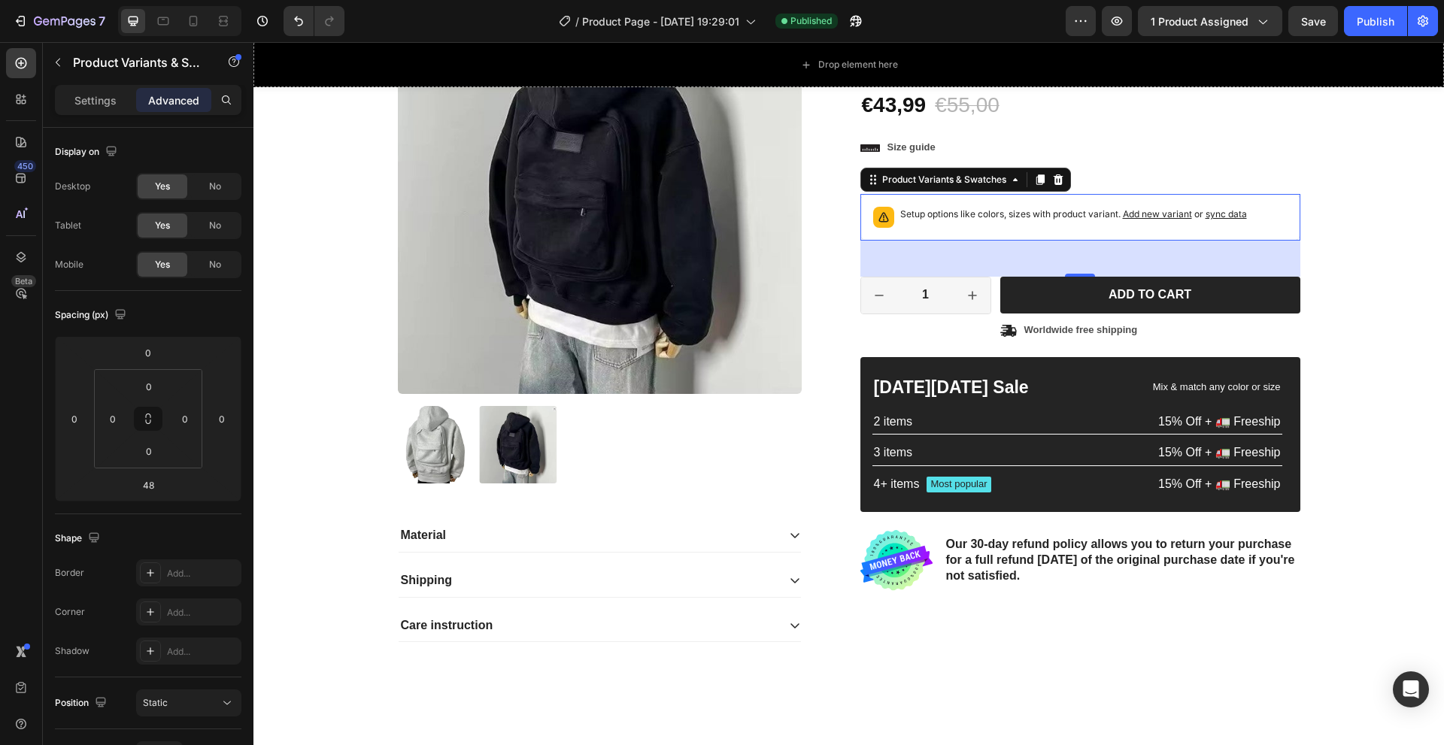
click at [1220, 213] on span "sync data" at bounding box center [1226, 213] width 41 height 11
click at [1220, 212] on span "sync data" at bounding box center [1226, 213] width 41 height 11
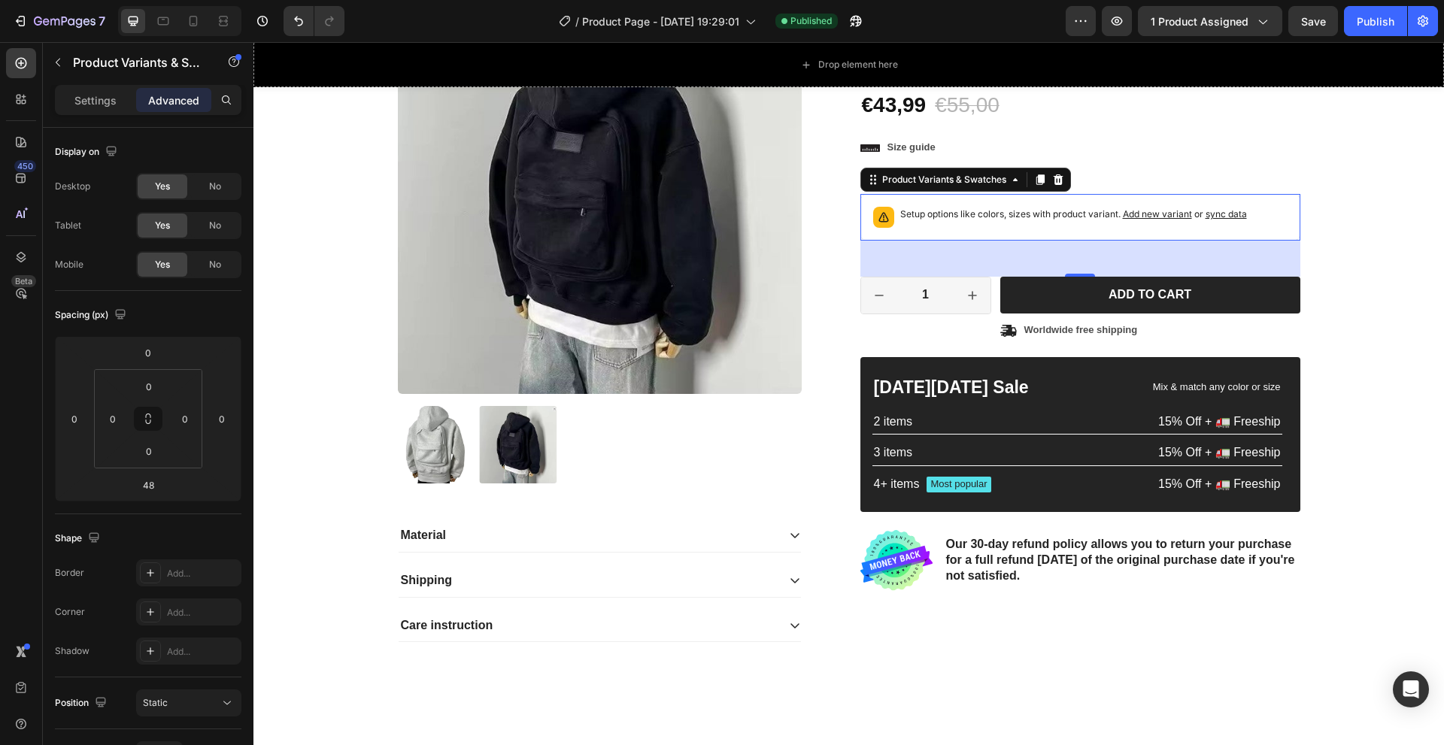
click at [1220, 212] on span "sync data" at bounding box center [1226, 213] width 41 height 11
click at [114, 108] on div "Settings" at bounding box center [95, 100] width 75 height 24
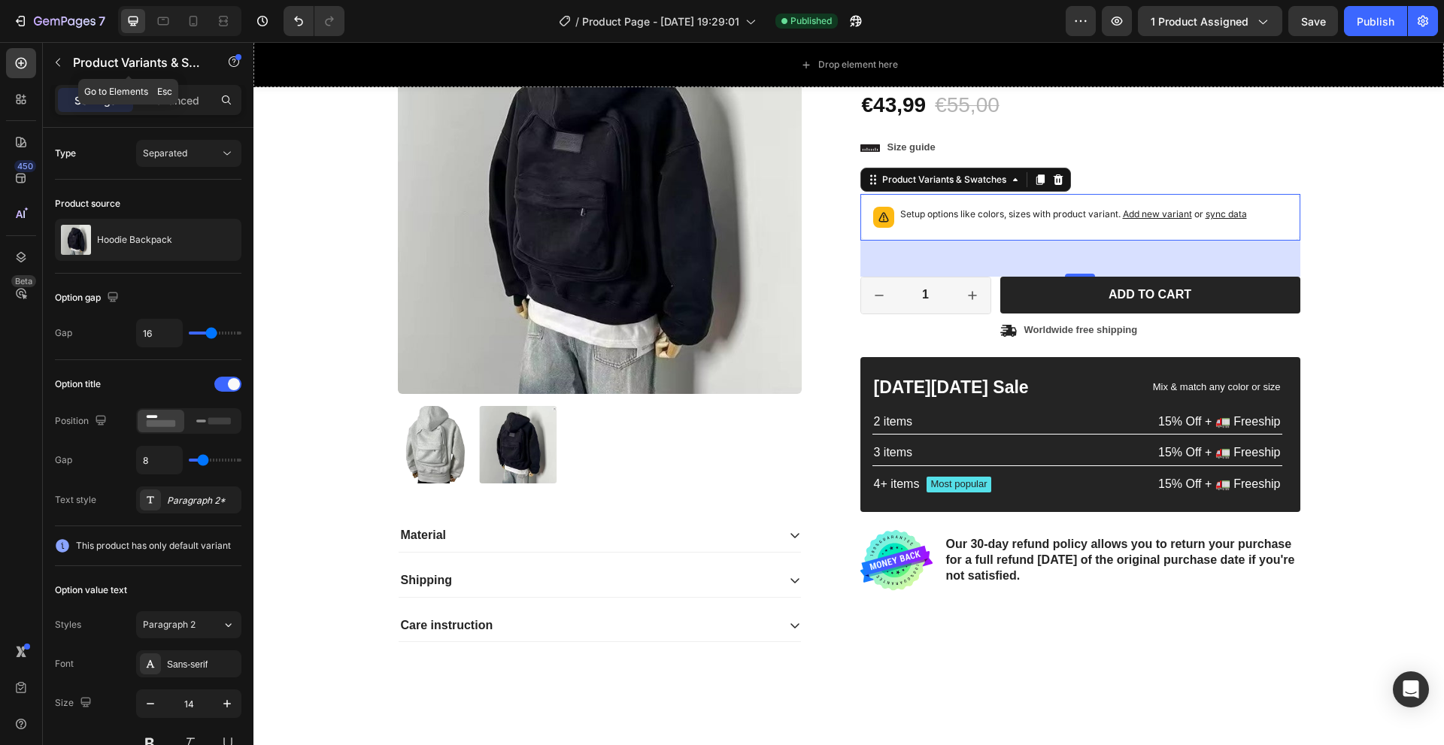
click at [62, 61] on icon "button" at bounding box center [58, 62] width 12 height 12
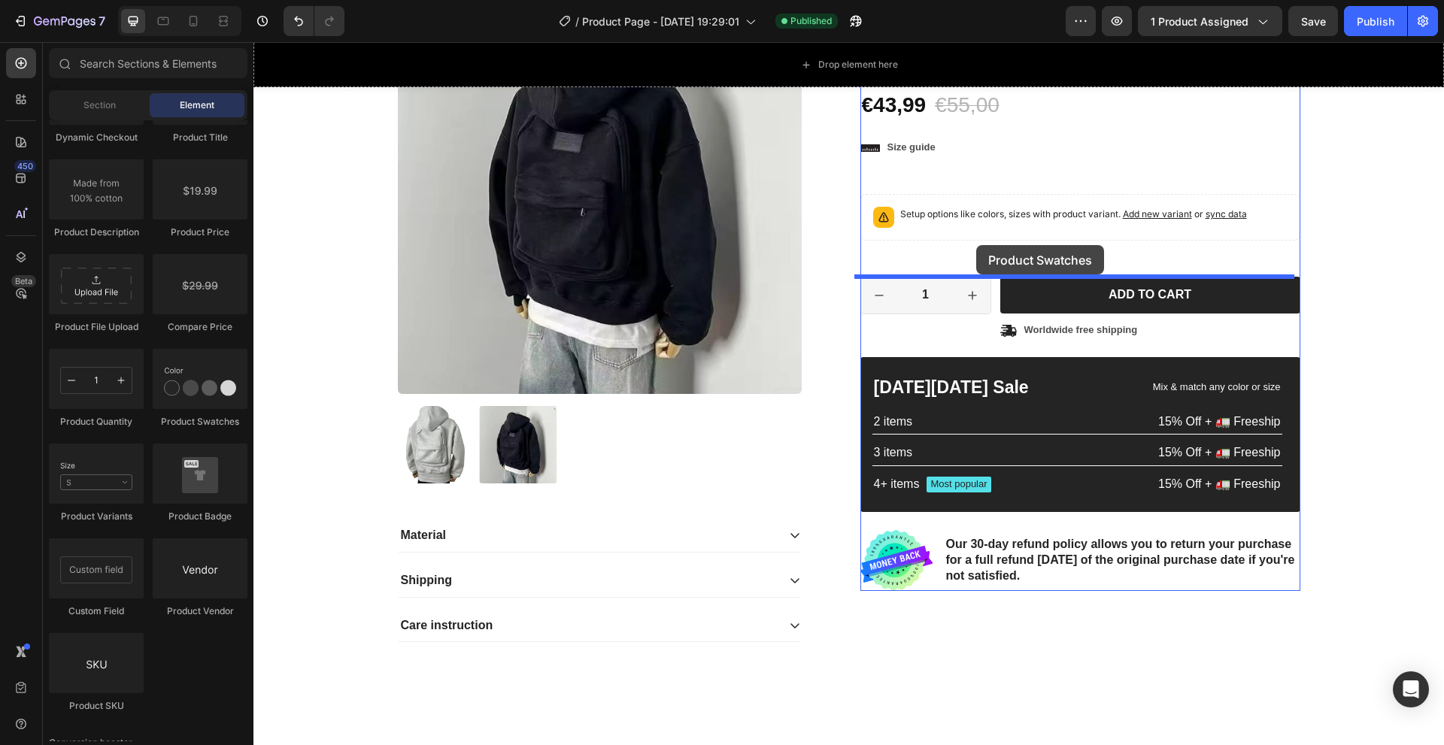
drag, startPoint x: 459, startPoint y: 445, endPoint x: 969, endPoint y: 259, distance: 543.0
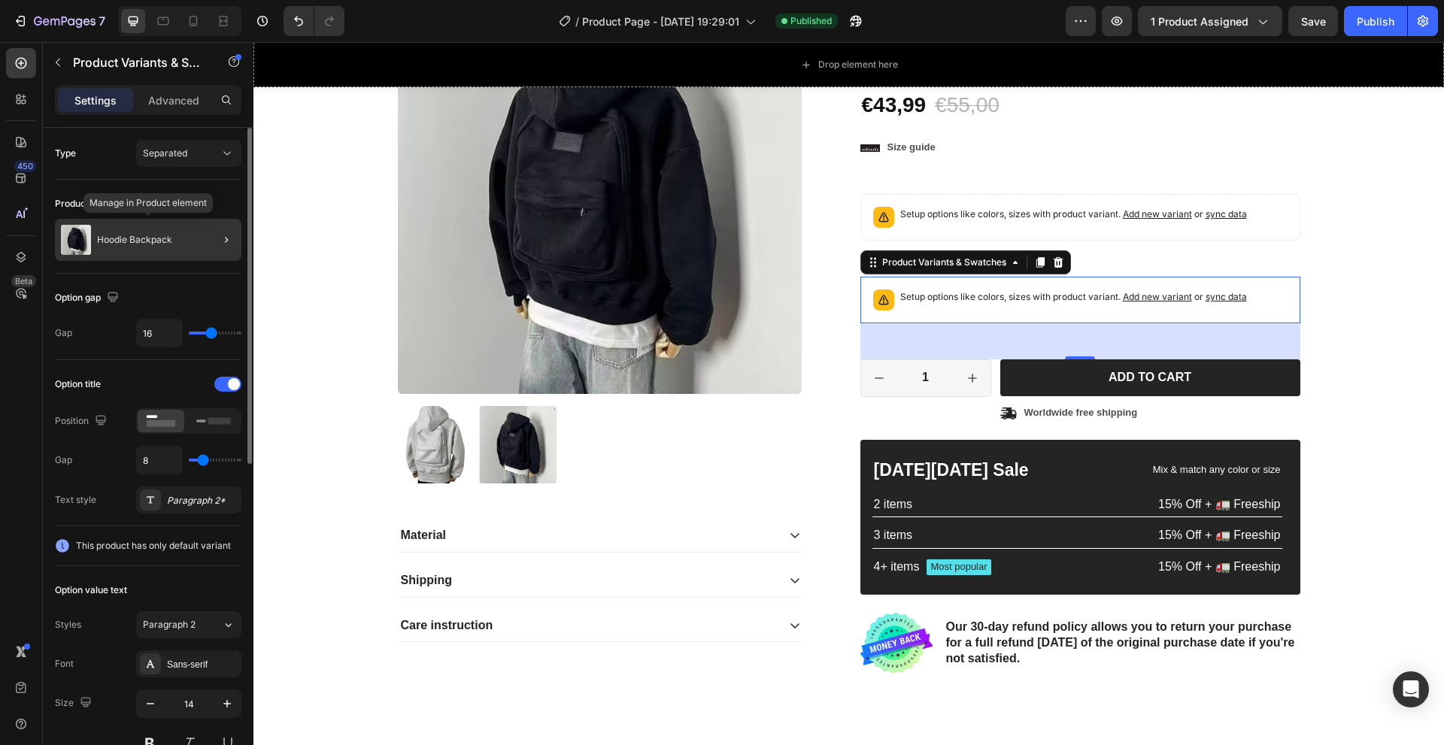
click at [150, 238] on p "Hoodie Backpack" at bounding box center [134, 240] width 75 height 11
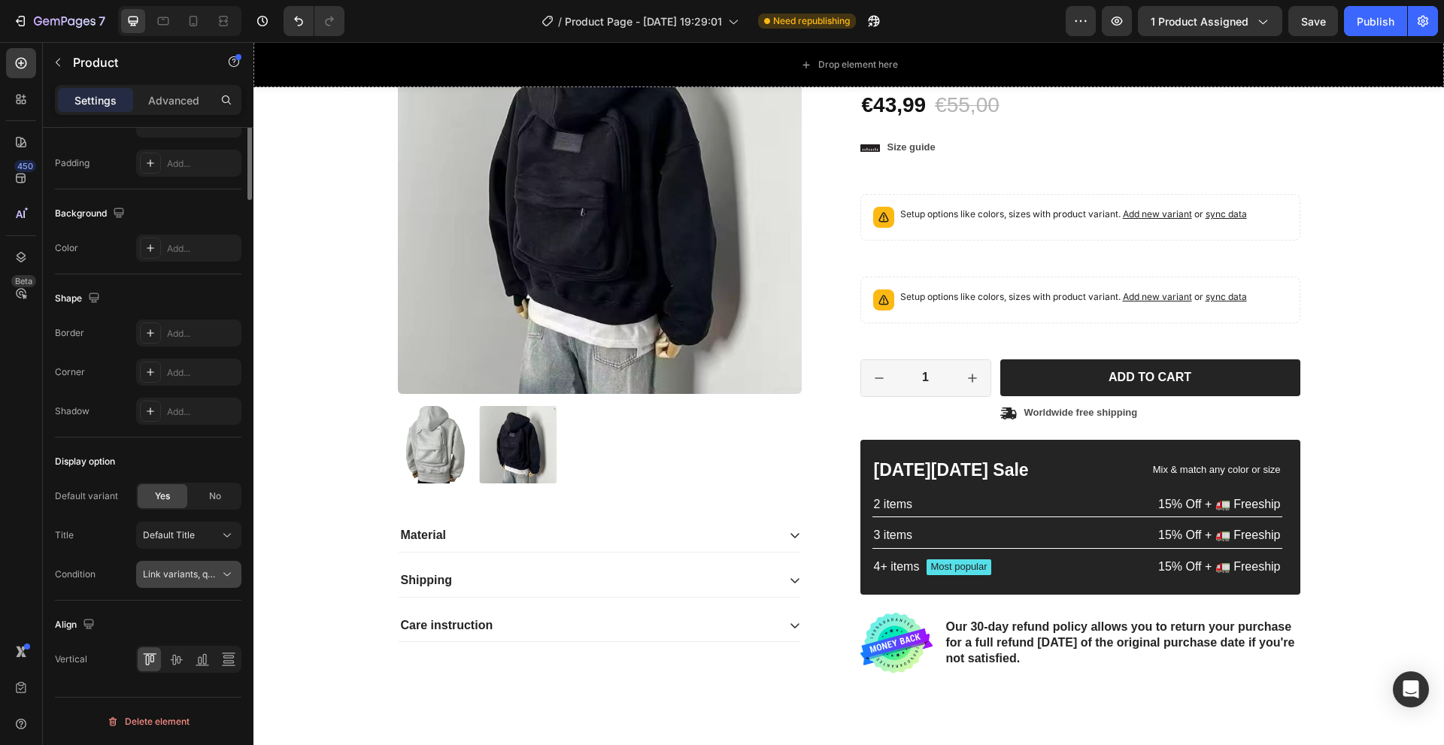
scroll to position [0, 0]
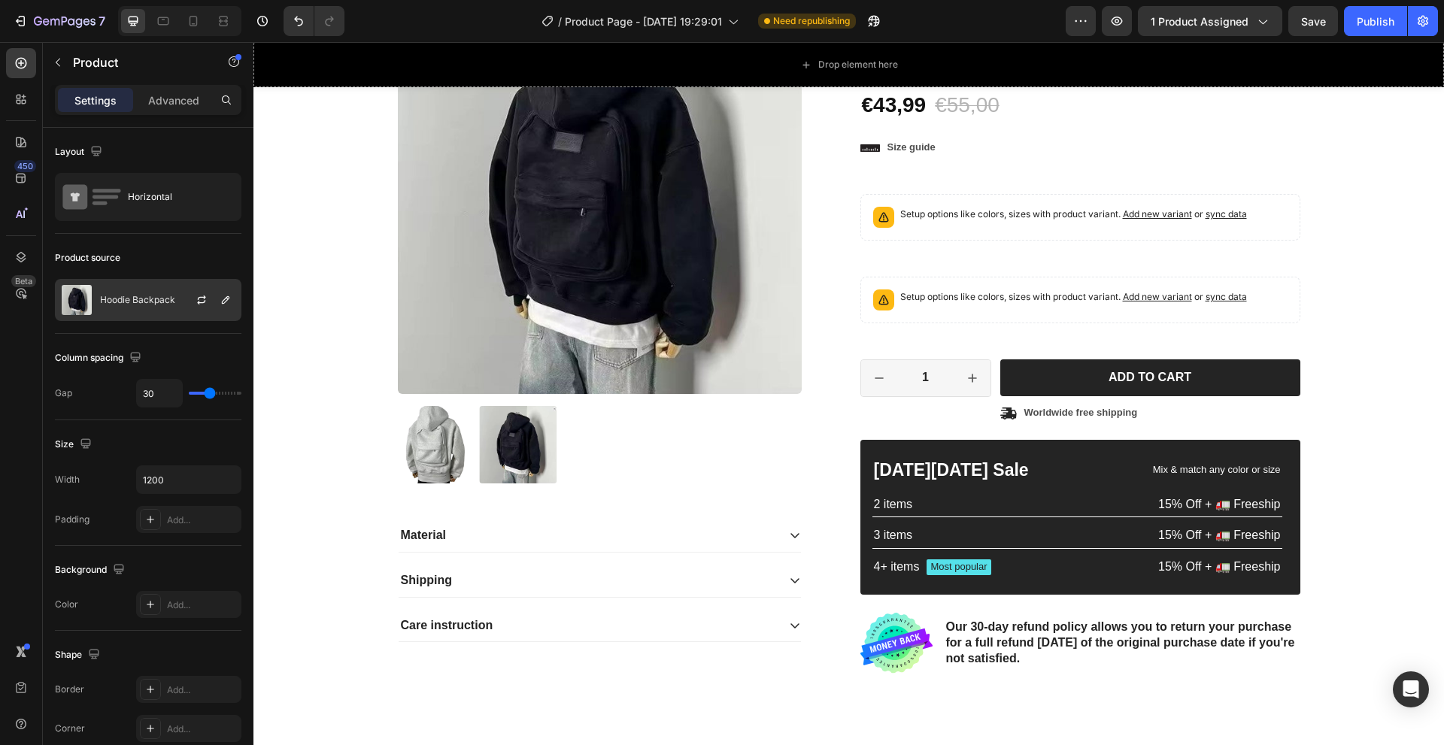
click at [163, 294] on div "Hoodie Backpack" at bounding box center [148, 300] width 187 height 42
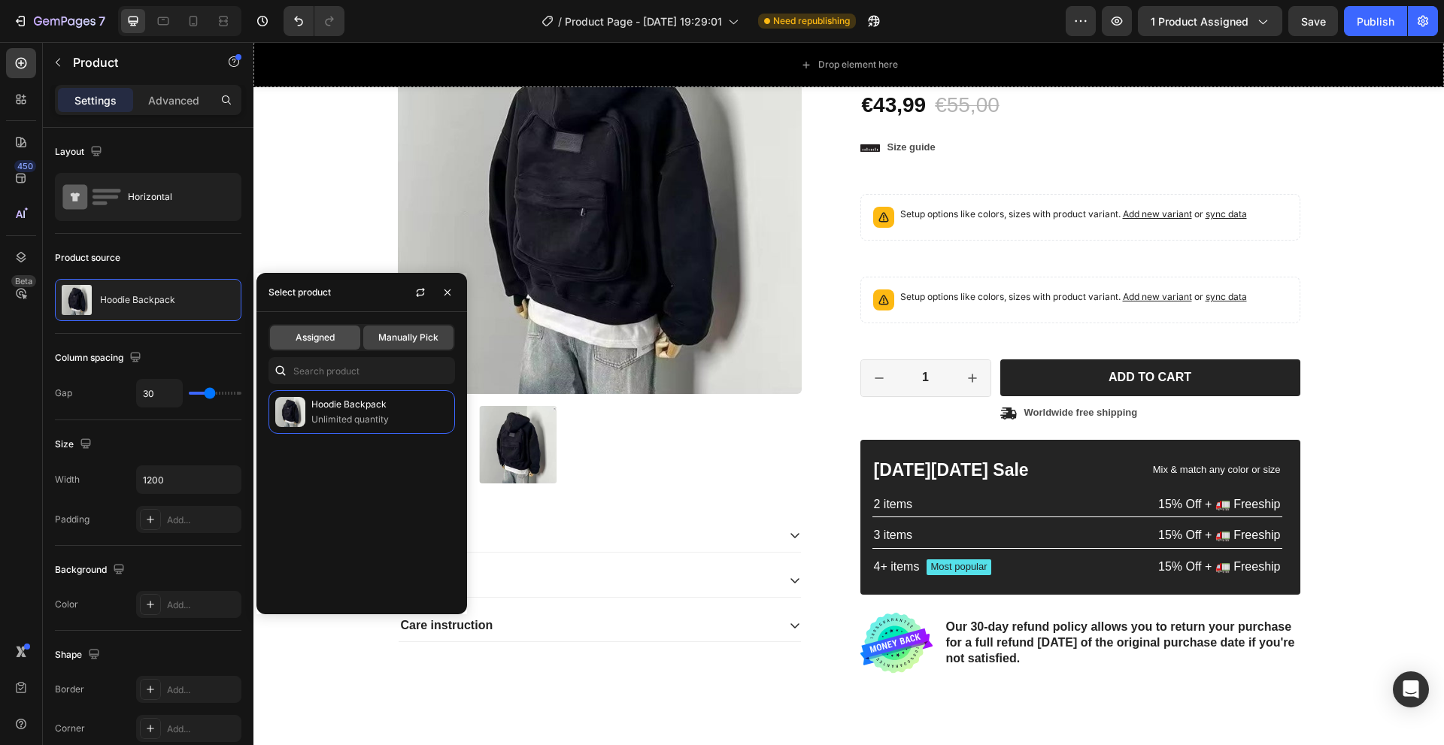
click at [315, 338] on span "Assigned" at bounding box center [315, 338] width 39 height 14
click at [396, 336] on span "Manually Pick" at bounding box center [408, 338] width 60 height 14
click at [421, 293] on icon "button" at bounding box center [420, 293] width 12 height 12
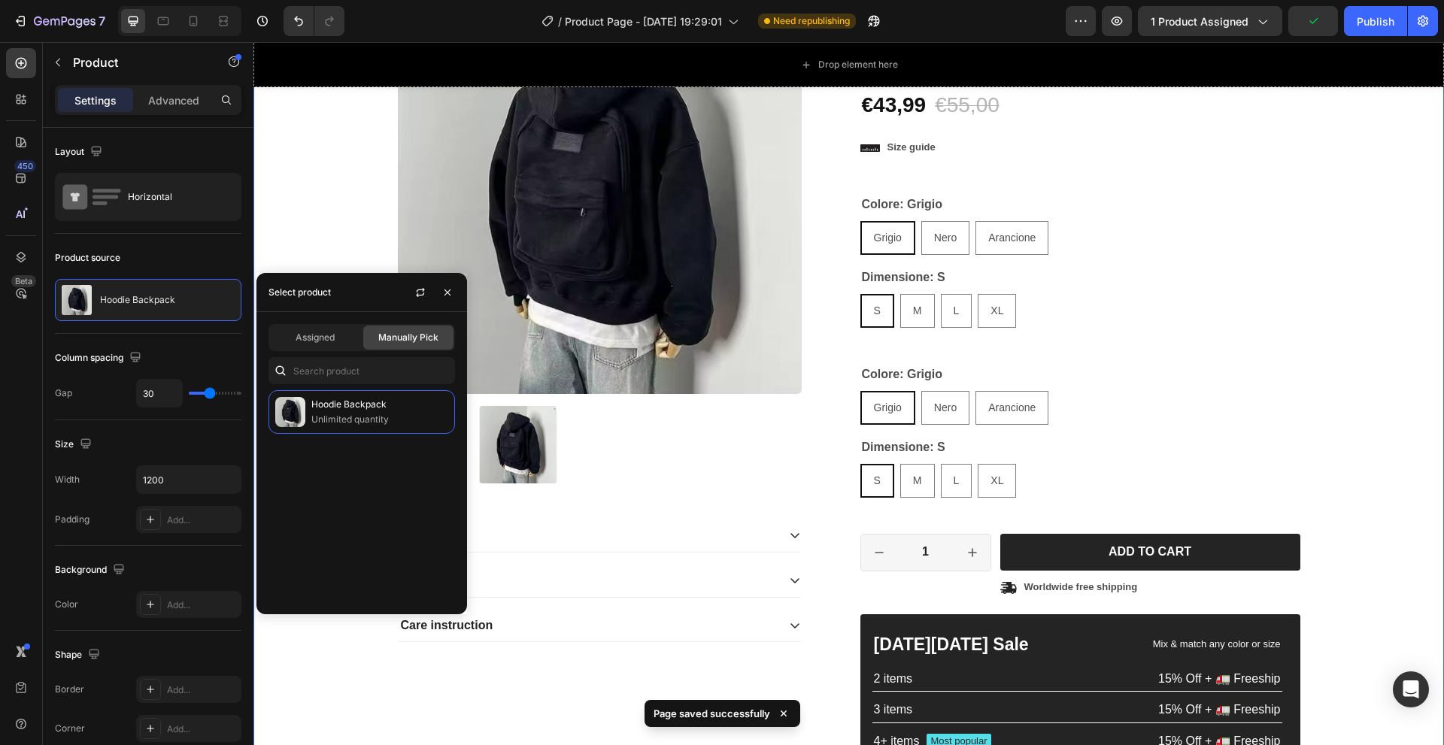
click at [350, 216] on div "Product Images Material Shipping Care instruction Accordion Icon Icon Icon Icon…" at bounding box center [849, 425] width 1168 height 870
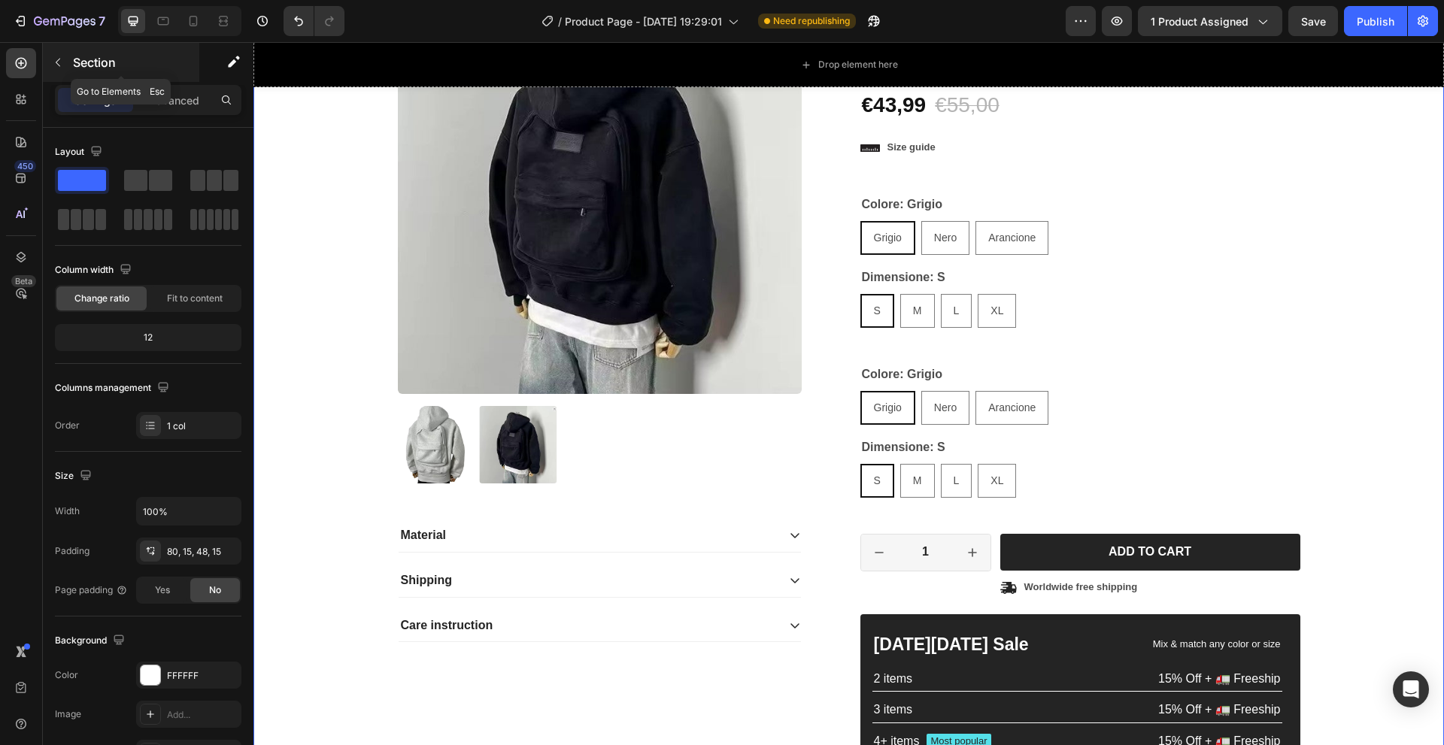
click at [62, 64] on icon "button" at bounding box center [58, 62] width 12 height 12
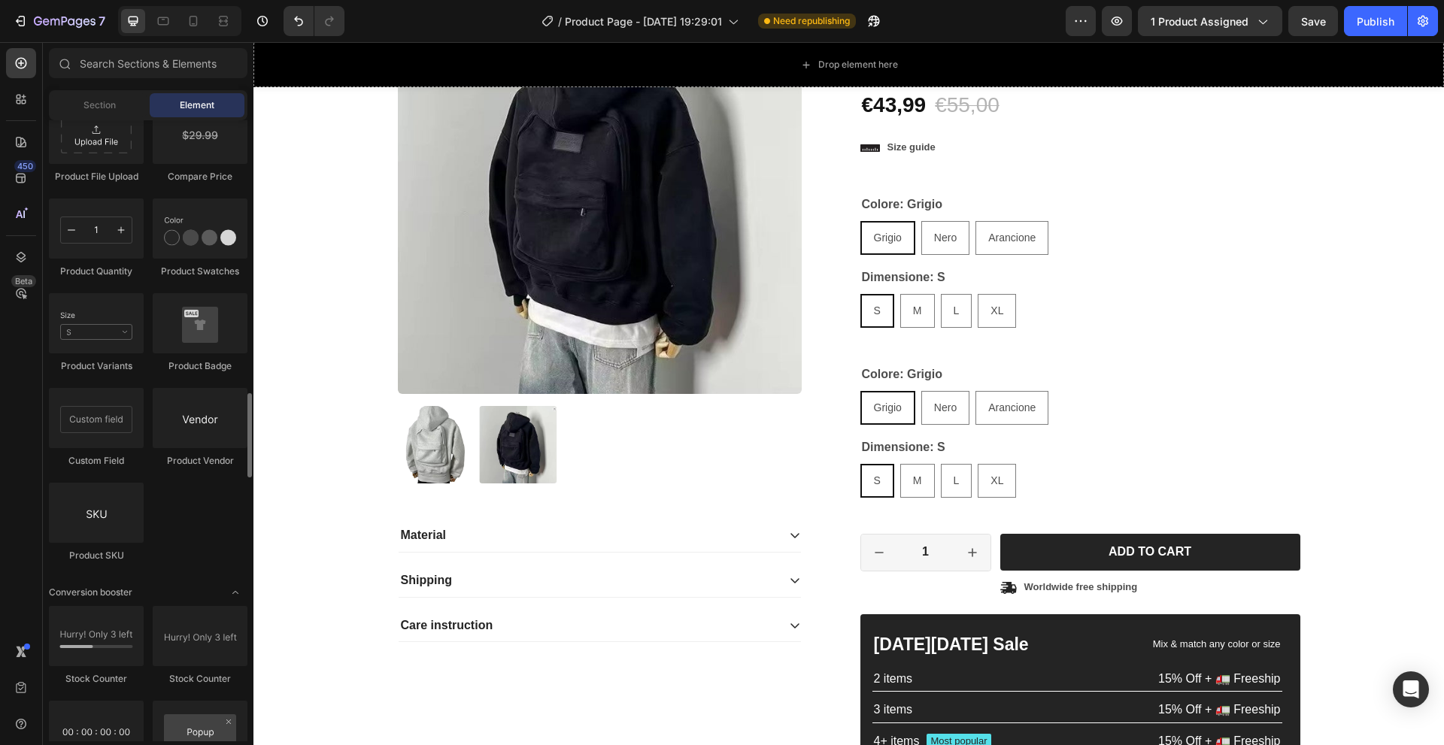
scroll to position [2557, 0]
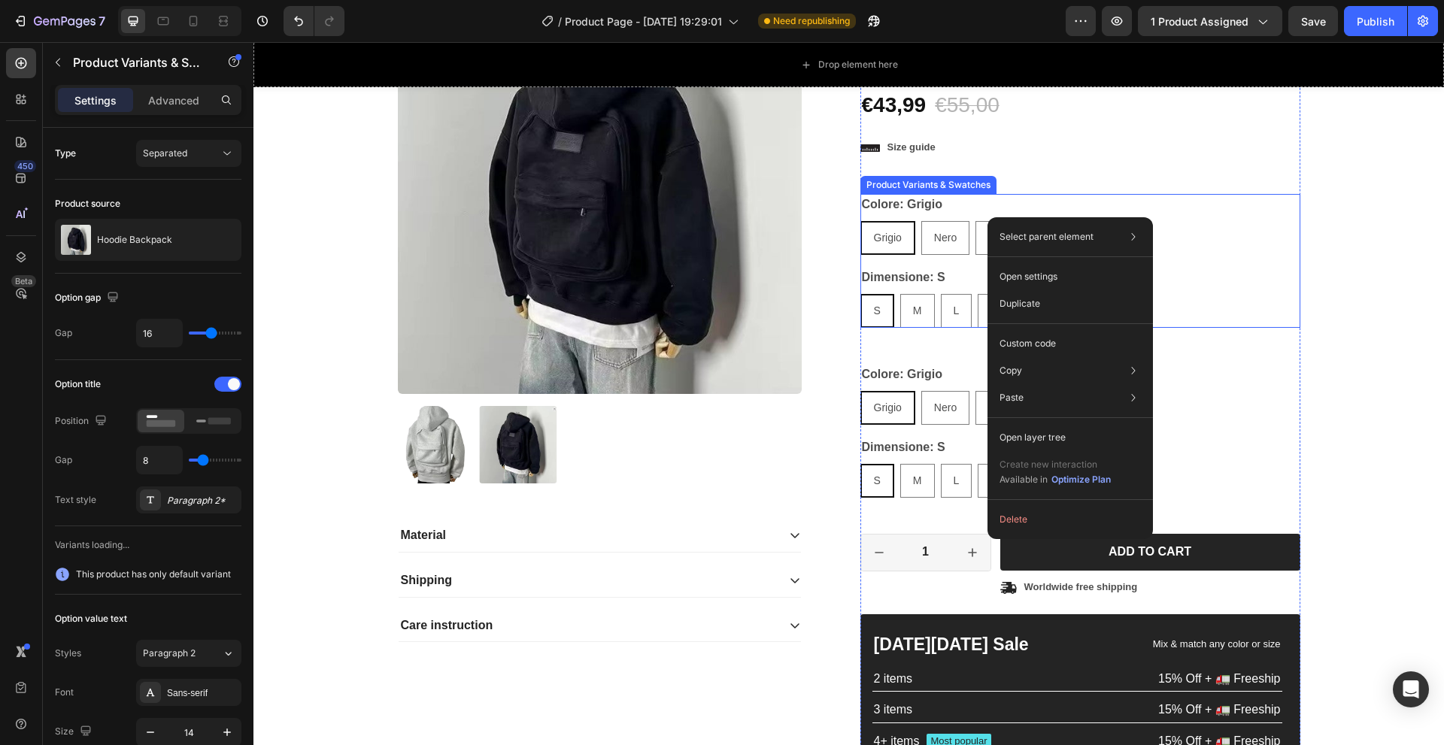
radio input "false"
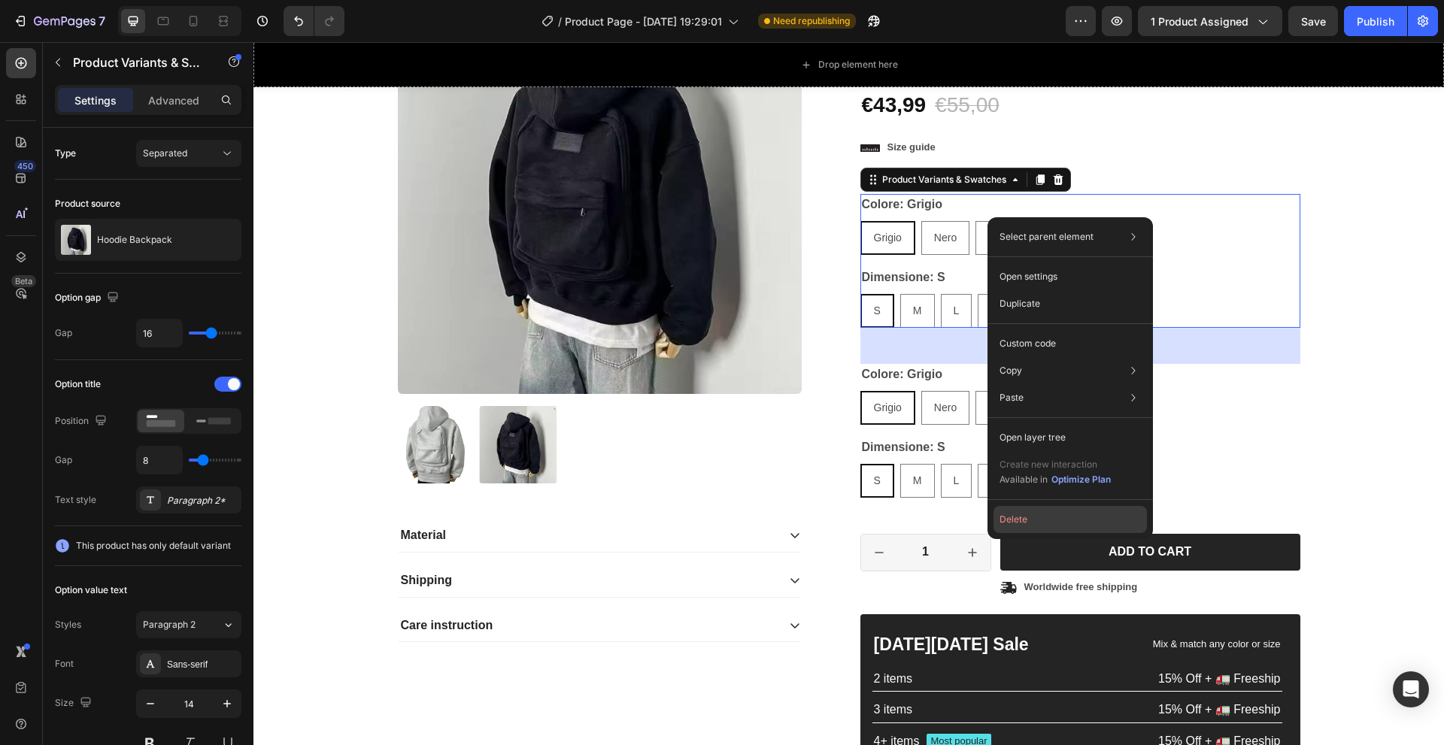
click at [1027, 520] on button "Delete" at bounding box center [1070, 519] width 153 height 27
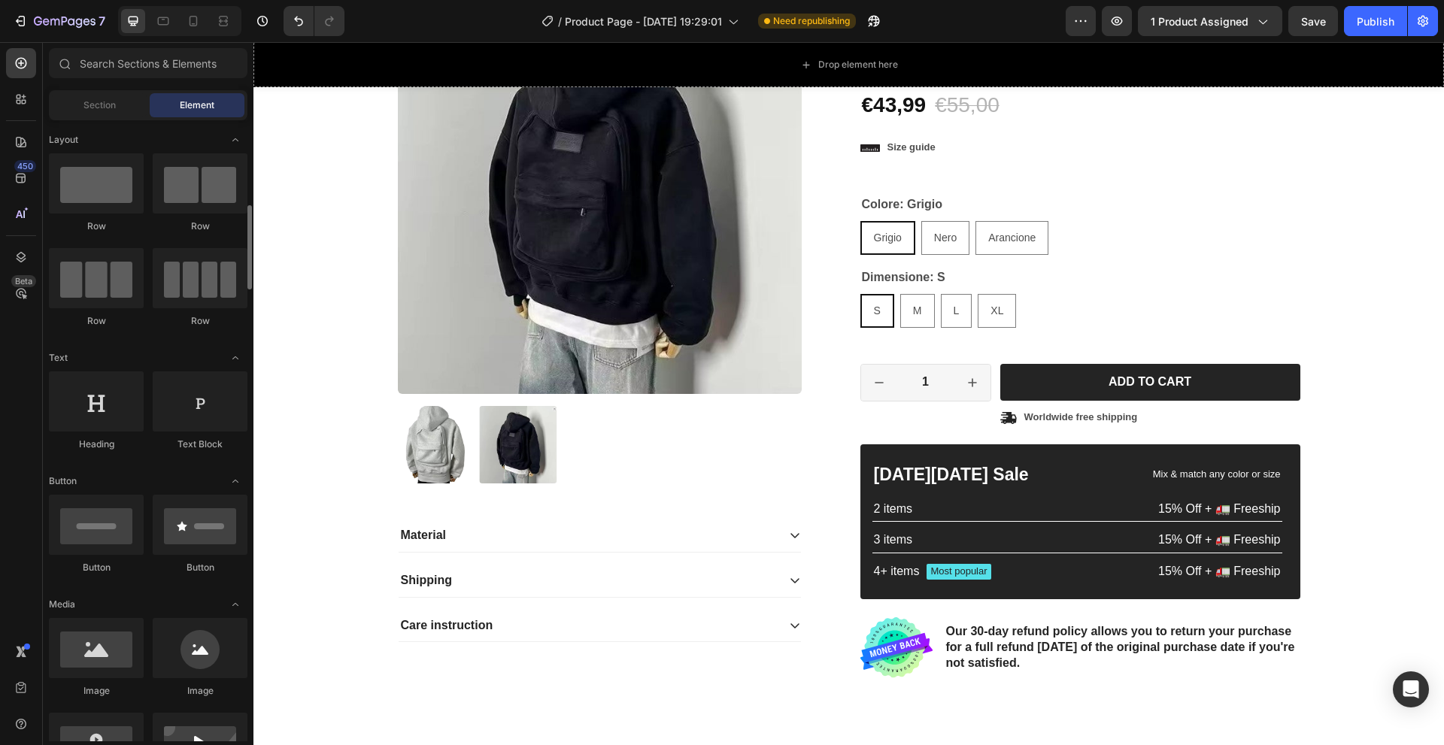
scroll to position [150, 0]
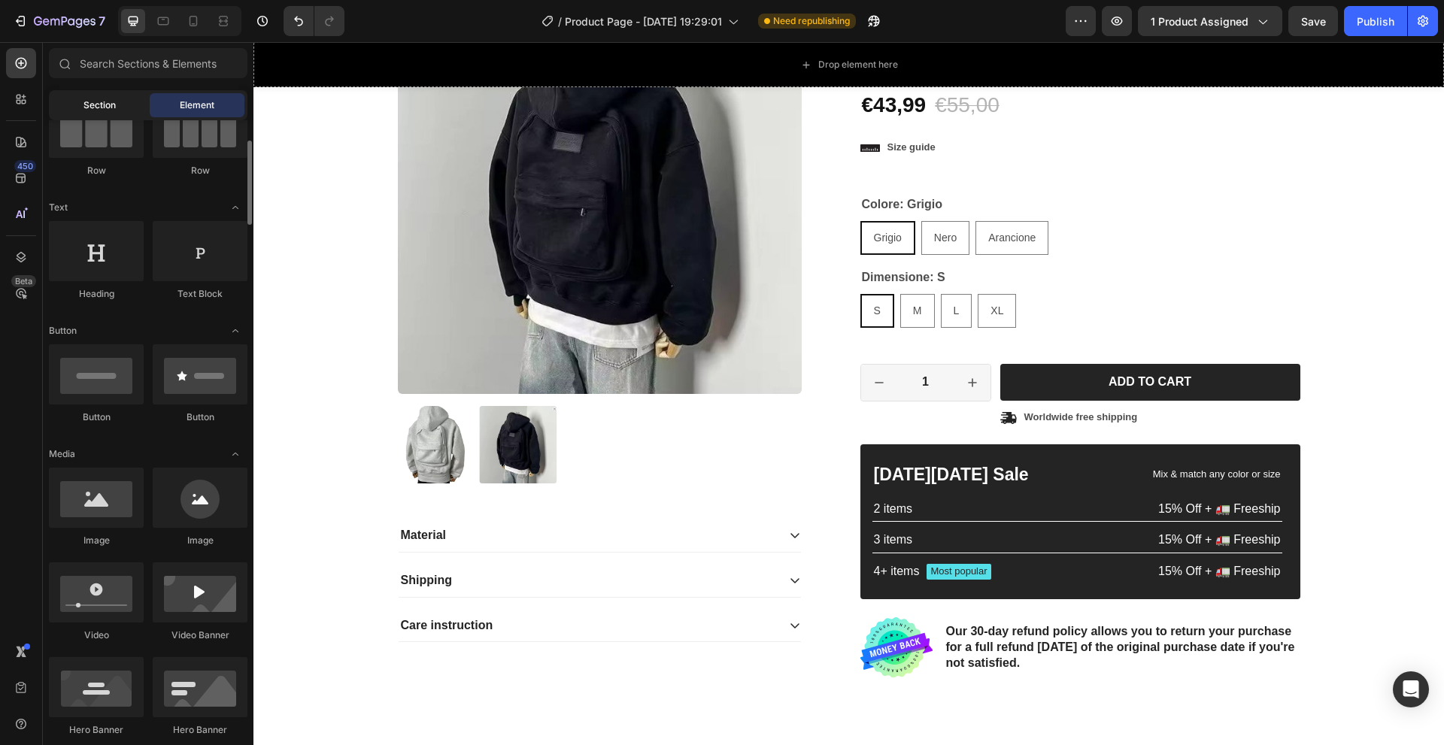
click at [114, 107] on span "Section" at bounding box center [99, 106] width 32 height 14
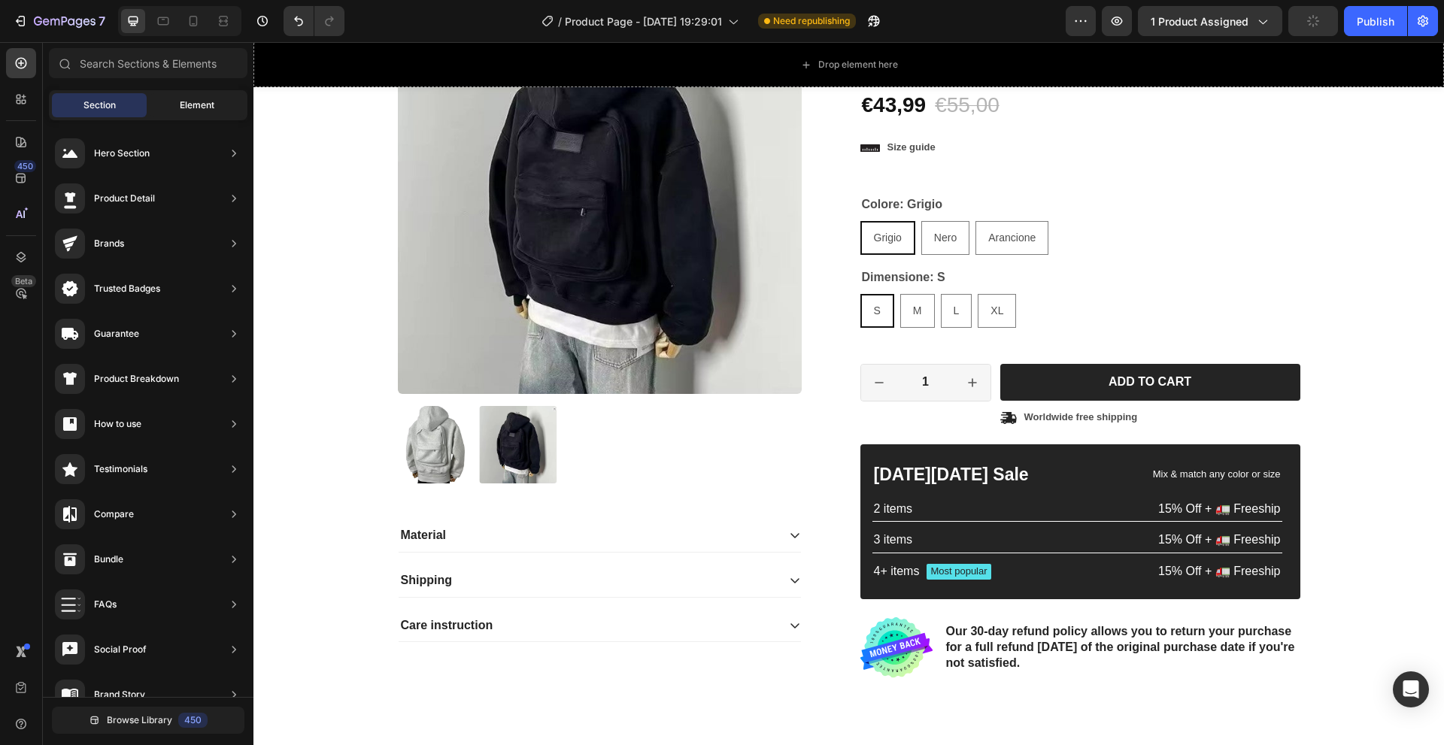
click at [193, 97] on div "Element" at bounding box center [197, 105] width 95 height 24
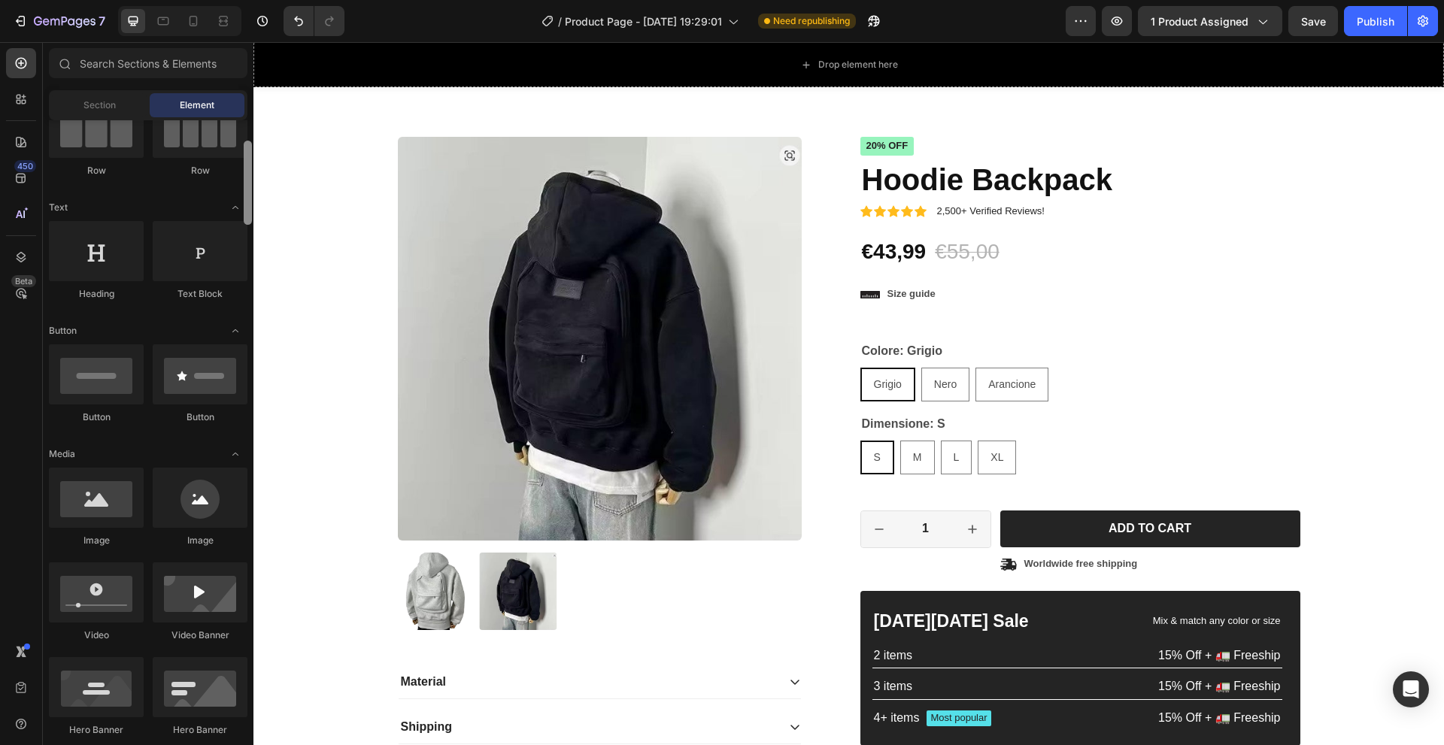
scroll to position [226, 0]
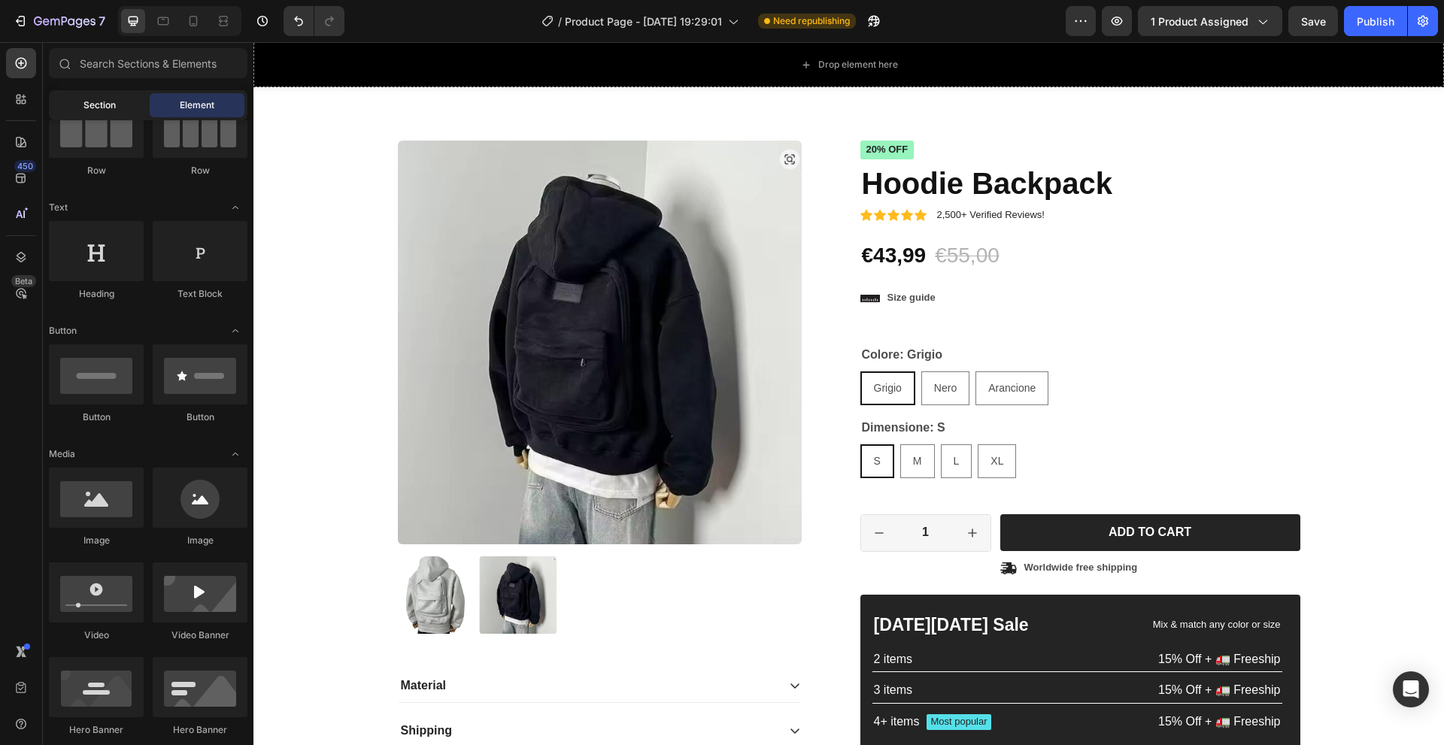
click at [96, 105] on span "Section" at bounding box center [99, 106] width 32 height 14
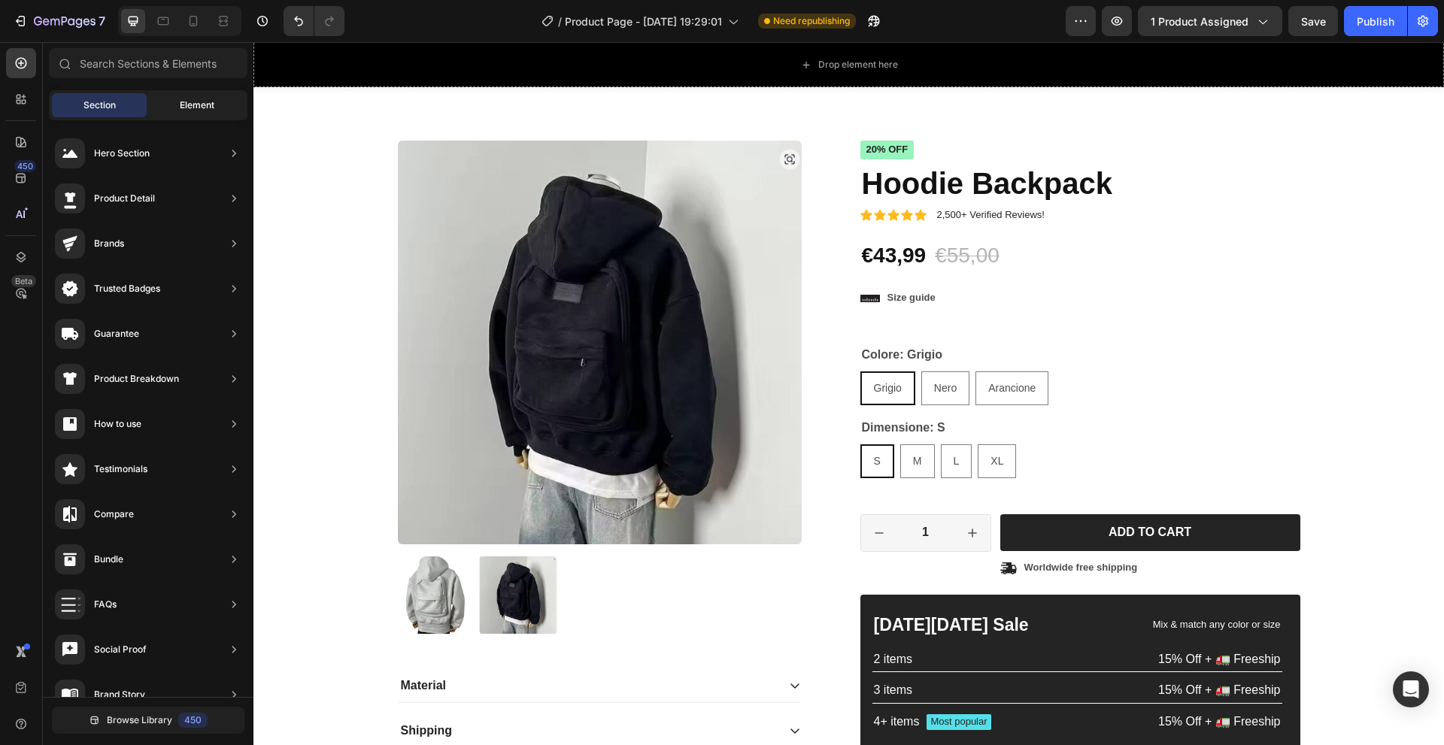
click at [197, 107] on span "Element" at bounding box center [197, 106] width 35 height 14
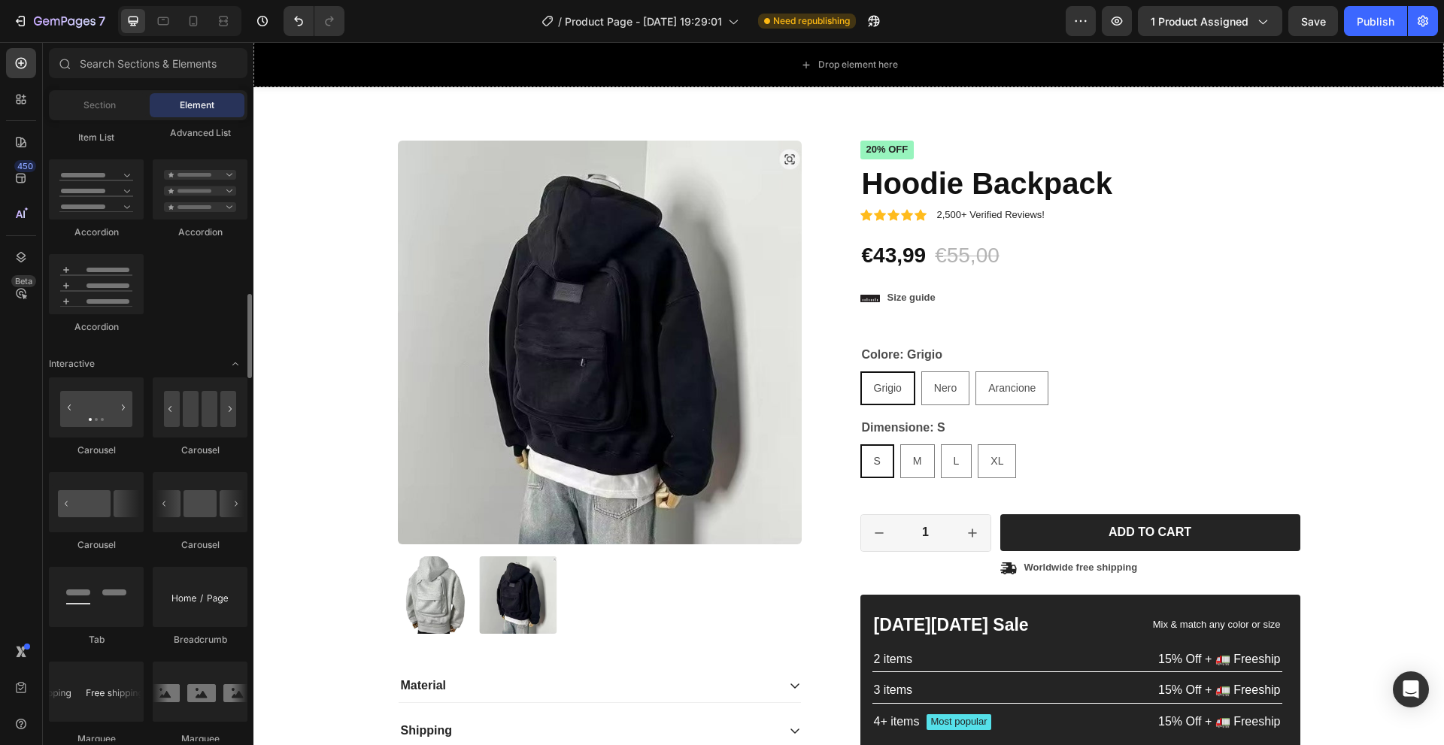
scroll to position [1354, 0]
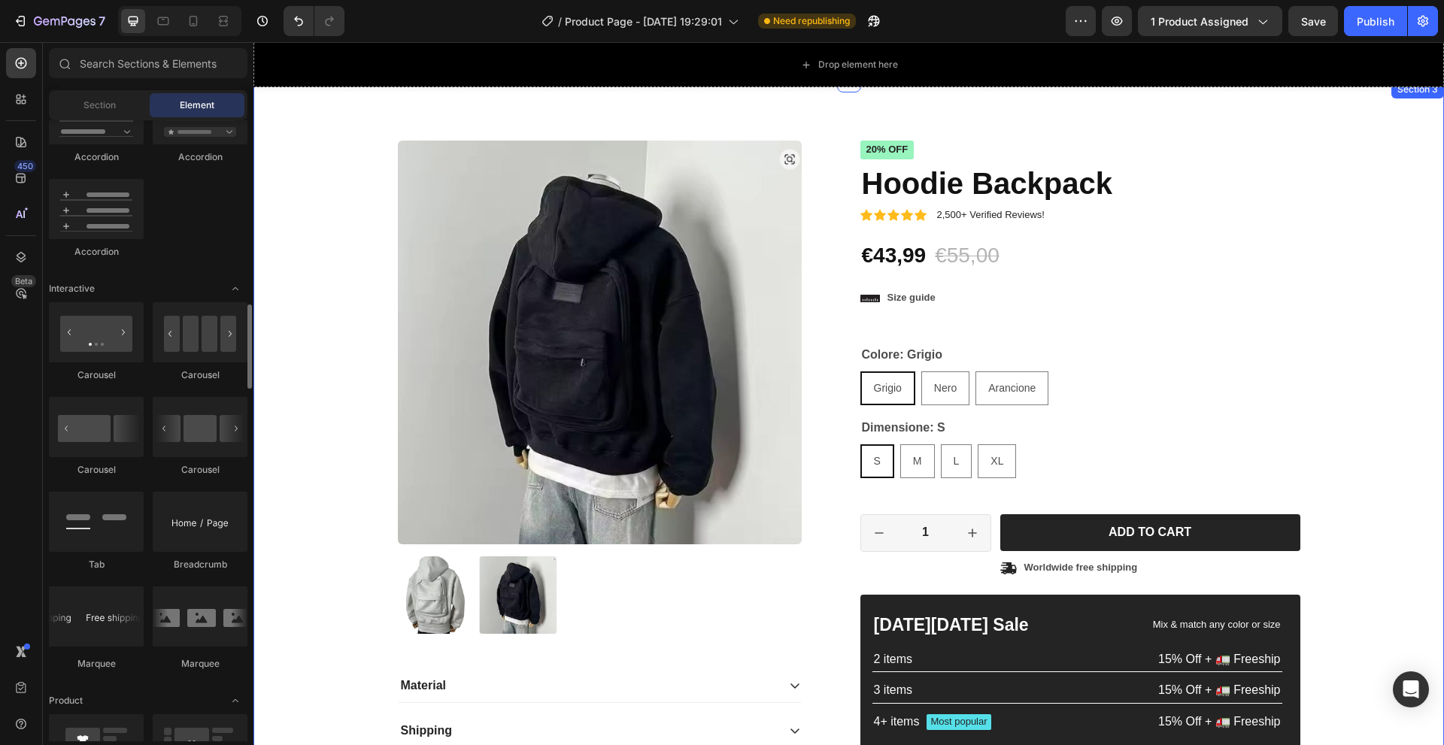
click at [511, 364] on img at bounding box center [600, 343] width 404 height 404
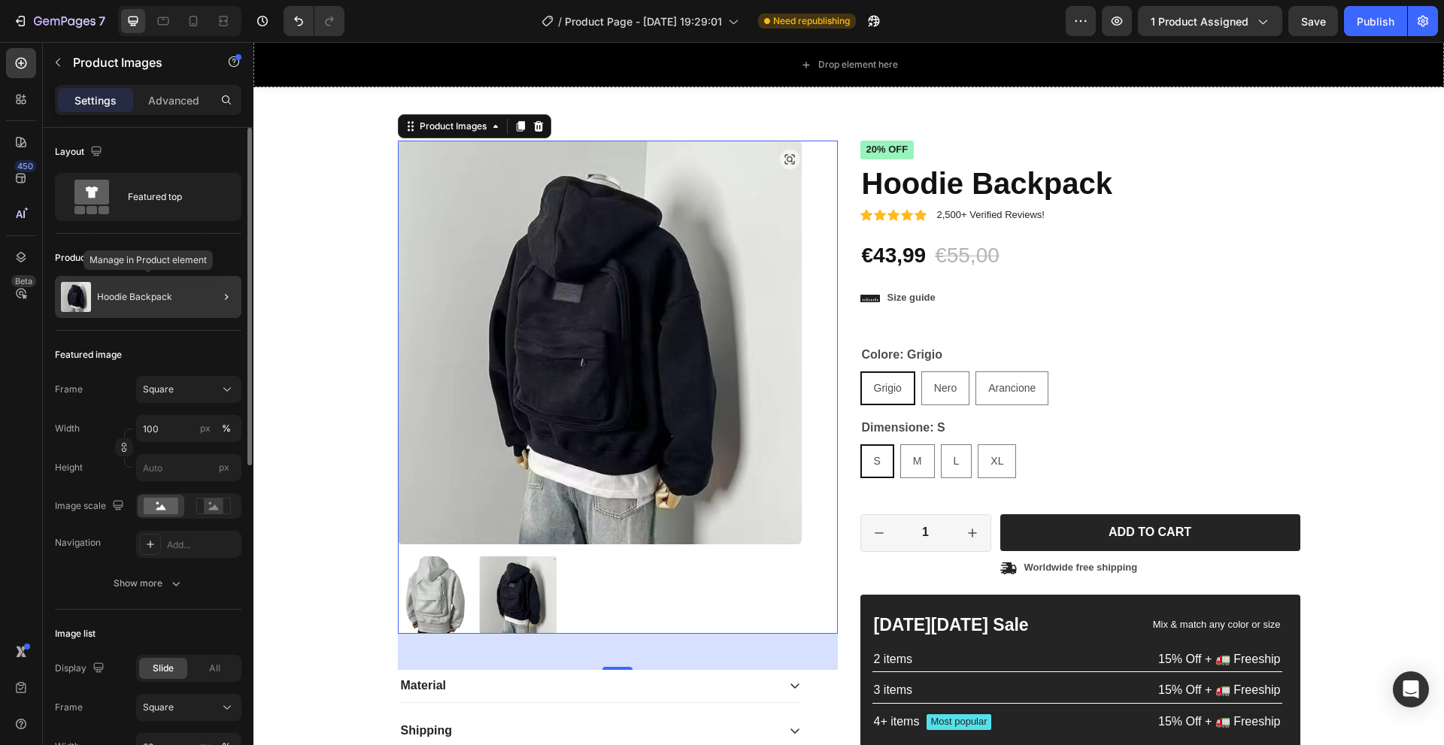
click at [158, 302] on div "Hoodie Backpack" at bounding box center [148, 297] width 187 height 42
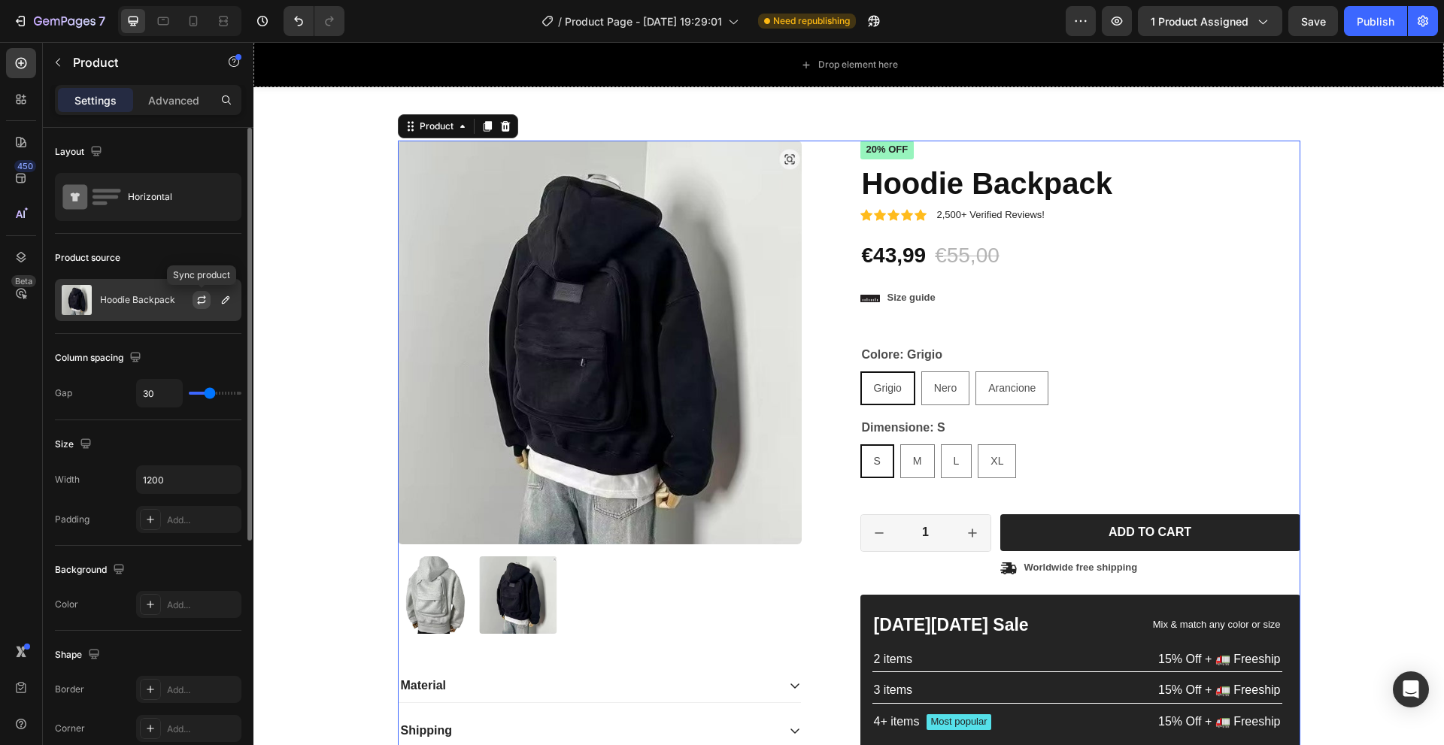
click at [200, 297] on icon "button" at bounding box center [202, 298] width 8 height 5
click at [1009, 387] on span "Arancione" at bounding box center [1011, 388] width 47 height 12
click at [976, 372] on input "Arancione Arancione Arancione" at bounding box center [975, 371] width 1 height 1
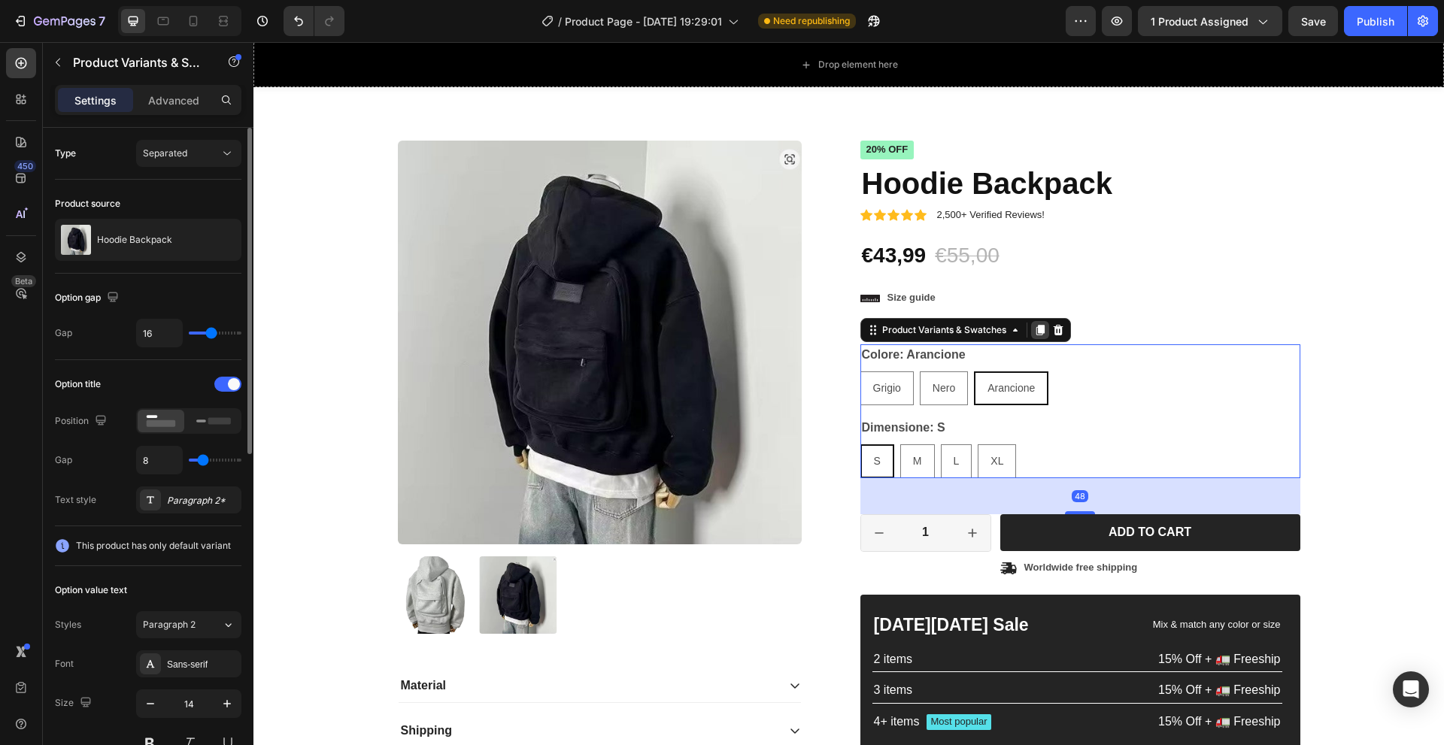
click at [1036, 332] on icon at bounding box center [1040, 330] width 8 height 11
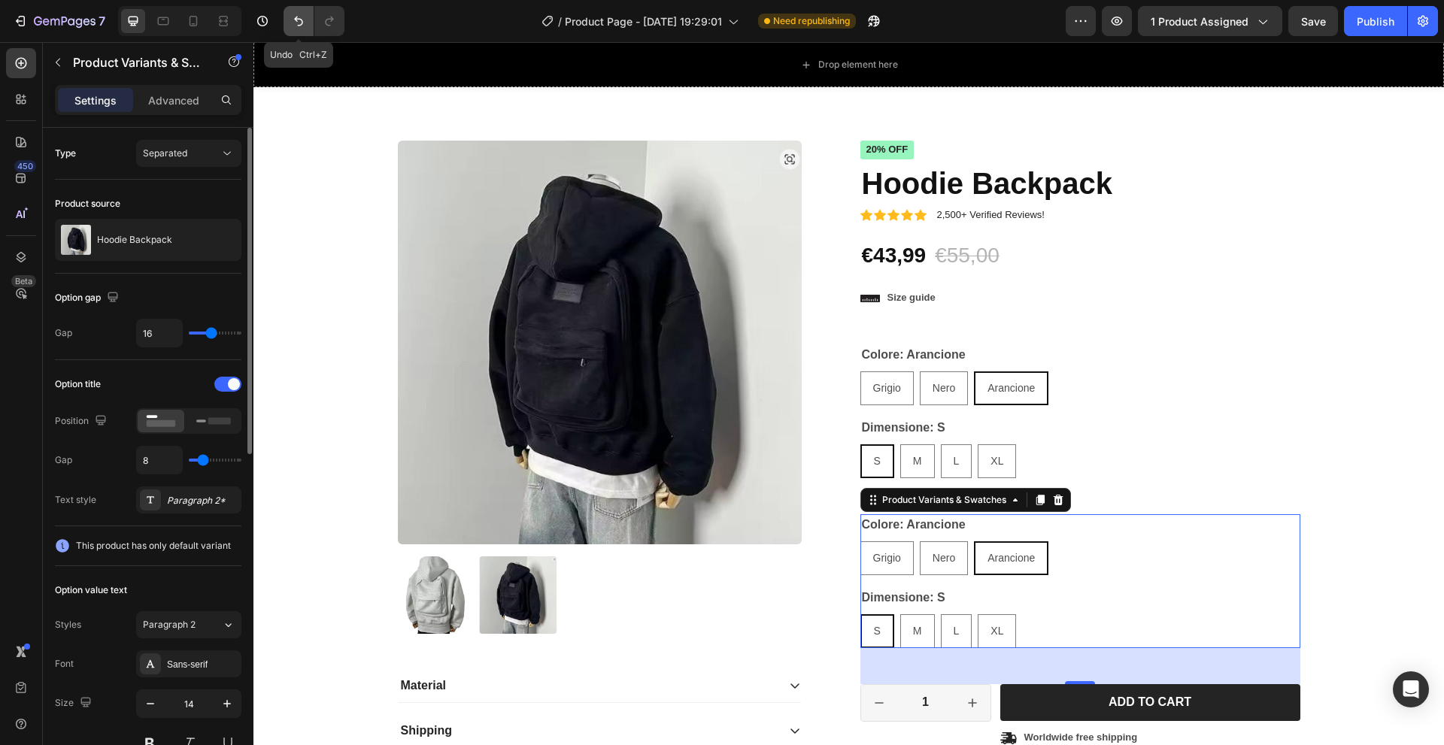
click at [305, 20] on icon "Undo/Redo" at bounding box center [298, 21] width 15 height 15
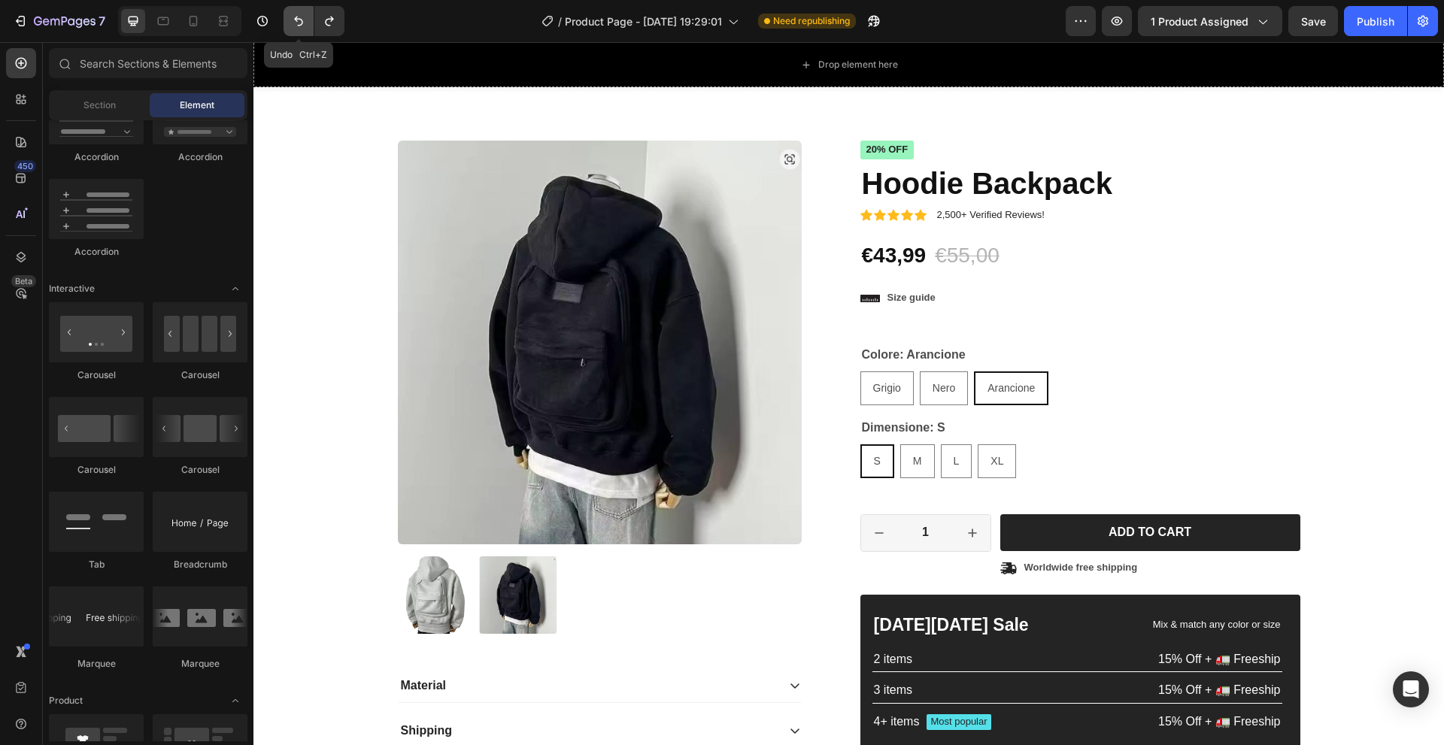
radio input "true"
click at [1021, 384] on span "Arancione" at bounding box center [1011, 388] width 47 height 12
click at [974, 372] on input "Arancione Arancione Arancione" at bounding box center [973, 371] width 1 height 1
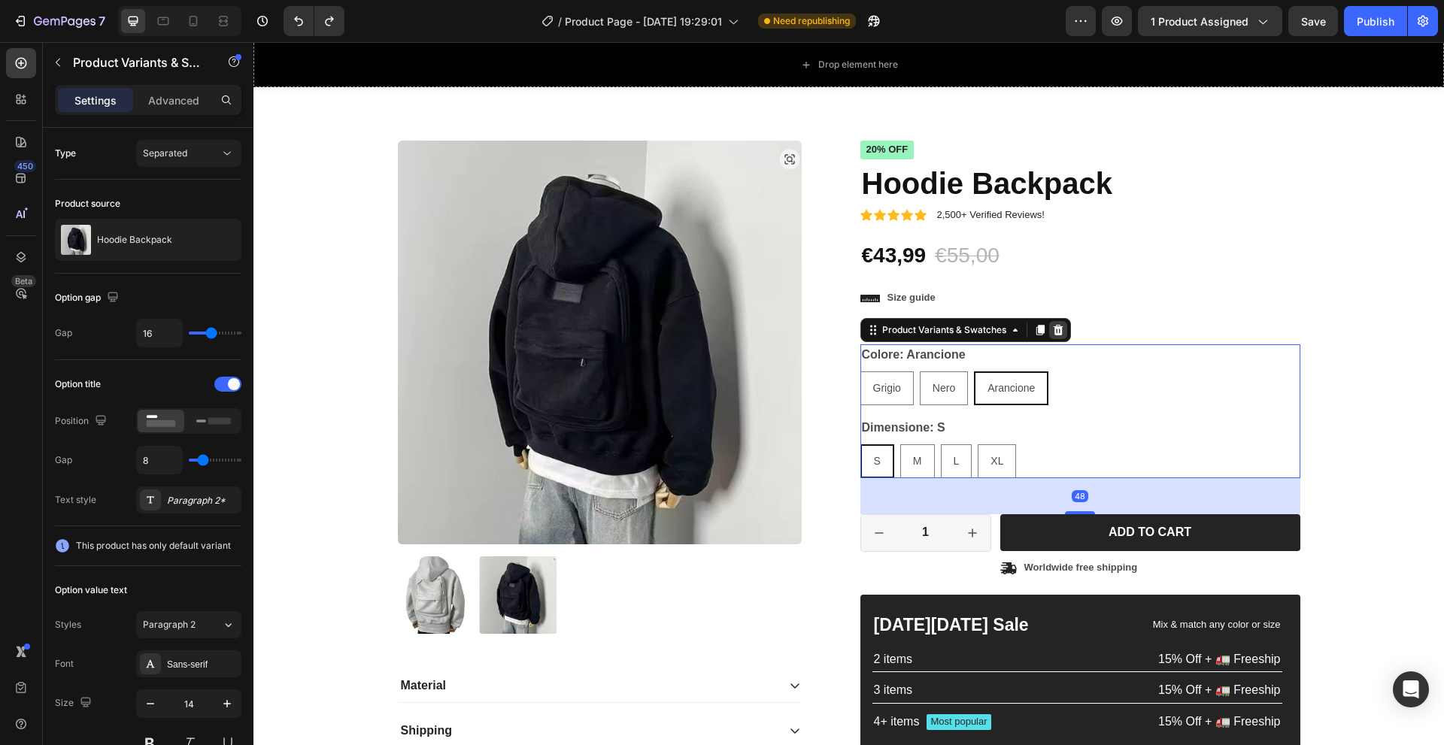
click at [1057, 327] on icon at bounding box center [1058, 330] width 12 height 12
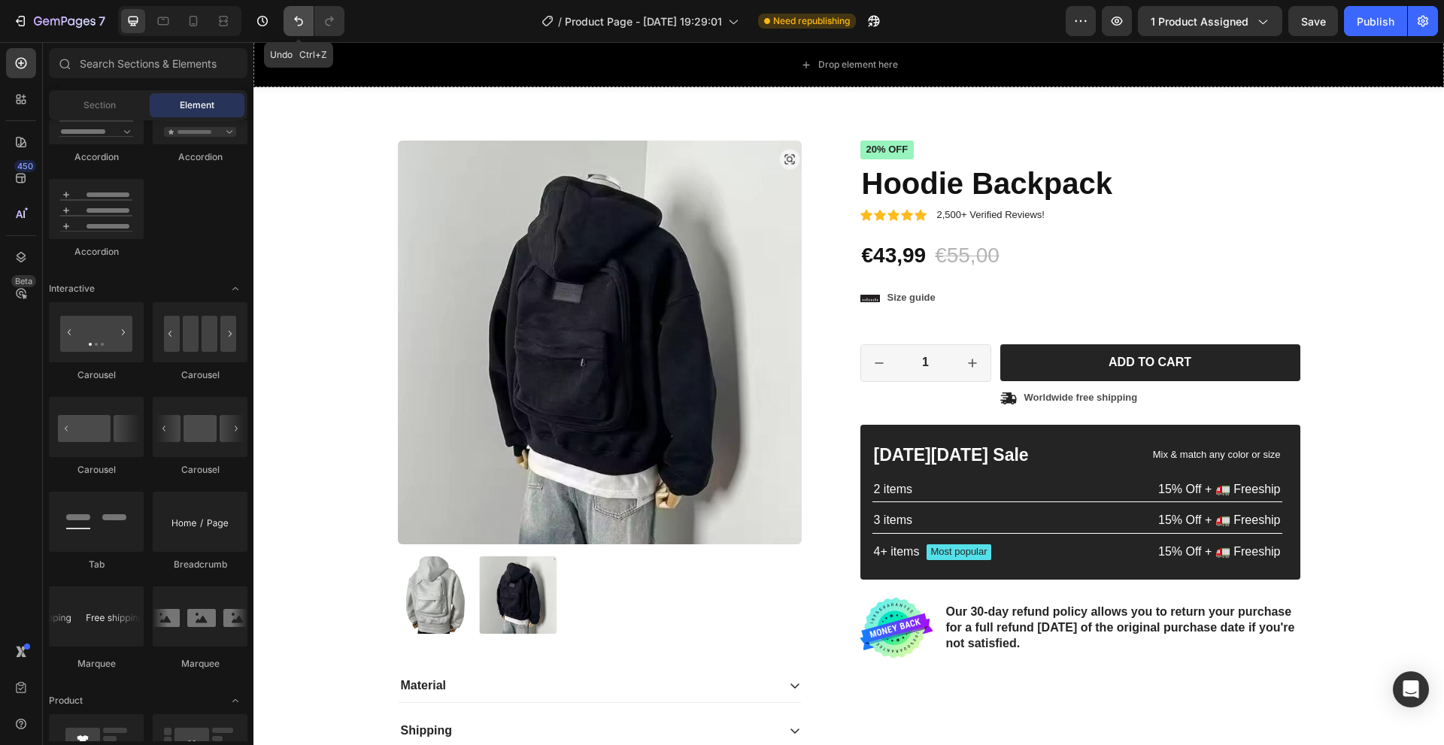
click at [295, 19] on icon "Undo/Redo" at bounding box center [298, 21] width 15 height 15
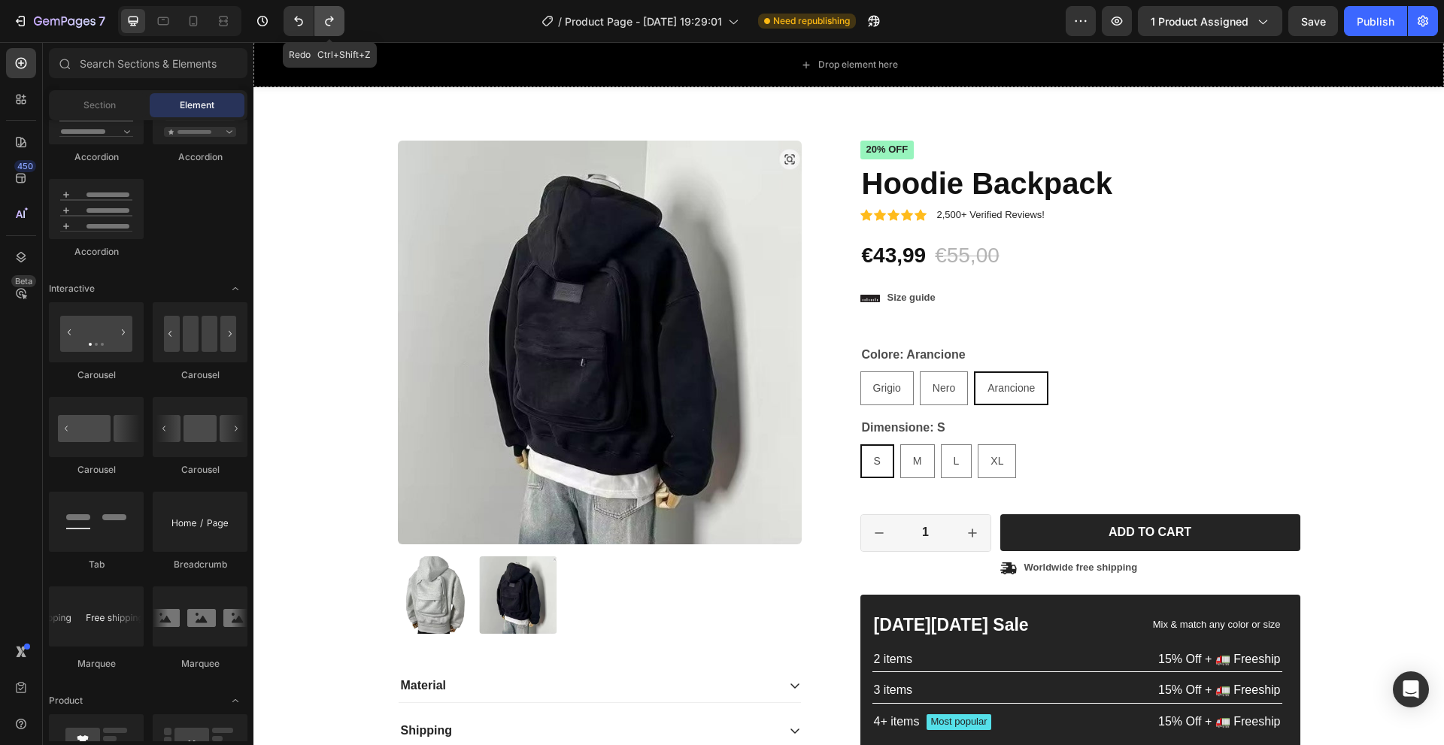
click at [334, 17] on icon "Undo/Redo" at bounding box center [329, 21] width 15 height 15
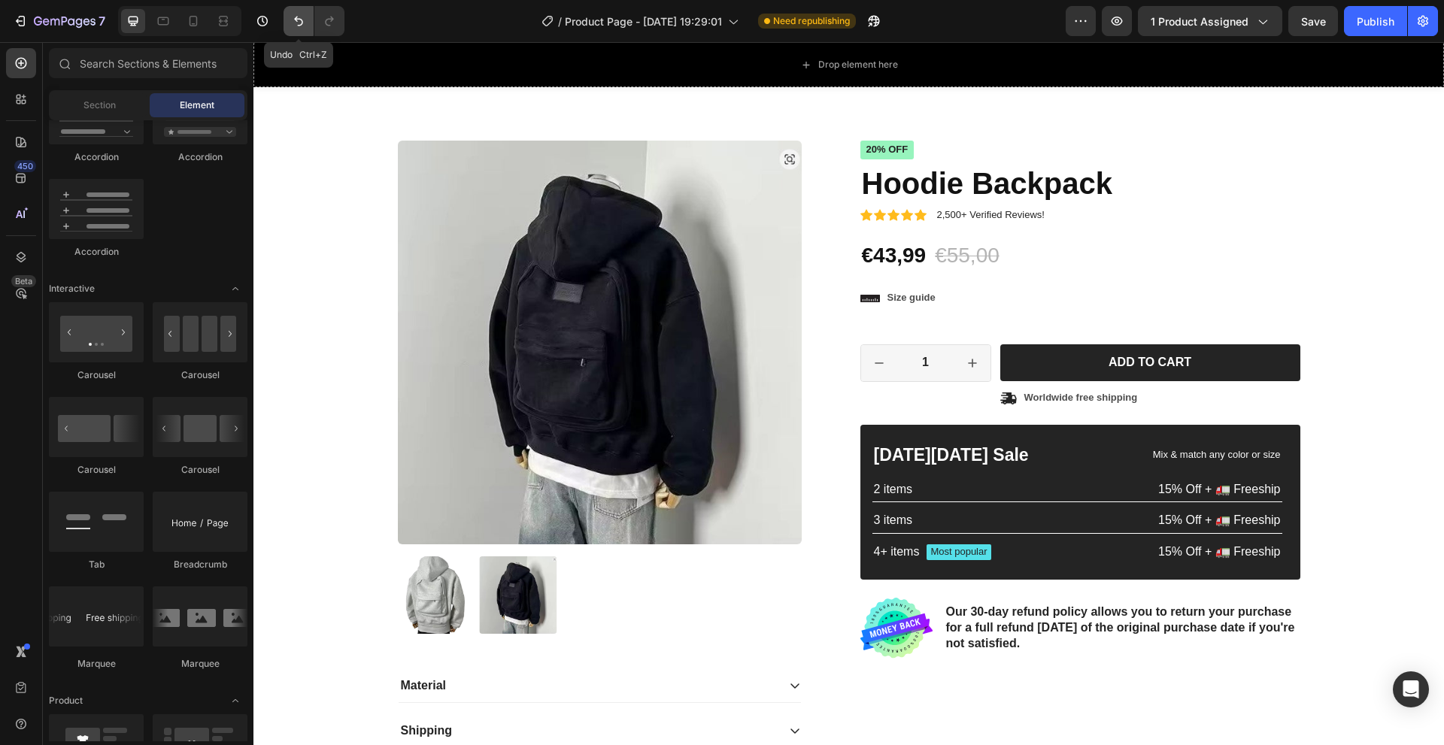
click at [298, 22] on icon "Undo/Redo" at bounding box center [298, 21] width 15 height 15
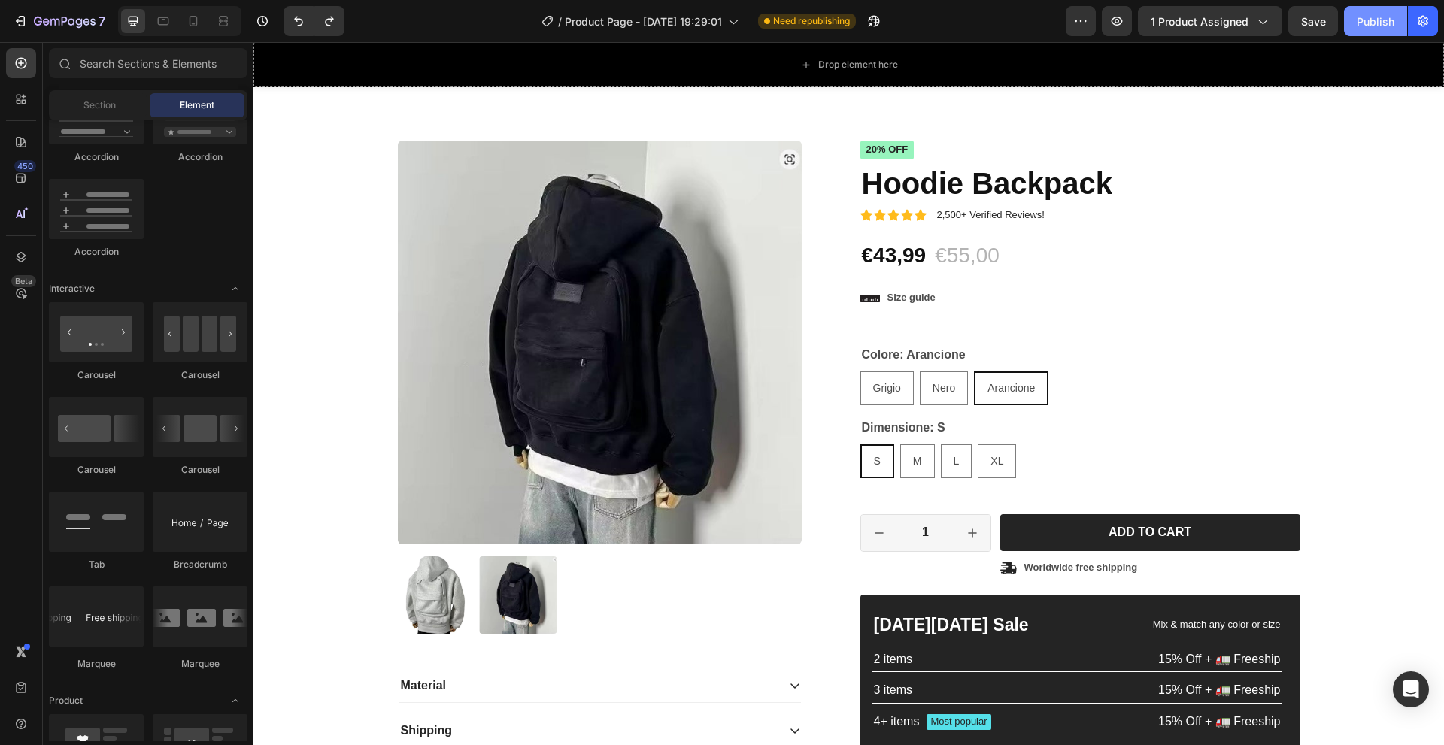
click at [1360, 22] on div "Publish" at bounding box center [1376, 22] width 38 height 16
click at [1319, 22] on span "Save" at bounding box center [1313, 21] width 25 height 13
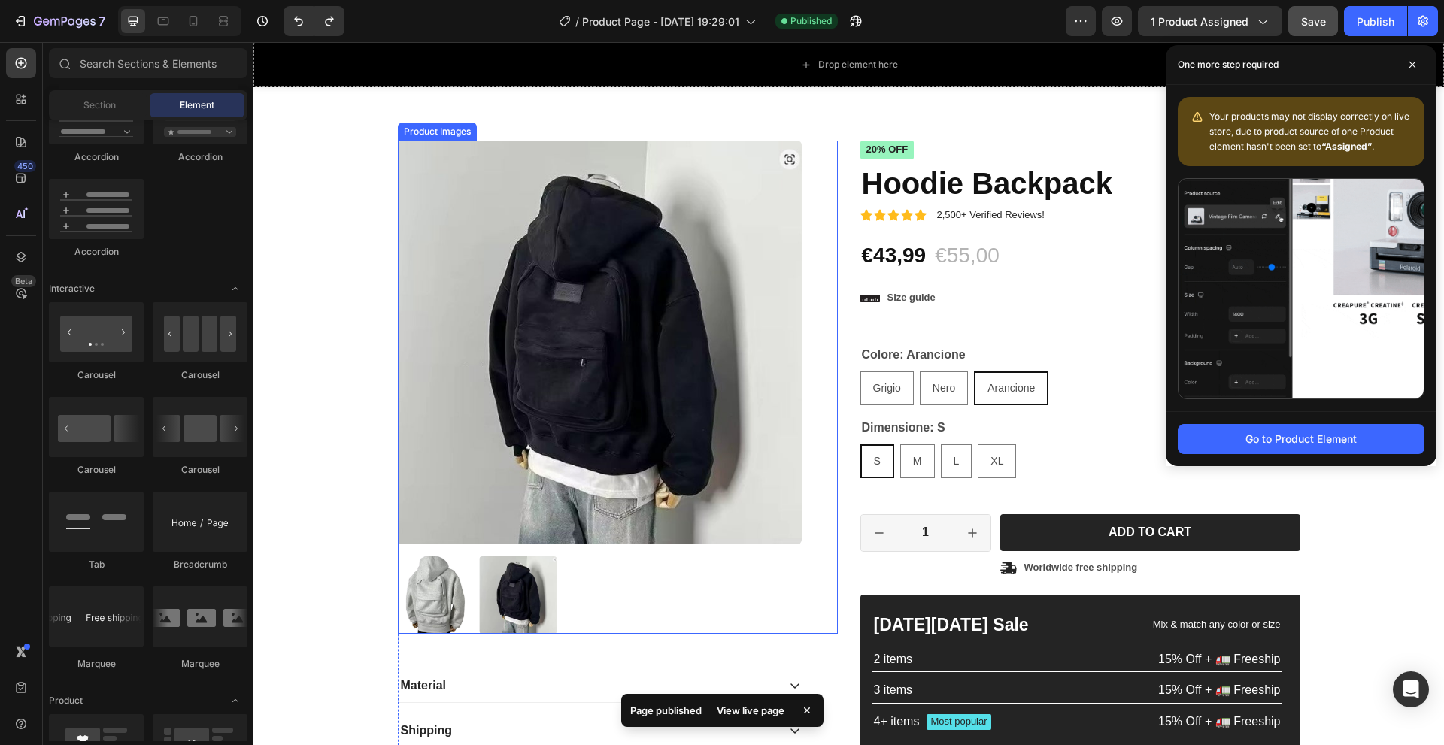
click at [577, 315] on img at bounding box center [600, 343] width 404 height 404
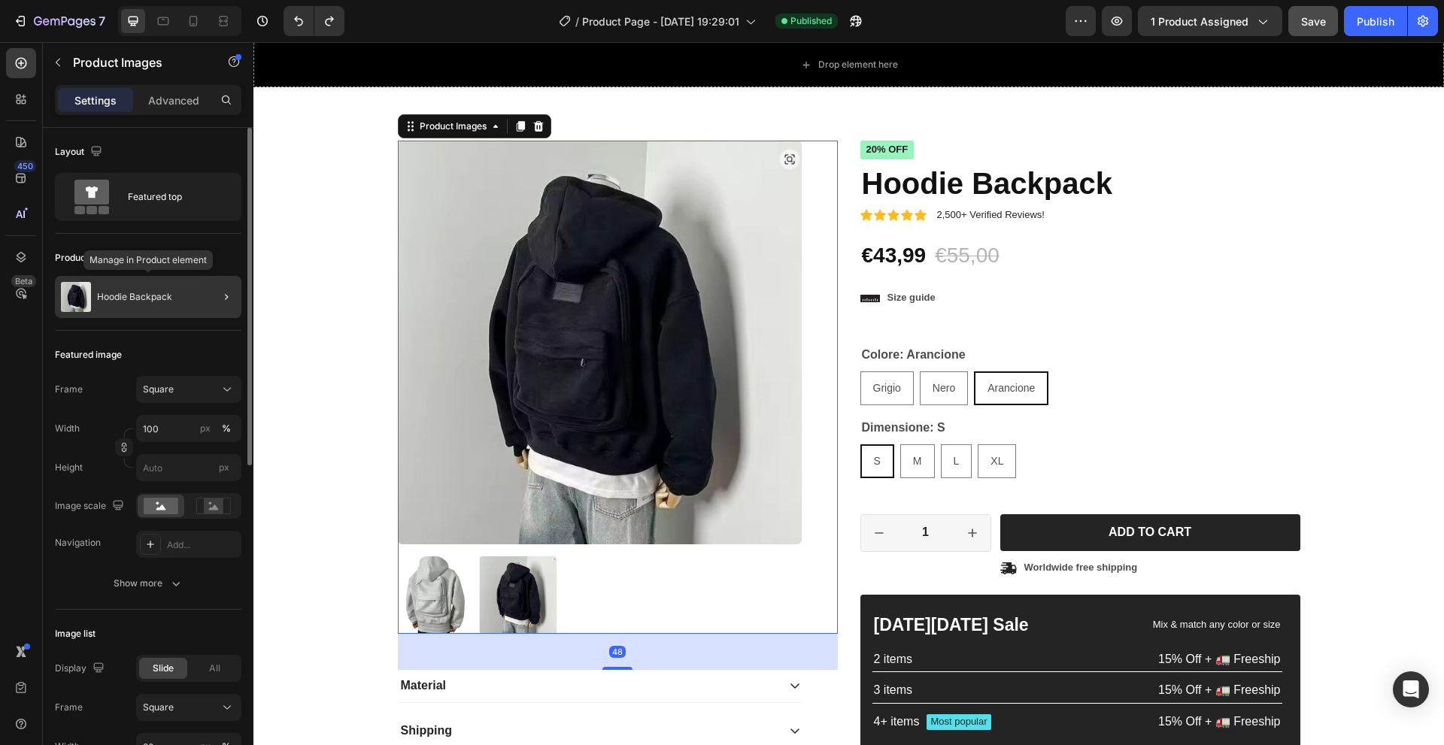
click at [127, 296] on p "Hoodie Backpack" at bounding box center [134, 297] width 75 height 11
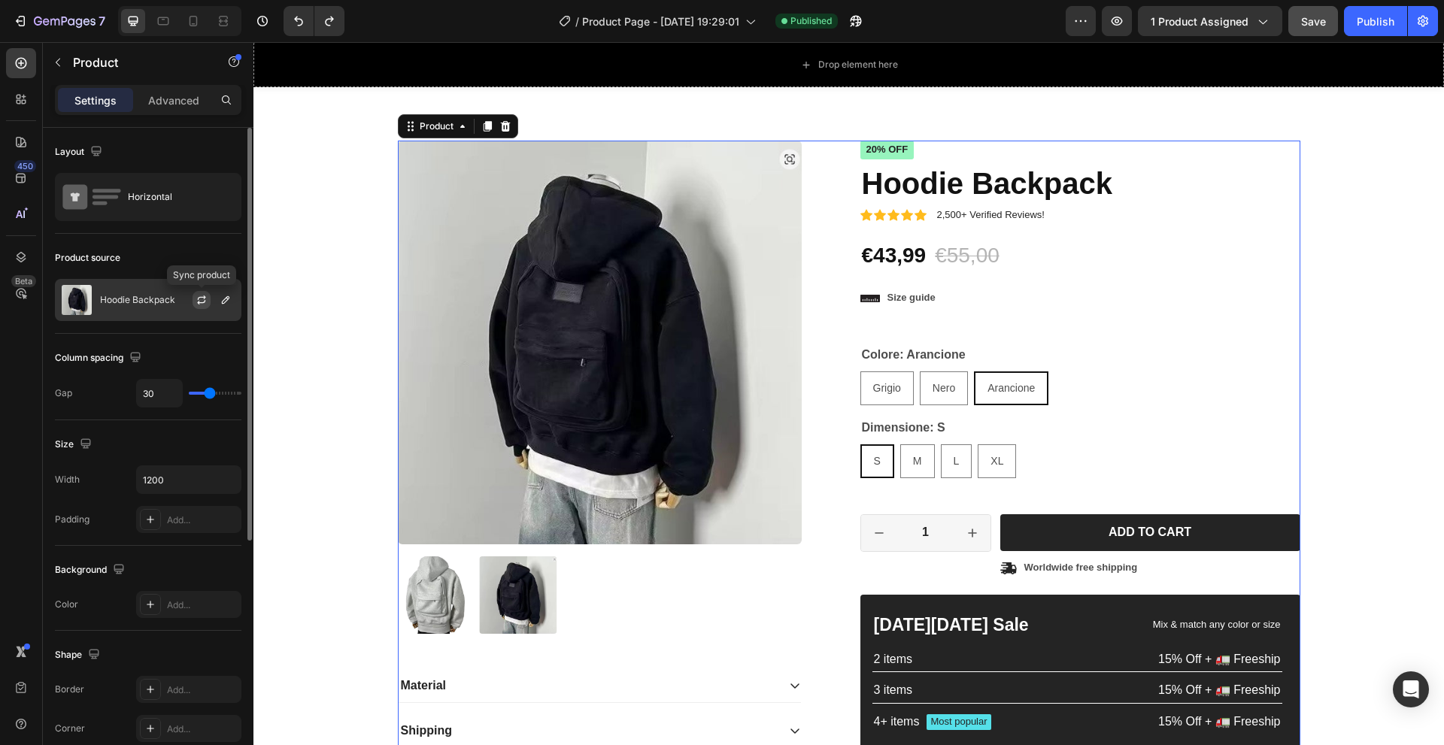
click at [203, 296] on icon "button" at bounding box center [202, 300] width 12 height 12
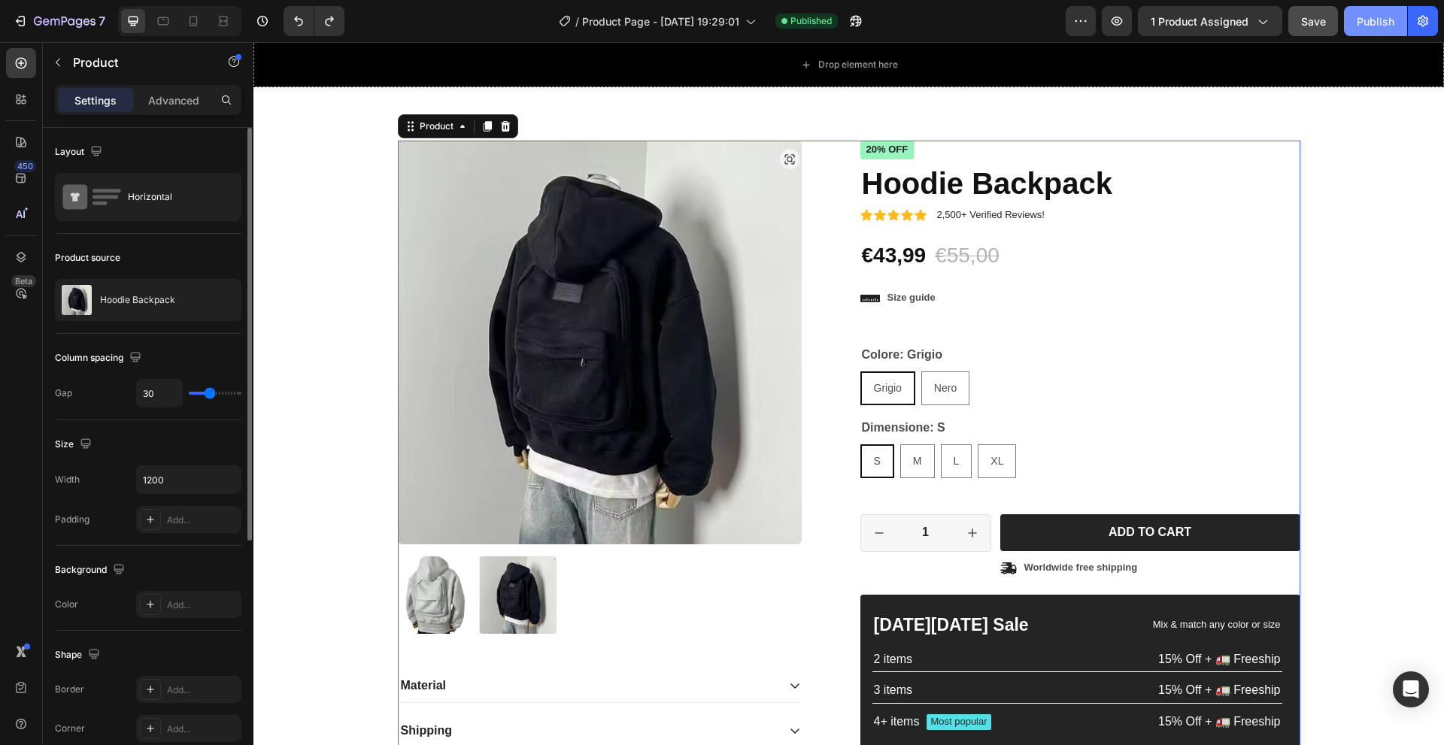
click at [1376, 25] on div "Publish" at bounding box center [1376, 22] width 38 height 16
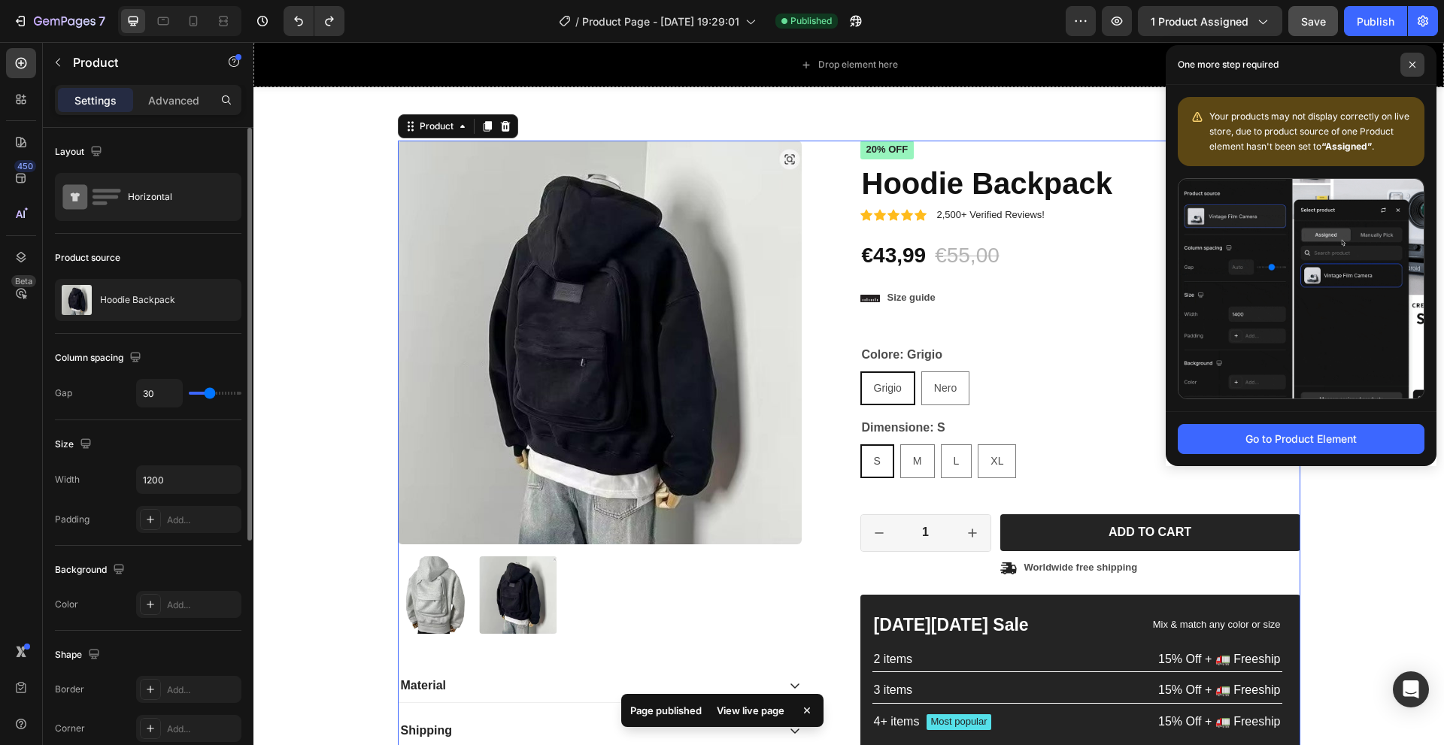
click at [1410, 67] on icon at bounding box center [1413, 65] width 8 height 8
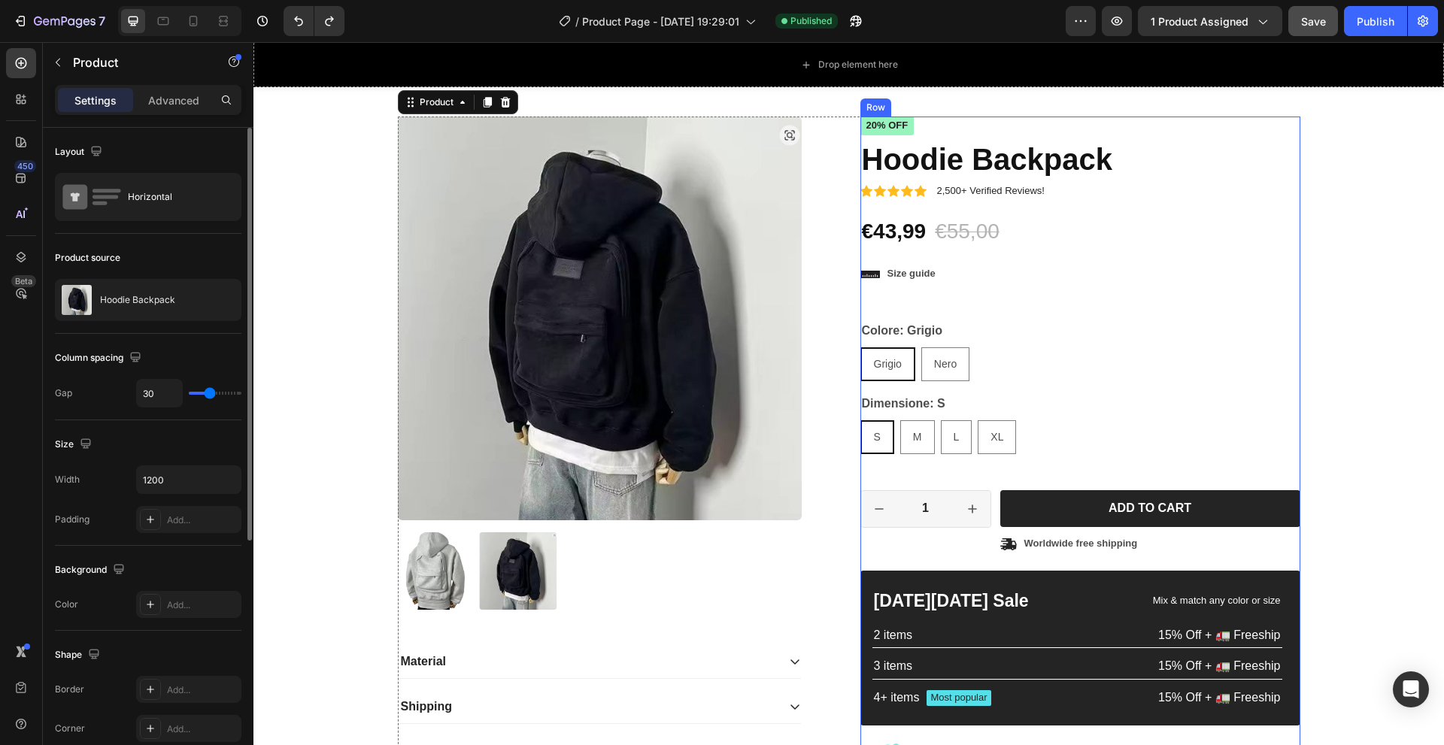
scroll to position [301, 0]
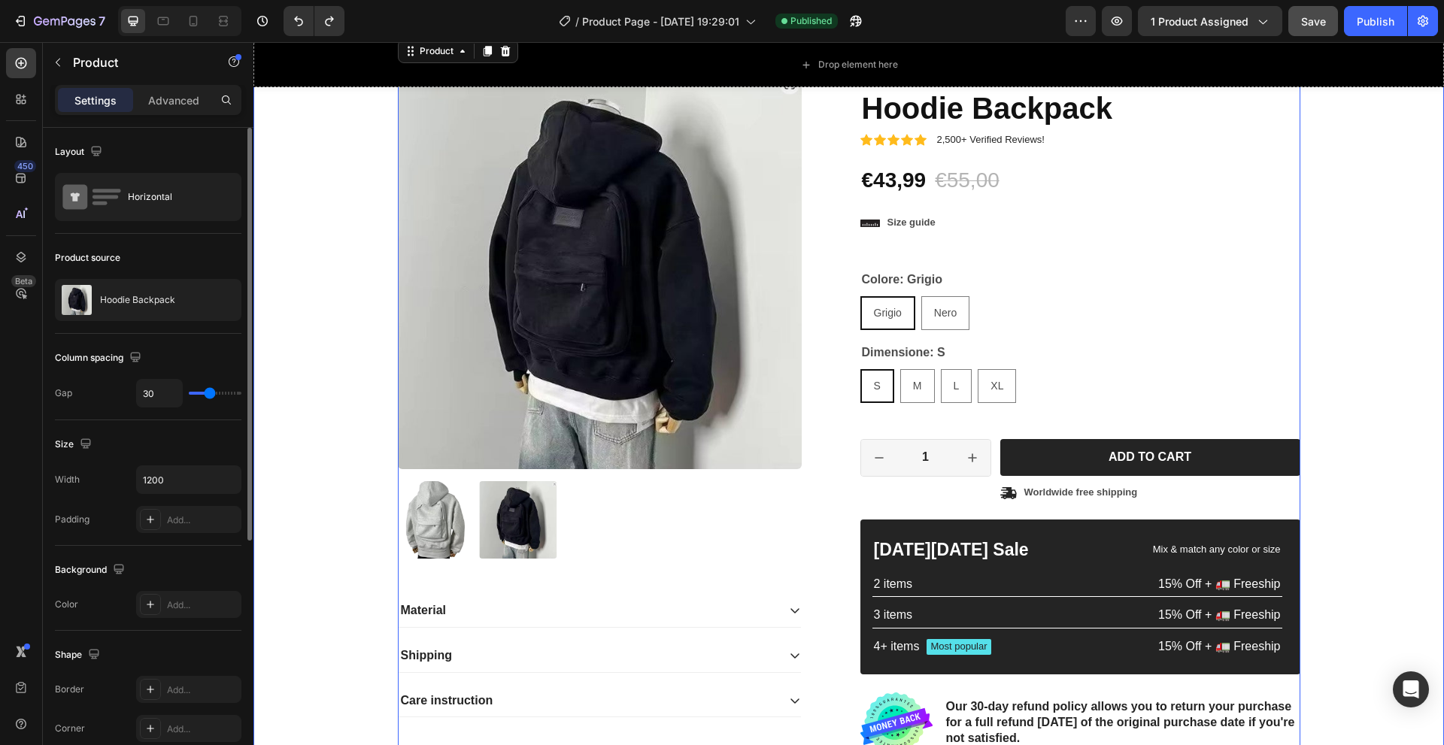
click at [1336, 332] on div "Product Images Material Shipping Care instruction Accordion Icon Icon Icon Icon…" at bounding box center [849, 415] width 1168 height 700
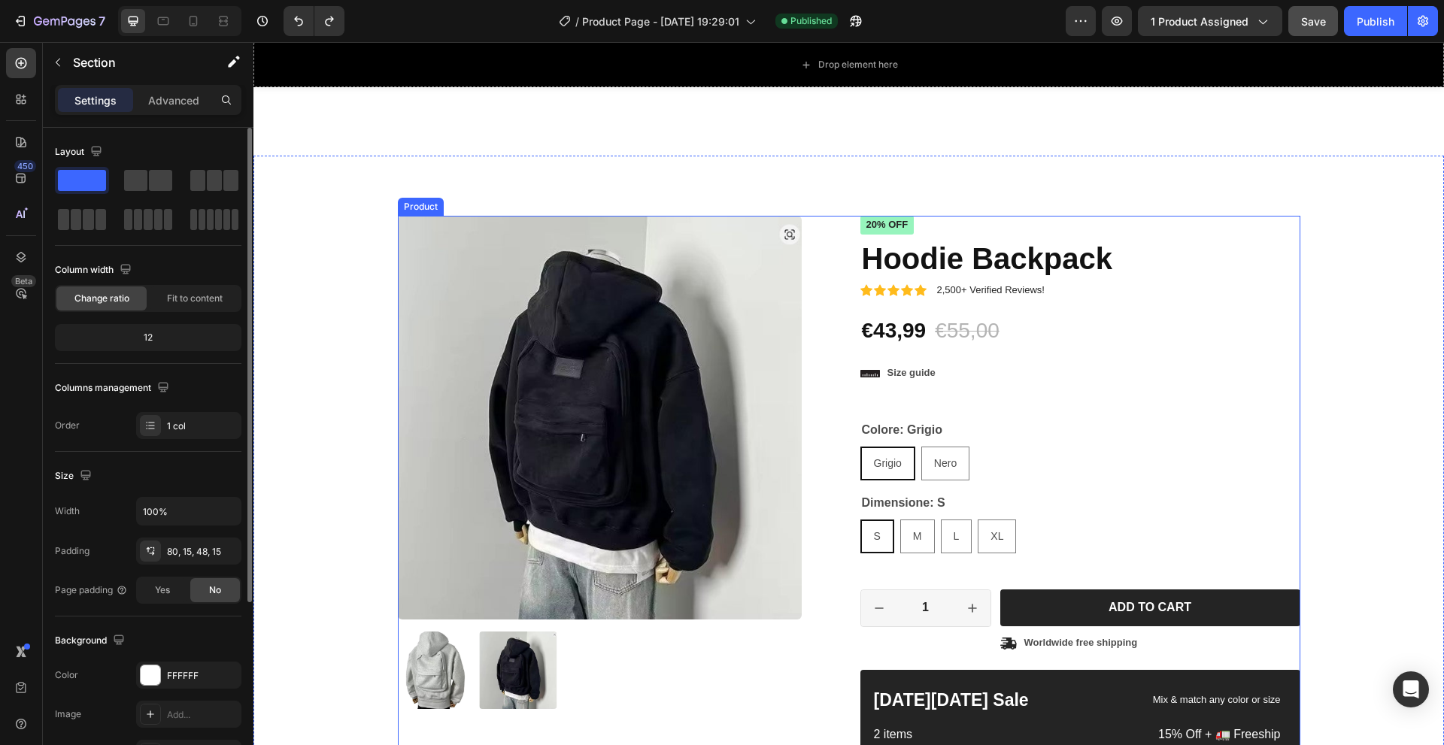
scroll to position [0, 0]
